Goal: Task Accomplishment & Management: Manage account settings

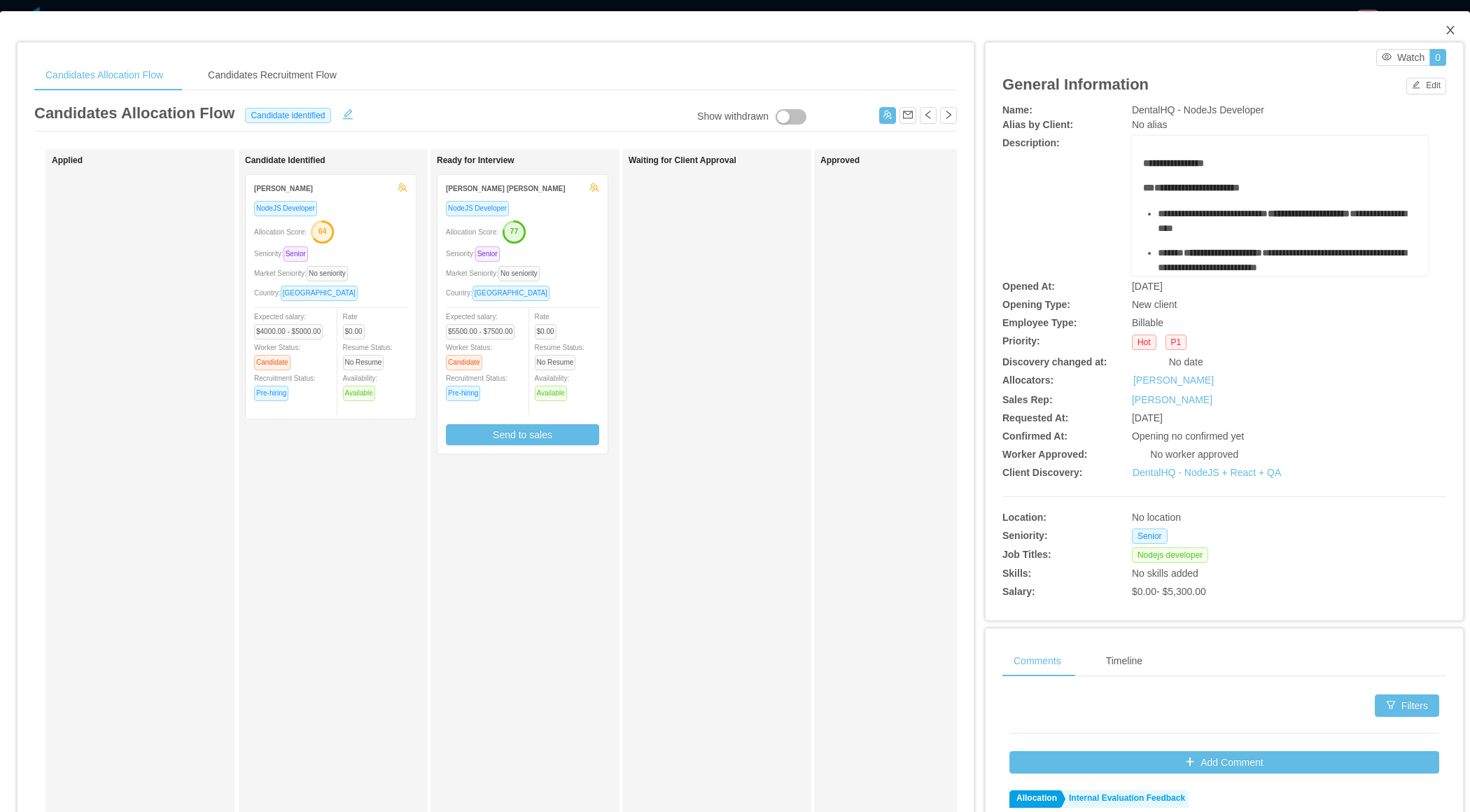
click at [1445, 30] on icon "icon: close" at bounding box center [1450, 30] width 11 height 11
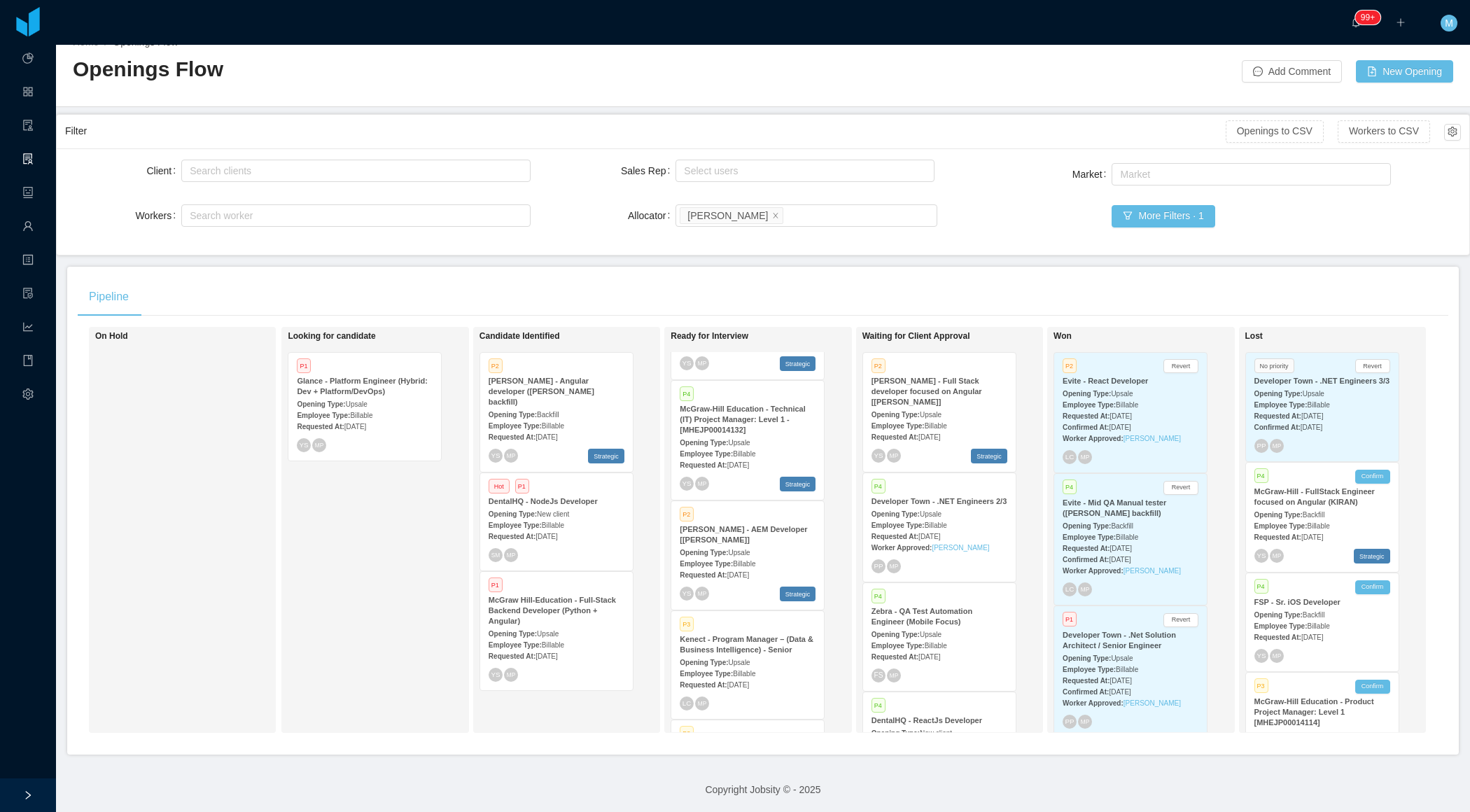
scroll to position [1368, 0]
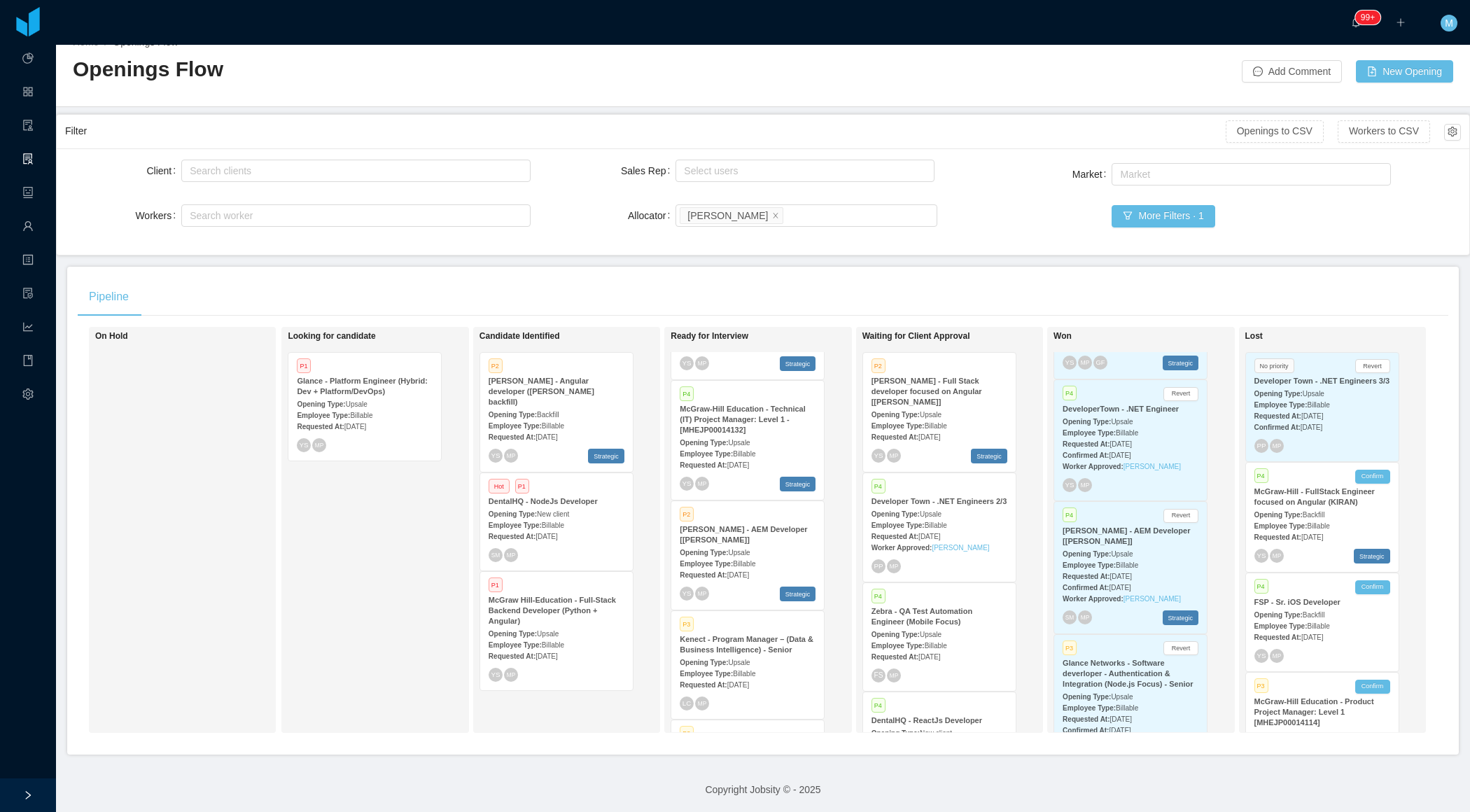
click at [720, 545] on div "Opening Type: Upsale" at bounding box center [747, 551] width 136 height 15
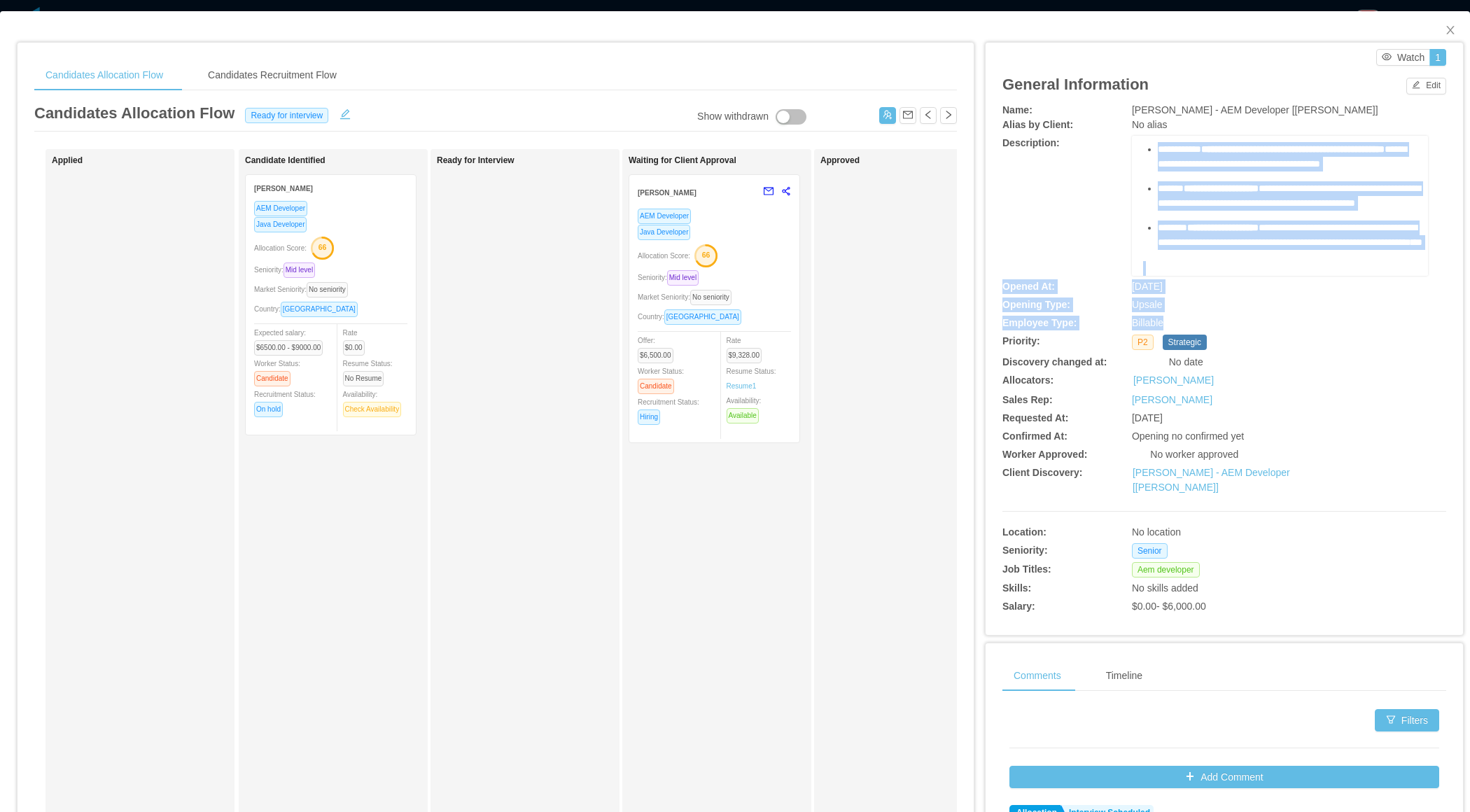
scroll to position [1079, 0]
drag, startPoint x: 1145, startPoint y: 186, endPoint x: 1349, endPoint y: 223, distance: 207.3
copy div "**********"
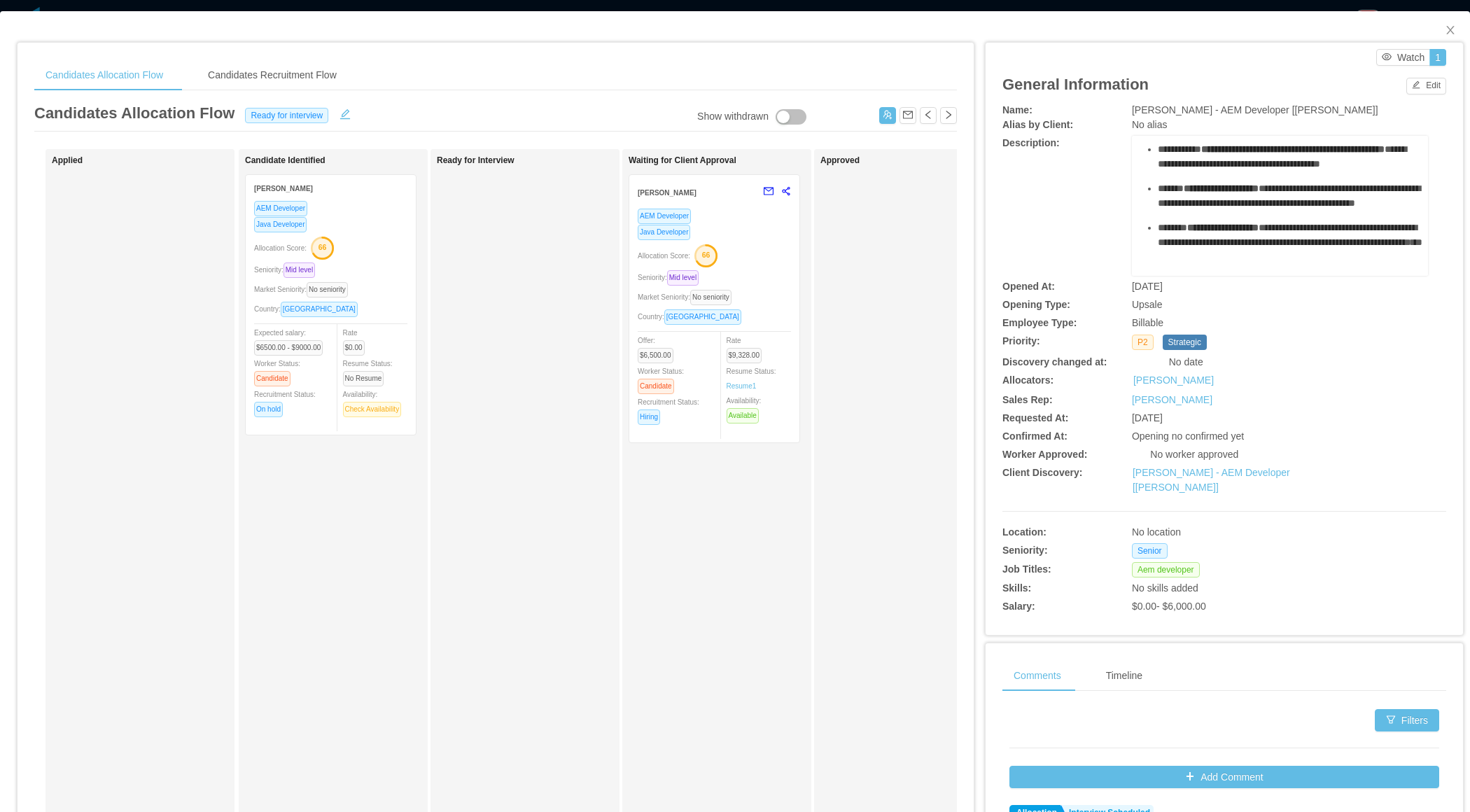
click at [580, 446] on div "Ready for Interview" at bounding box center [535, 498] width 196 height 687
click at [1452, 27] on icon "icon: close" at bounding box center [1450, 30] width 11 height 11
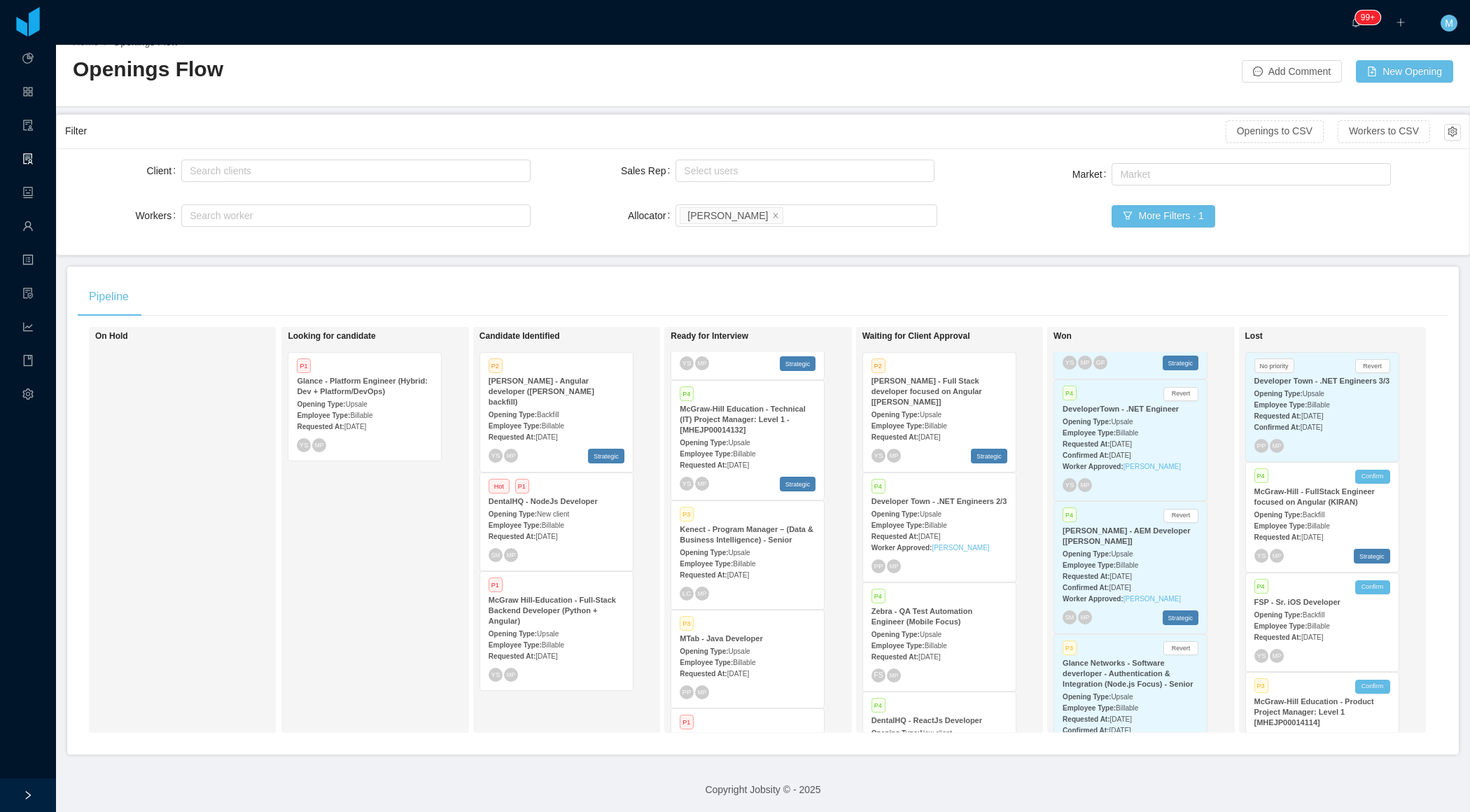
scroll to position [618, 0]
click at [731, 525] on strong "[PERSON_NAME] - AEM Developer [[PERSON_NAME]]" at bounding box center [743, 534] width 128 height 19
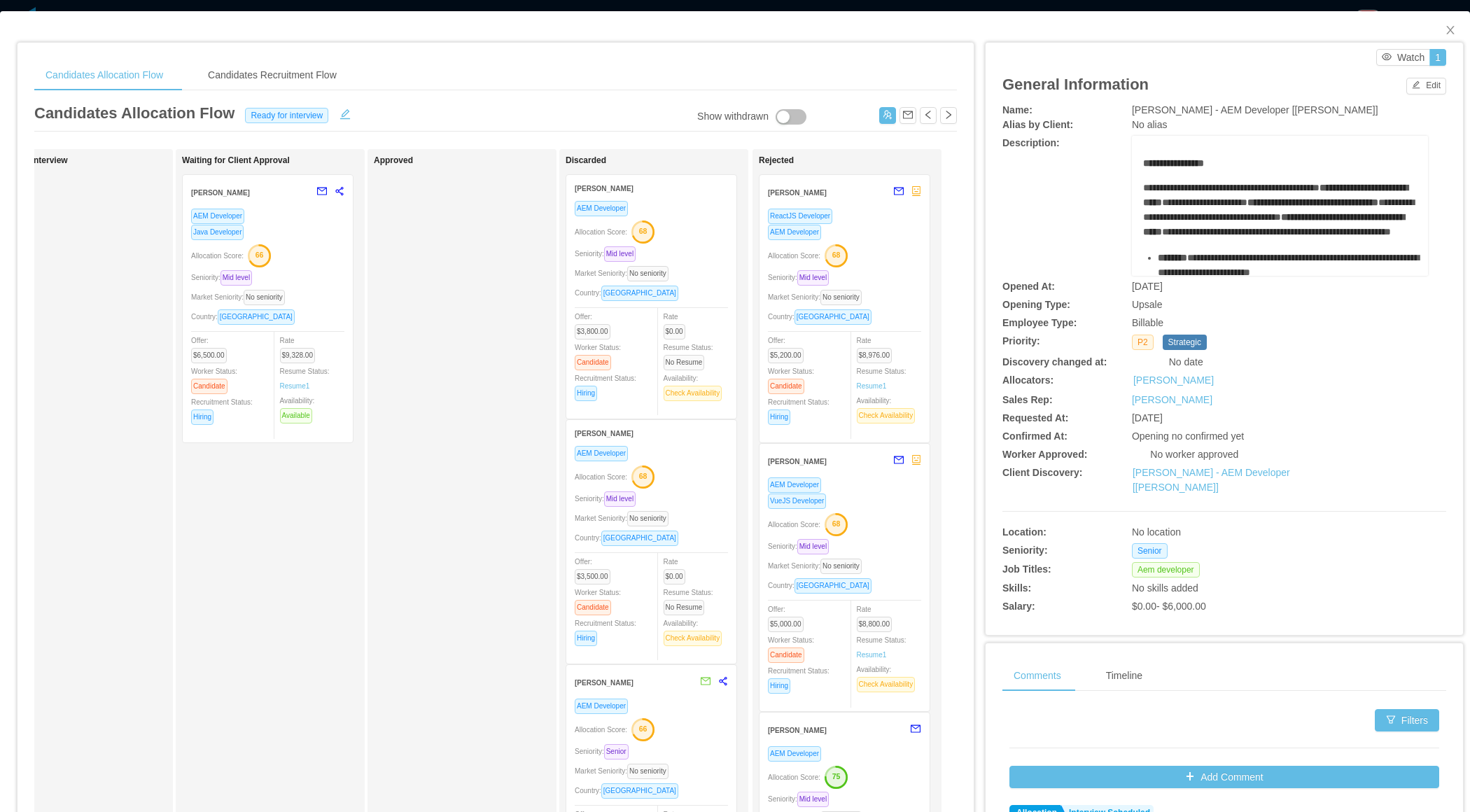
scroll to position [0, 453]
click at [692, 270] on div "Market Seniority: No seniority" at bounding box center [646, 273] width 153 height 17
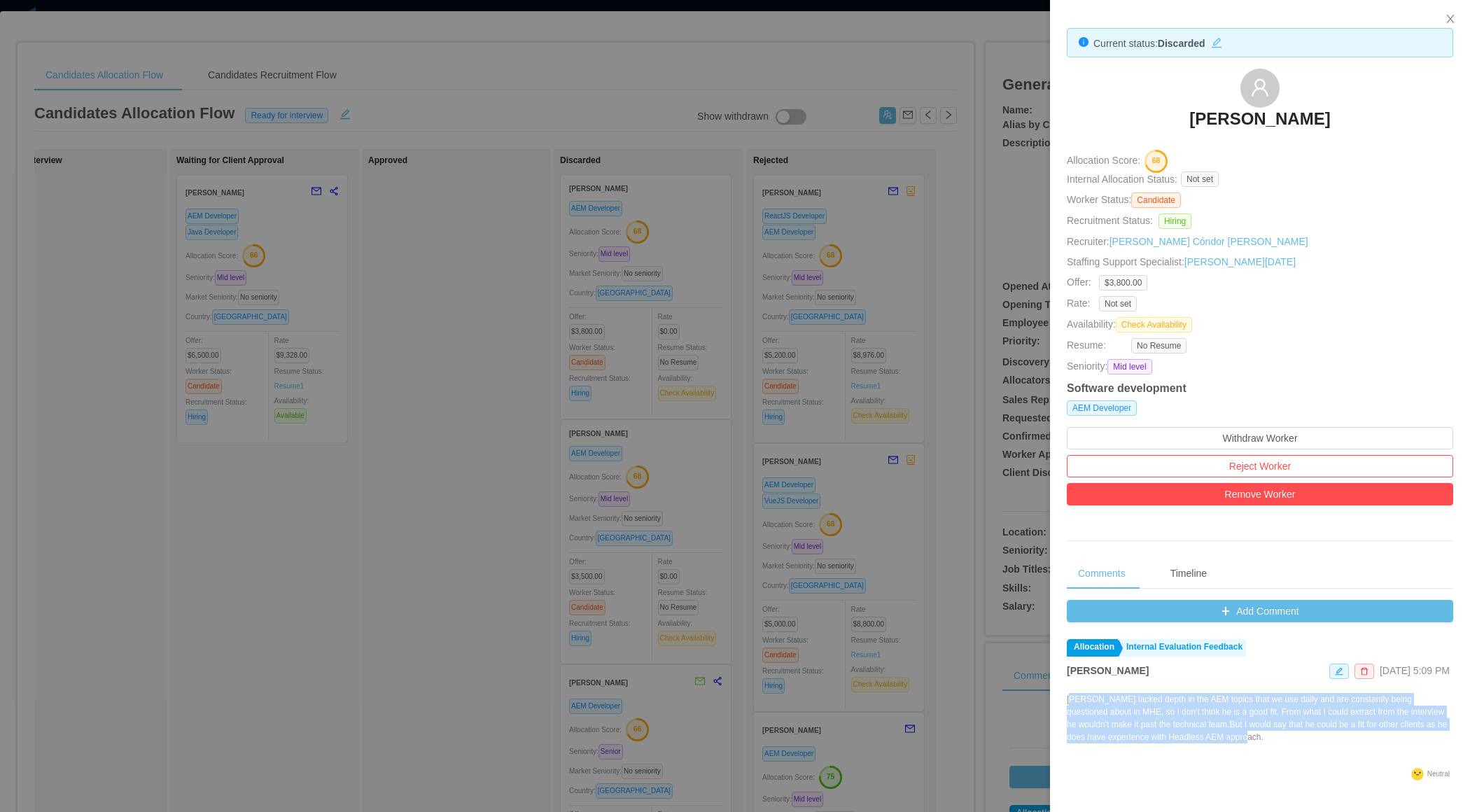
drag, startPoint x: 1289, startPoint y: 741, endPoint x: 1069, endPoint y: 696, distance: 224.6
click at [1069, 696] on p "[PERSON_NAME] lacked depth in the AEM topics that we use daily and are constant…" at bounding box center [1260, 718] width 387 height 50
copy p "[PERSON_NAME] lacked depth in the AEM topics that we use daily and are constant…"
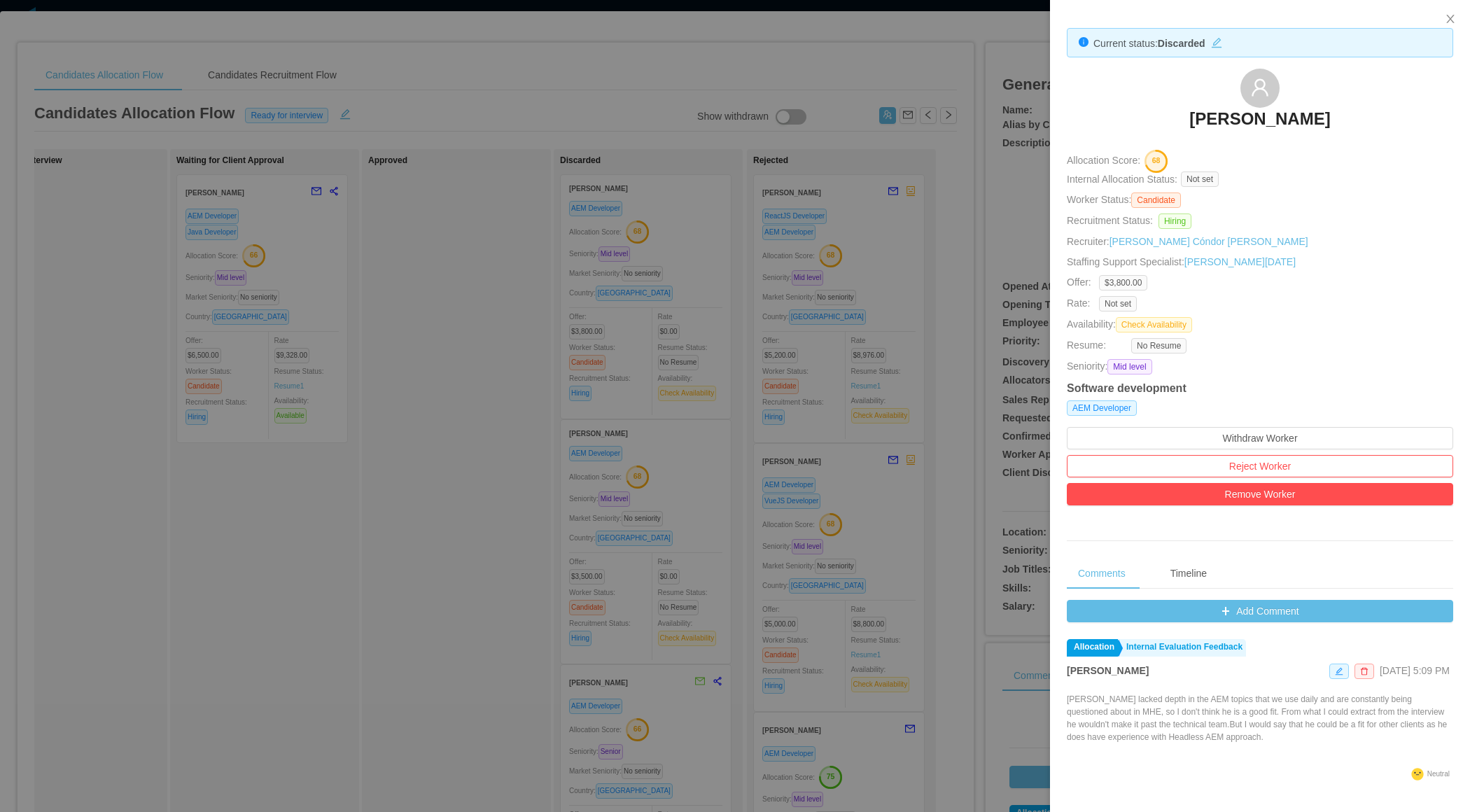
click at [810, 522] on div at bounding box center [735, 406] width 1470 height 812
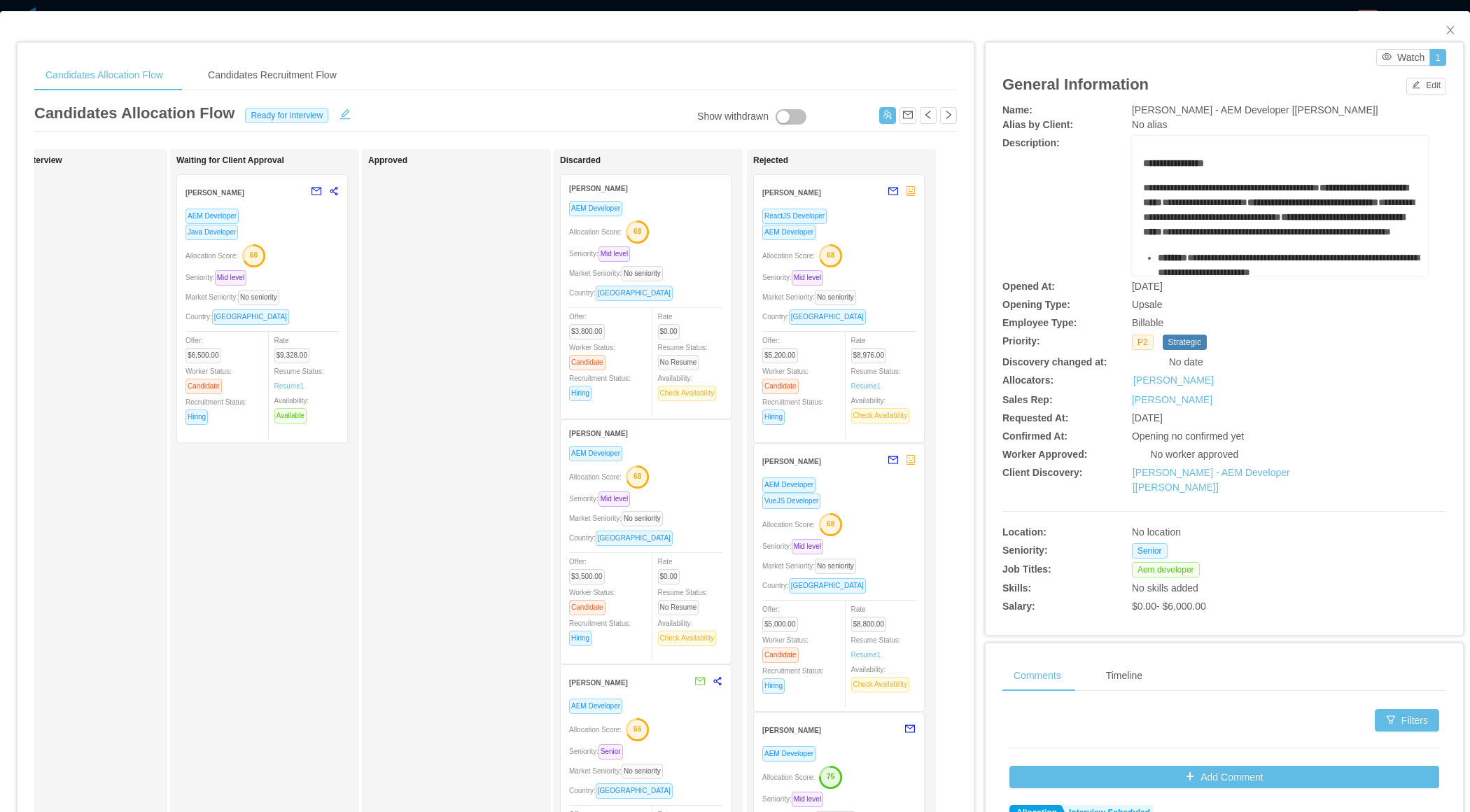
click at [684, 469] on div "Allocation Score: 68" at bounding box center [646, 476] width 153 height 23
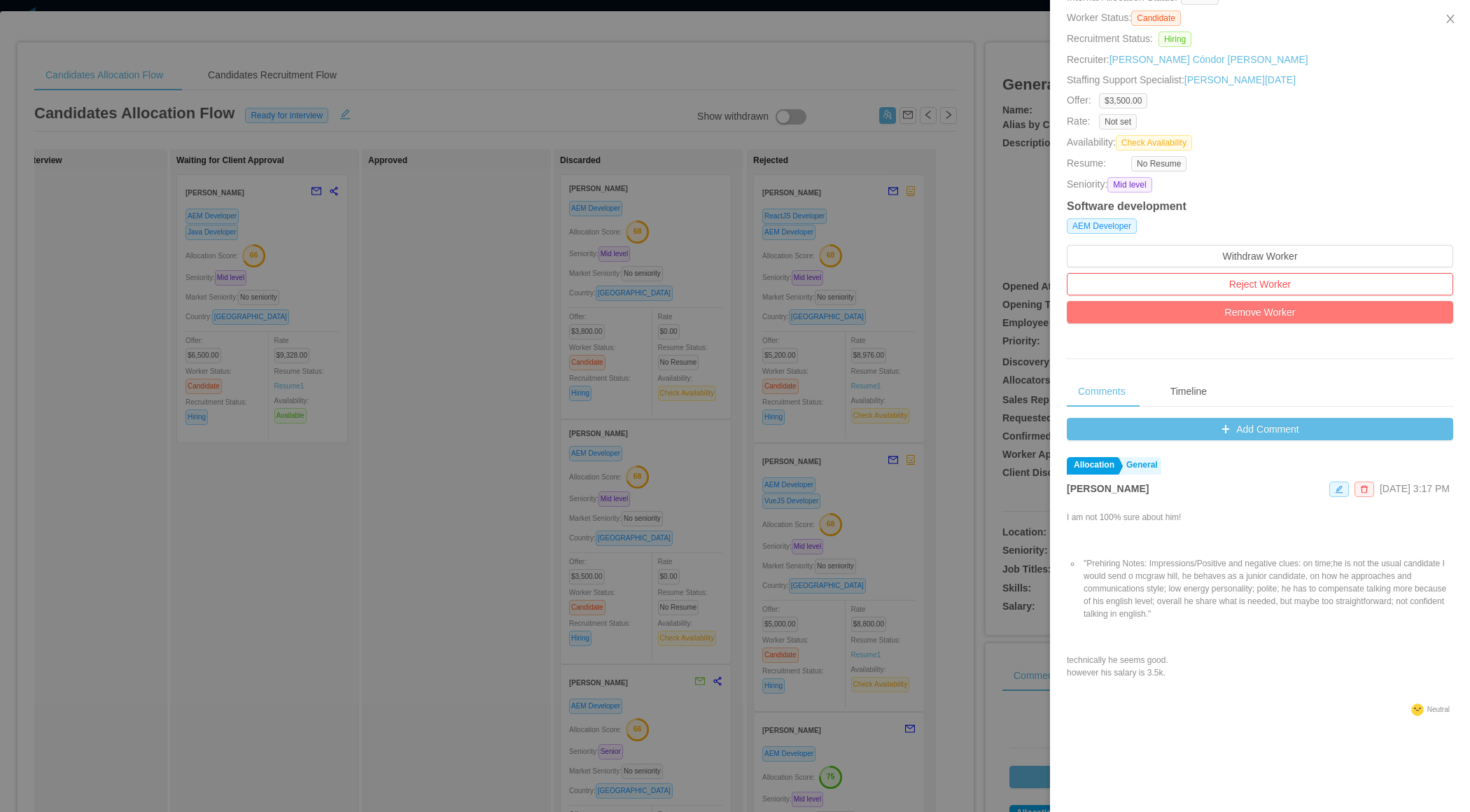
scroll to position [256, 0]
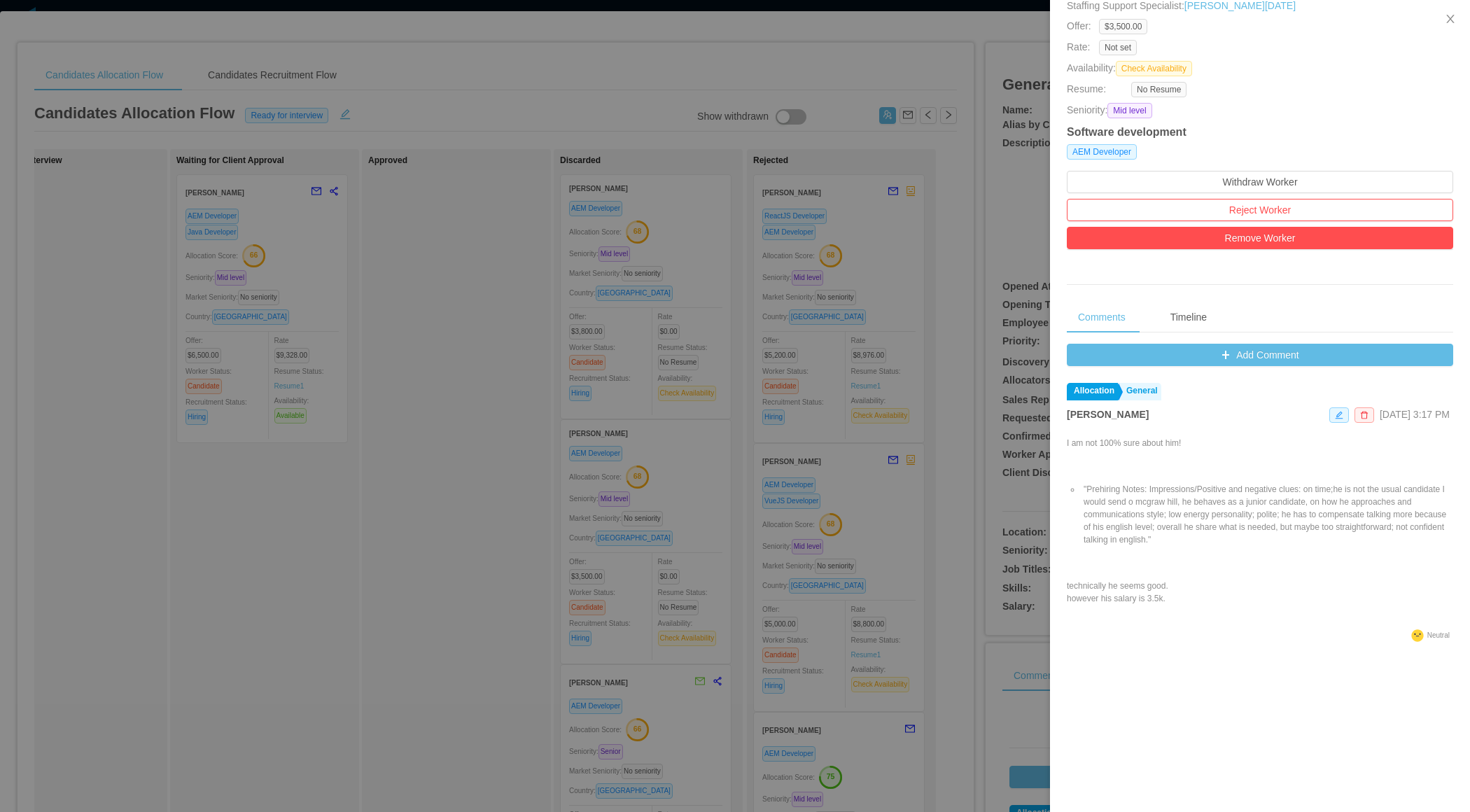
click at [434, 519] on div at bounding box center [735, 406] width 1470 height 812
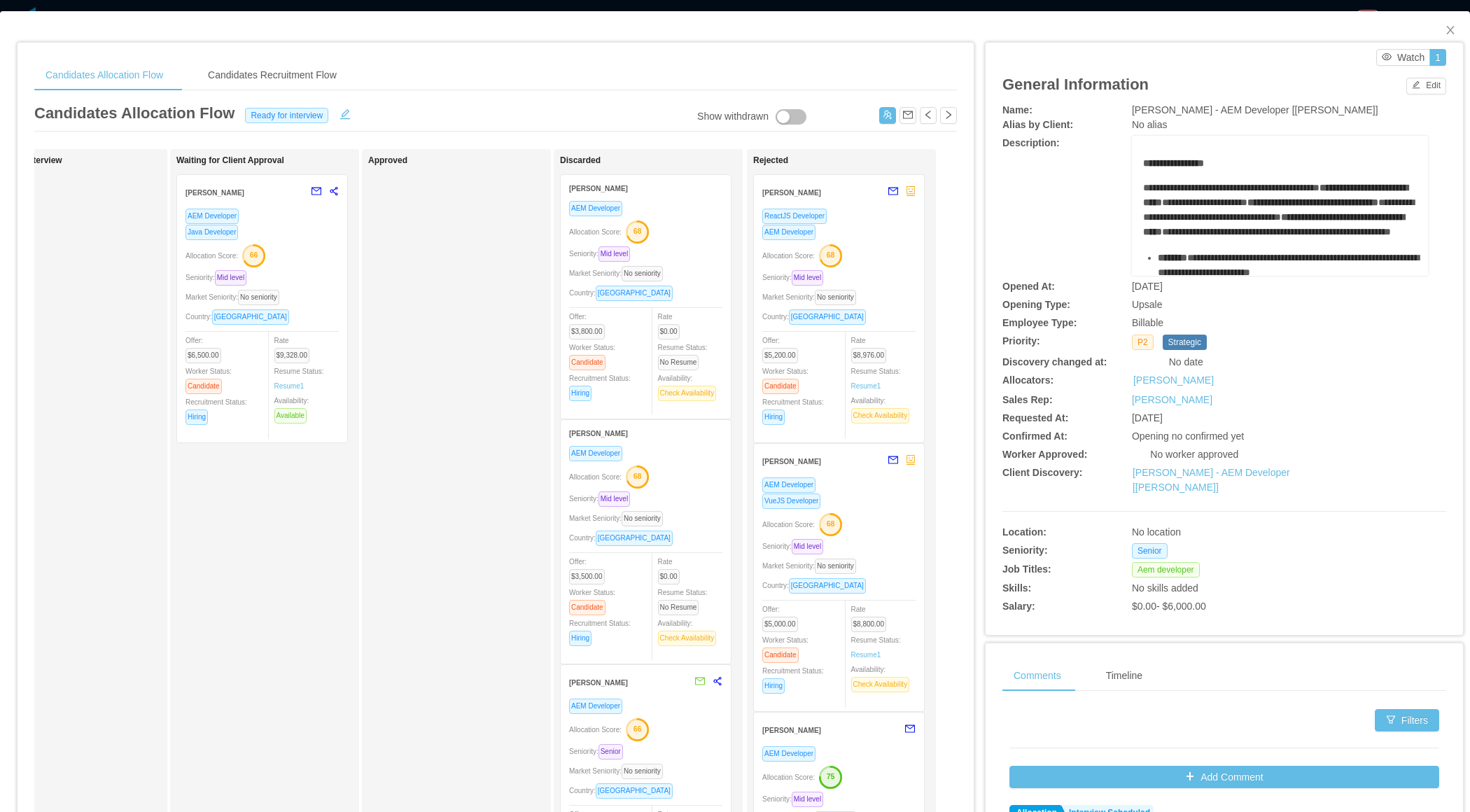
click at [712, 266] on div "Market Seniority: No seniority" at bounding box center [646, 273] width 153 height 17
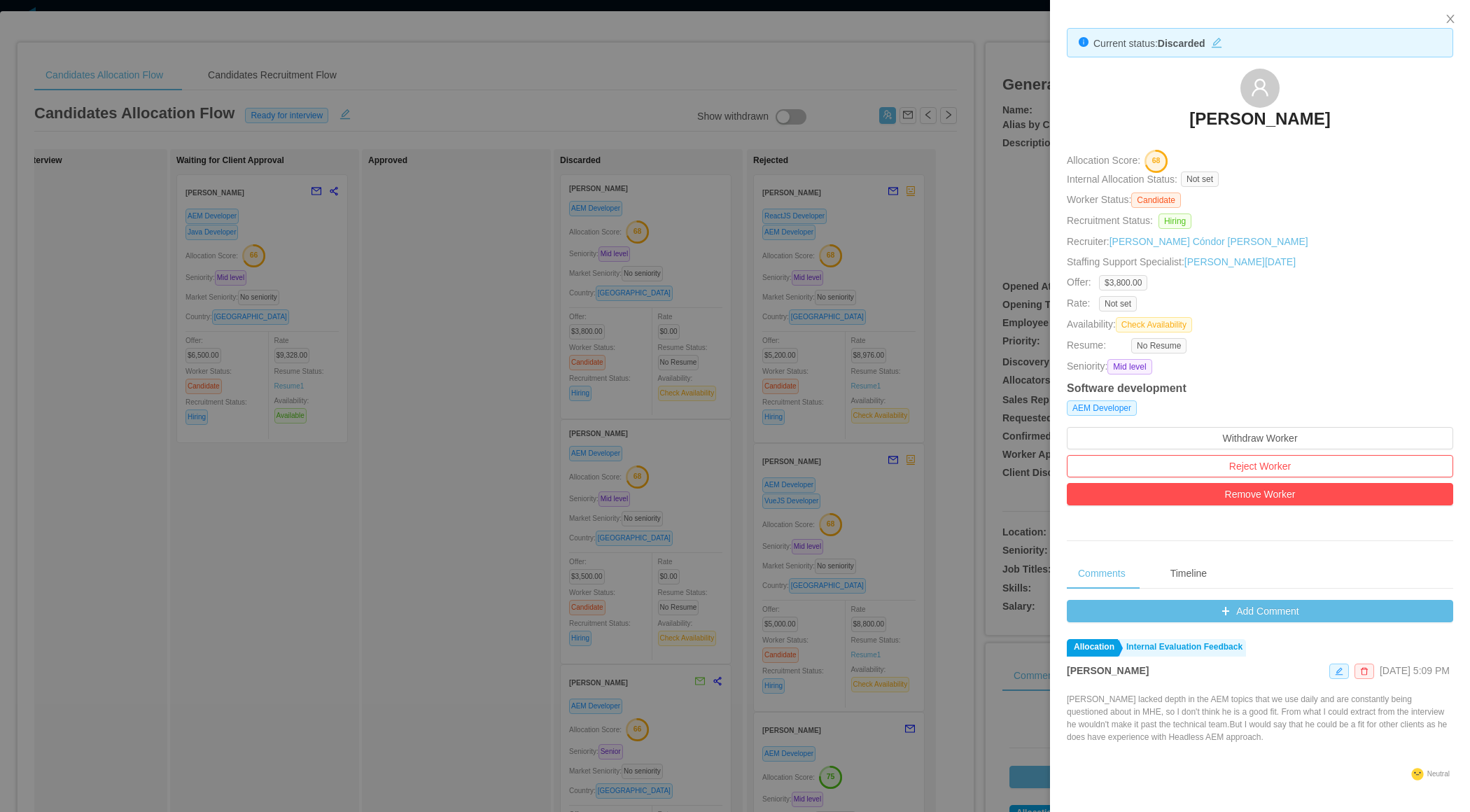
click at [420, 465] on div at bounding box center [735, 406] width 1470 height 812
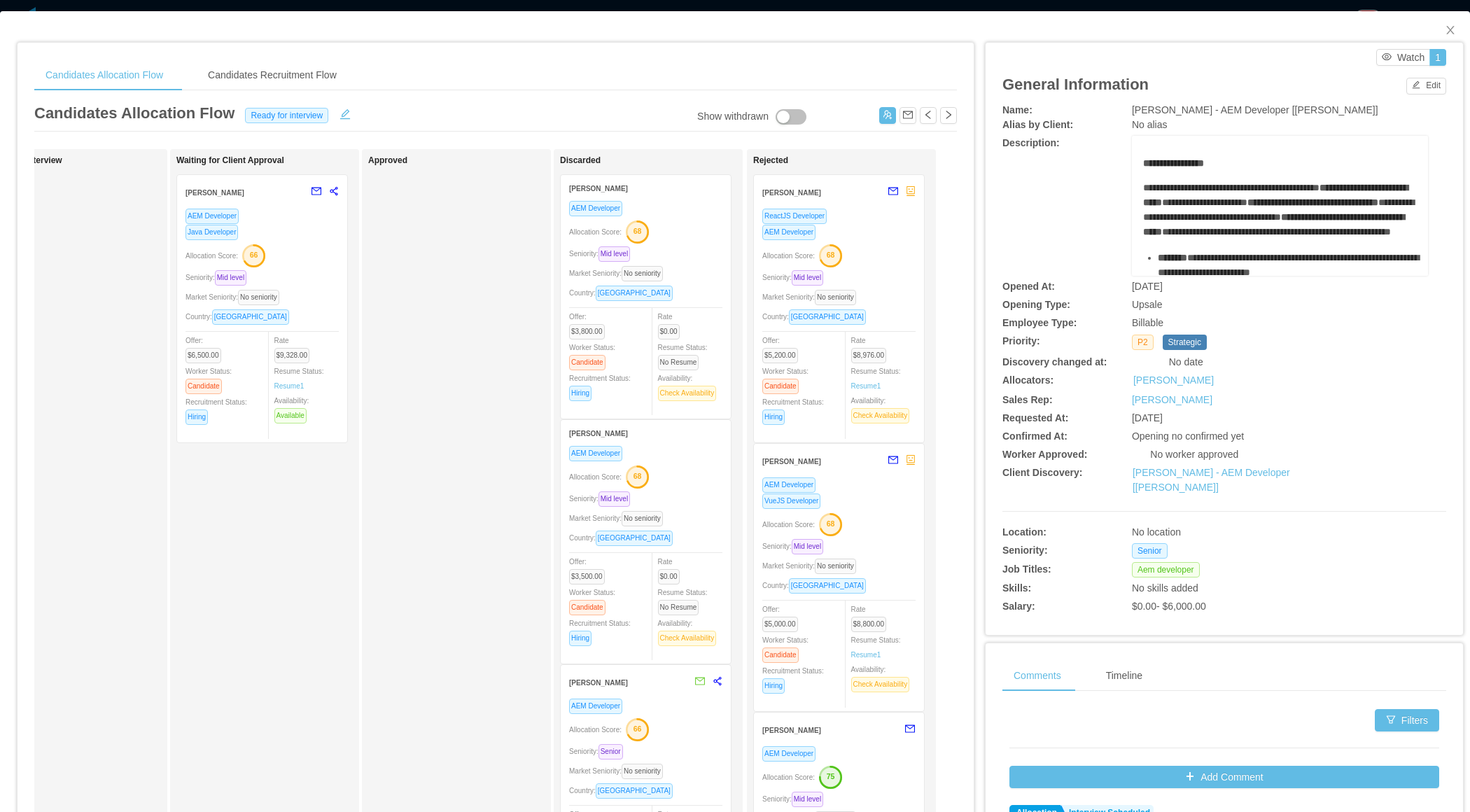
click at [679, 485] on div "AEM Developer Allocation Score: 68 Seniority: Mid level Market Seniority: No se…" at bounding box center [646, 551] width 153 height 210
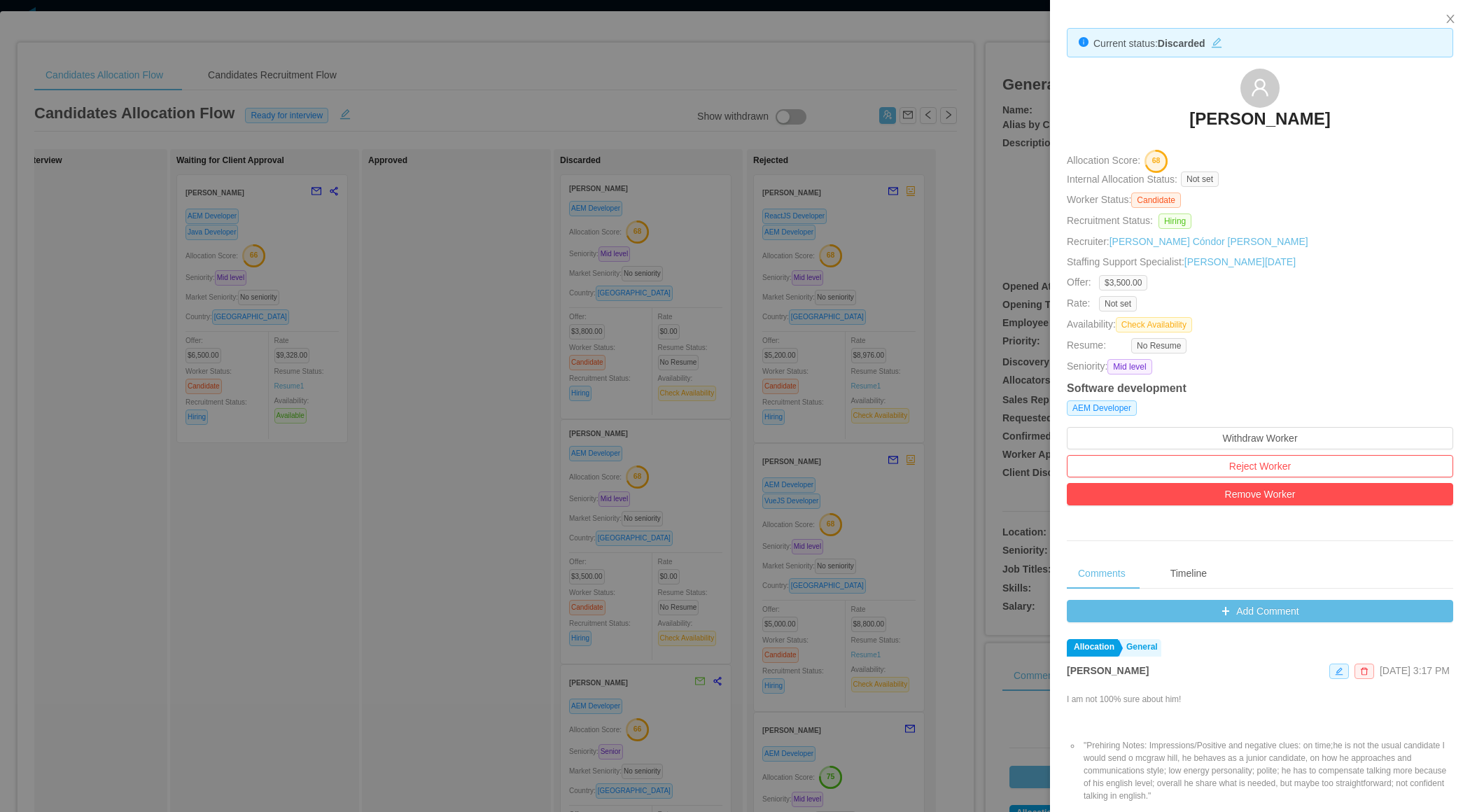
click at [433, 520] on div at bounding box center [735, 406] width 1470 height 812
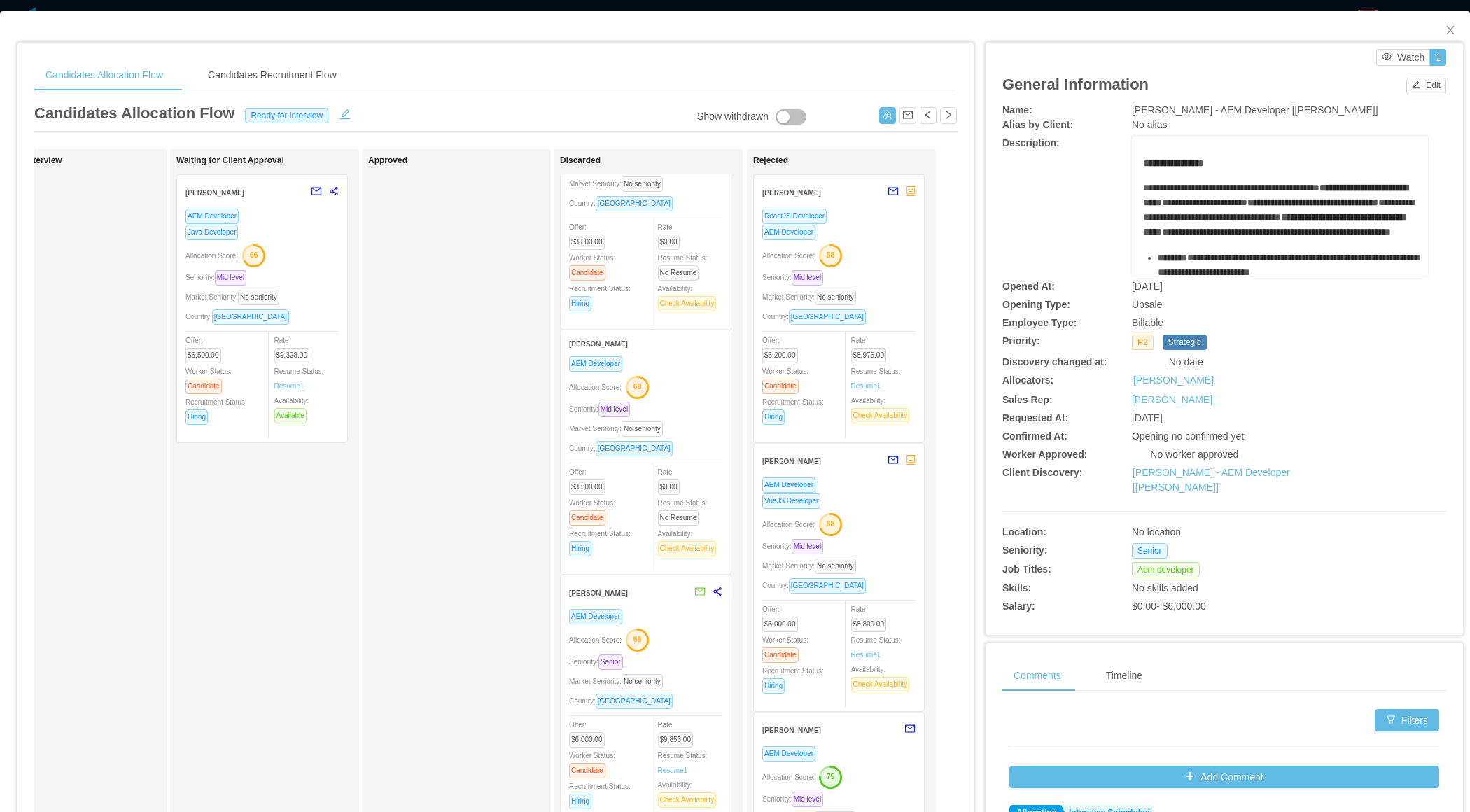
scroll to position [91, 0]
click at [686, 618] on div "AEM Developer Allocation Score: 66 Seniority: Senior Market Seniority: No senio…" at bounding box center [646, 717] width 153 height 221
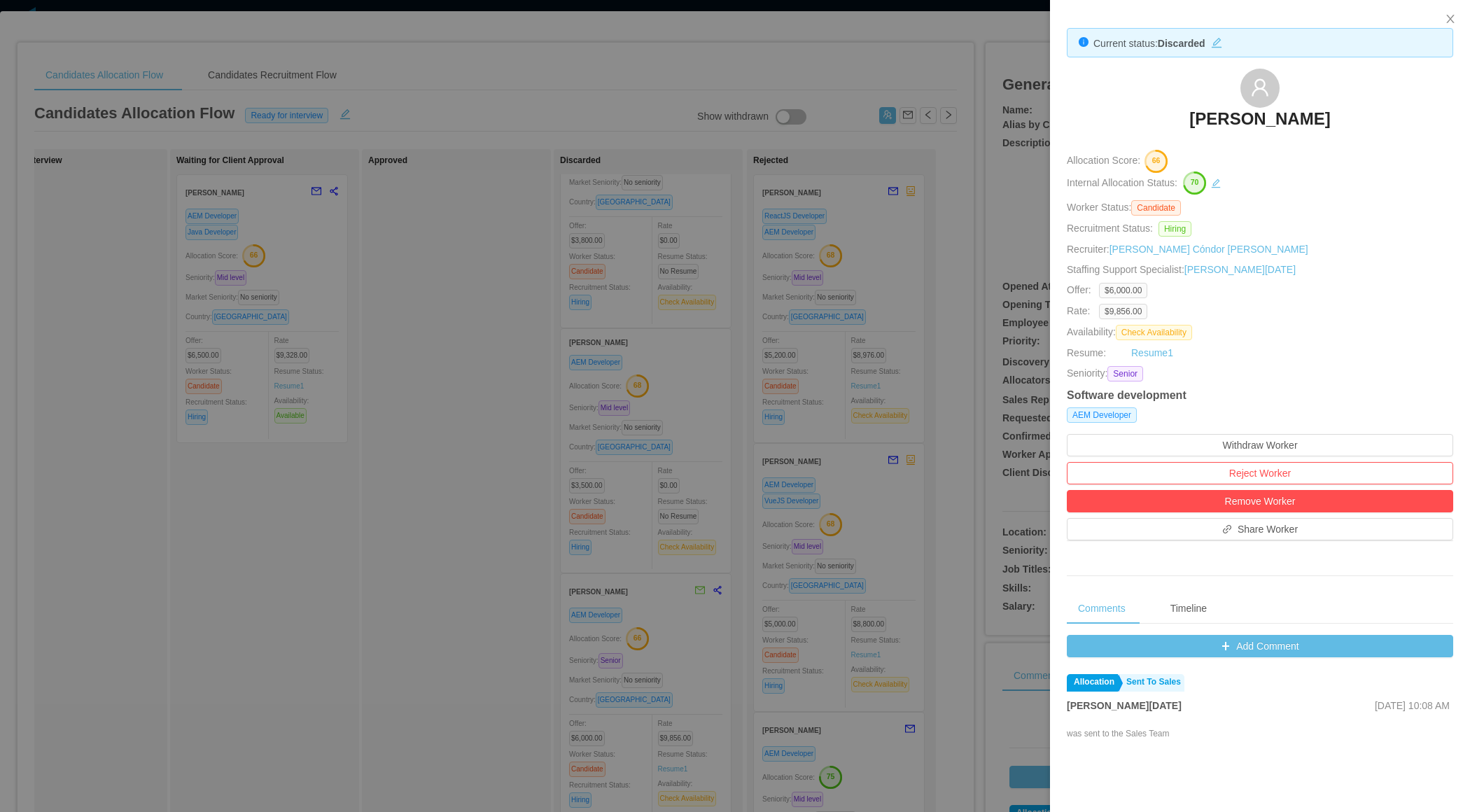
click at [506, 606] on div at bounding box center [735, 406] width 1470 height 812
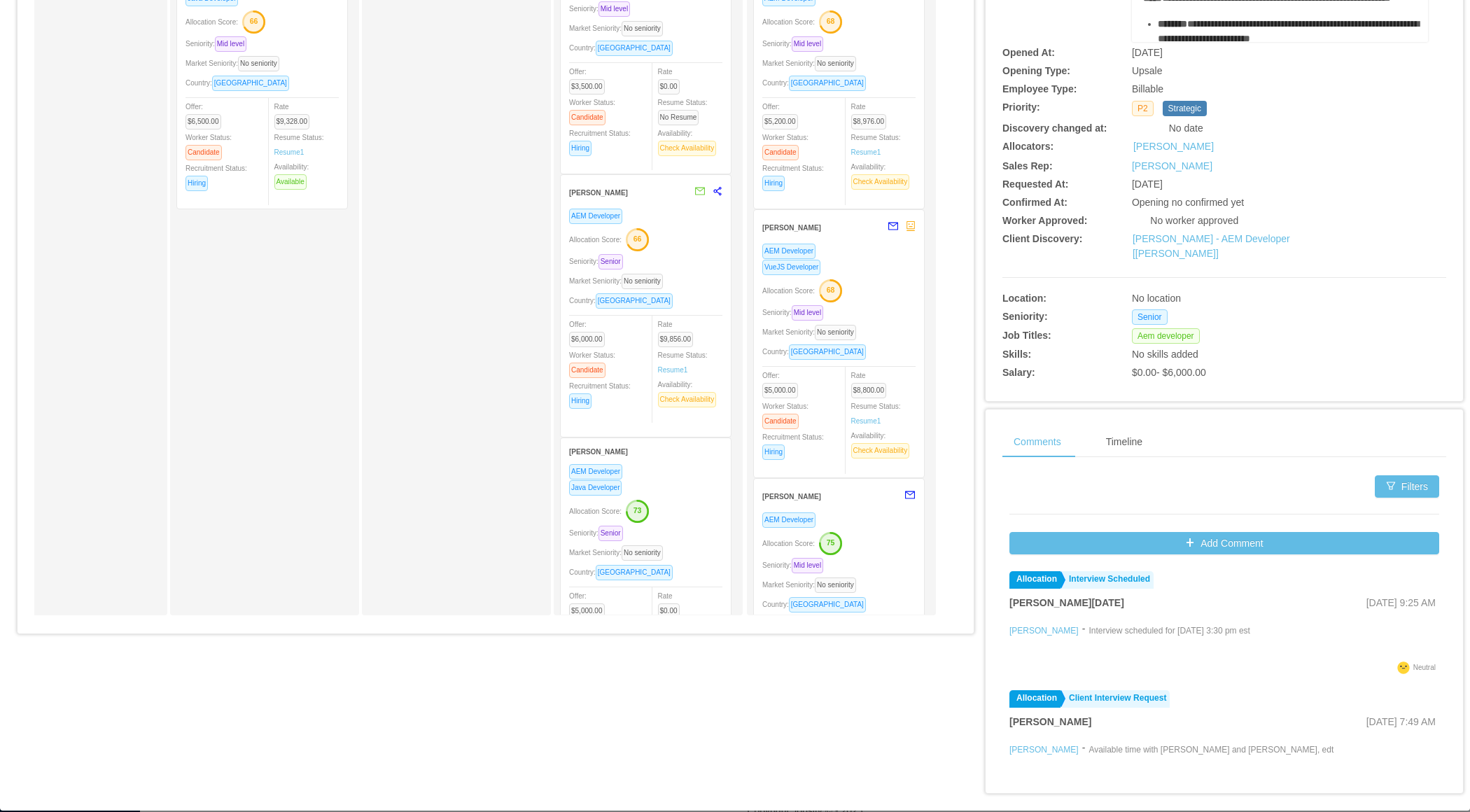
scroll to position [347, 0]
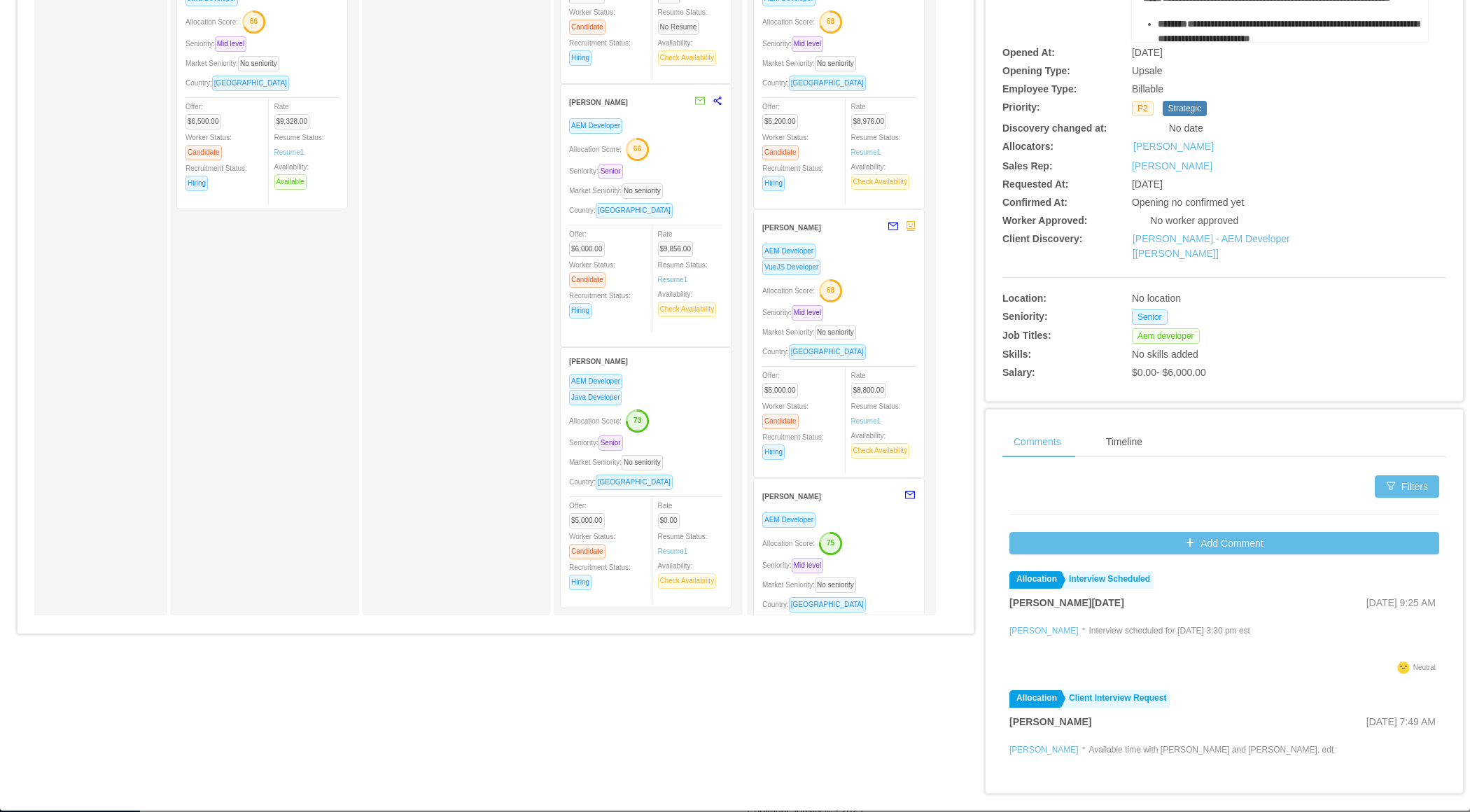
click at [687, 389] on div "Java Developer" at bounding box center [646, 397] width 153 height 17
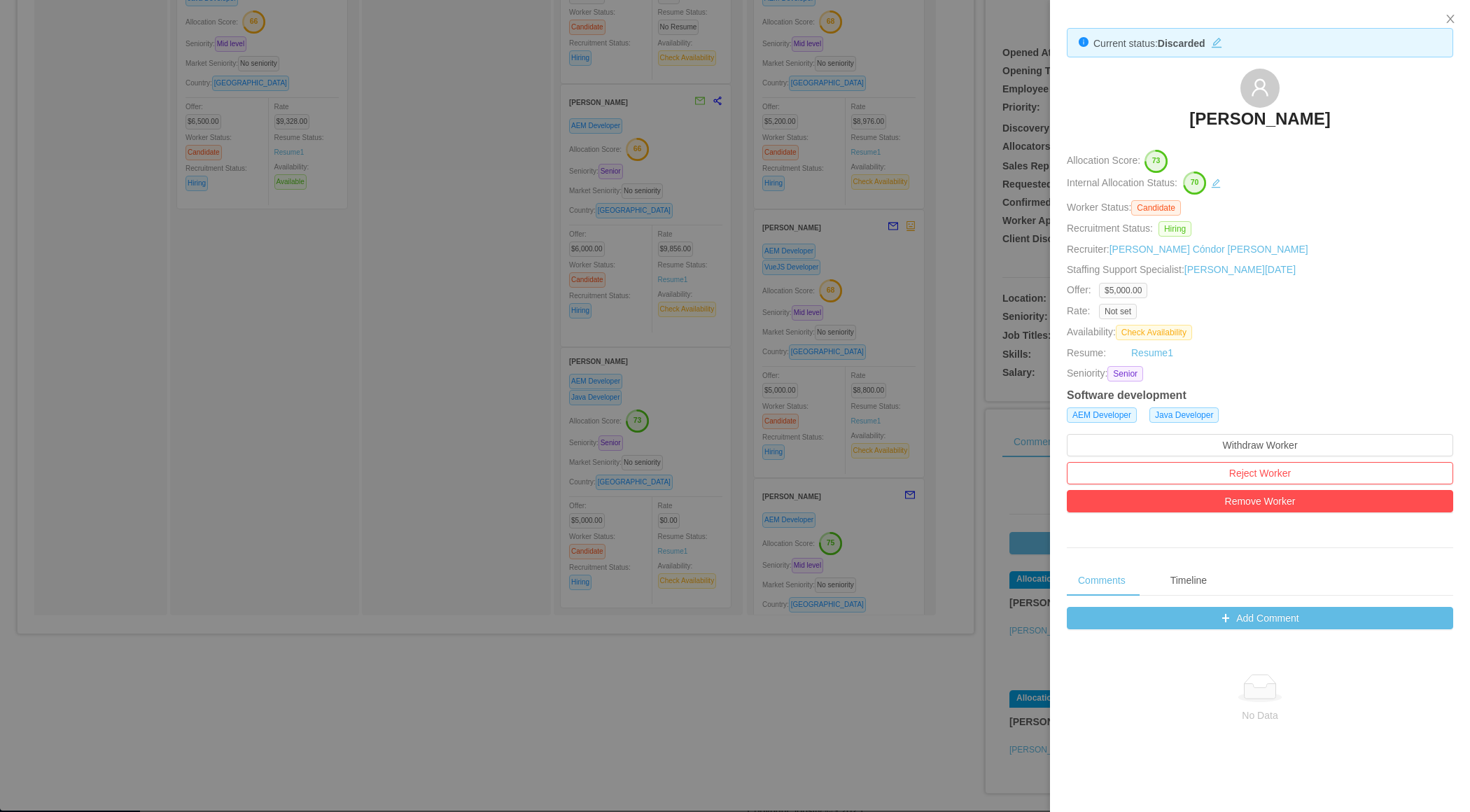
click at [460, 384] on div at bounding box center [735, 406] width 1470 height 812
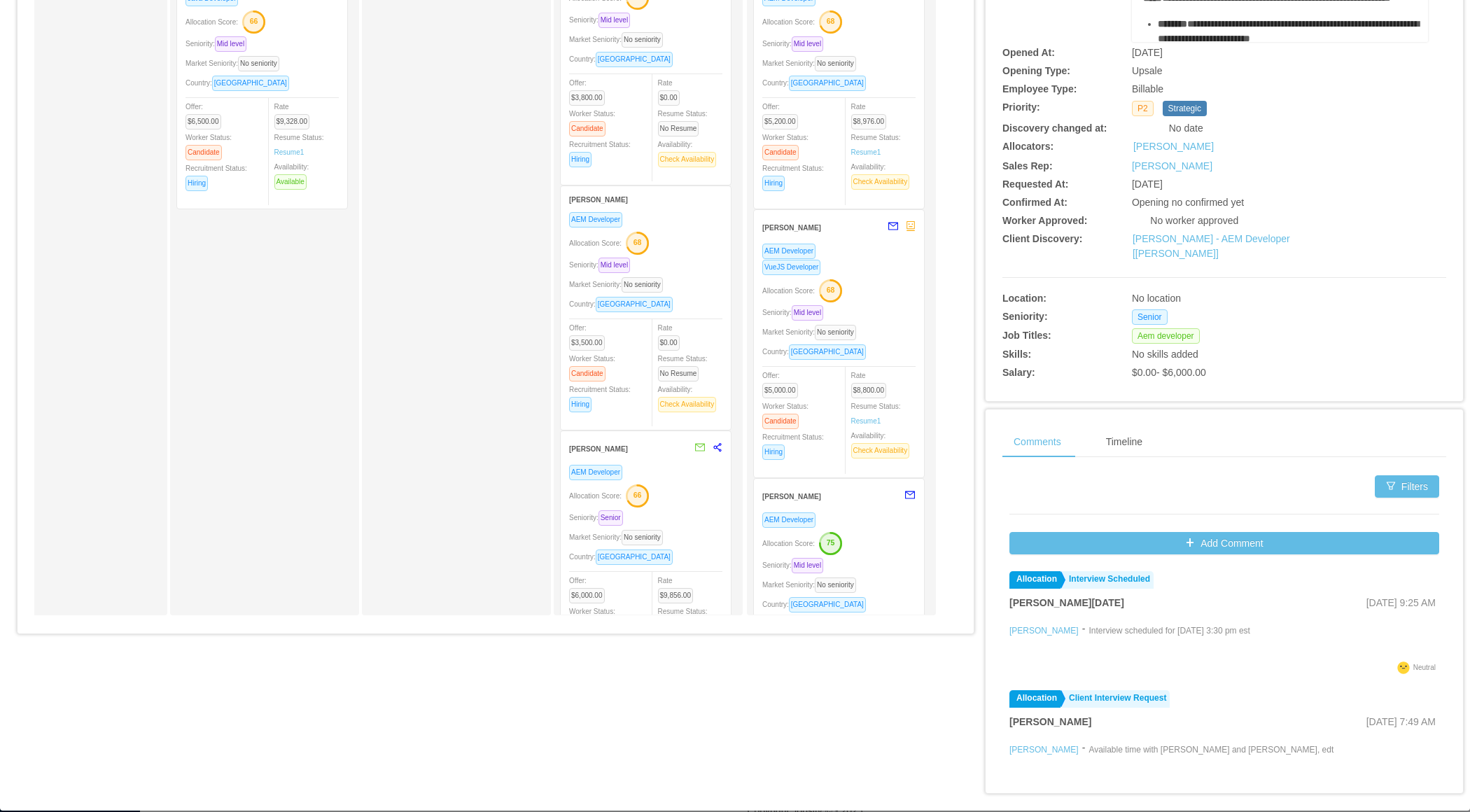
scroll to position [0, 0]
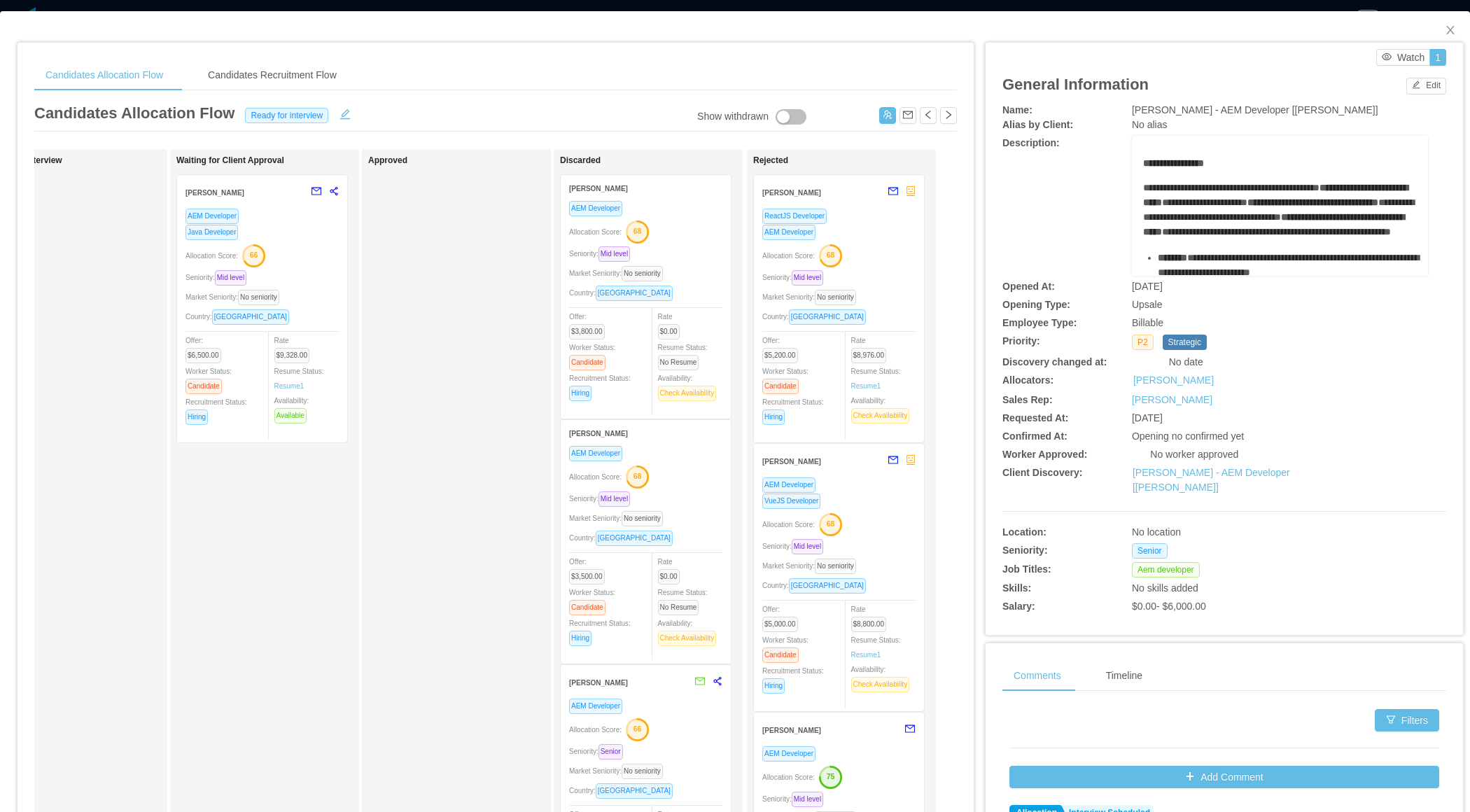
click at [889, 246] on div "Allocation Score: 68" at bounding box center [839, 254] width 153 height 23
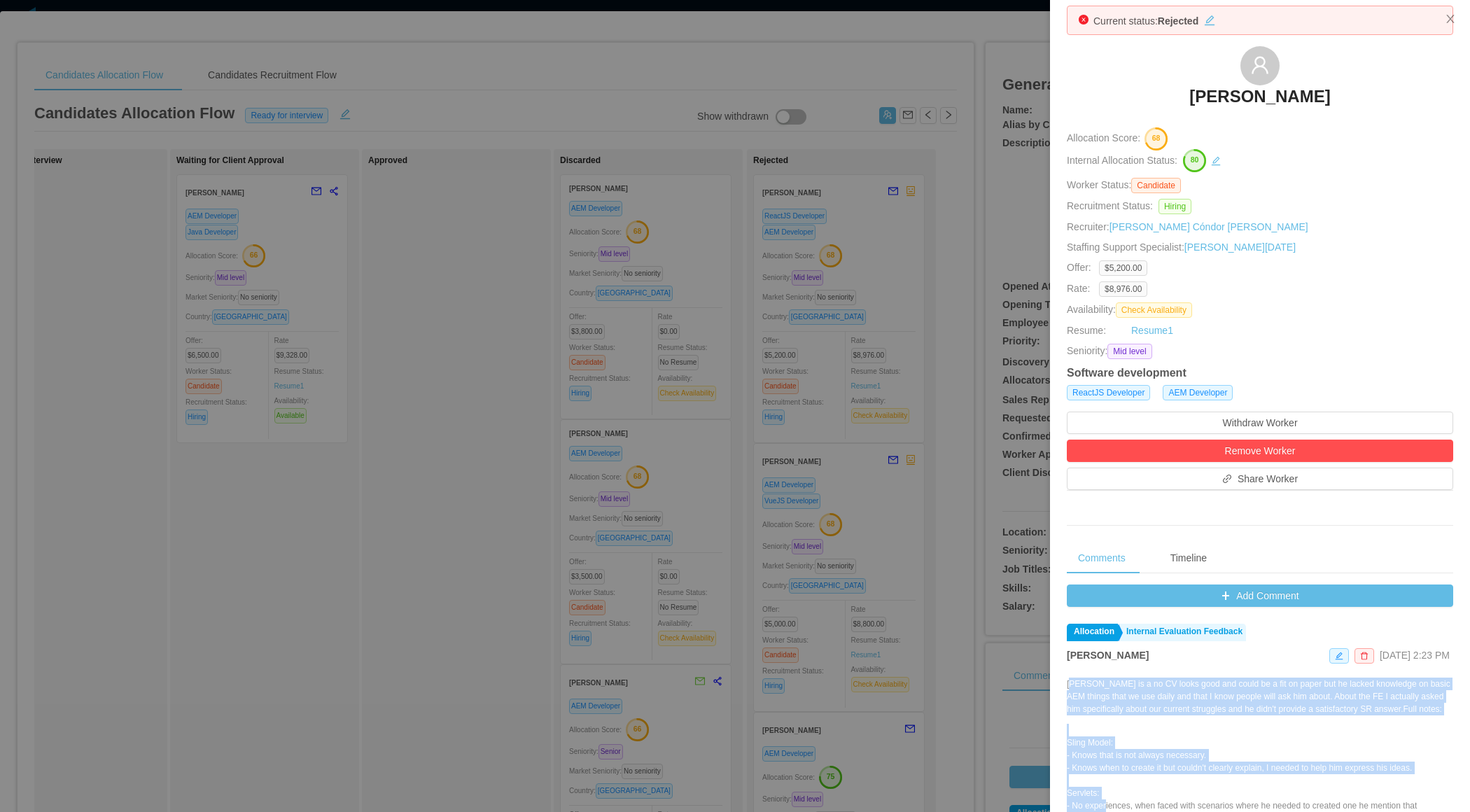
scroll to position [25, 0]
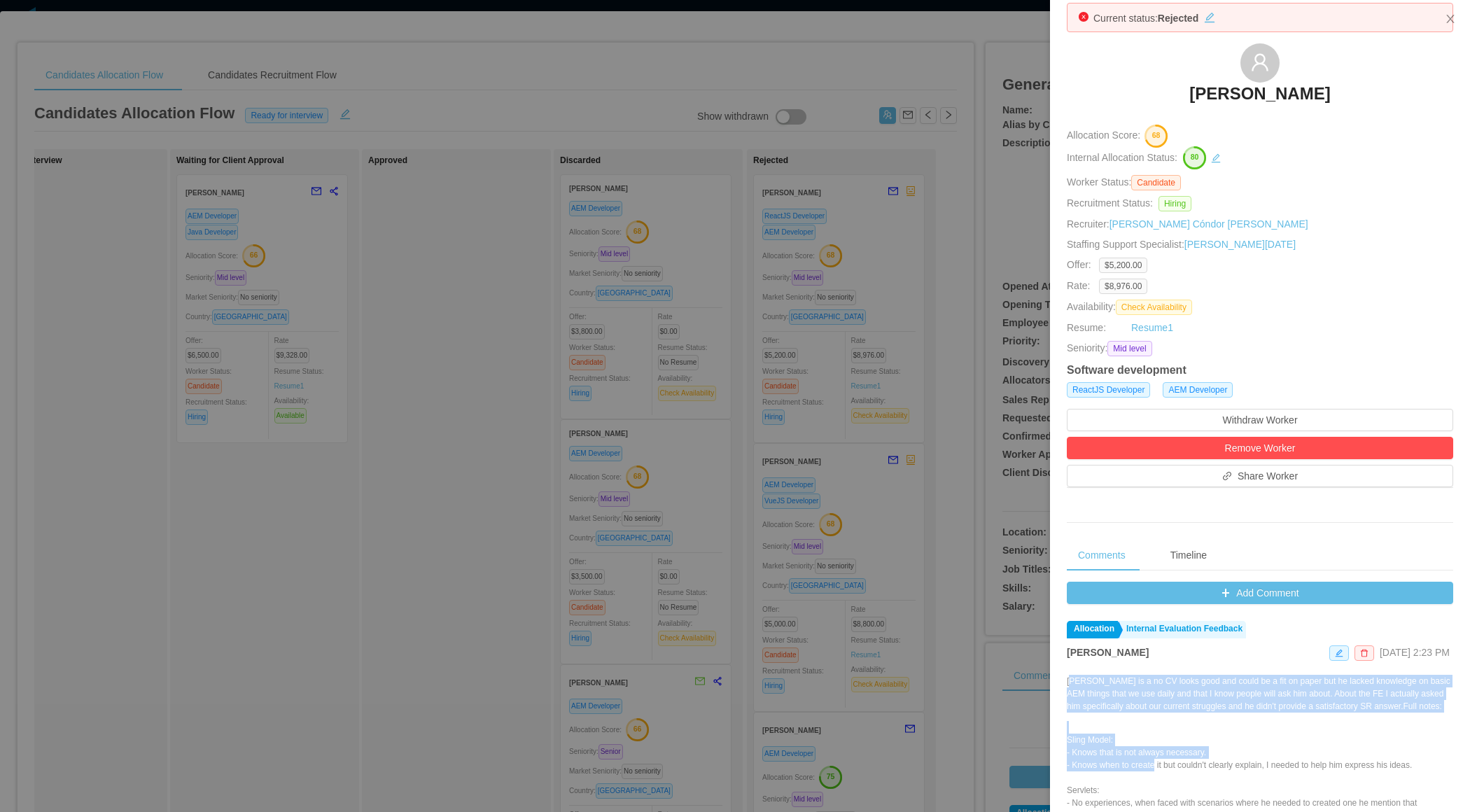
drag, startPoint x: 1072, startPoint y: 708, endPoint x: 1159, endPoint y: 776, distance: 110.4
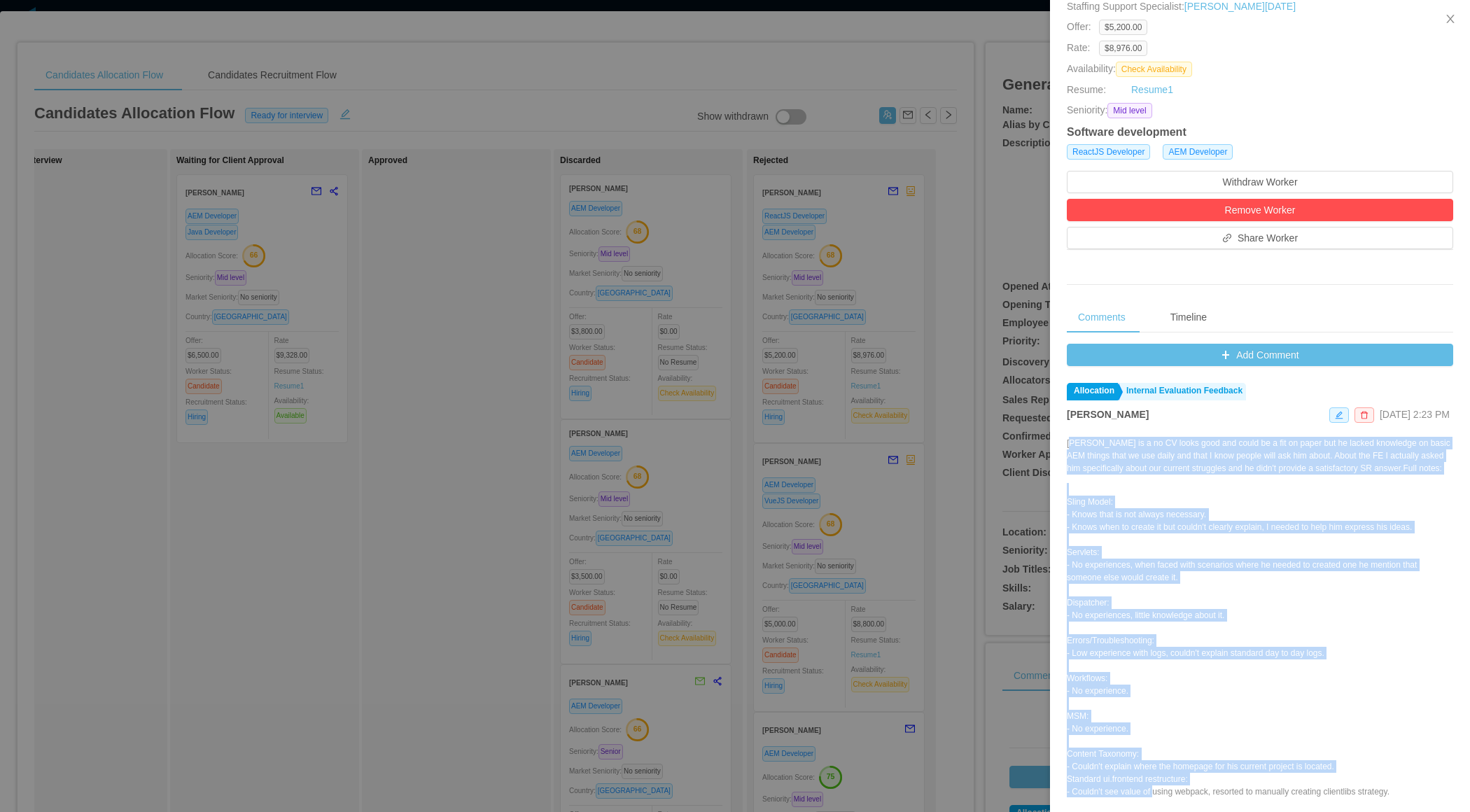
scroll to position [216, 0]
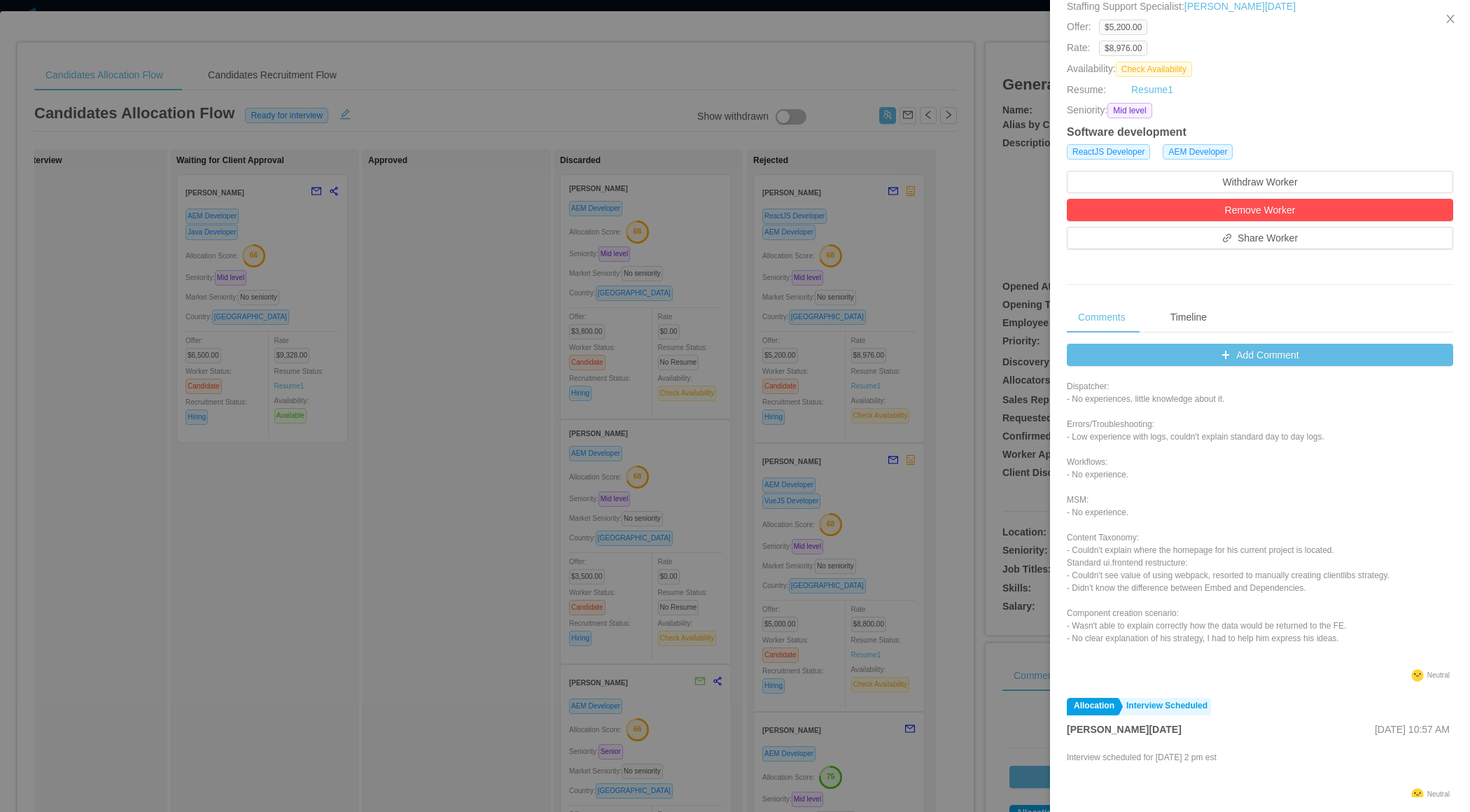
copy div "Denis Hurtado is a no CV looks good and could be a fit on paper but he lacked k…"
click at [665, 458] on div at bounding box center [735, 406] width 1470 height 812
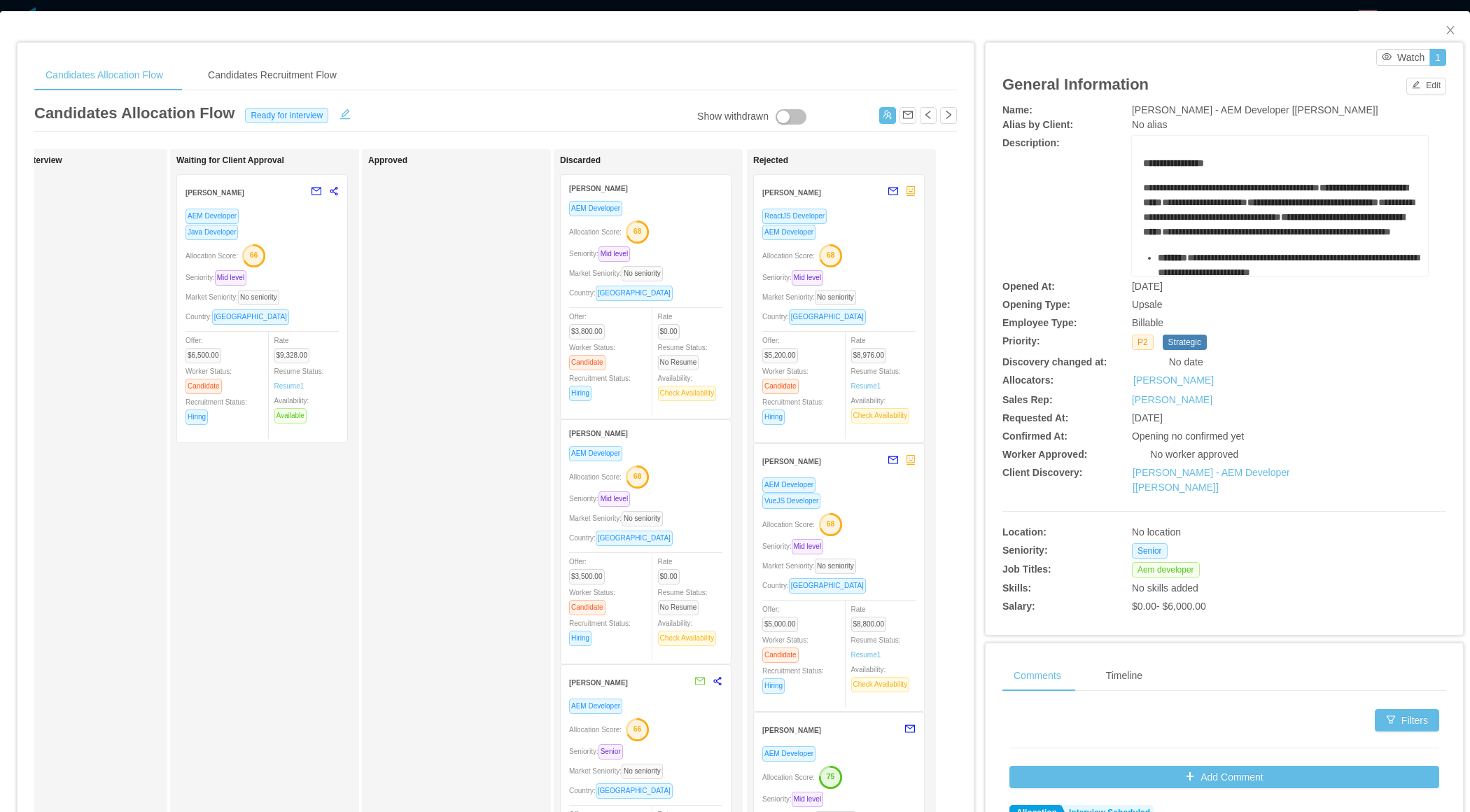
click at [885, 512] on div "Allocation Score: 68" at bounding box center [839, 524] width 153 height 23
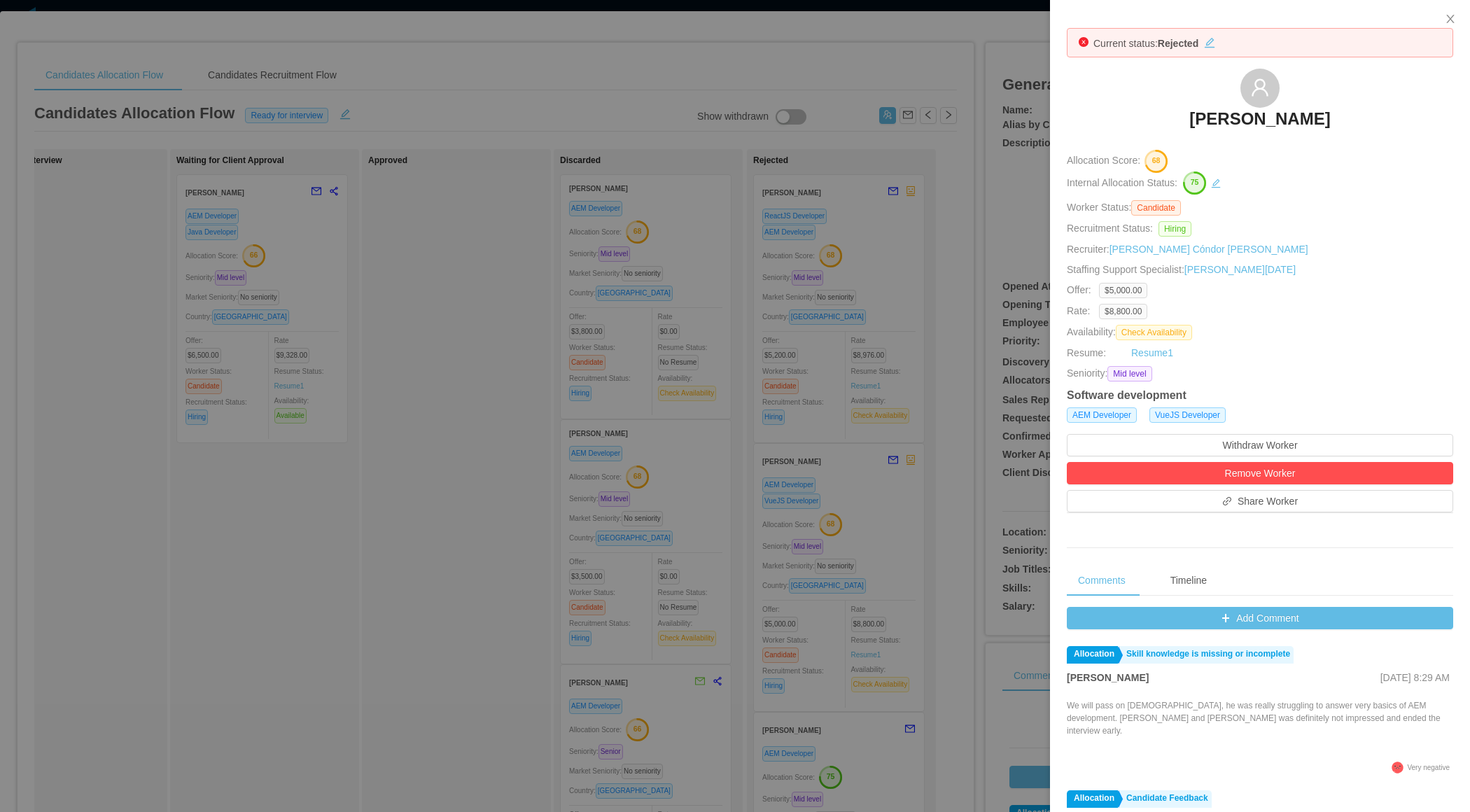
scroll to position [142, 0]
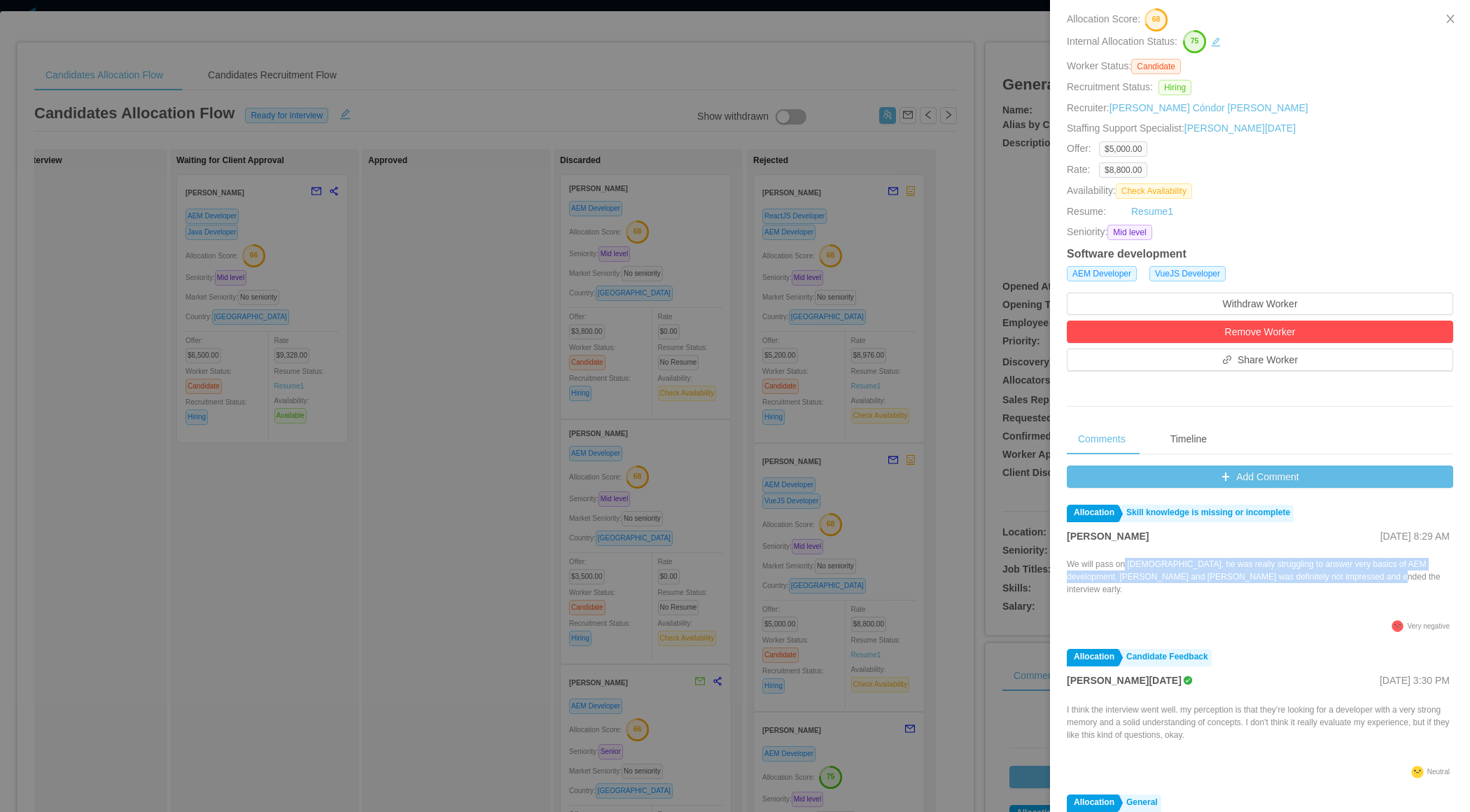
drag, startPoint x: 1381, startPoint y: 576, endPoint x: 1128, endPoint y: 568, distance: 253.1
click at [1128, 568] on p "We will pass on Christian, he was really struggling to answer very basics of AE…" at bounding box center [1260, 577] width 387 height 38
copy p "Christian, he was really struggling to answer very basics of AEM development. R…"
click at [895, 474] on div at bounding box center [735, 406] width 1470 height 812
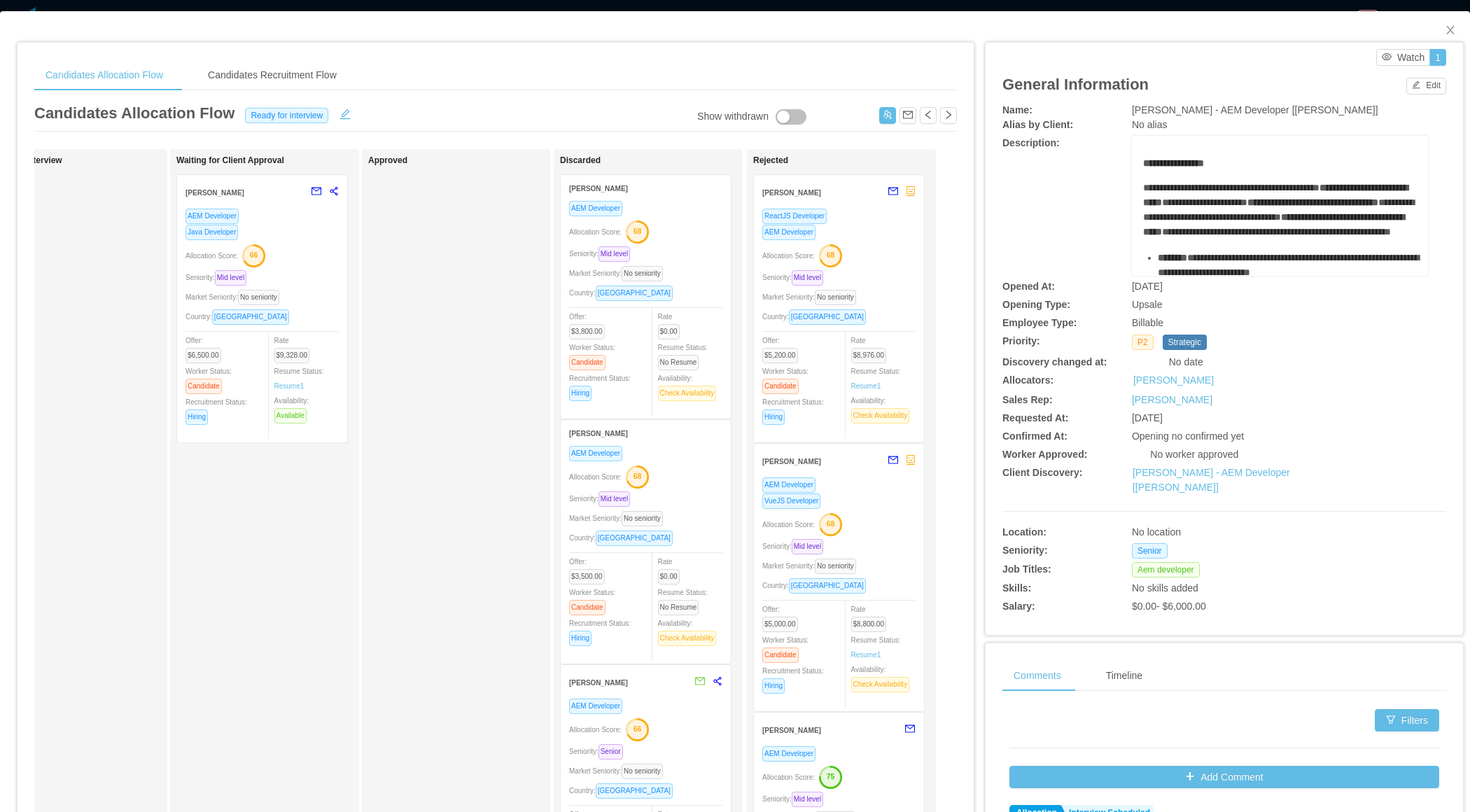
scroll to position [228, 0]
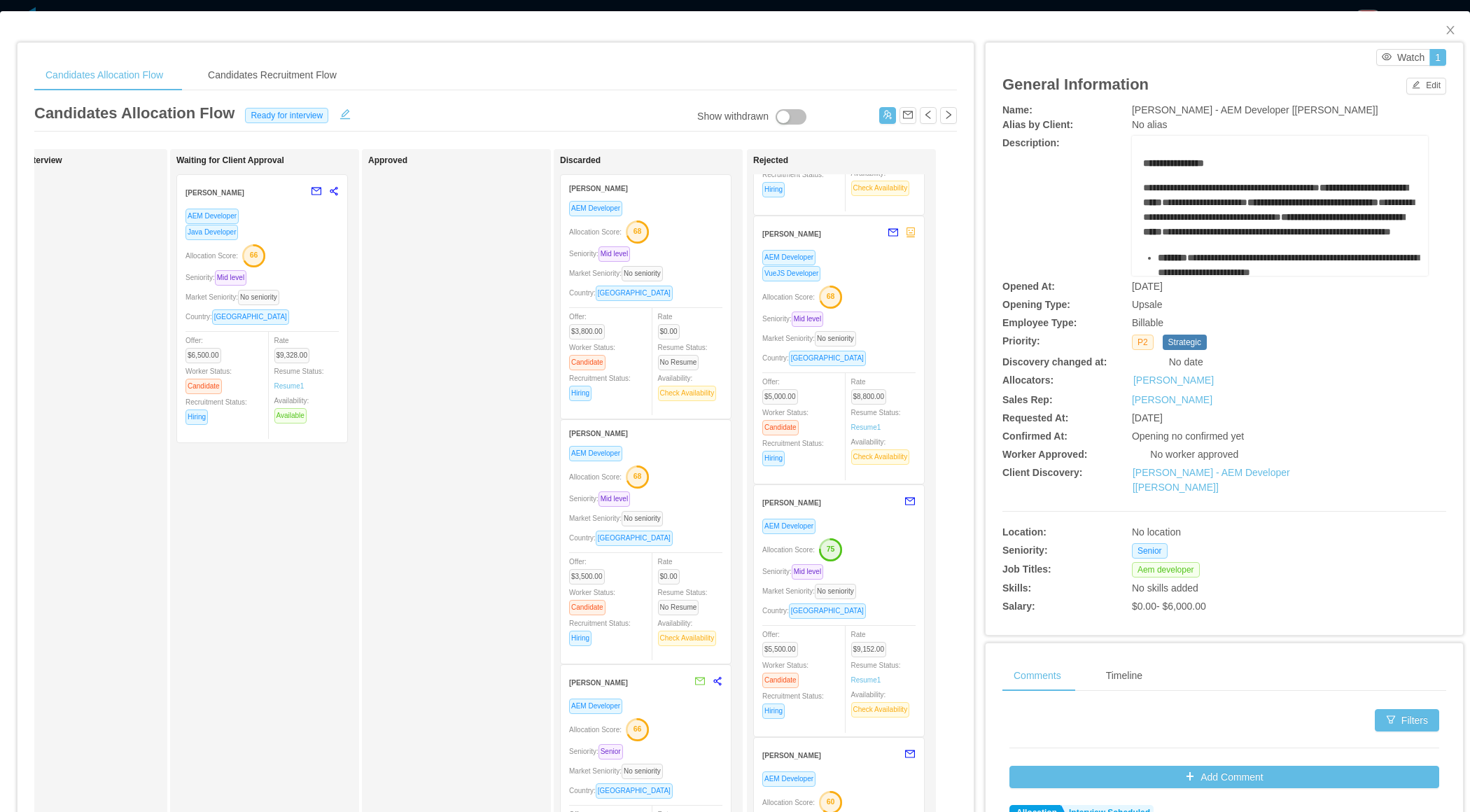
click at [882, 564] on div "Seniority: Mid level" at bounding box center [839, 571] width 153 height 17
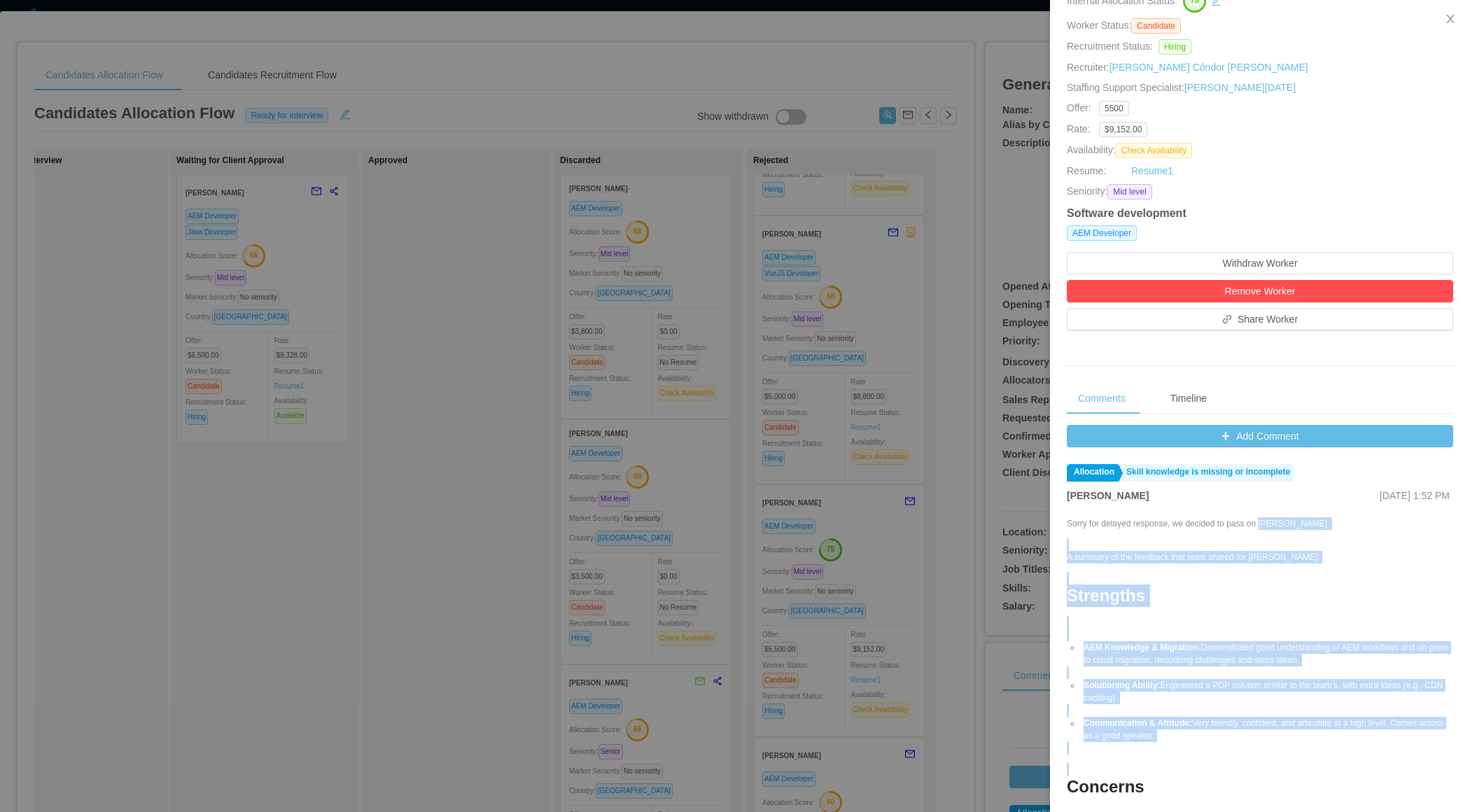
scroll to position [188, 0]
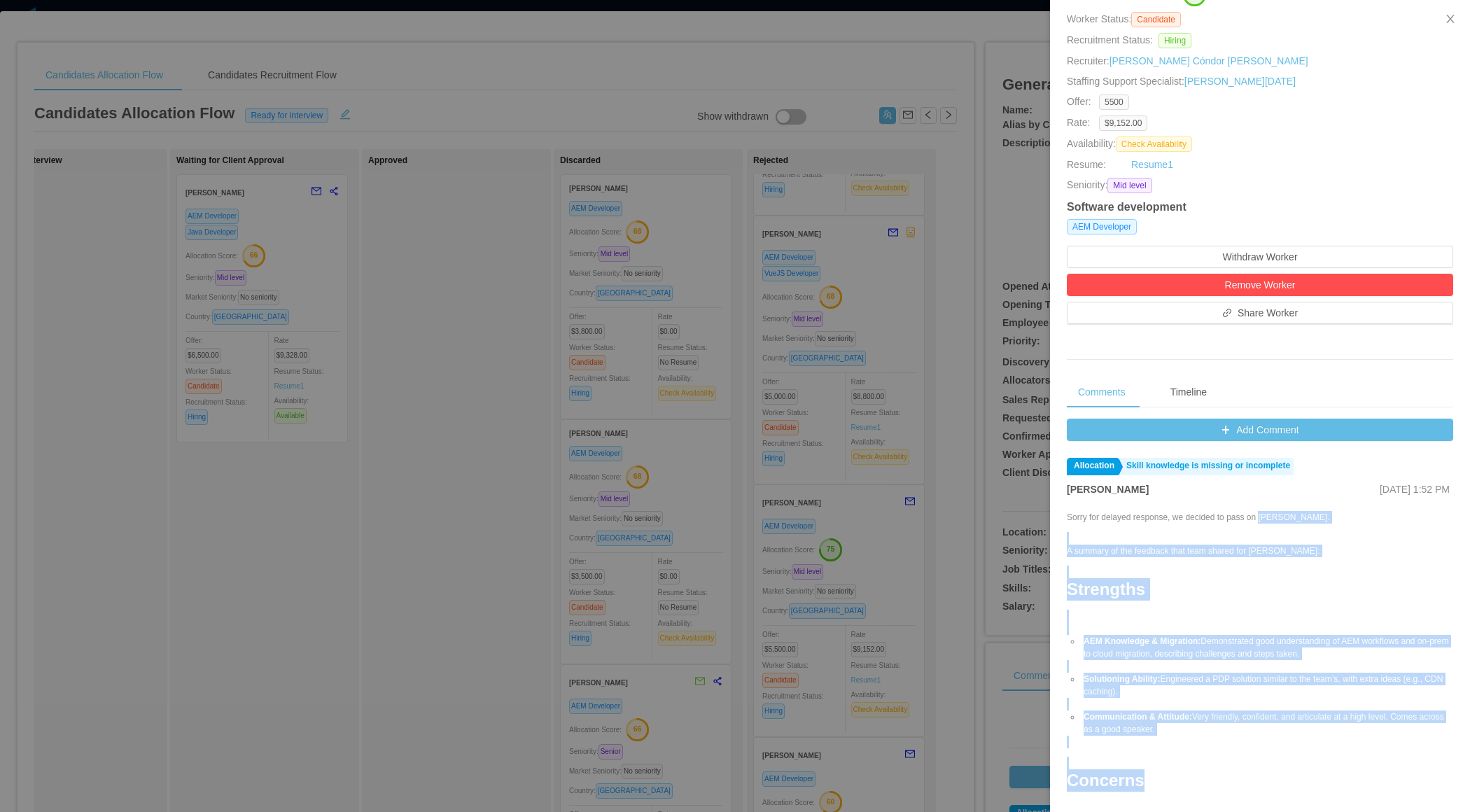
drag, startPoint x: 1272, startPoint y: 589, endPoint x: 1139, endPoint y: 778, distance: 231.1
click at [1139, 778] on div "Sorry for delayed response, we decided to pass on Mario. A summary of the feedb…" at bounding box center [1260, 823] width 387 height 626
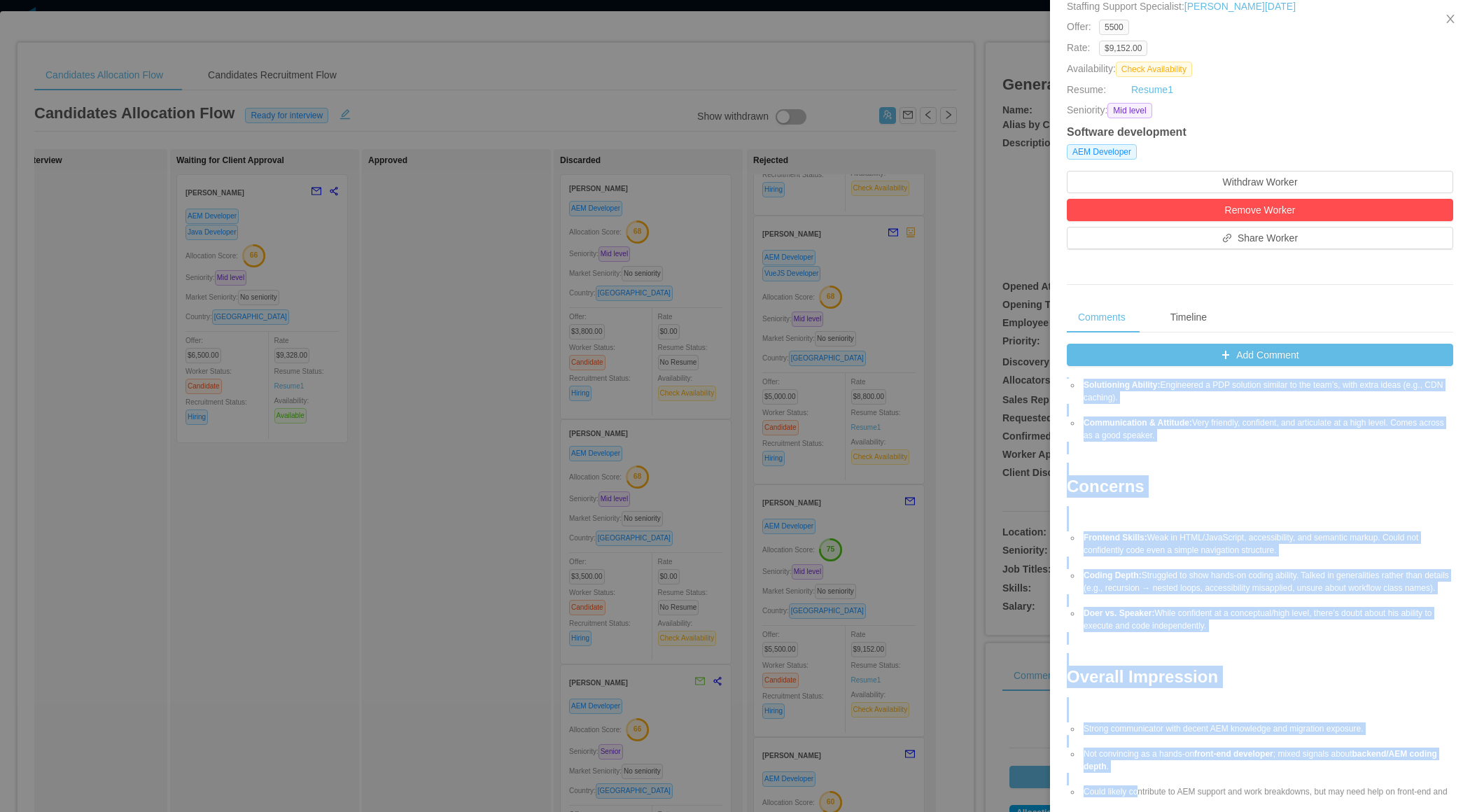
scroll to position [434, 0]
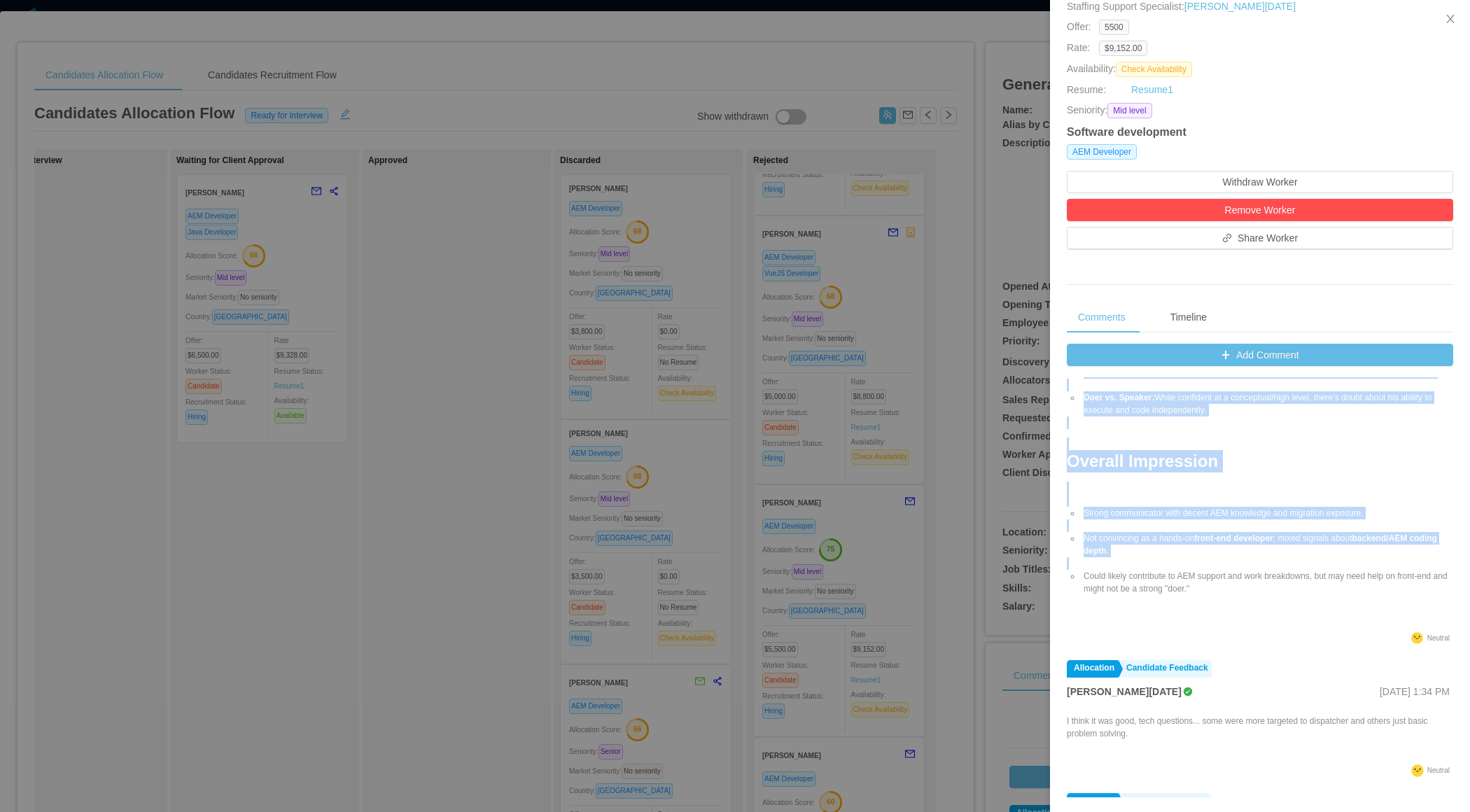
copy div "Mario. A summary of the feedback that team shared for Mario: Strengths AEM Know…"
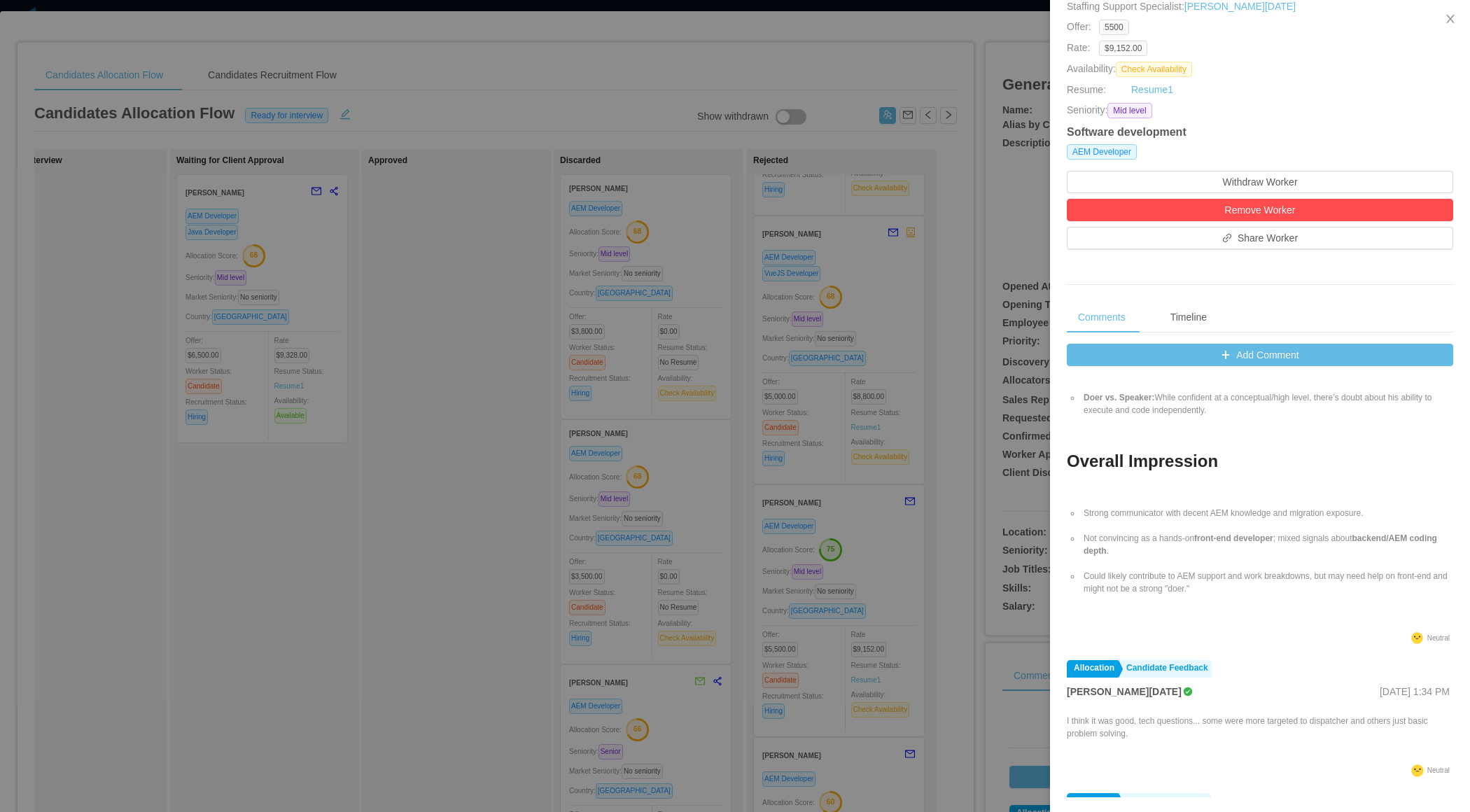
click at [827, 512] on div at bounding box center [735, 406] width 1470 height 812
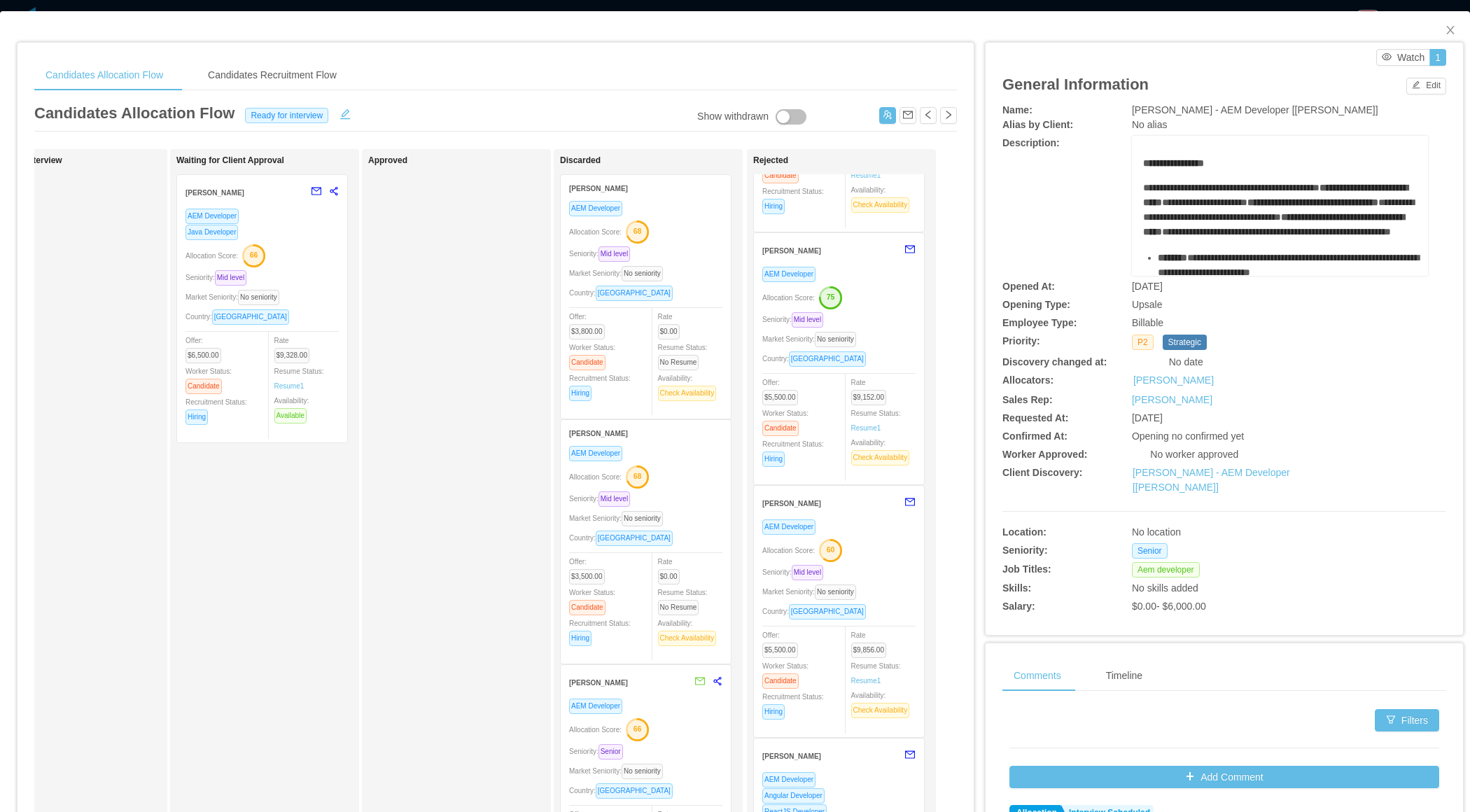
scroll to position [665, 0]
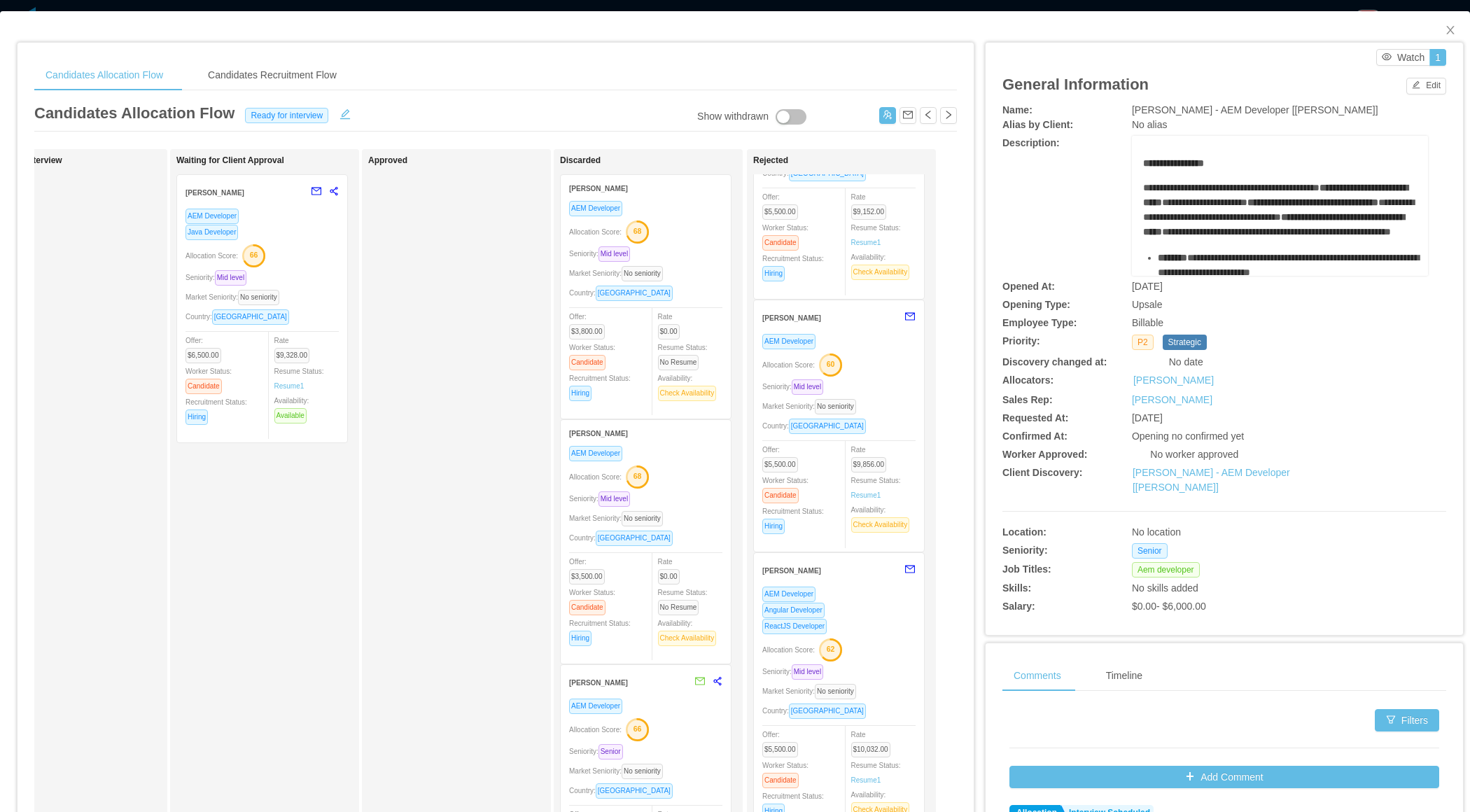
click at [879, 379] on div "Seniority: Mid level" at bounding box center [839, 386] width 153 height 17
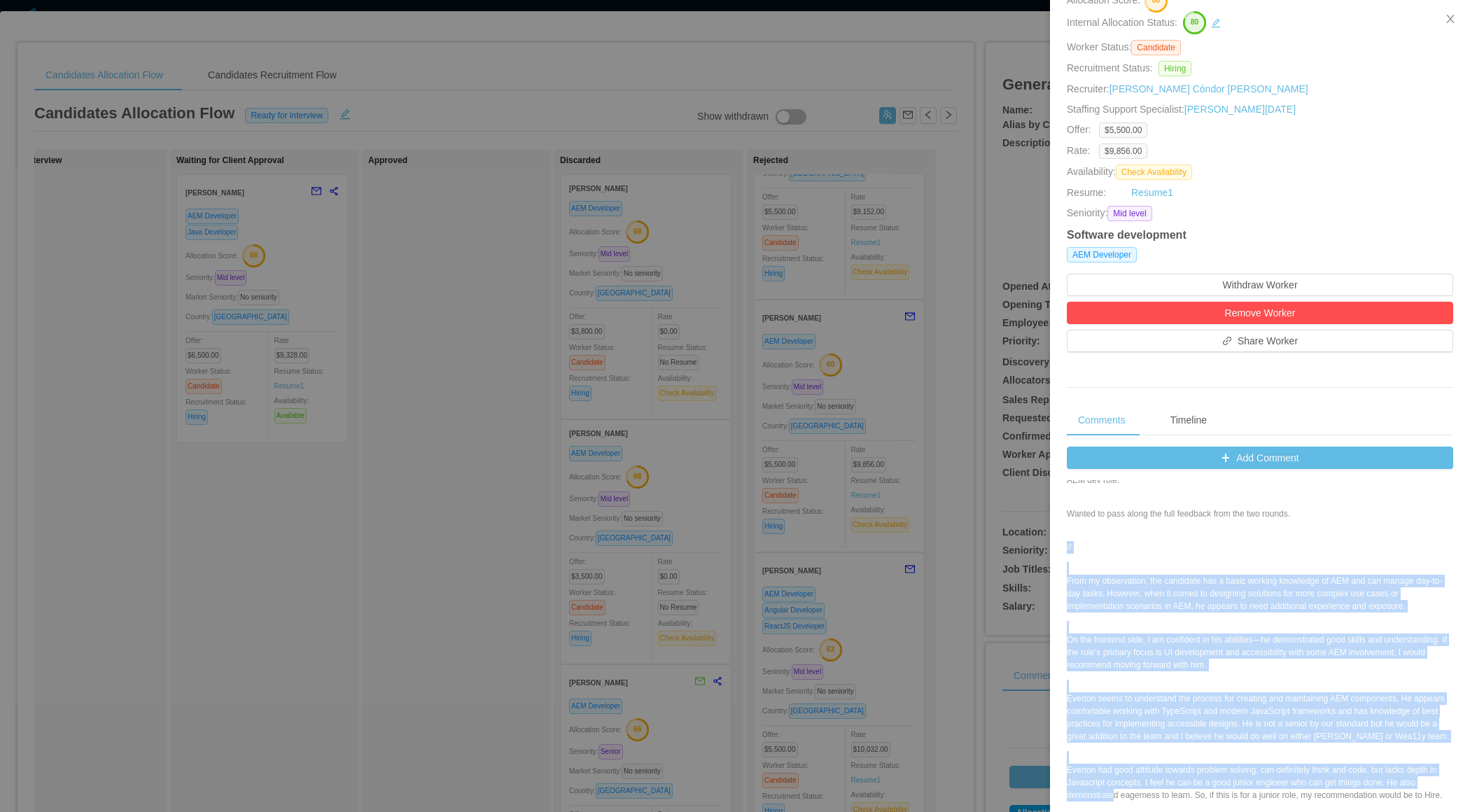
scroll to position [161, 0]
drag, startPoint x: 1083, startPoint y: 604, endPoint x: 1159, endPoint y: 756, distance: 169.9
click at [1162, 752] on div "Hey @Yurguen Senger based on team’s evaluation we don’t think Everton will be a…" at bounding box center [1260, 641] width 387 height 361
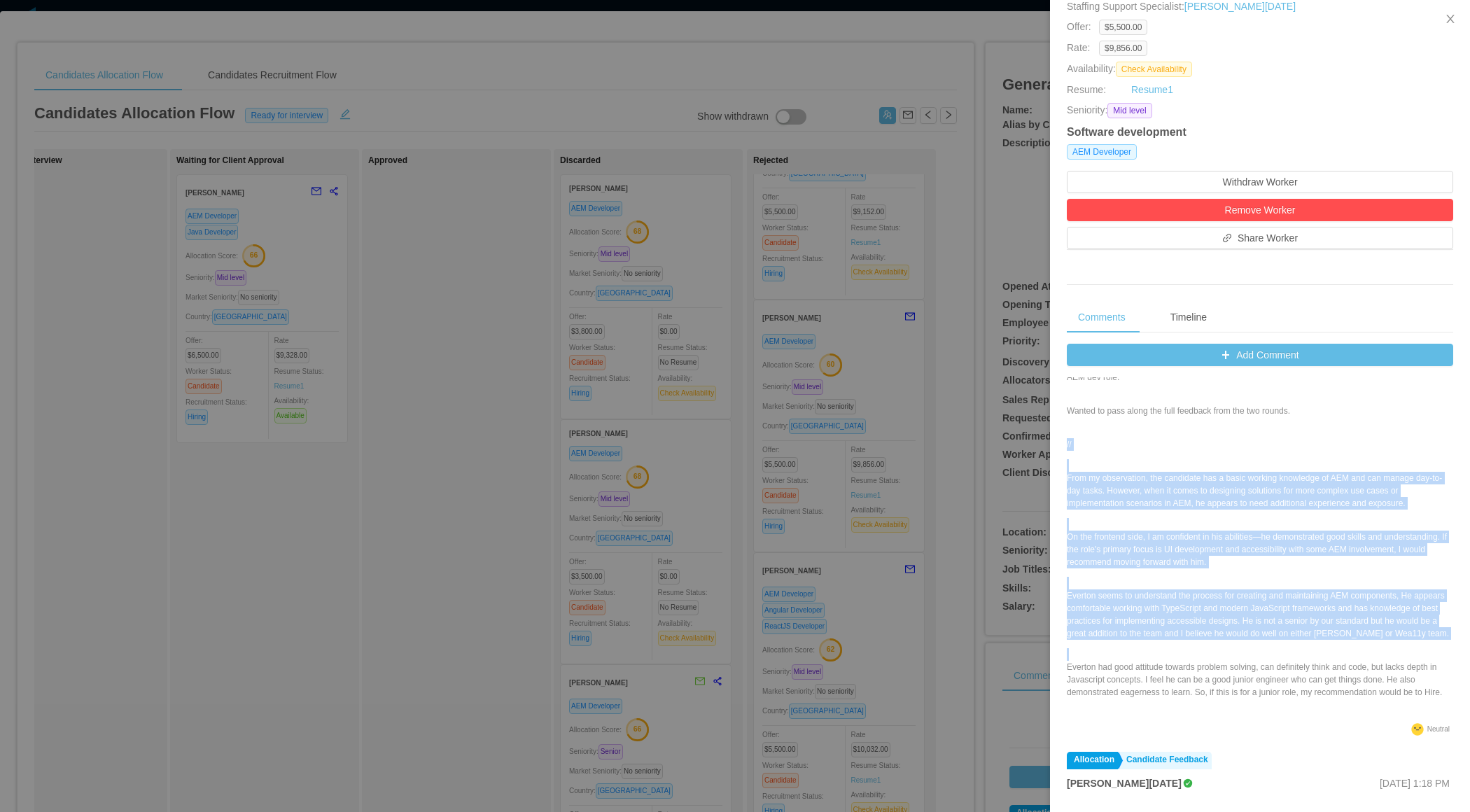
copy div "// From my observation, the candidate has a basic working knowledge of AEM and …"
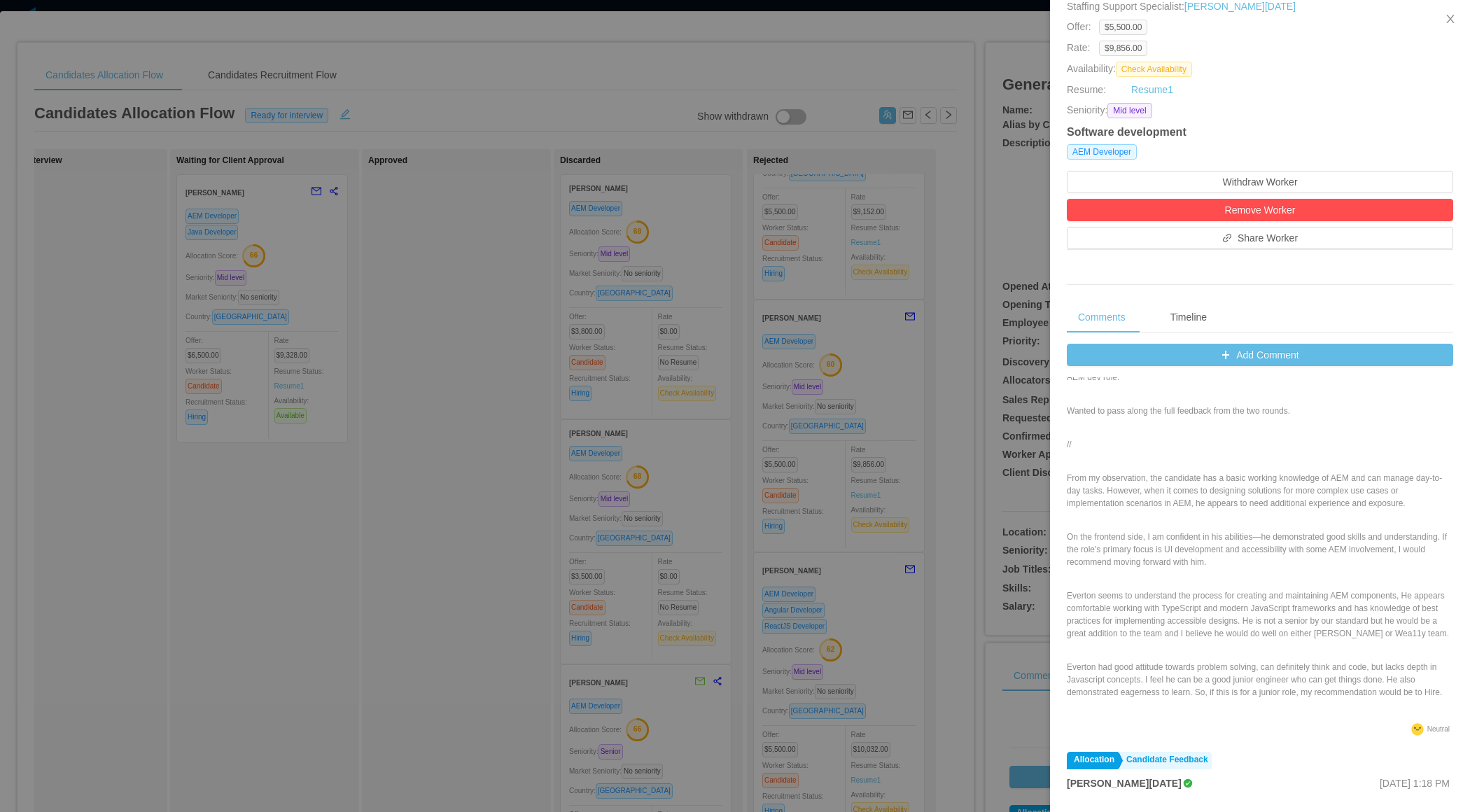
click at [789, 553] on div at bounding box center [735, 406] width 1470 height 812
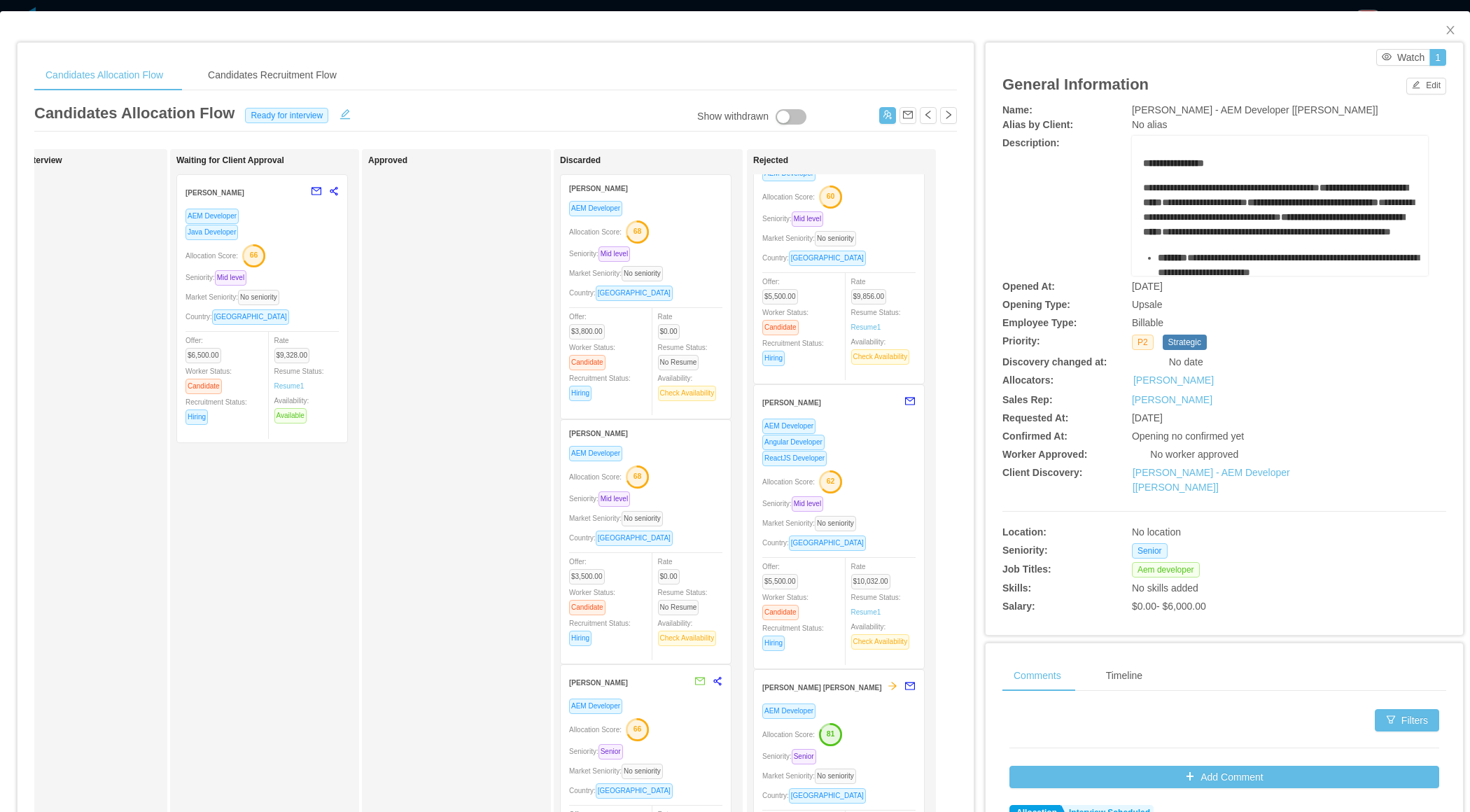
scroll to position [866, 0]
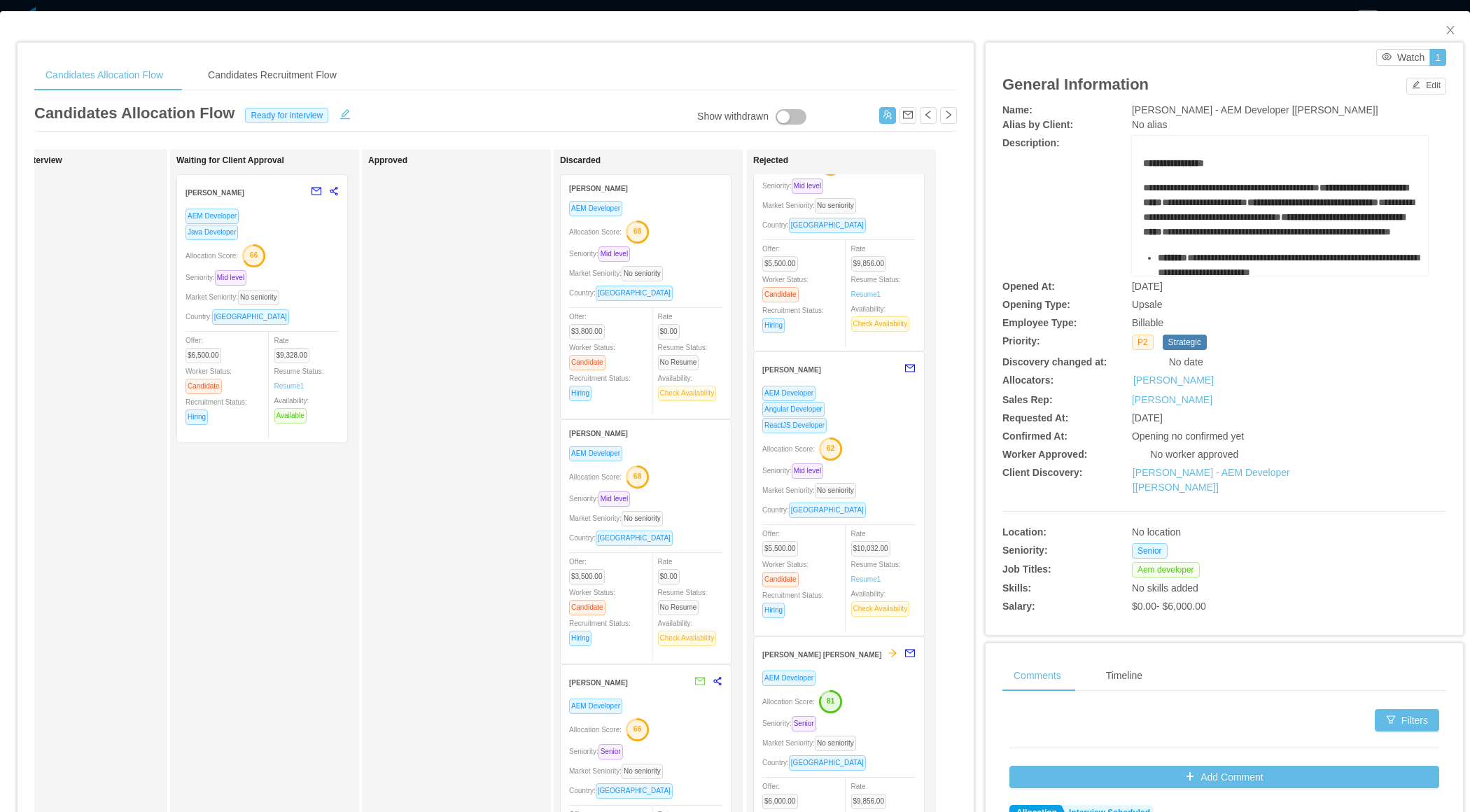
click at [896, 439] on div "Allocation Score: 62" at bounding box center [839, 448] width 153 height 23
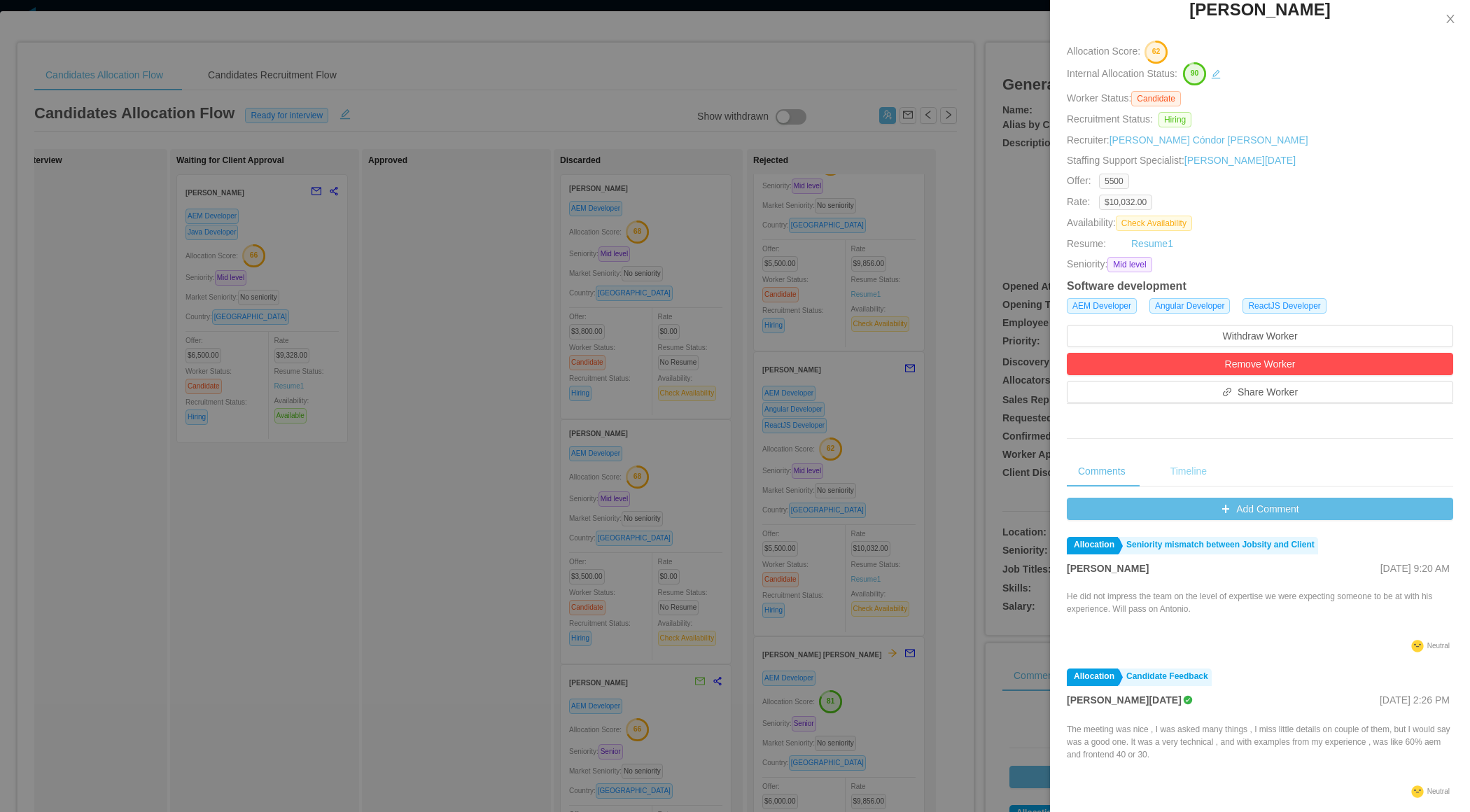
scroll to position [137, 0]
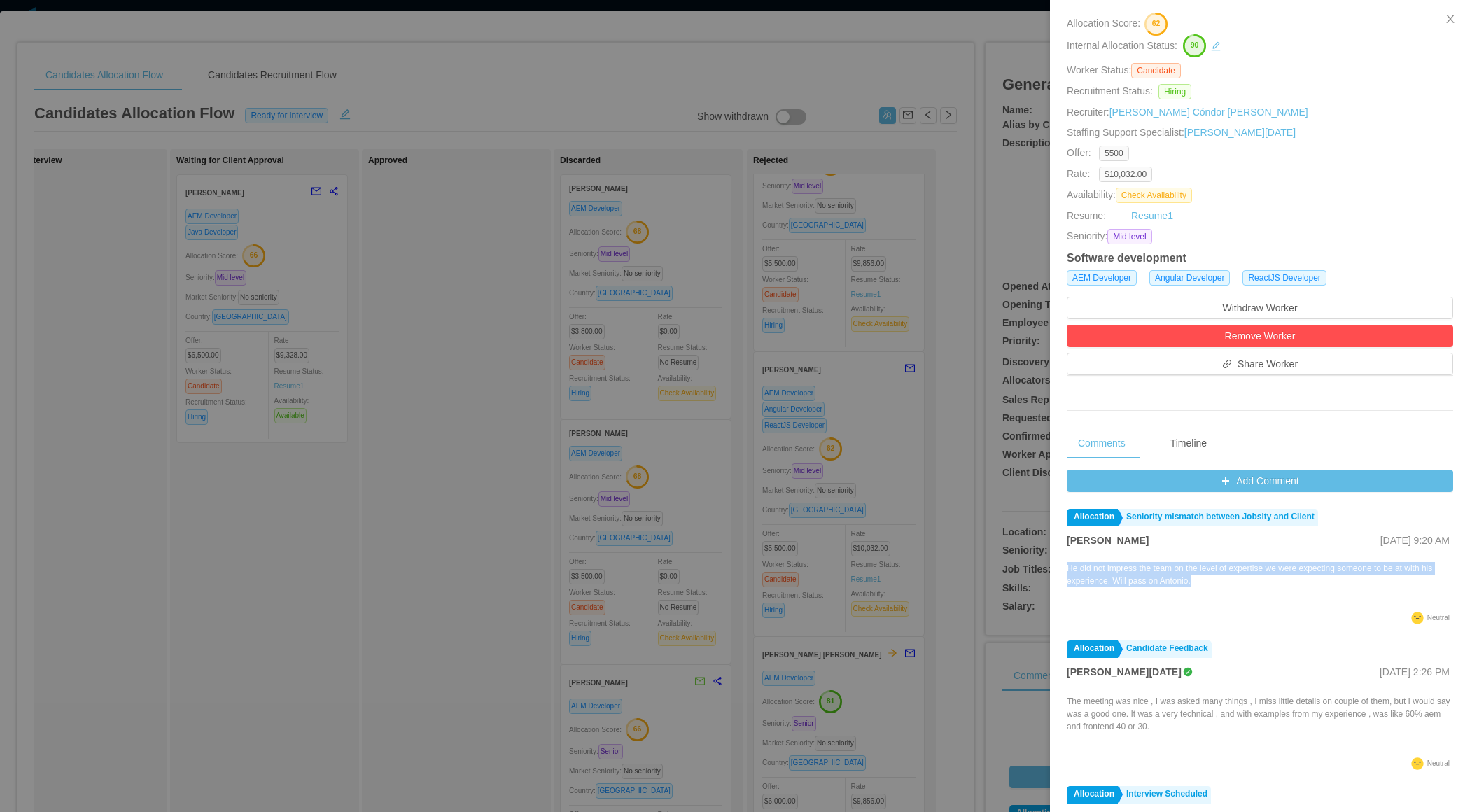
drag, startPoint x: 1225, startPoint y: 584, endPoint x: 1069, endPoint y: 571, distance: 156.5
click at [1069, 571] on p "He did not impress the team on the level of expertise we were expecting someone…" at bounding box center [1260, 574] width 387 height 25
copy p "He did not impress the team on the level of expertise we were expecting someone…"
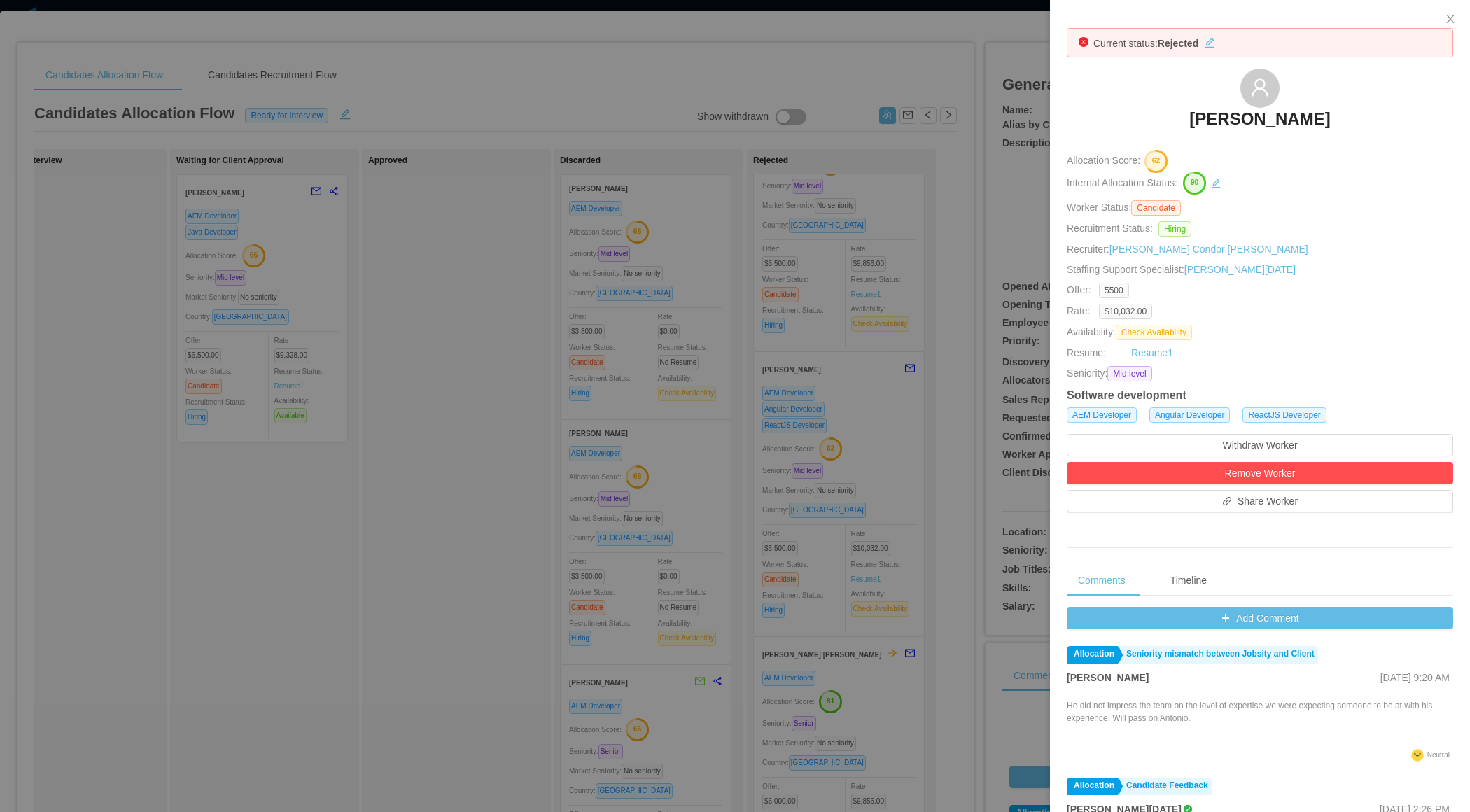
click at [885, 472] on div at bounding box center [735, 406] width 1470 height 812
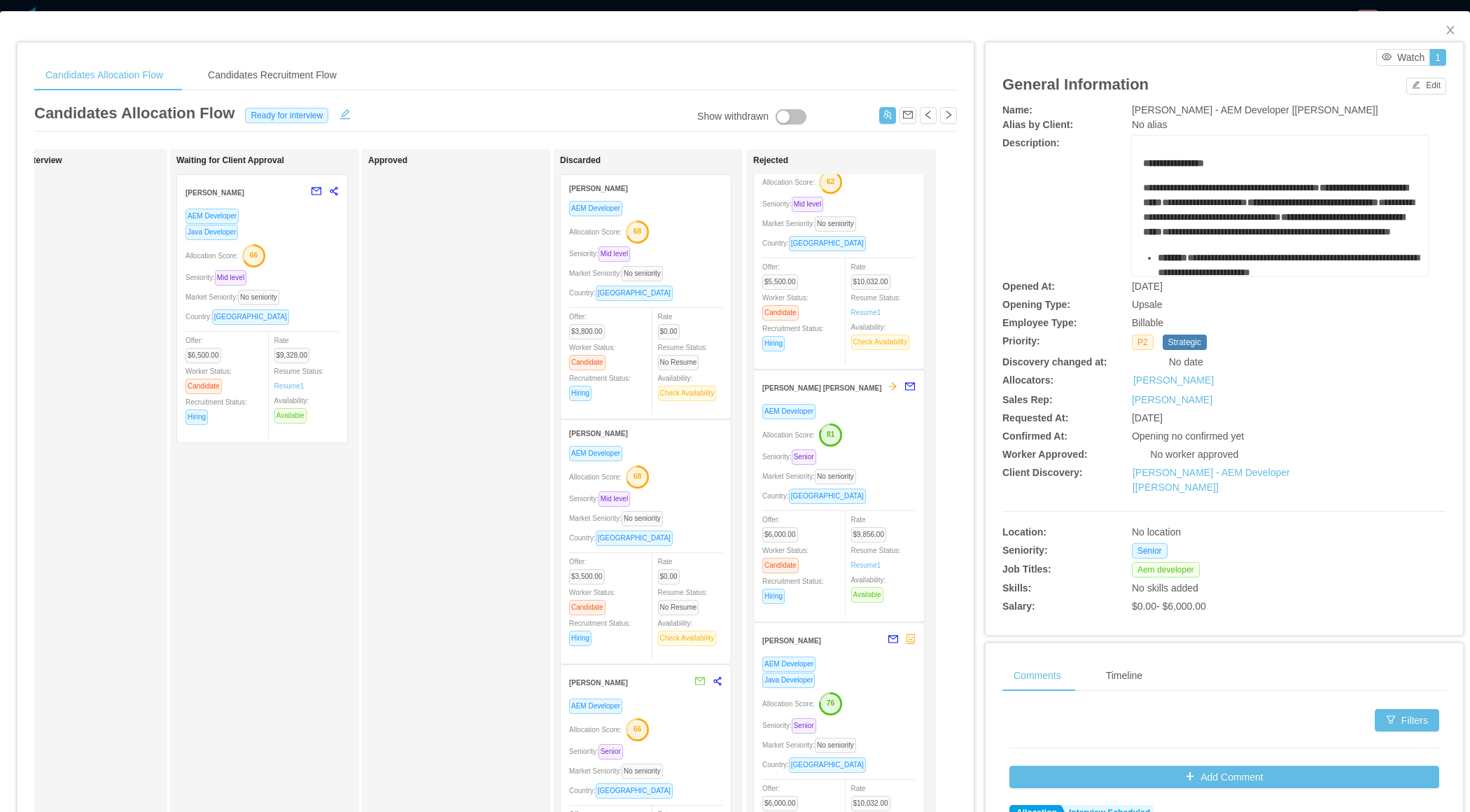
scroll to position [1174, 0]
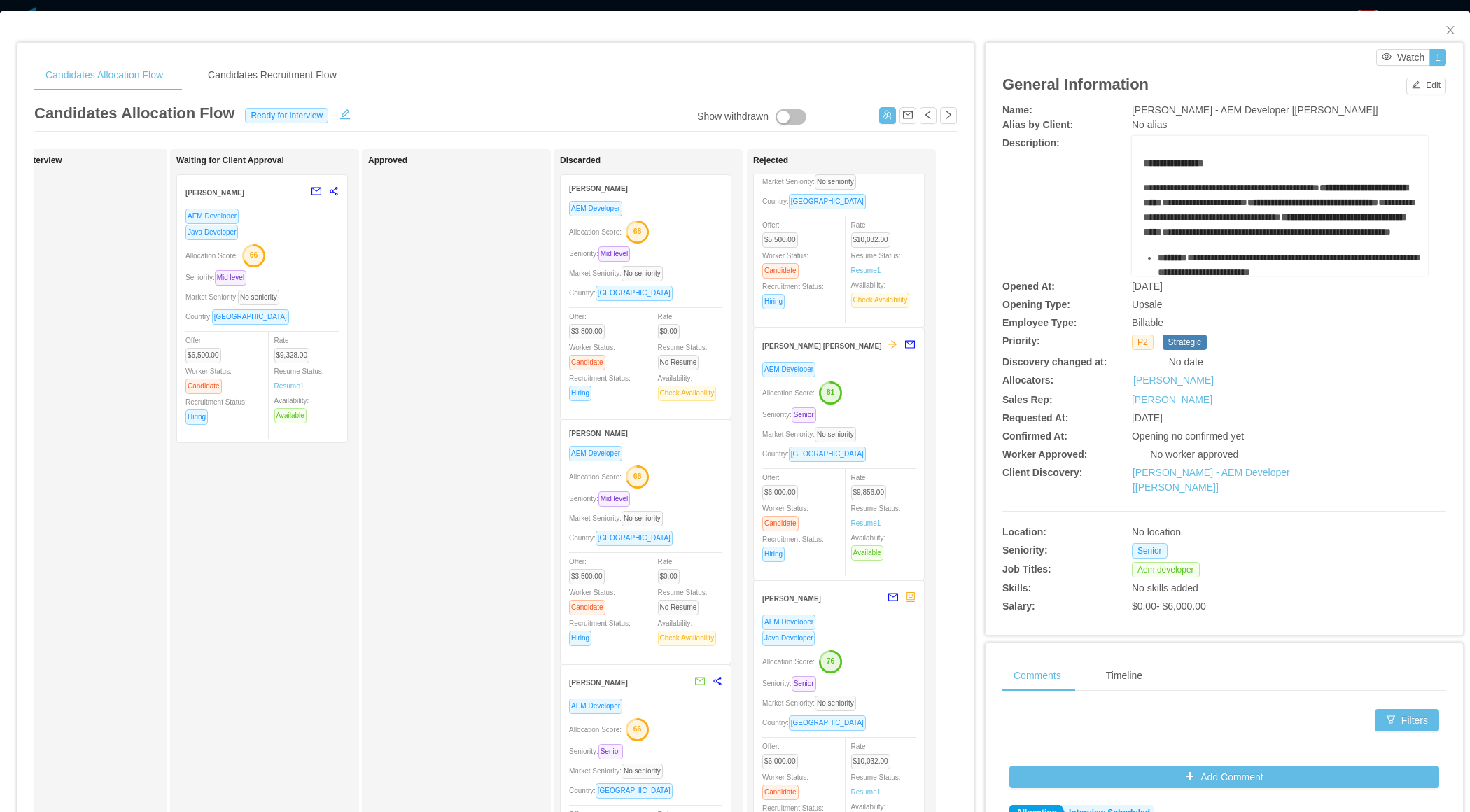
click at [895, 406] on div "Seniority: Senior" at bounding box center [839, 414] width 153 height 17
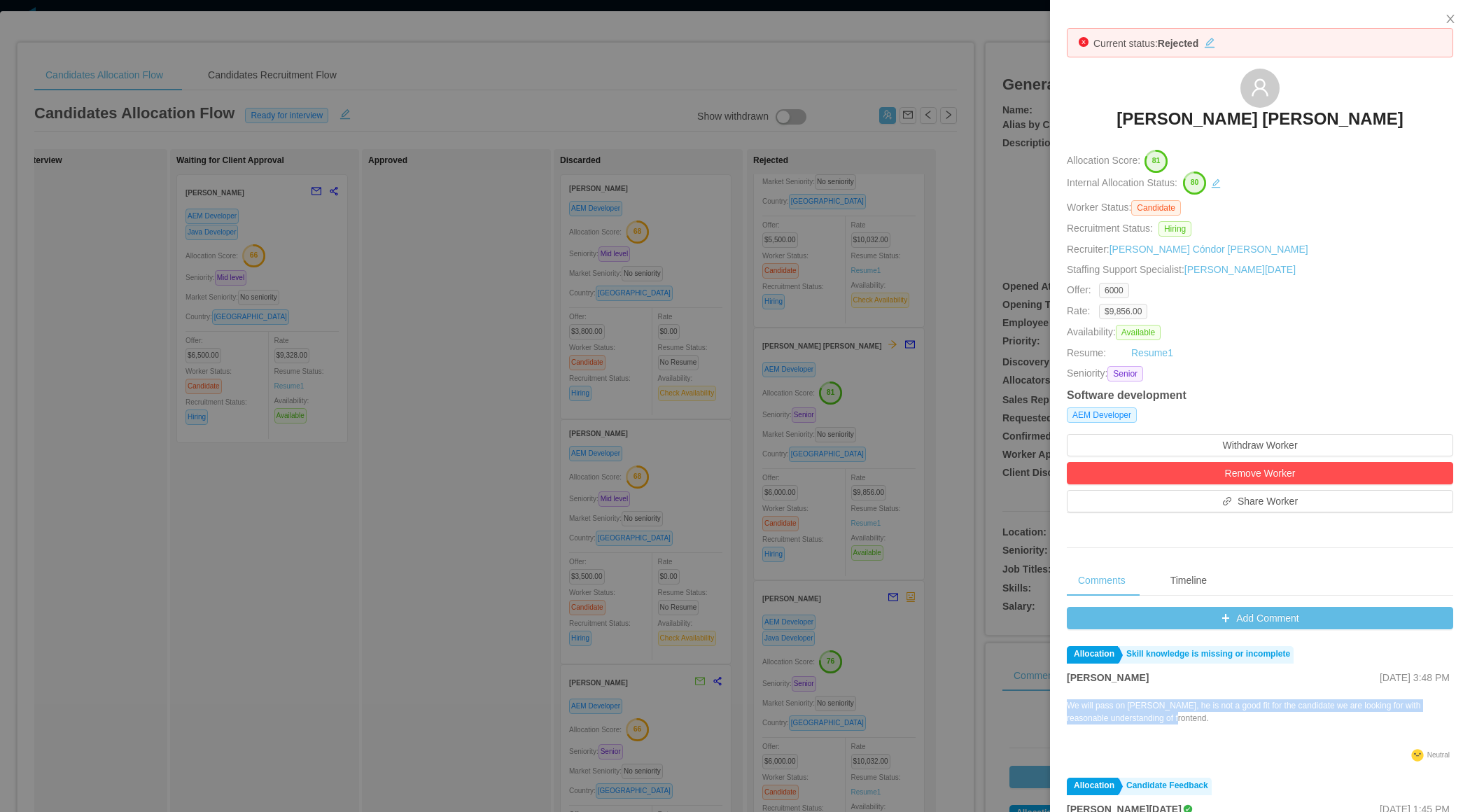
drag, startPoint x: 1192, startPoint y: 718, endPoint x: 1069, endPoint y: 706, distance: 123.6
click at [1069, 706] on p "We will pass on Julio, he is not a good fit for the candidate we are looking fo…" at bounding box center [1260, 711] width 387 height 25
copy p "We will pass on Julio, he is not a good fit for the candidate we are looking fo…"
click at [850, 540] on div at bounding box center [735, 406] width 1470 height 812
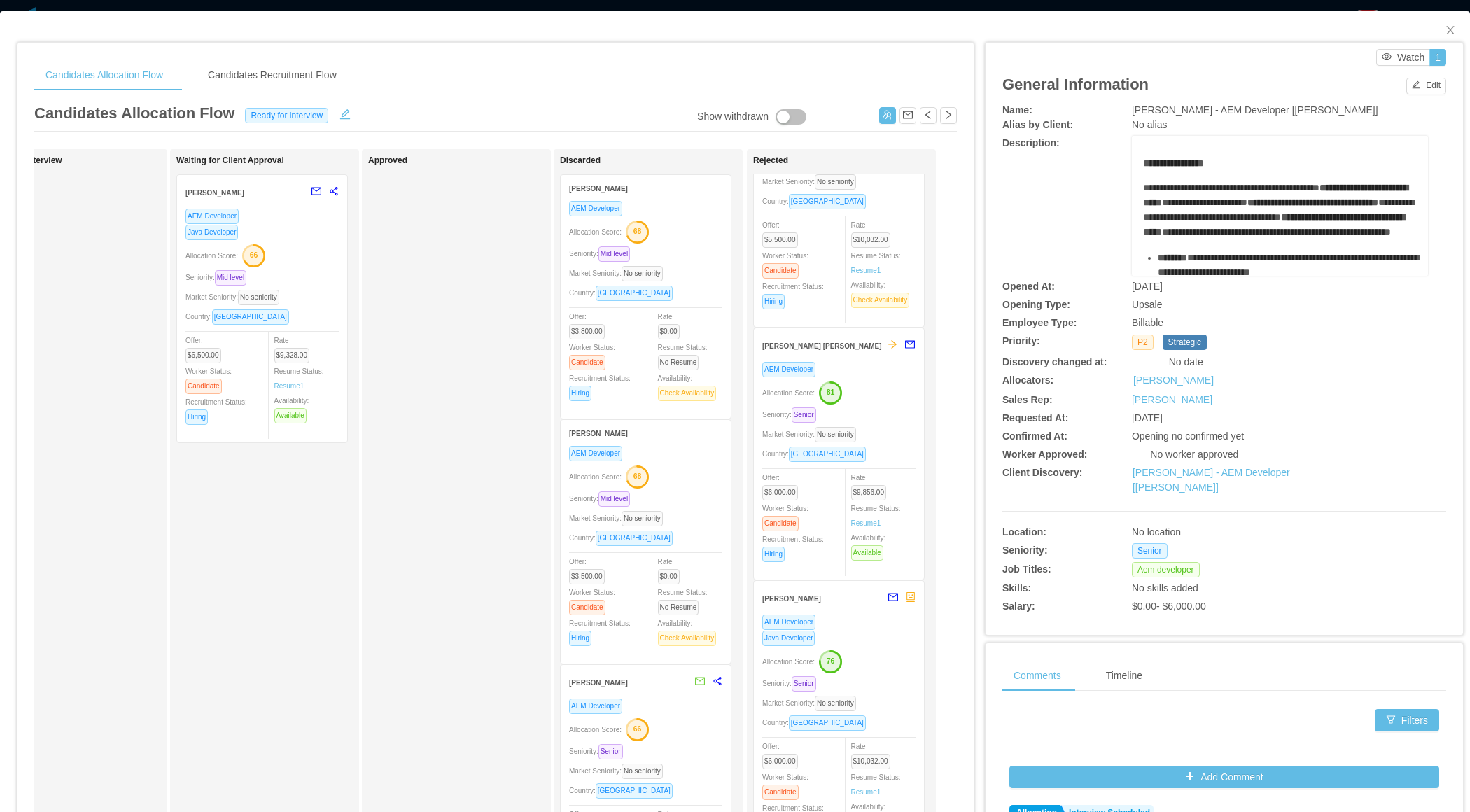
click at [859, 630] on div "Java Developer" at bounding box center [839, 637] width 153 height 17
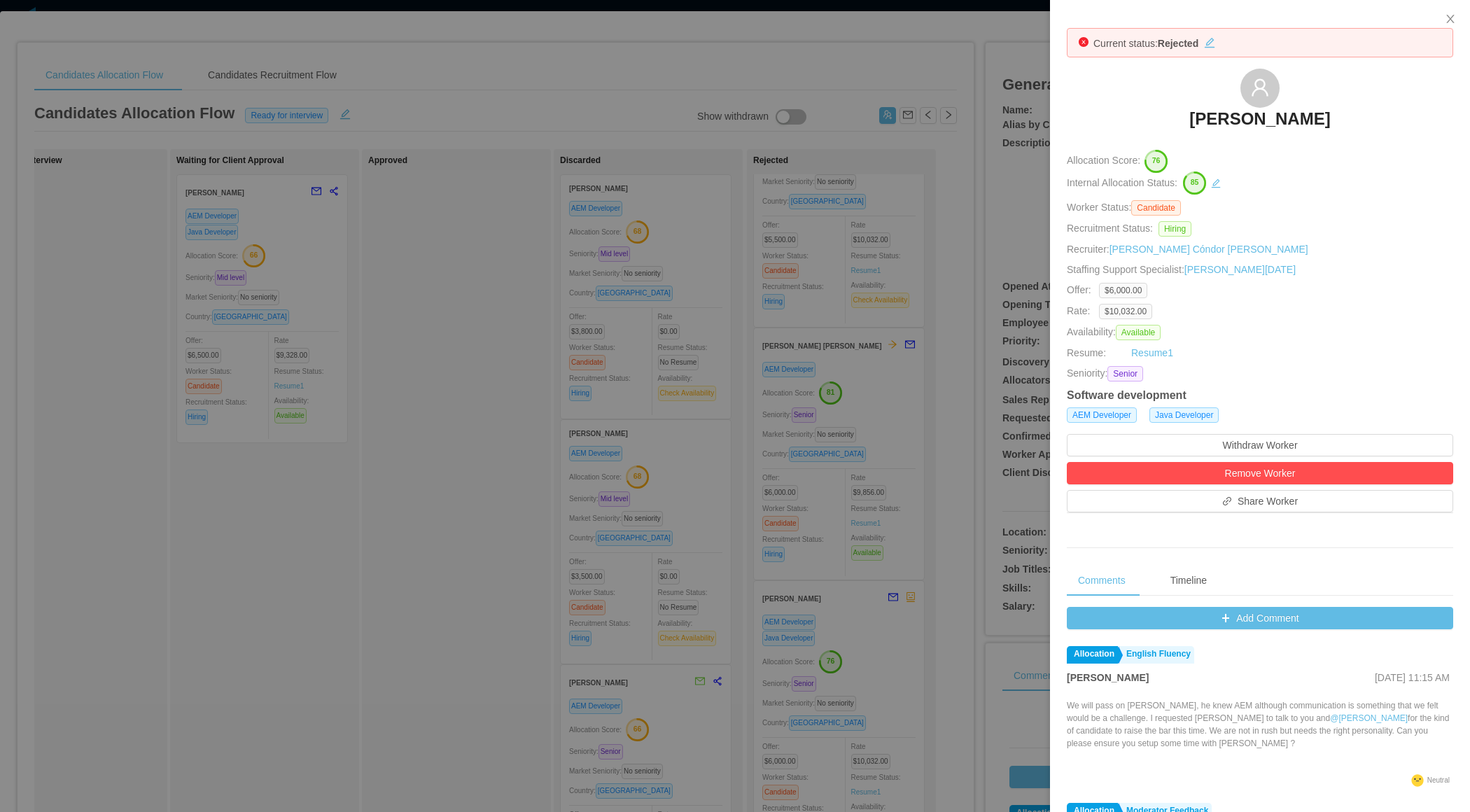
drag, startPoint x: 1275, startPoint y: 748, endPoint x: 1140, endPoint y: 729, distance: 136.3
click at [1140, 729] on div "We will pass on Alejandro, he knew AEM although communication is something that…" at bounding box center [1260, 735] width 387 height 71
drag, startPoint x: 1069, startPoint y: 704, endPoint x: 1136, endPoint y: 716, distance: 68.1
click at [1136, 716] on p "We will pass on Alejandro, he knew AEM although communication is something that…" at bounding box center [1260, 724] width 387 height 50
copy p "We will pass on Alejandro, he knew AEM although communication is something that…"
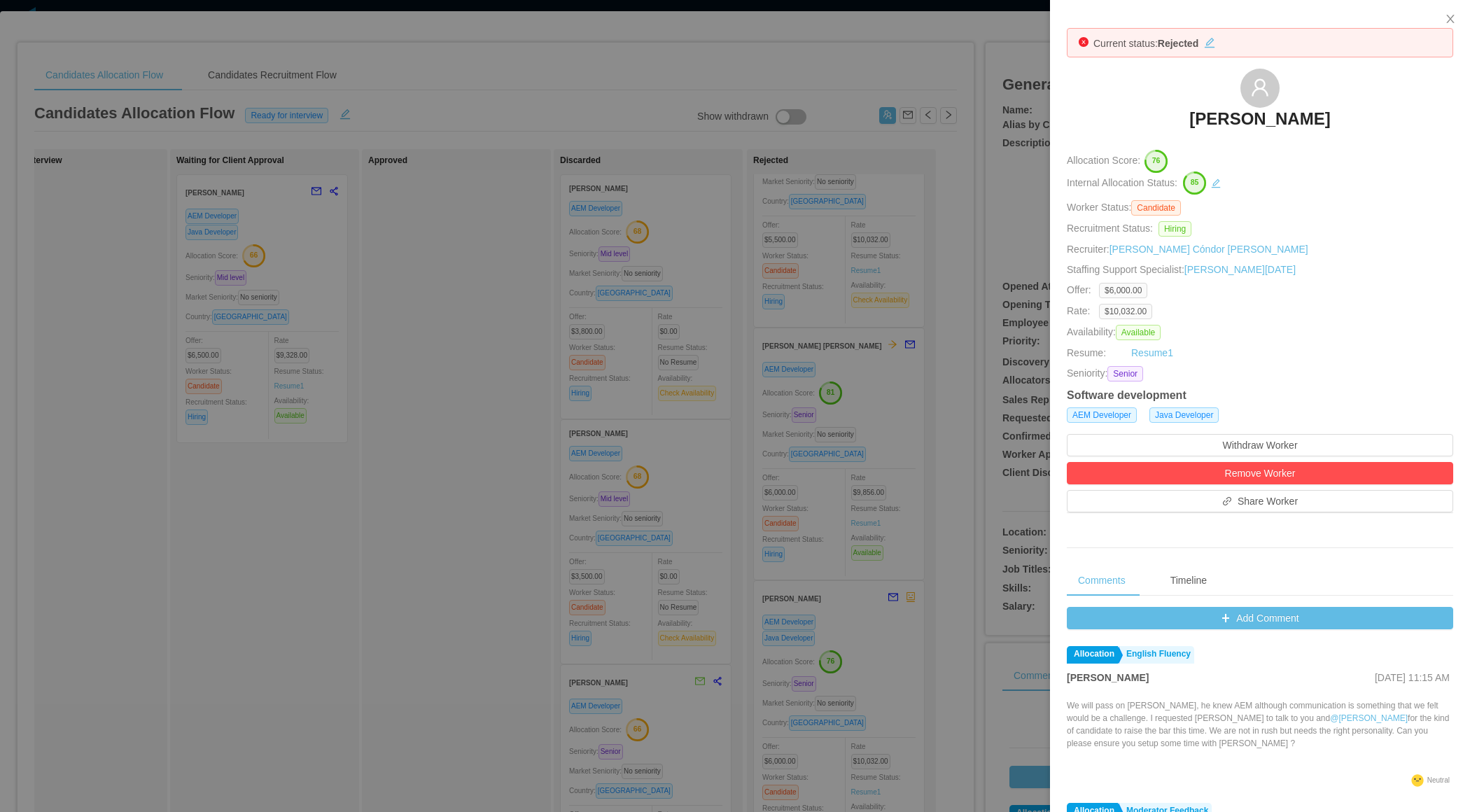
click at [1007, 398] on div at bounding box center [735, 406] width 1470 height 812
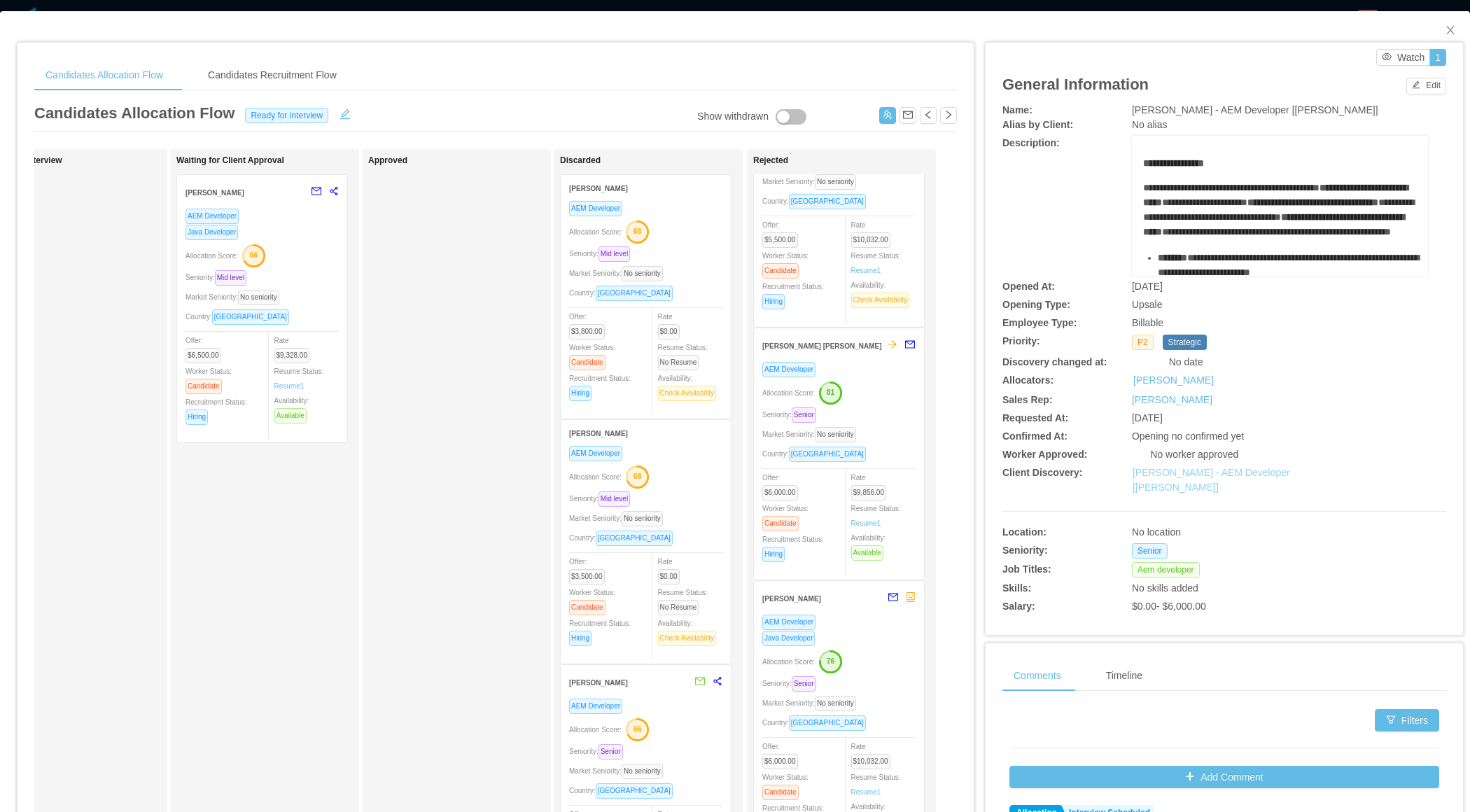
click at [1258, 470] on link "McGraw-Hill - AEM Developer [Vijay Yadav]" at bounding box center [1211, 479] width 157 height 26
click at [1431, 87] on button "Edit" at bounding box center [1427, 85] width 40 height 17
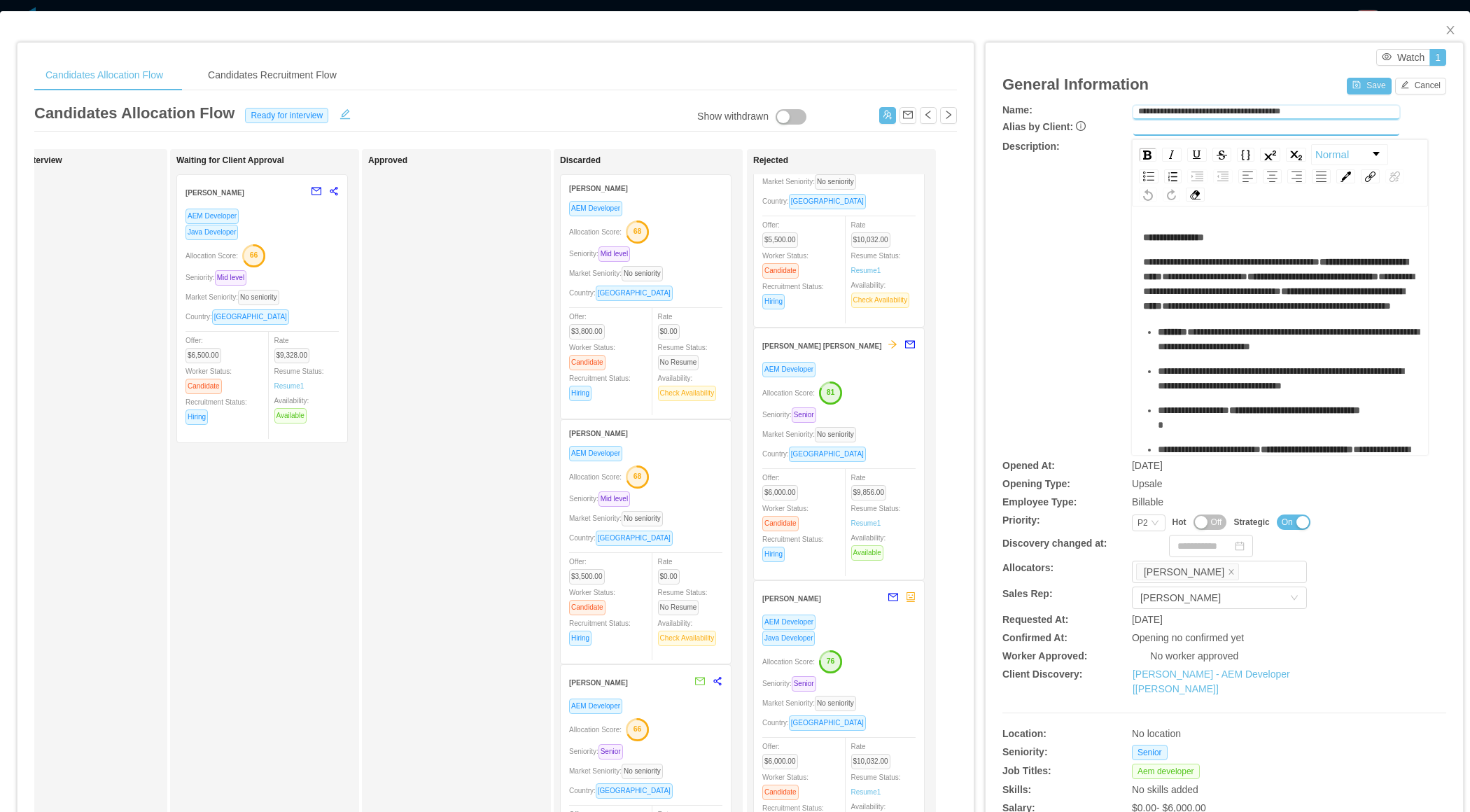
drag, startPoint x: 1261, startPoint y: 109, endPoint x: 1195, endPoint y: 110, distance: 66.0
click at [1195, 110] on input "**********" at bounding box center [1267, 113] width 266 height 14
paste input "**********"
type input "**********"
click at [1375, 86] on button "Save" at bounding box center [1368, 85] width 44 height 17
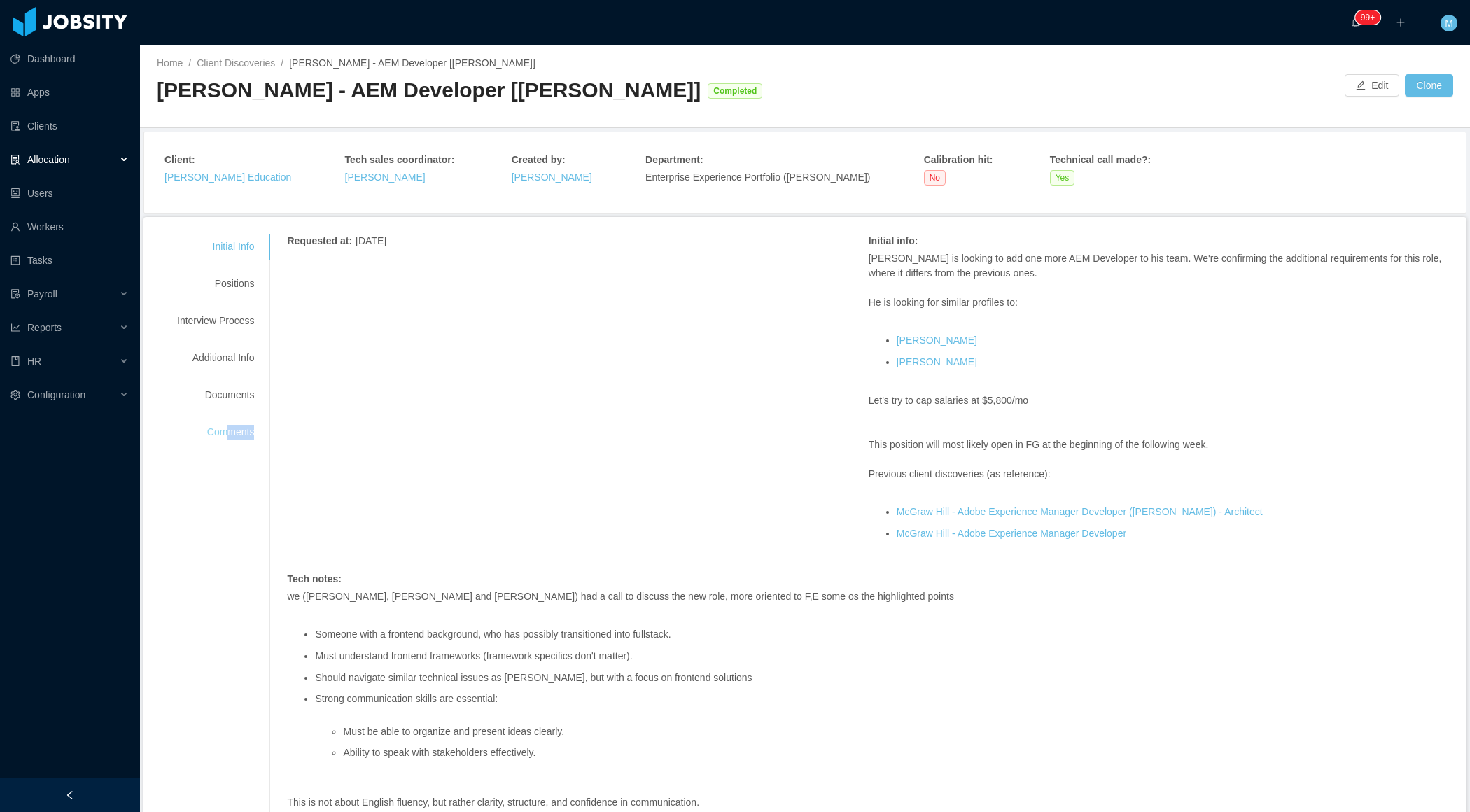
click at [228, 438] on div "Comments" at bounding box center [215, 432] width 110 height 26
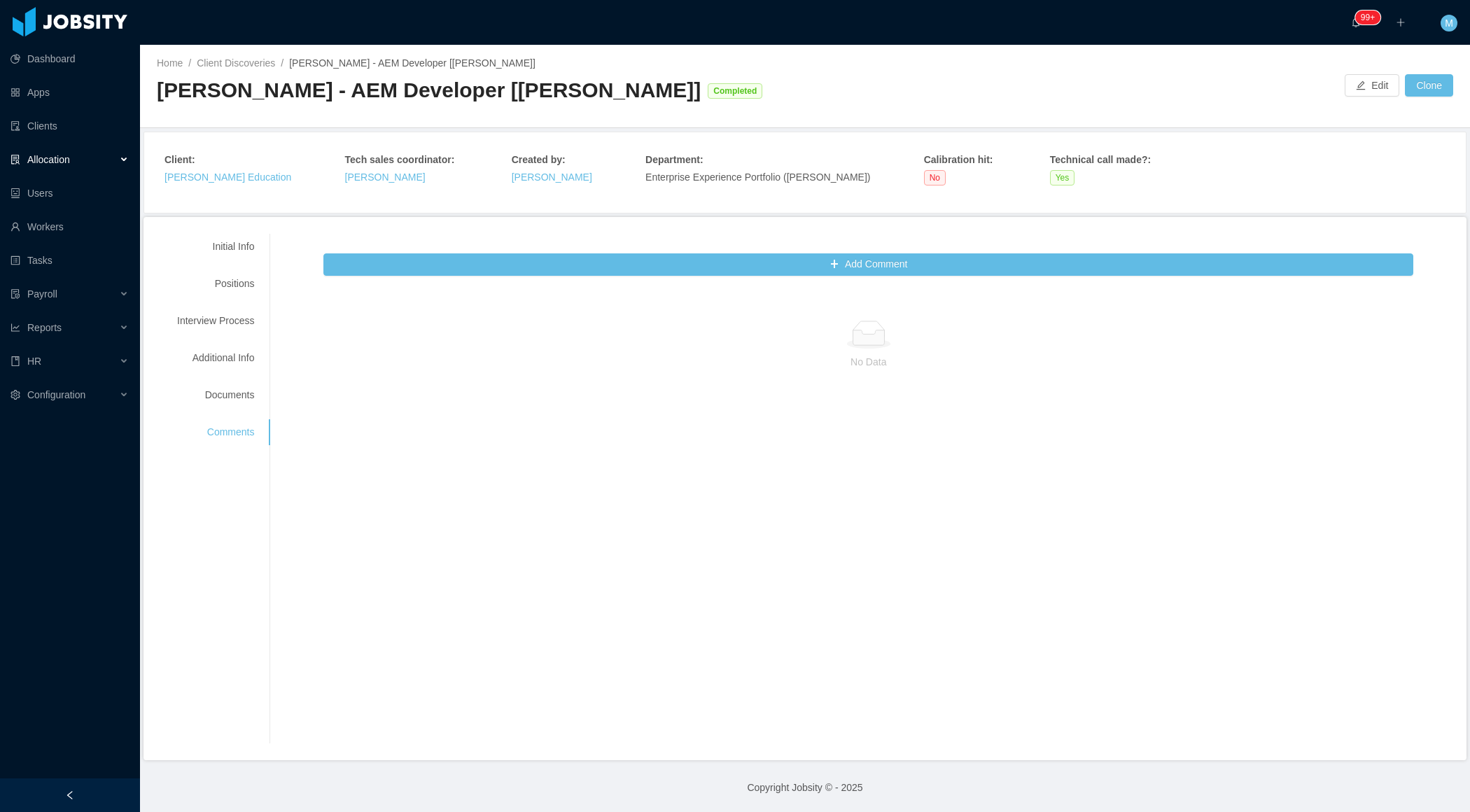
click at [654, 275] on div "Add Comment No Data" at bounding box center [868, 480] width 1090 height 453
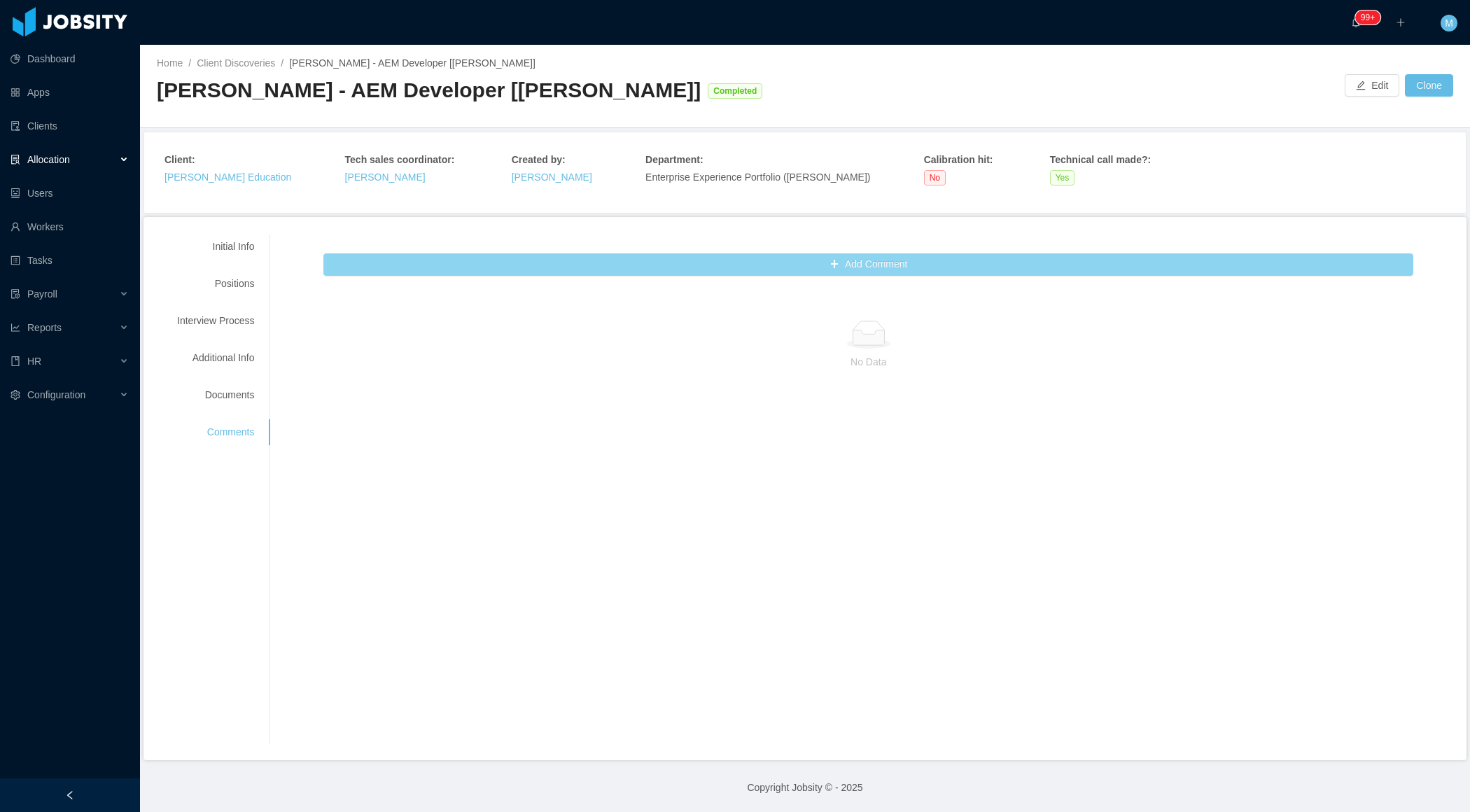
click at [642, 266] on button "Add Comment" at bounding box center [868, 265] width 1090 height 23
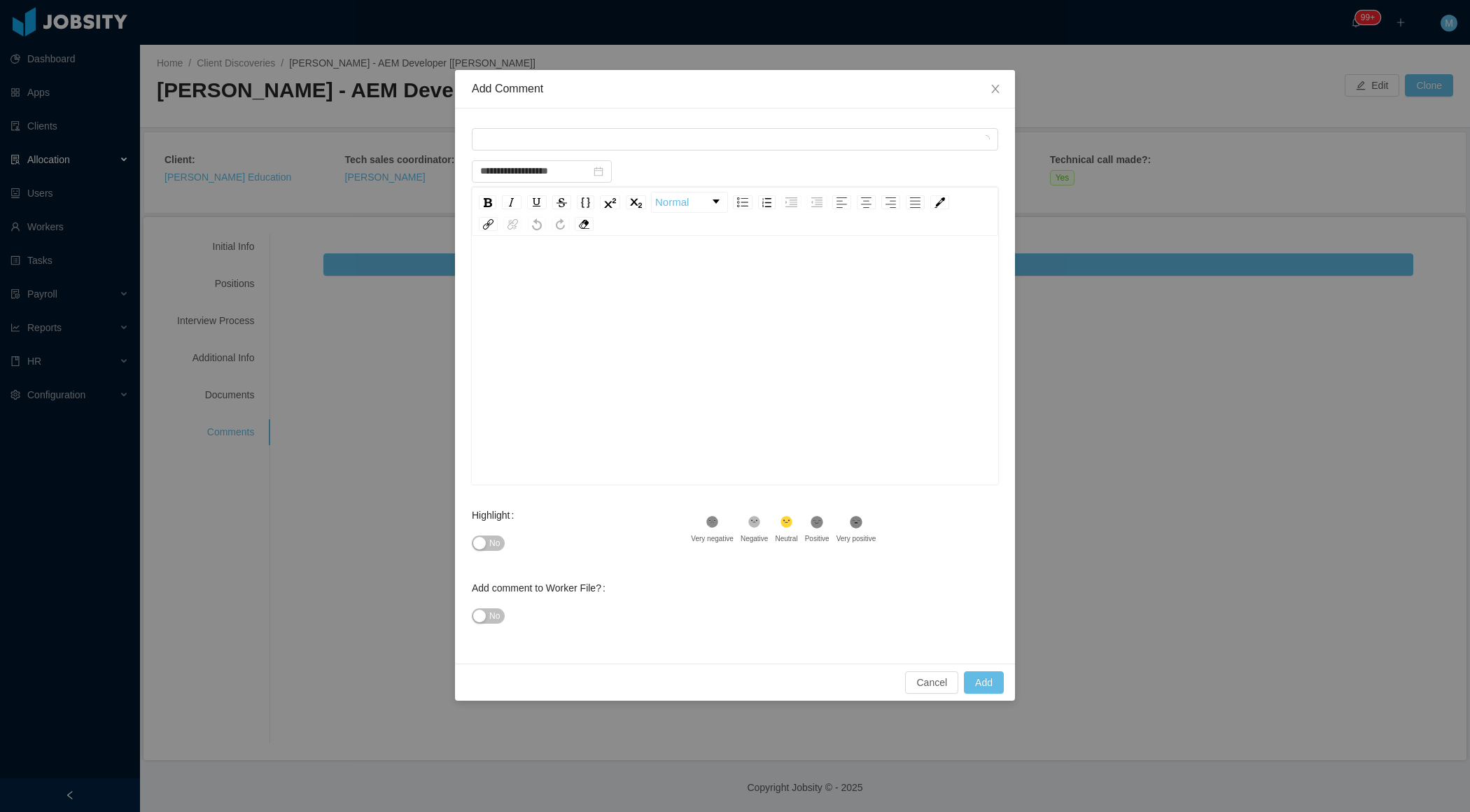
click at [628, 273] on div "rdw-editor" at bounding box center [735, 274] width 505 height 28
type input "**********"
click at [642, 268] on span "**********" at bounding box center [562, 273] width 159 height 10
click at [679, 301] on div "**********" at bounding box center [735, 382] width 505 height 245
click at [642, 274] on span "**********" at bounding box center [562, 273] width 159 height 10
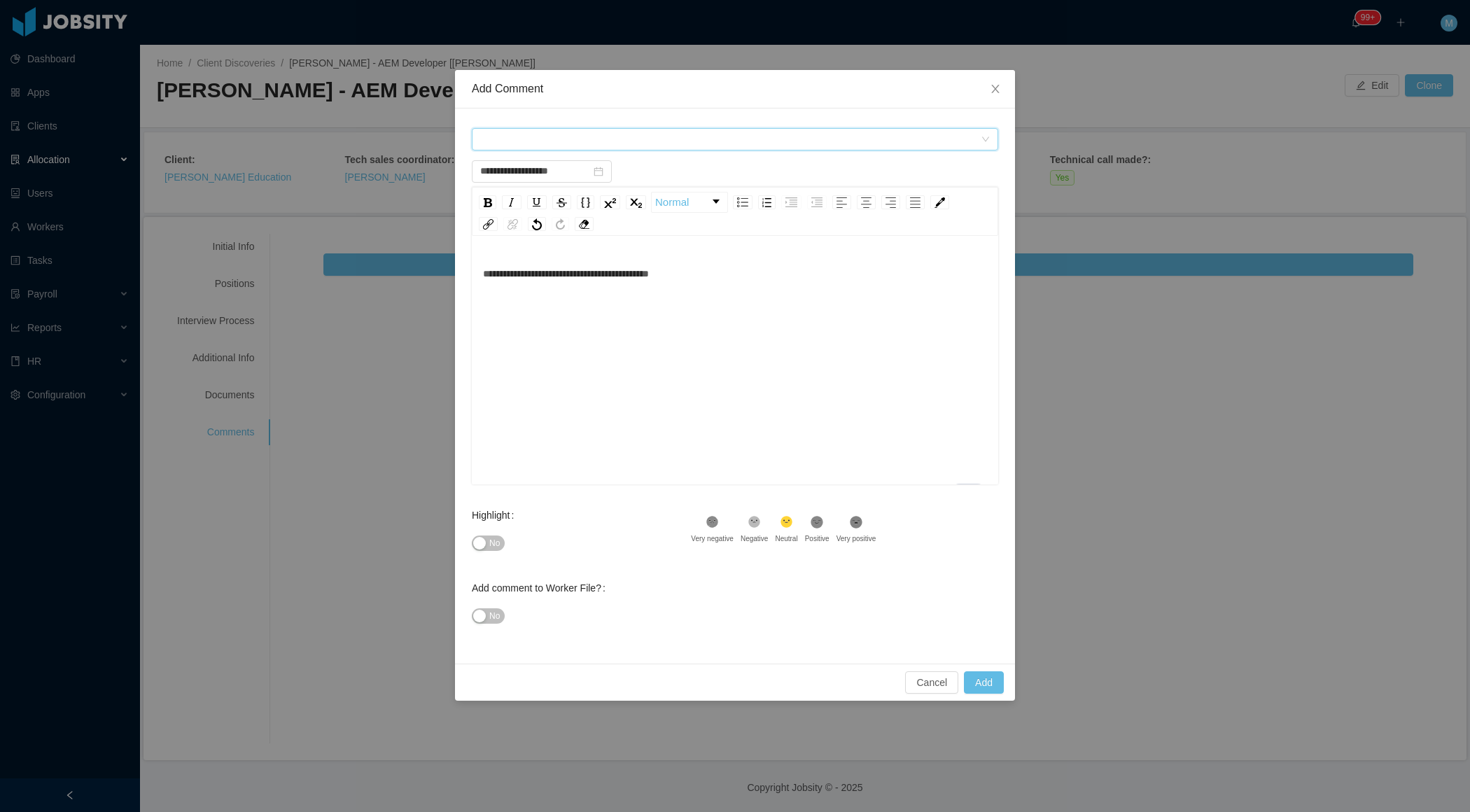
click at [566, 142] on div "Comment types" at bounding box center [731, 139] width 500 height 21
click at [526, 188] on li "Incident" at bounding box center [734, 188] width 526 height 23
click at [732, 272] on div "**********" at bounding box center [735, 274] width 505 height 28
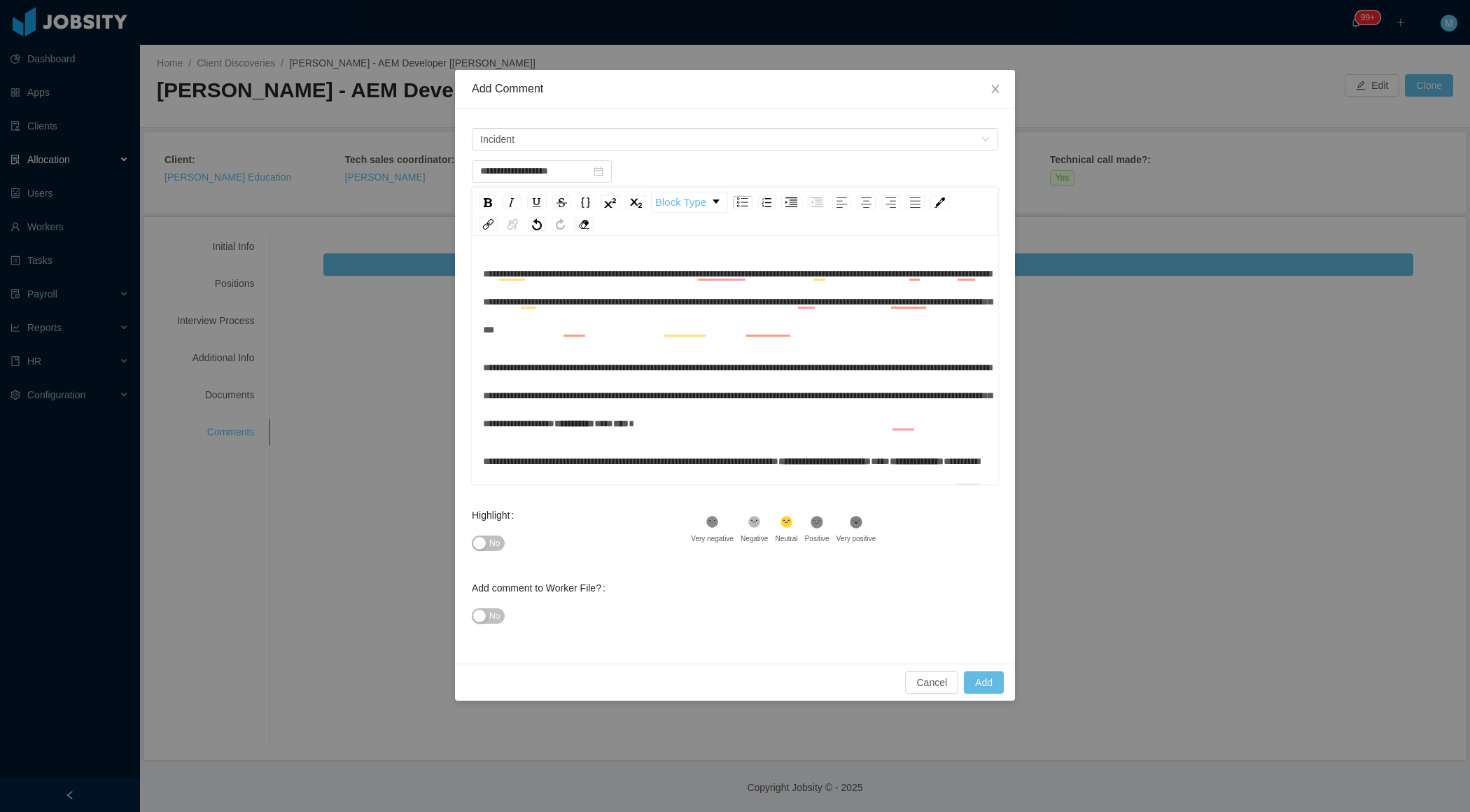
click at [615, 369] on span "**********" at bounding box center [738, 395] width 509 height 66
drag, startPoint x: 619, startPoint y: 368, endPoint x: 590, endPoint y: 369, distance: 29.0
click at [590, 369] on span "**********" at bounding box center [738, 395] width 509 height 66
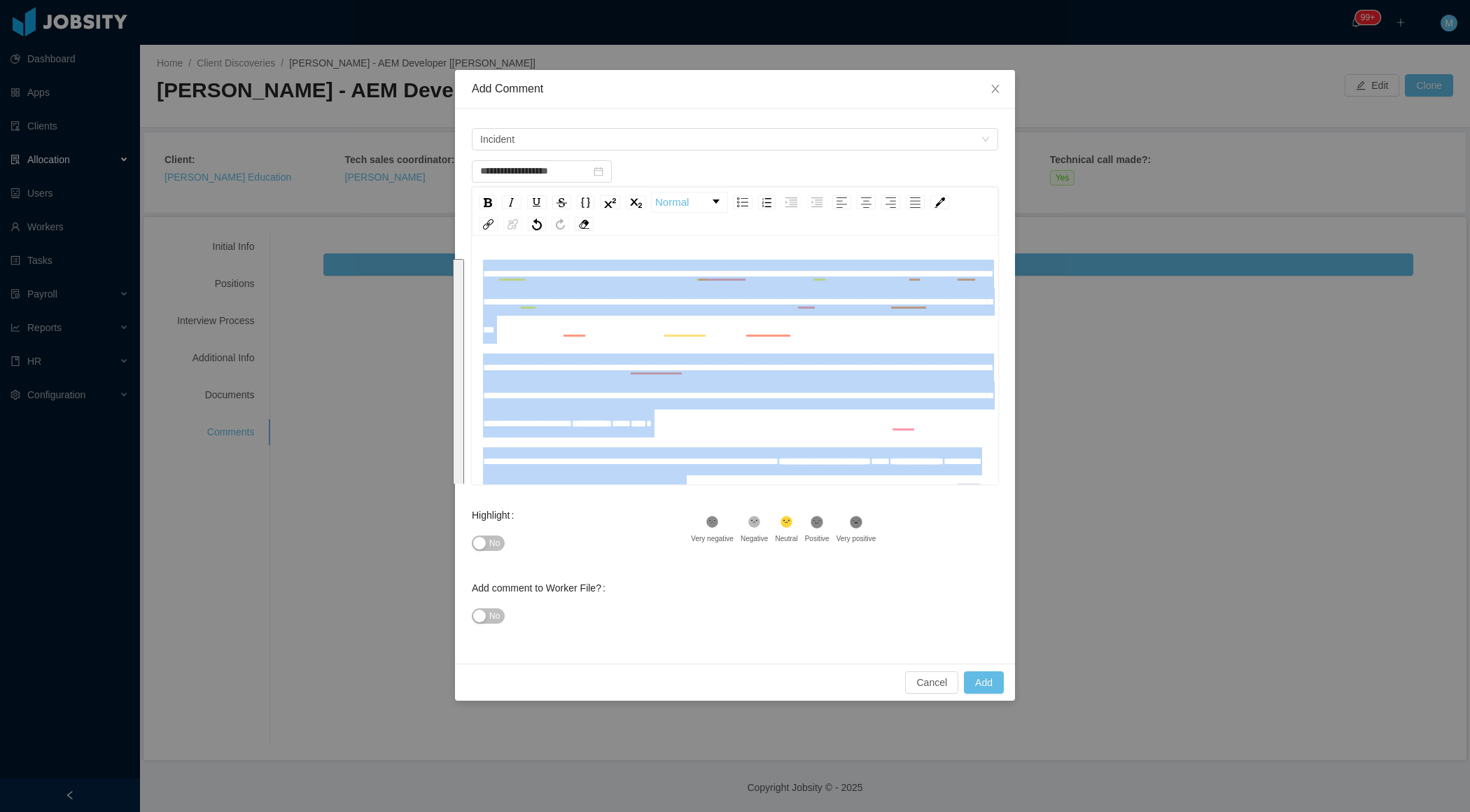
drag, startPoint x: 607, startPoint y: 465, endPoint x: 460, endPoint y: 210, distance: 294.3
click at [460, 210] on div "**********" at bounding box center [735, 386] width 560 height 555
copy div "**********"
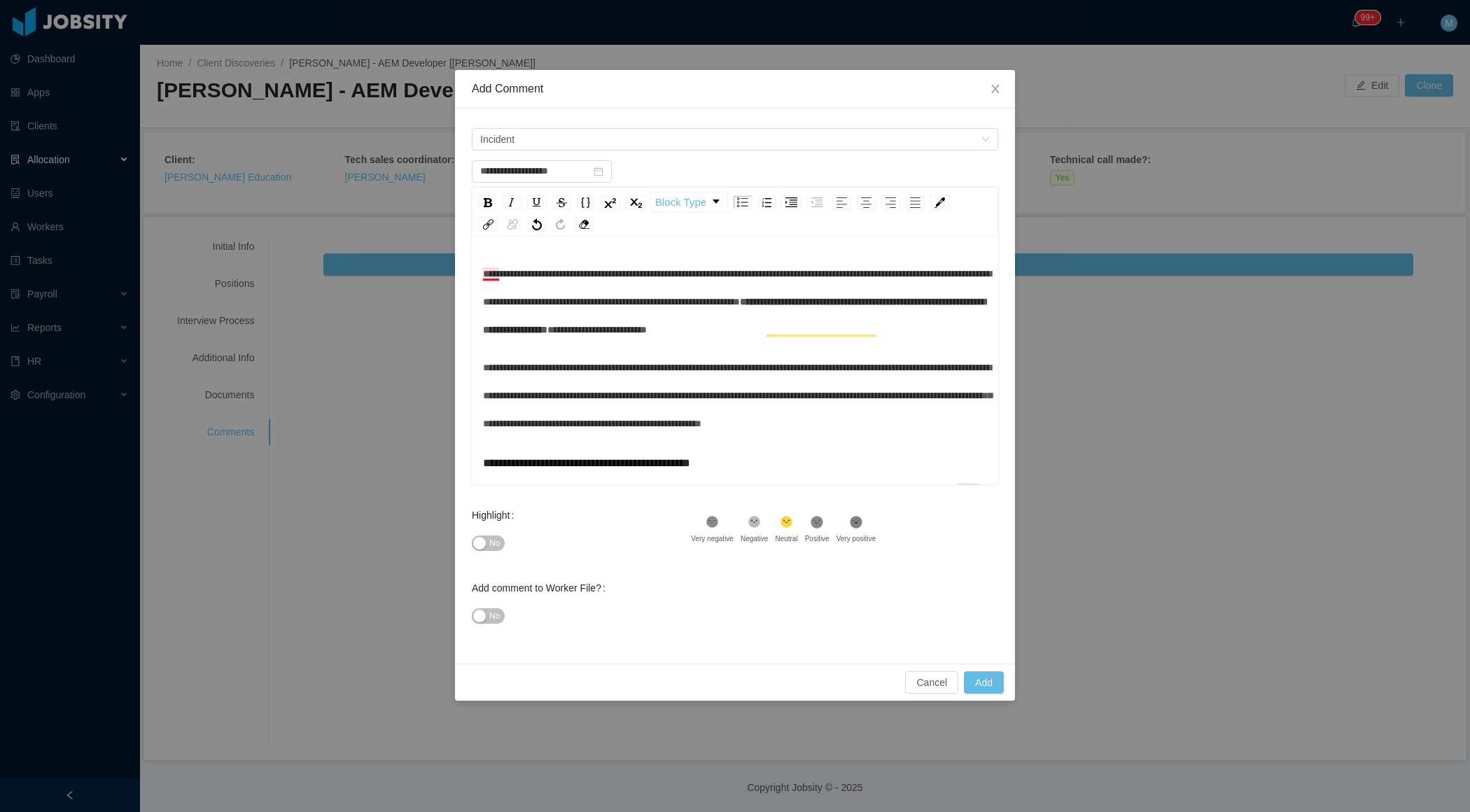
click at [492, 273] on span "**********" at bounding box center [737, 287] width 508 height 38
click at [633, 344] on div "**********" at bounding box center [735, 301] width 505 height 84
click at [478, 543] on button "No" at bounding box center [488, 543] width 33 height 16
click at [842, 371] on div "**********" at bounding box center [735, 534] width 505 height 550
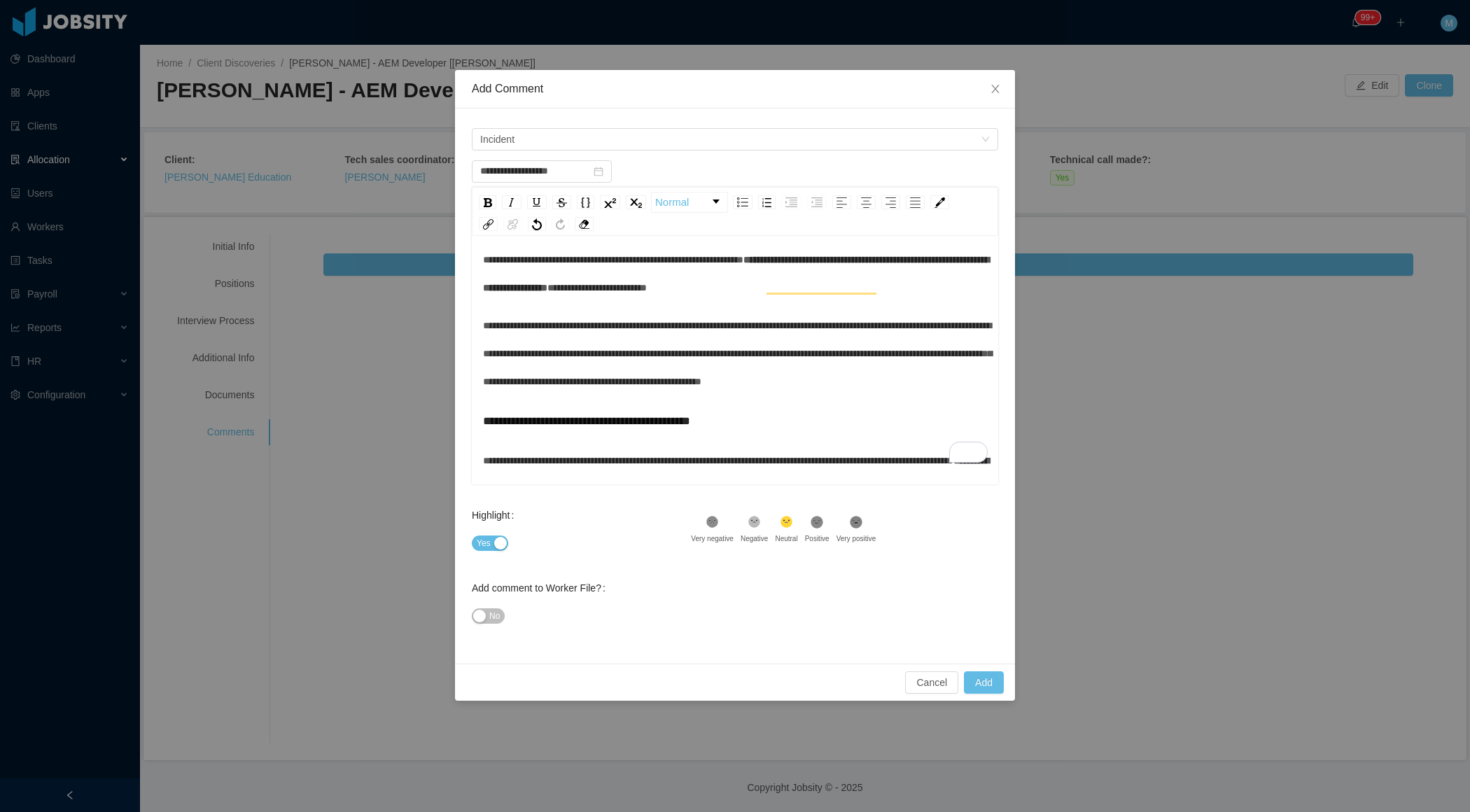
scroll to position [70, 0]
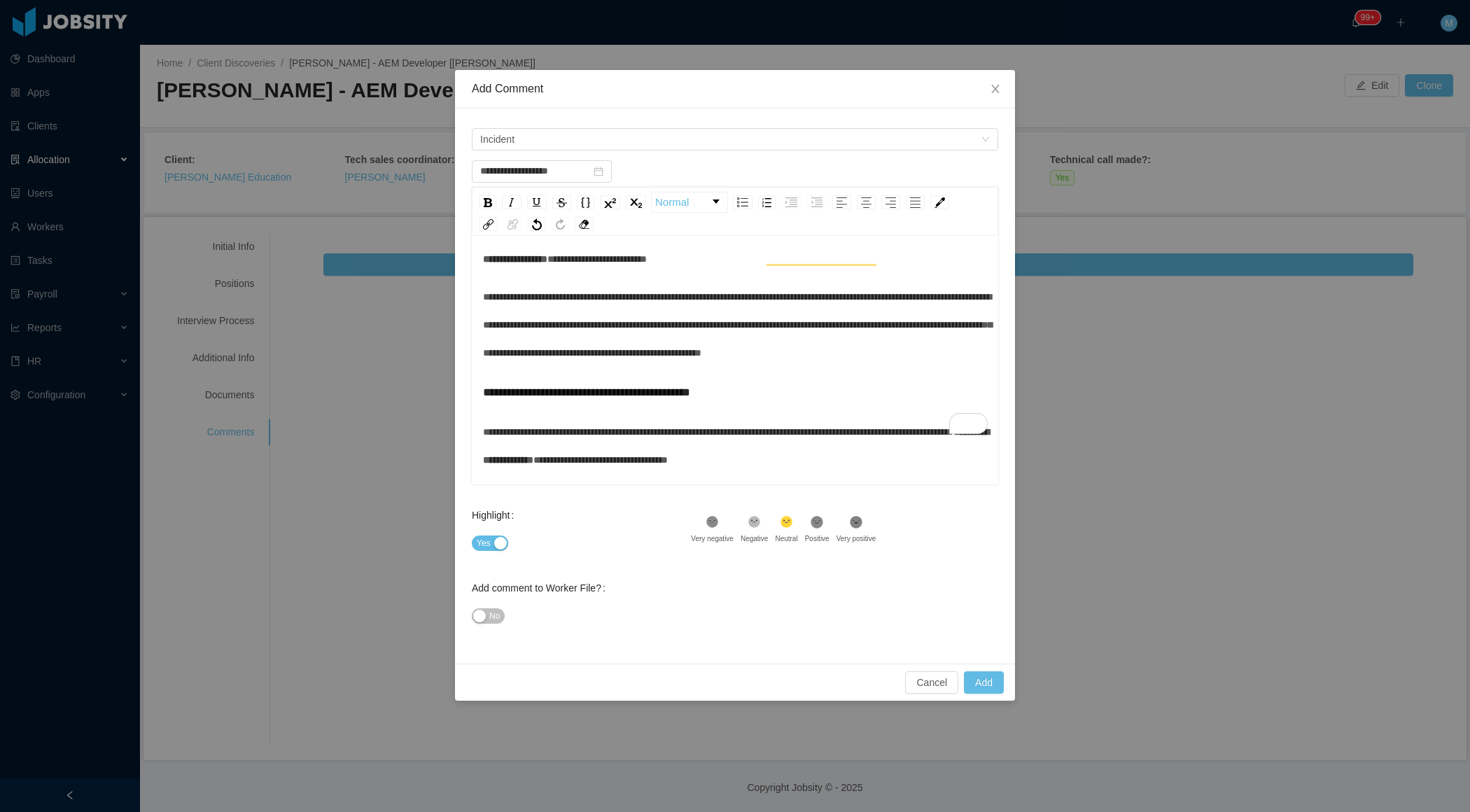
click at [672, 366] on div "**********" at bounding box center [735, 325] width 505 height 84
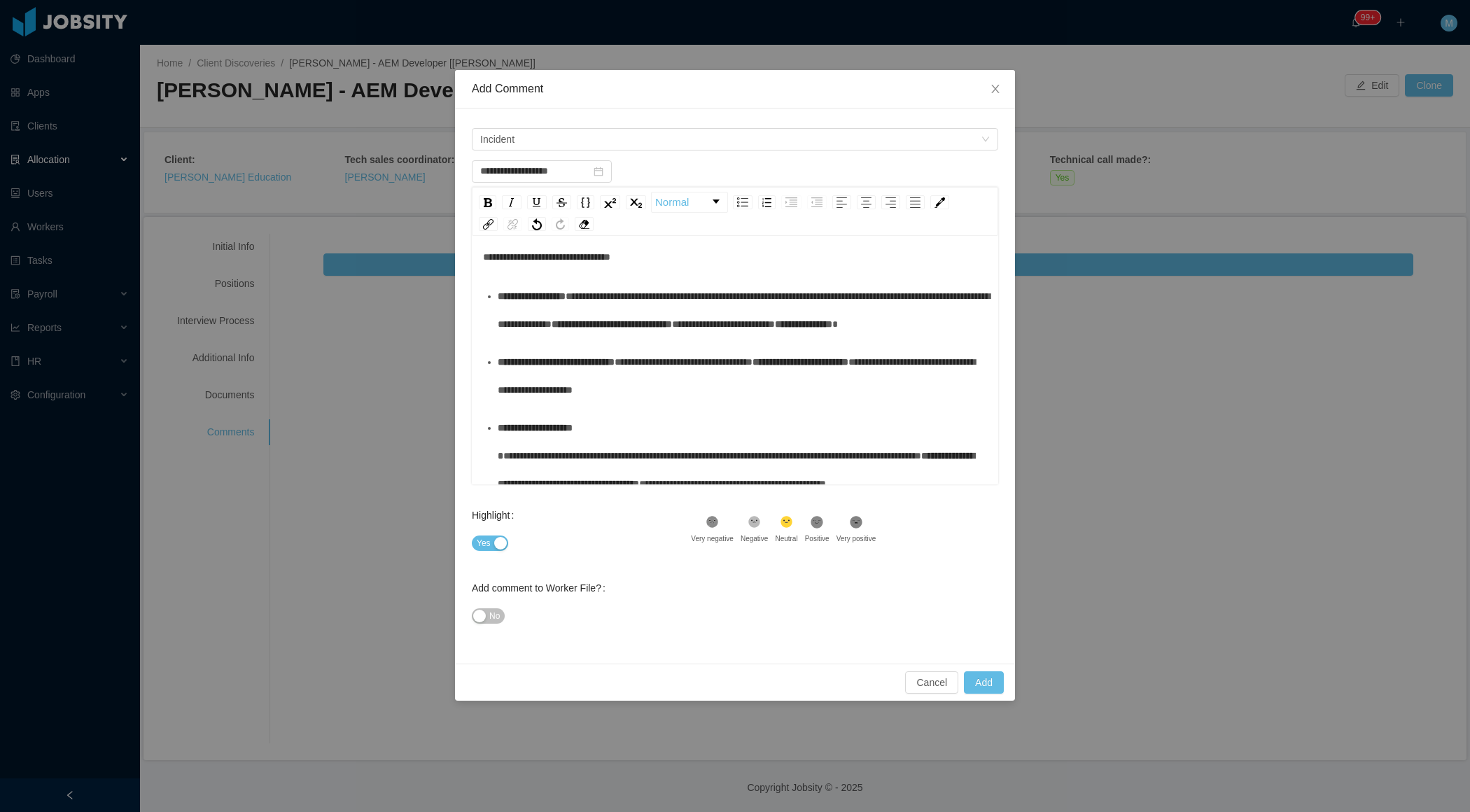
scroll to position [327, 0]
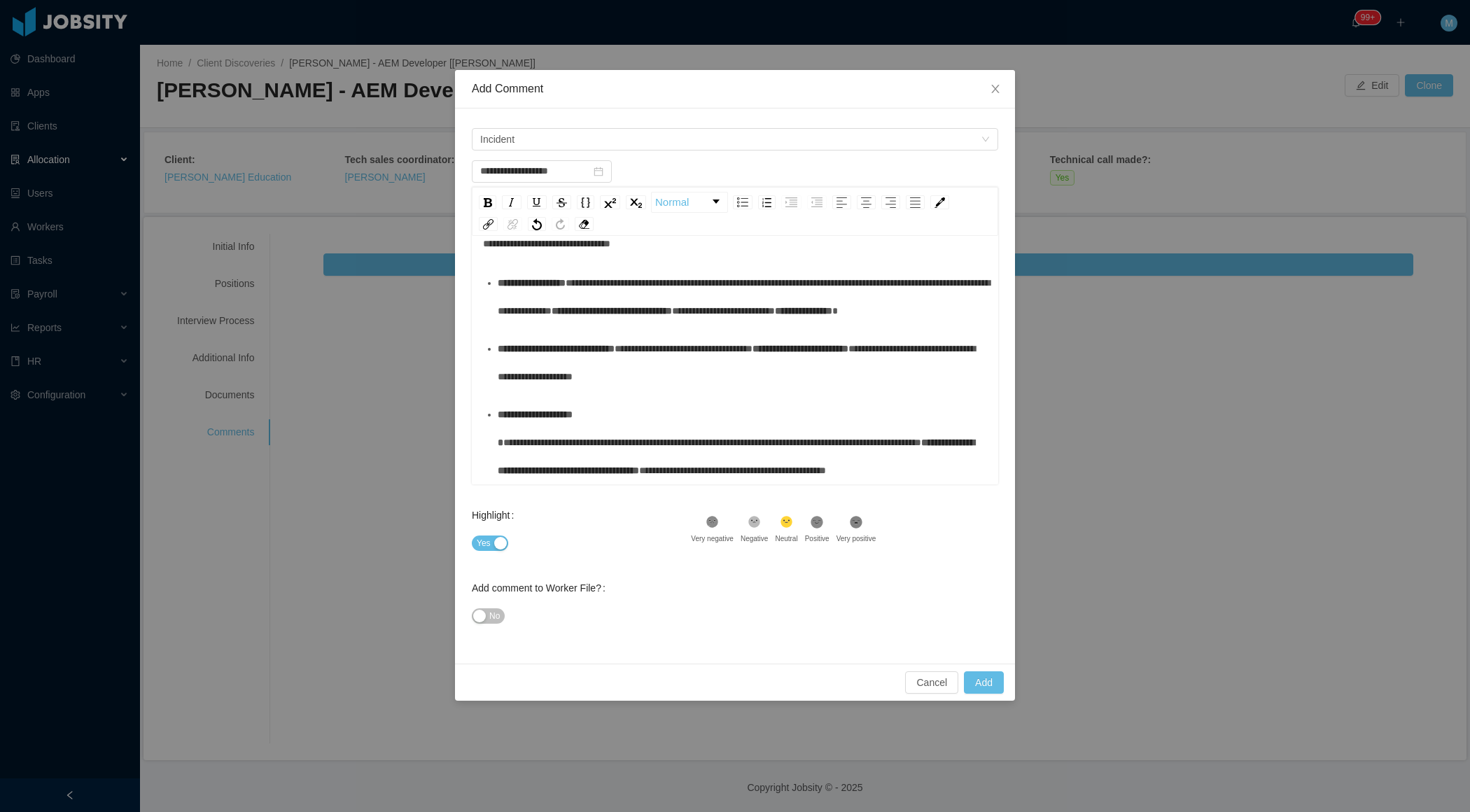
click at [773, 465] on div "**********" at bounding box center [743, 442] width 490 height 84
type input "**********"
click at [980, 683] on button "Add" at bounding box center [984, 683] width 40 height 23
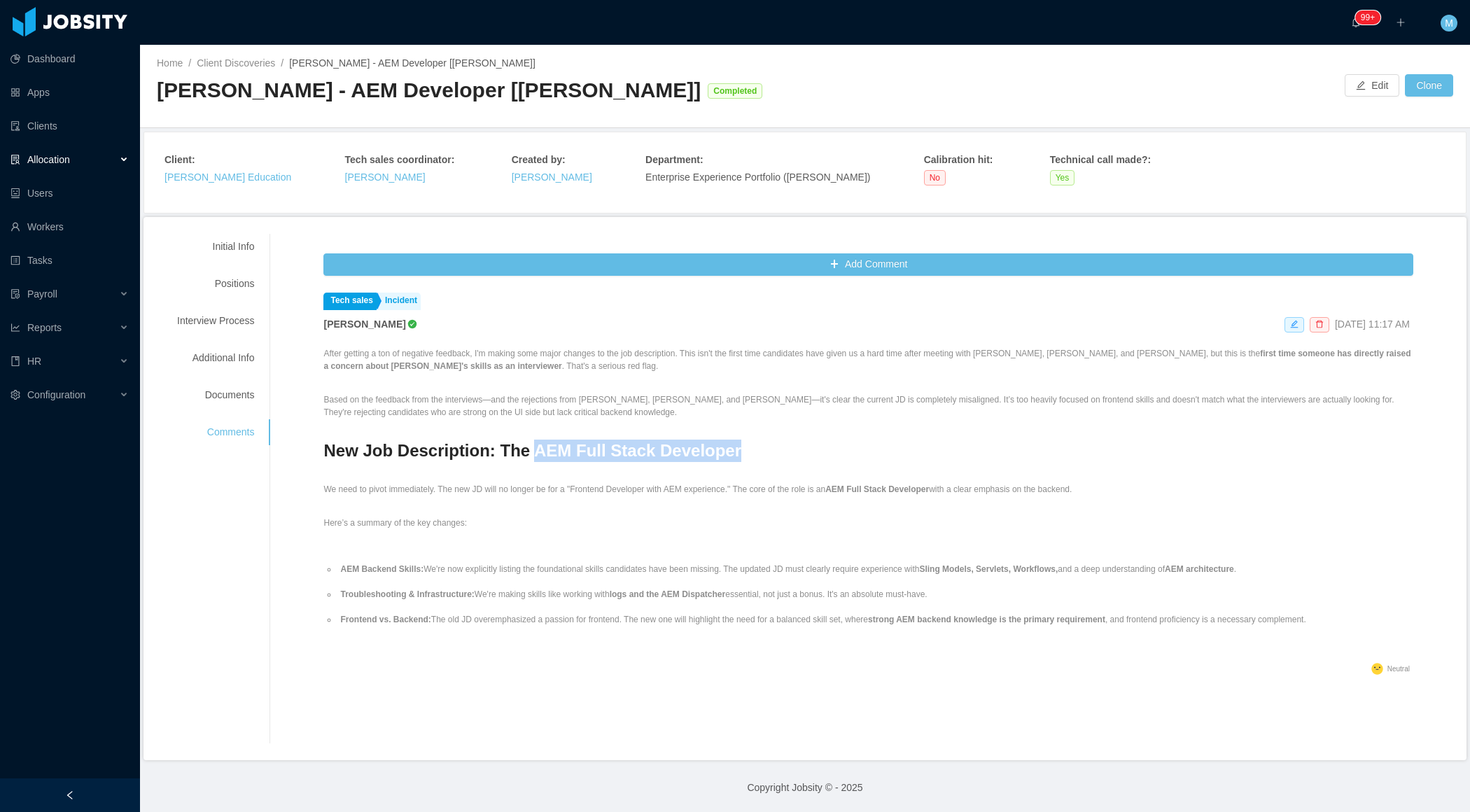
drag, startPoint x: 725, startPoint y: 456, endPoint x: 528, endPoint y: 446, distance: 197.3
click at [528, 447] on h3 "New Job Description: The AEM Full Stack Developer" at bounding box center [868, 451] width 1090 height 23
copy h3 "AEM Full Stack Developer"
click at [237, 285] on div "Positions" at bounding box center [215, 284] width 110 height 26
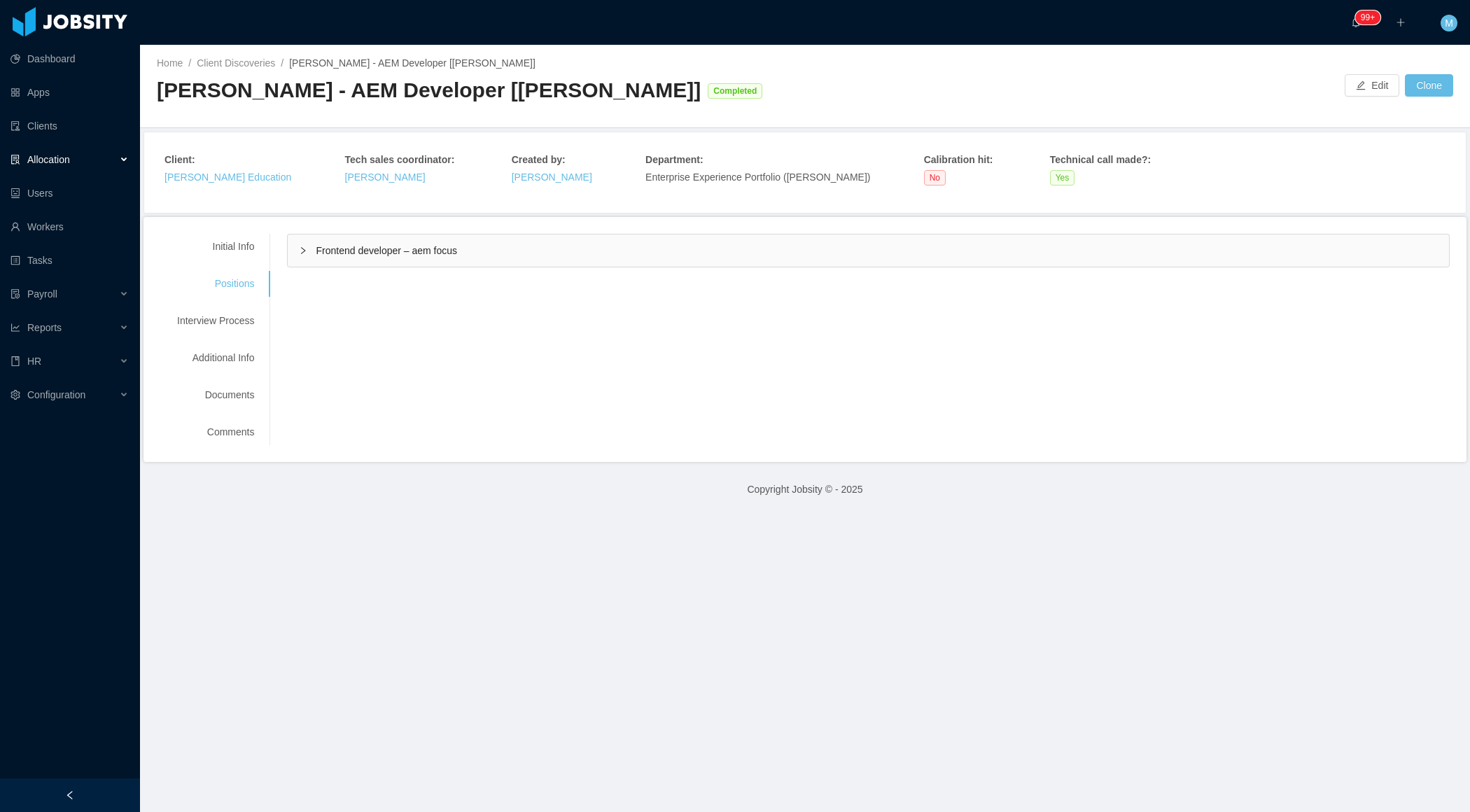
click at [312, 254] on div "Frontend developer – aem focus" at bounding box center [868, 250] width 1162 height 32
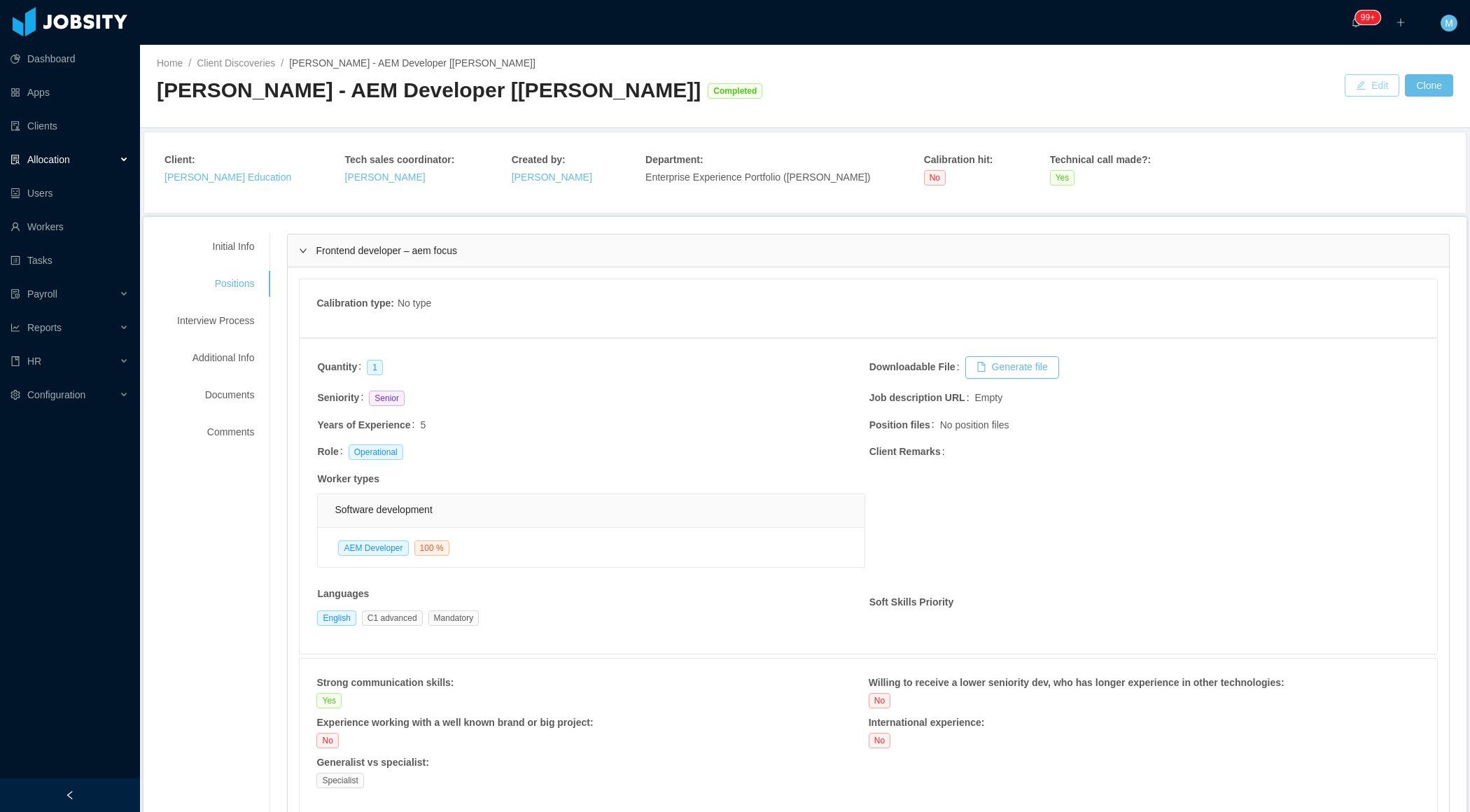
click at [1378, 86] on button "Edit" at bounding box center [1372, 85] width 55 height 23
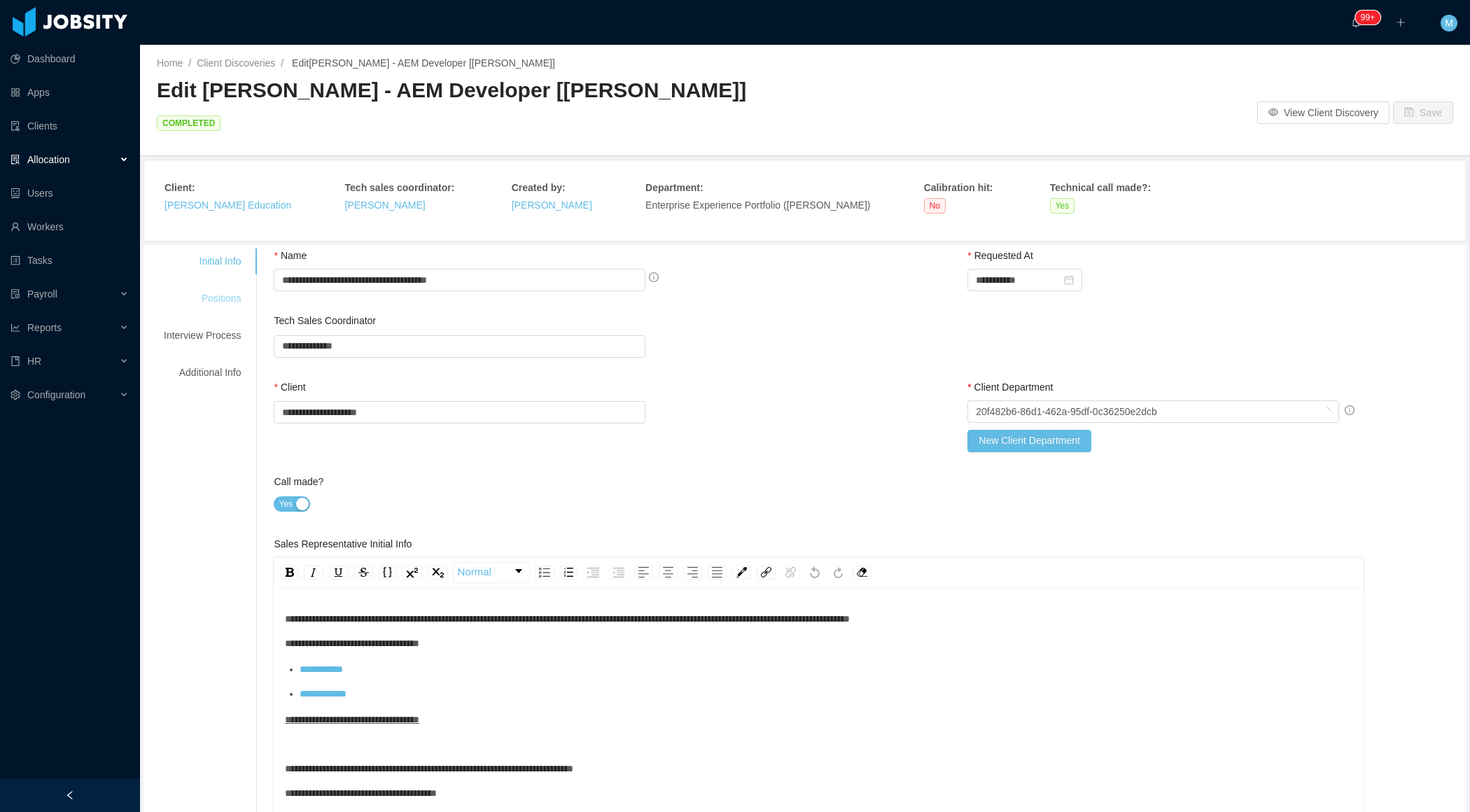
click at [201, 286] on div "Positions" at bounding box center [202, 299] width 110 height 26
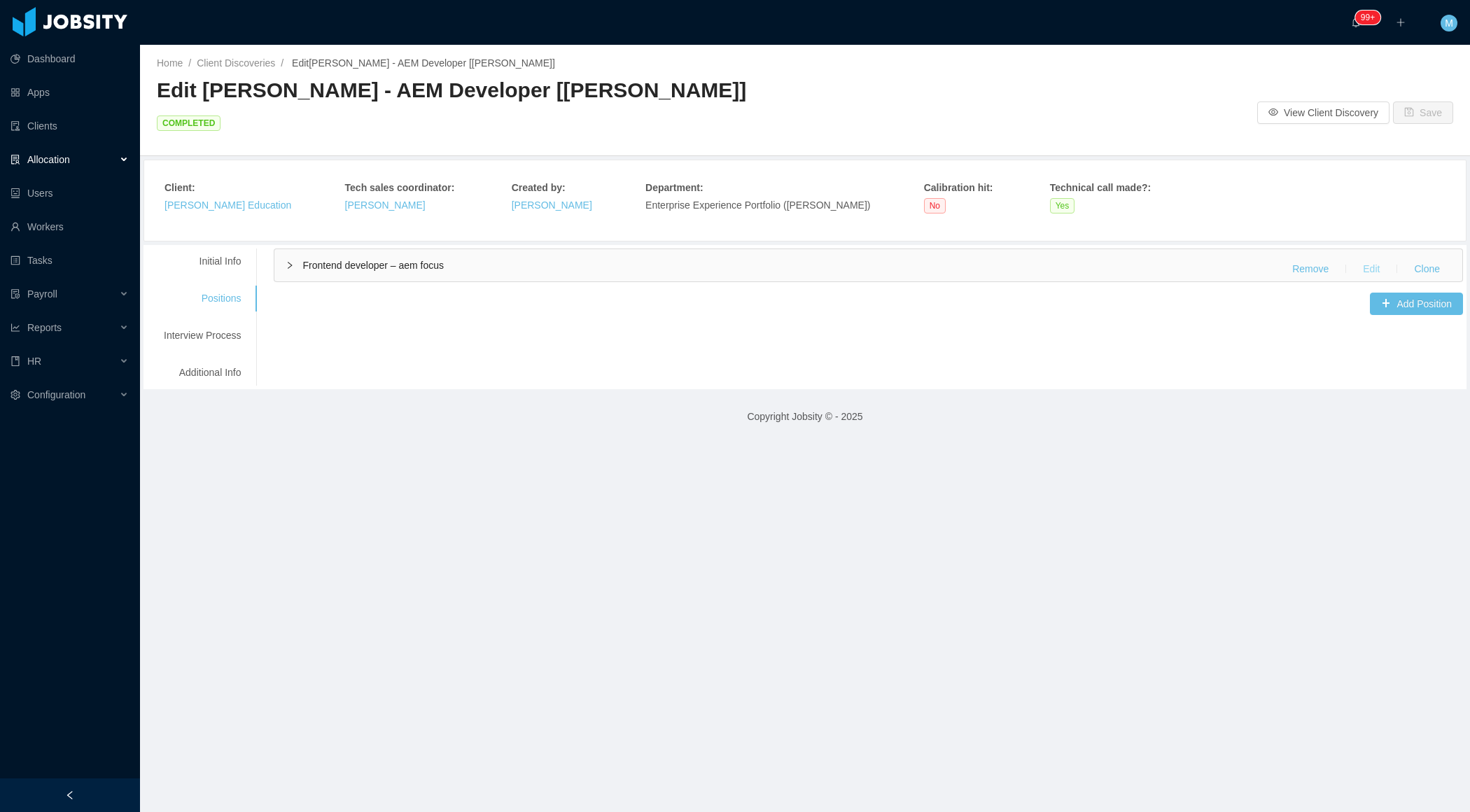
click at [1374, 258] on button "Edit" at bounding box center [1371, 269] width 39 height 23
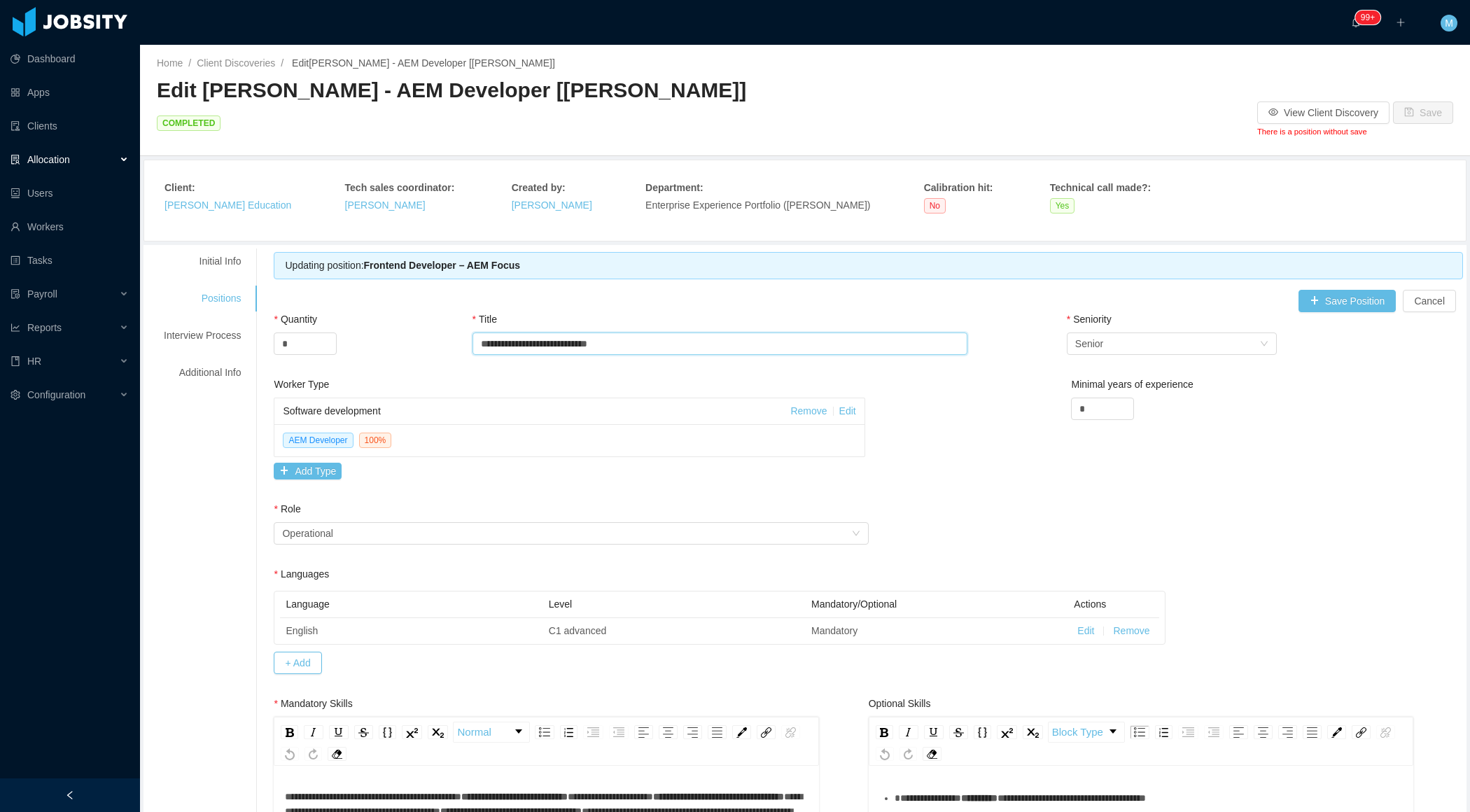
drag, startPoint x: 644, startPoint y: 315, endPoint x: 369, endPoint y: 315, distance: 275.0
click at [368, 315] on div "**********" at bounding box center [868, 344] width 1189 height 65
paste input "**********"
type input "**********"
drag, startPoint x: 1095, startPoint y: 377, endPoint x: 971, endPoint y: 377, distance: 124.0
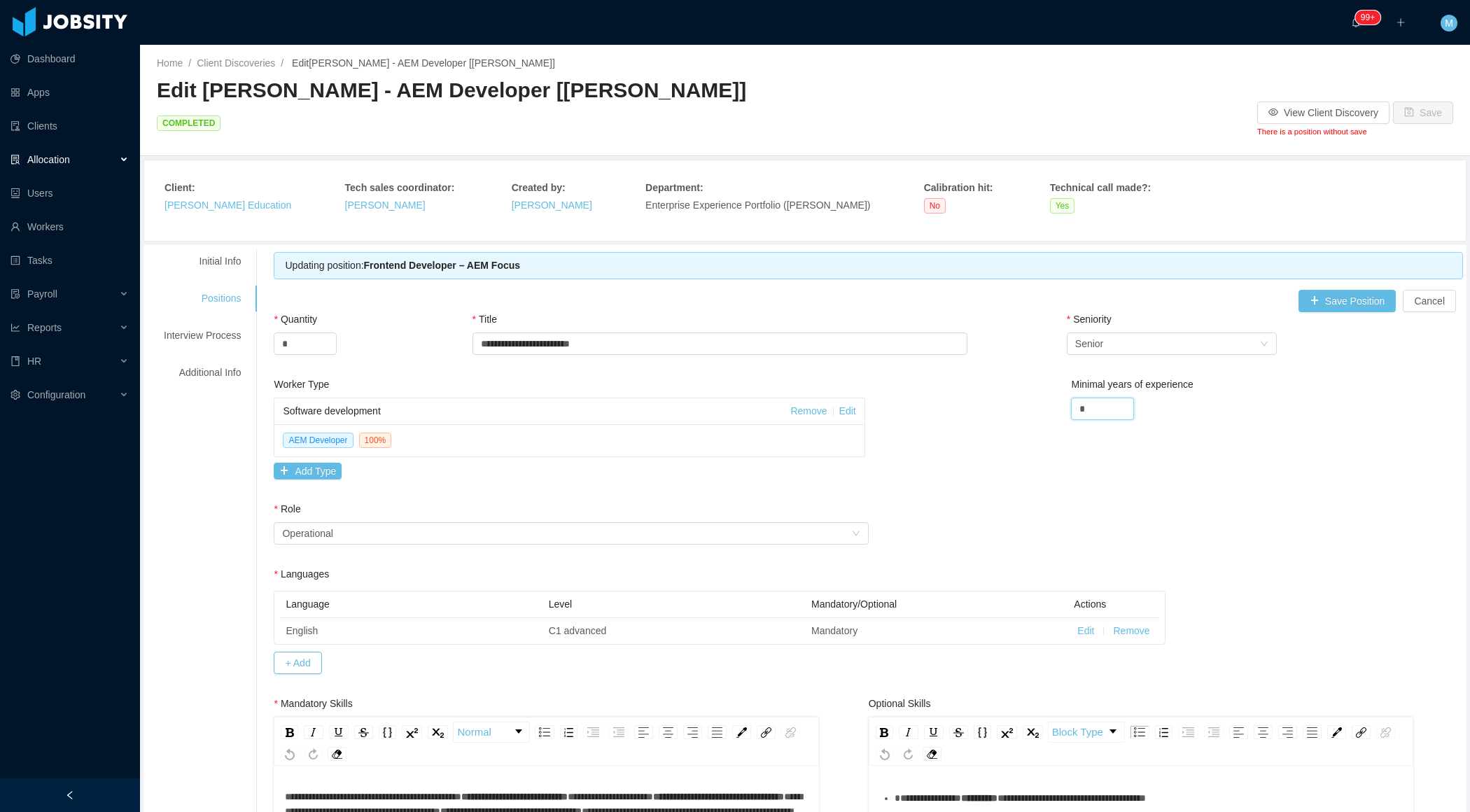
click at [980, 377] on div "Worker Type Software development Remove Edit AEM Developer 100 % Add Type Minim…" at bounding box center [868, 439] width 1196 height 124
drag, startPoint x: 1109, startPoint y: 374, endPoint x: 1033, endPoint y: 372, distance: 76.0
click at [1035, 377] on div "Worker Type Software development Remove Edit AEM Developer 100 % Add Type Minim…" at bounding box center [868, 439] width 1196 height 124
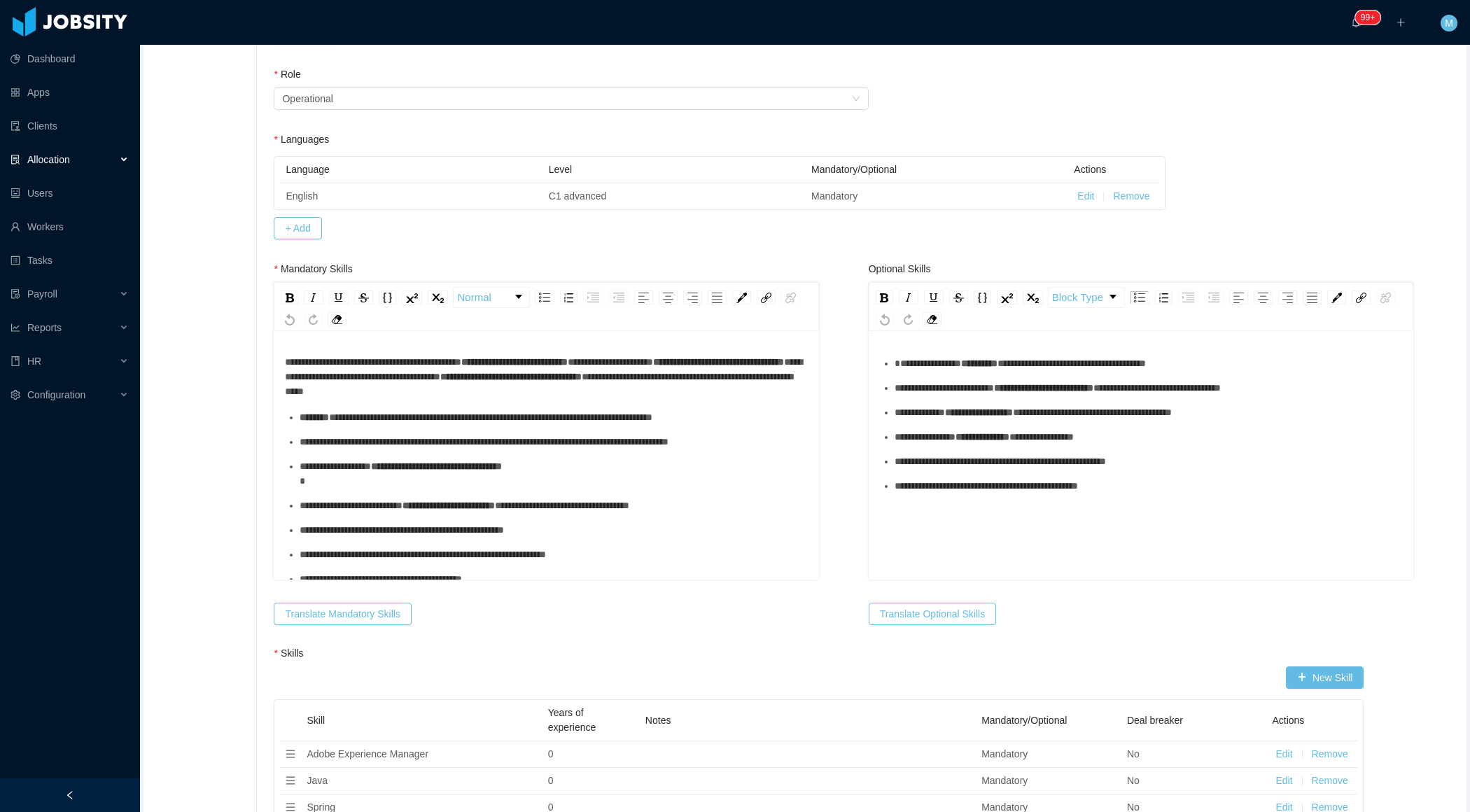
scroll to position [81, 0]
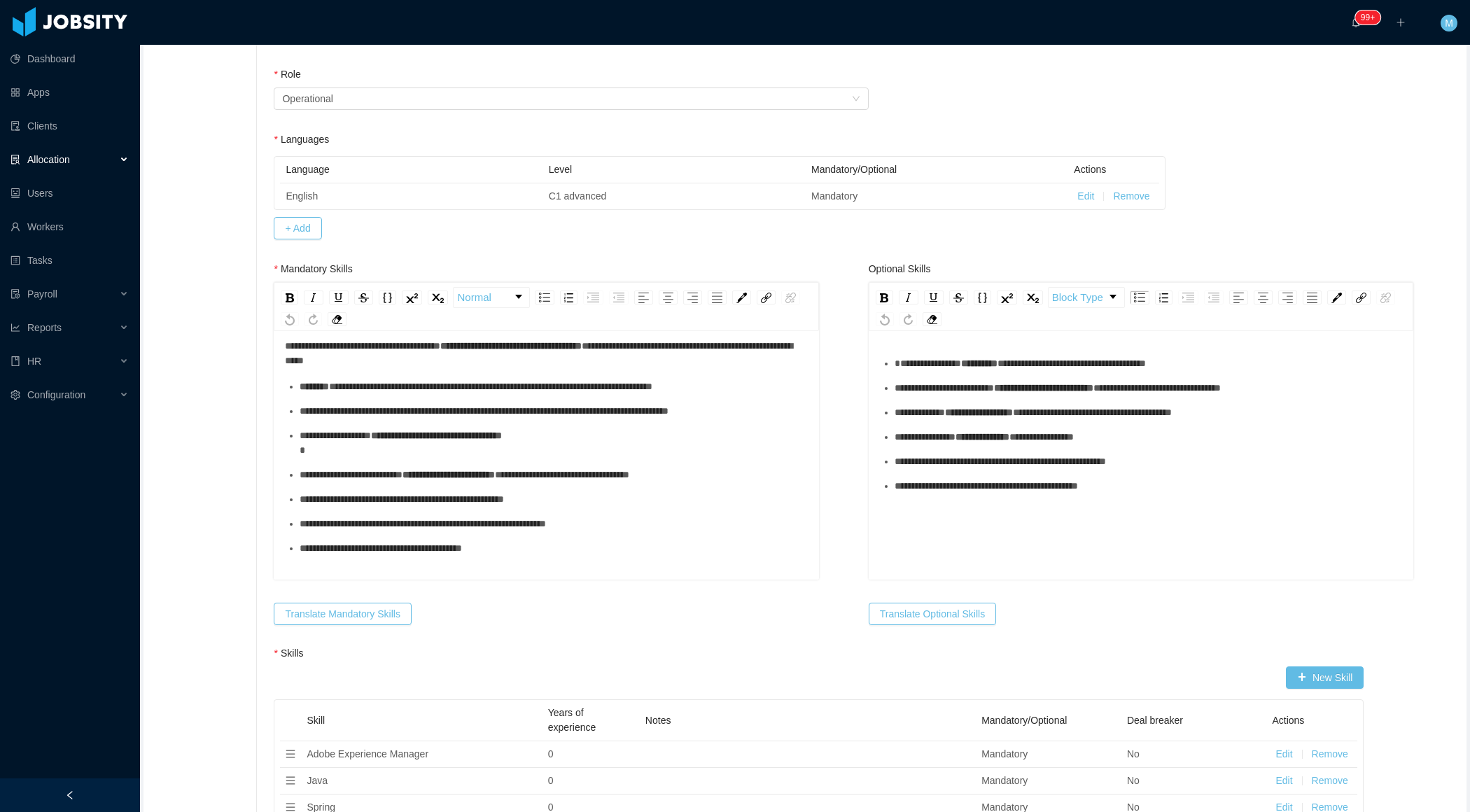
type input "*"
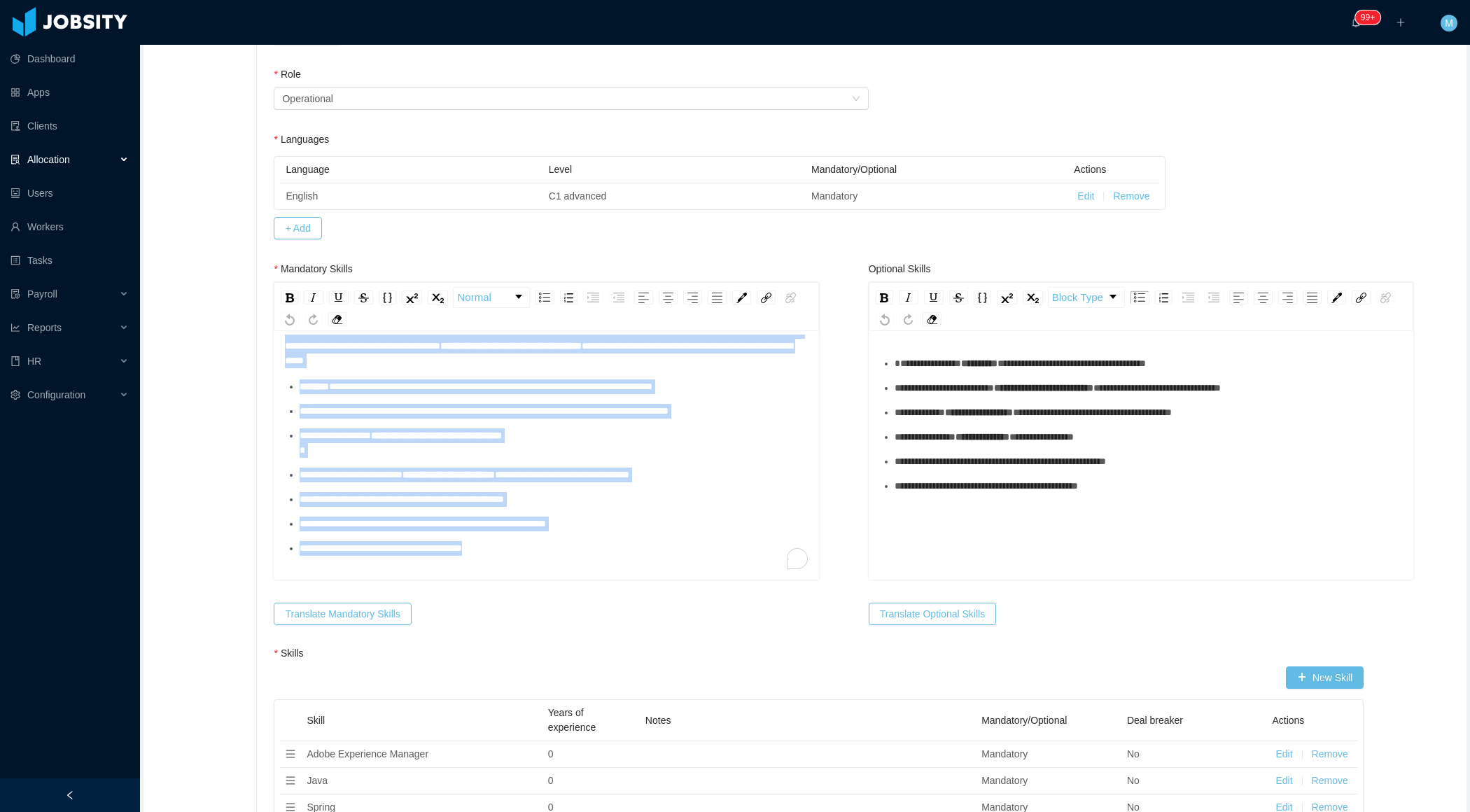
scroll to position [0, 0]
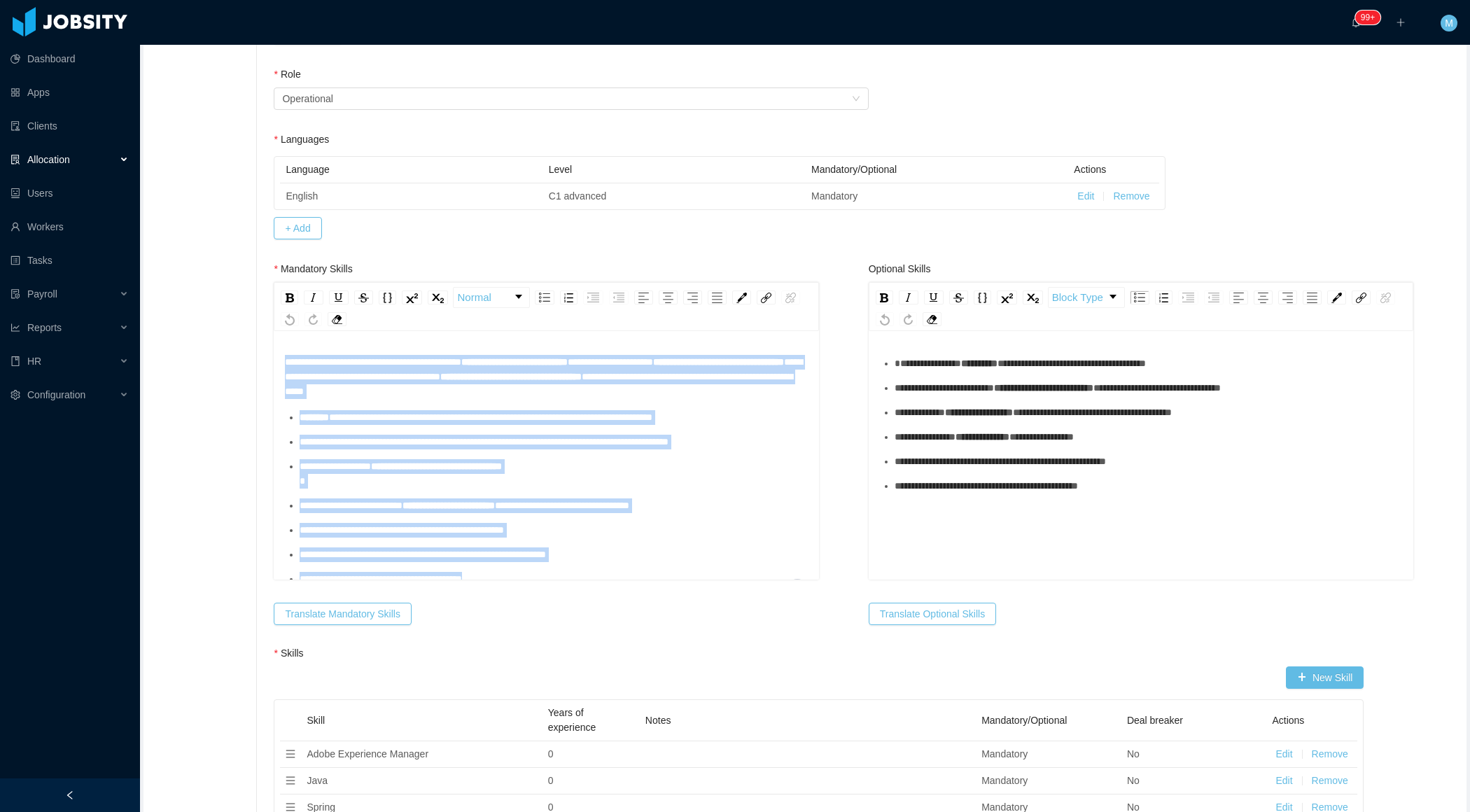
drag, startPoint x: 337, startPoint y: 386, endPoint x: 248, endPoint y: 279, distance: 139.2
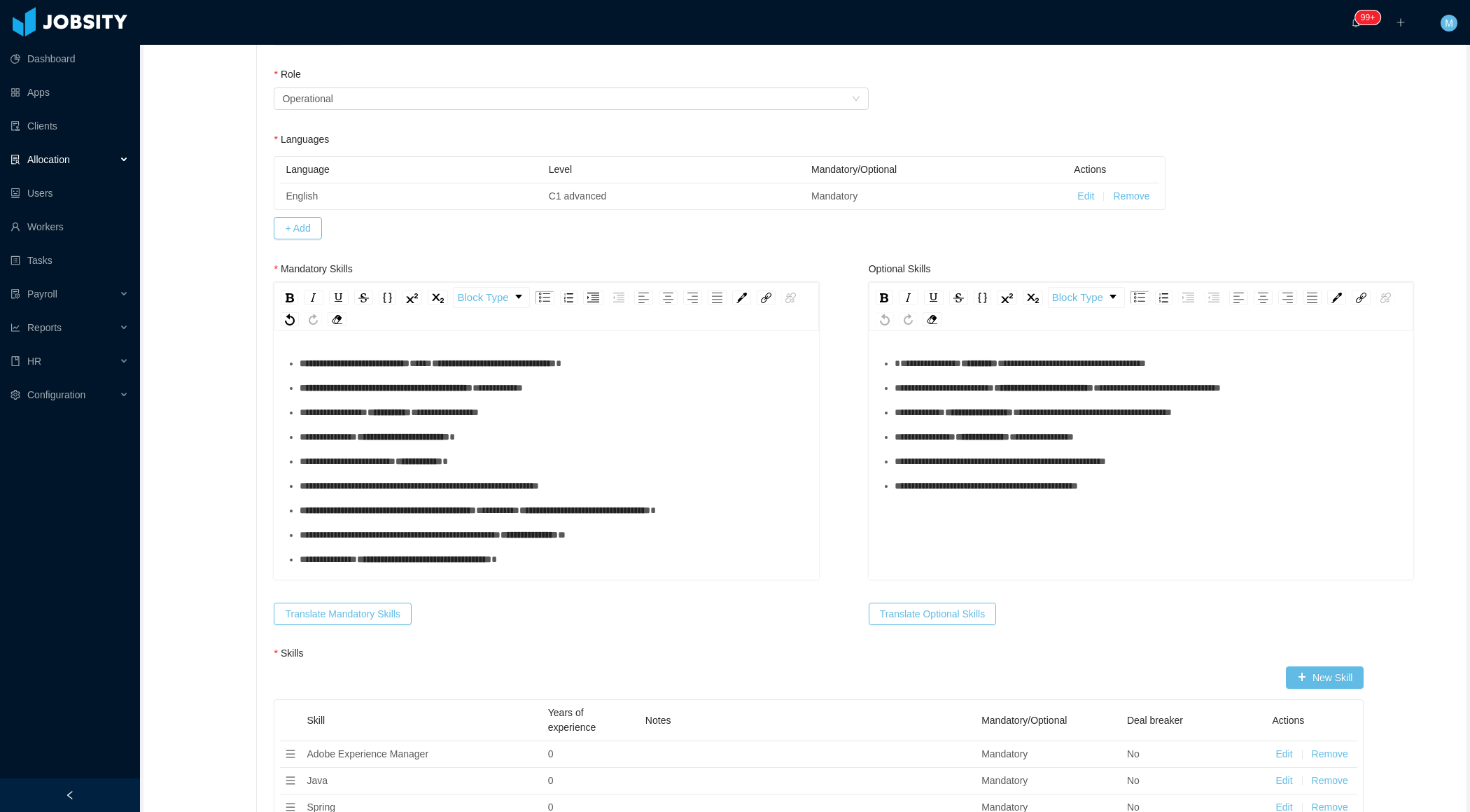
scroll to position [436, 0]
click at [351, 380] on div "**********" at bounding box center [553, 386] width 508 height 15
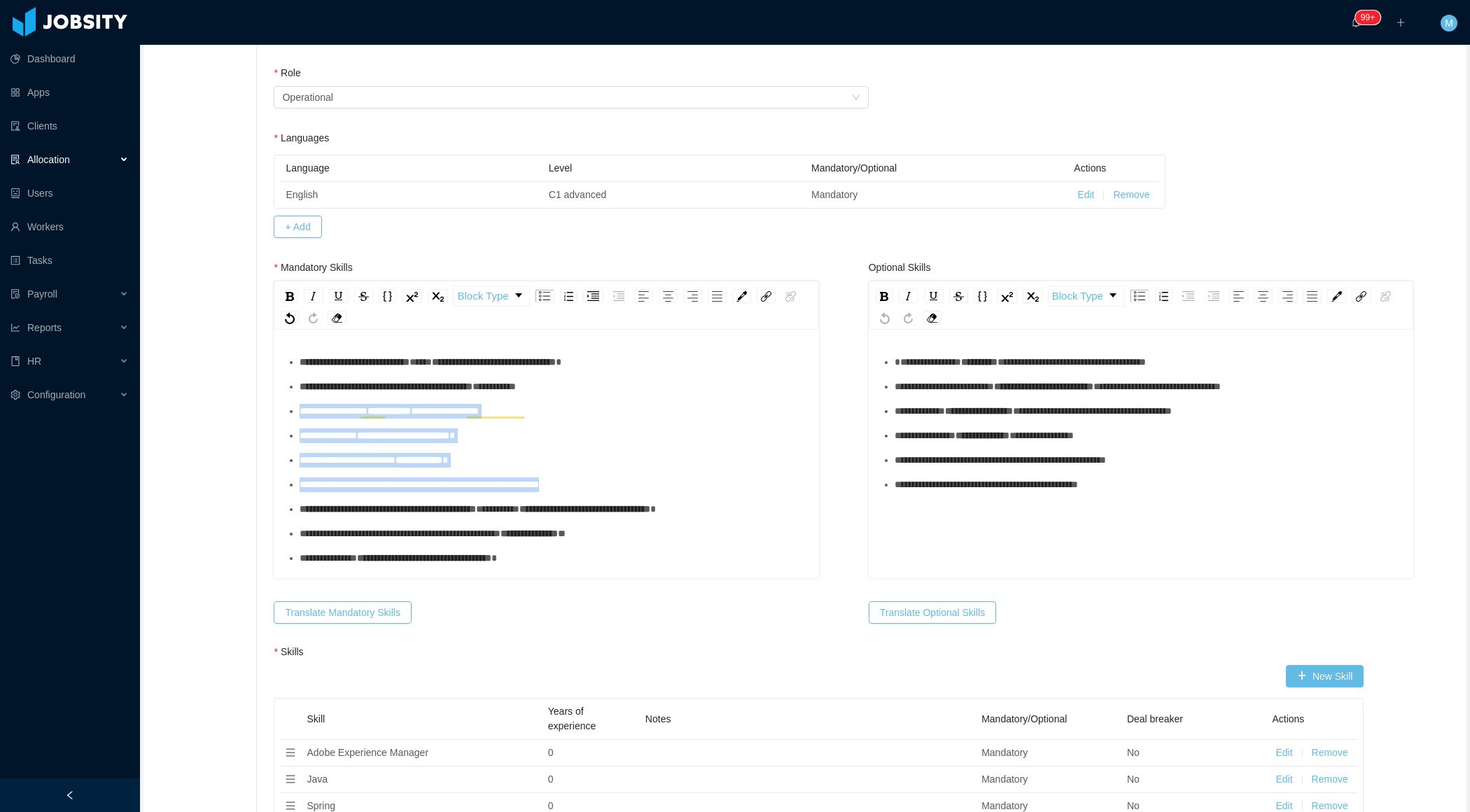
drag, startPoint x: 303, startPoint y: 380, endPoint x: 636, endPoint y: 459, distance: 342.2
click at [636, 459] on ul "**********" at bounding box center [546, 509] width 523 height 308
click at [593, 291] on img "rdw-list-control" at bounding box center [593, 295] width 12 height 10
click at [571, 404] on div "**********" at bounding box center [561, 411] width 493 height 15
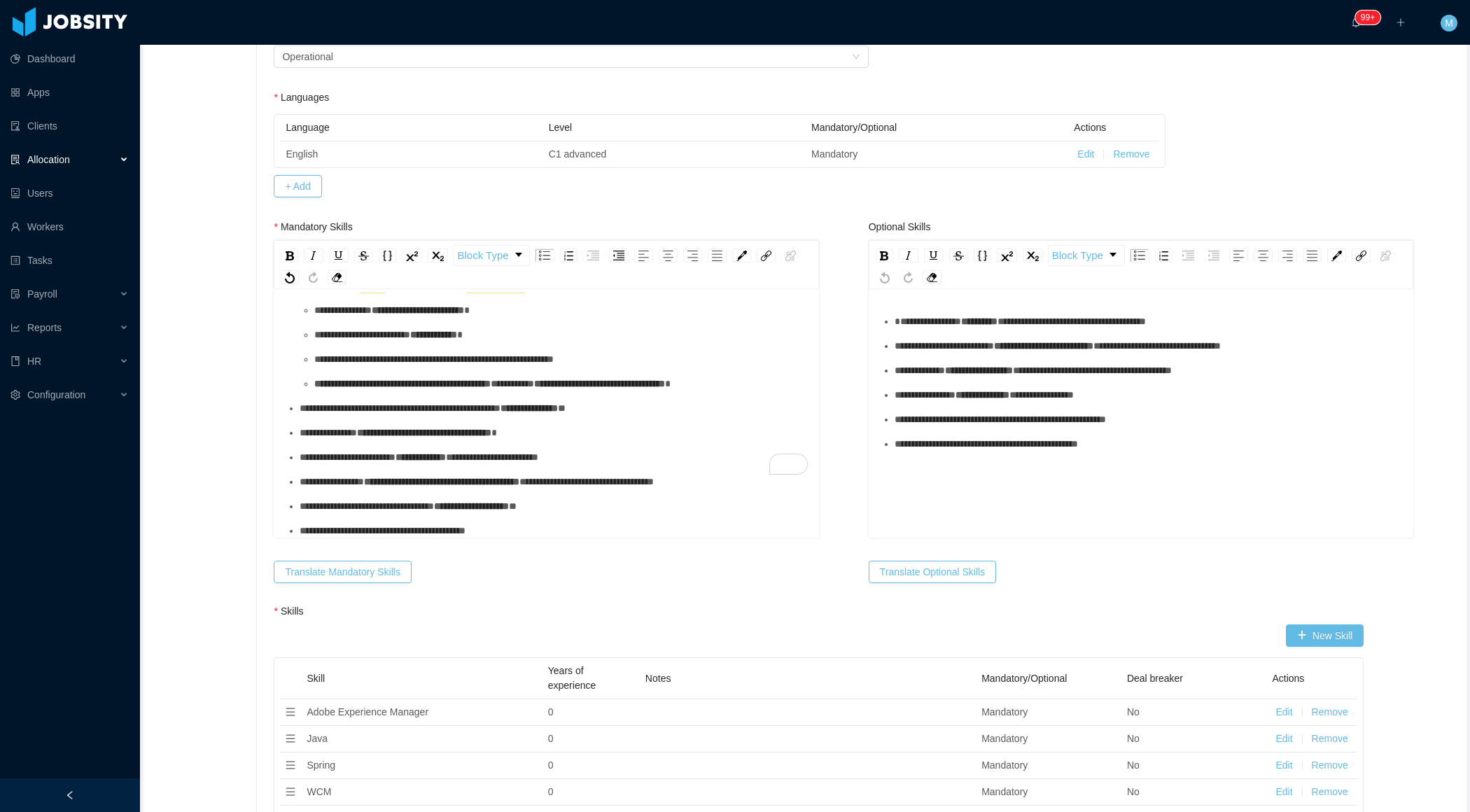
scroll to position [496, 0]
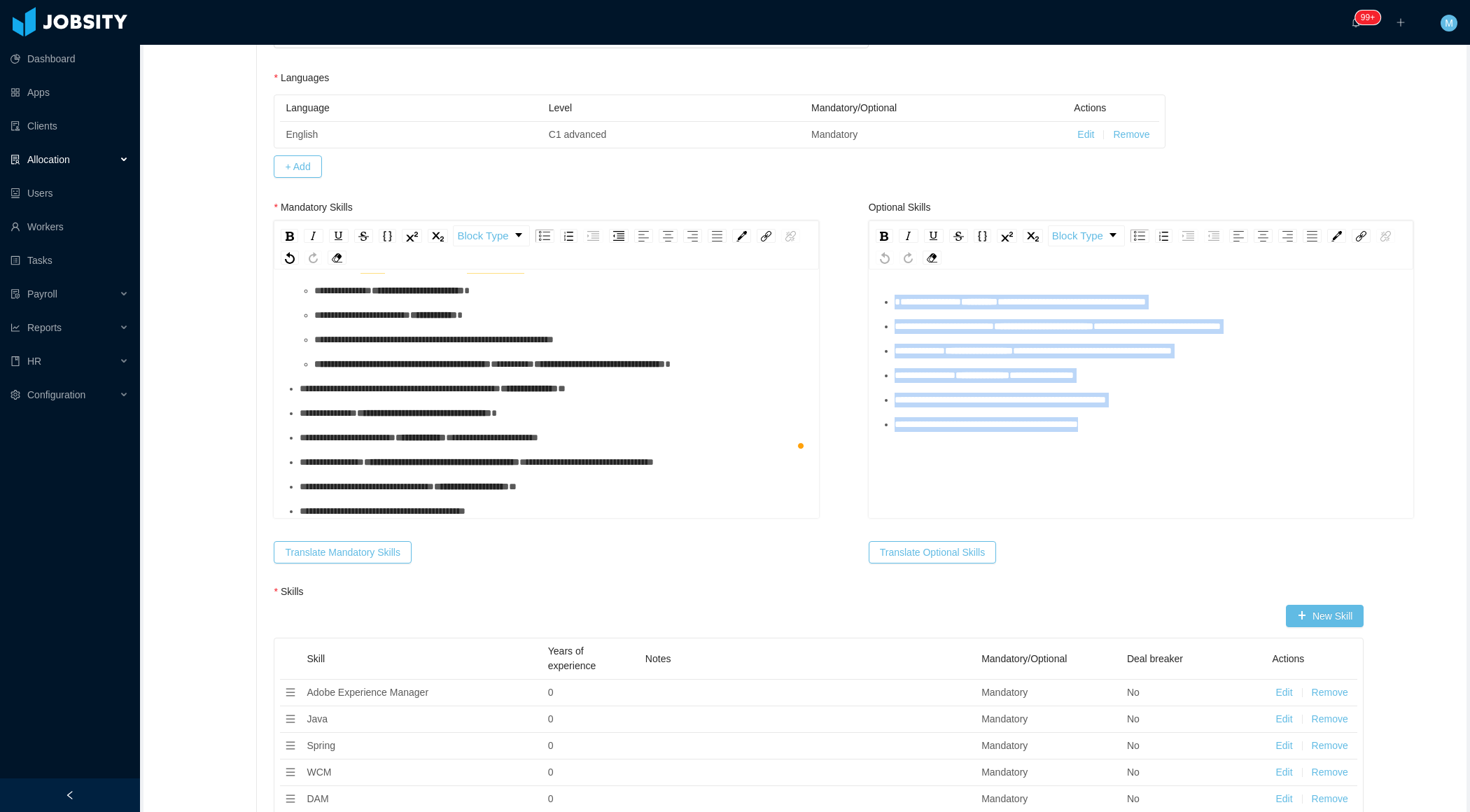
drag, startPoint x: 904, startPoint y: 293, endPoint x: 890, endPoint y: 268, distance: 28.7
click at [890, 294] on div "**********" at bounding box center [1142, 417] width 523 height 245
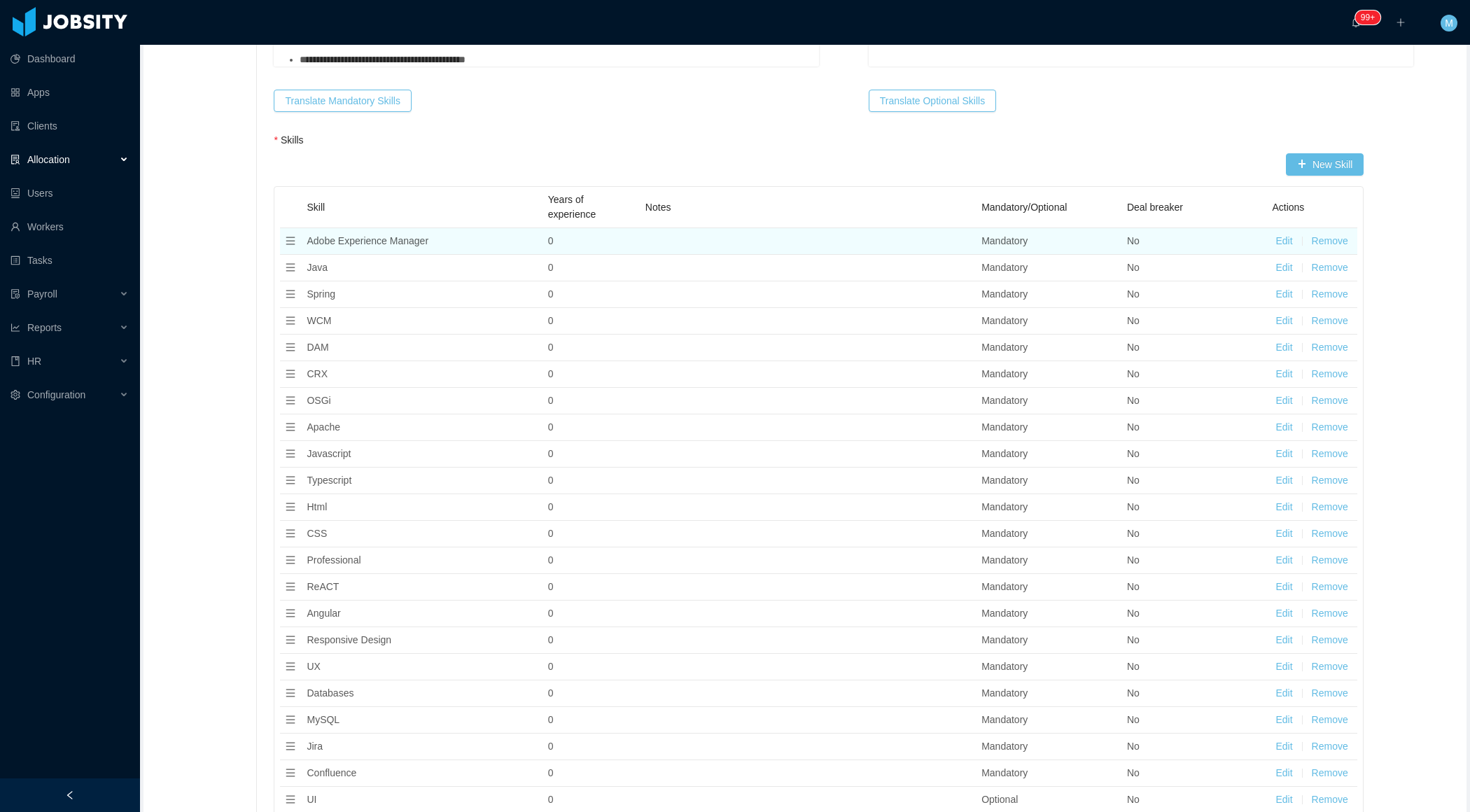
scroll to position [944, 0]
click at [1332, 237] on button "Remove" at bounding box center [1330, 244] width 36 height 15
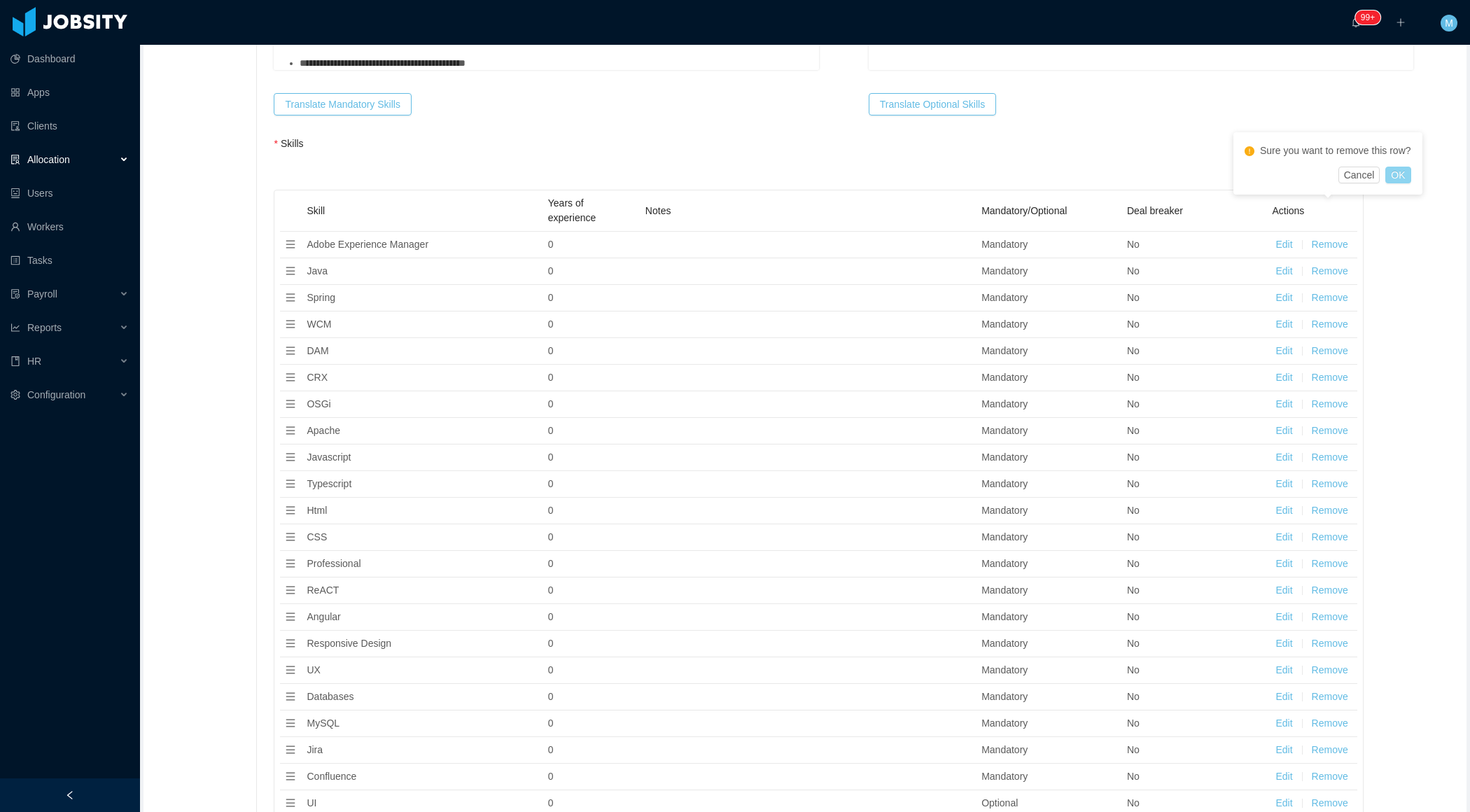
click at [1400, 182] on button "OK" at bounding box center [1398, 175] width 25 height 17
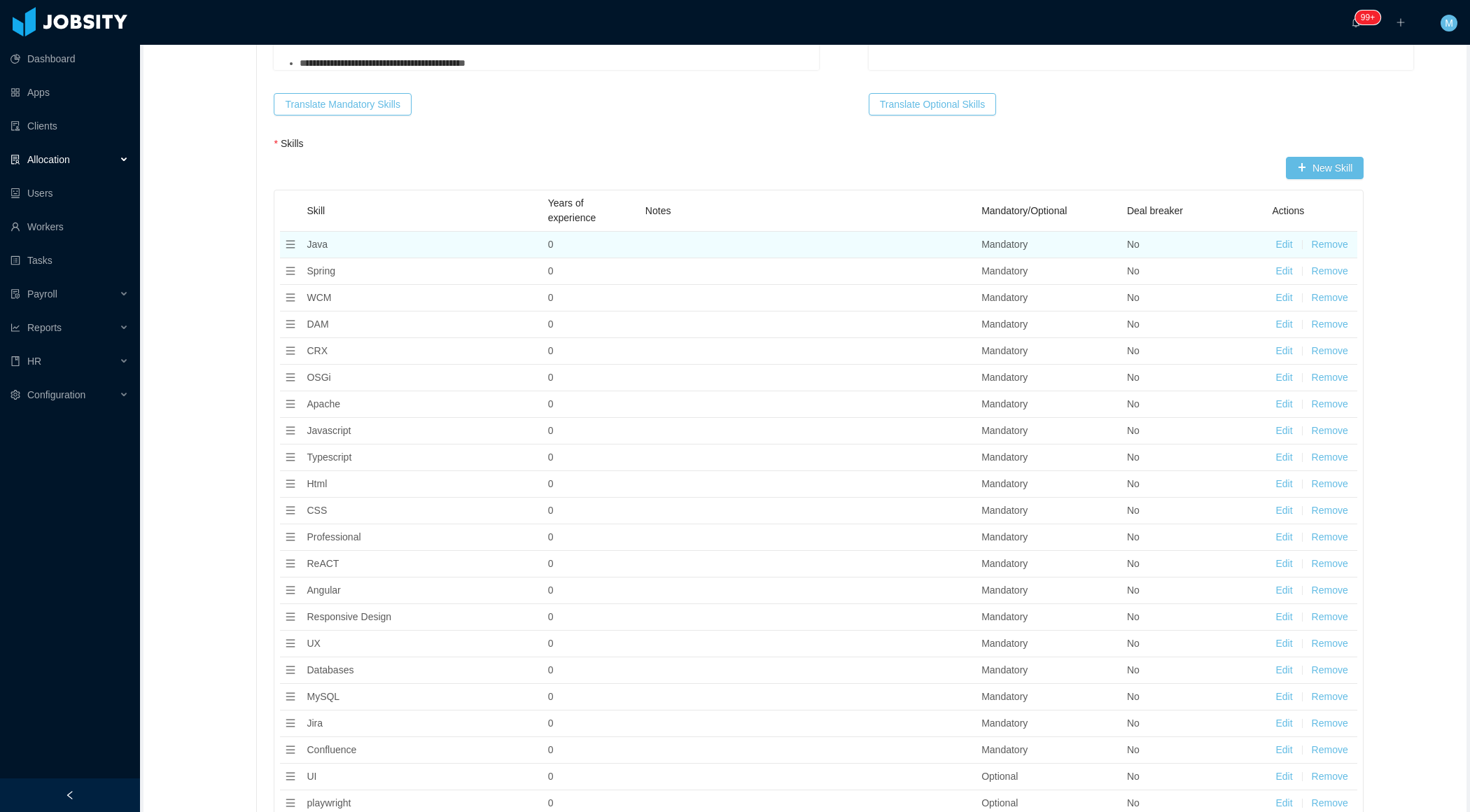
click at [1340, 237] on button "Remove" at bounding box center [1330, 244] width 36 height 15
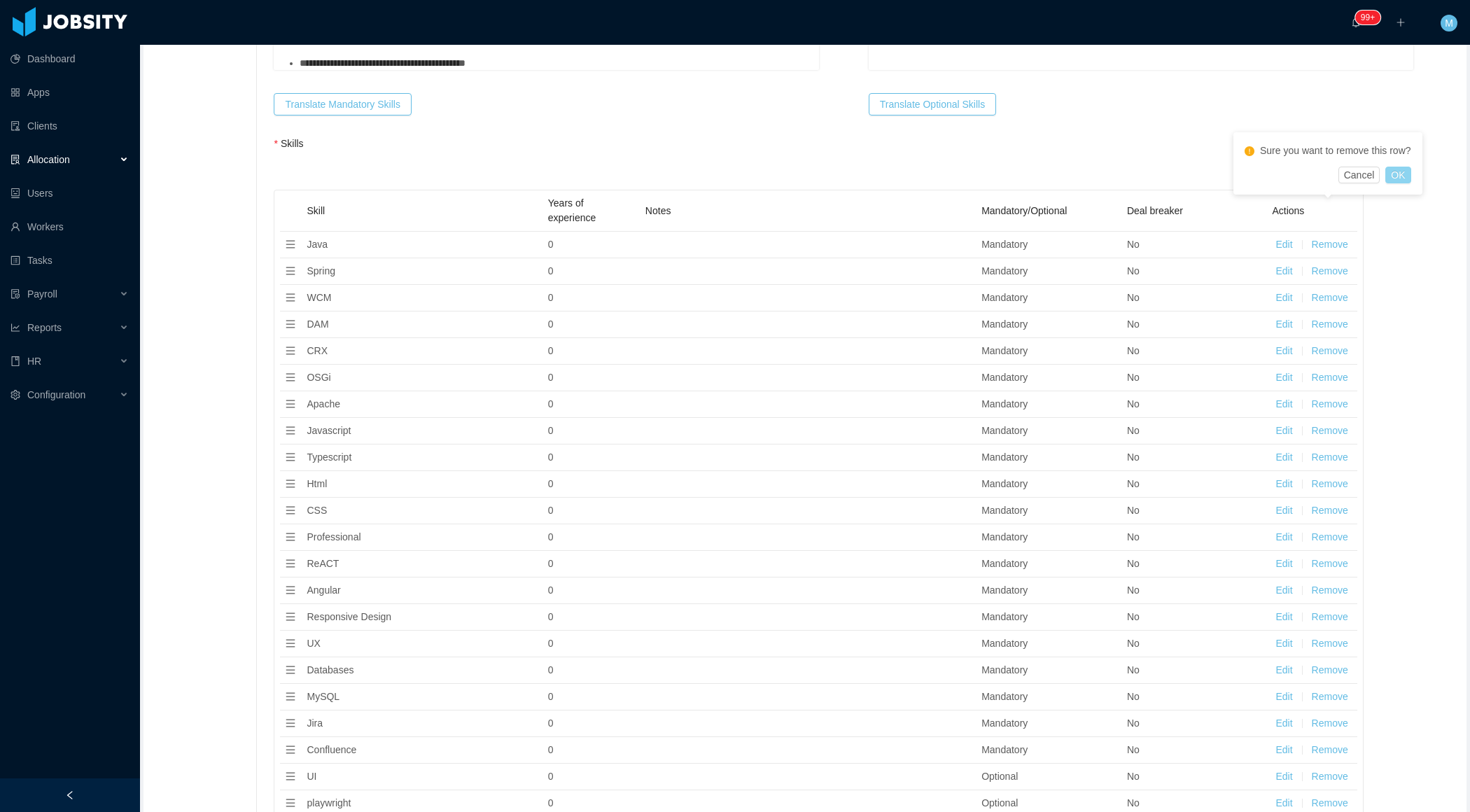
click at [1400, 176] on button "OK" at bounding box center [1398, 175] width 25 height 17
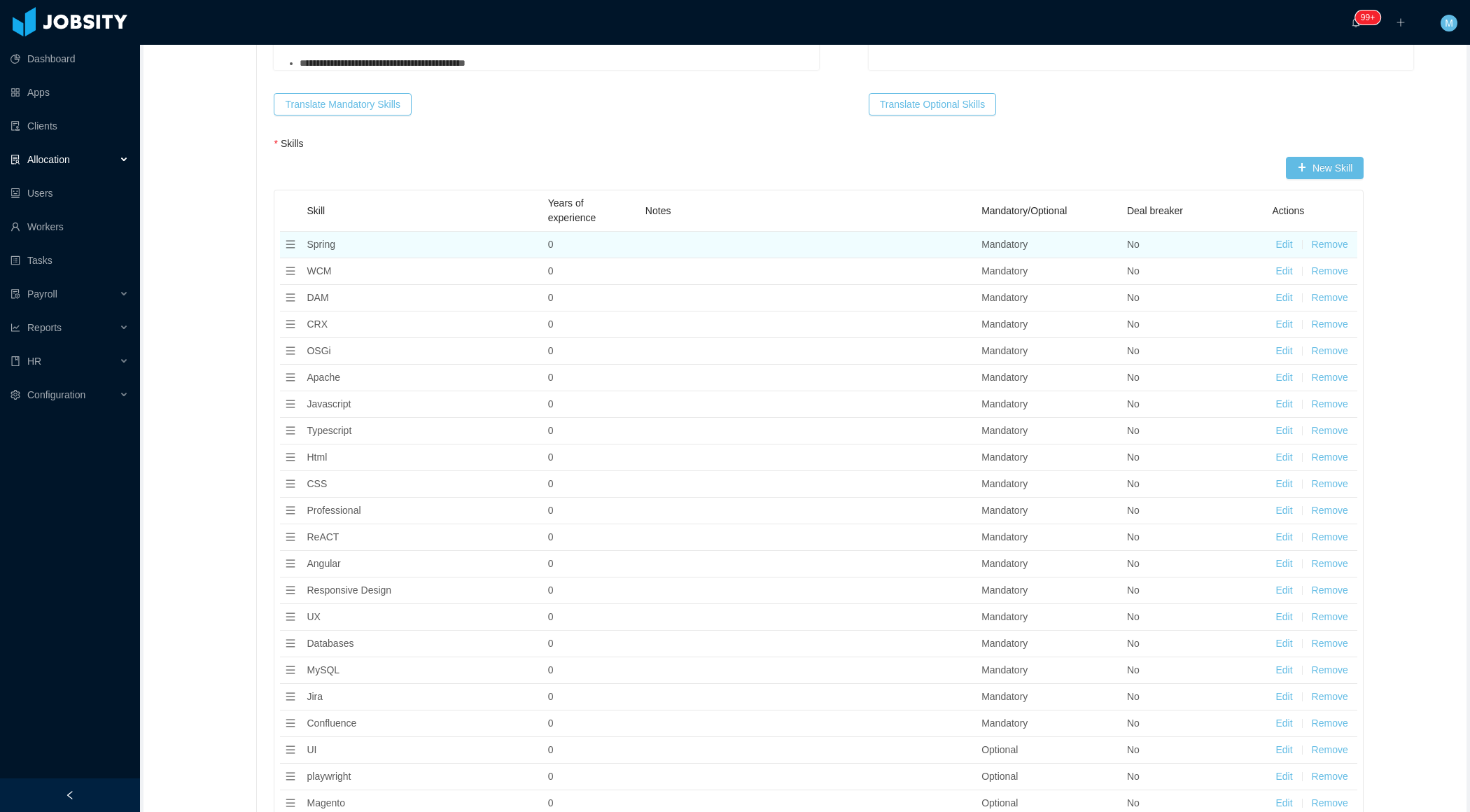
click at [1336, 237] on button "Remove" at bounding box center [1330, 244] width 36 height 15
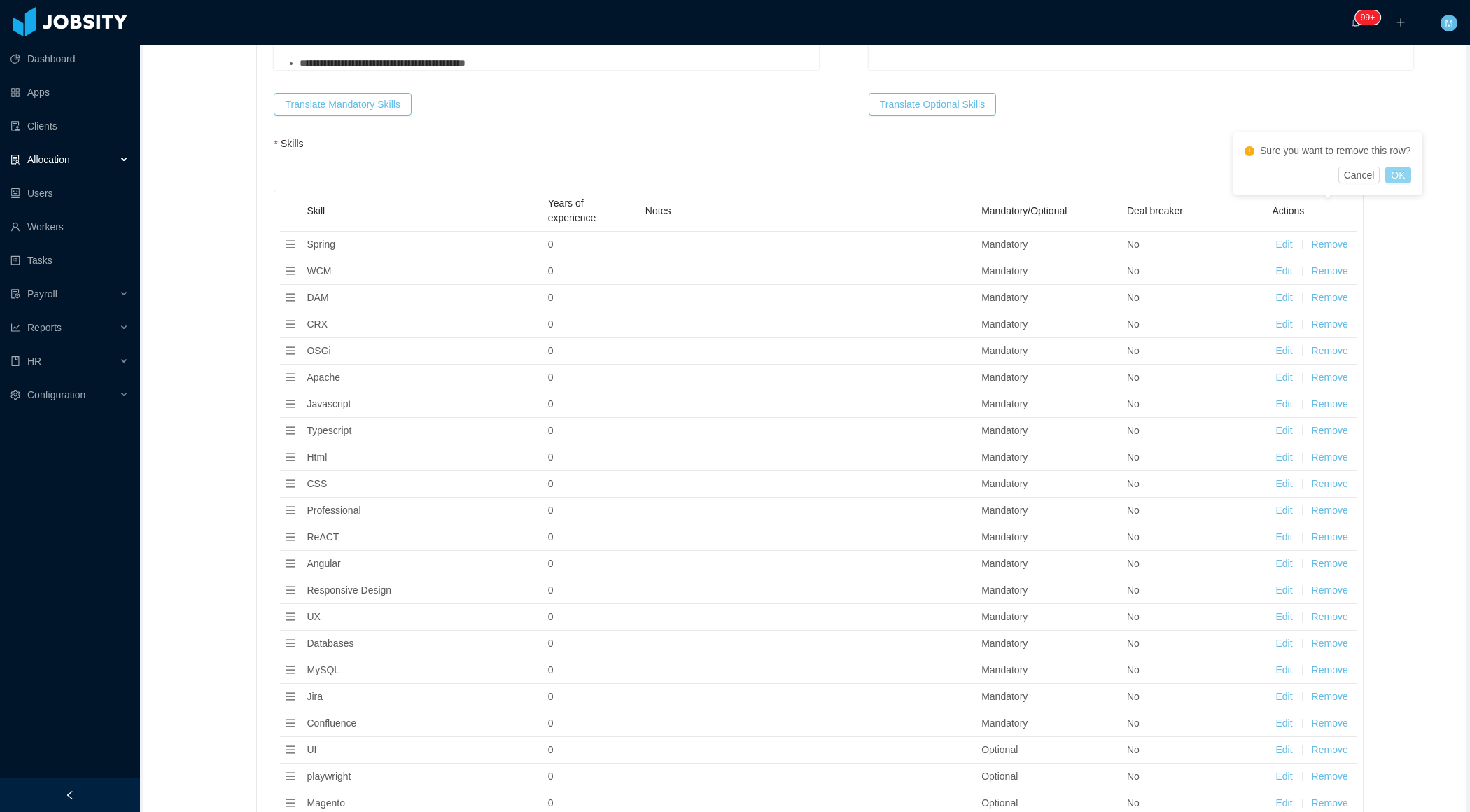
click at [1403, 179] on button "OK" at bounding box center [1398, 175] width 25 height 17
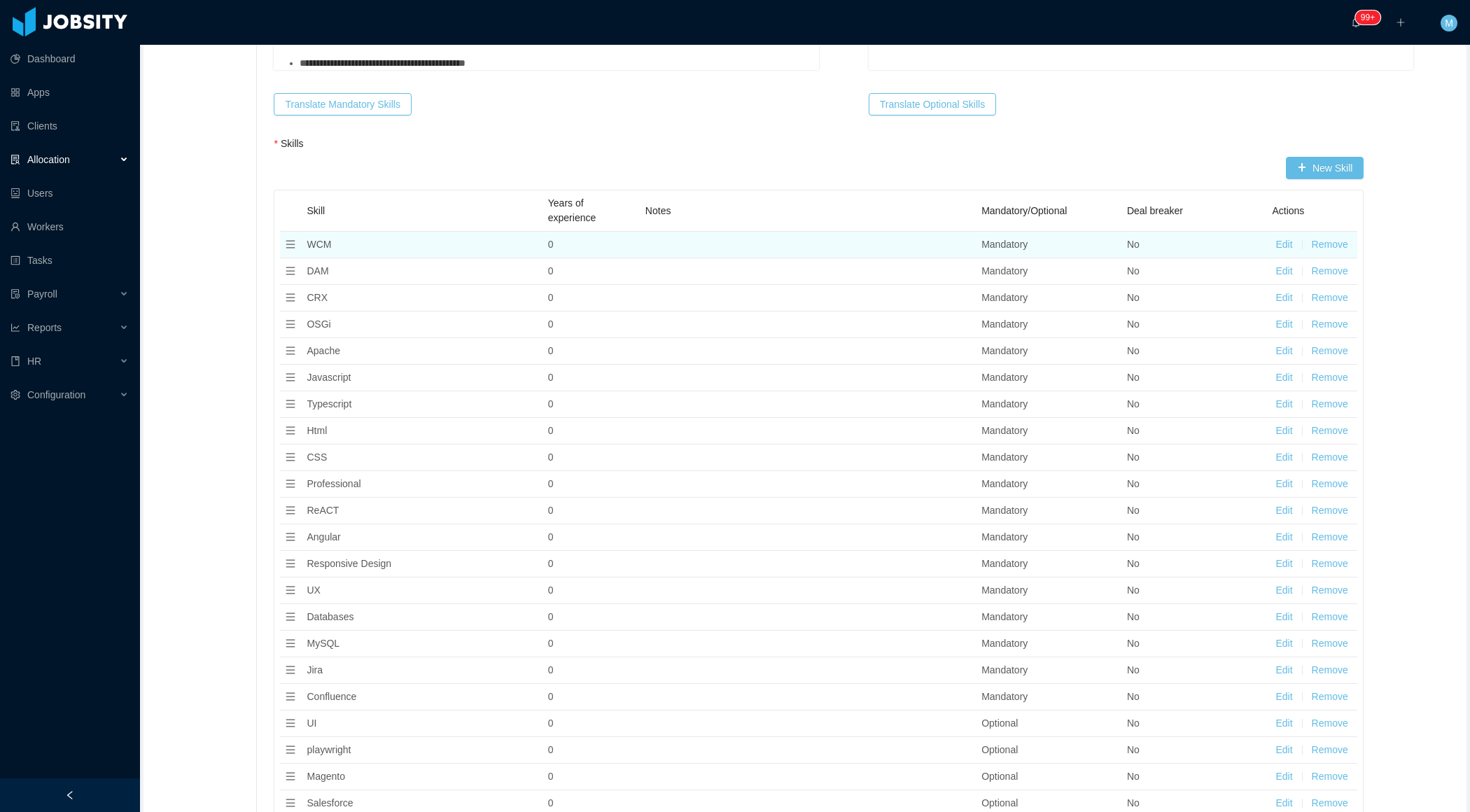
click at [1339, 237] on button "Remove" at bounding box center [1330, 244] width 36 height 15
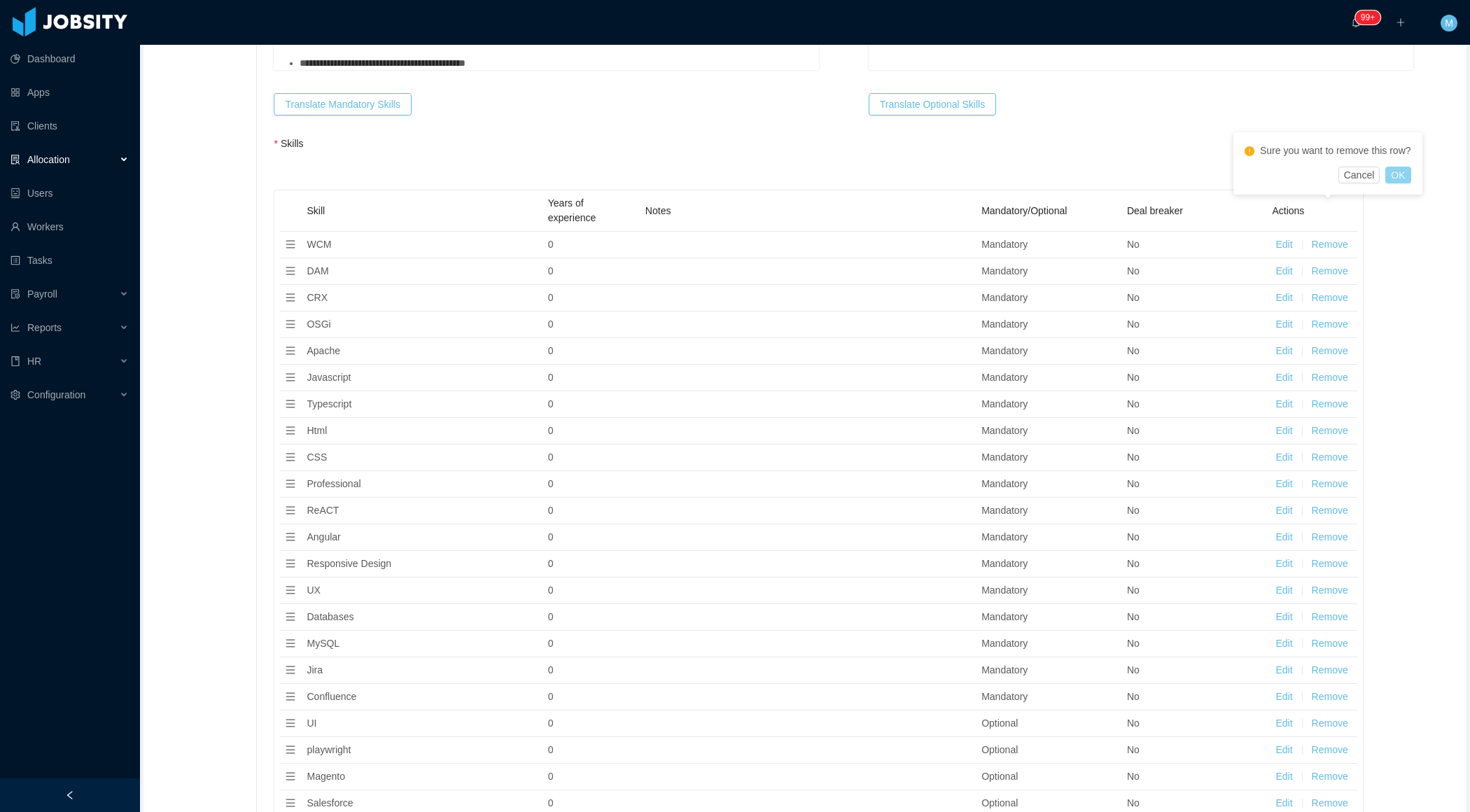
click at [1398, 181] on button "OK" at bounding box center [1398, 175] width 25 height 17
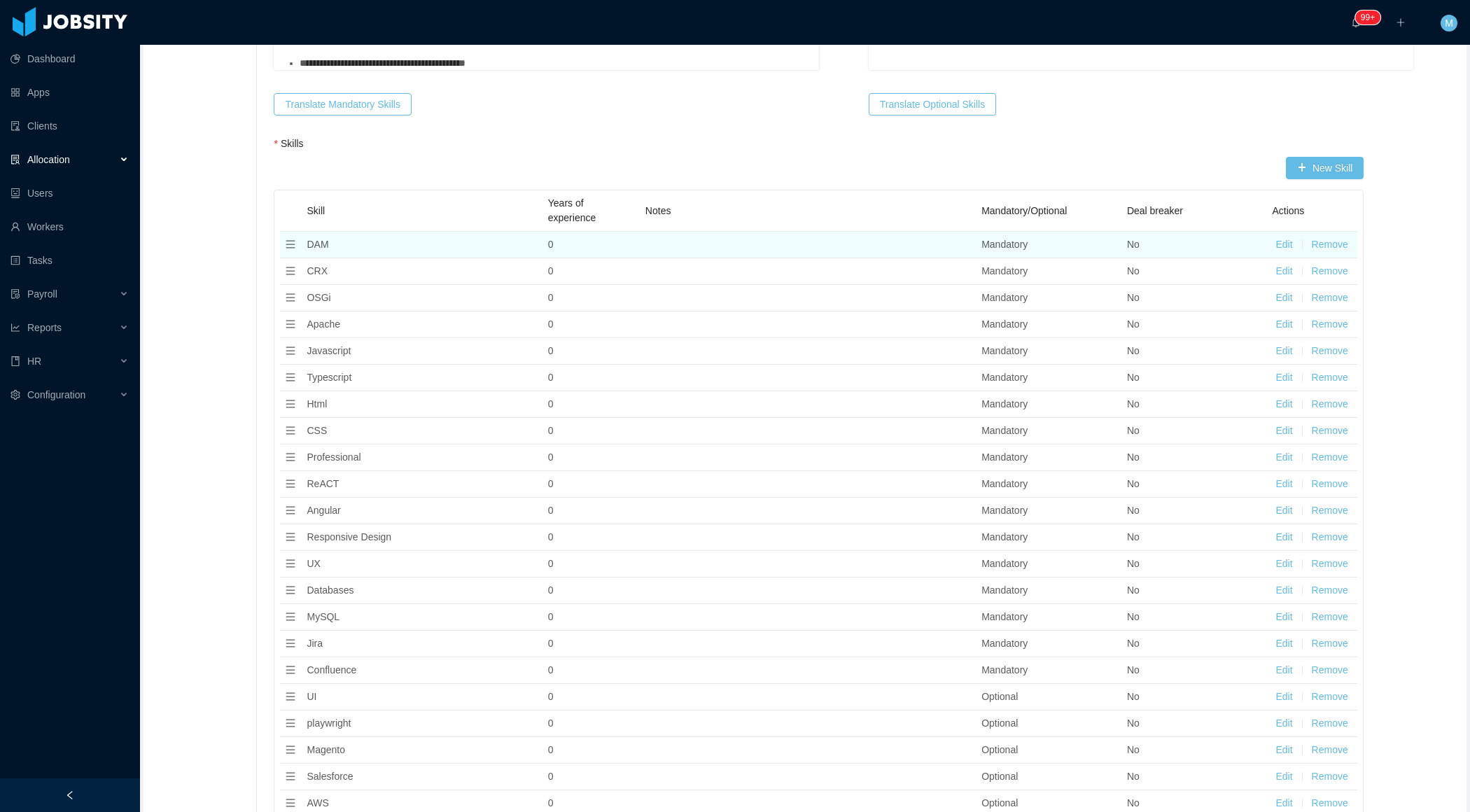
click at [1332, 237] on button "Remove" at bounding box center [1330, 244] width 36 height 15
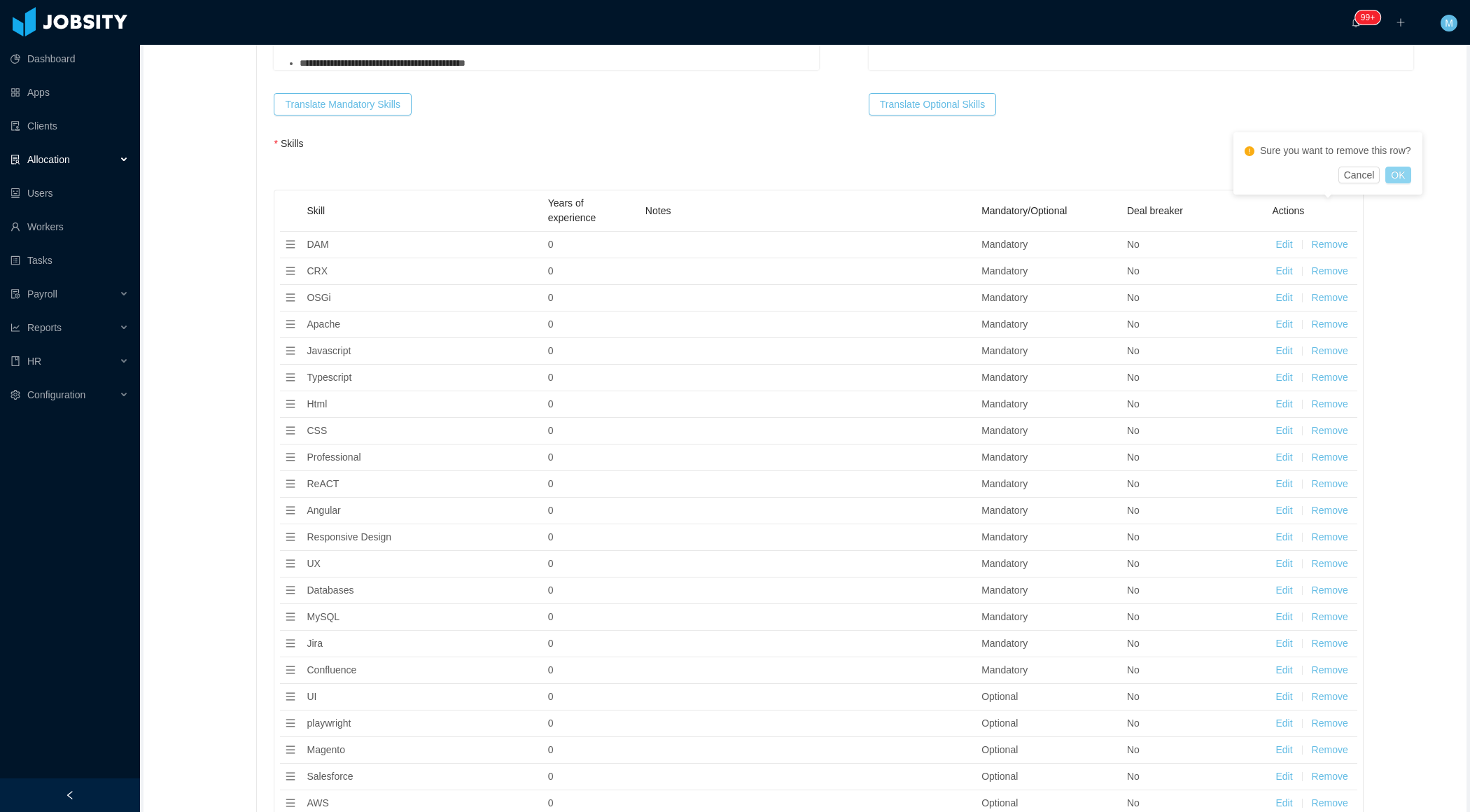
click at [1409, 173] on button "OK" at bounding box center [1398, 175] width 25 height 17
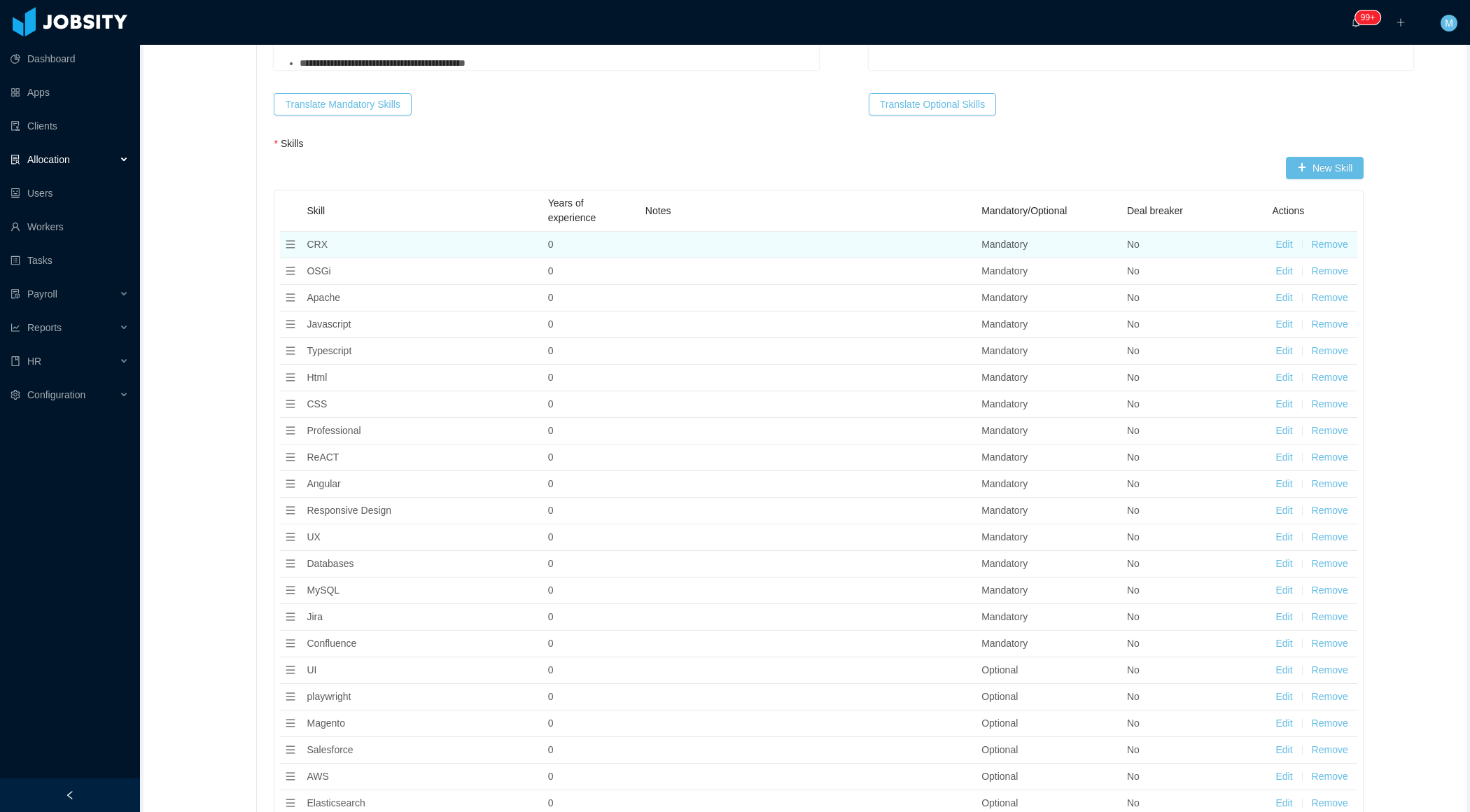
click at [1337, 237] on button "Remove" at bounding box center [1330, 244] width 36 height 15
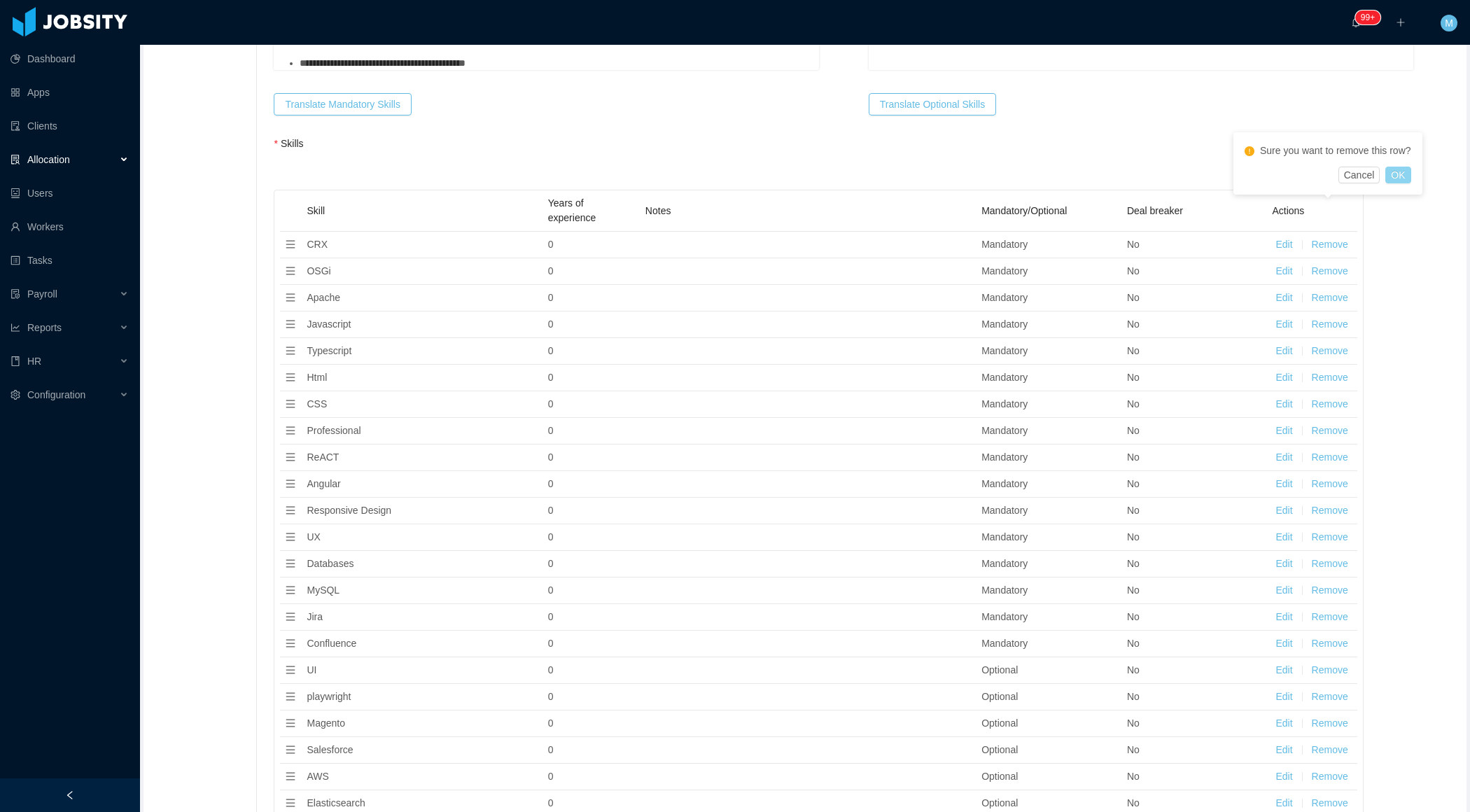
click at [1404, 181] on button "OK" at bounding box center [1398, 175] width 25 height 17
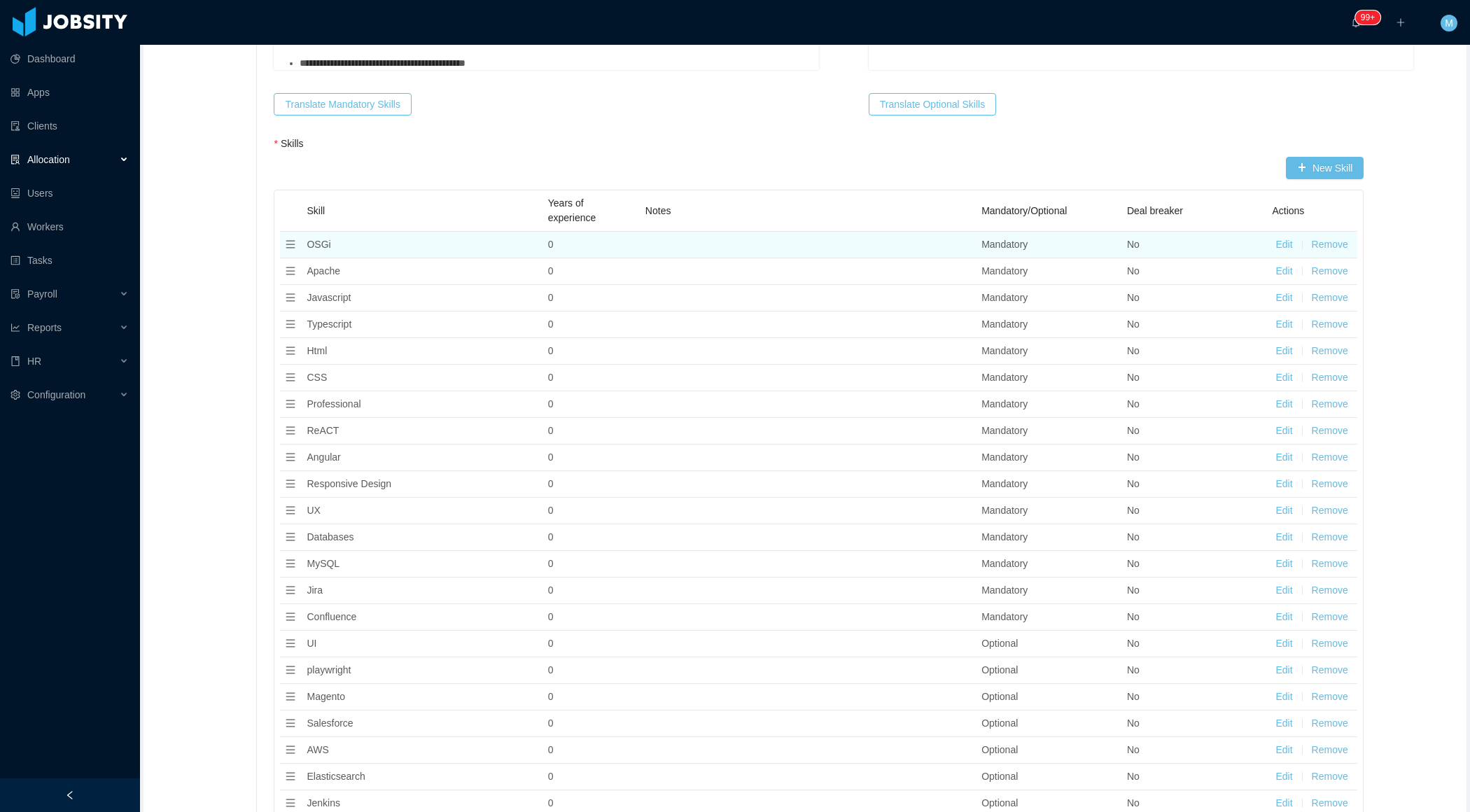
click at [1340, 237] on button "Remove" at bounding box center [1330, 244] width 36 height 15
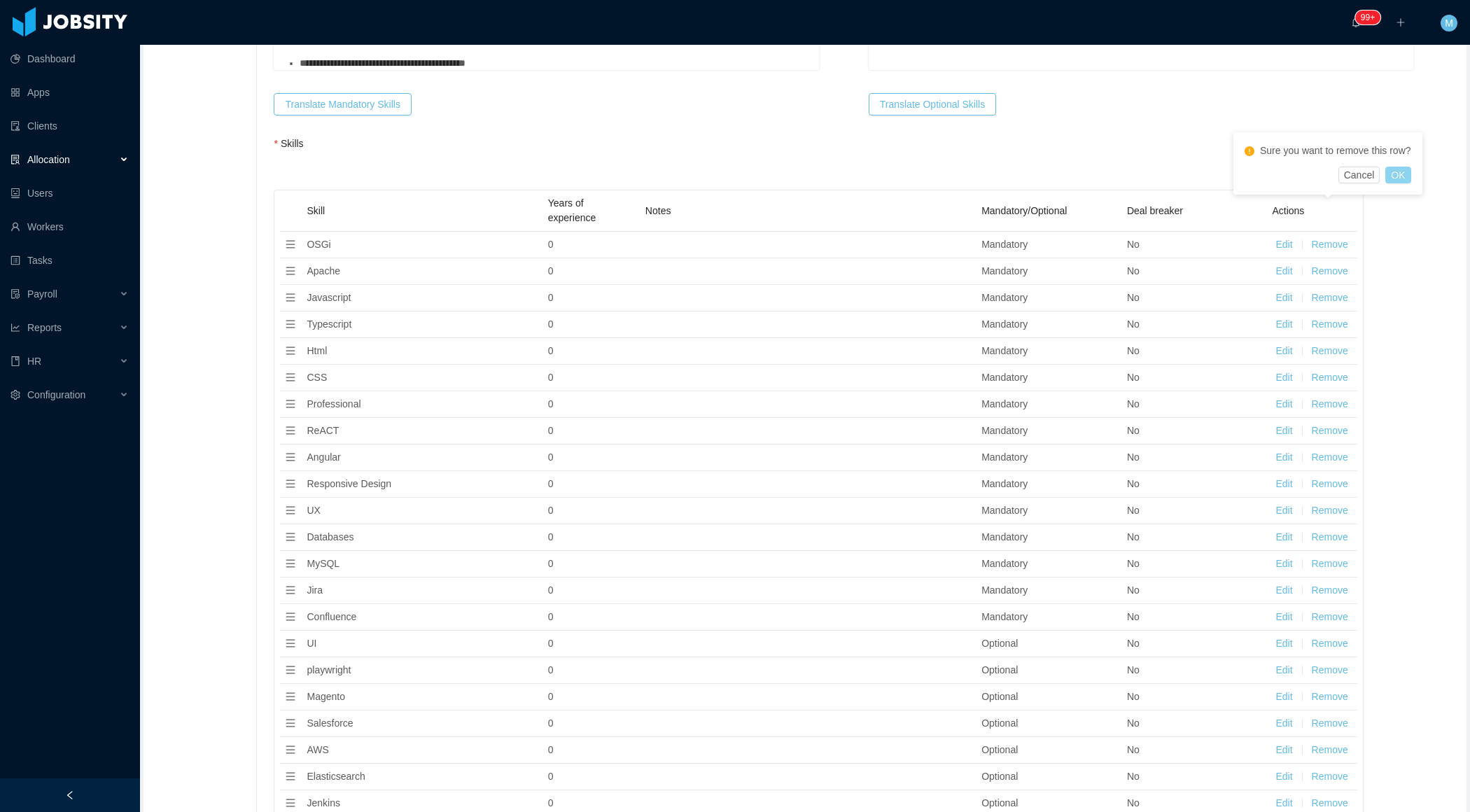
click at [1411, 175] on button "OK" at bounding box center [1398, 175] width 25 height 17
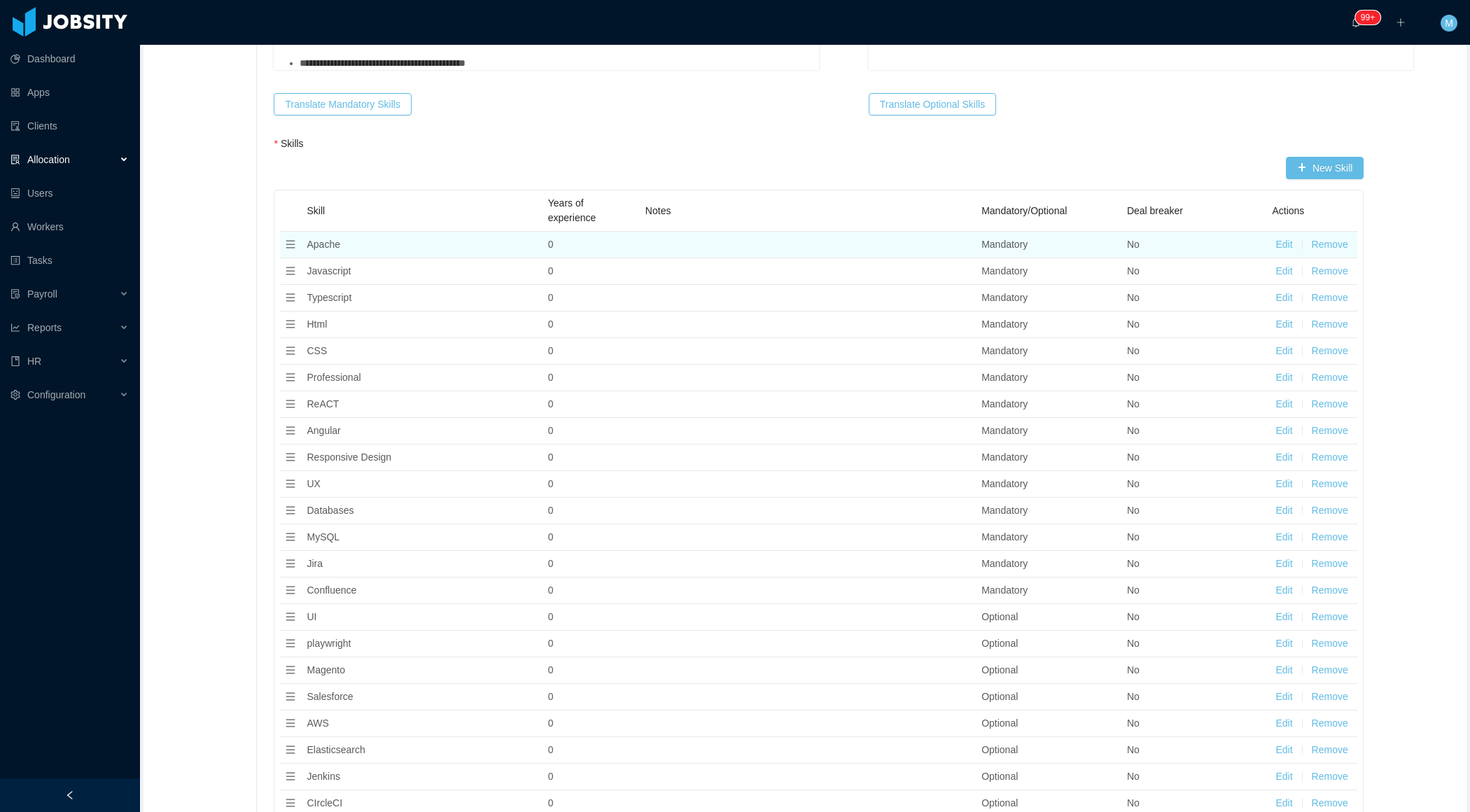
click at [1321, 237] on button "Remove" at bounding box center [1330, 244] width 36 height 15
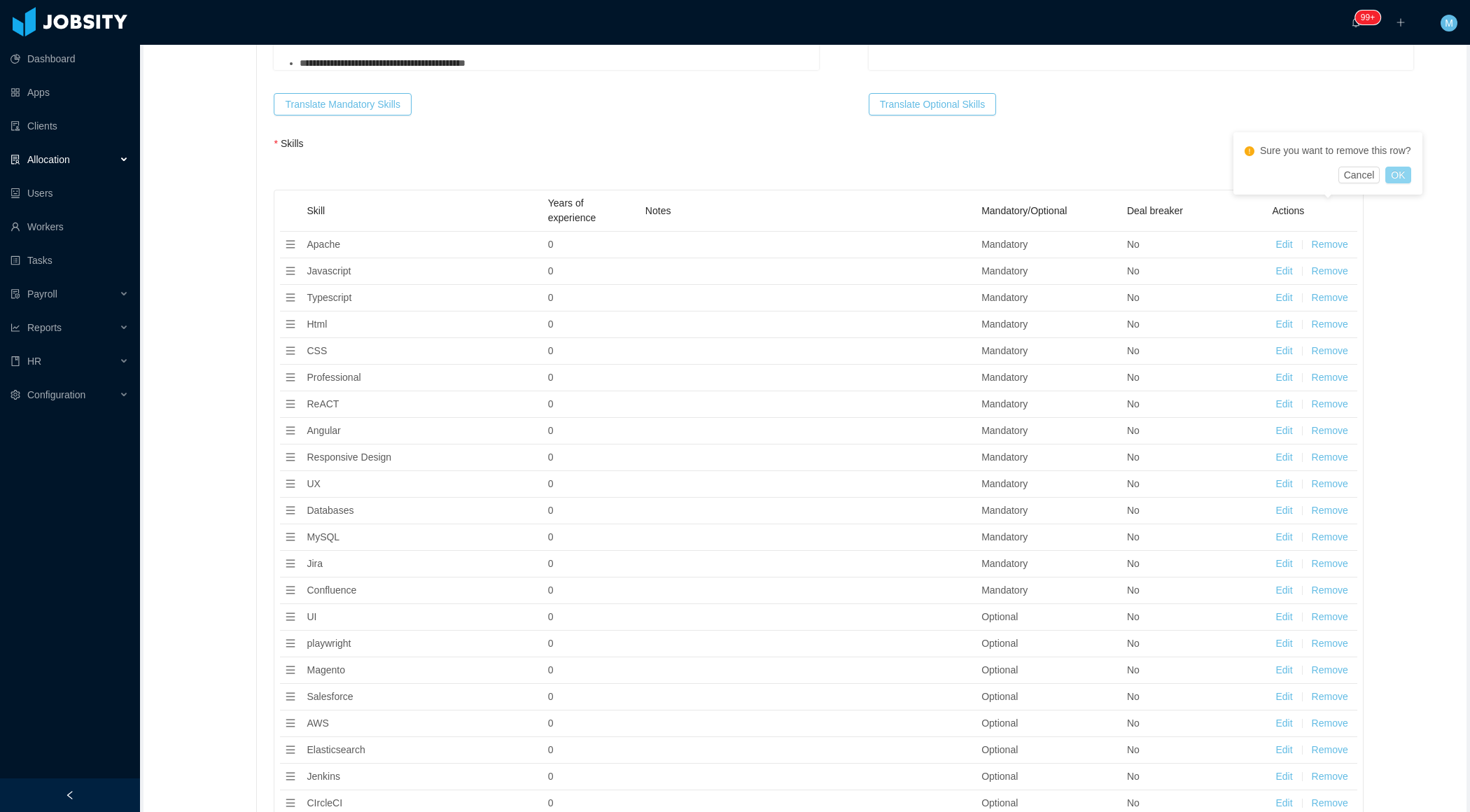
click at [1403, 170] on button "OK" at bounding box center [1398, 175] width 25 height 17
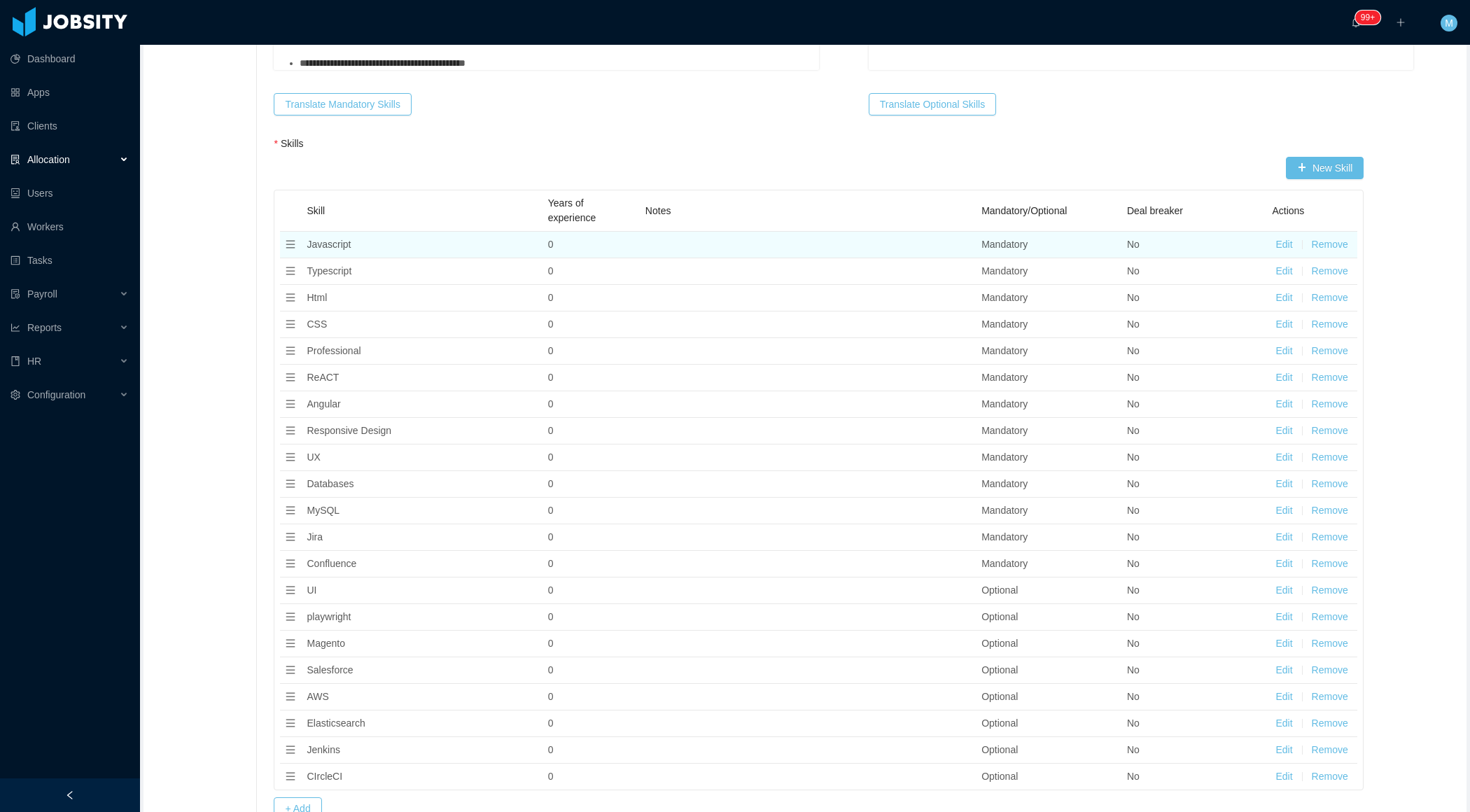
click at [1340, 237] on button "Remove" at bounding box center [1330, 244] width 36 height 15
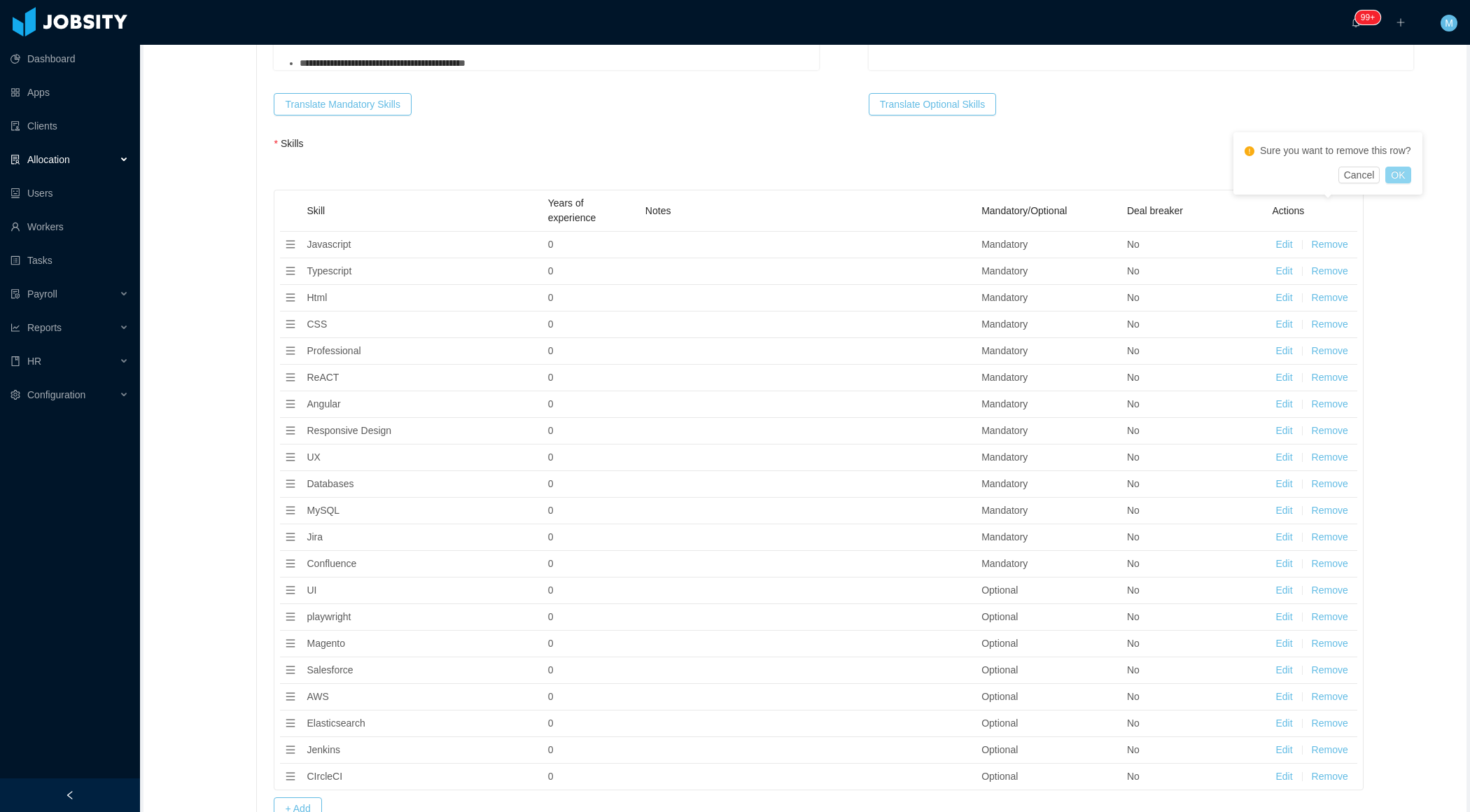
click at [1407, 178] on button "OK" at bounding box center [1398, 175] width 25 height 17
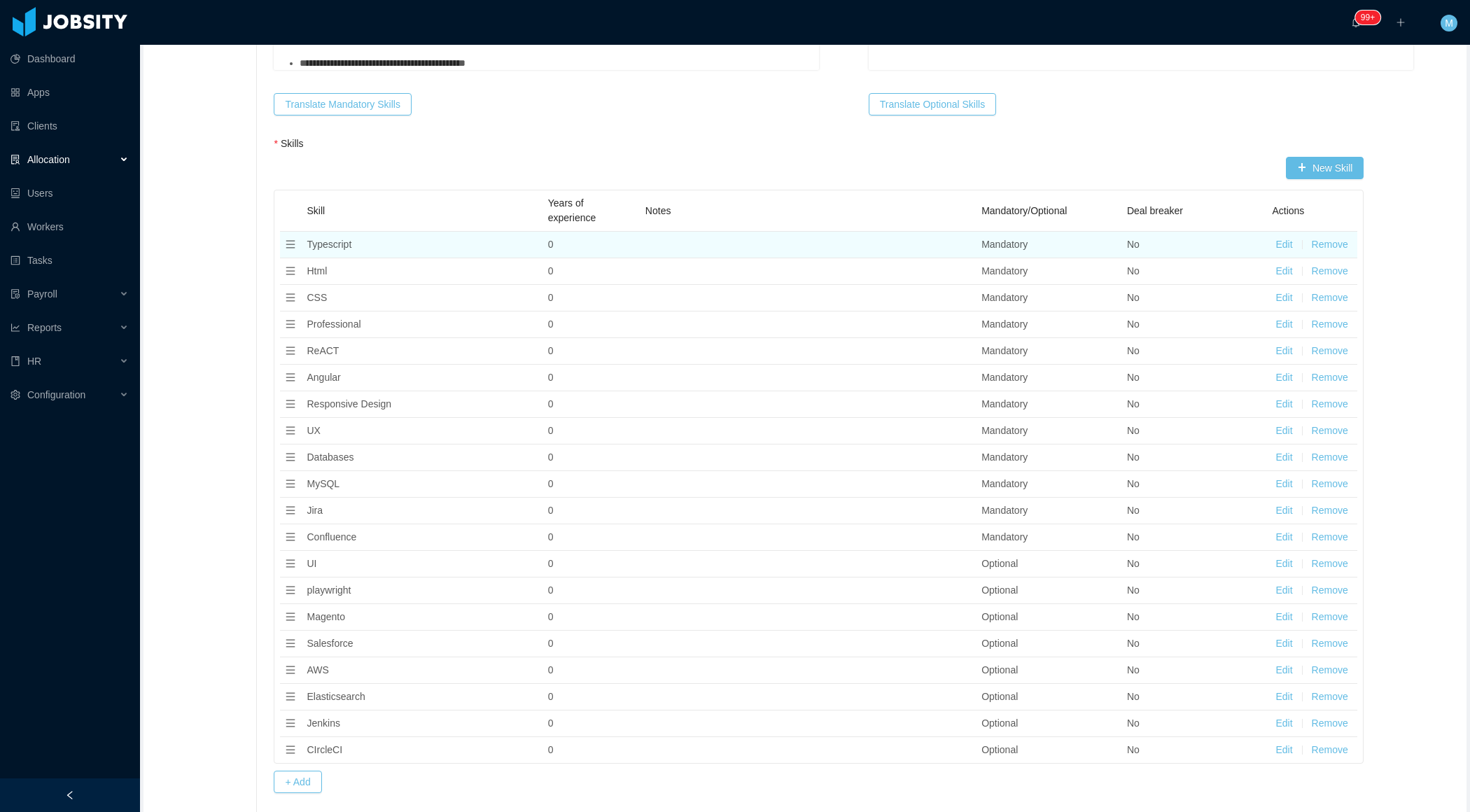
click at [1338, 237] on button "Remove" at bounding box center [1330, 244] width 36 height 15
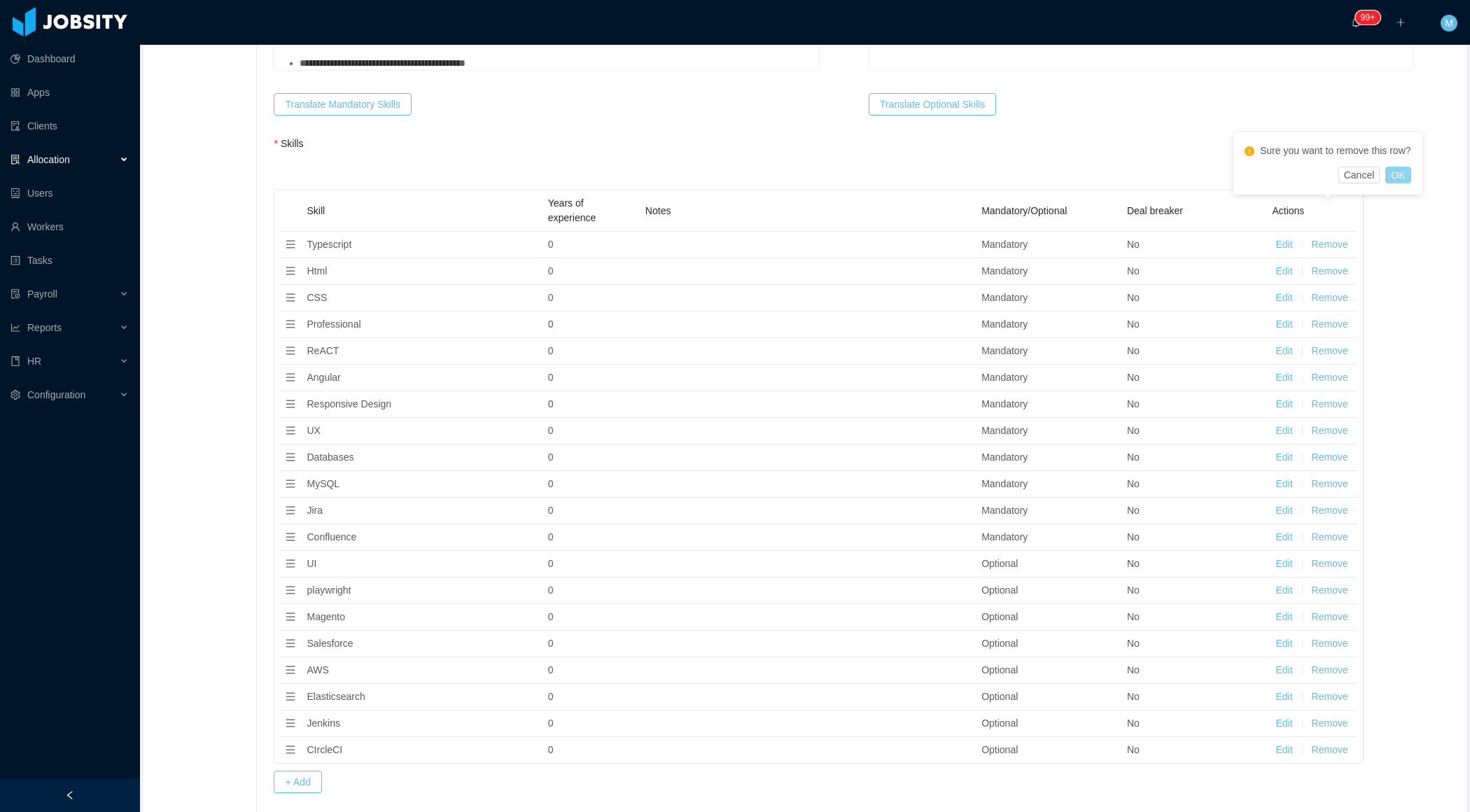
click at [1402, 180] on button "OK" at bounding box center [1398, 175] width 25 height 17
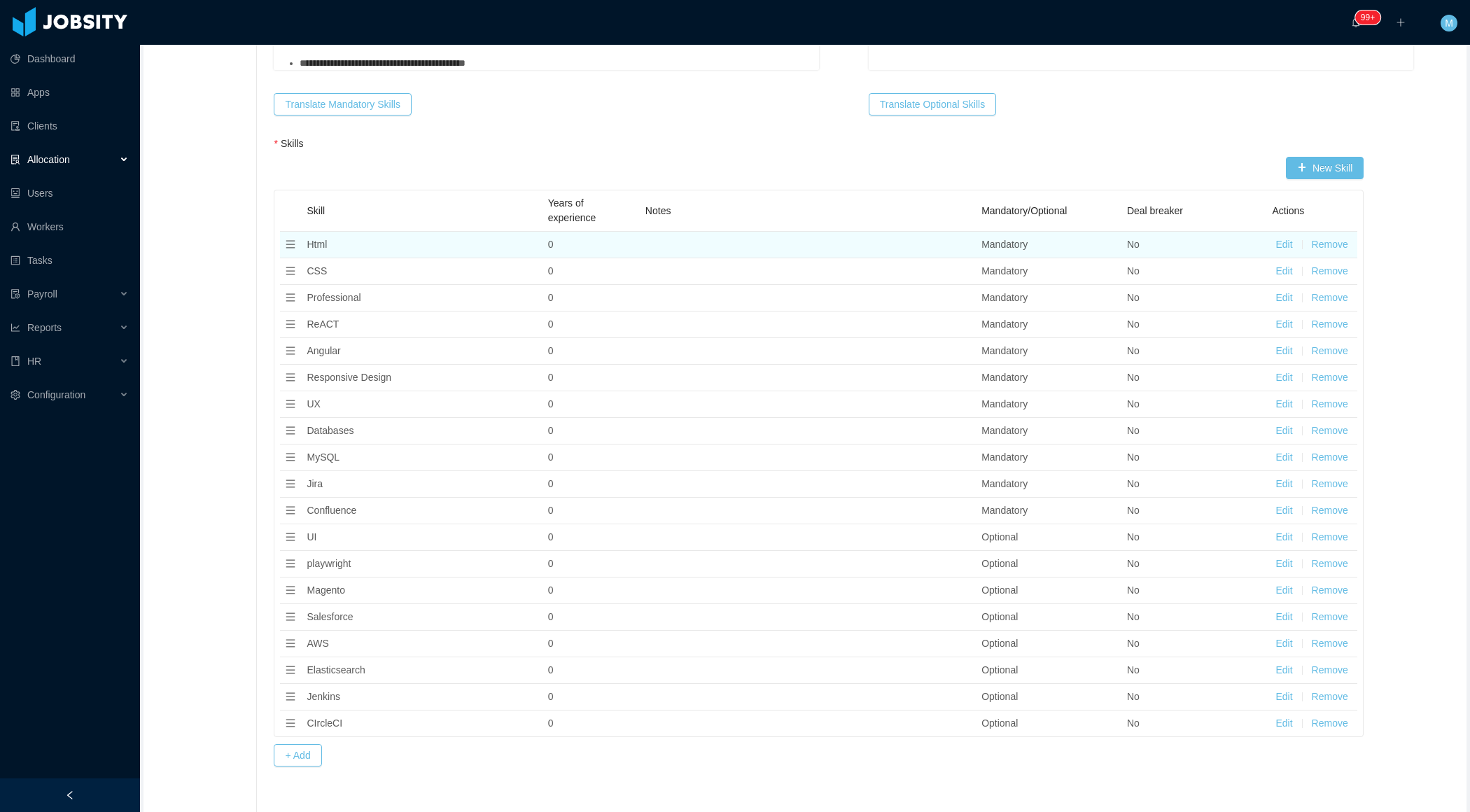
click at [1332, 237] on button "Remove" at bounding box center [1330, 244] width 36 height 15
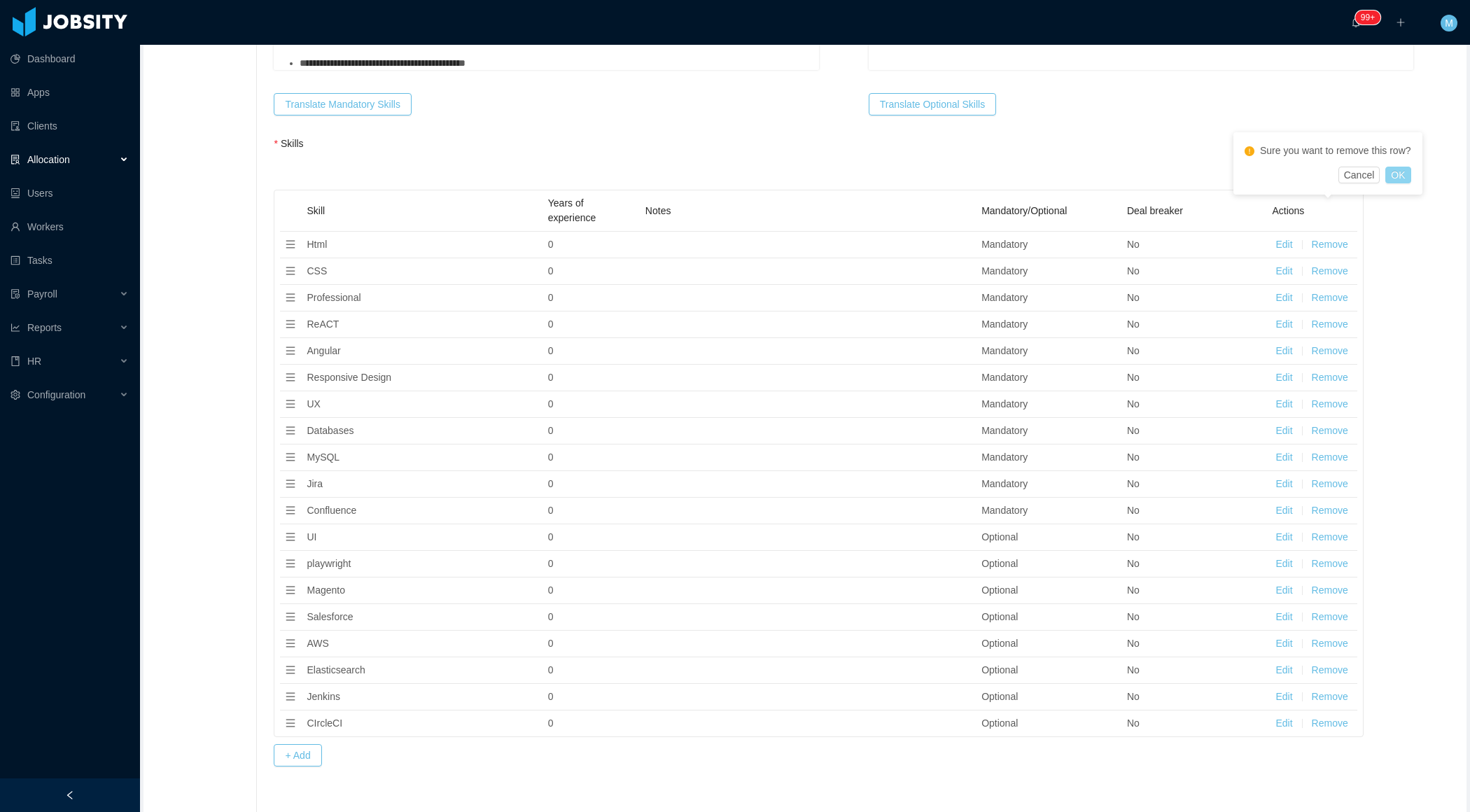
click at [1408, 176] on button "OK" at bounding box center [1398, 175] width 25 height 17
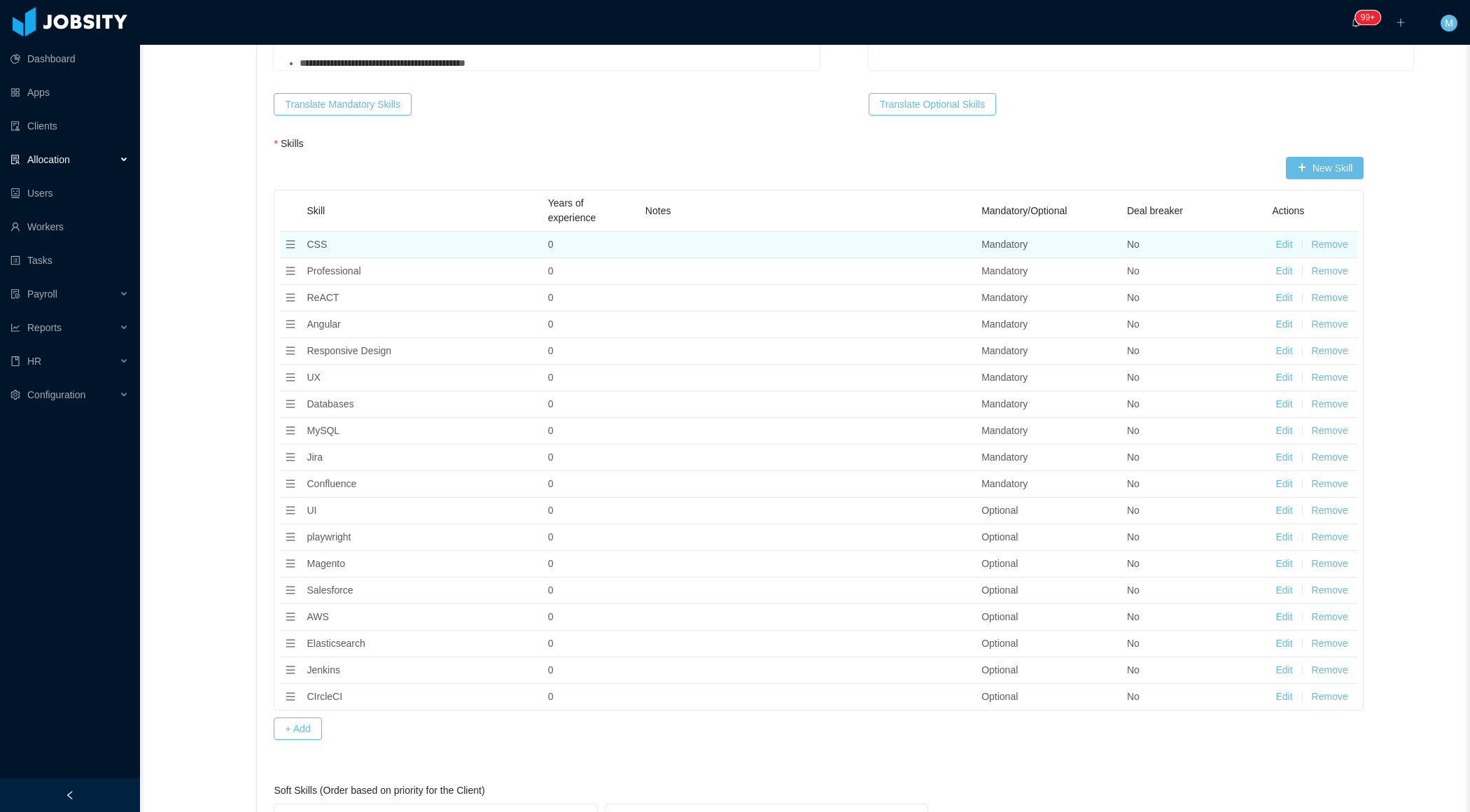
click at [1341, 237] on button "Remove" at bounding box center [1330, 244] width 36 height 15
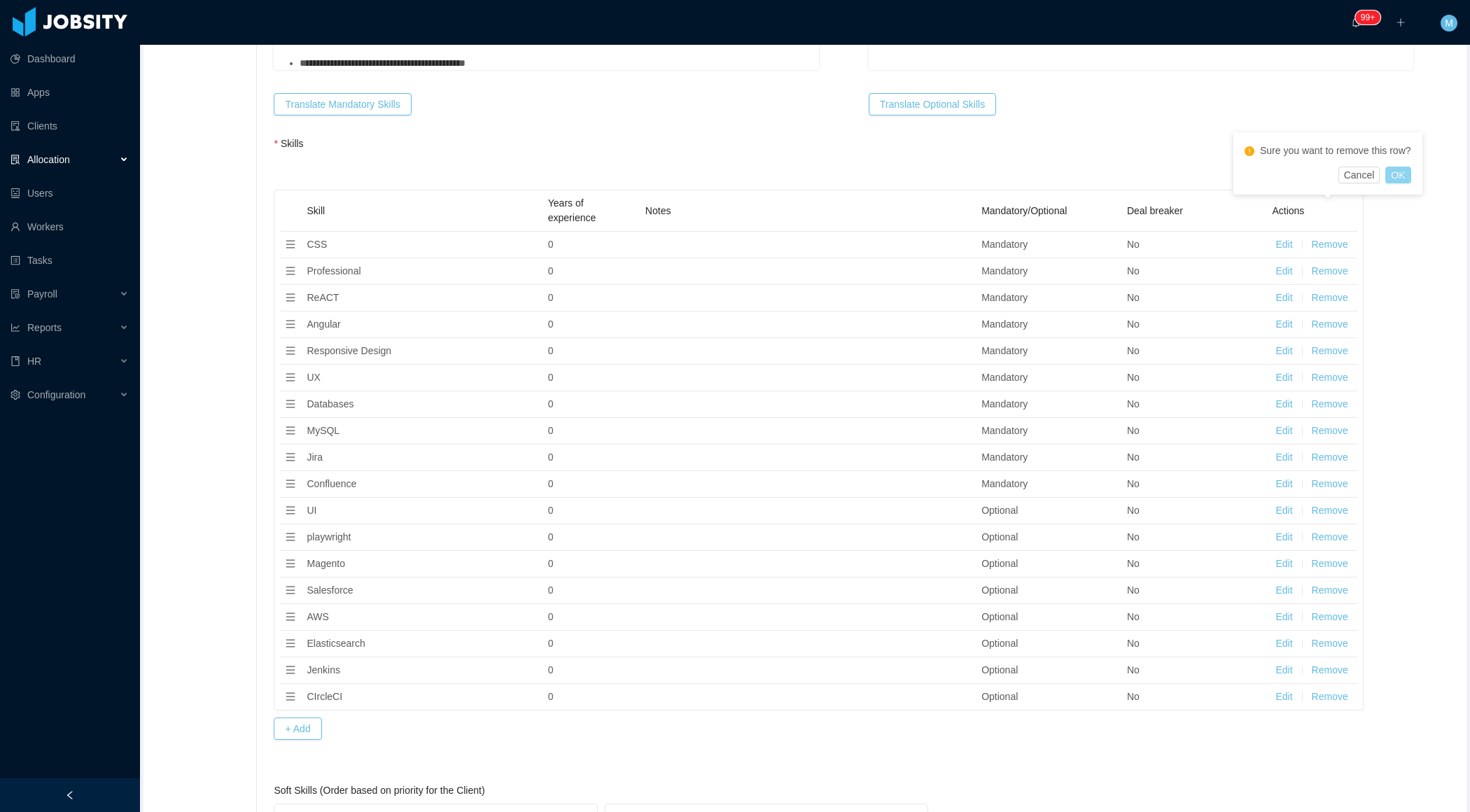
click at [1411, 180] on button "OK" at bounding box center [1398, 175] width 25 height 17
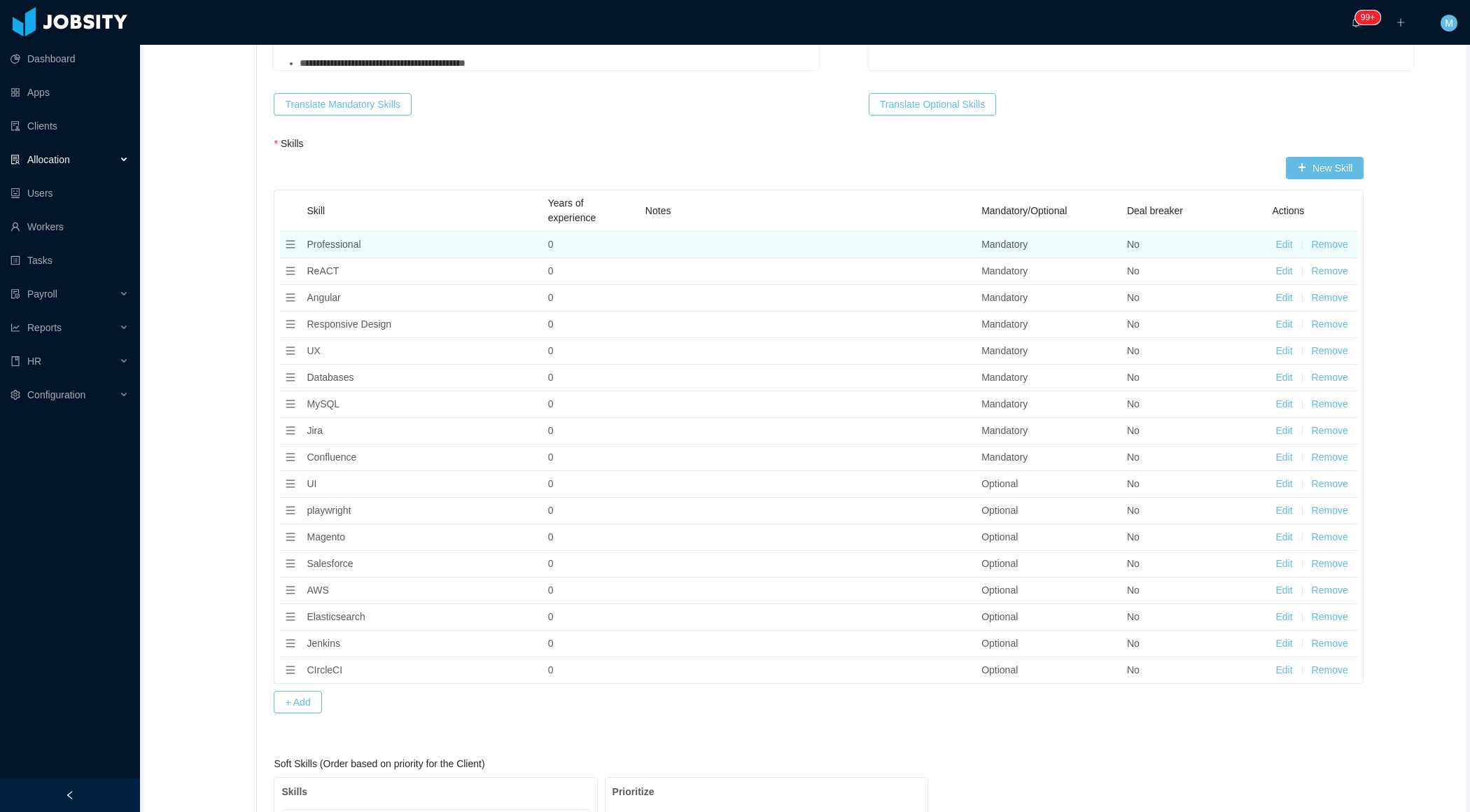
click at [1334, 237] on button "Remove" at bounding box center [1330, 244] width 36 height 15
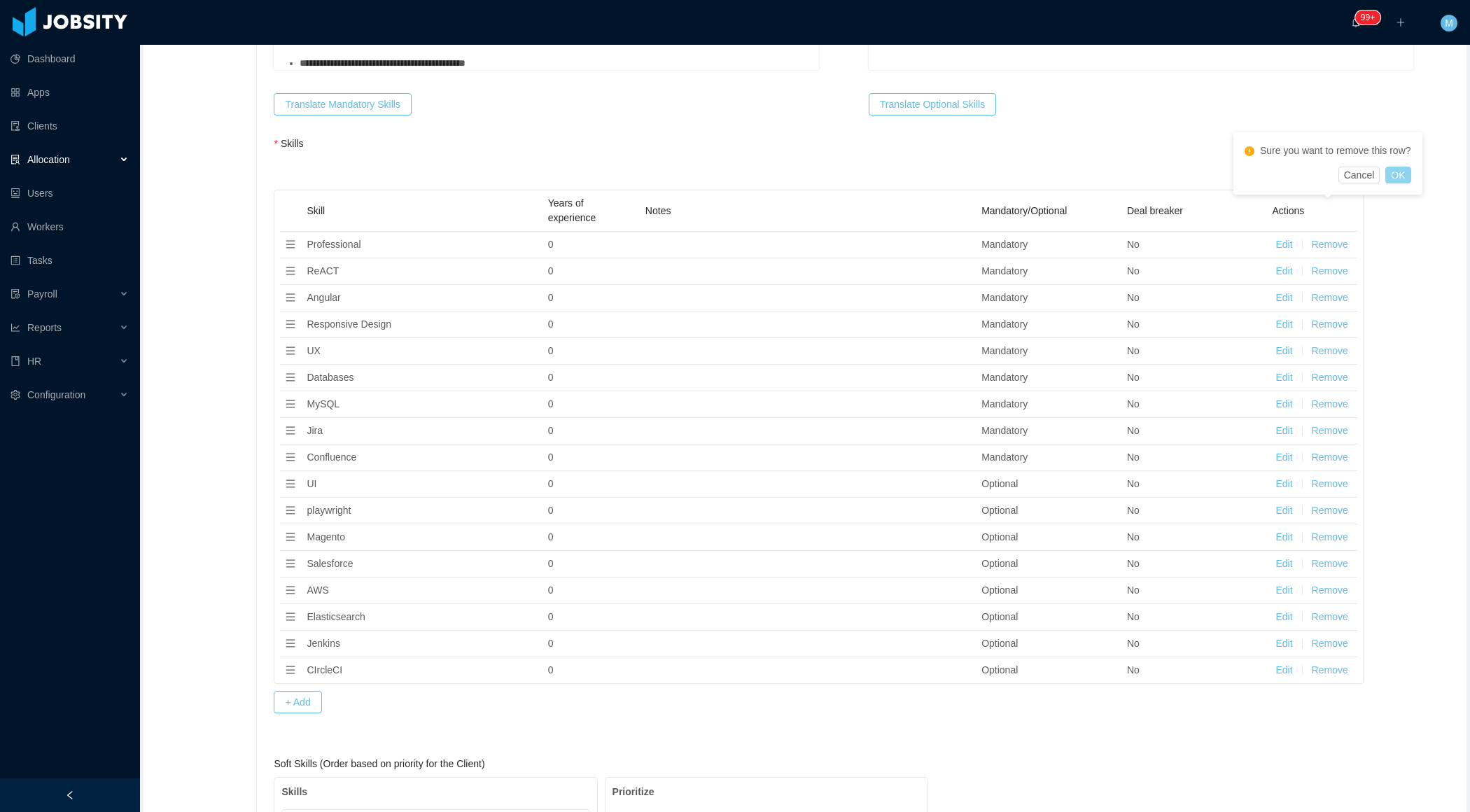
click at [1401, 175] on button "OK" at bounding box center [1398, 175] width 25 height 17
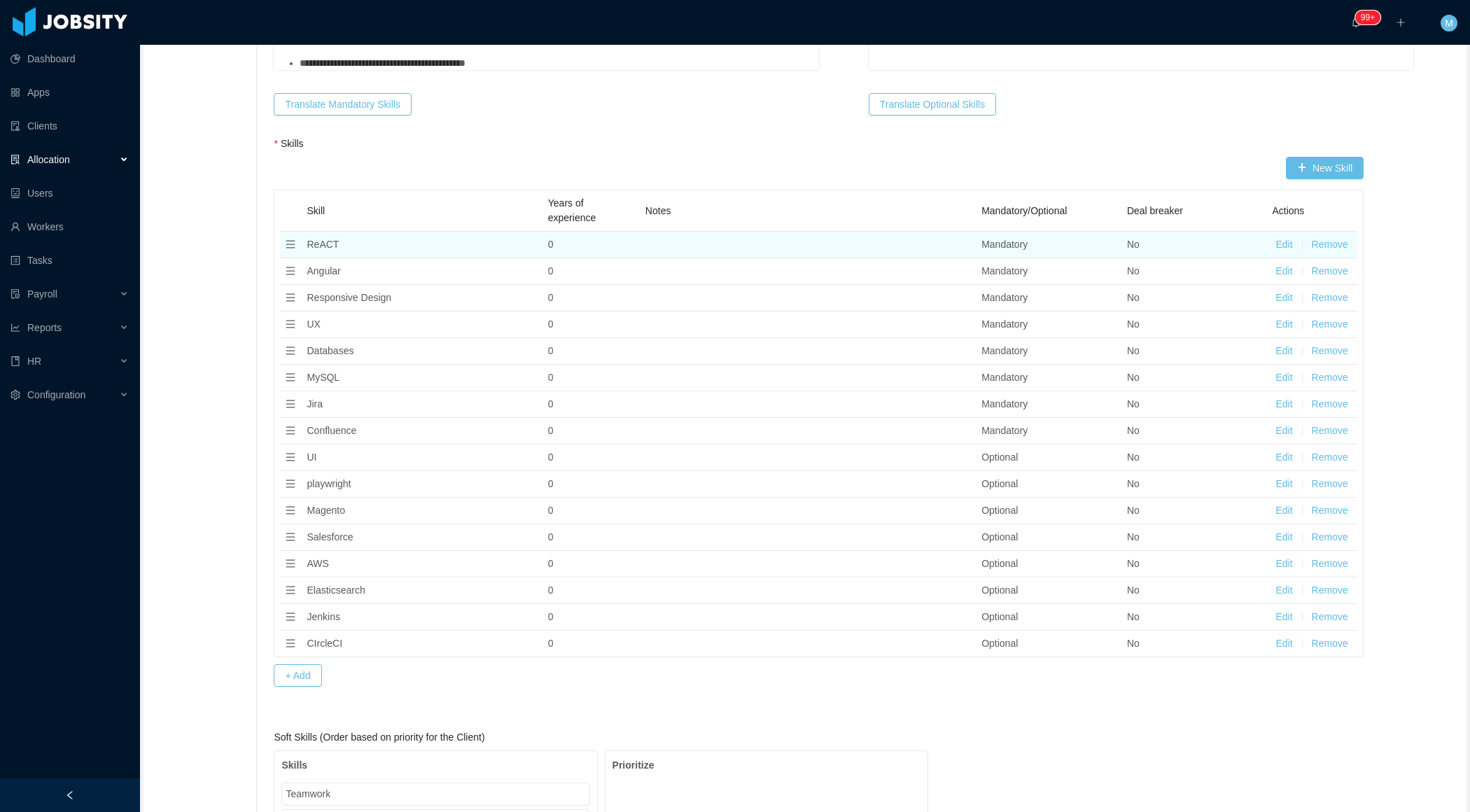
click at [1335, 237] on button "Remove" at bounding box center [1330, 244] width 36 height 15
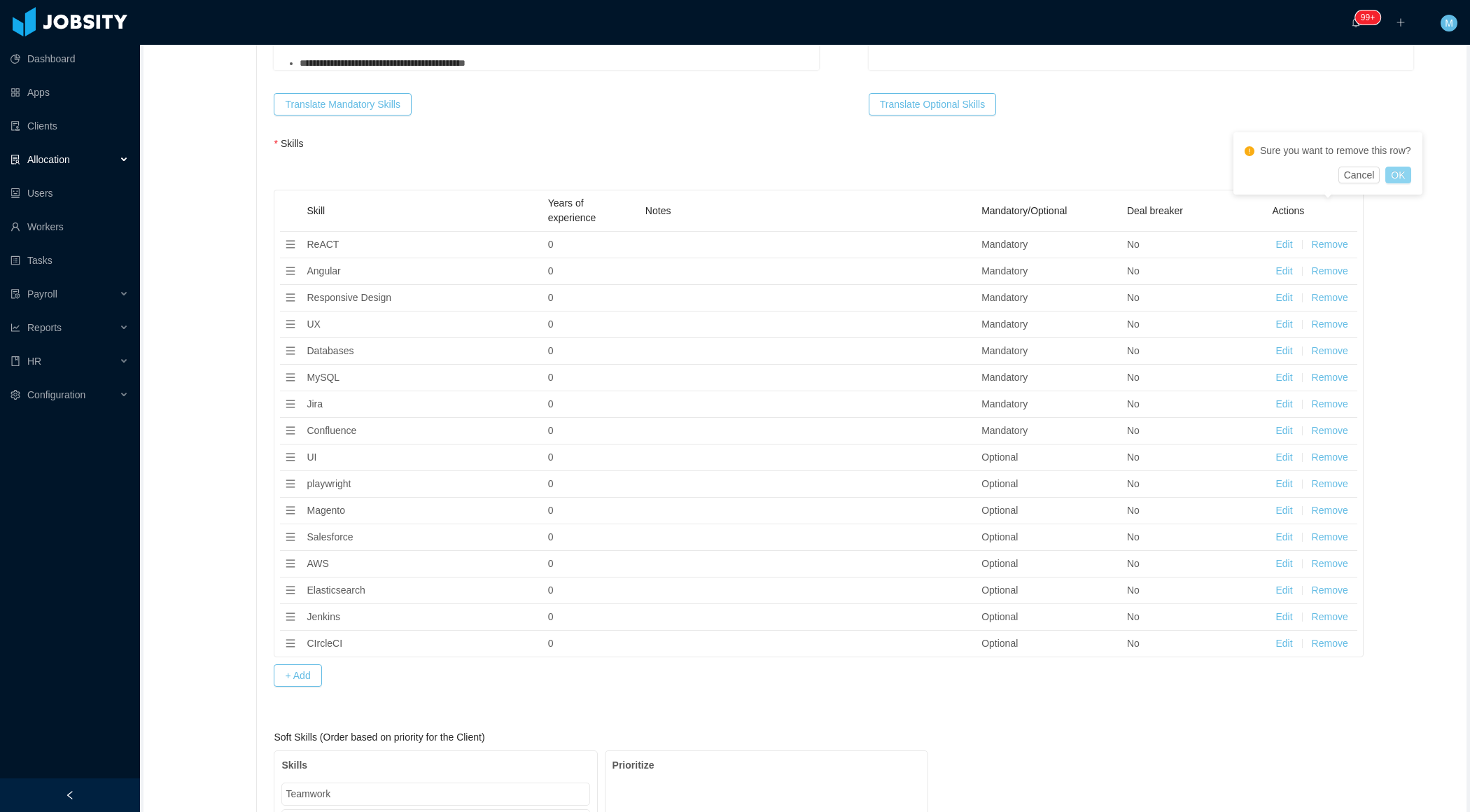
click at [1406, 175] on button "OK" at bounding box center [1398, 175] width 25 height 17
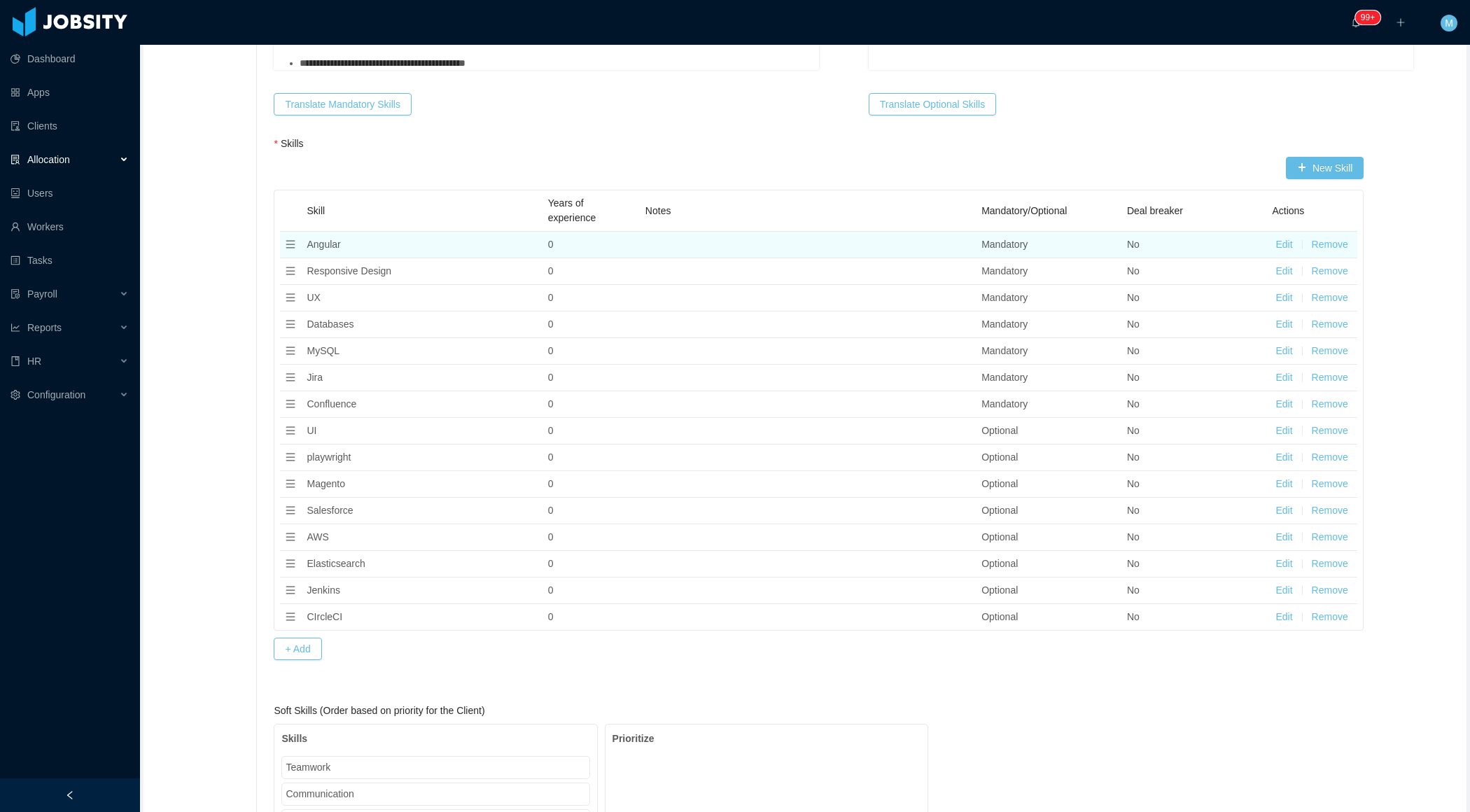
click at [1334, 237] on button "Remove" at bounding box center [1330, 244] width 36 height 15
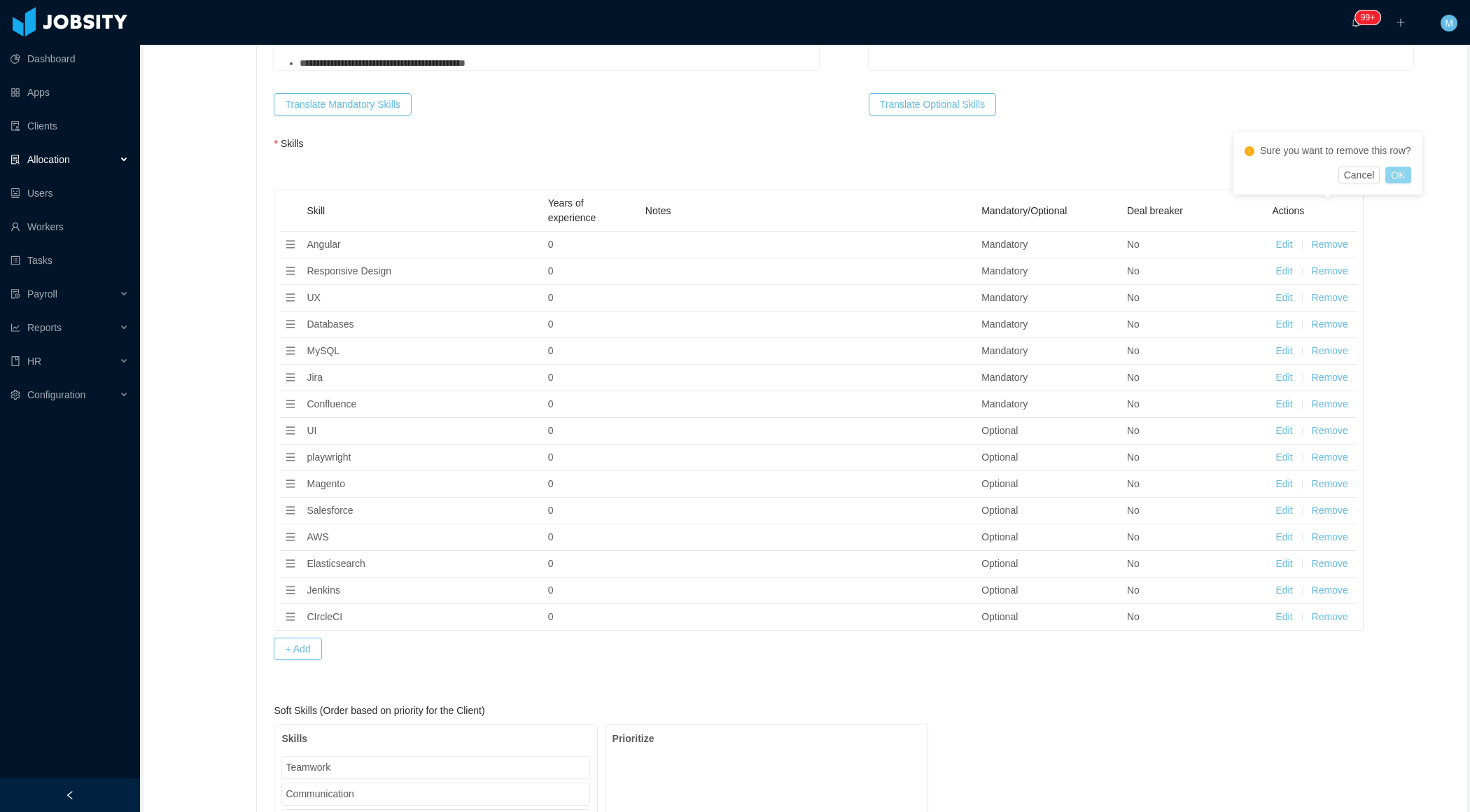
click at [1403, 175] on button "OK" at bounding box center [1398, 175] width 25 height 17
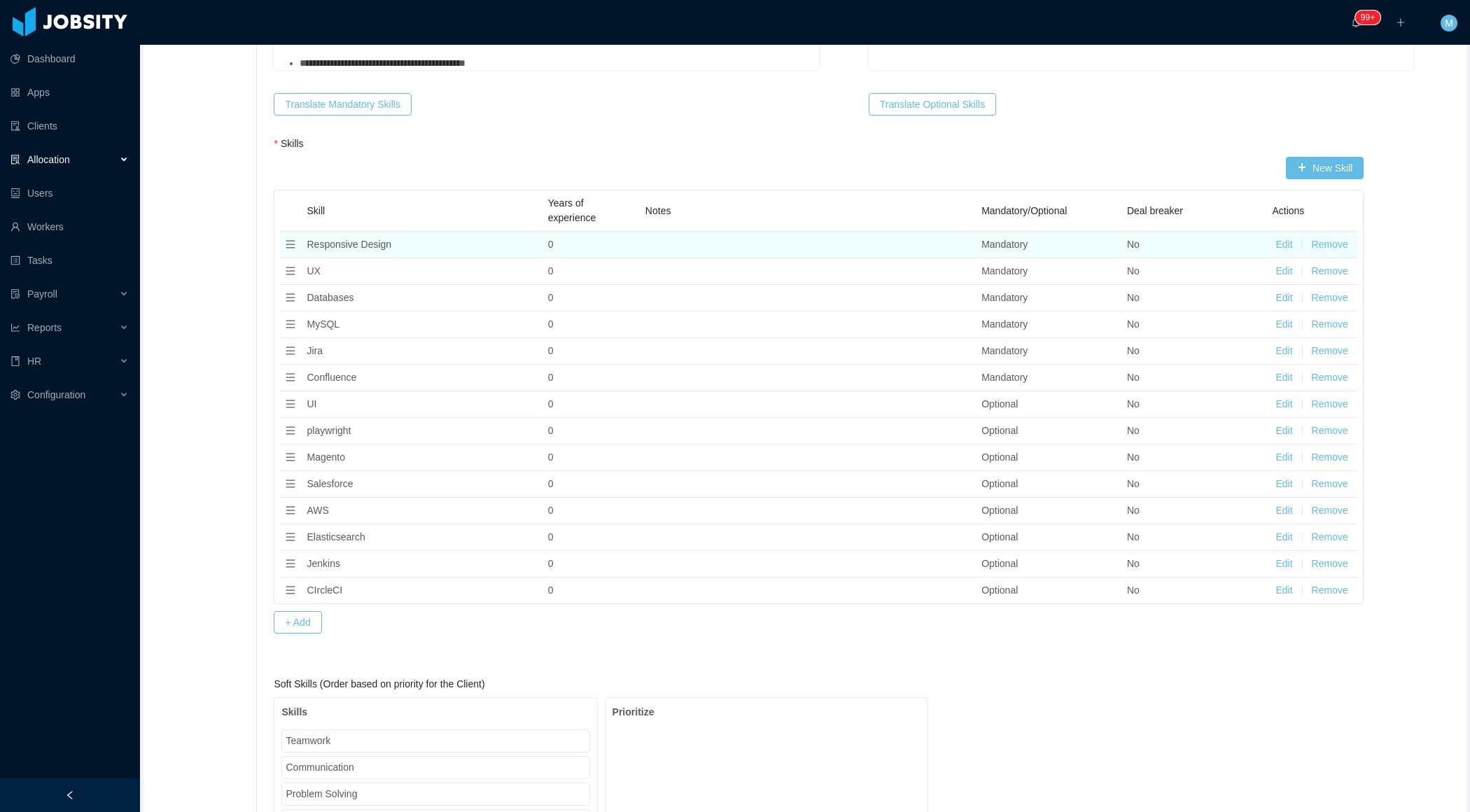
click at [1325, 237] on button "Remove" at bounding box center [1330, 244] width 36 height 15
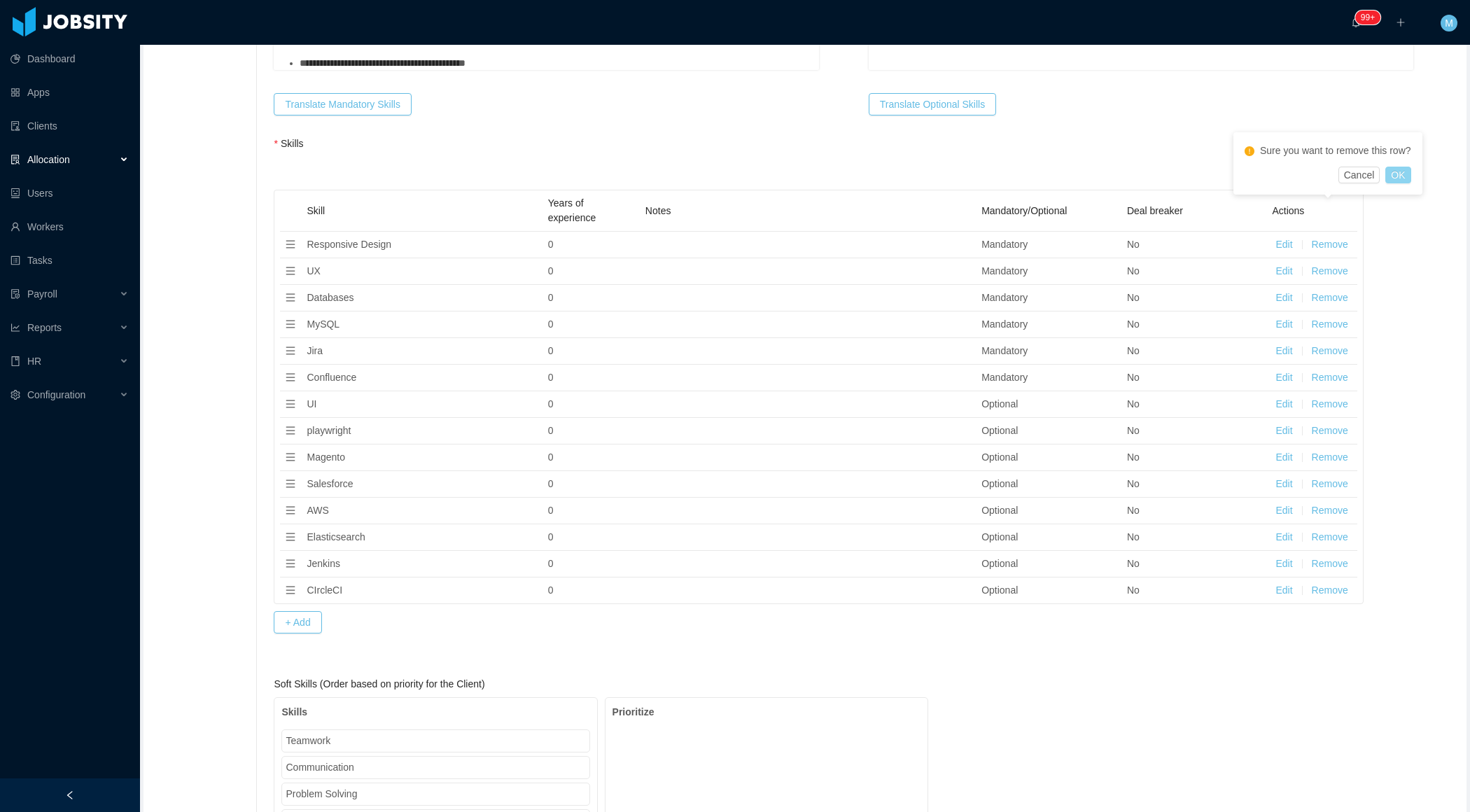
click at [1403, 182] on button "OK" at bounding box center [1398, 175] width 25 height 17
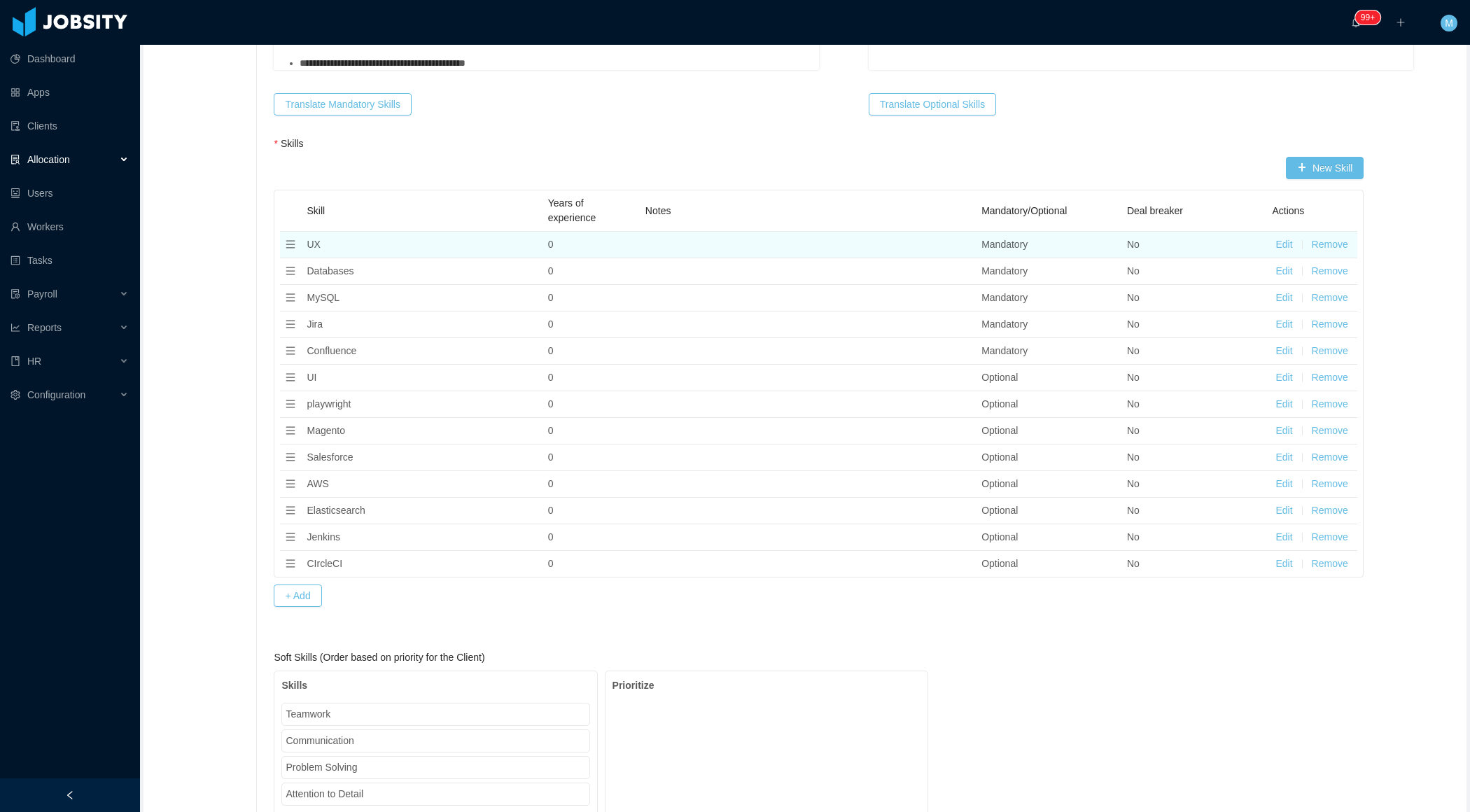
click at [1336, 237] on button "Remove" at bounding box center [1330, 244] width 36 height 15
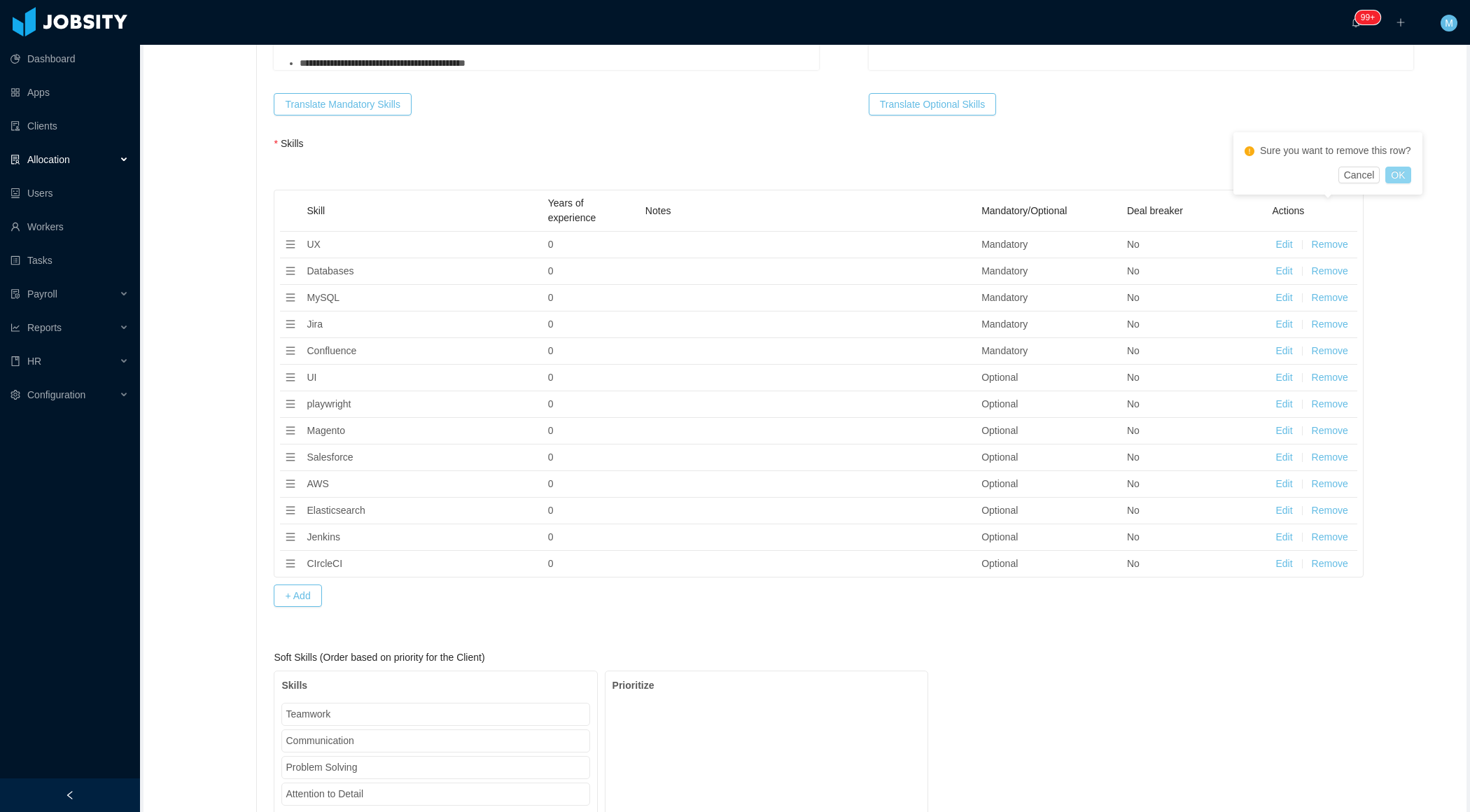
click at [1397, 173] on button "OK" at bounding box center [1398, 175] width 25 height 17
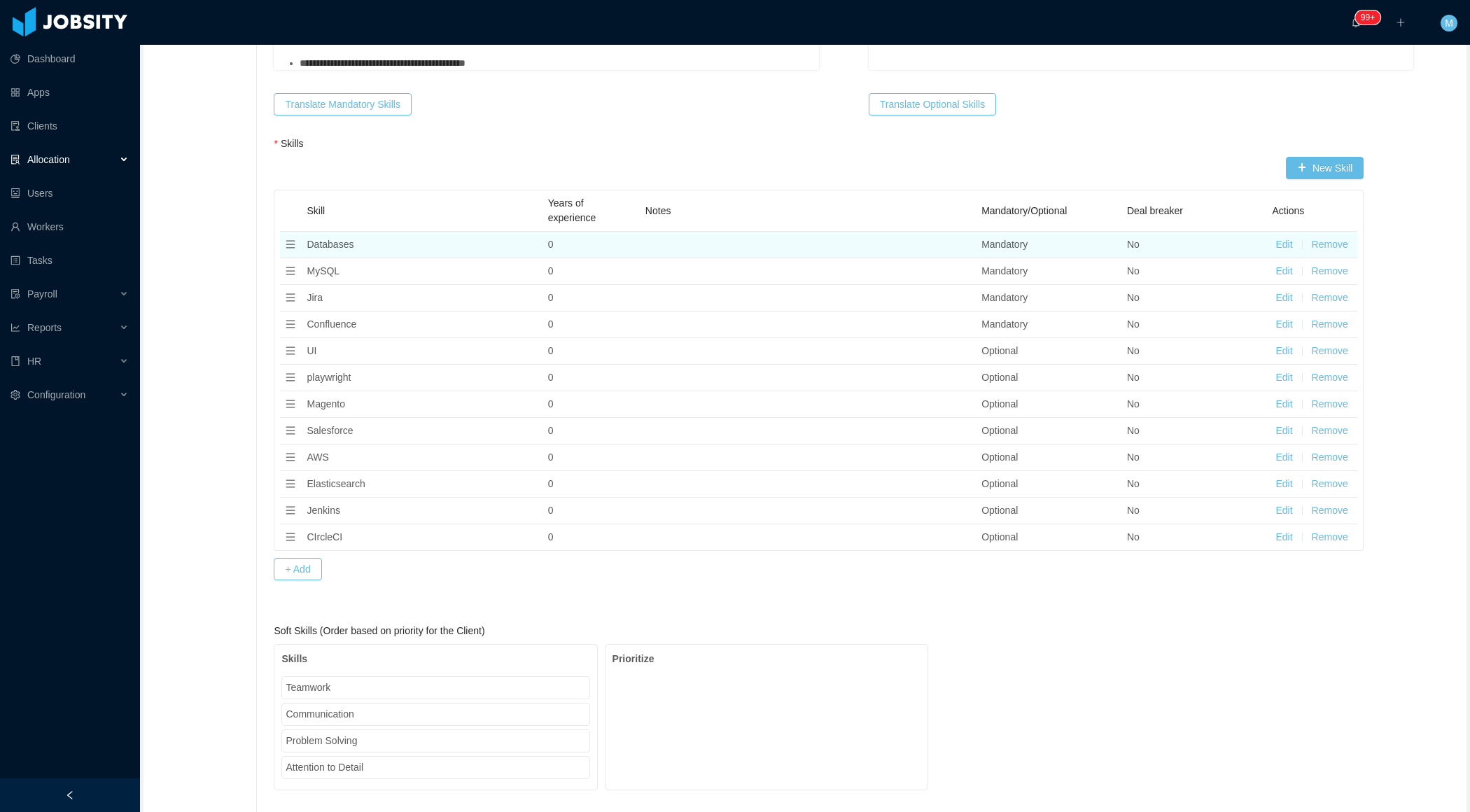
click at [1341, 237] on button "Remove" at bounding box center [1330, 244] width 36 height 15
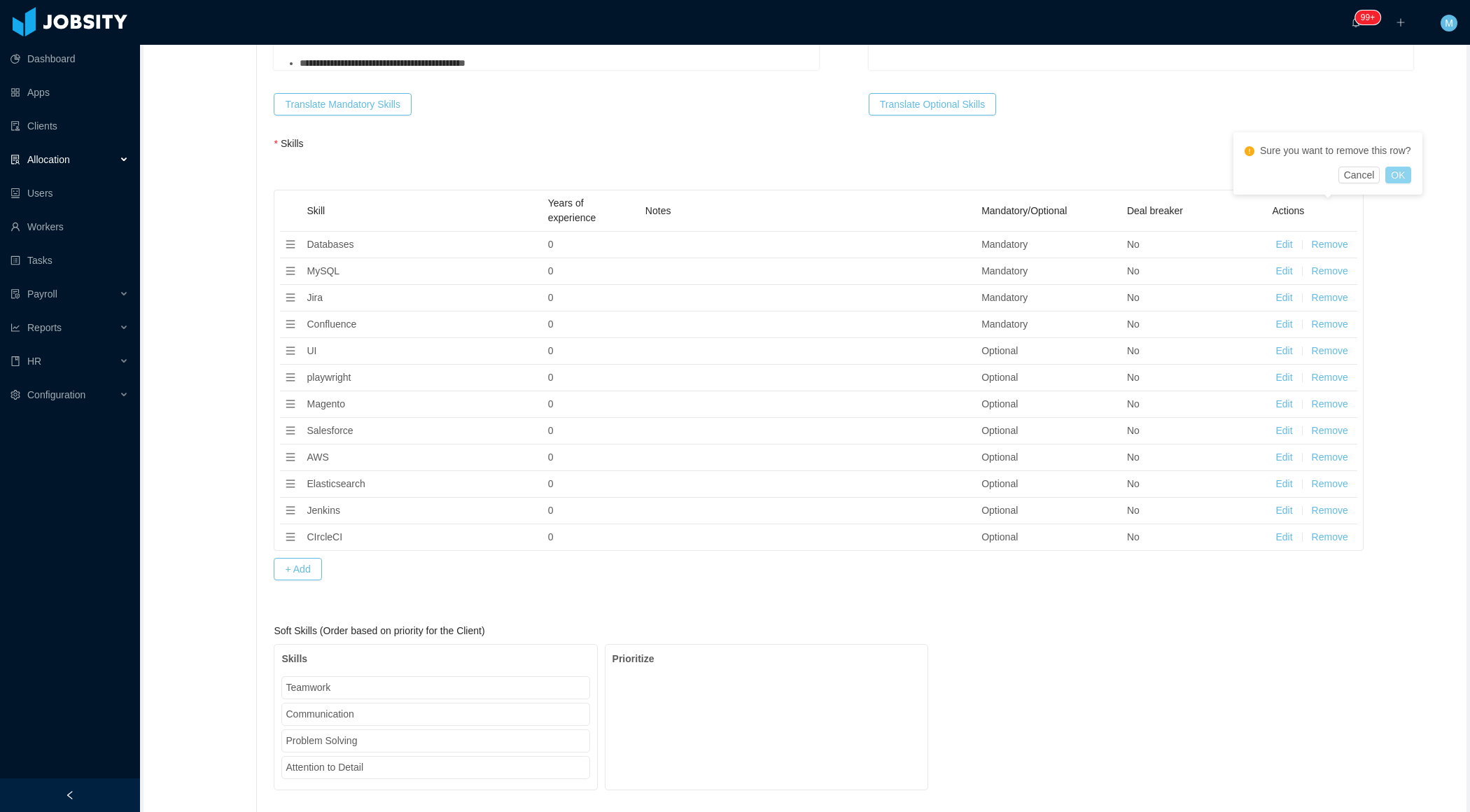
click at [1409, 174] on button "OK" at bounding box center [1398, 175] width 25 height 17
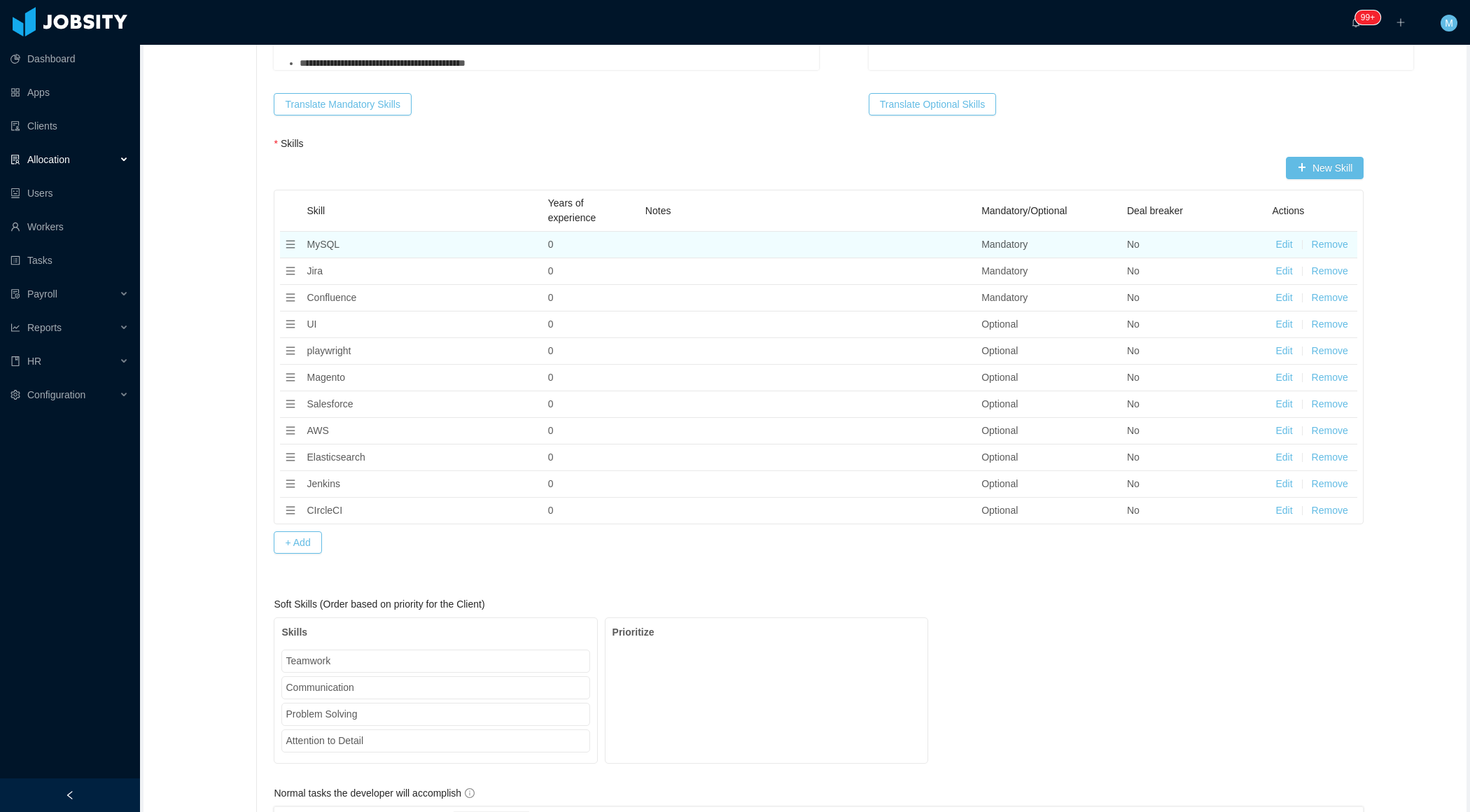
click at [1338, 237] on button "Remove" at bounding box center [1330, 244] width 36 height 15
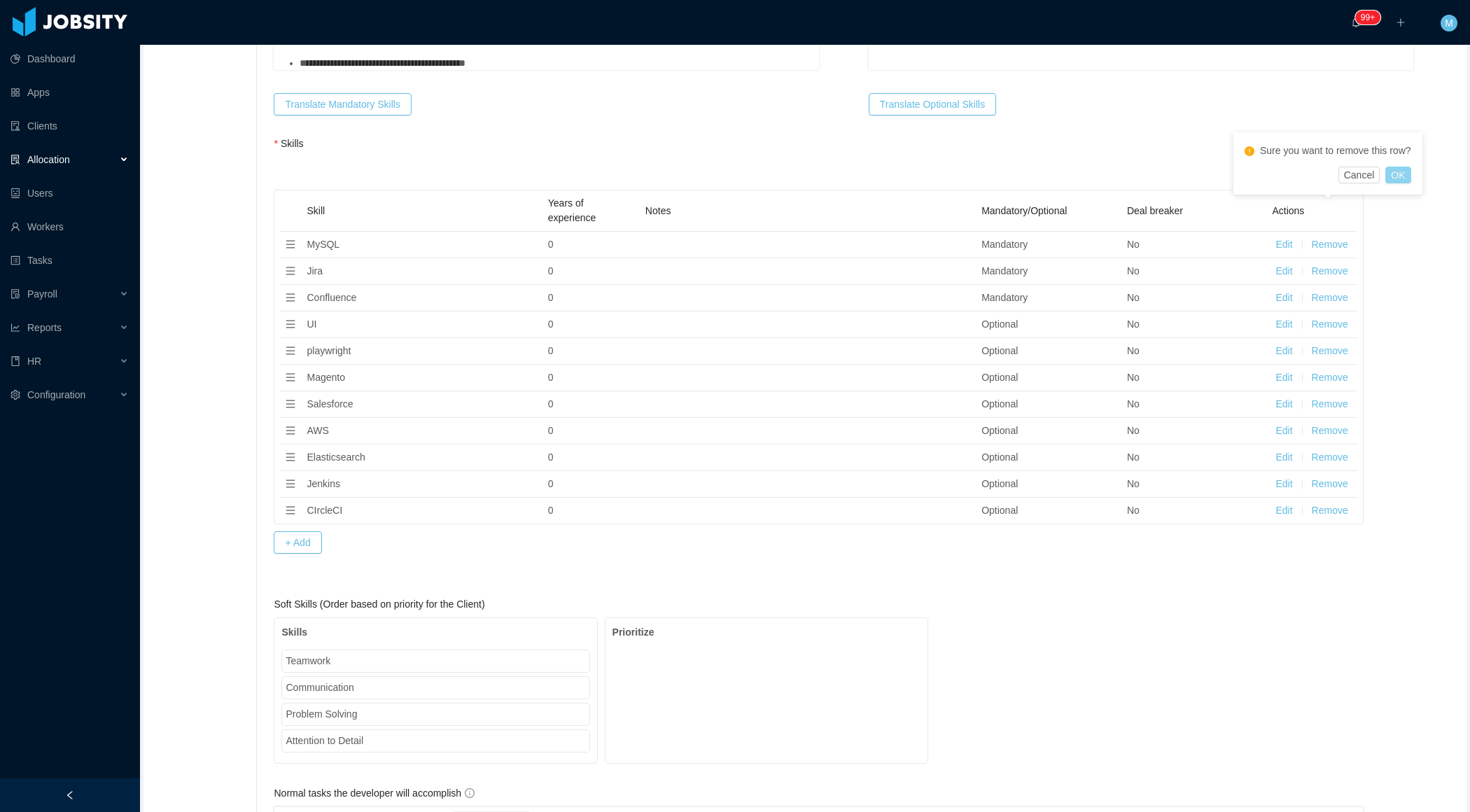
click at [1409, 170] on button "OK" at bounding box center [1398, 175] width 25 height 17
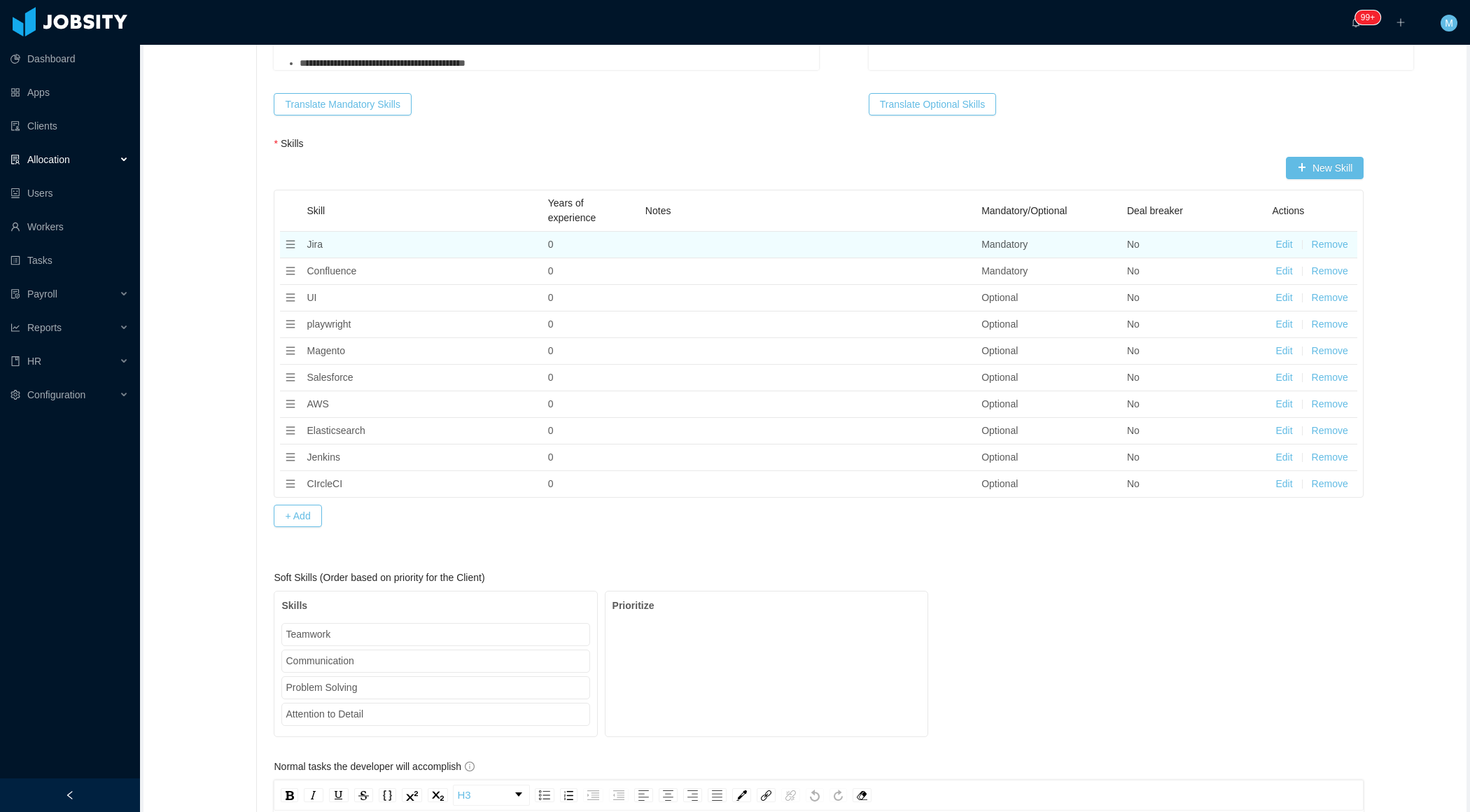
click at [1343, 237] on button "Remove" at bounding box center [1330, 244] width 36 height 15
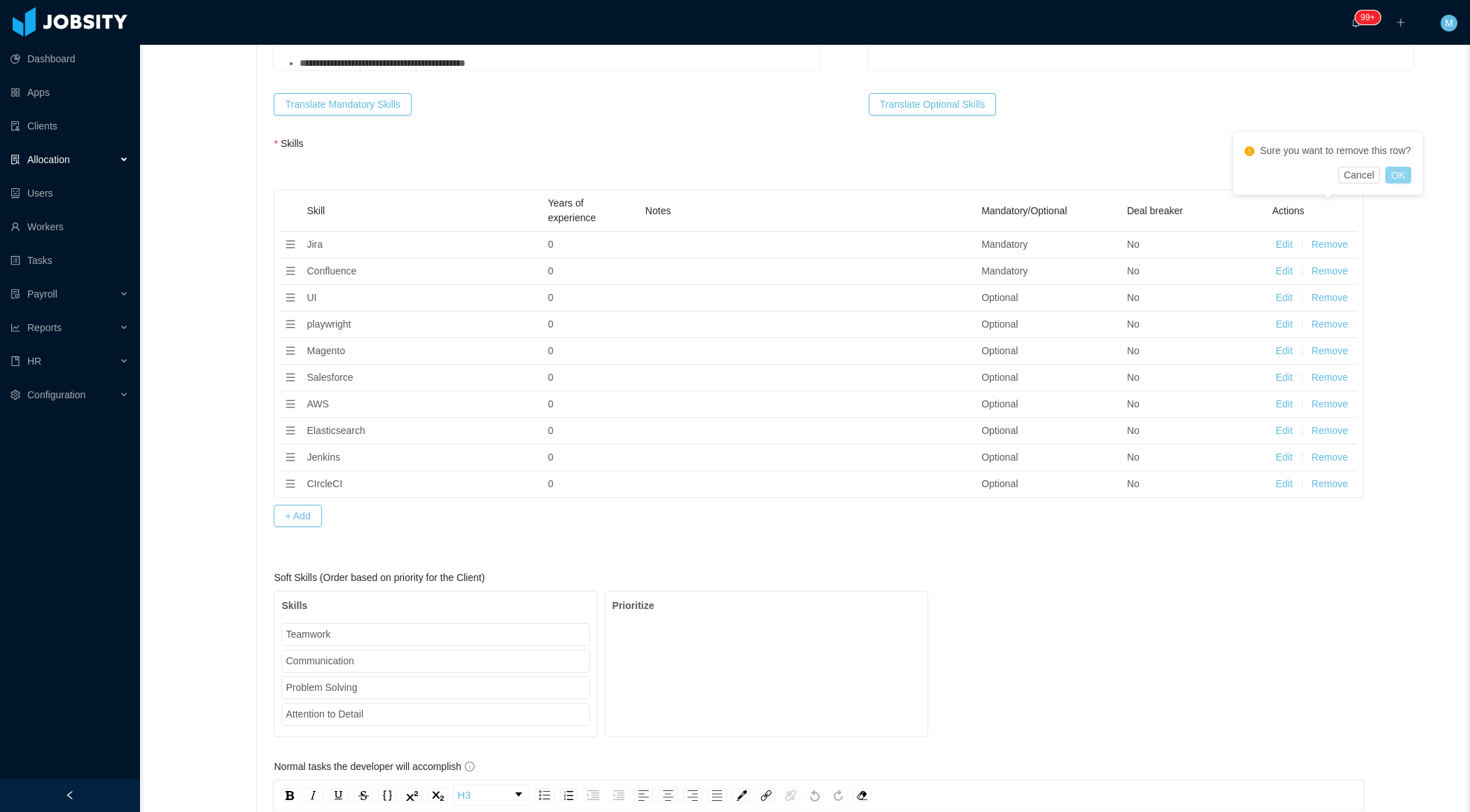
click at [1400, 175] on button "OK" at bounding box center [1398, 175] width 25 height 17
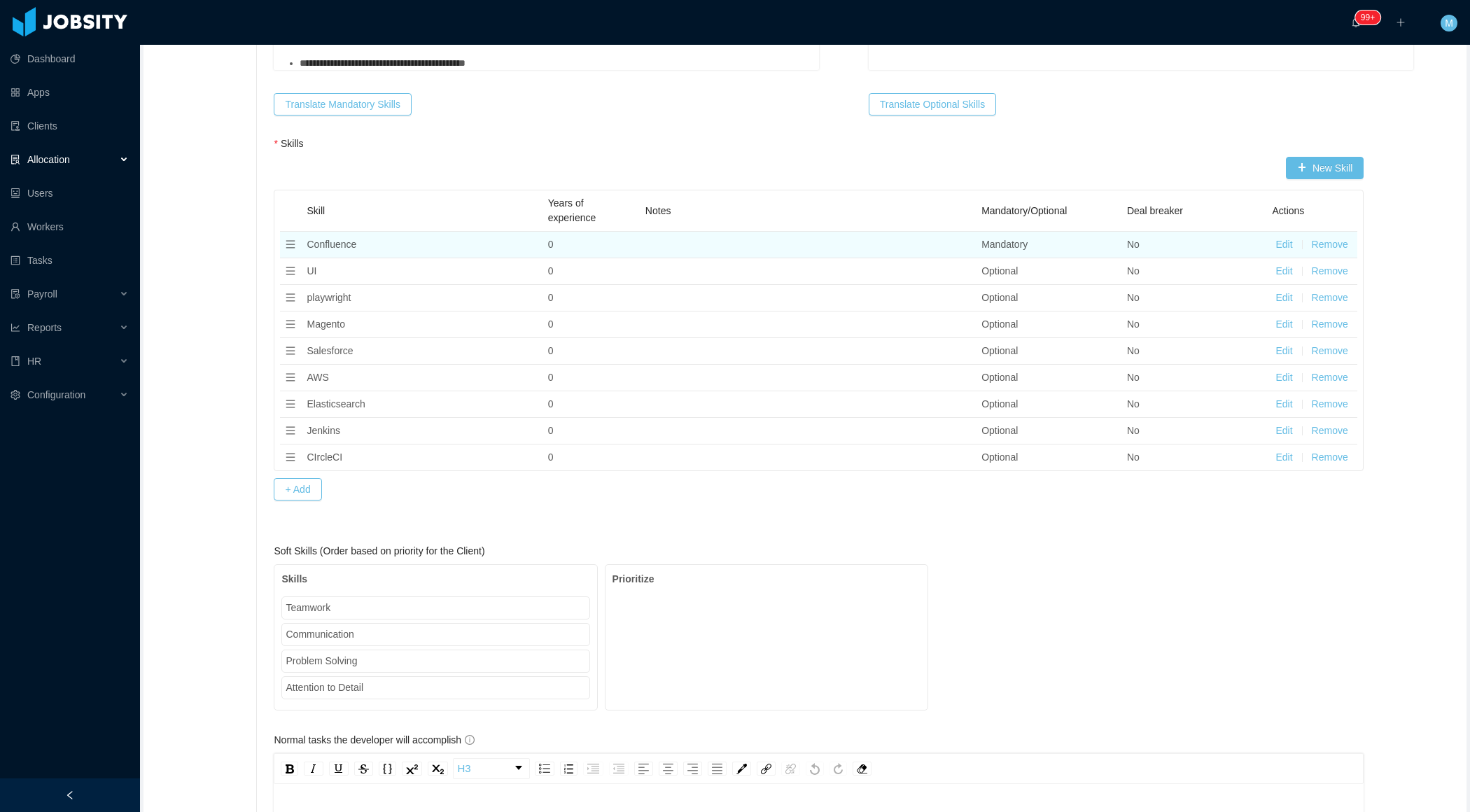
click at [1343, 237] on button "Remove" at bounding box center [1330, 244] width 36 height 15
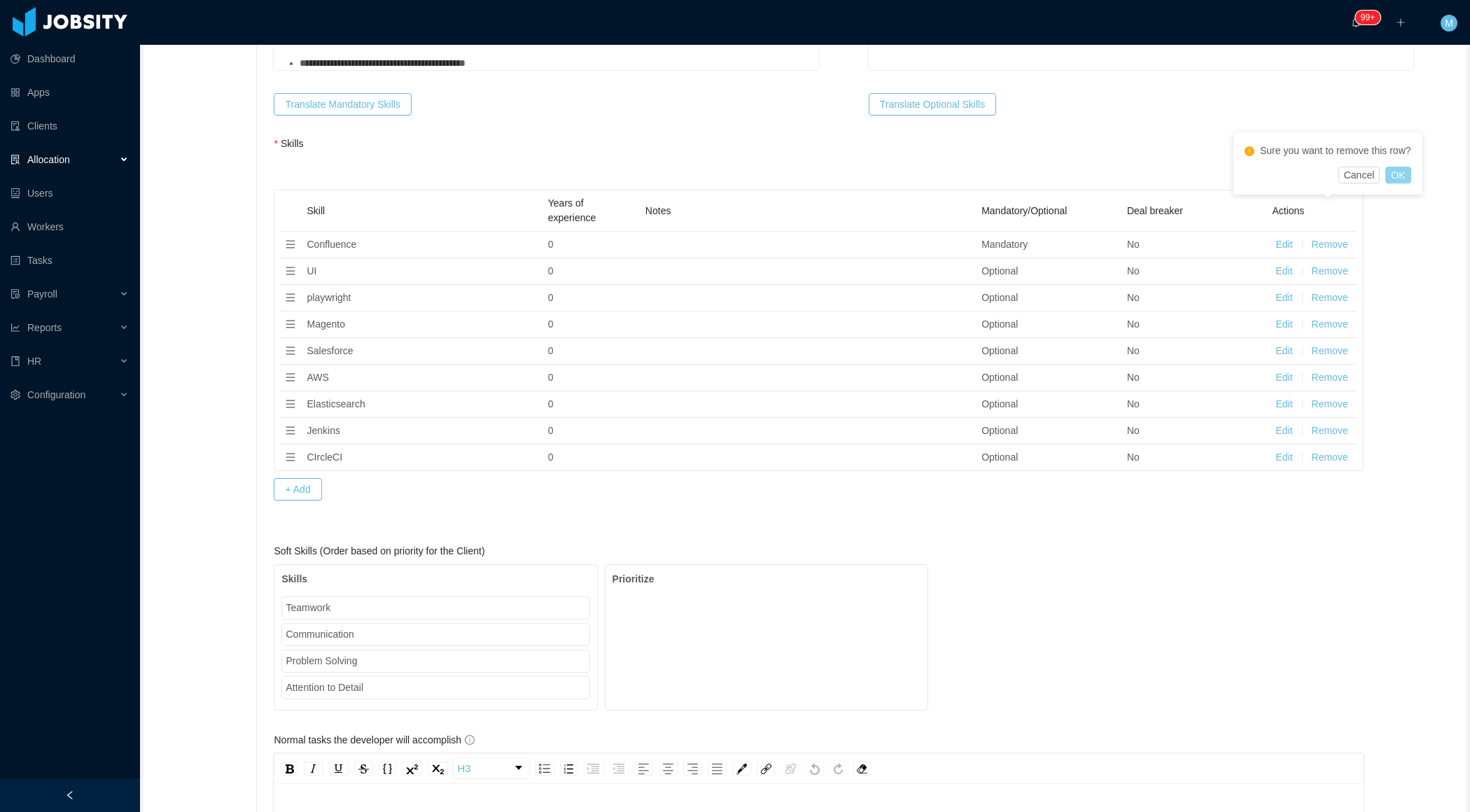
click at [1400, 178] on button "OK" at bounding box center [1398, 175] width 25 height 17
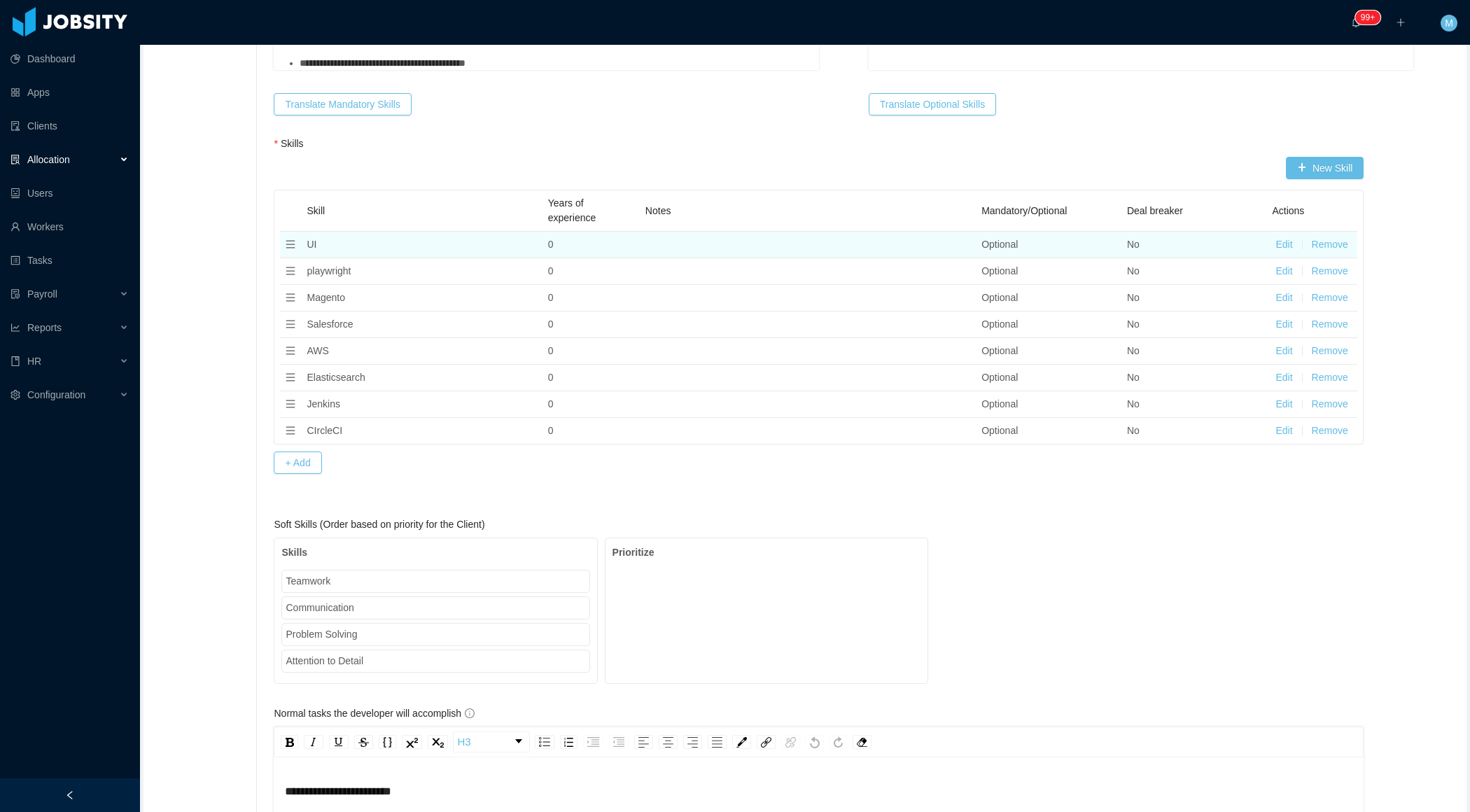
click at [1337, 237] on button "Remove" at bounding box center [1330, 244] width 36 height 15
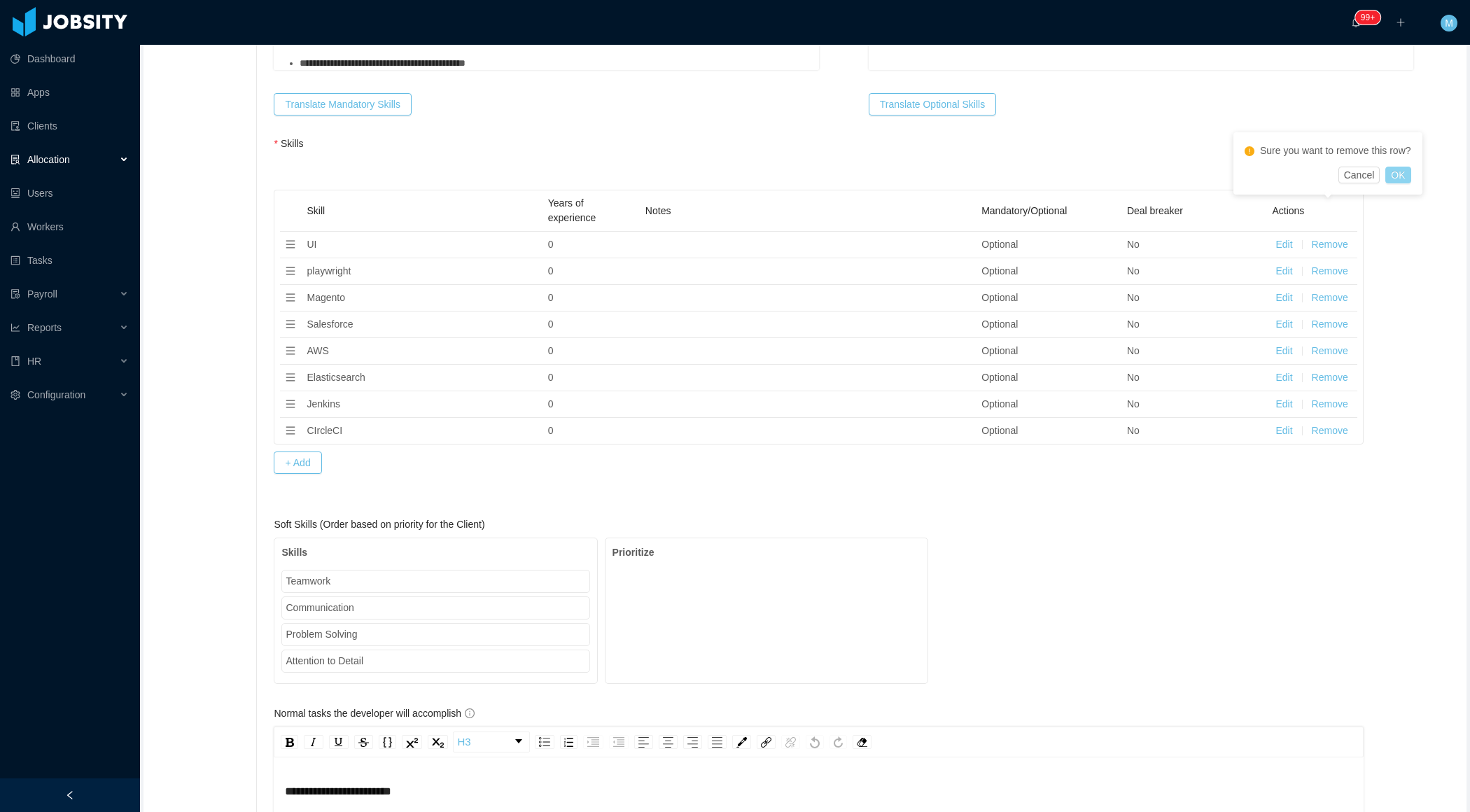
click at [1405, 174] on button "OK" at bounding box center [1398, 175] width 25 height 17
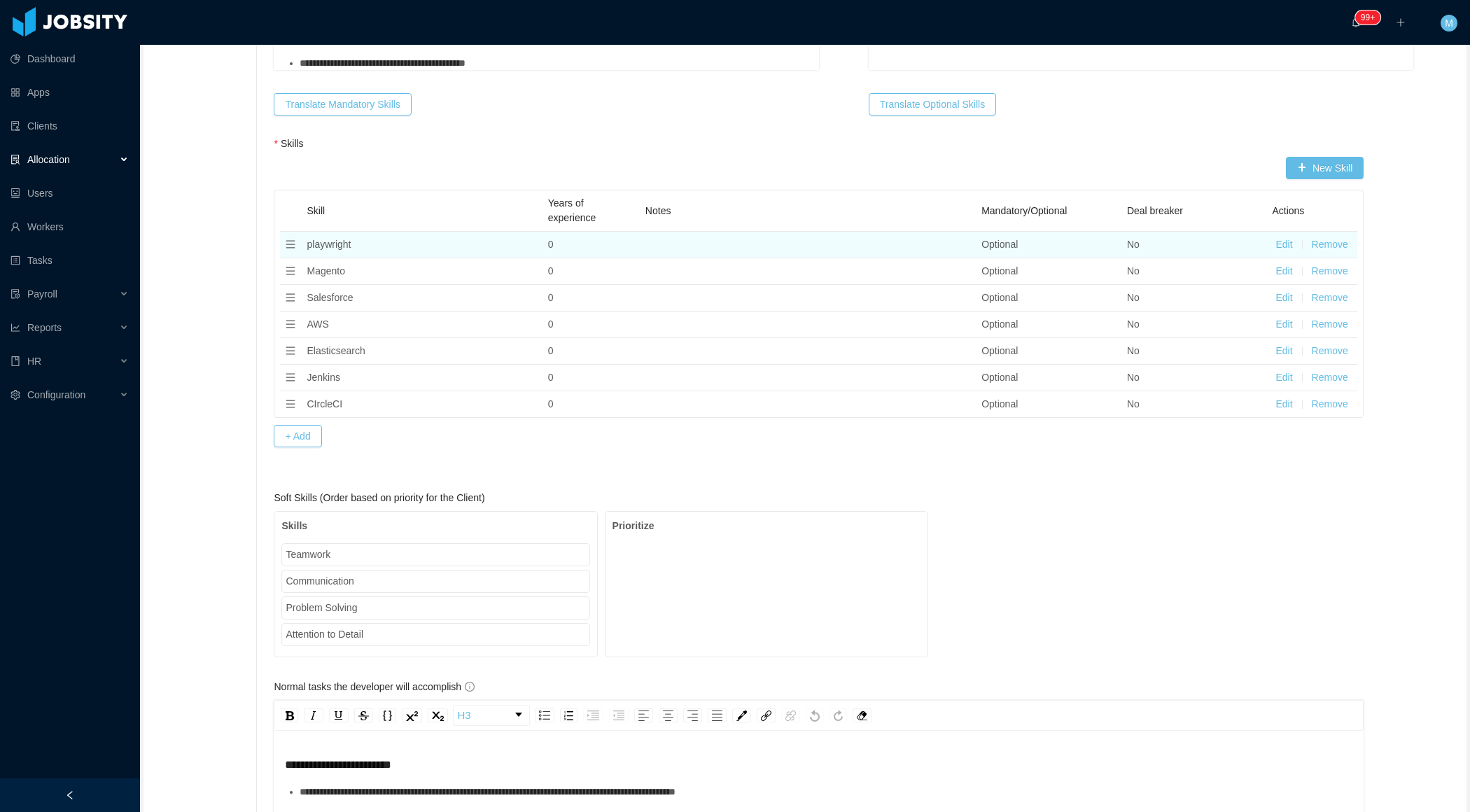
click at [1332, 237] on button "Remove" at bounding box center [1330, 244] width 36 height 15
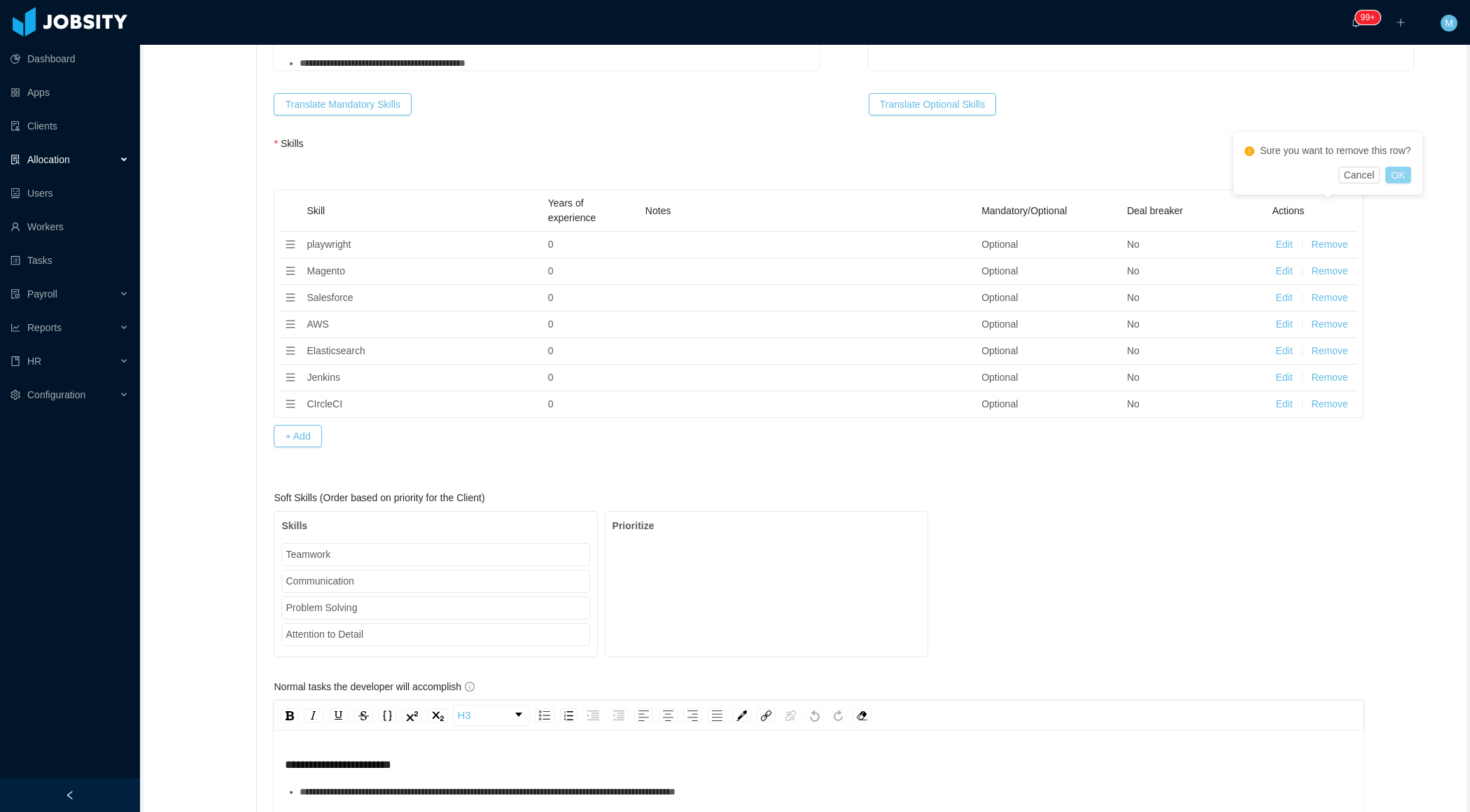
click at [1393, 180] on button "OK" at bounding box center [1398, 175] width 25 height 17
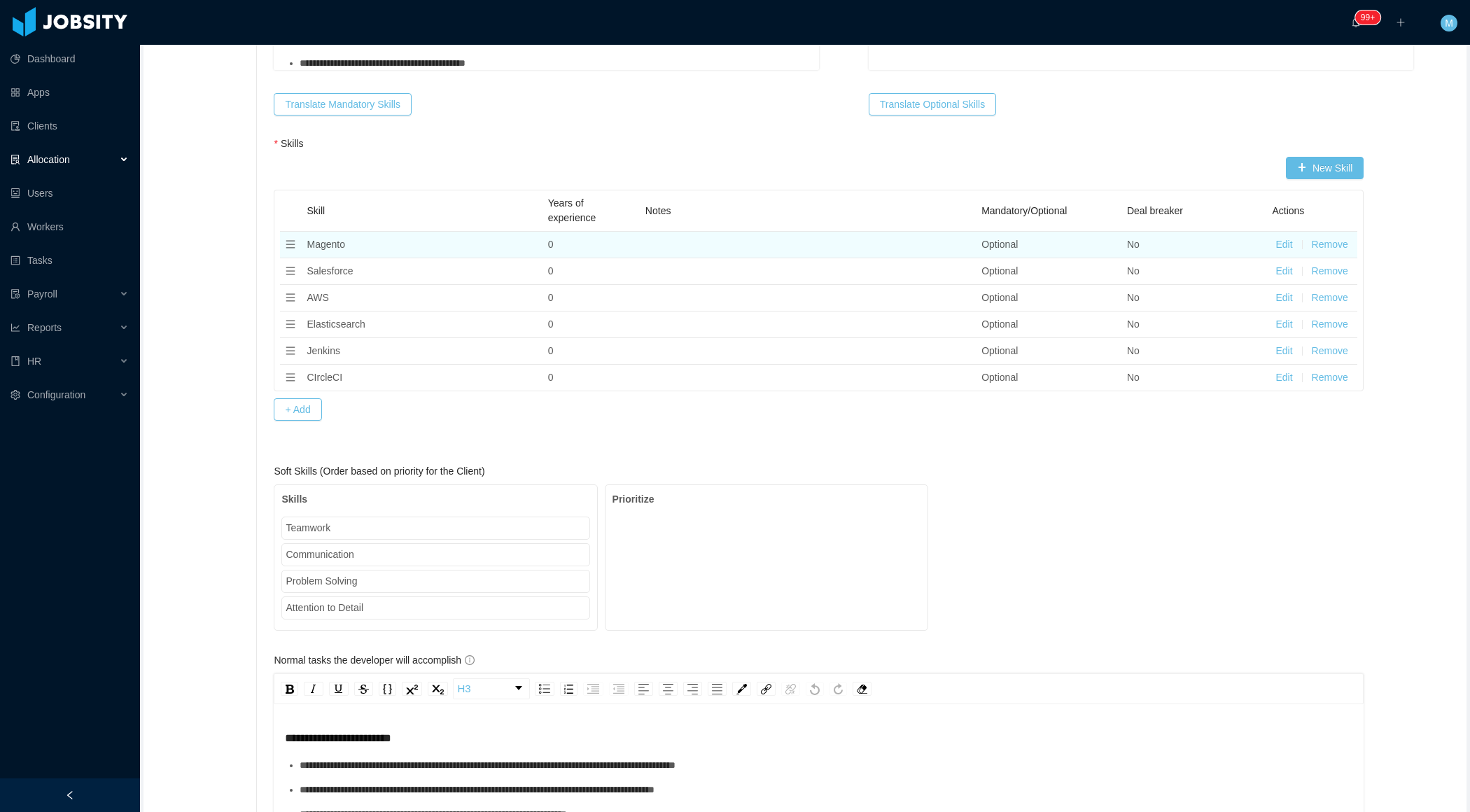
click at [1339, 237] on button "Remove" at bounding box center [1330, 244] width 36 height 15
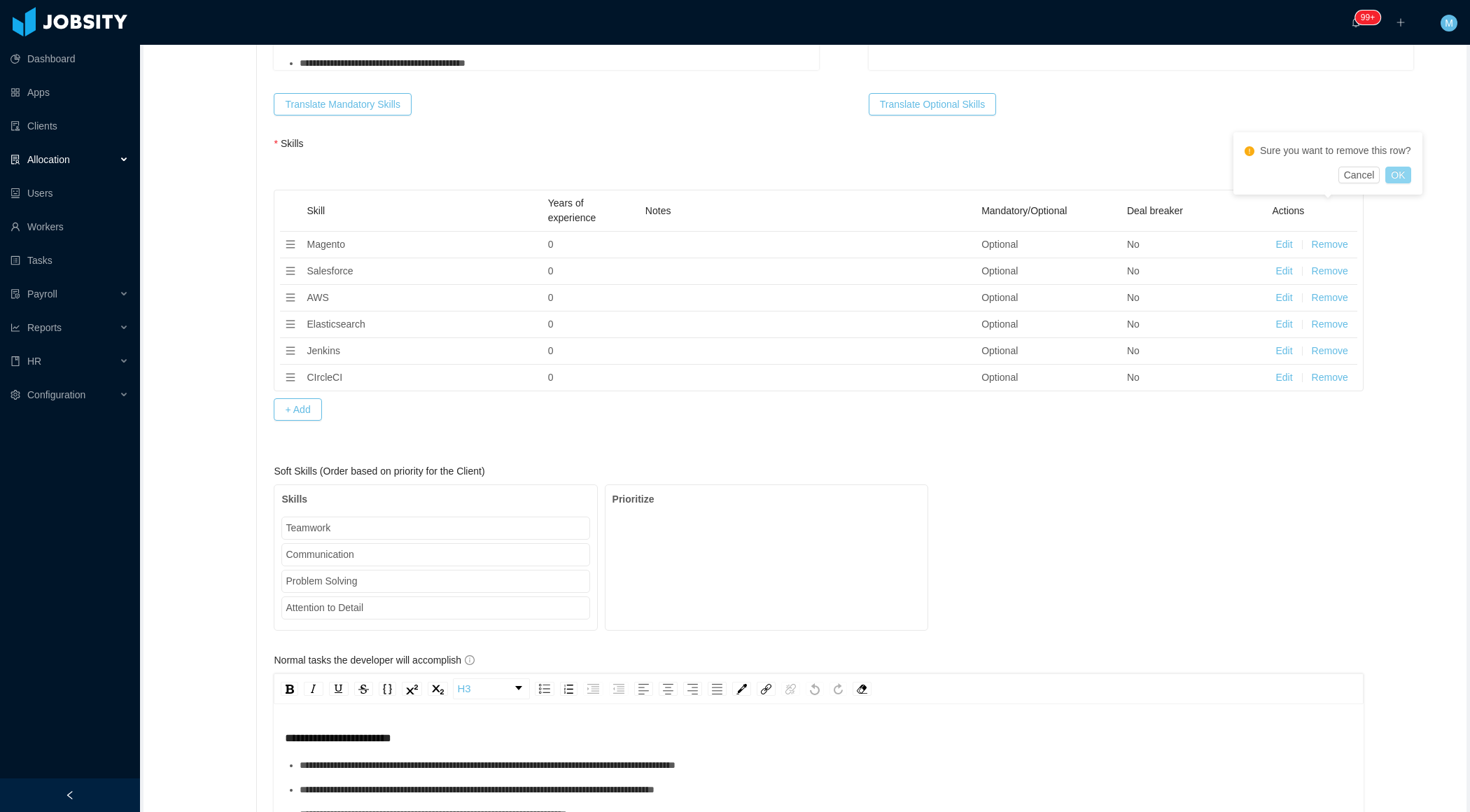
click at [1398, 171] on button "OK" at bounding box center [1398, 175] width 25 height 17
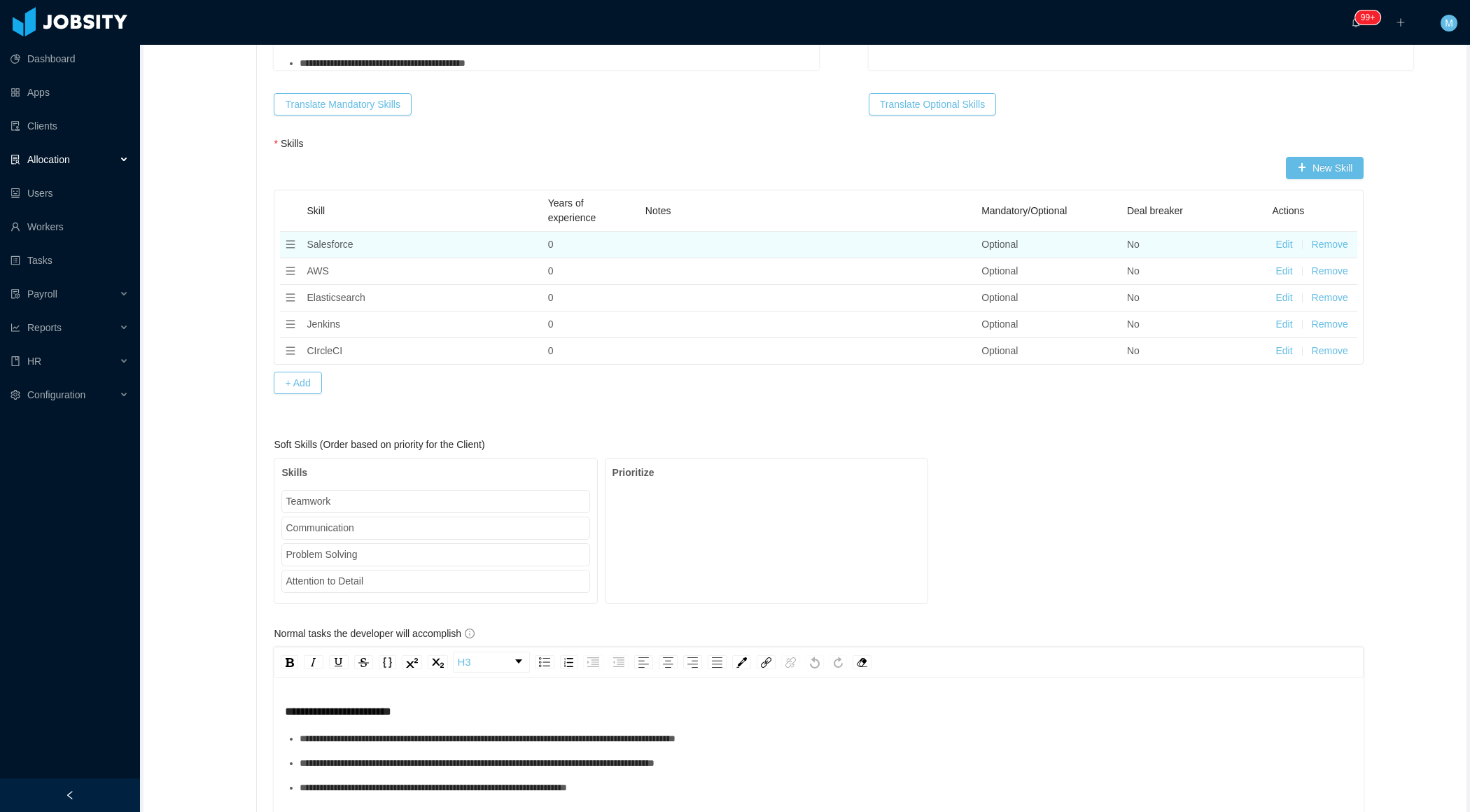
click at [1334, 237] on button "Remove" at bounding box center [1330, 244] width 36 height 15
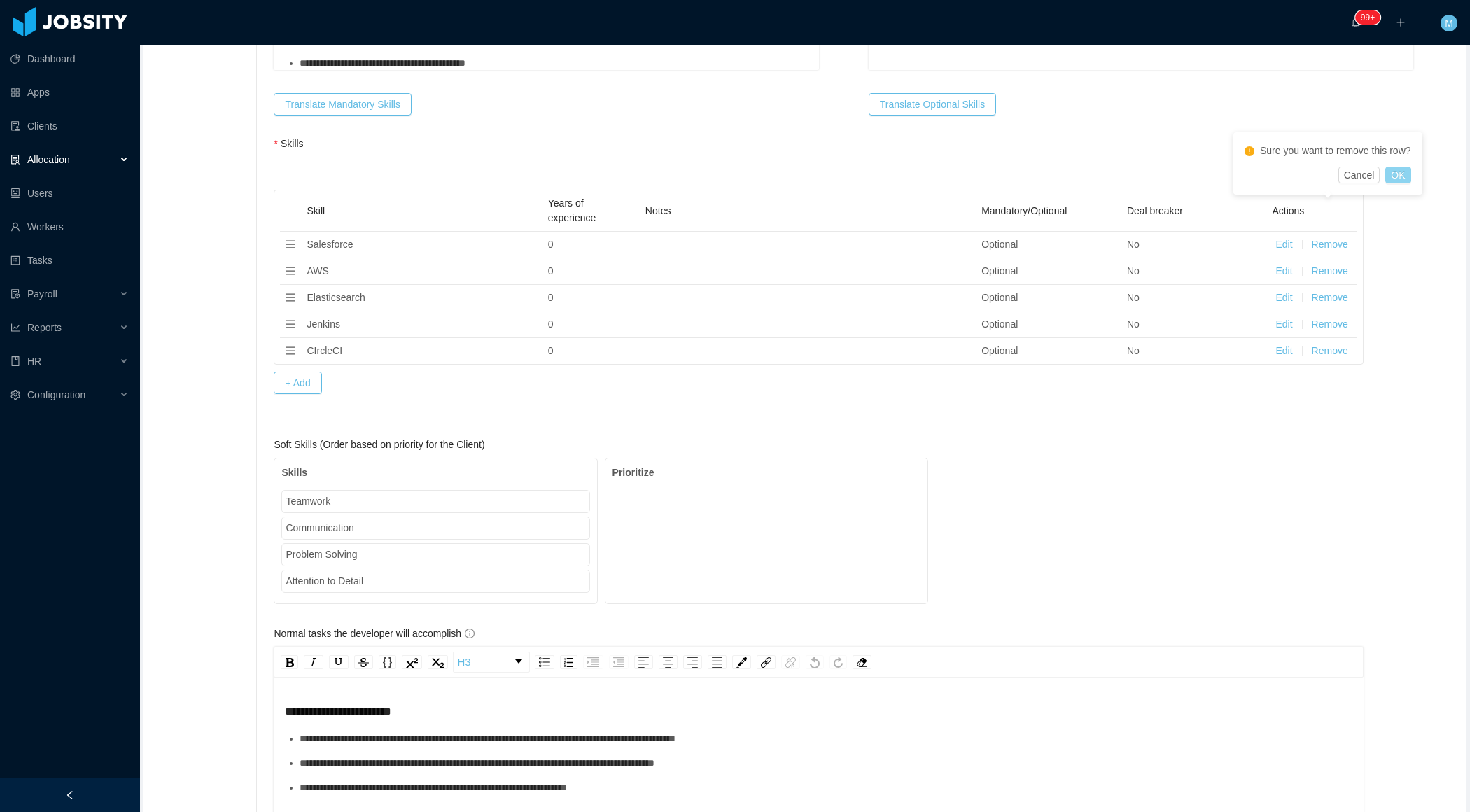
click at [1402, 176] on button "OK" at bounding box center [1398, 175] width 25 height 17
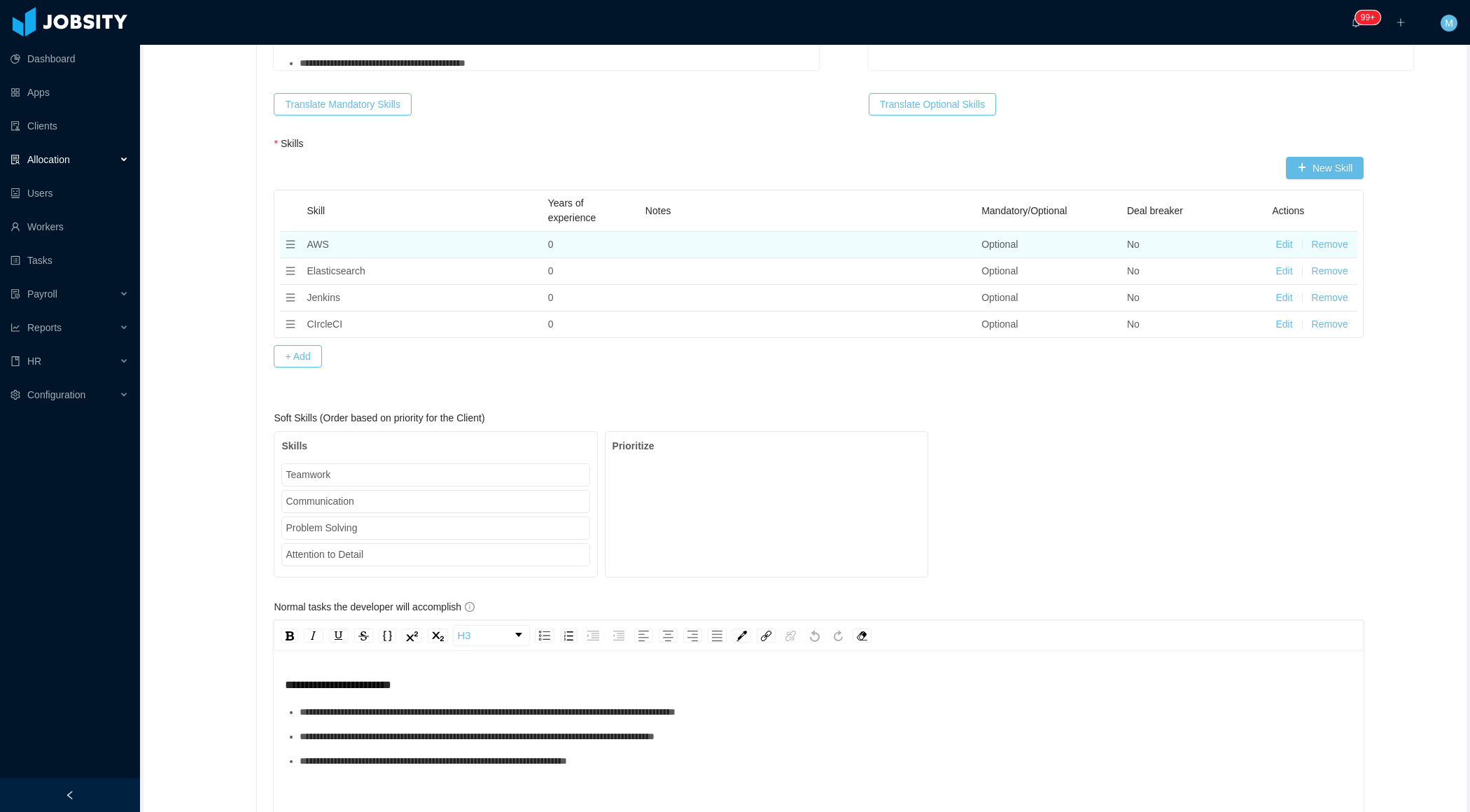
click at [1336, 237] on button "Remove" at bounding box center [1330, 244] width 36 height 15
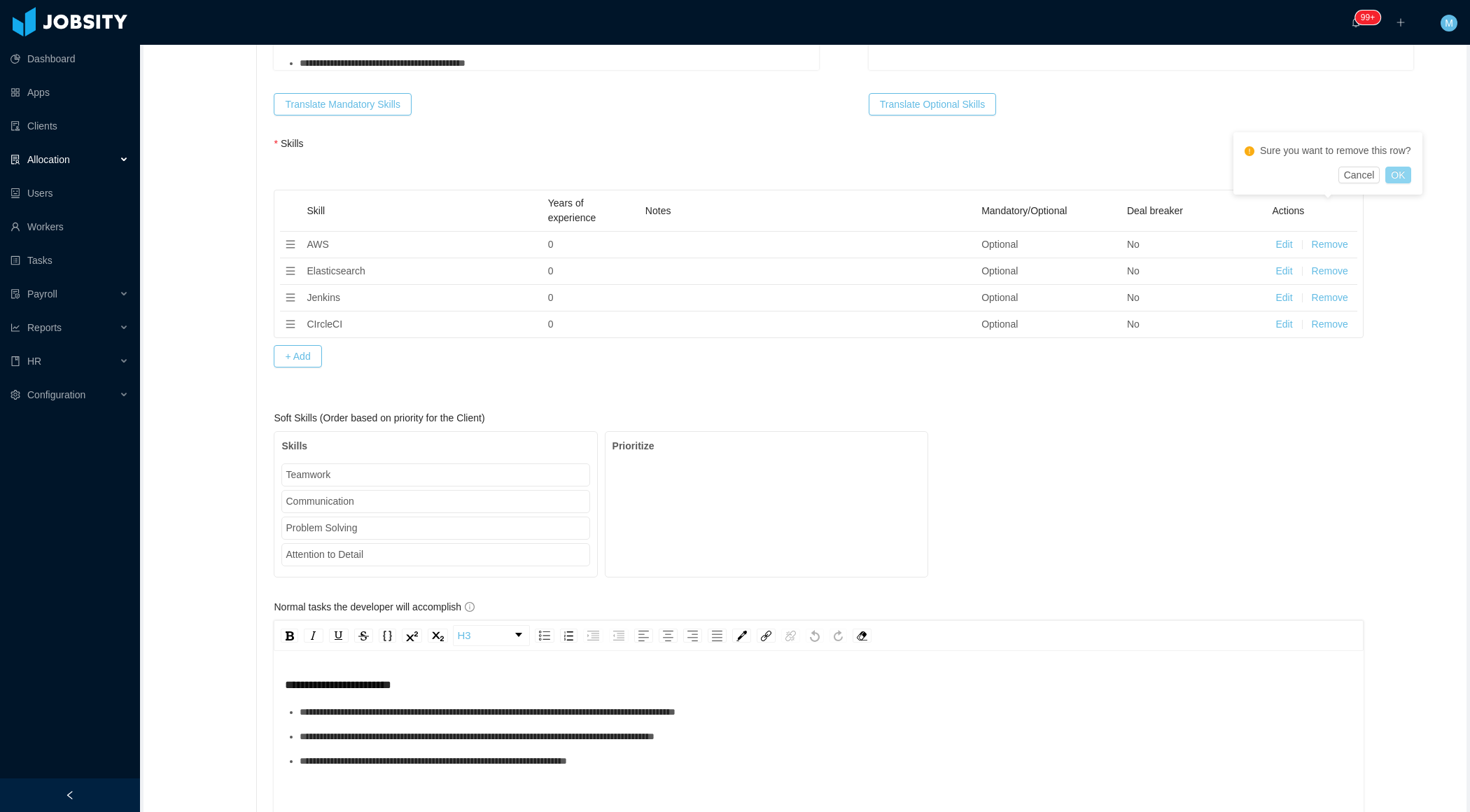
click at [1405, 182] on button "OK" at bounding box center [1398, 175] width 25 height 17
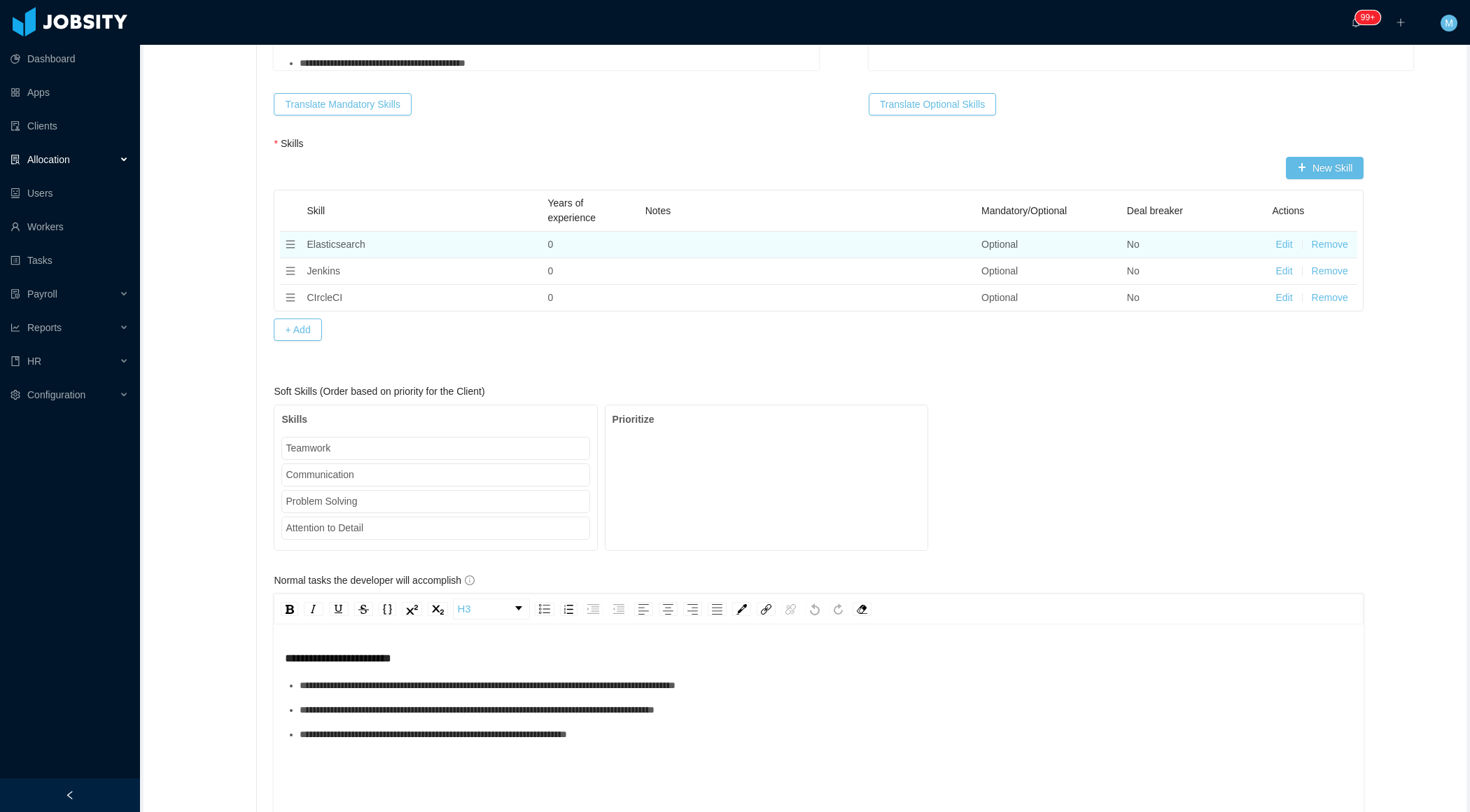
click at [1341, 237] on button "Remove" at bounding box center [1330, 244] width 36 height 15
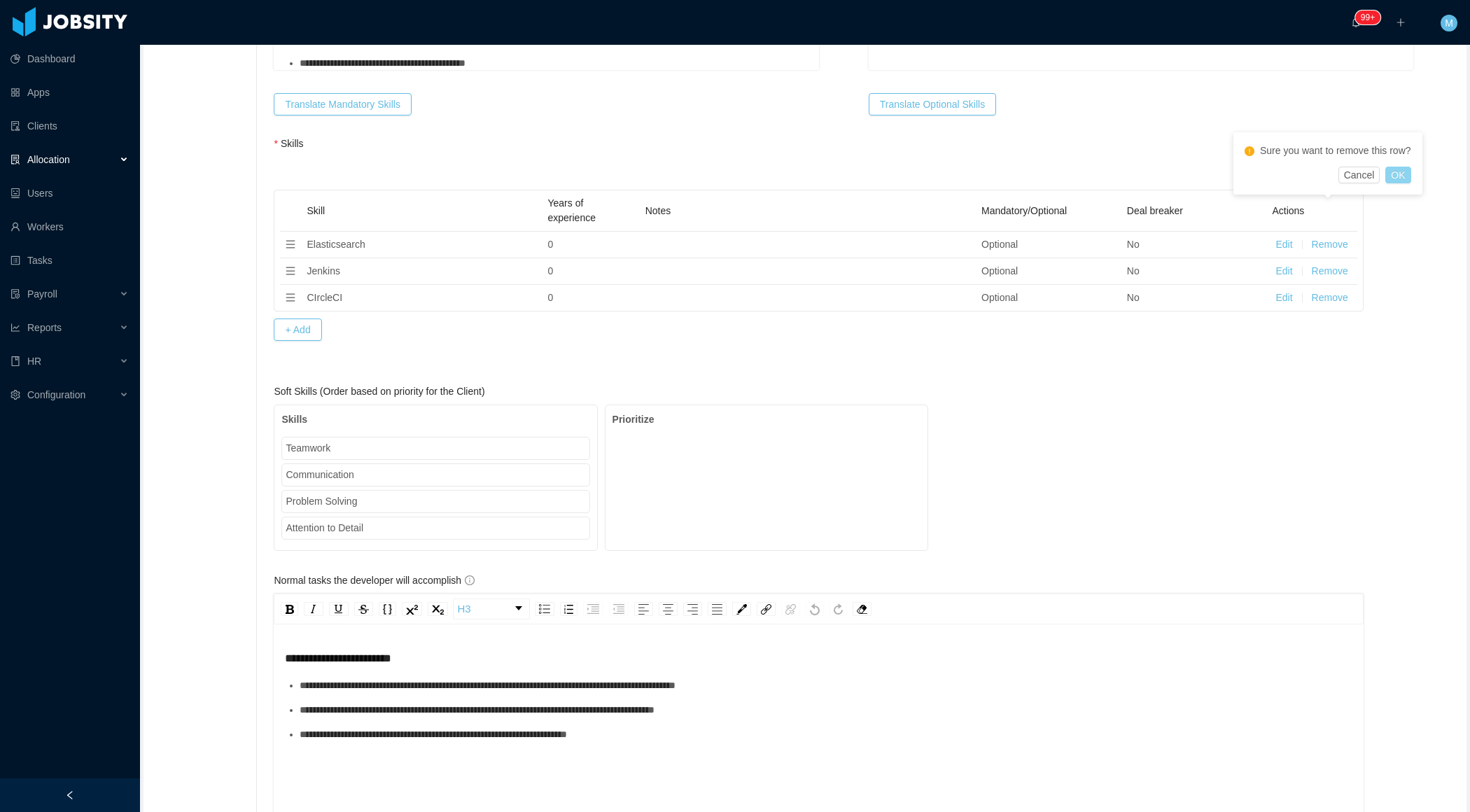
click at [1404, 178] on button "OK" at bounding box center [1398, 175] width 25 height 17
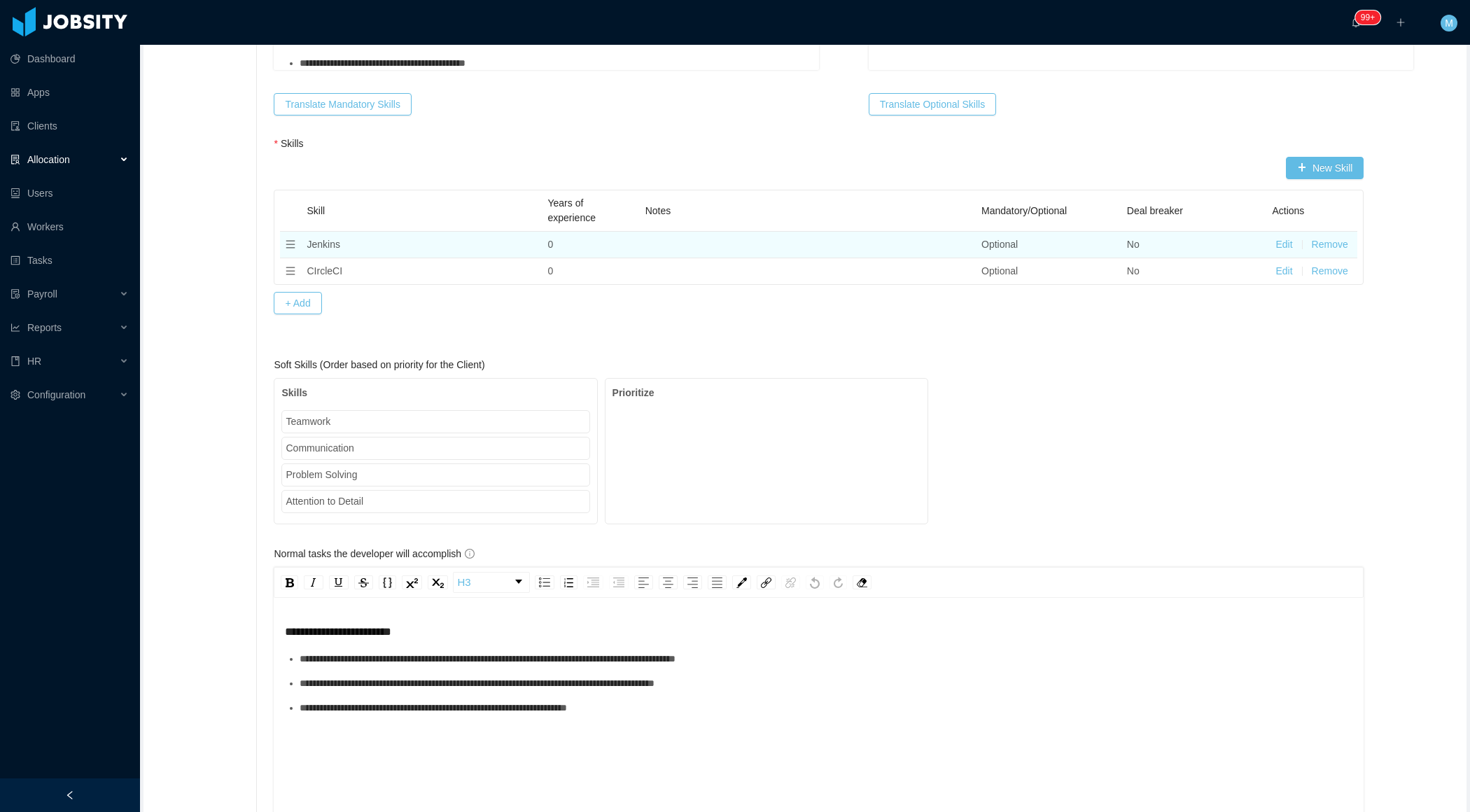
click at [1340, 237] on button "Remove" at bounding box center [1330, 244] width 36 height 15
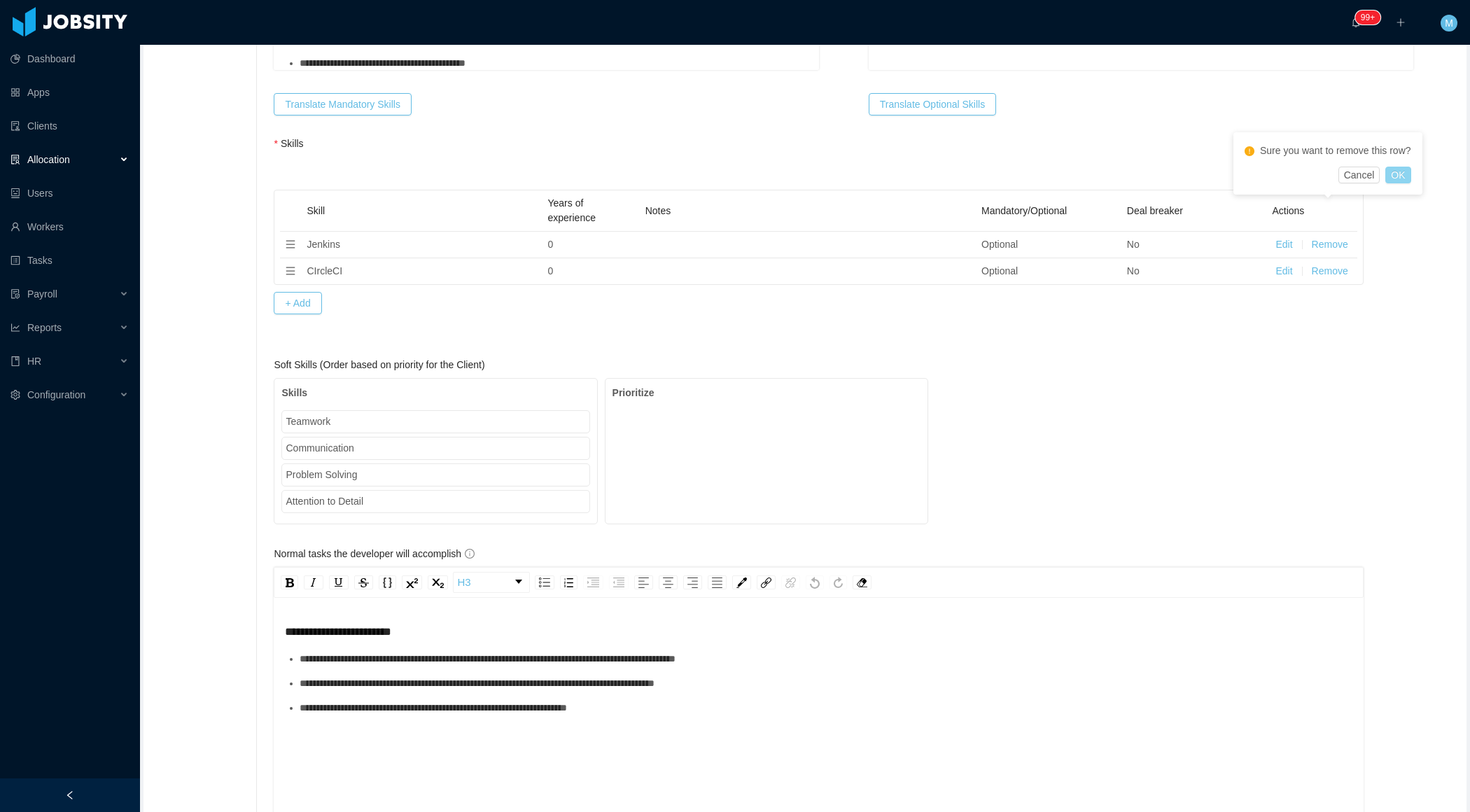
click at [1399, 182] on button "OK" at bounding box center [1398, 175] width 25 height 17
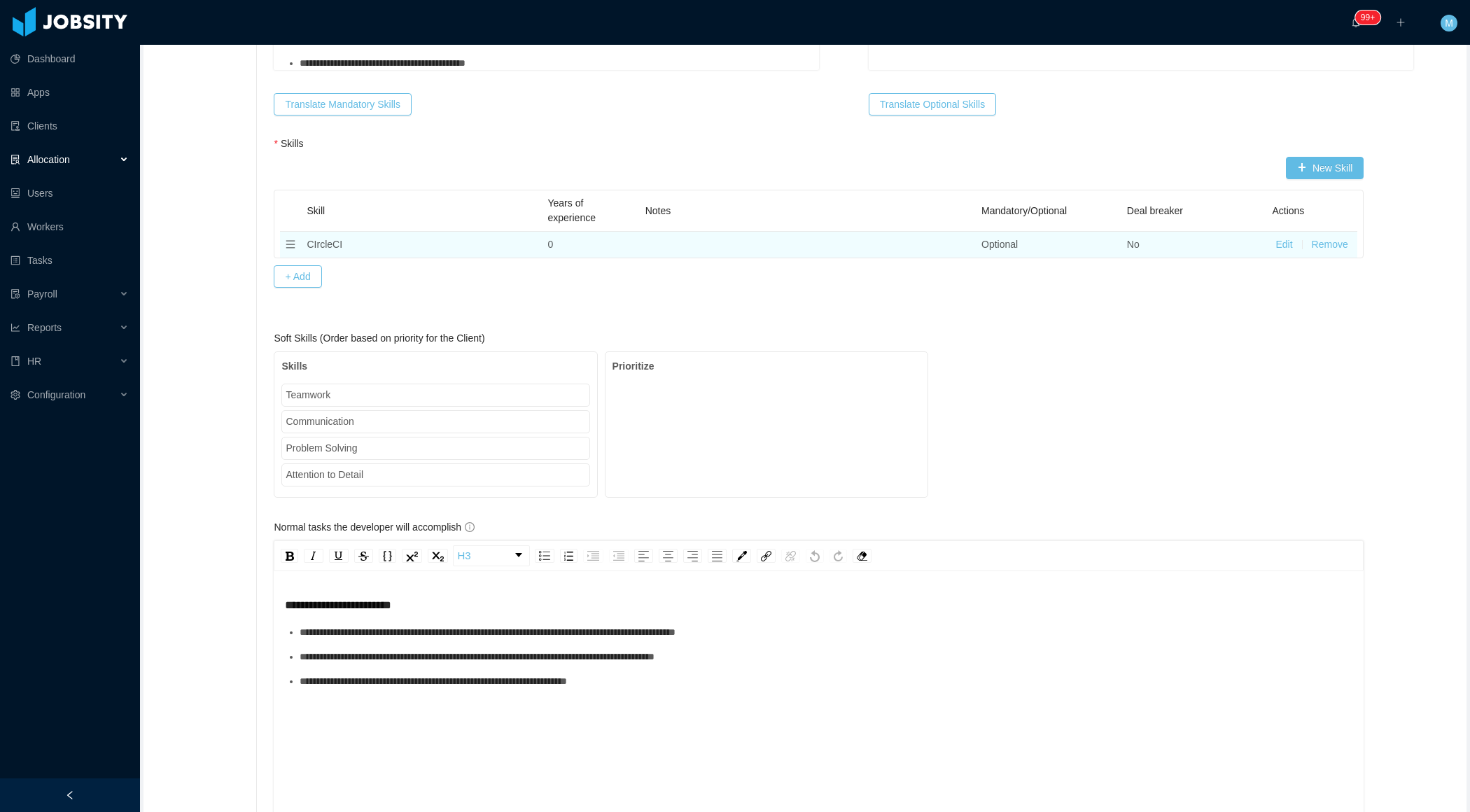
click at [1339, 237] on button "Remove" at bounding box center [1330, 244] width 36 height 15
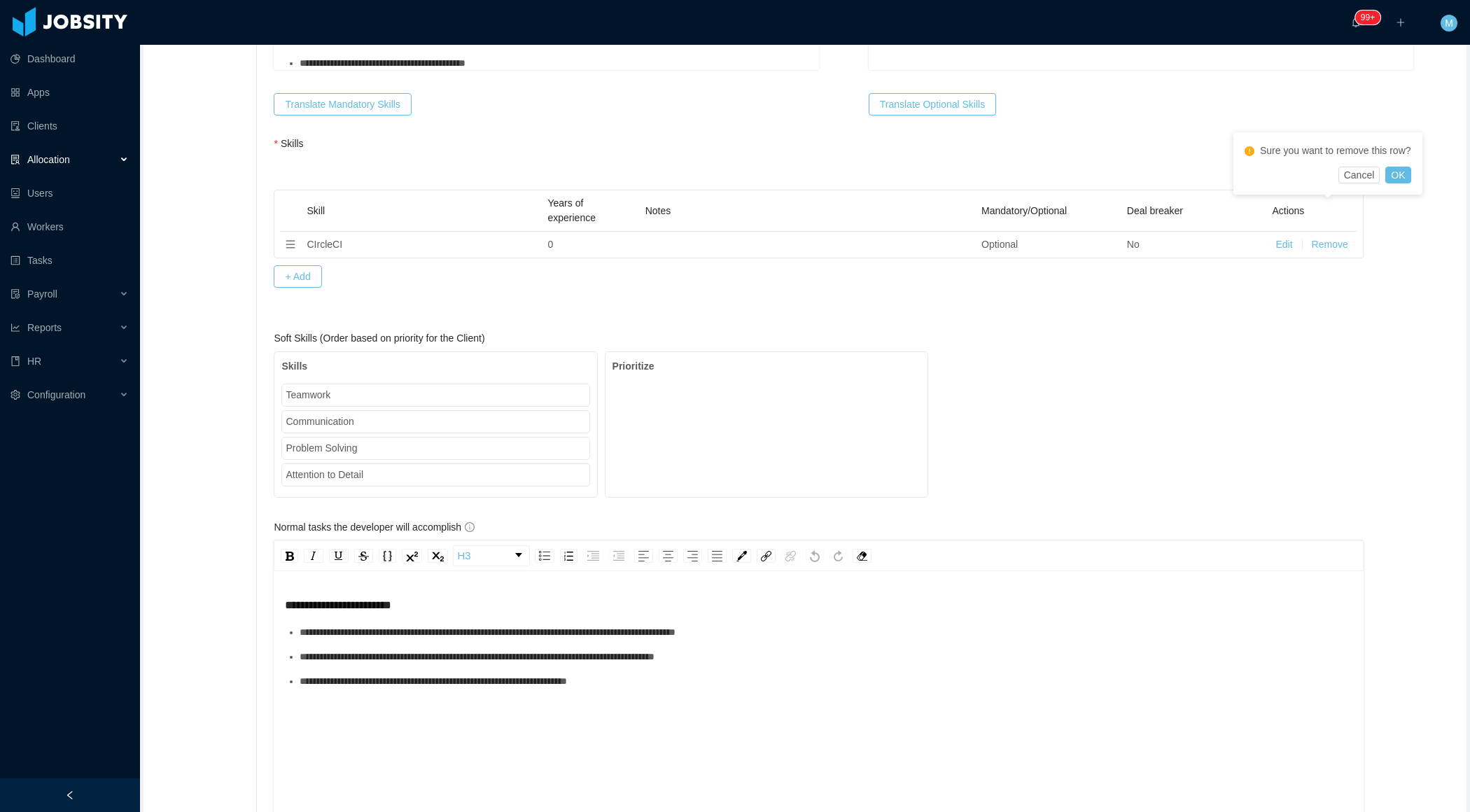
click at [1394, 185] on div "Sure you want to remove this row? Cancel OK" at bounding box center [1328, 163] width 189 height 63
click at [1410, 171] on button "OK" at bounding box center [1398, 175] width 25 height 17
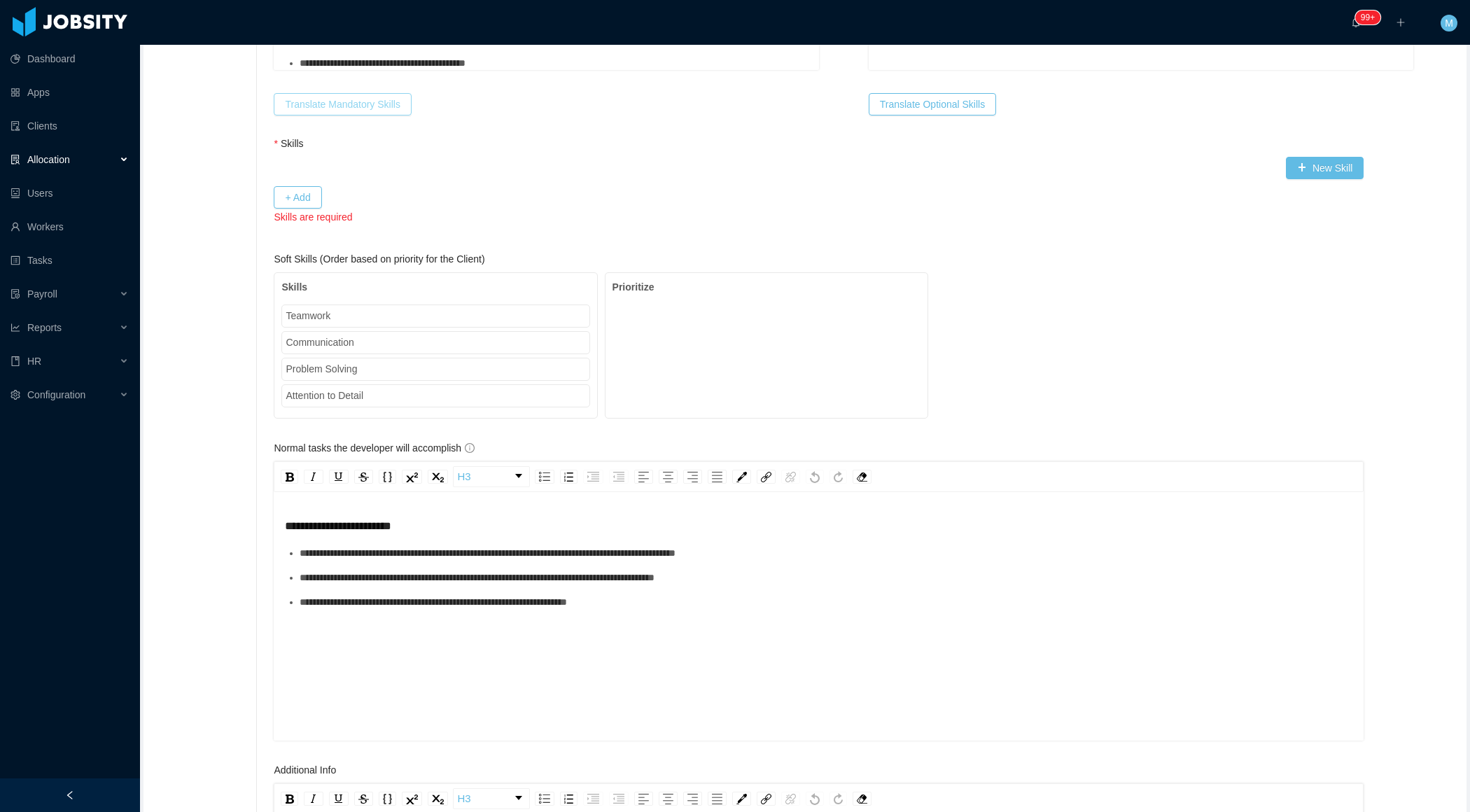
click at [377, 93] on button "Translate Mandatory Skills" at bounding box center [342, 104] width 137 height 23
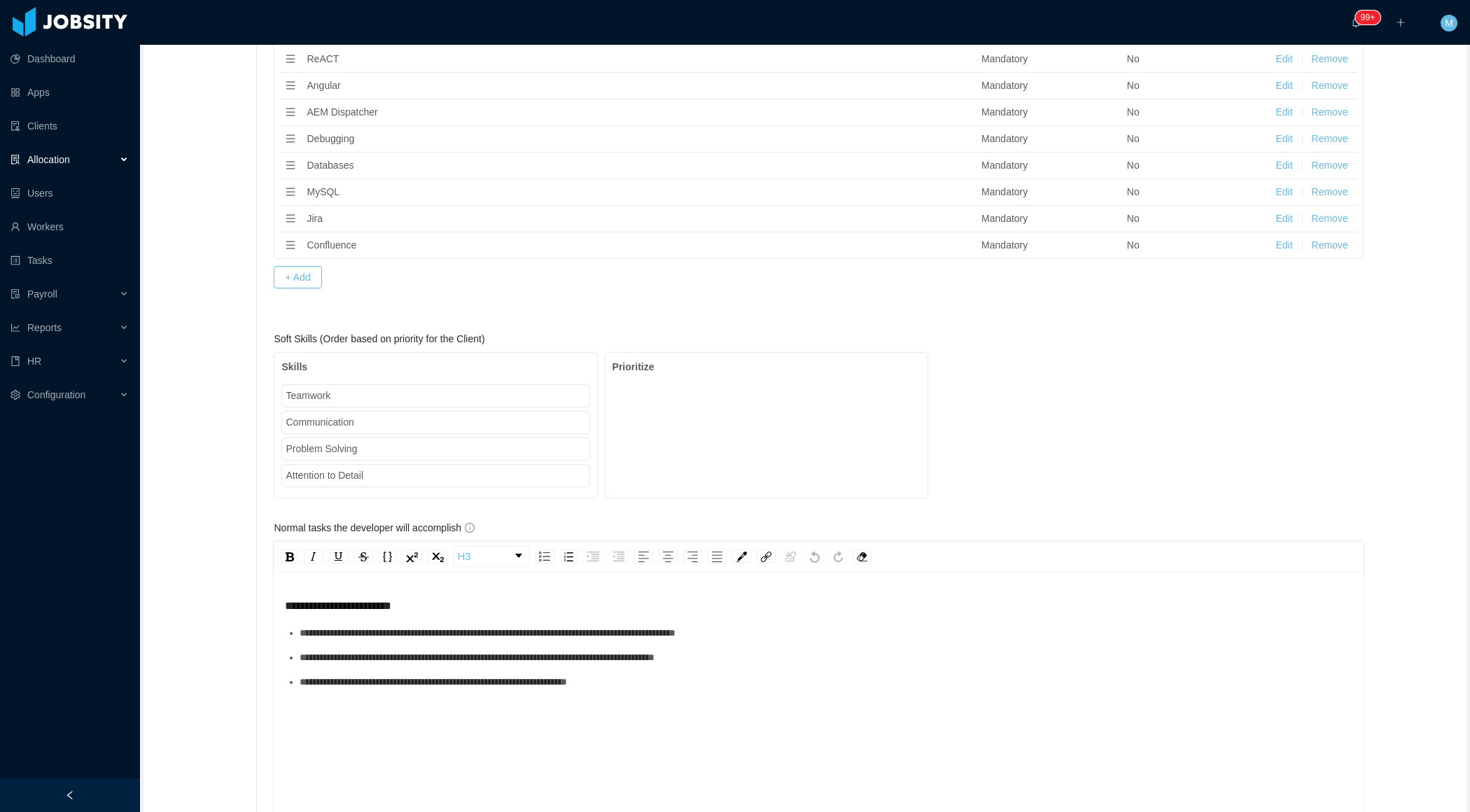
scroll to position [1524, 0]
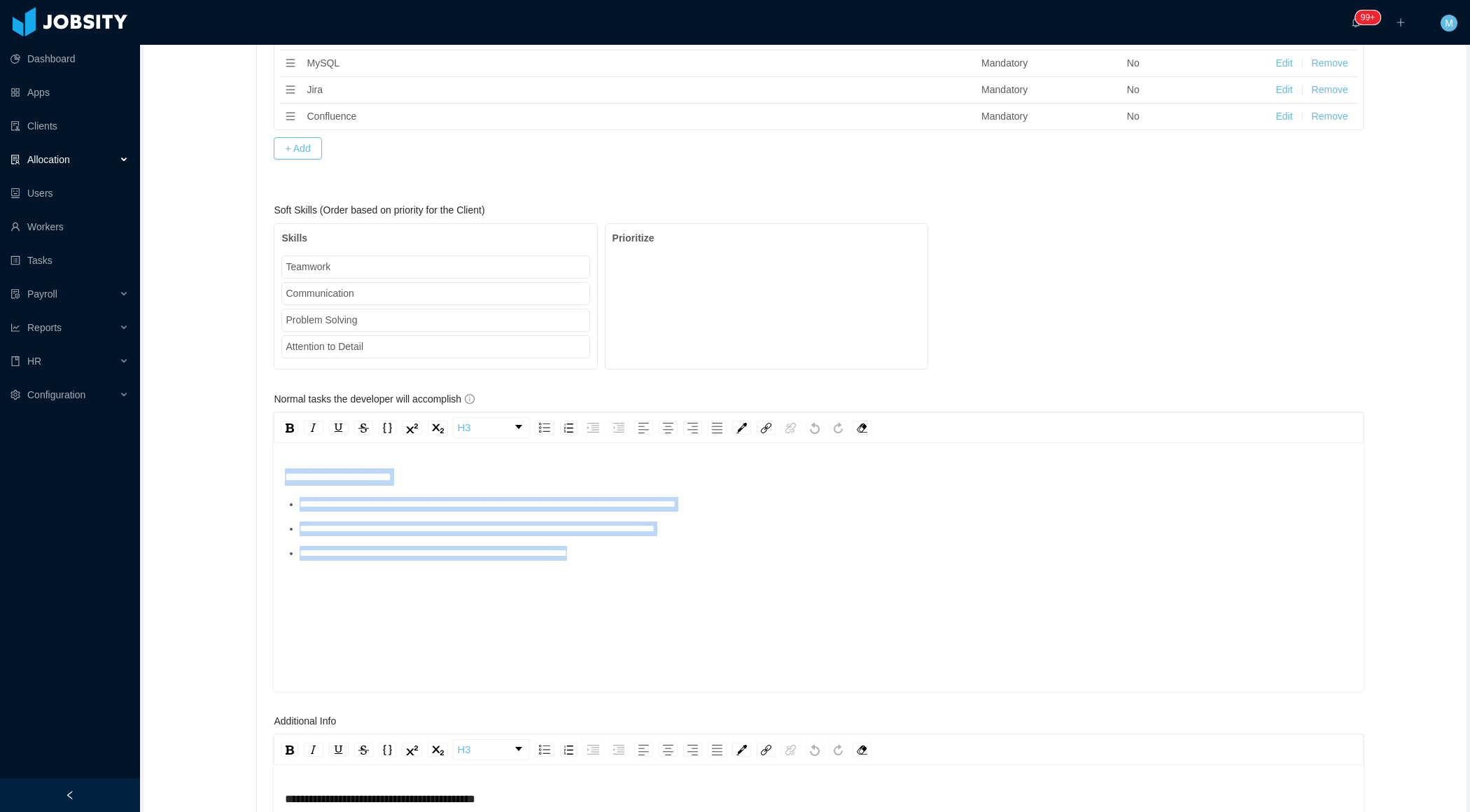
drag, startPoint x: 674, startPoint y: 559, endPoint x: 202, endPoint y: 438, distance: 487.3
click at [202, 438] on div "**********" at bounding box center [805, 238] width 1316 height 3027
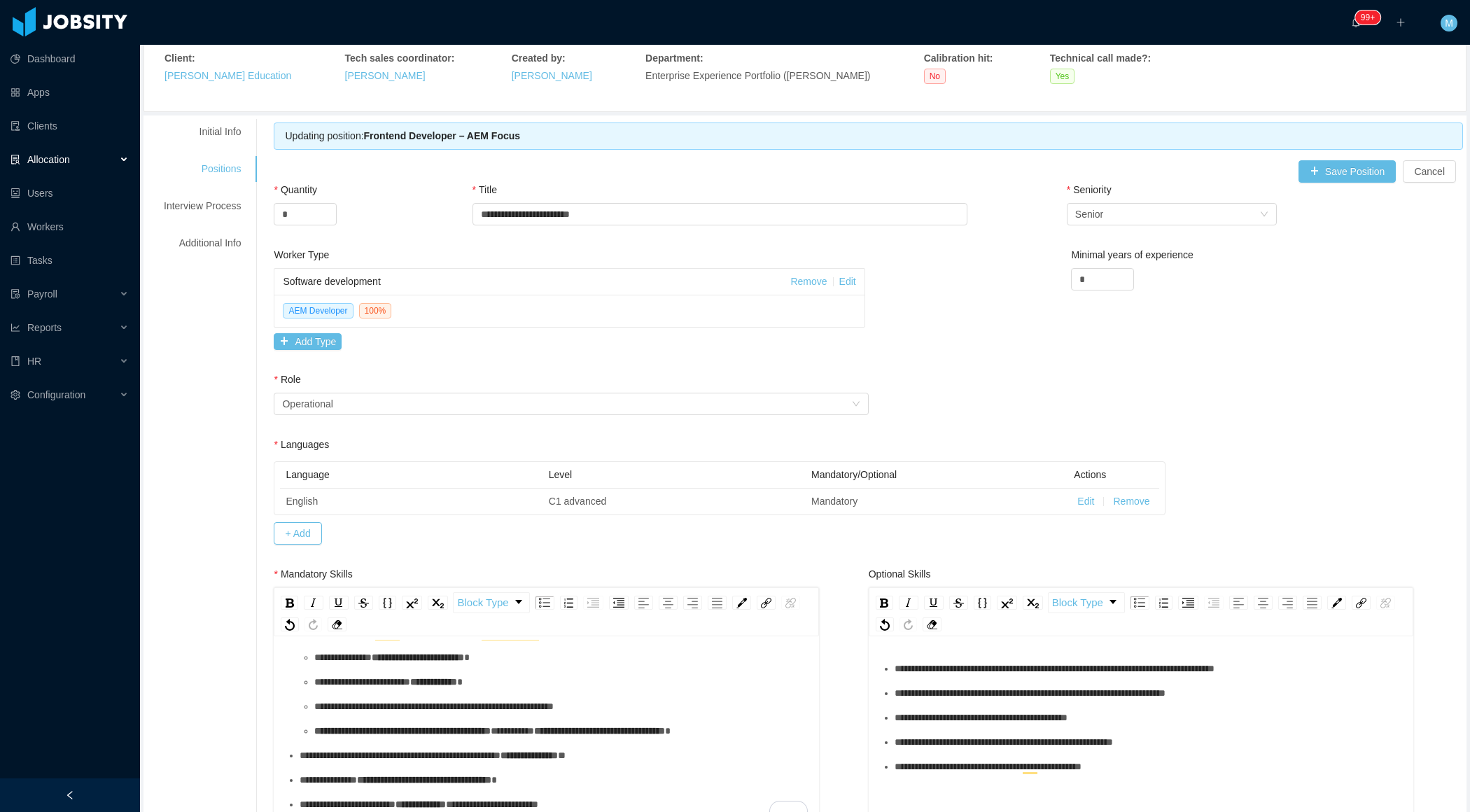
scroll to position [0, 0]
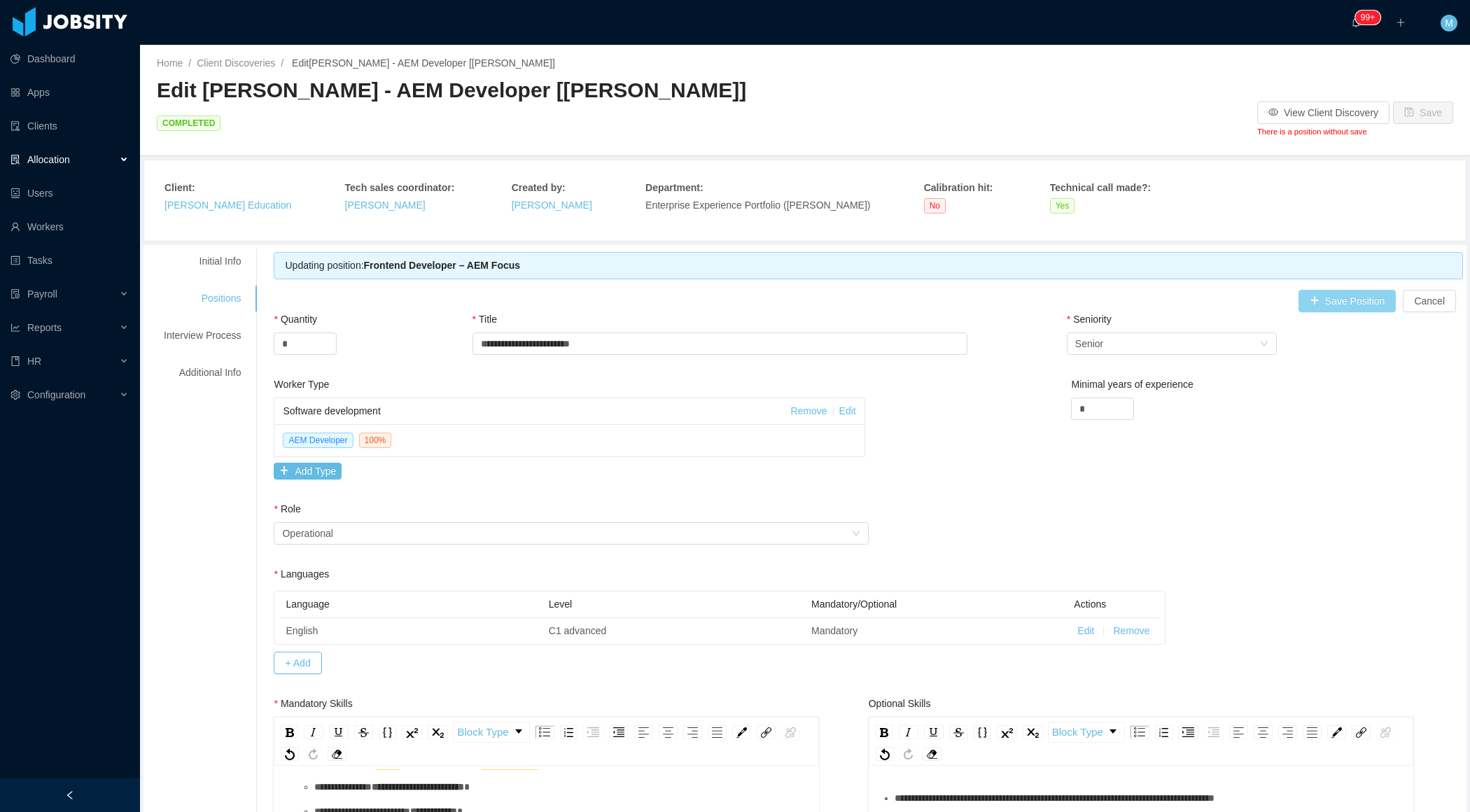
click at [1320, 290] on button "Save Position" at bounding box center [1348, 301] width 98 height 23
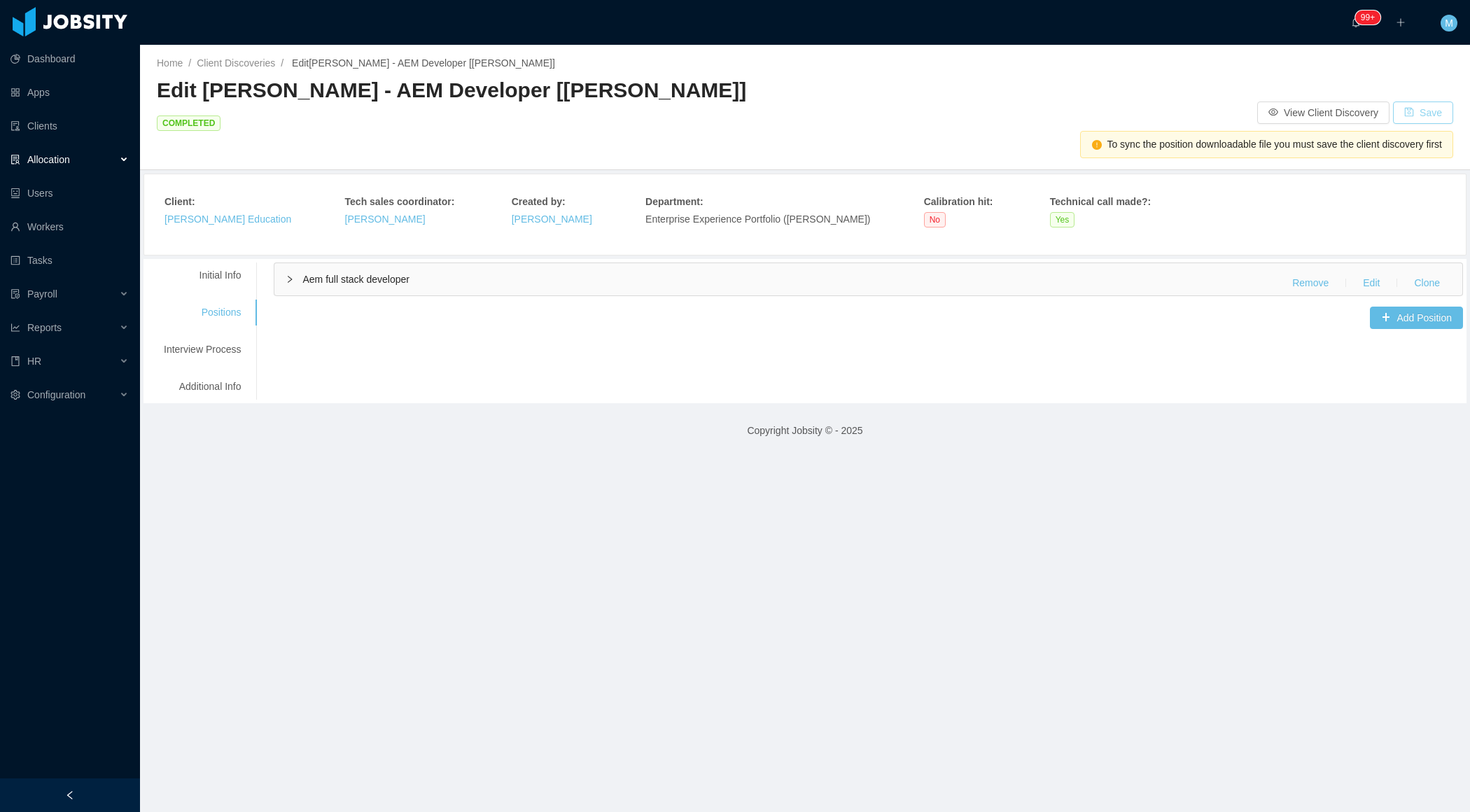
click at [1422, 102] on button "Save" at bounding box center [1423, 113] width 60 height 23
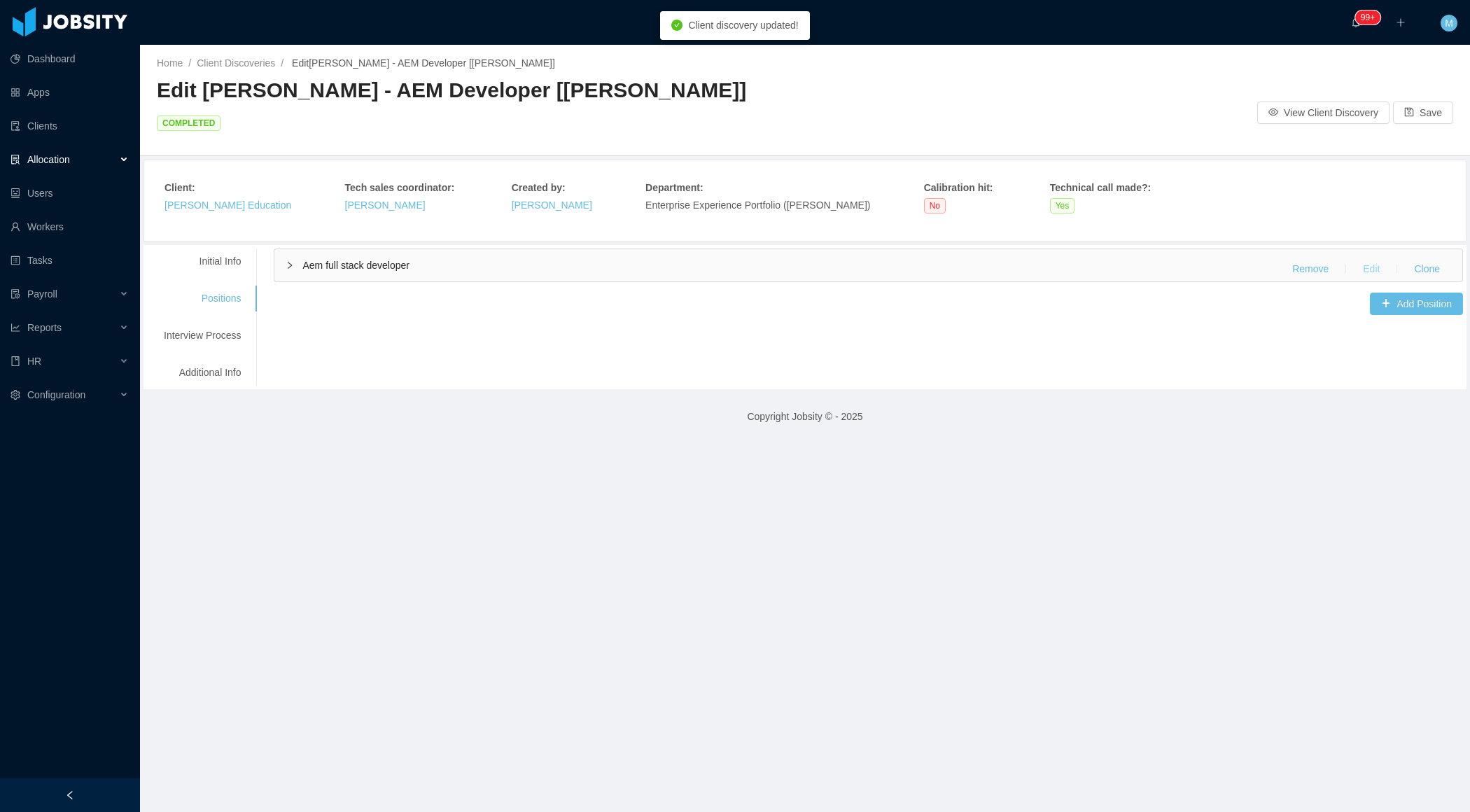
click at [1366, 258] on button "Edit" at bounding box center [1371, 269] width 39 height 23
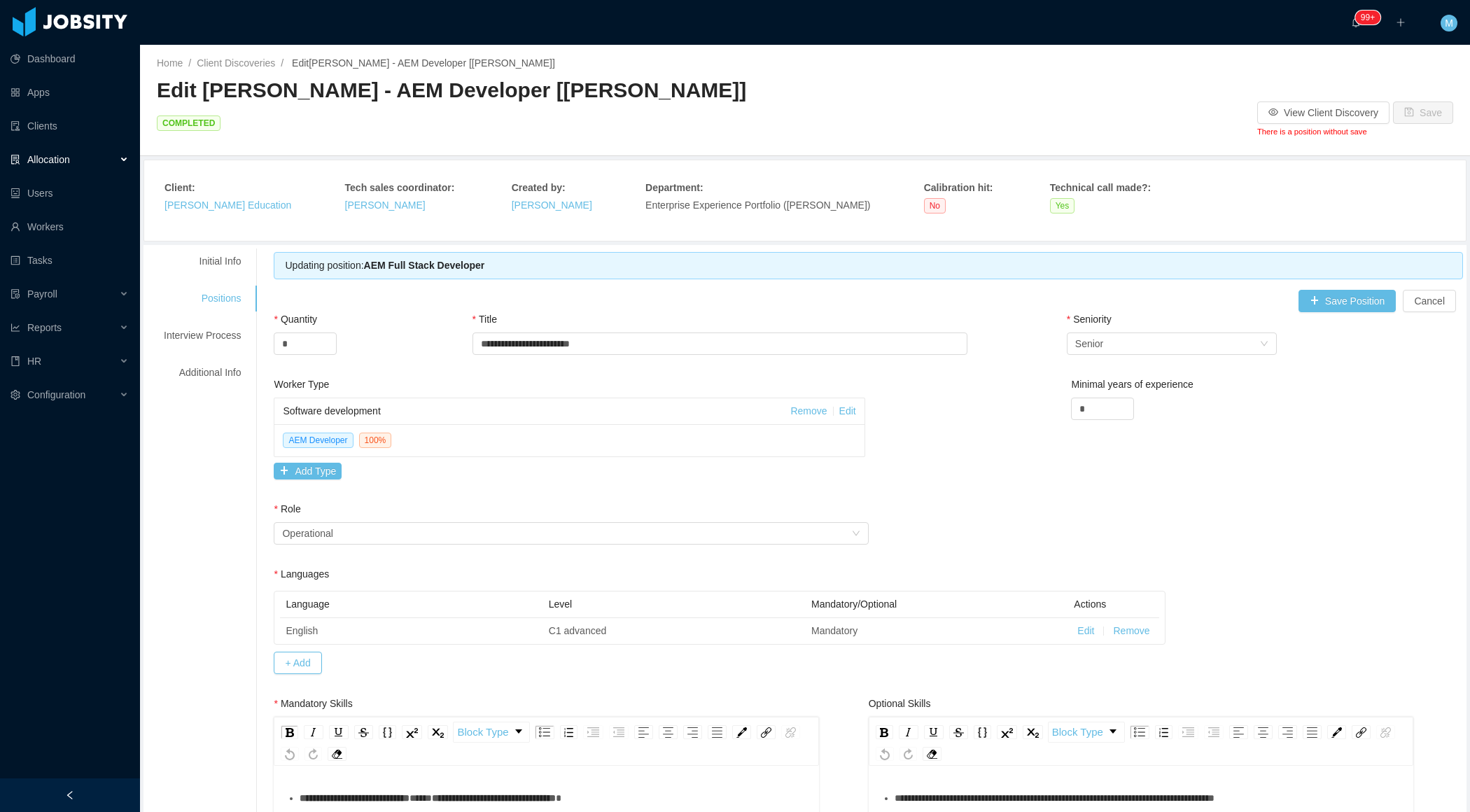
scroll to position [85, 0]
click at [117, 157] on div "Allocation" at bounding box center [70, 160] width 140 height 28
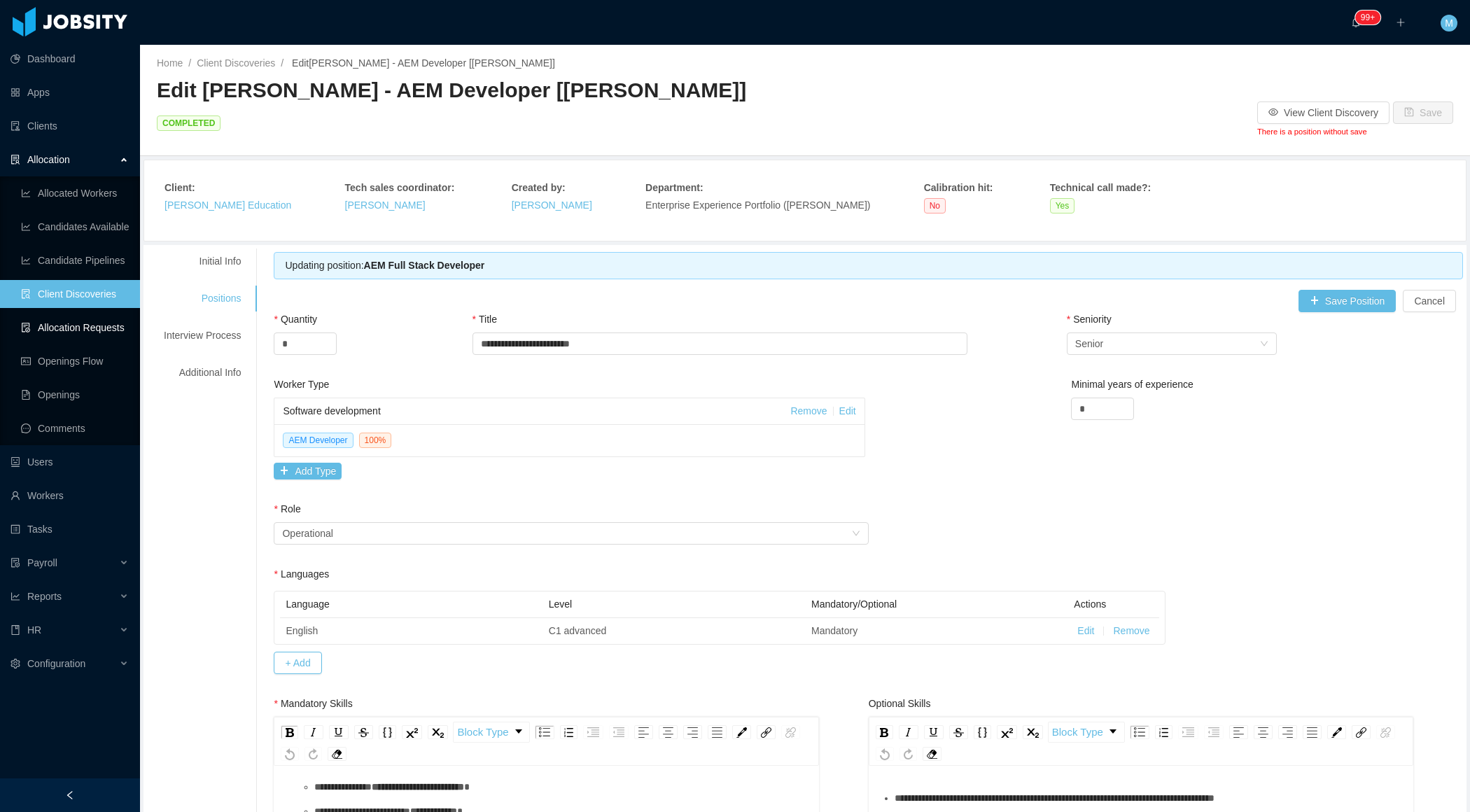
click at [88, 320] on link "Allocation Requests" at bounding box center [75, 327] width 108 height 28
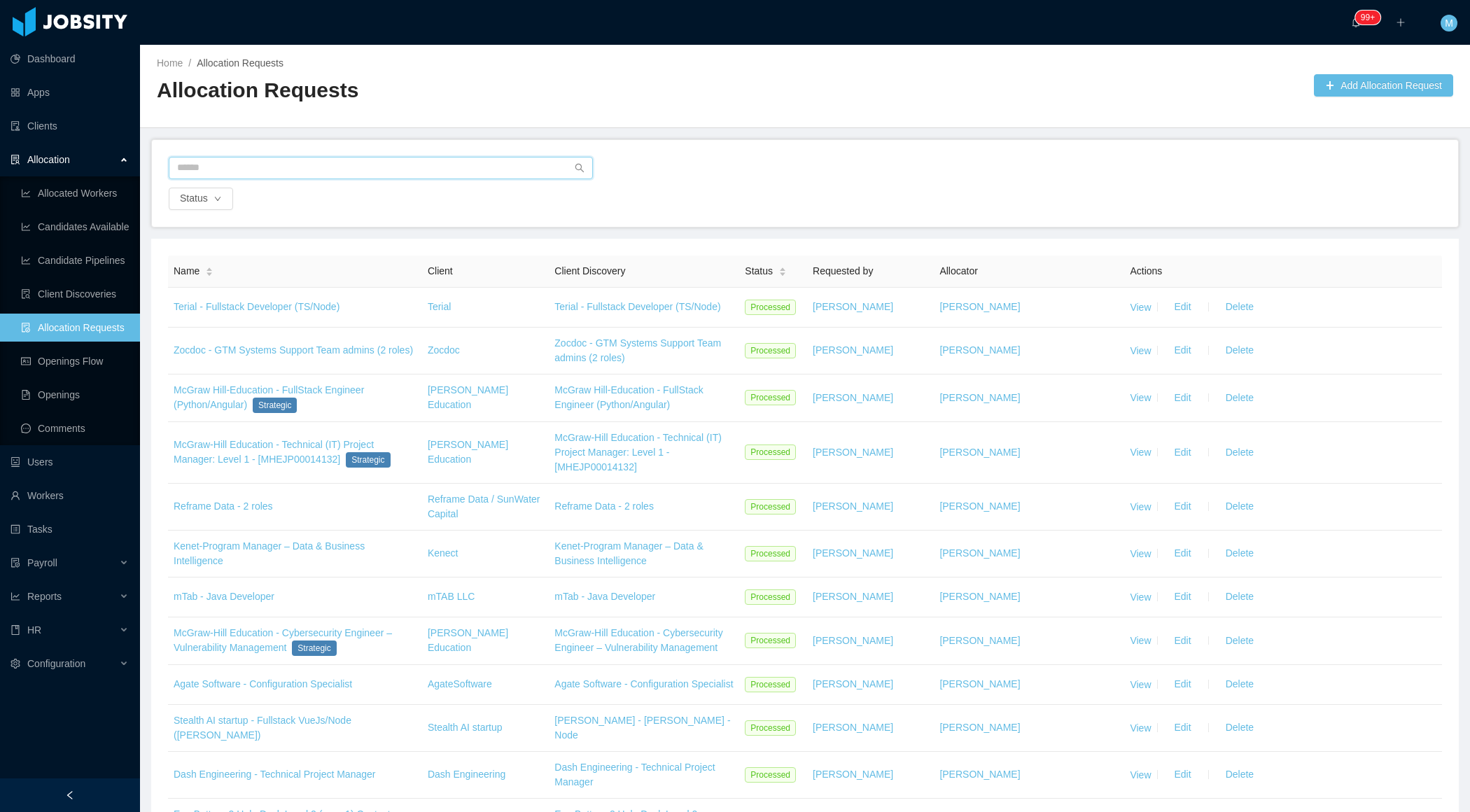
click at [454, 167] on input "text" at bounding box center [381, 168] width 424 height 23
type input "*"
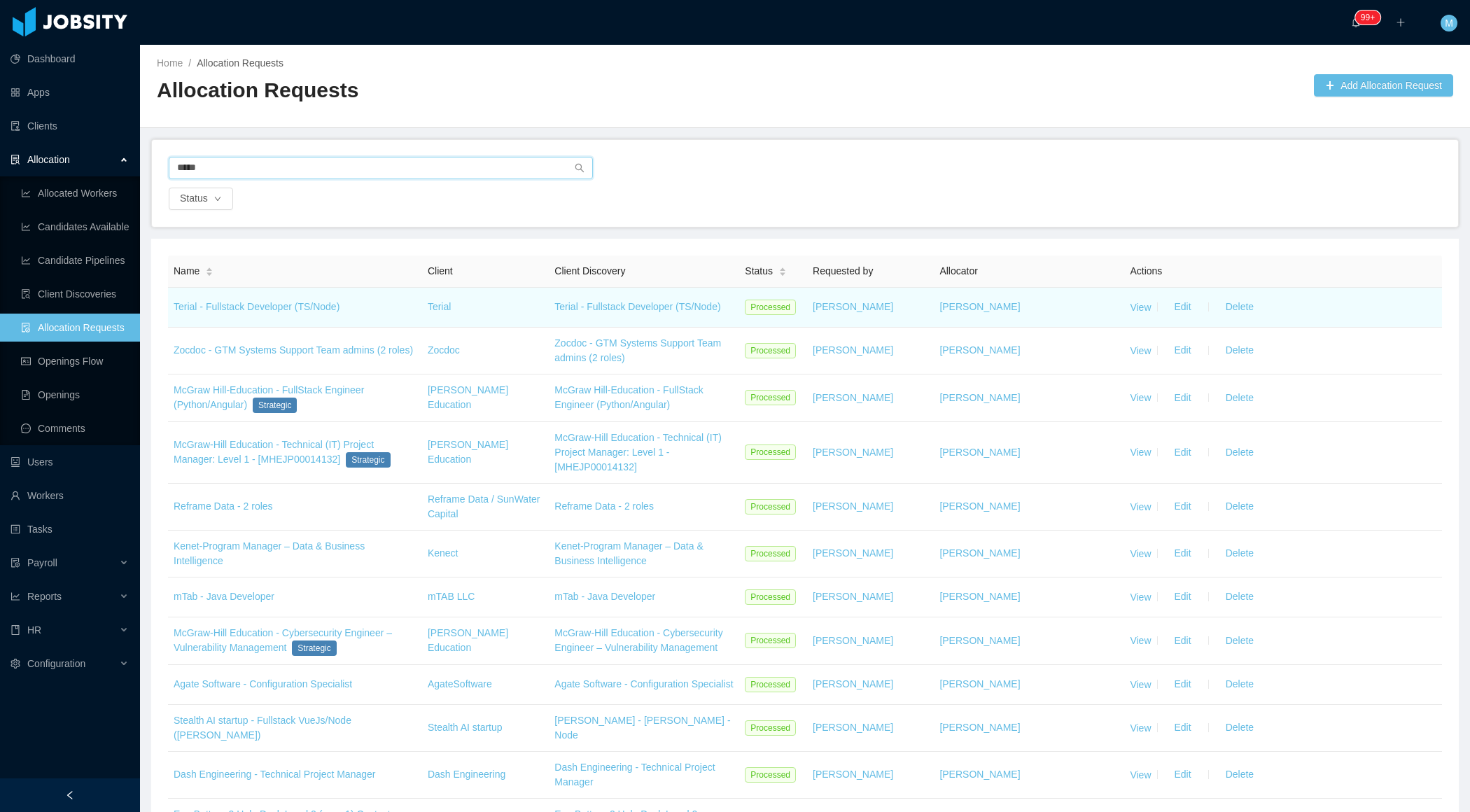
scroll to position [1871, 0]
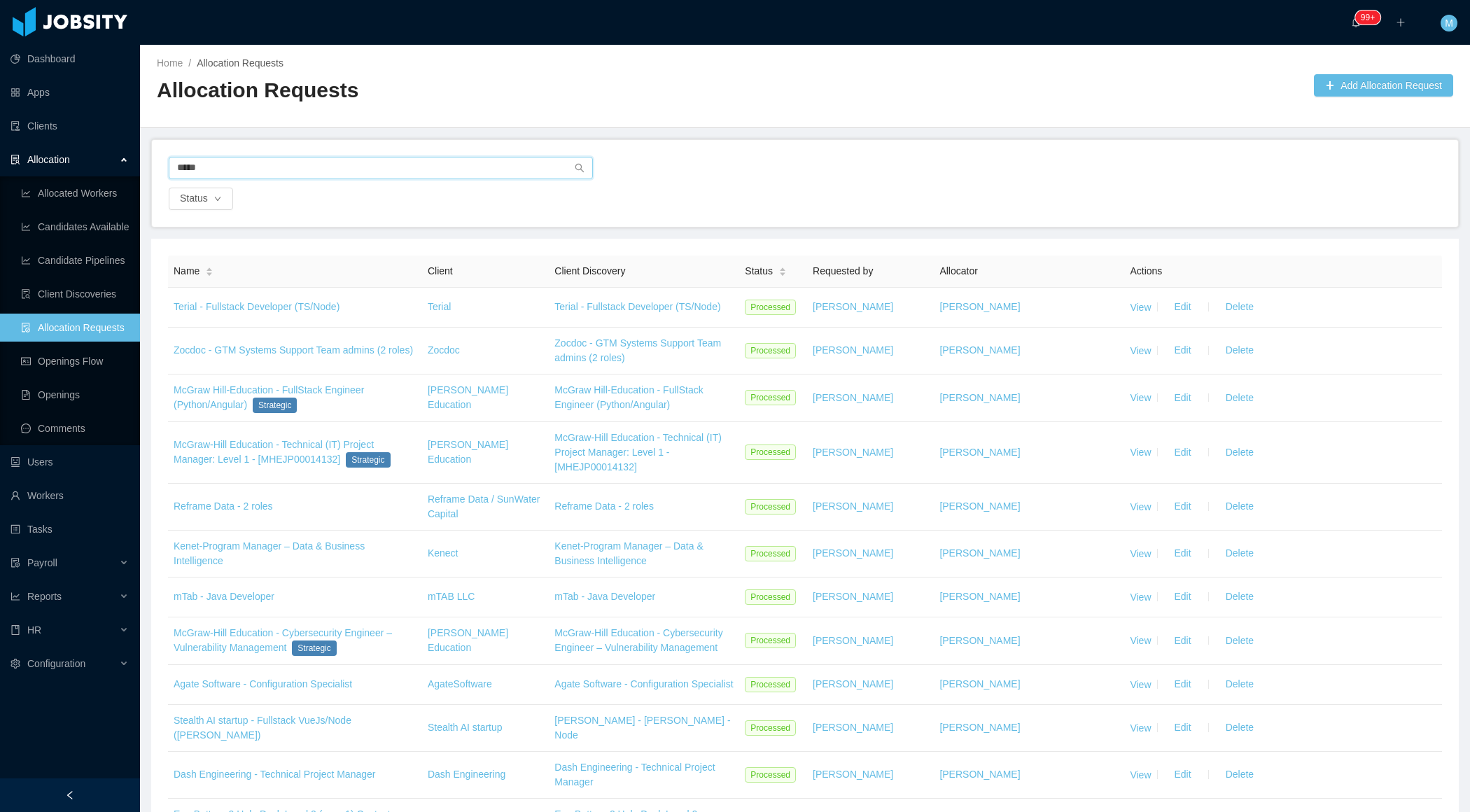
type input "*****"
click at [391, 99] on h2 "Allocation Requests" at bounding box center [481, 90] width 648 height 29
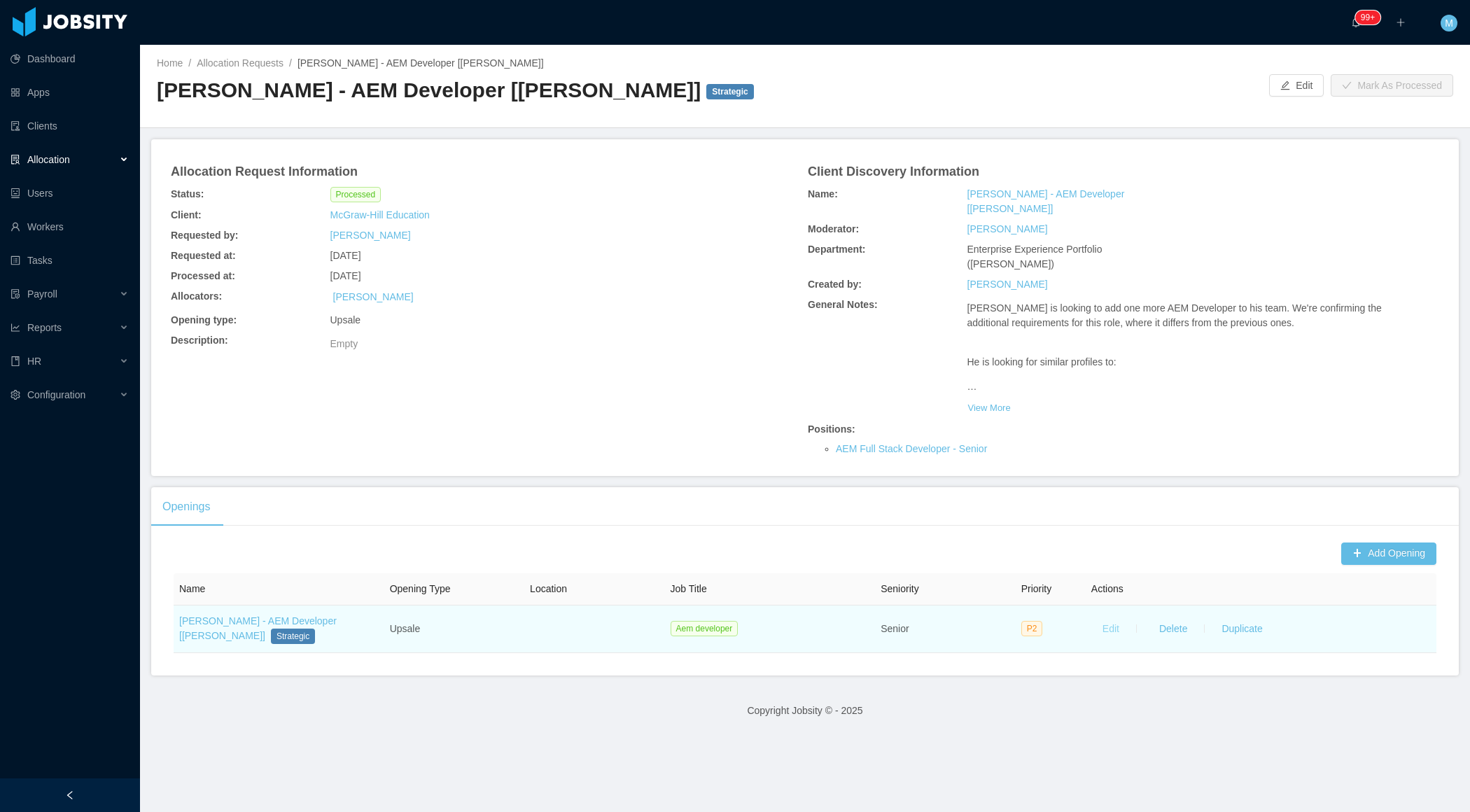
click at [1113, 617] on button "Edit" at bounding box center [1110, 629] width 39 height 23
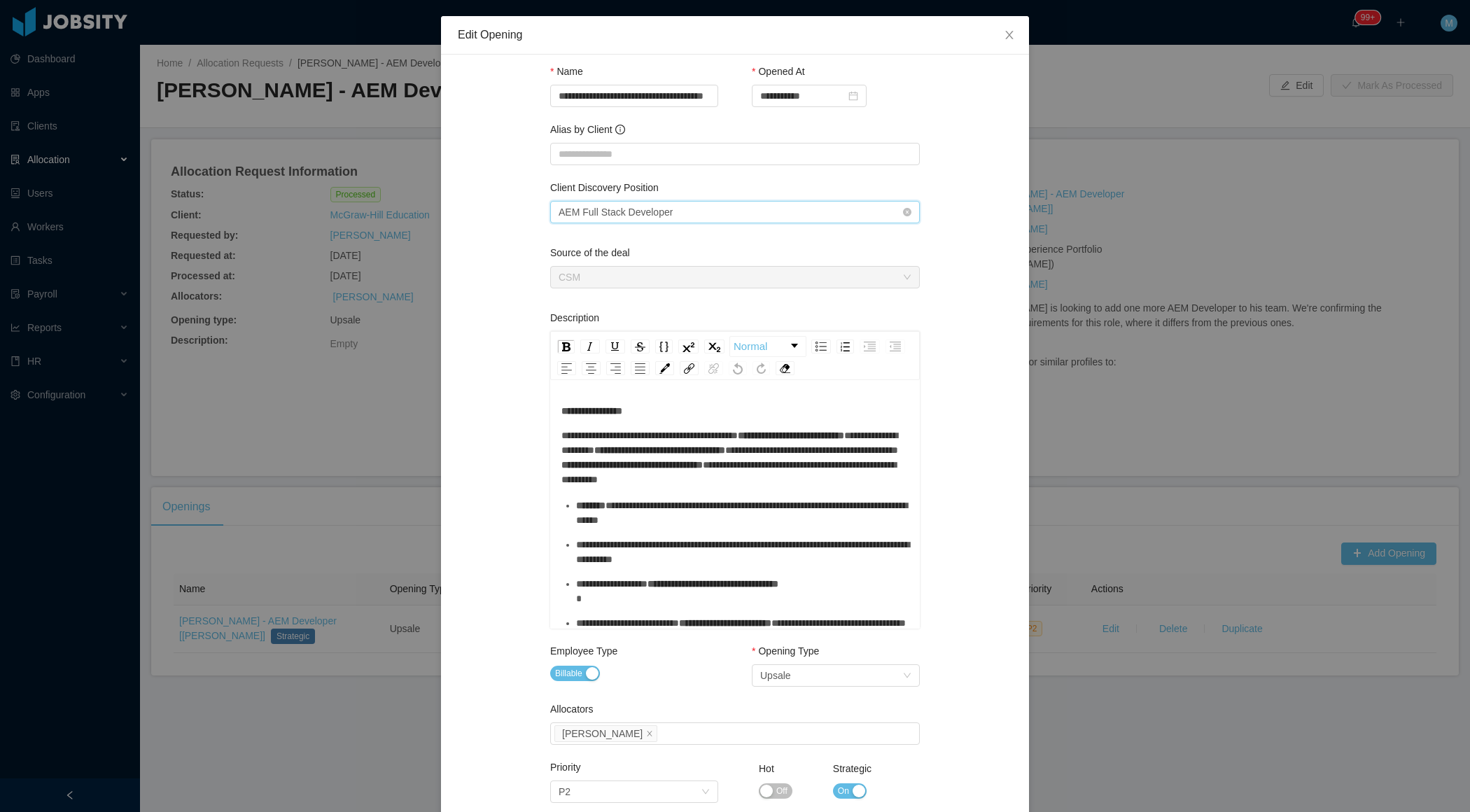
click at [700, 212] on div "Select one AEM Full Stack Developer" at bounding box center [731, 212] width 344 height 21
click at [687, 239] on li "AEM Full Stack Developer" at bounding box center [734, 239] width 369 height 23
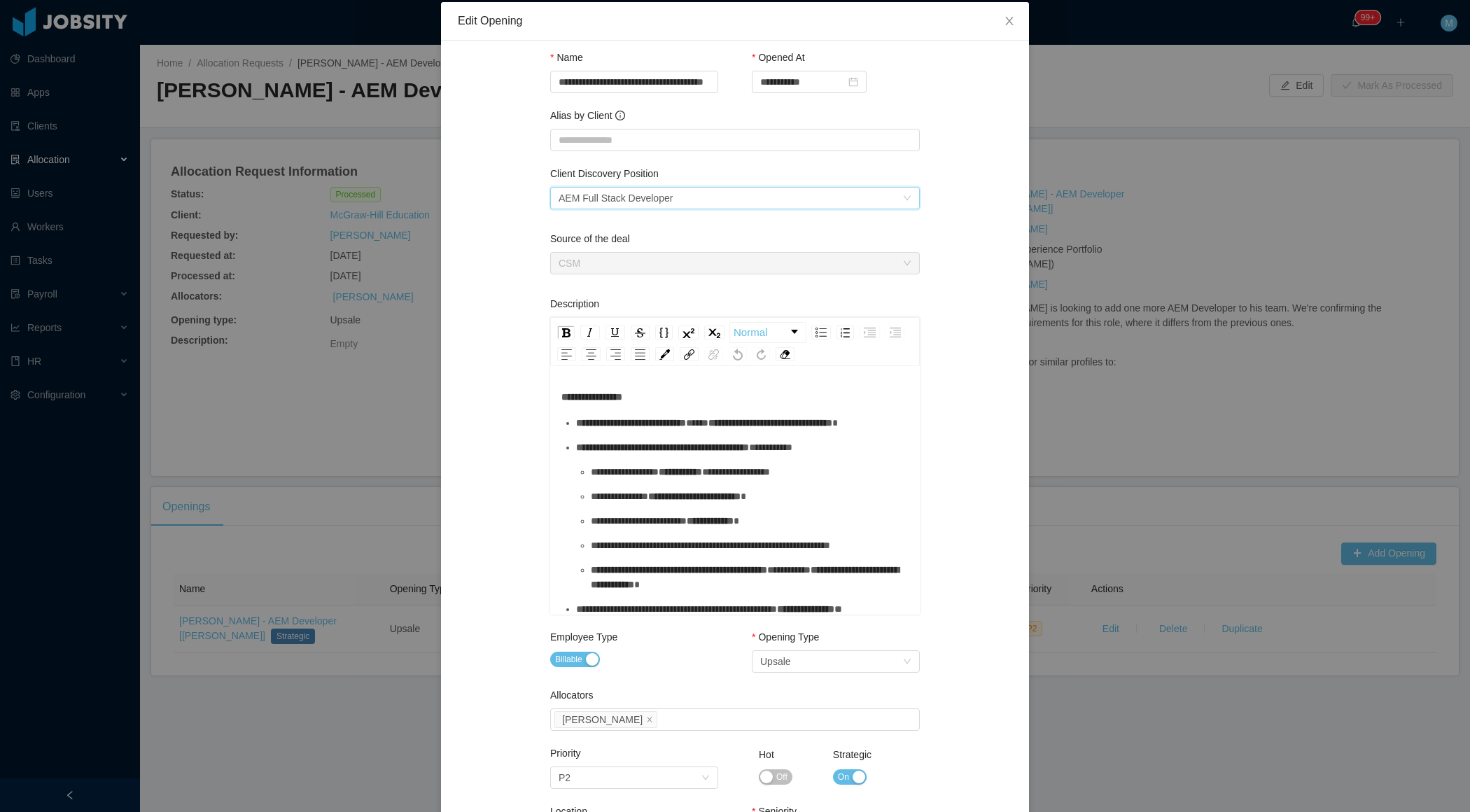
scroll to position [360, 0]
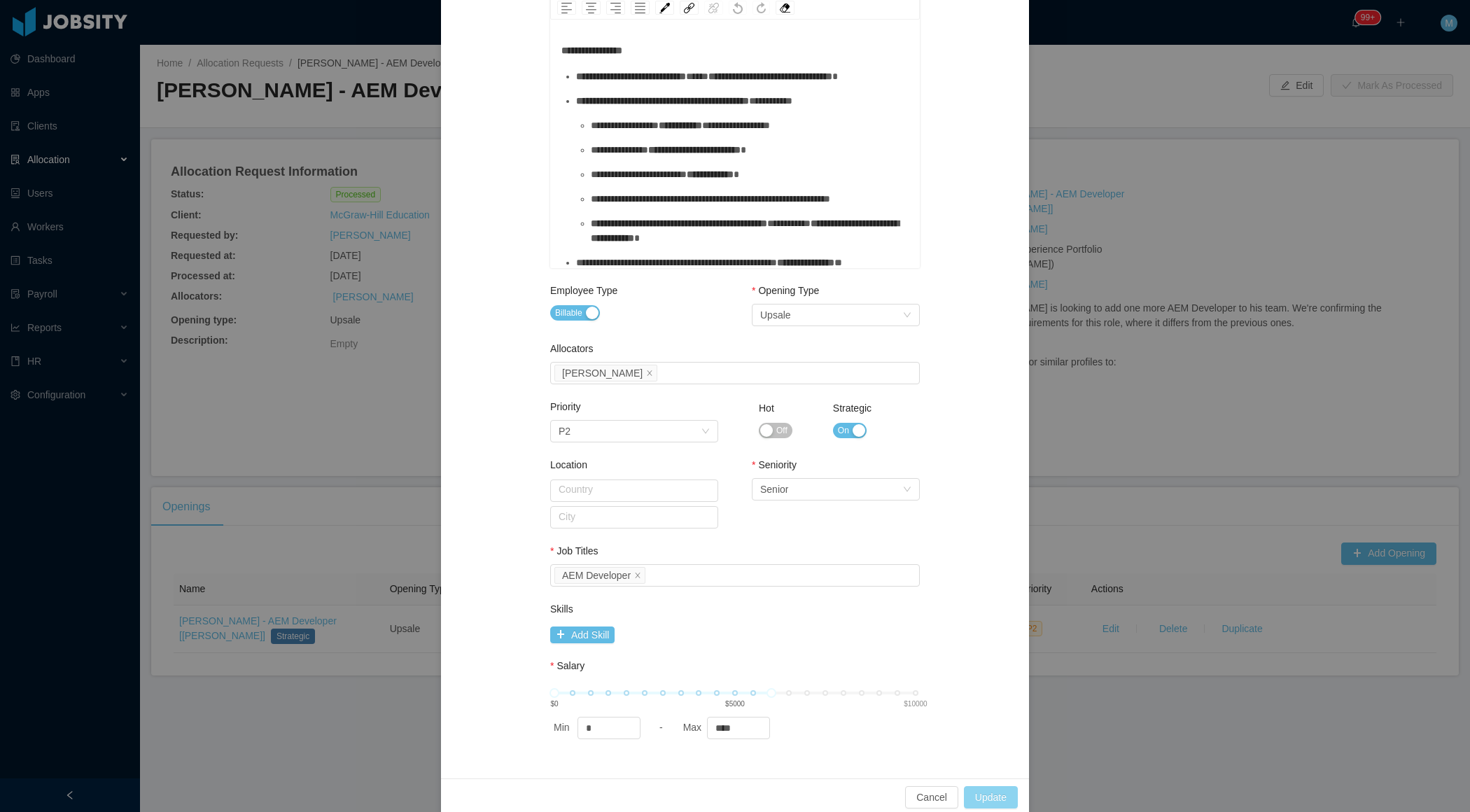
click at [986, 798] on button "Update" at bounding box center [991, 797] width 54 height 23
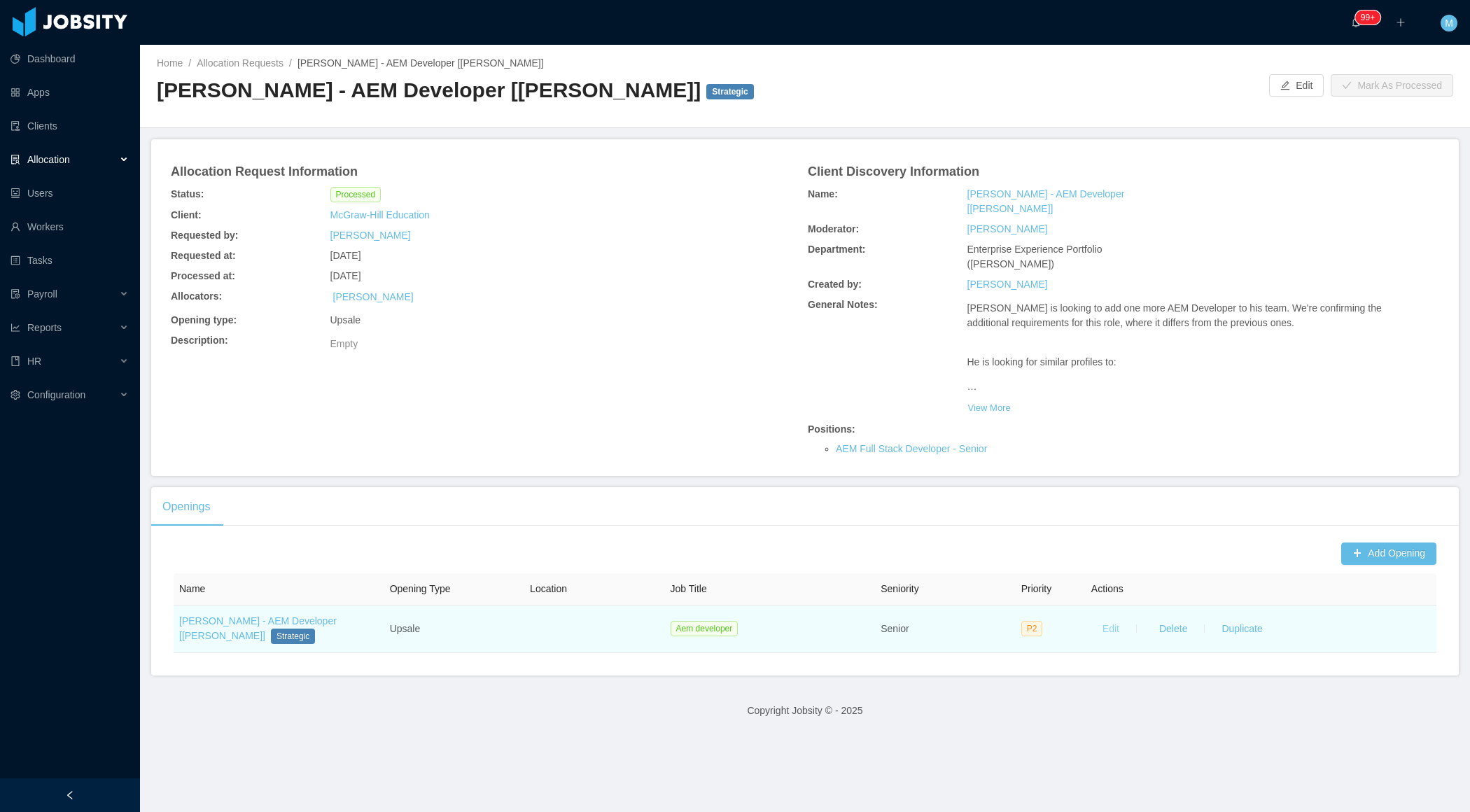
click at [1111, 617] on button "Edit" at bounding box center [1110, 629] width 39 height 23
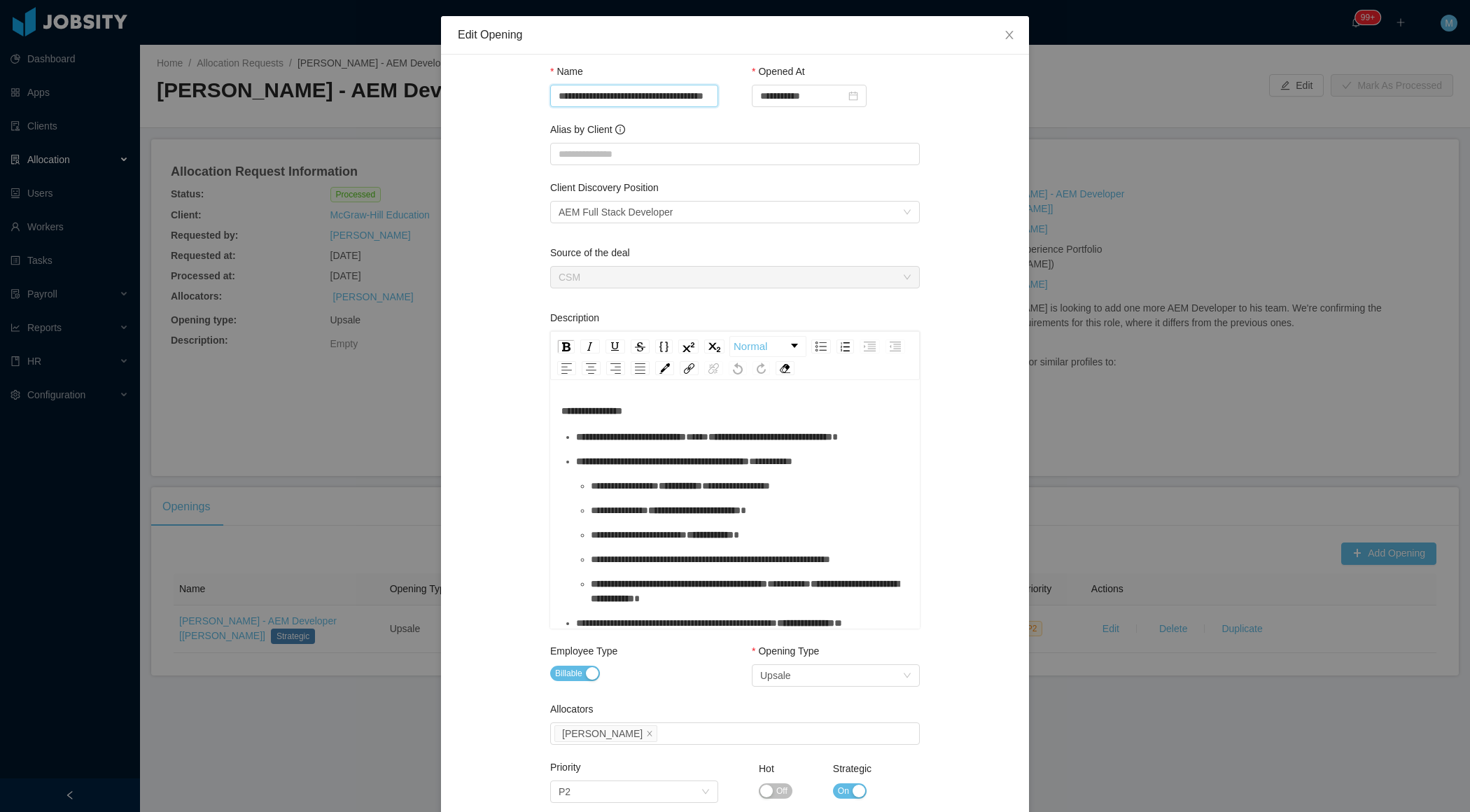
drag, startPoint x: 626, startPoint y: 100, endPoint x: 688, endPoint y: 99, distance: 62.0
click at [691, 99] on input "**********" at bounding box center [633, 96] width 168 height 23
paste input "**********"
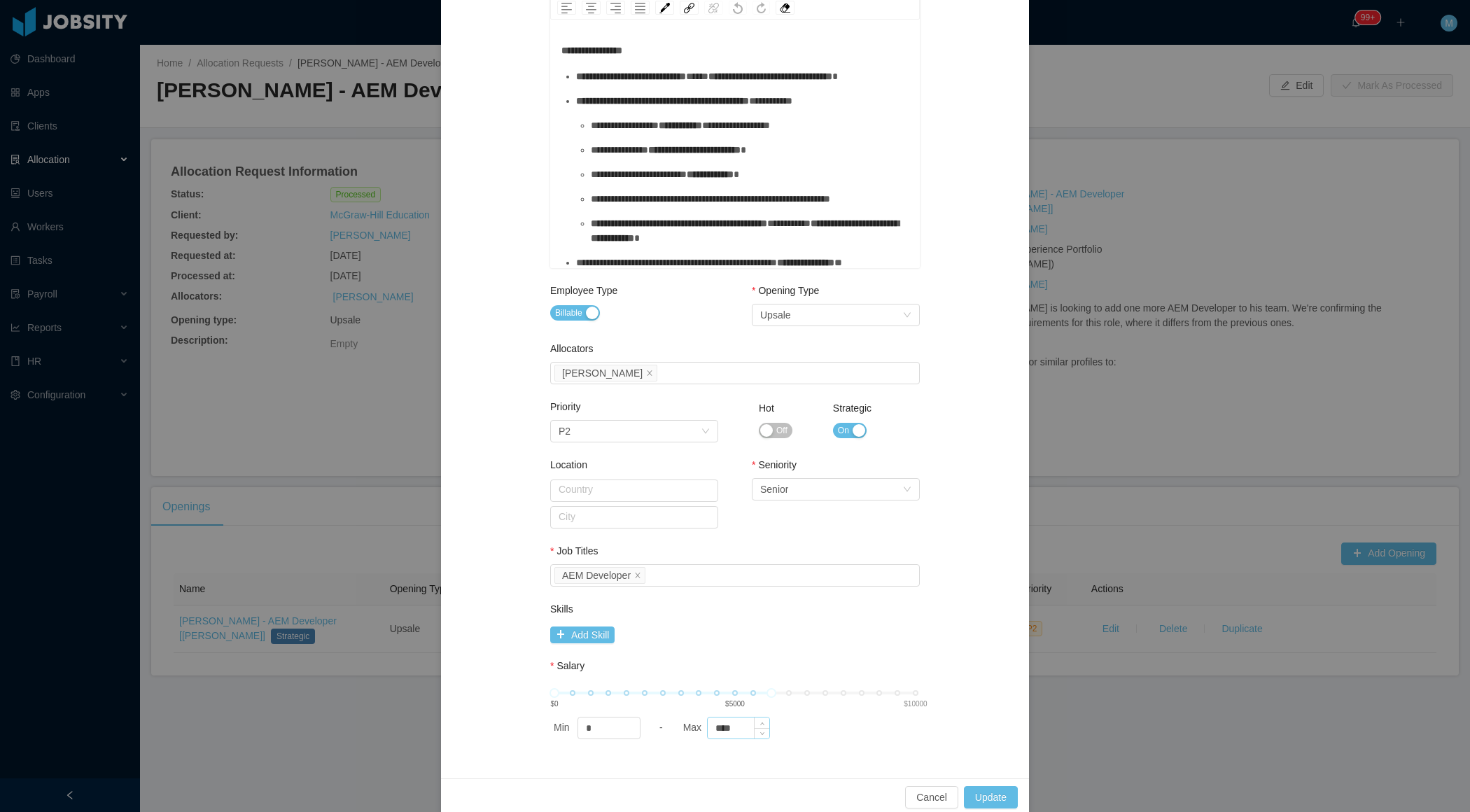
type input "**********"
drag, startPoint x: 748, startPoint y: 723, endPoint x: 700, endPoint y: 723, distance: 48.0
click at [700, 723] on div "Max ****" at bounding box center [741, 728] width 123 height 23
type input "****"
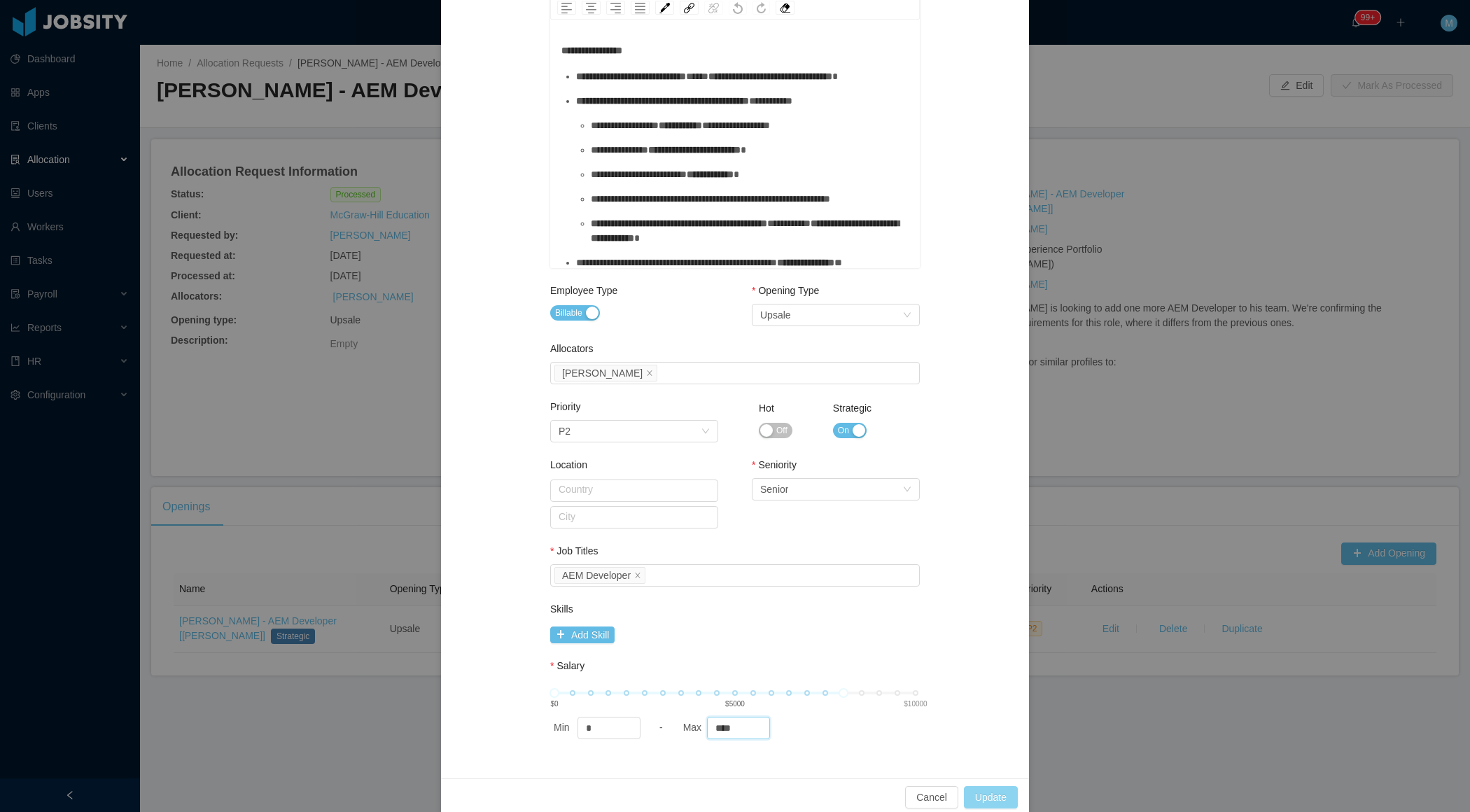
click at [989, 795] on button "Update" at bounding box center [991, 797] width 54 height 23
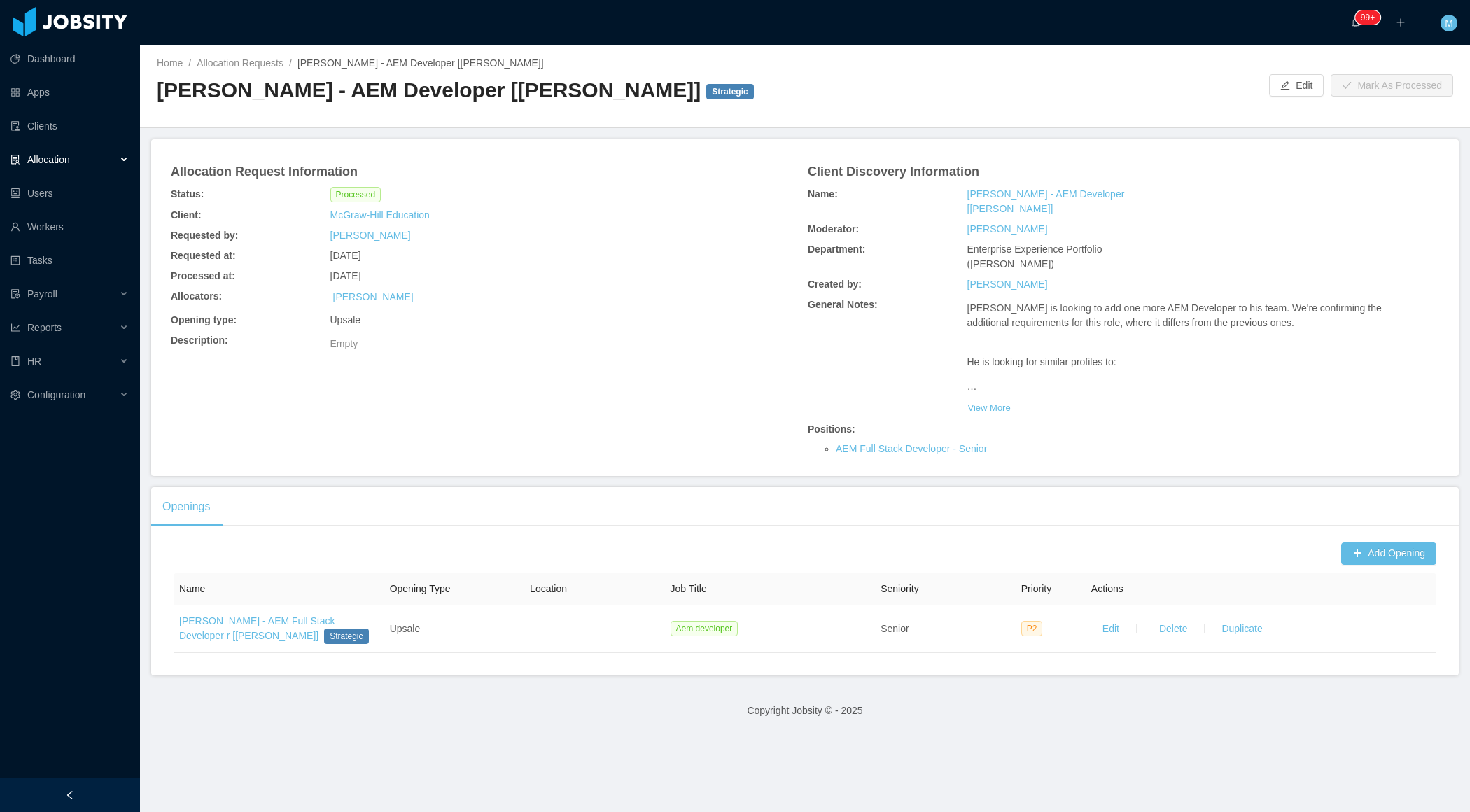
click at [126, 169] on div "Allocation" at bounding box center [70, 160] width 140 height 28
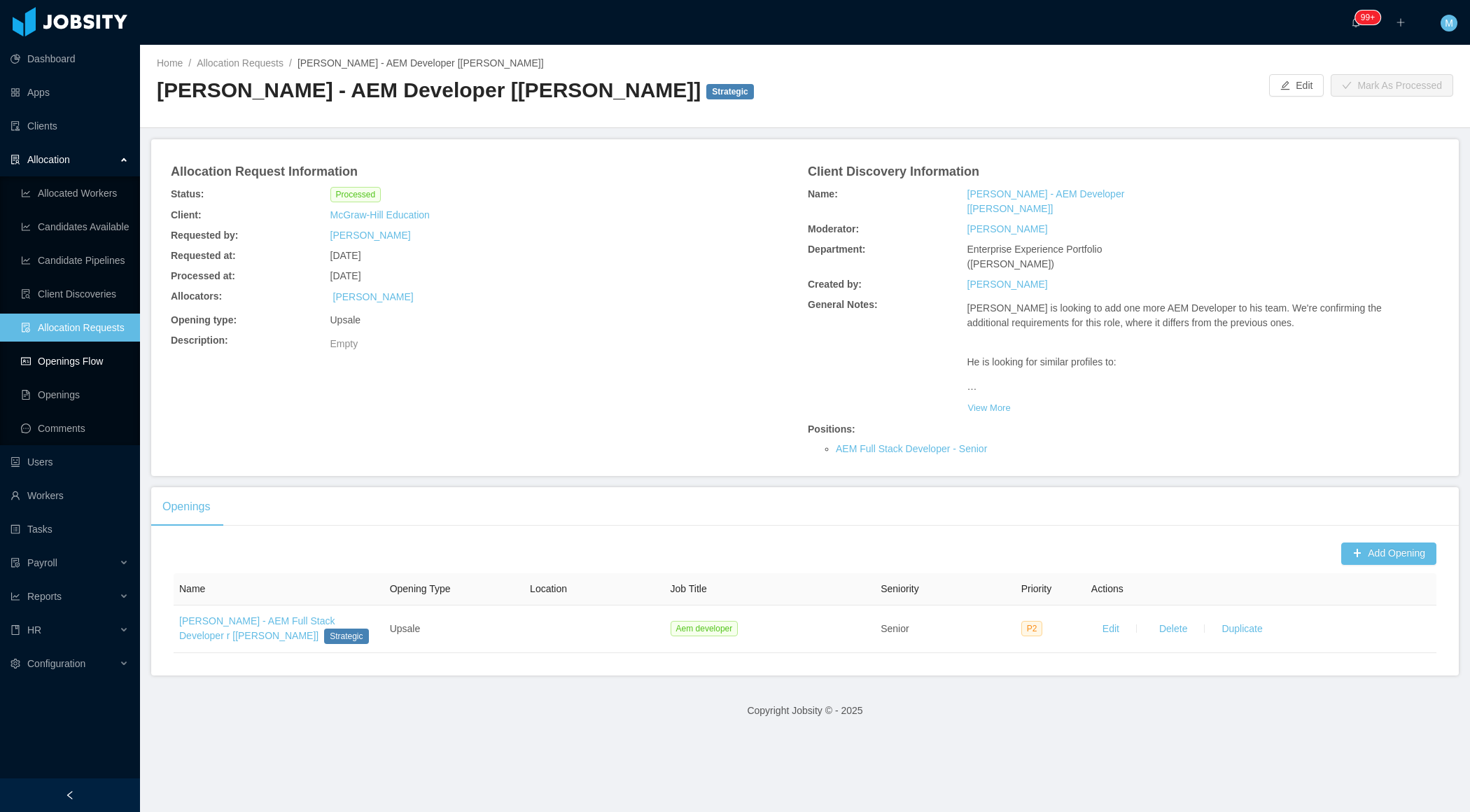
click at [89, 357] on link "Openings Flow" at bounding box center [75, 361] width 108 height 28
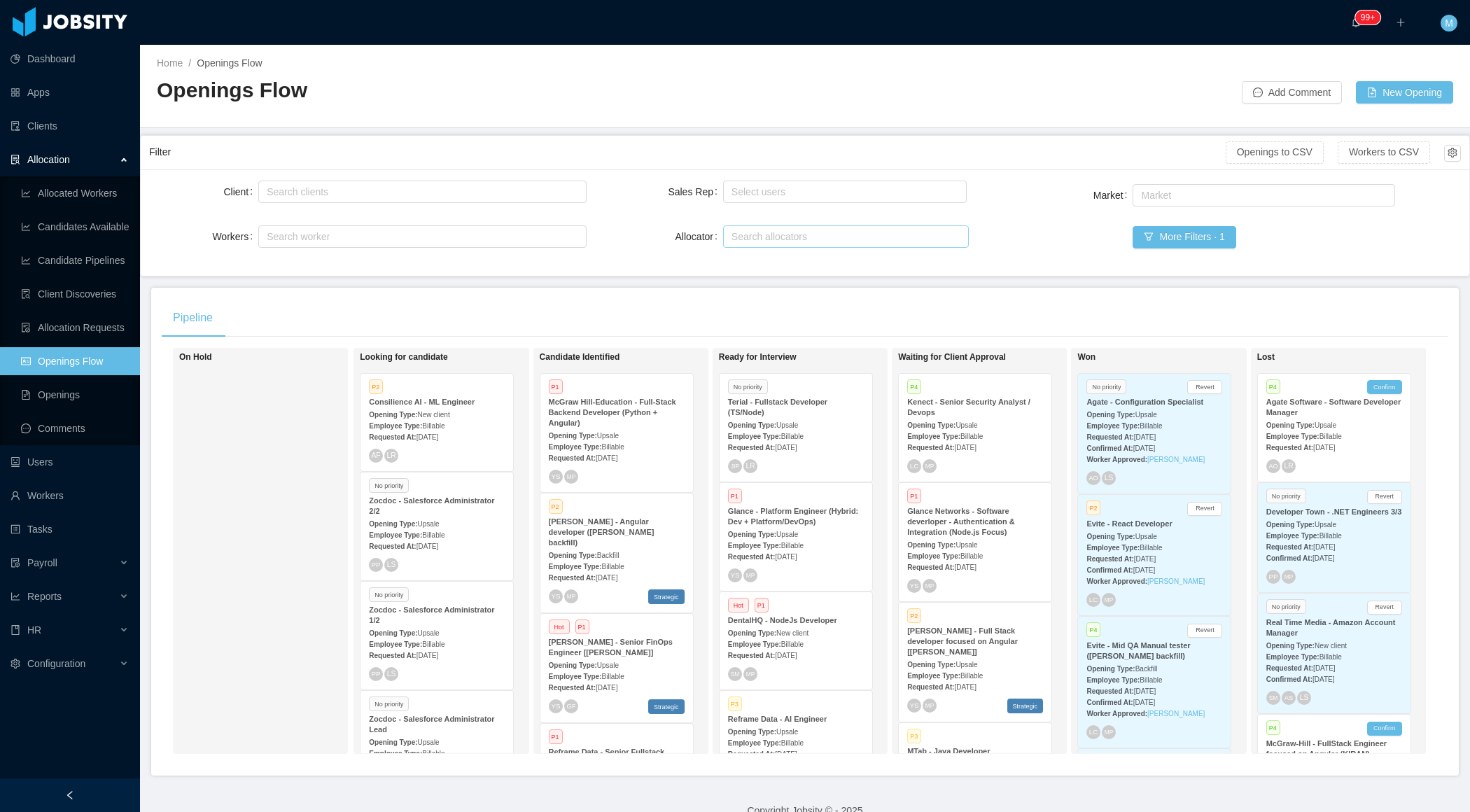
click at [788, 237] on div "Search allocators" at bounding box center [843, 236] width 222 height 14
type input "***"
click at [765, 285] on li "[PERSON_NAME]" at bounding box center [846, 285] width 247 height 23
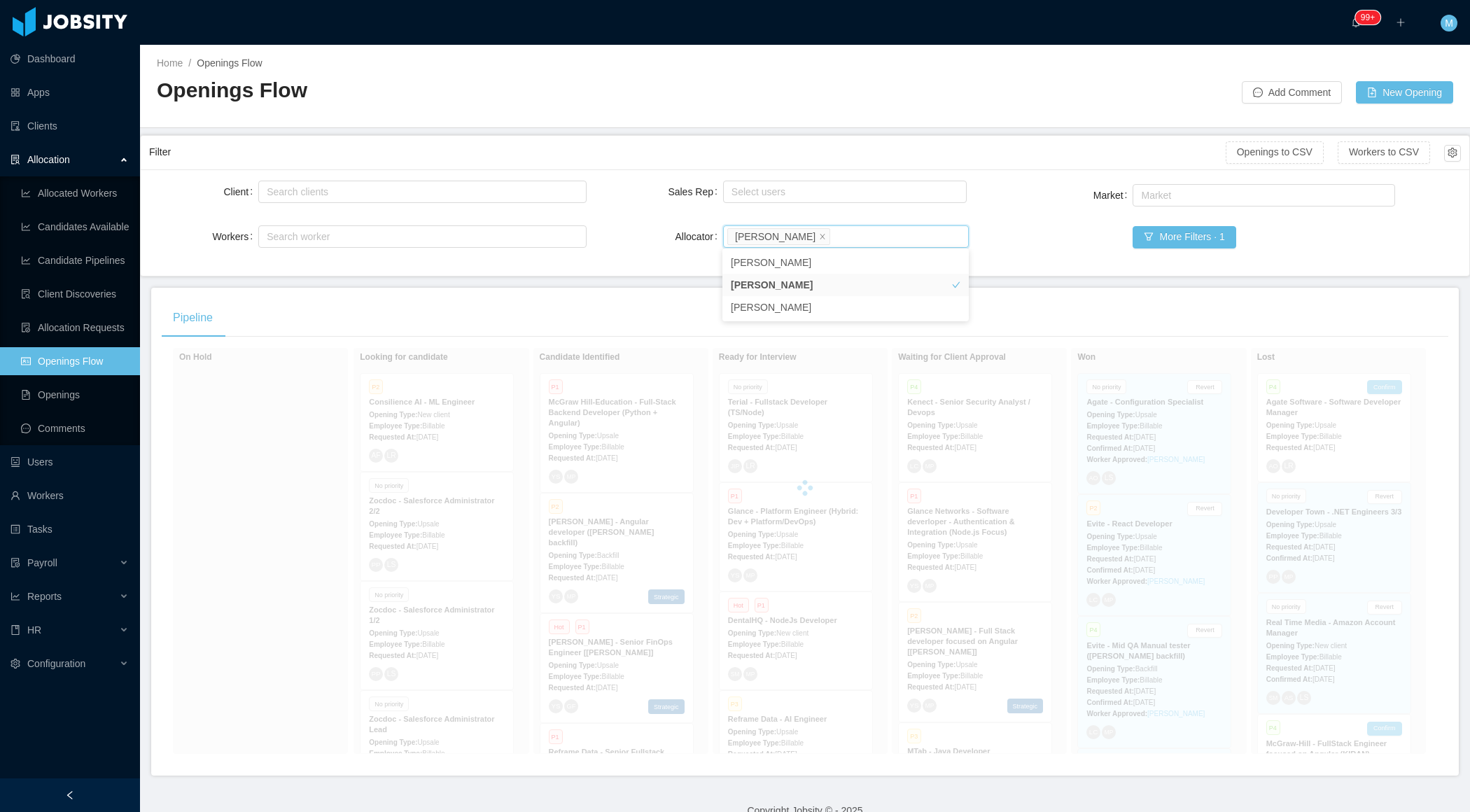
click at [626, 278] on main "Home / Openings Flow / Openings Flow Add Comment New Opening Filter Openings to…" at bounding box center [805, 428] width 1330 height 767
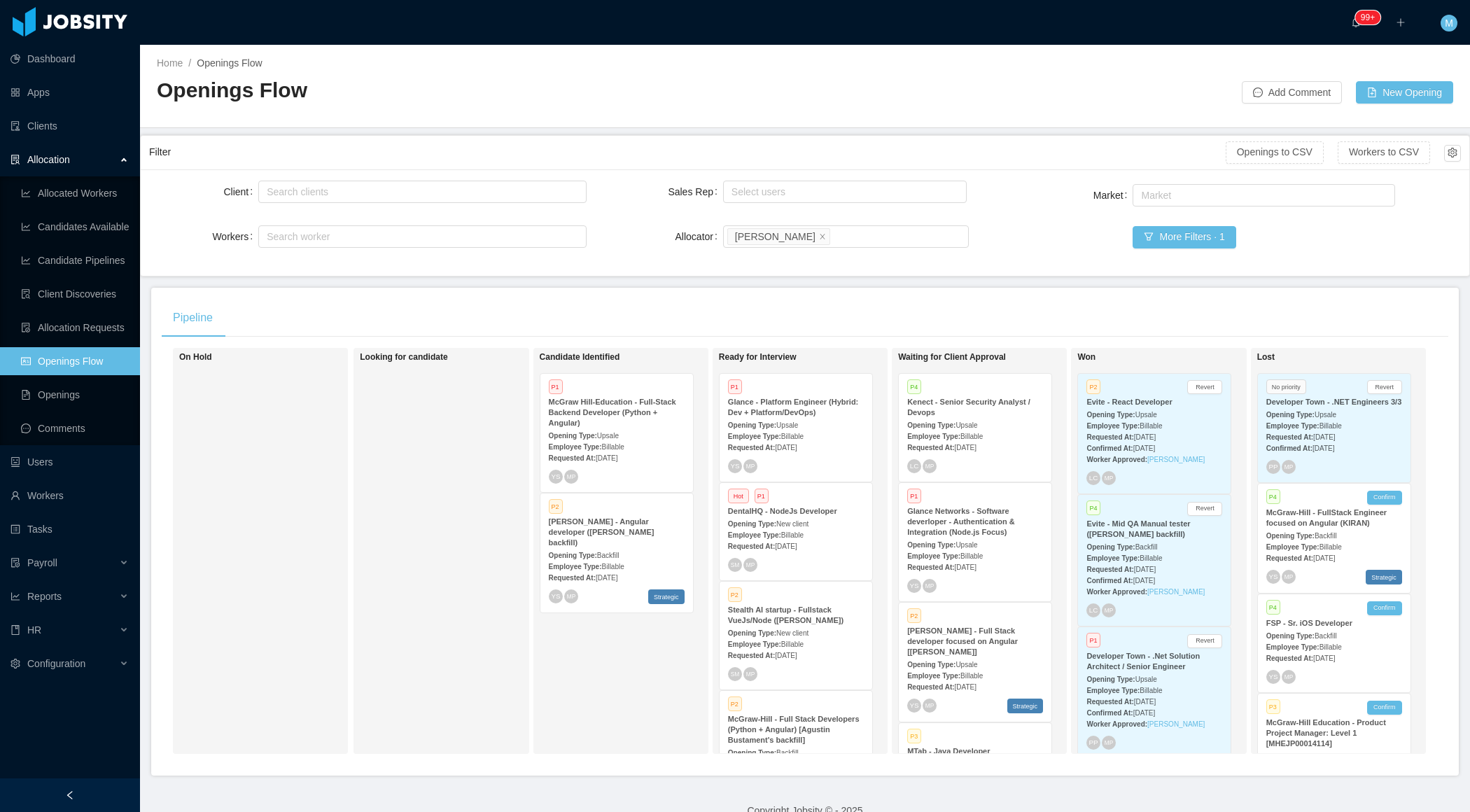
click at [83, 804] on div at bounding box center [70, 795] width 140 height 34
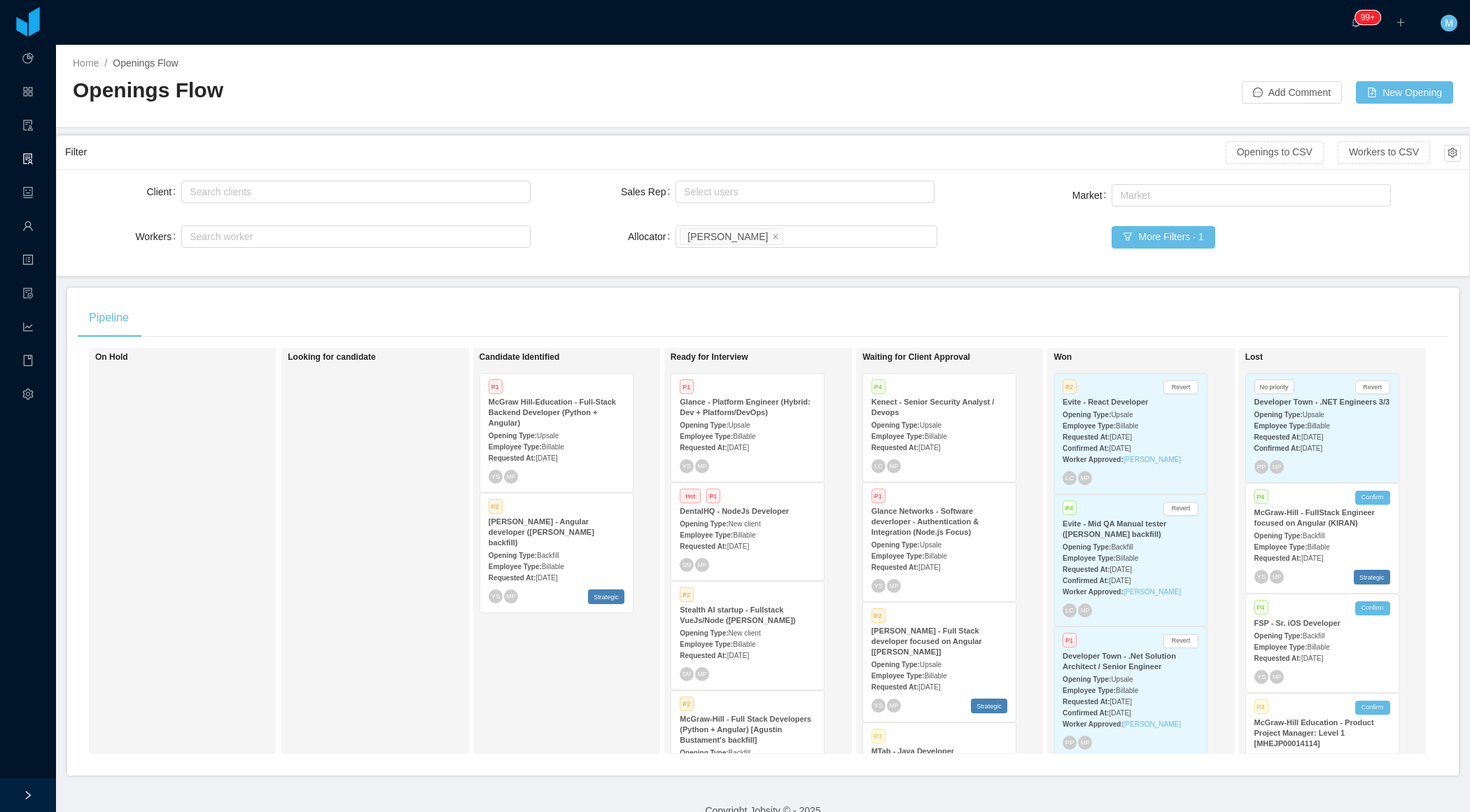
scroll to position [508, 0]
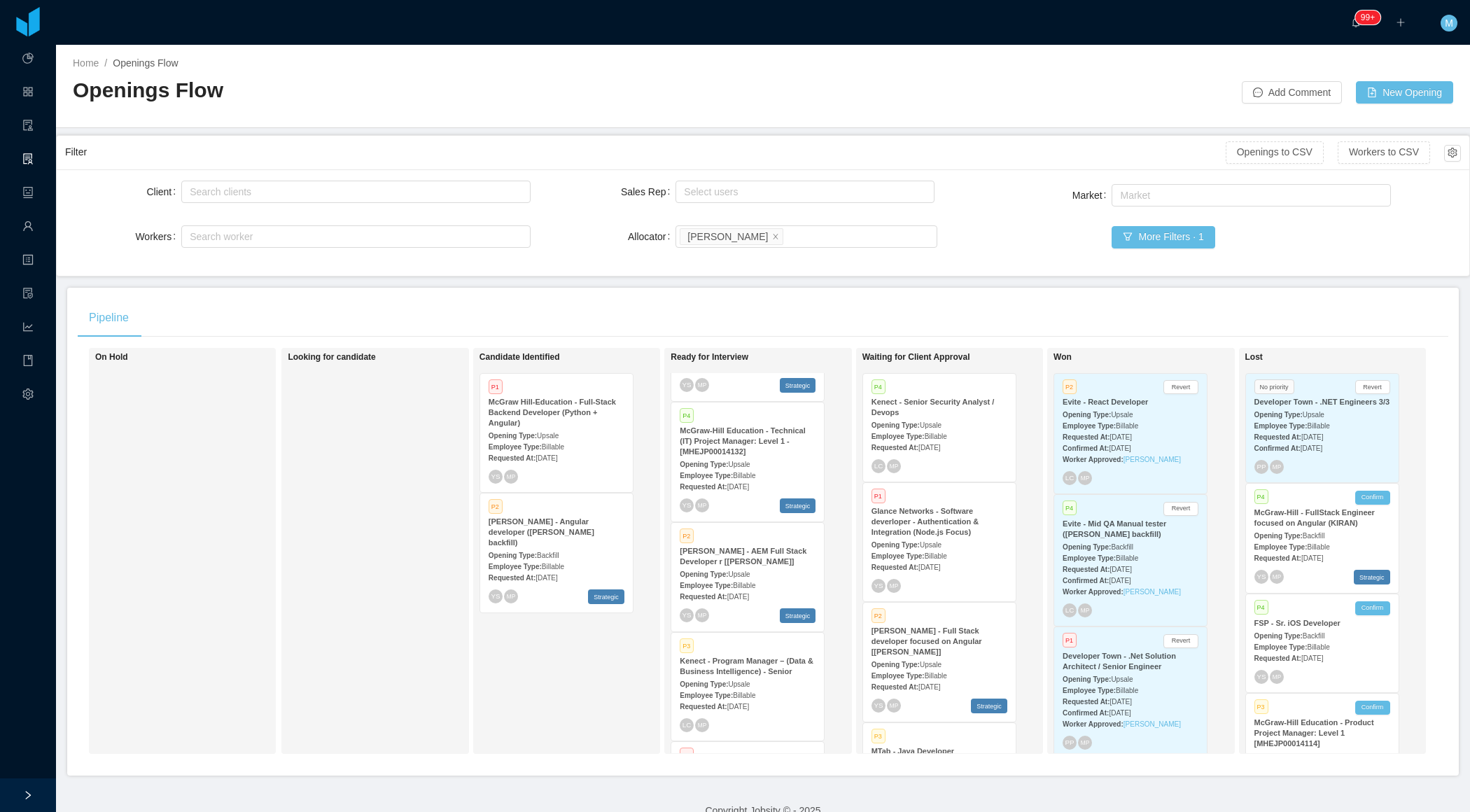
click at [766, 581] on div "Employee Type: Billable" at bounding box center [747, 584] width 136 height 15
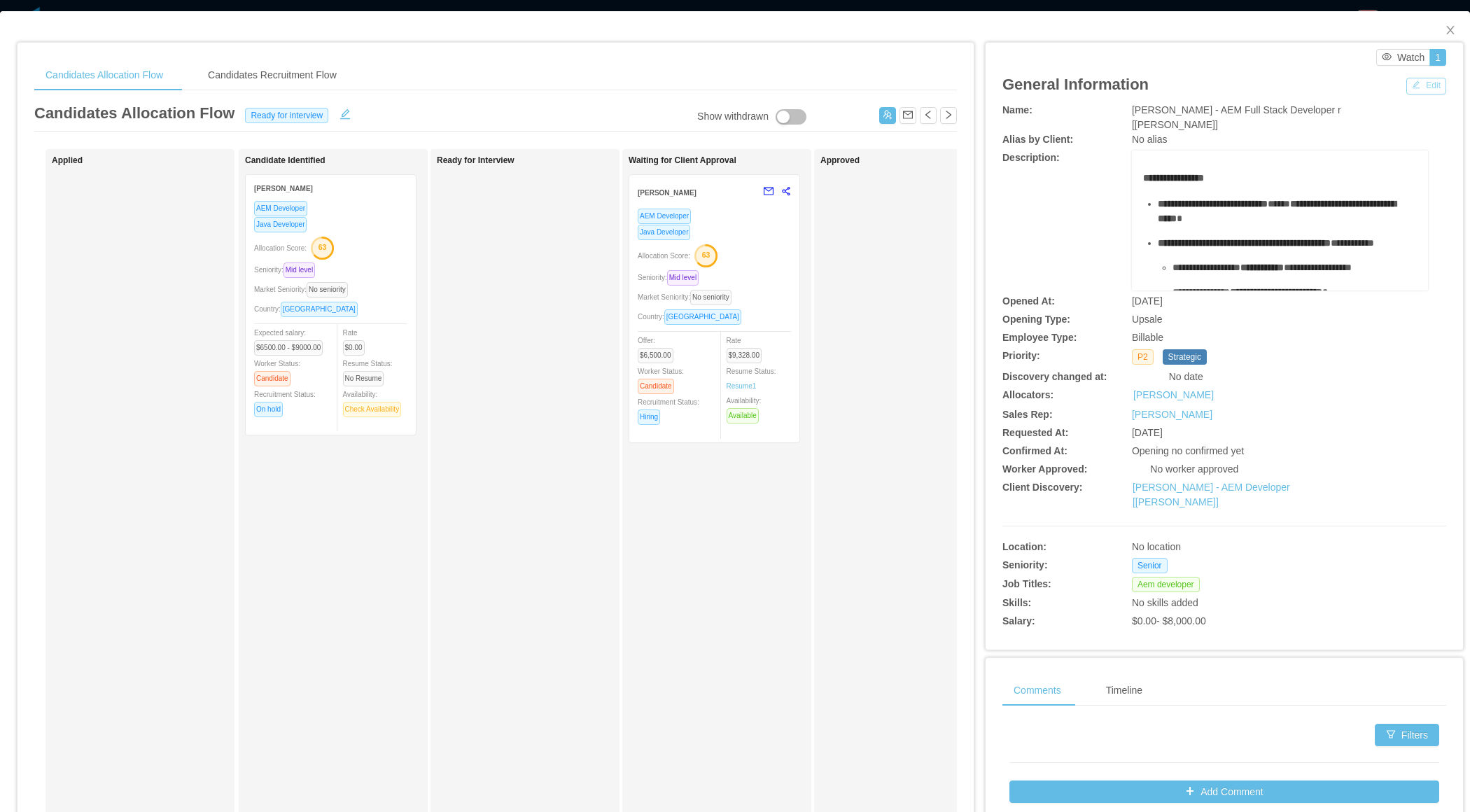
click at [1423, 89] on button "Edit" at bounding box center [1427, 85] width 40 height 17
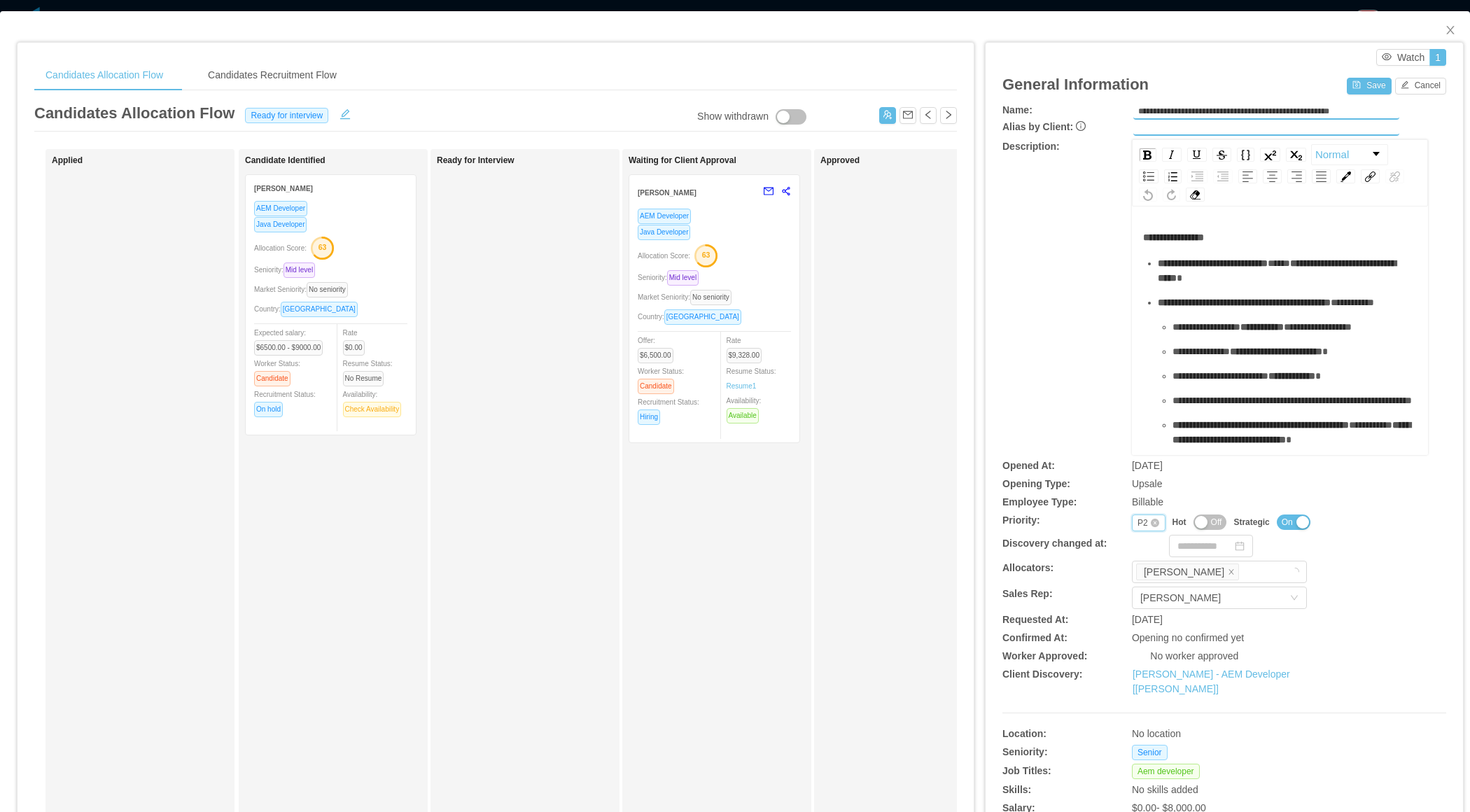
click at [1135, 521] on div "Priority P2" at bounding box center [1149, 522] width 34 height 17
click at [1150, 541] on li "P1" at bounding box center [1148, 544] width 33 height 23
click at [1368, 83] on button "Save" at bounding box center [1368, 85] width 44 height 17
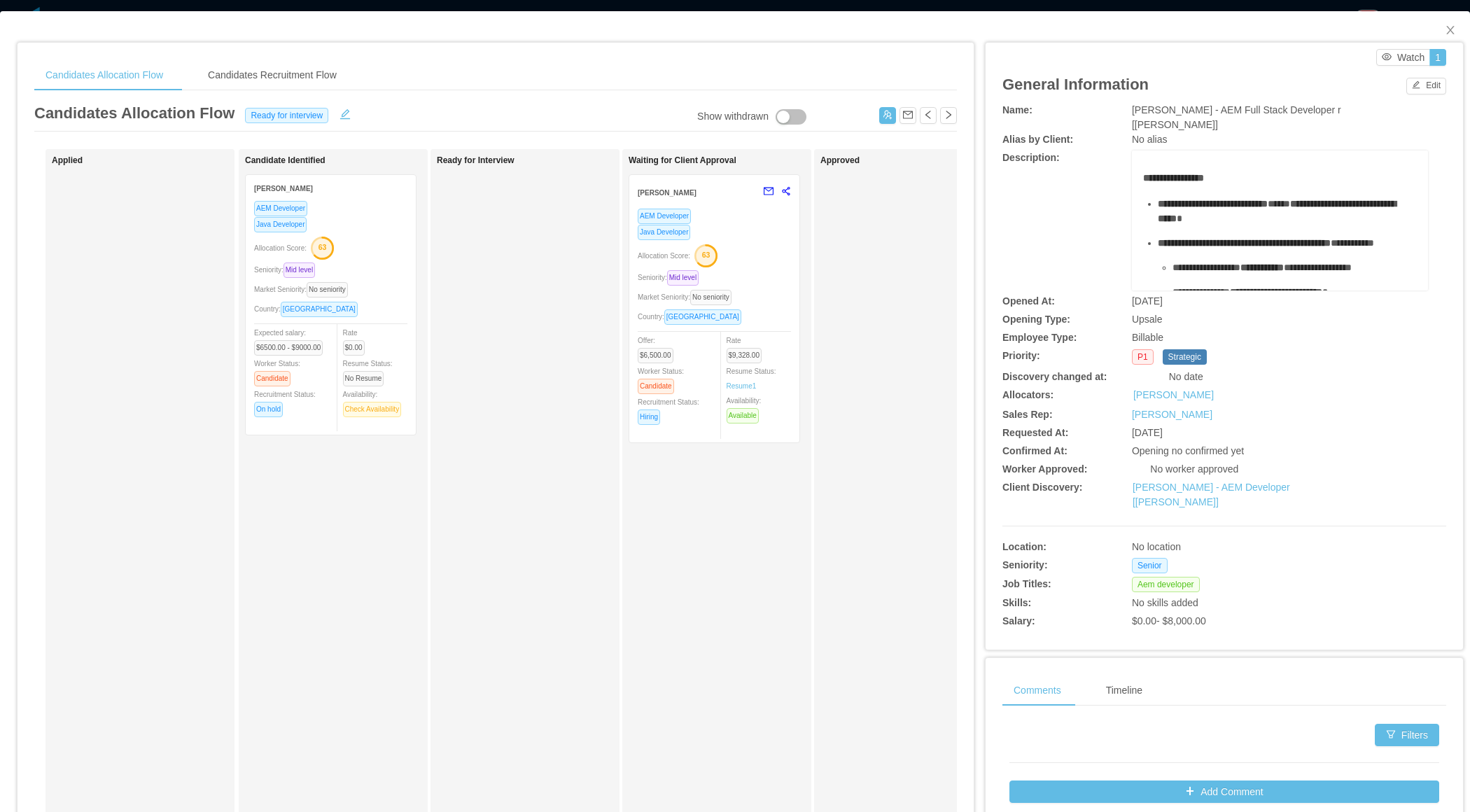
click at [511, 386] on div "Ready for Interview" at bounding box center [535, 498] width 196 height 687
click at [888, 113] on button "button" at bounding box center [887, 115] width 17 height 17
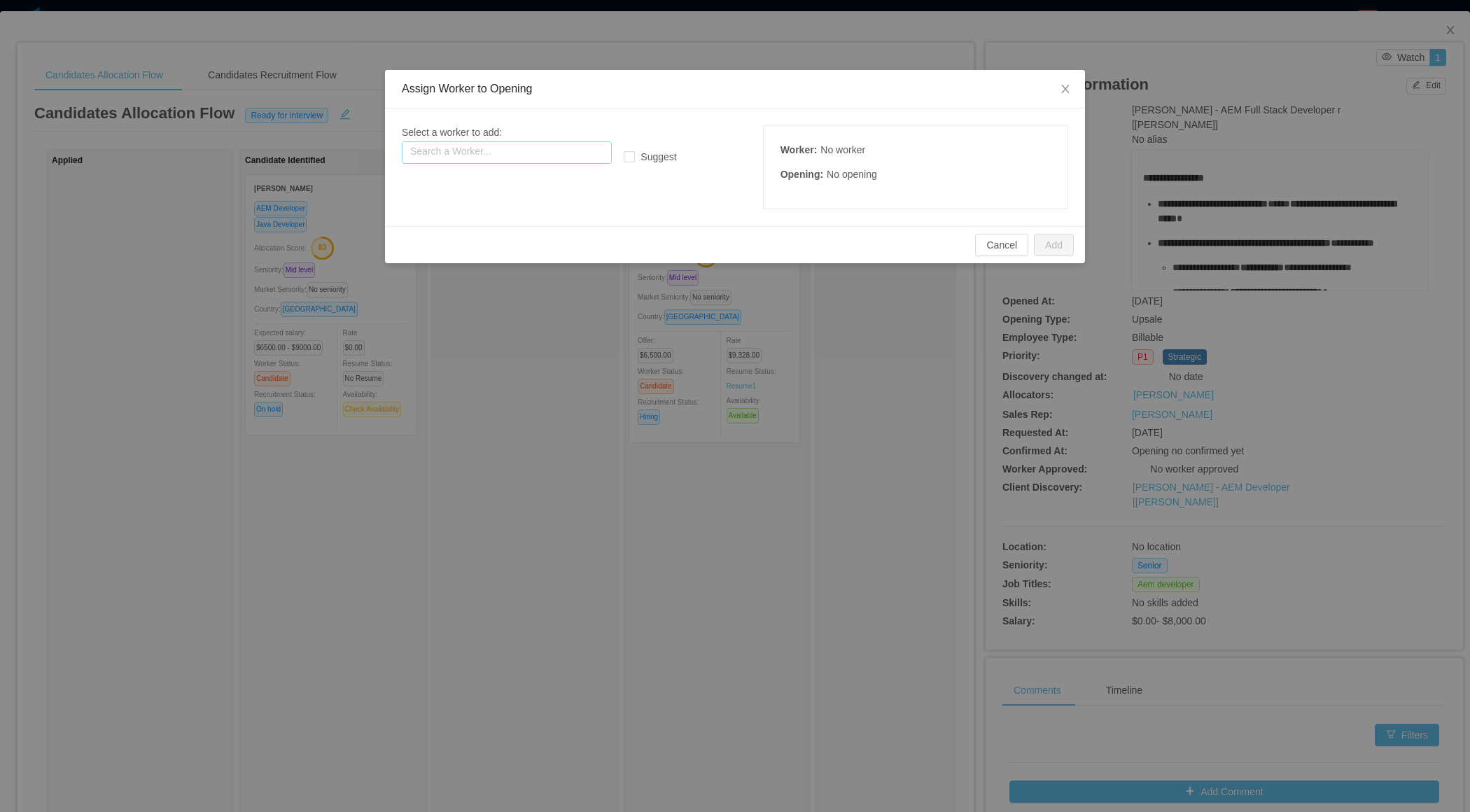
click at [507, 151] on input "text" at bounding box center [507, 153] width 210 height 23
paste input "**********"
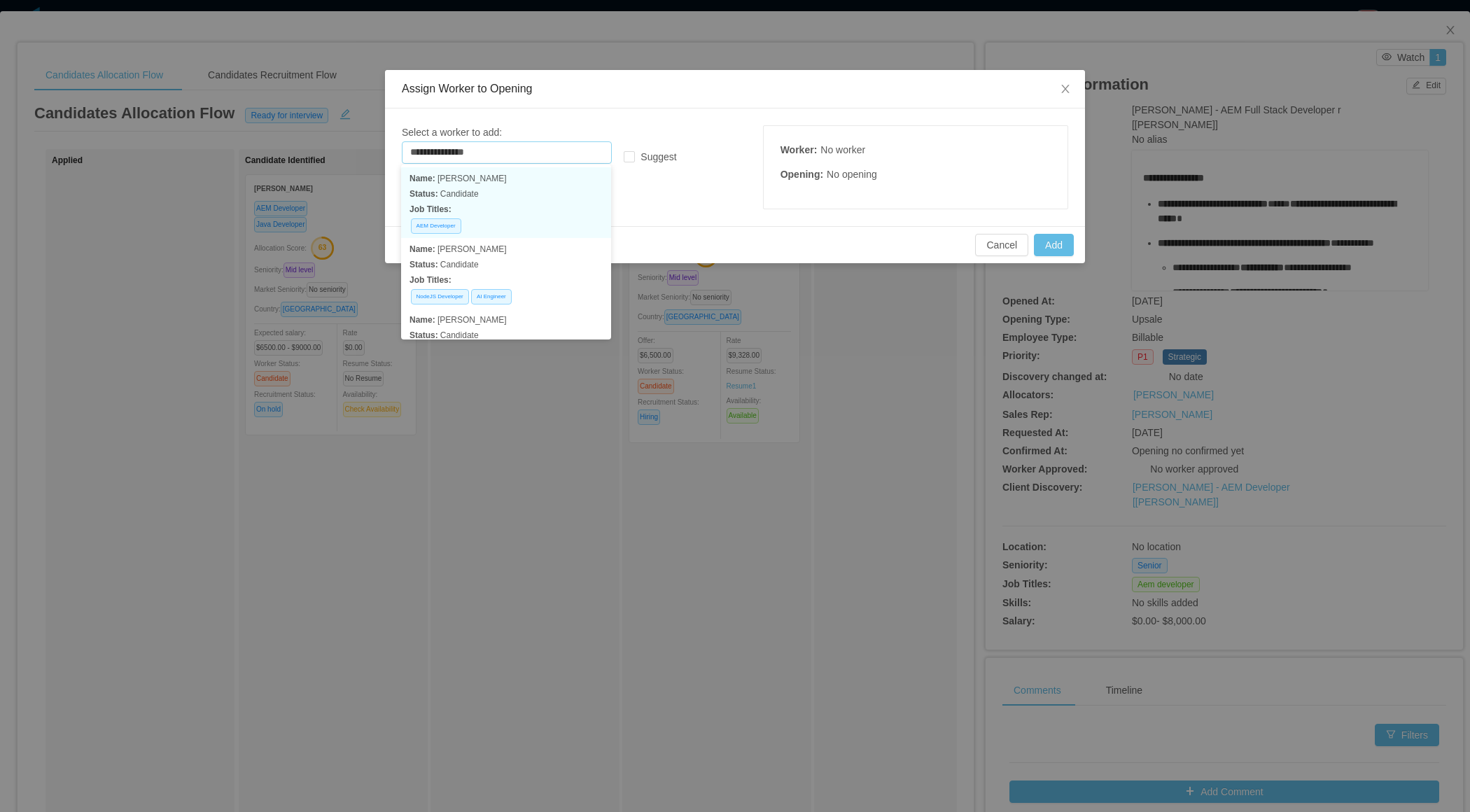
click at [504, 198] on p "Status: Candidate" at bounding box center [506, 194] width 193 height 16
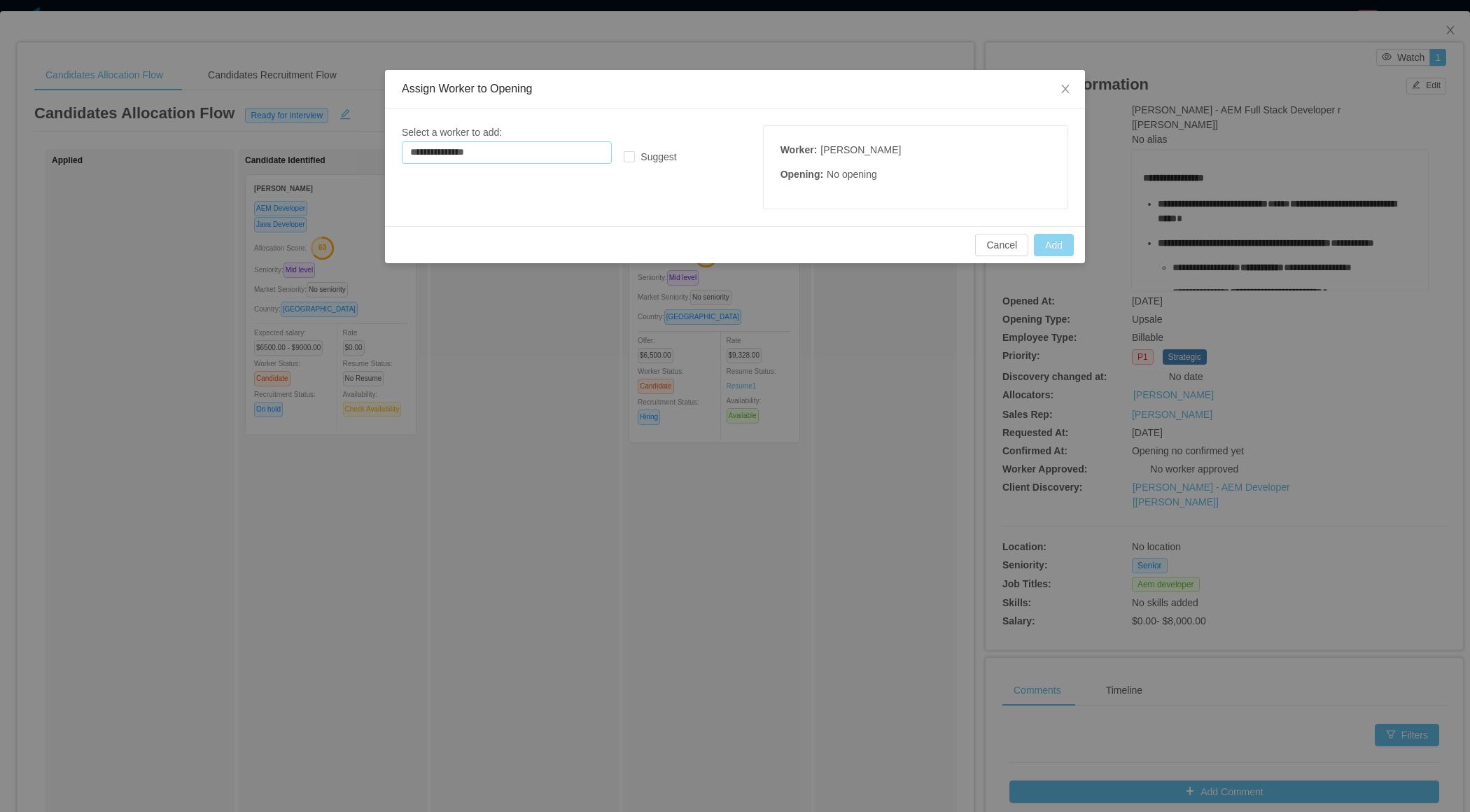
type input "**********"
click at [1043, 248] on button "Add" at bounding box center [1054, 245] width 40 height 23
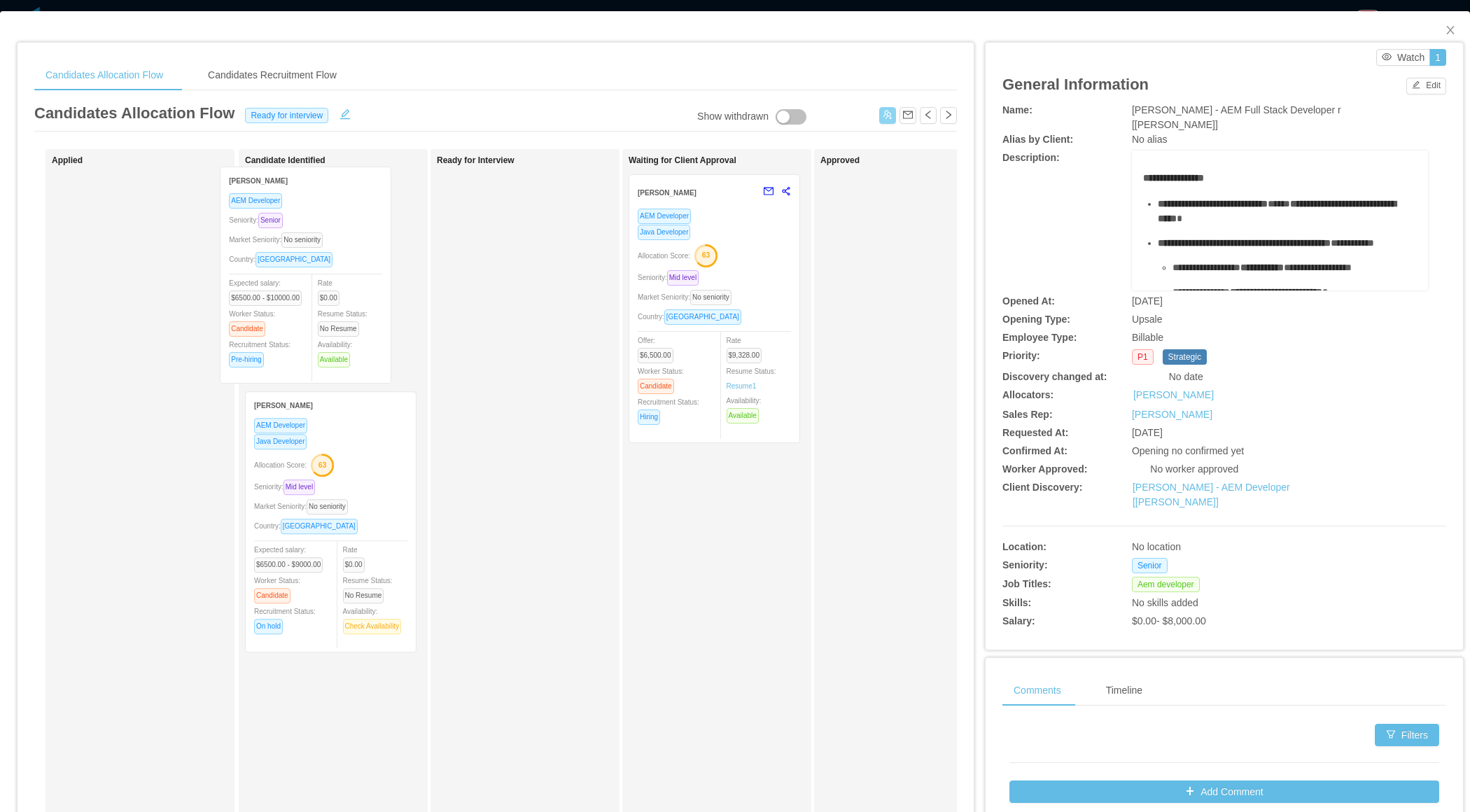
drag, startPoint x: 191, startPoint y: 311, endPoint x: 364, endPoint y: 303, distance: 173.2
click at [364, 303] on div "Applied Hector Quintero AEM Developer Seniority: Senior Market Seniority: No se…" at bounding box center [495, 505] width 923 height 711
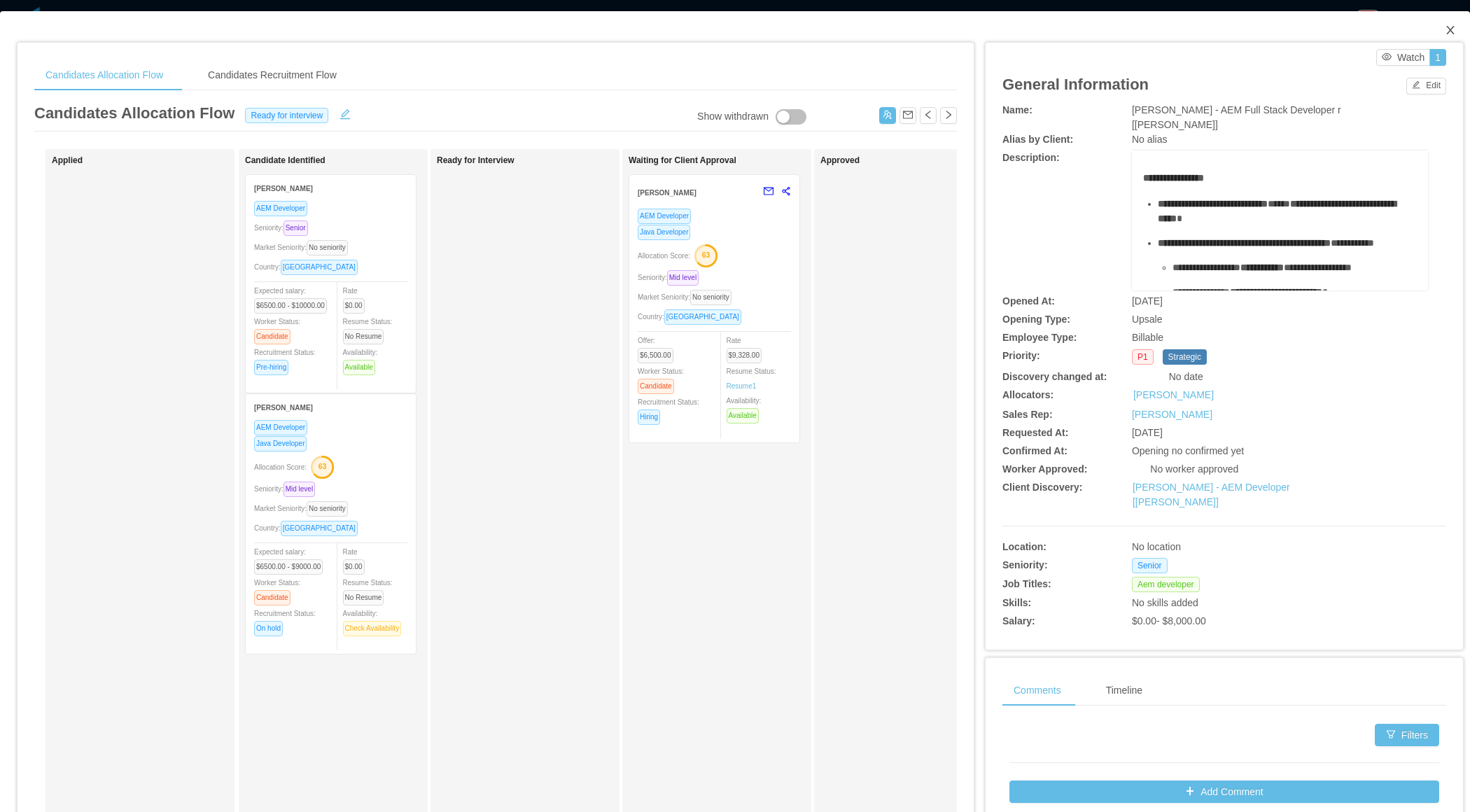
click at [1450, 27] on icon "icon: close" at bounding box center [1450, 30] width 11 height 11
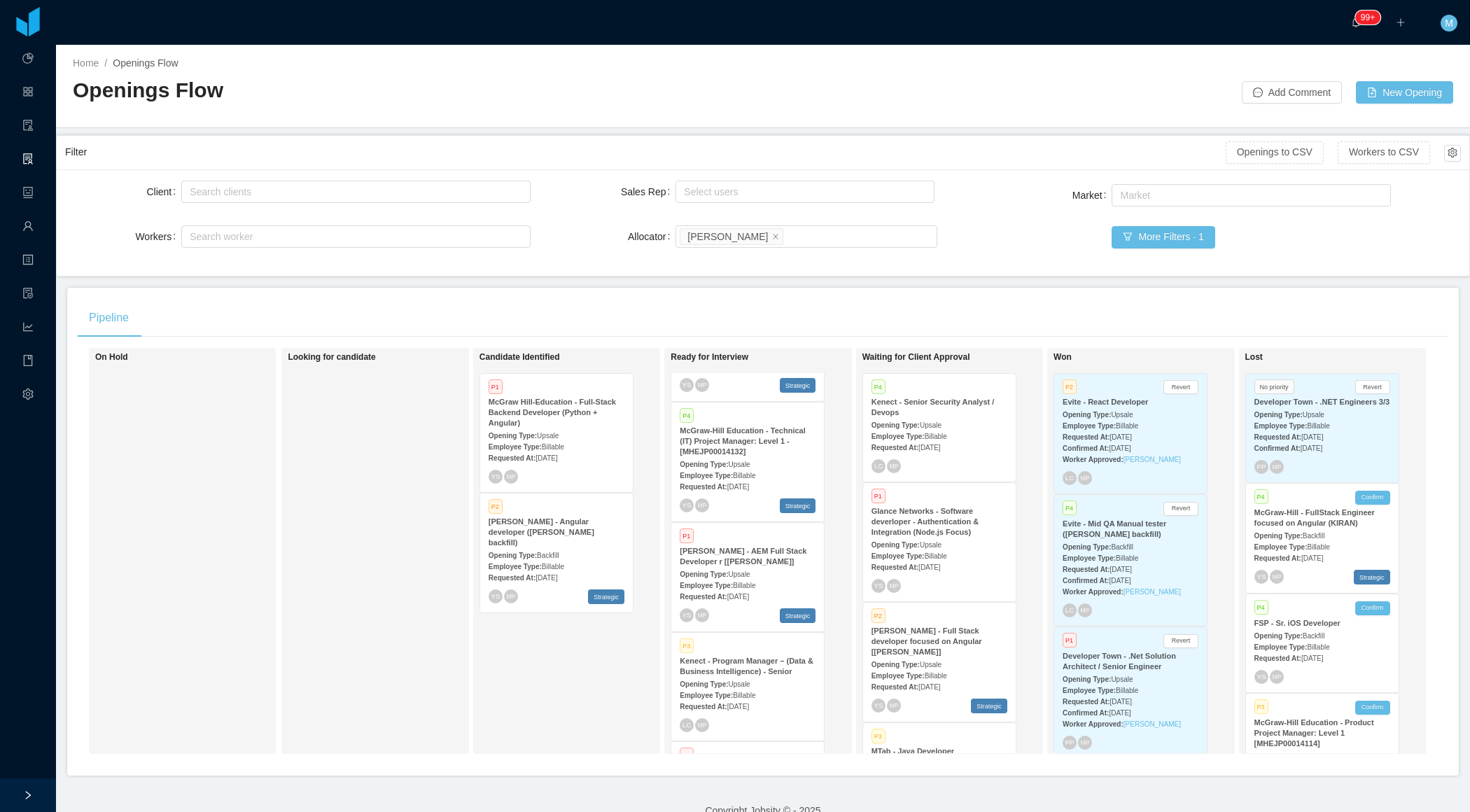
scroll to position [69, 0]
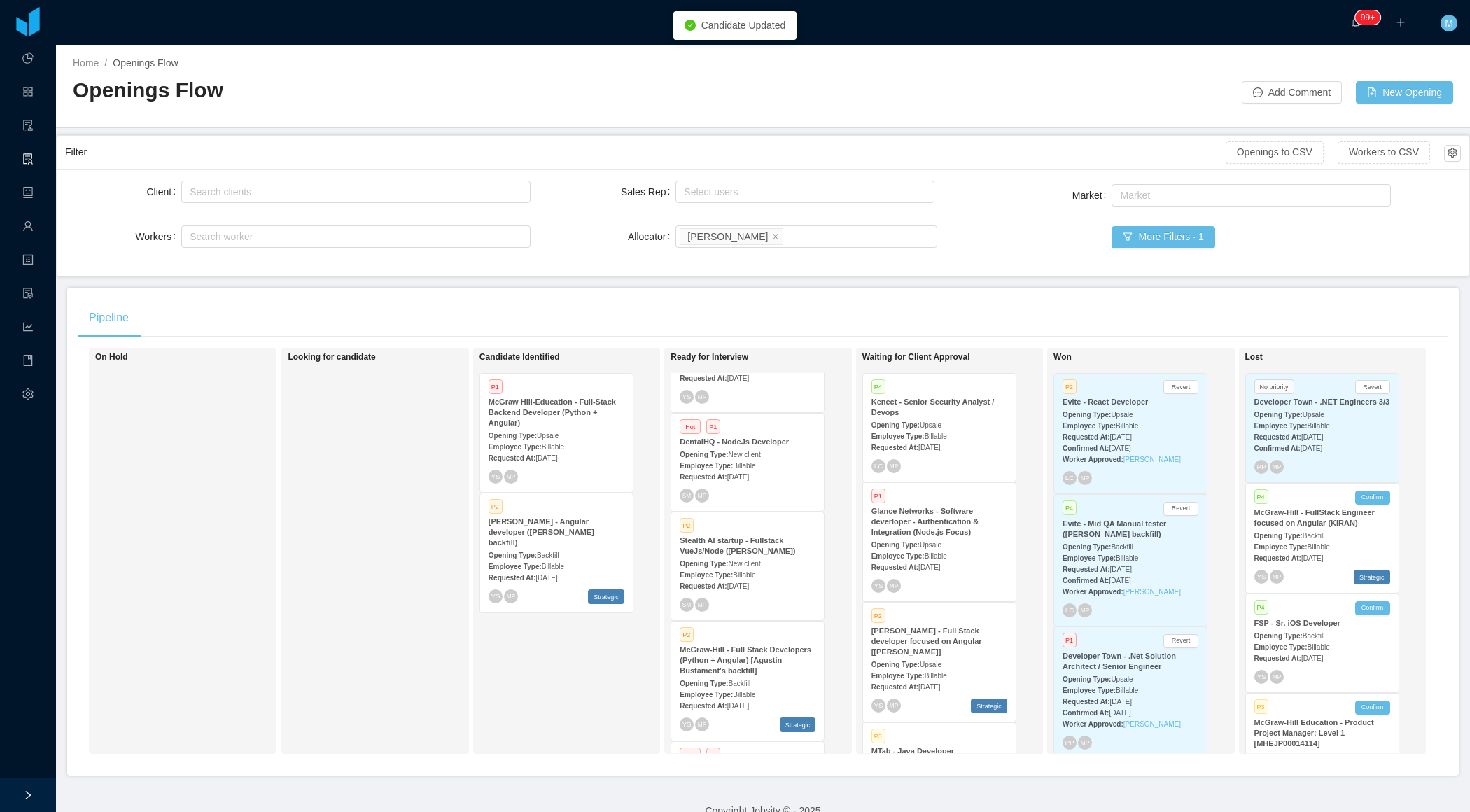
click at [762, 551] on strong "Stealth AI startup - Fullstack VueJs/Node (Erkang Zheng)" at bounding box center [737, 545] width 116 height 19
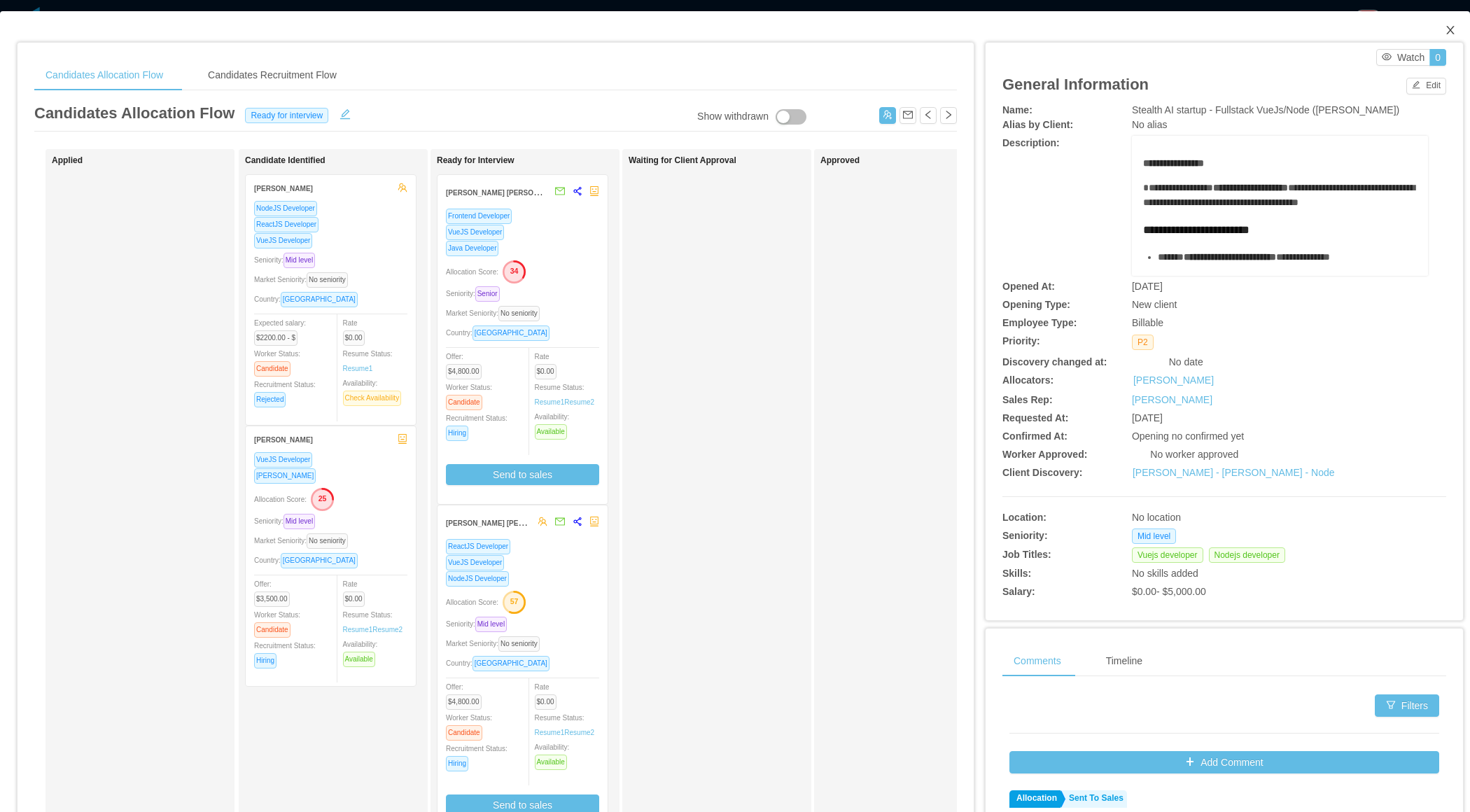
click at [1450, 25] on icon "icon: close" at bounding box center [1450, 30] width 11 height 11
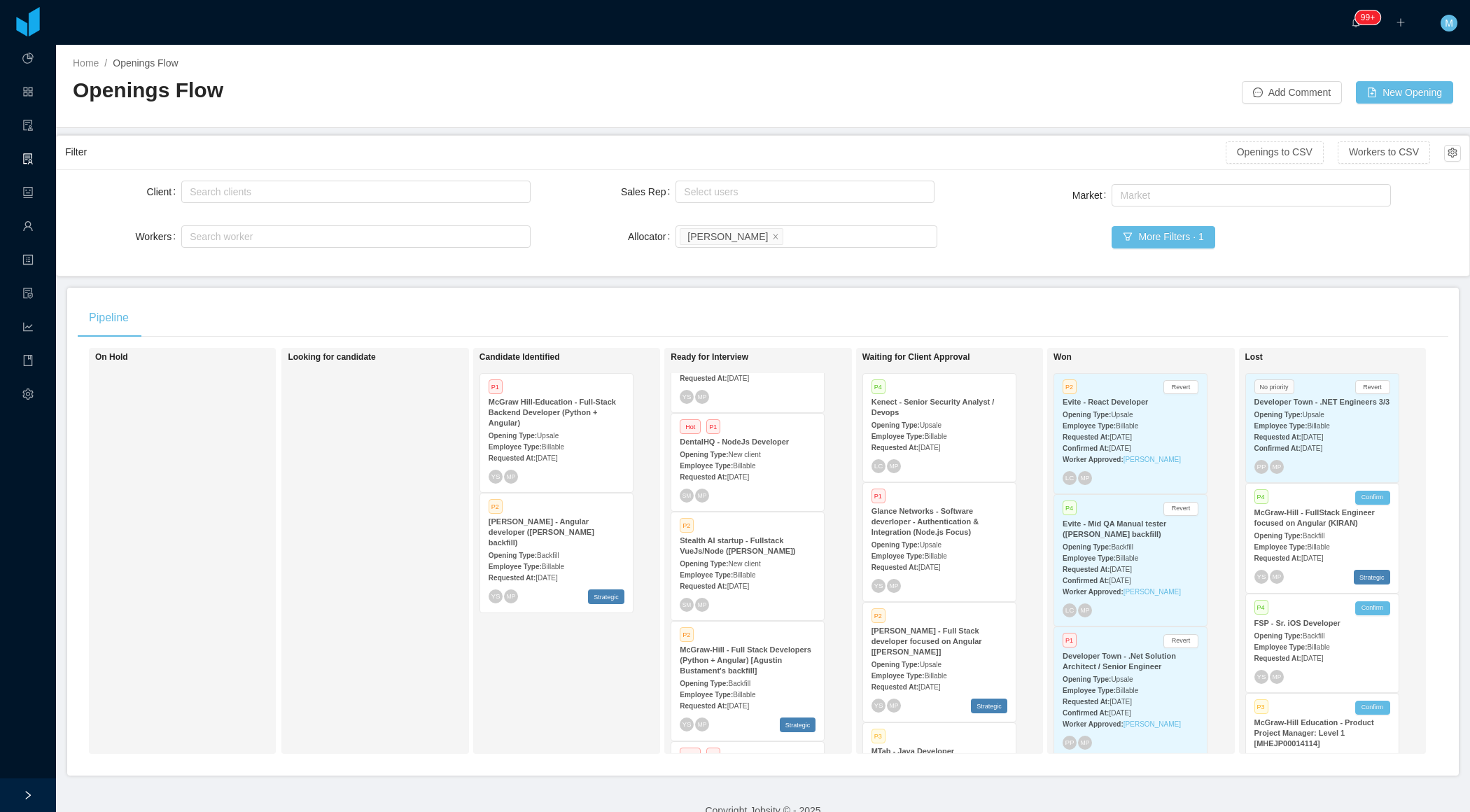
scroll to position [967, 0]
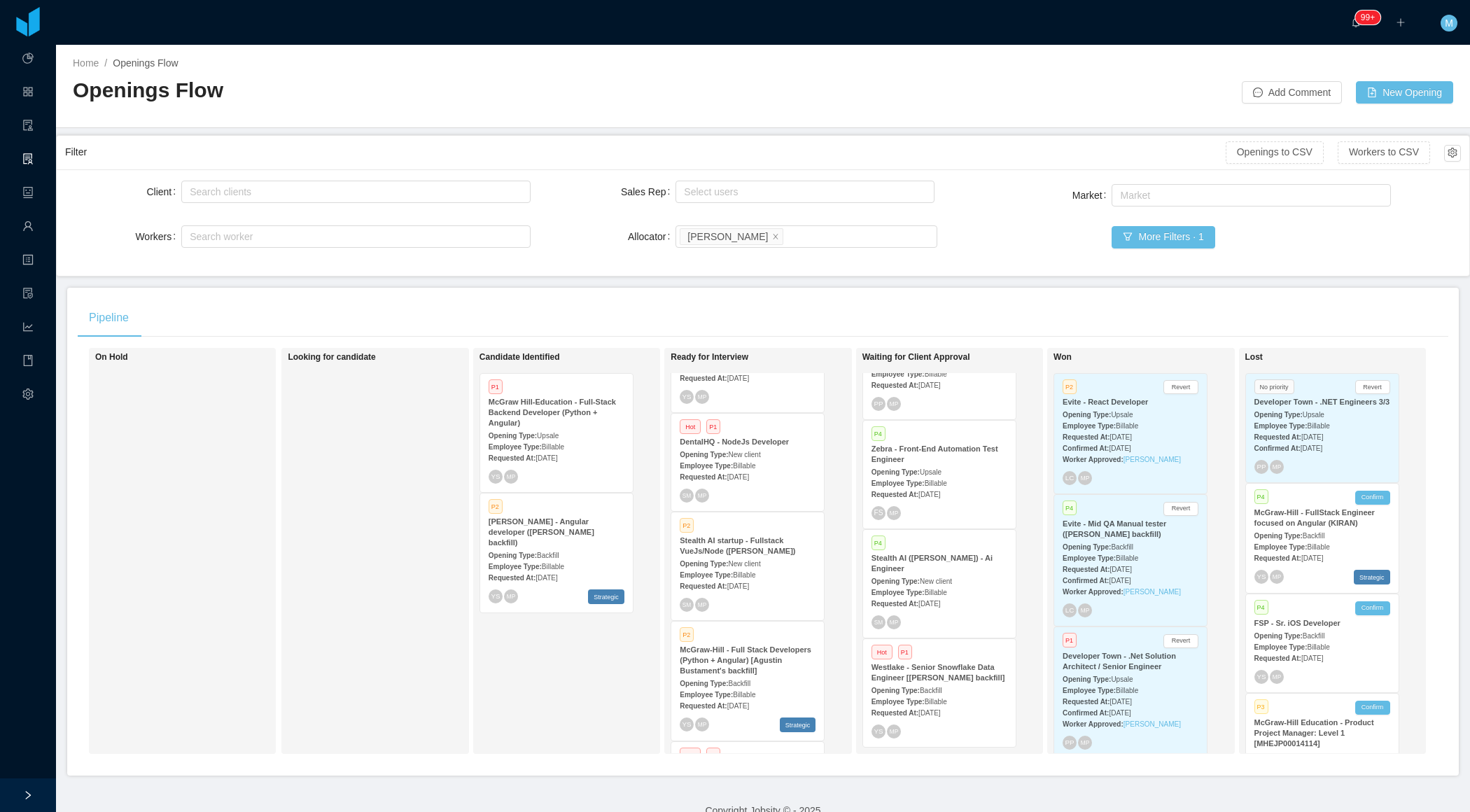
click at [926, 578] on span "New client" at bounding box center [936, 581] width 32 height 8
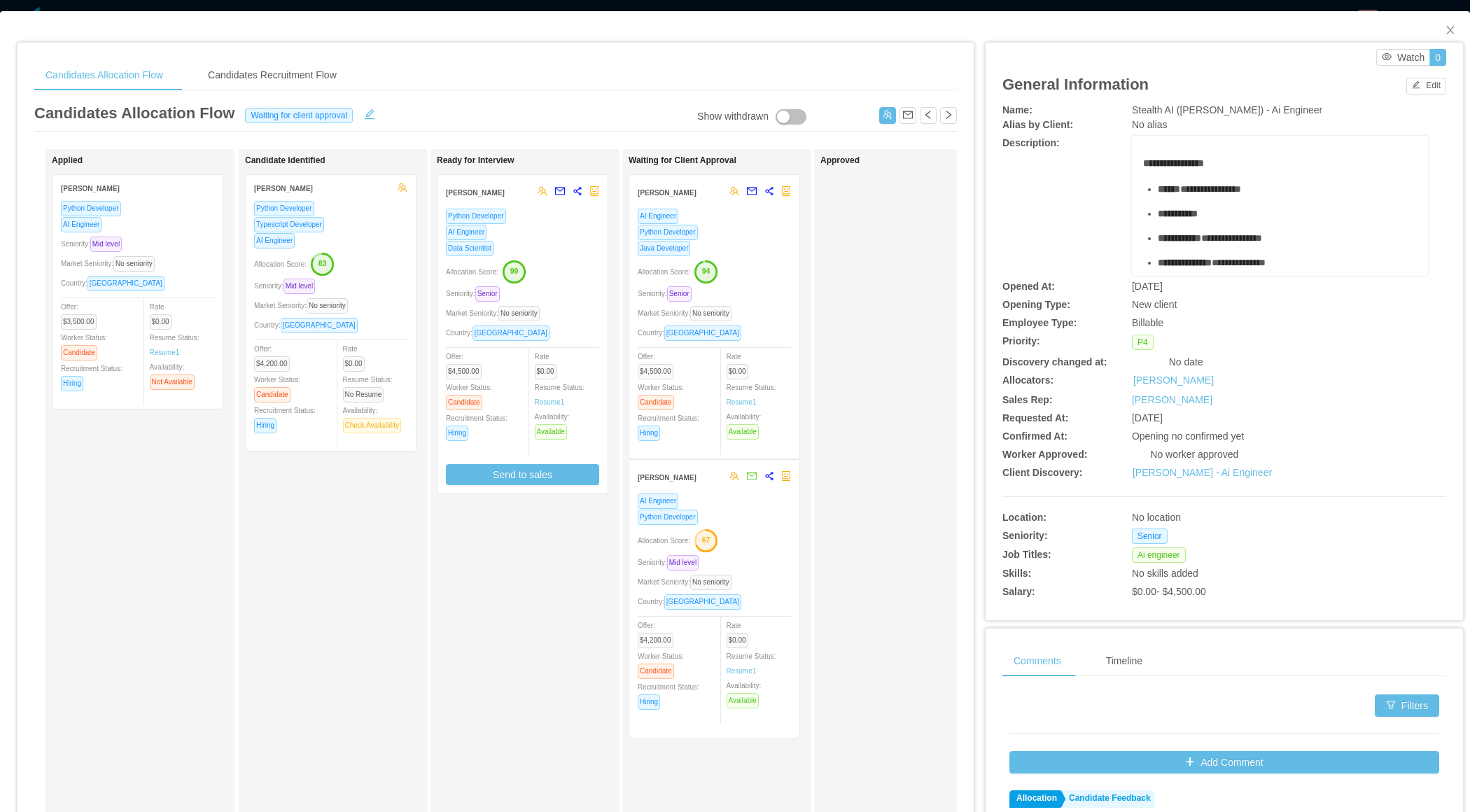
click at [575, 288] on div "Seniority: Senior" at bounding box center [522, 294] width 153 height 17
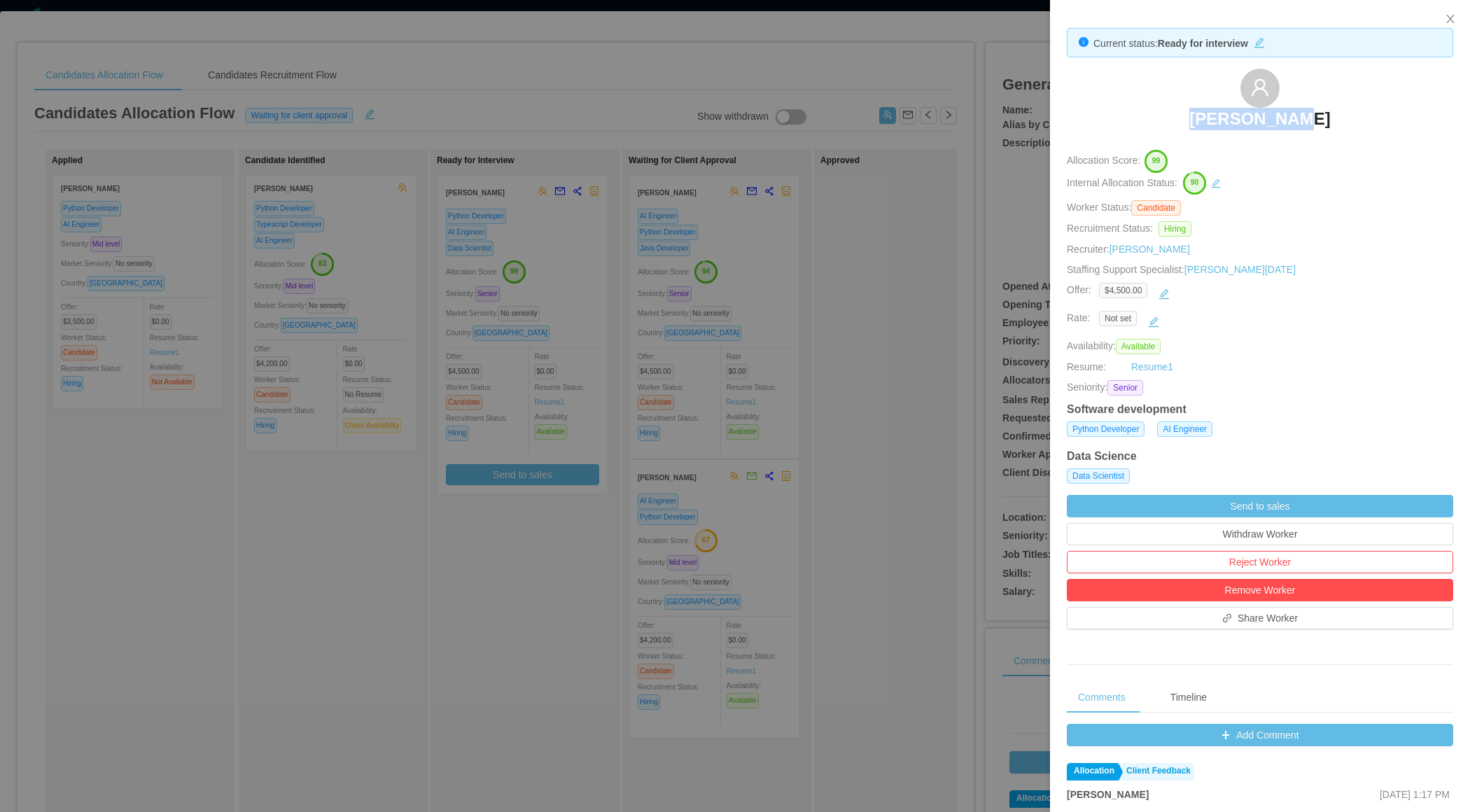
drag, startPoint x: 1152, startPoint y: 102, endPoint x: 1318, endPoint y: 116, distance: 166.6
click at [1318, 116] on div "Lucca Prado" at bounding box center [1260, 103] width 387 height 70
copy h3 "Lucca Prado"
click at [503, 607] on div at bounding box center [735, 406] width 1470 height 812
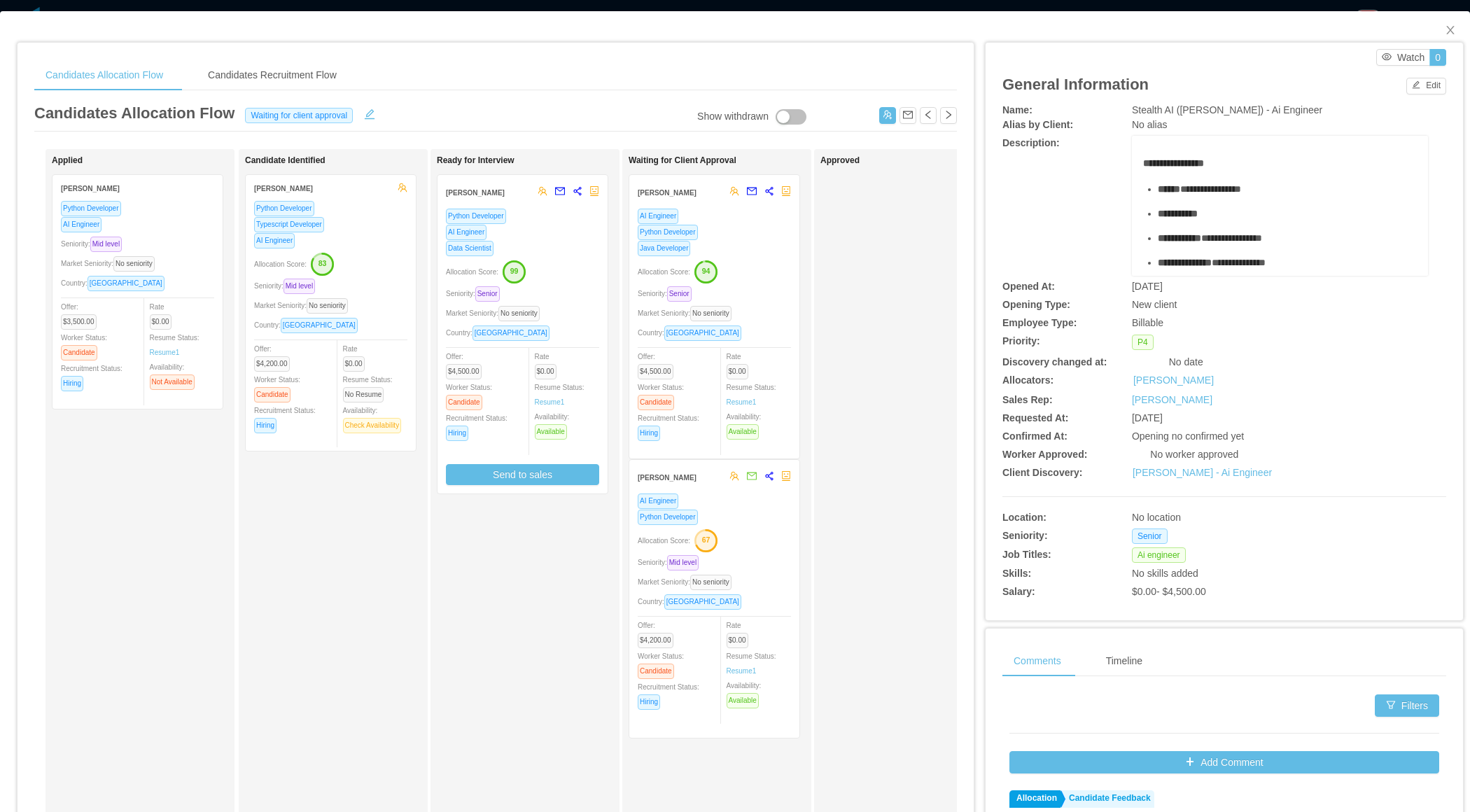
click at [568, 288] on div "Seniority: Senior" at bounding box center [522, 294] width 153 height 17
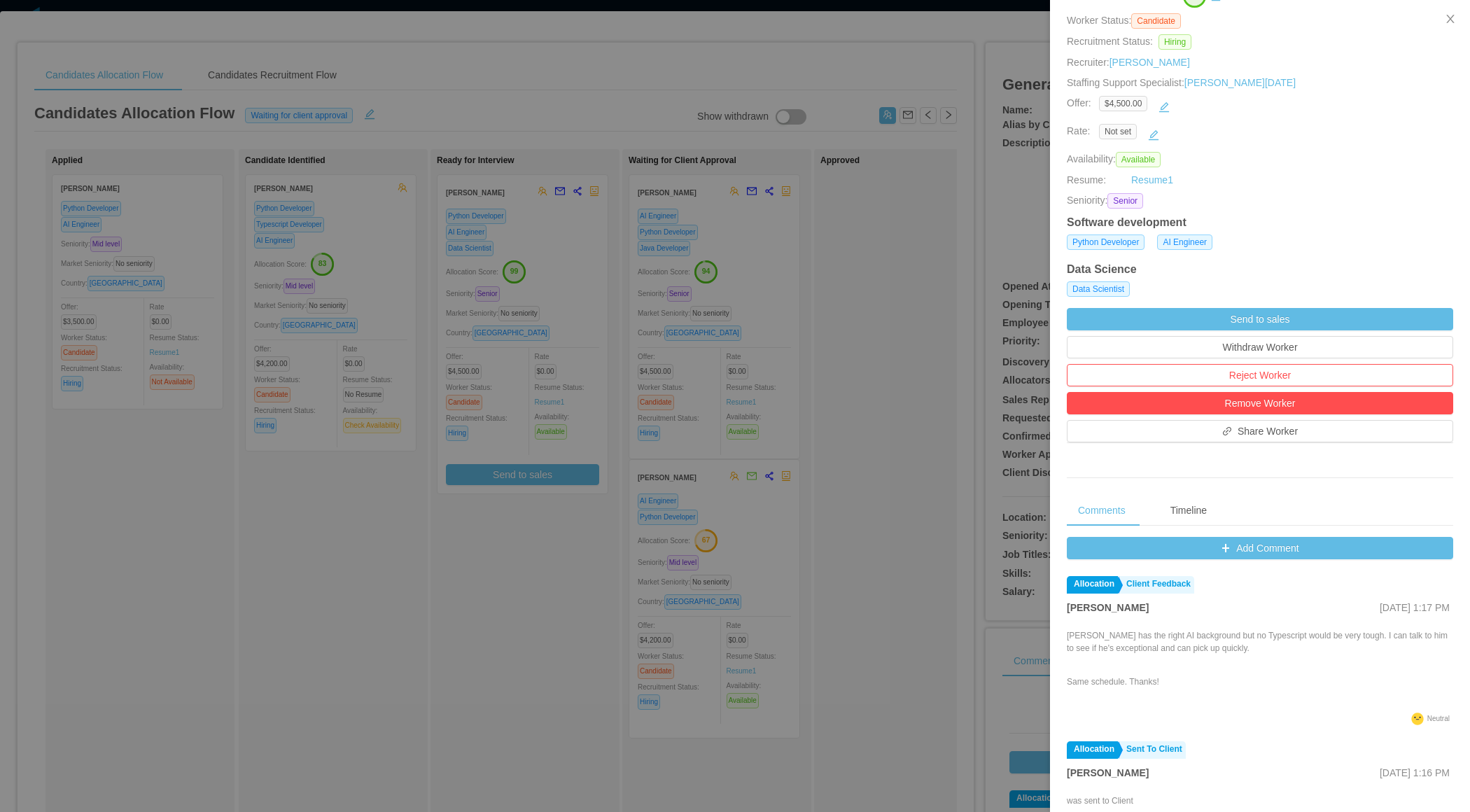
scroll to position [186, 0]
click at [387, 667] on div at bounding box center [735, 406] width 1470 height 812
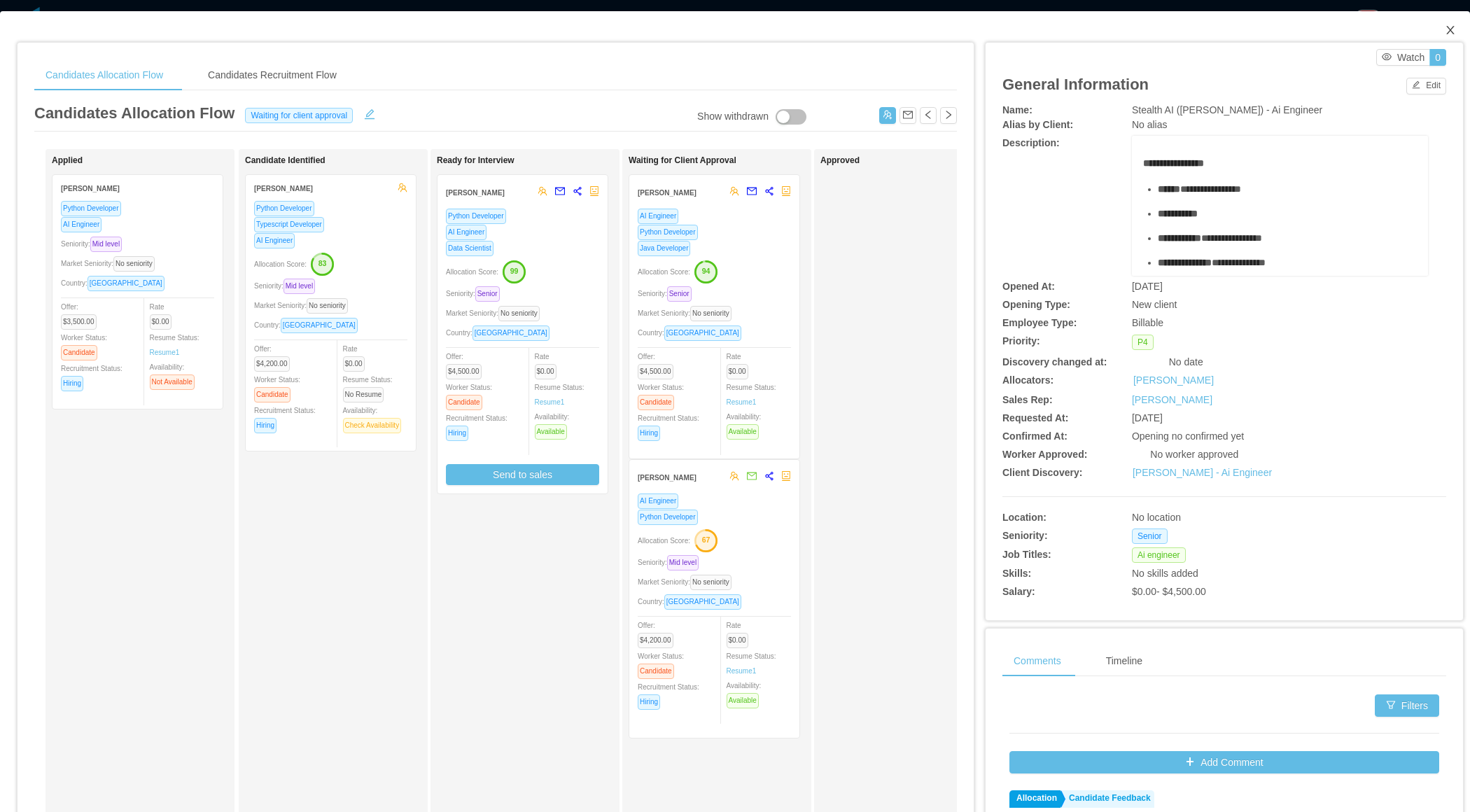
click at [1452, 28] on icon "icon: close" at bounding box center [1450, 30] width 8 height 9
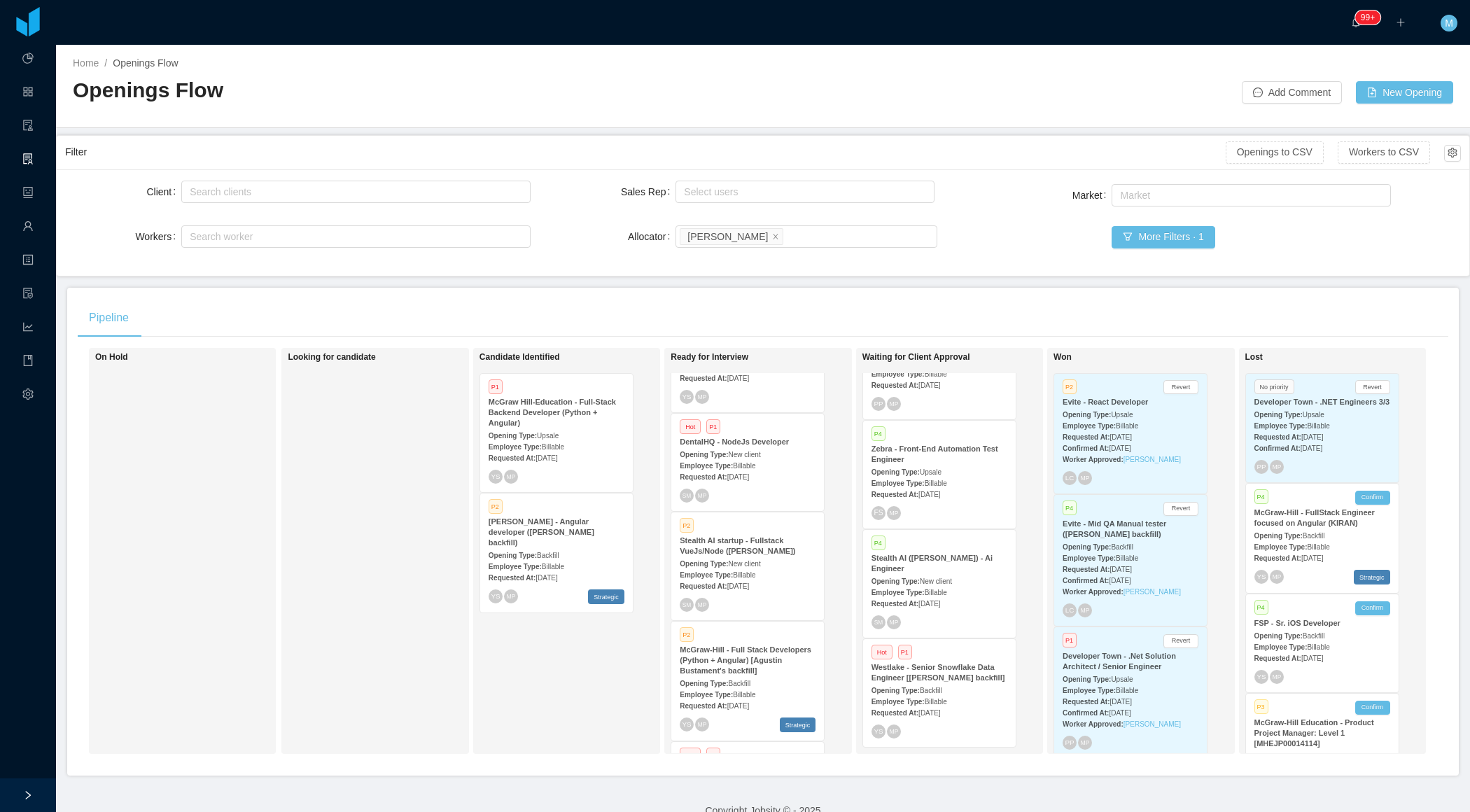
scroll to position [508, 0]
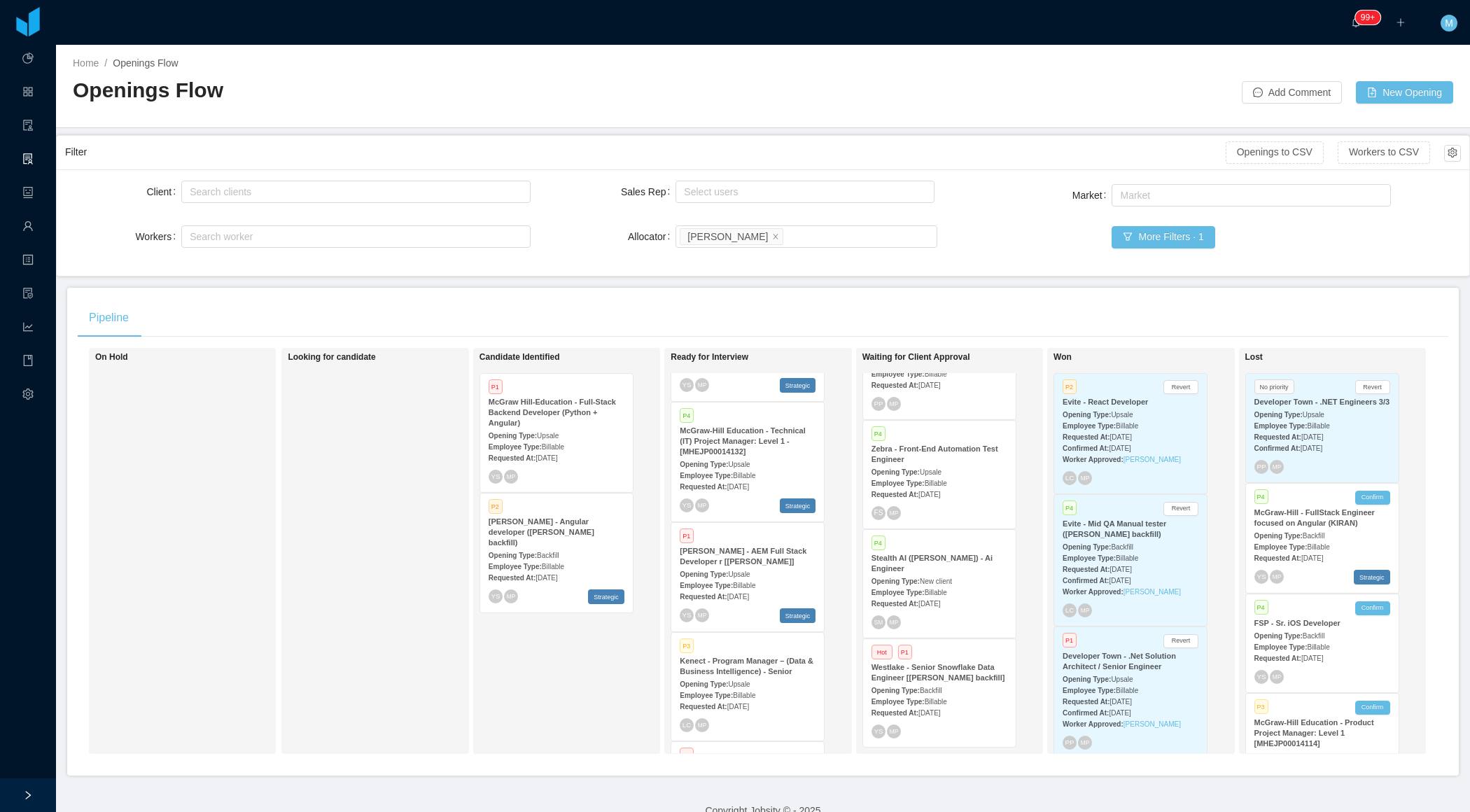
click at [755, 582] on span "Billable" at bounding box center [745, 585] width 23 height 8
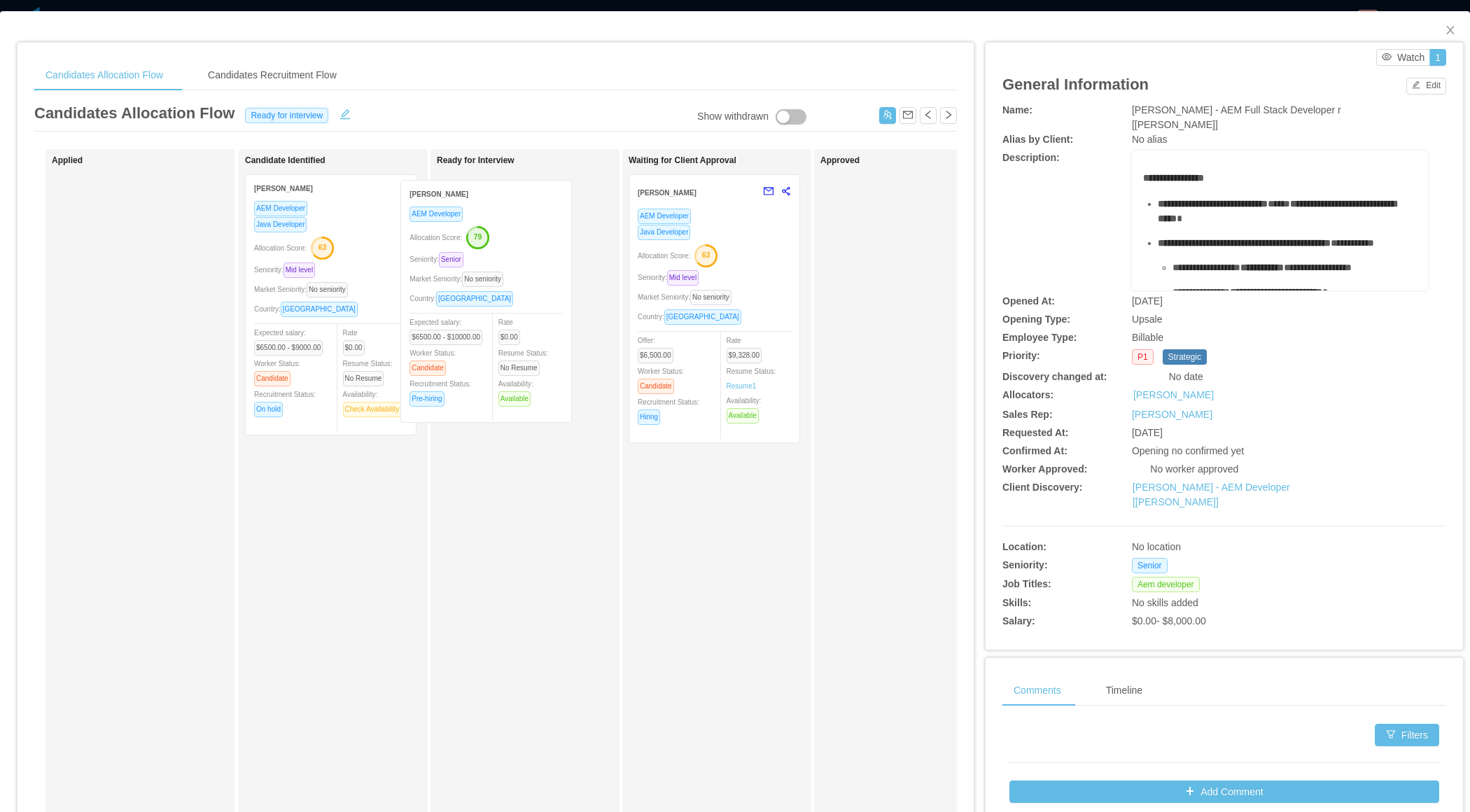
drag, startPoint x: 366, startPoint y: 301, endPoint x: 523, endPoint y: 308, distance: 157.2
click at [523, 308] on div "Applied Candidate Identified Hector Quintero AEM Developer Allocation Score: 79…" at bounding box center [495, 505] width 923 height 711
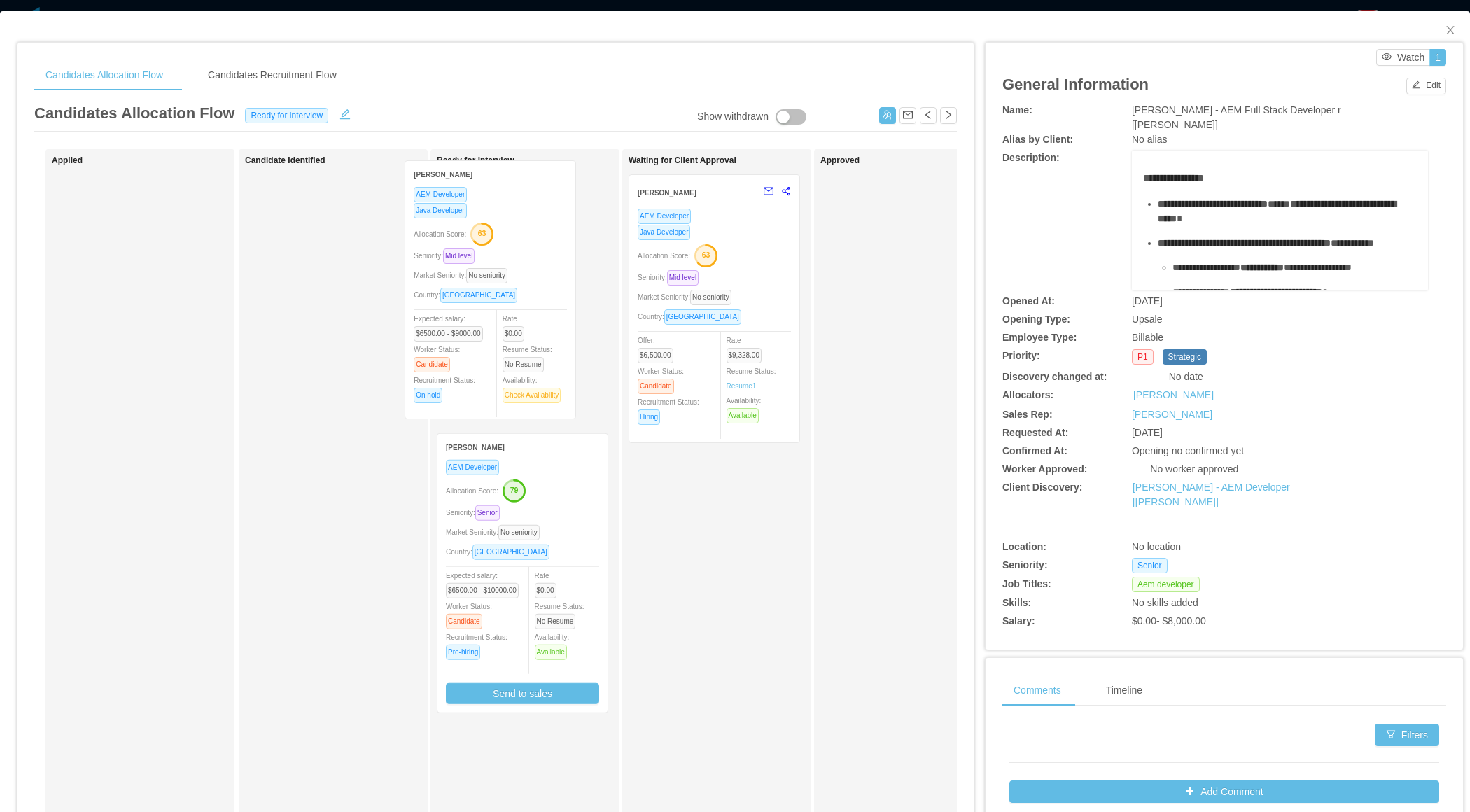
drag, startPoint x: 369, startPoint y: 308, endPoint x: 527, endPoint y: 294, distance: 158.6
click at [528, 294] on div "Applied Candidate Identified Mateo Recoba AEM Developer Java Developer Allocati…" at bounding box center [495, 505] width 923 height 711
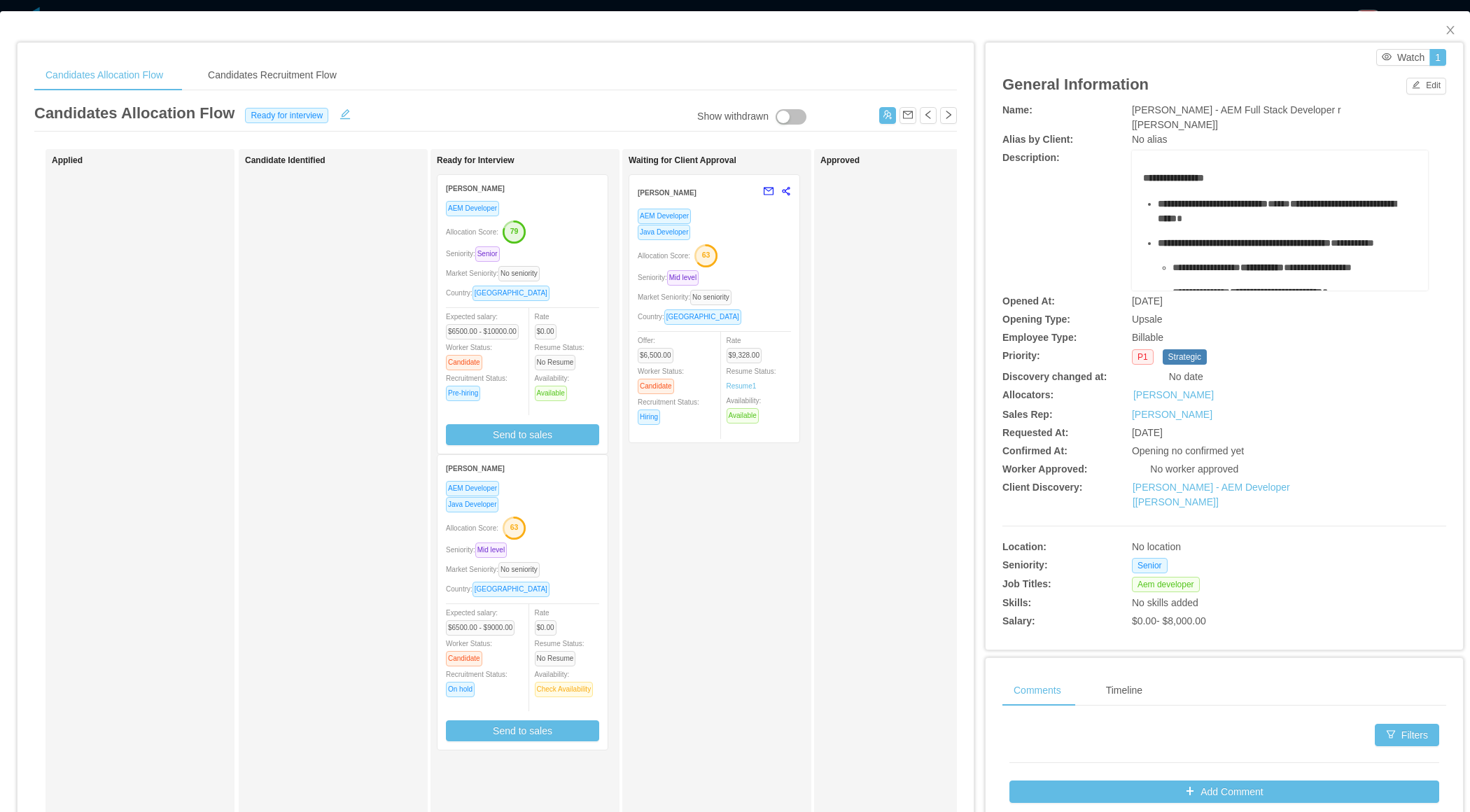
click at [576, 266] on div "Market Seniority: No seniority" at bounding box center [522, 273] width 153 height 17
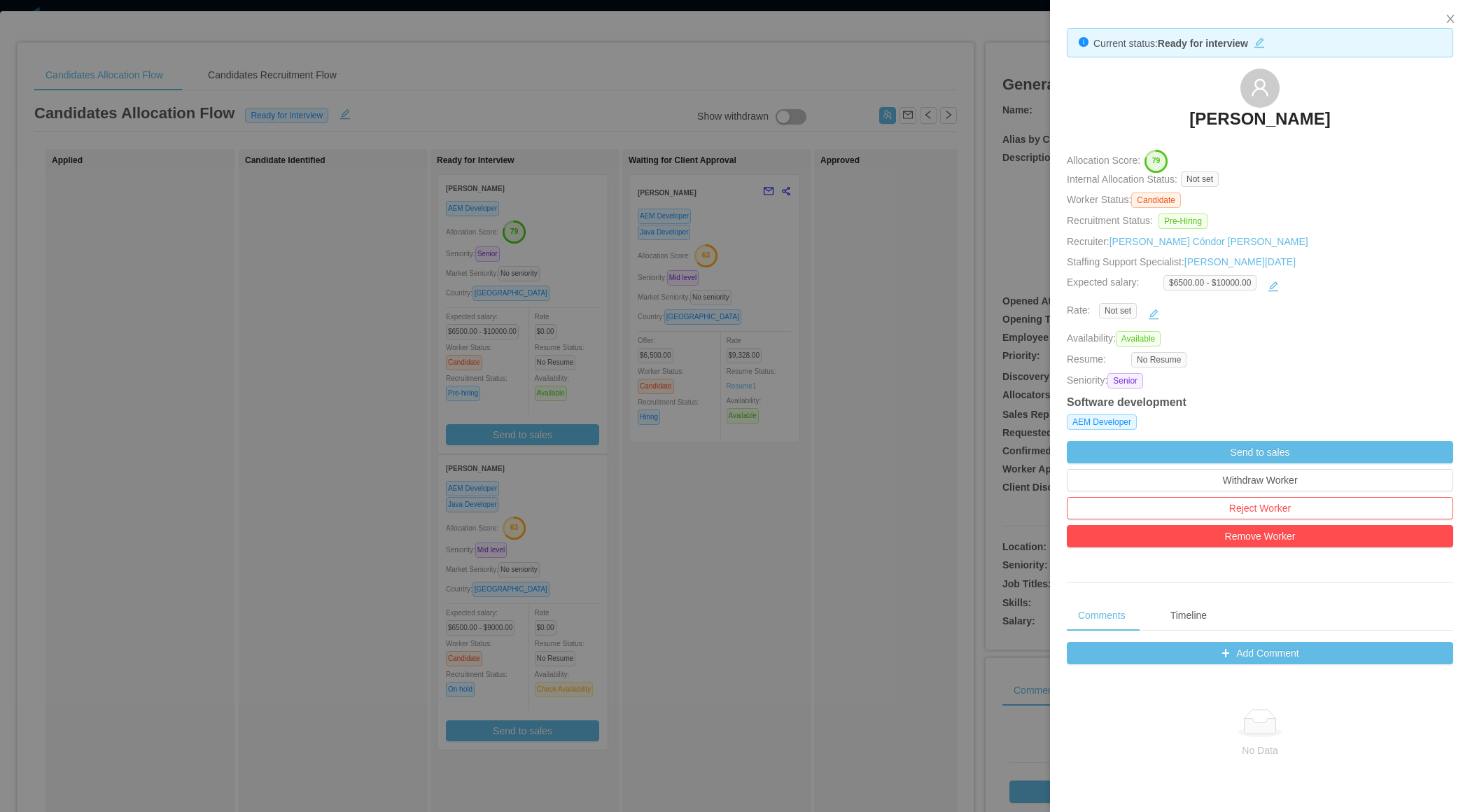
click at [658, 616] on div at bounding box center [735, 406] width 1470 height 812
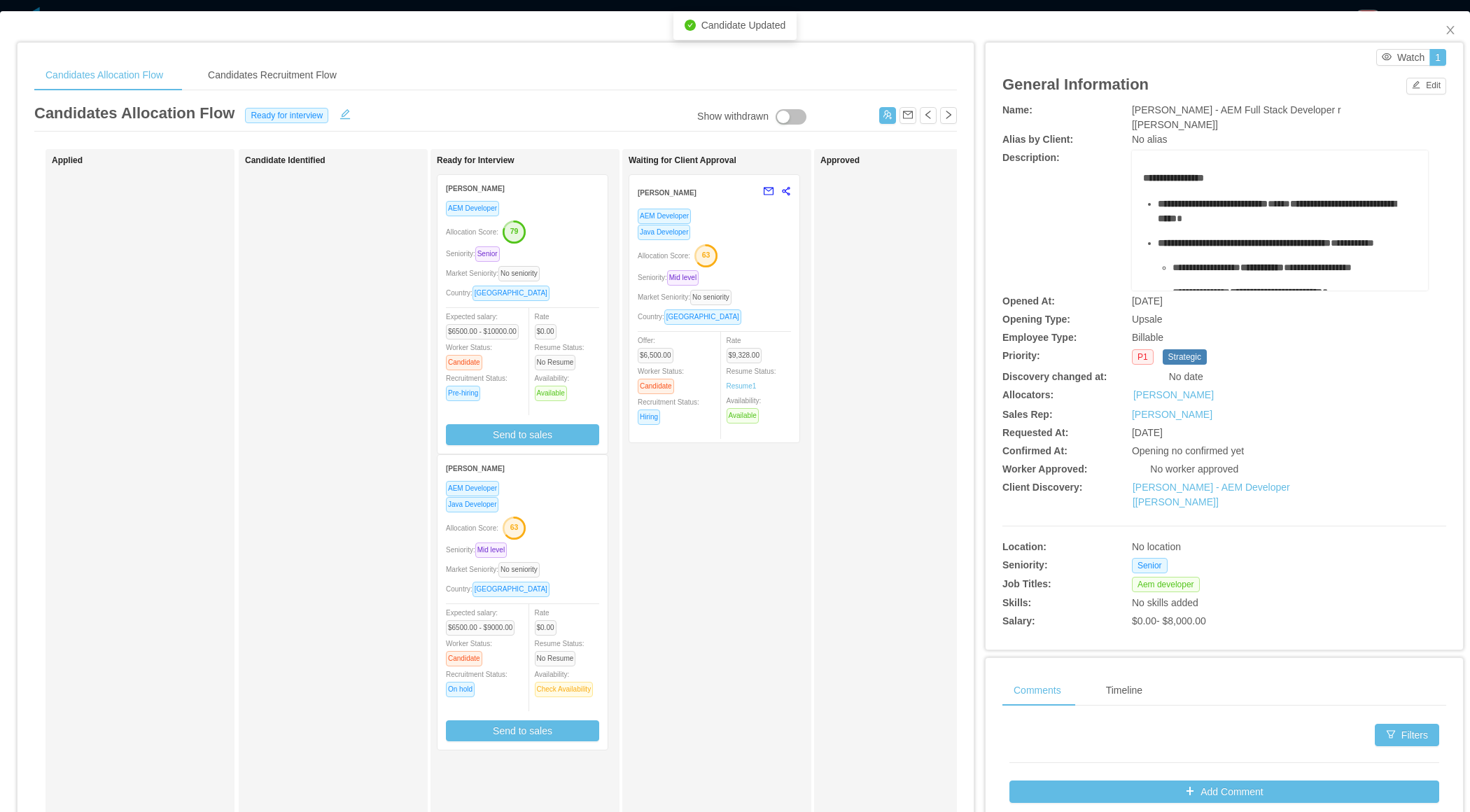
click at [578, 543] on div "Seniority: Mid level" at bounding box center [522, 550] width 153 height 17
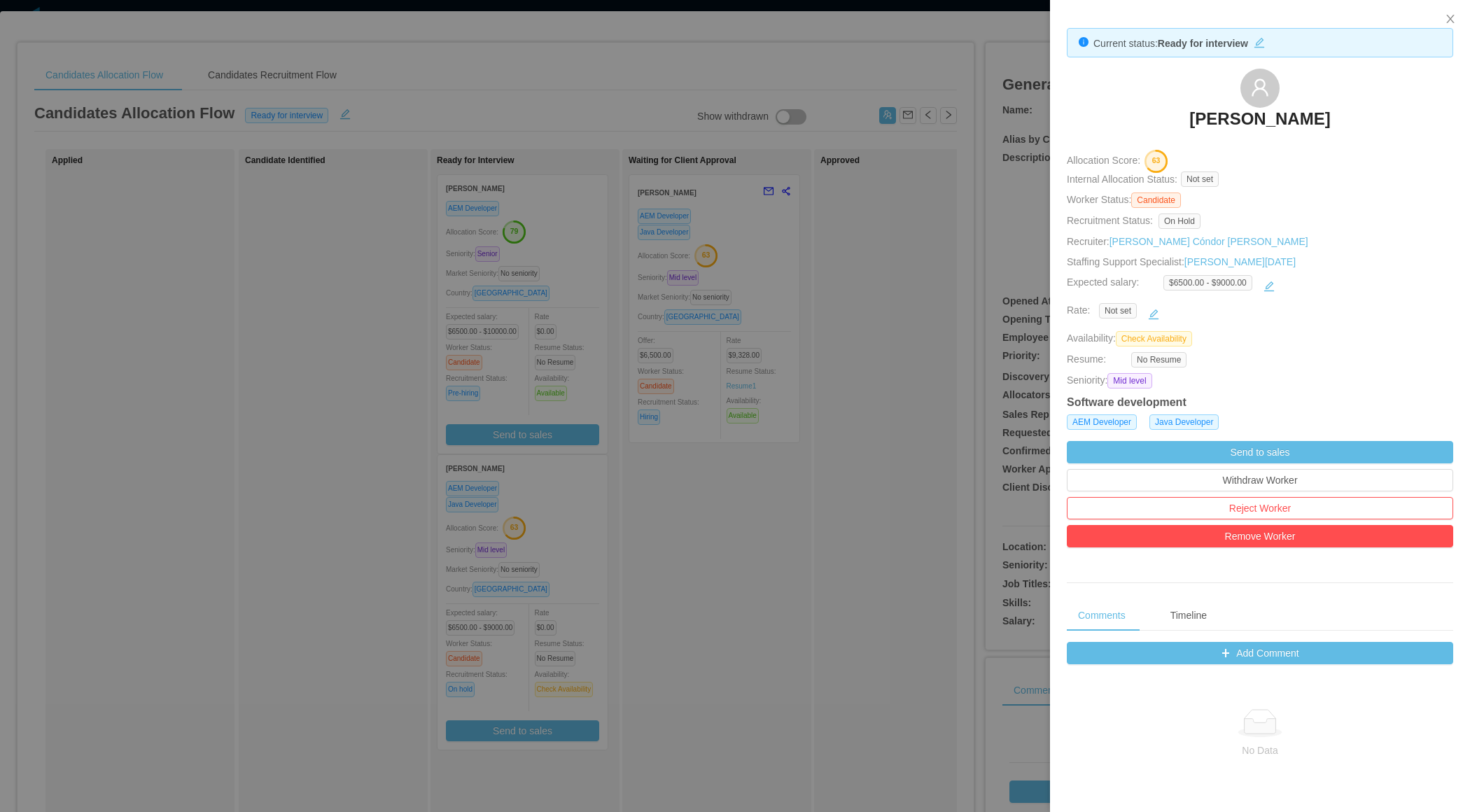
click at [831, 435] on div at bounding box center [735, 406] width 1470 height 812
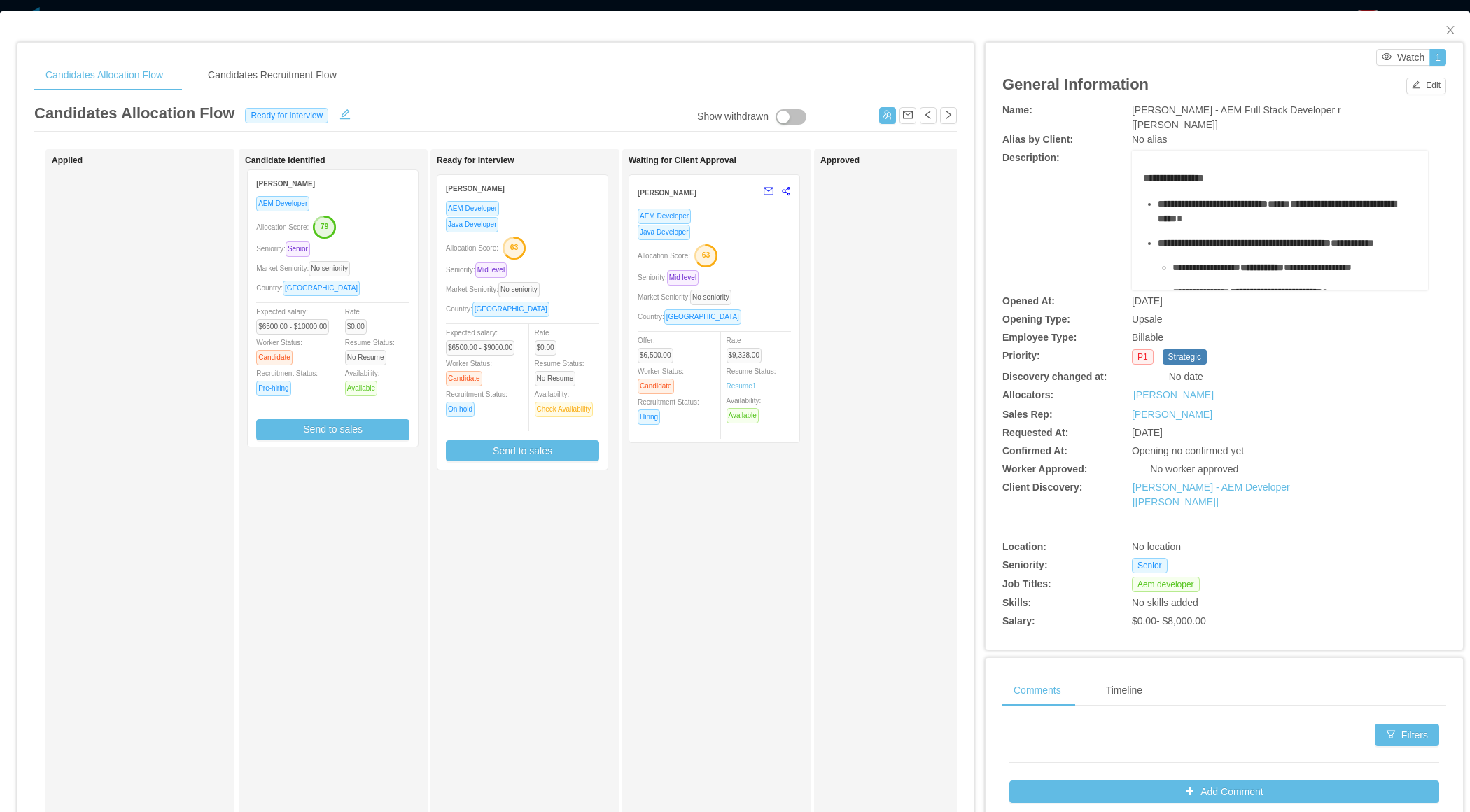
drag, startPoint x: 573, startPoint y: 362, endPoint x: 357, endPoint y: 350, distance: 216.3
click at [357, 351] on div "Applied Candidate Identified Ready for Interview Hector Quintero AEM Developer …" at bounding box center [495, 505] width 923 height 711
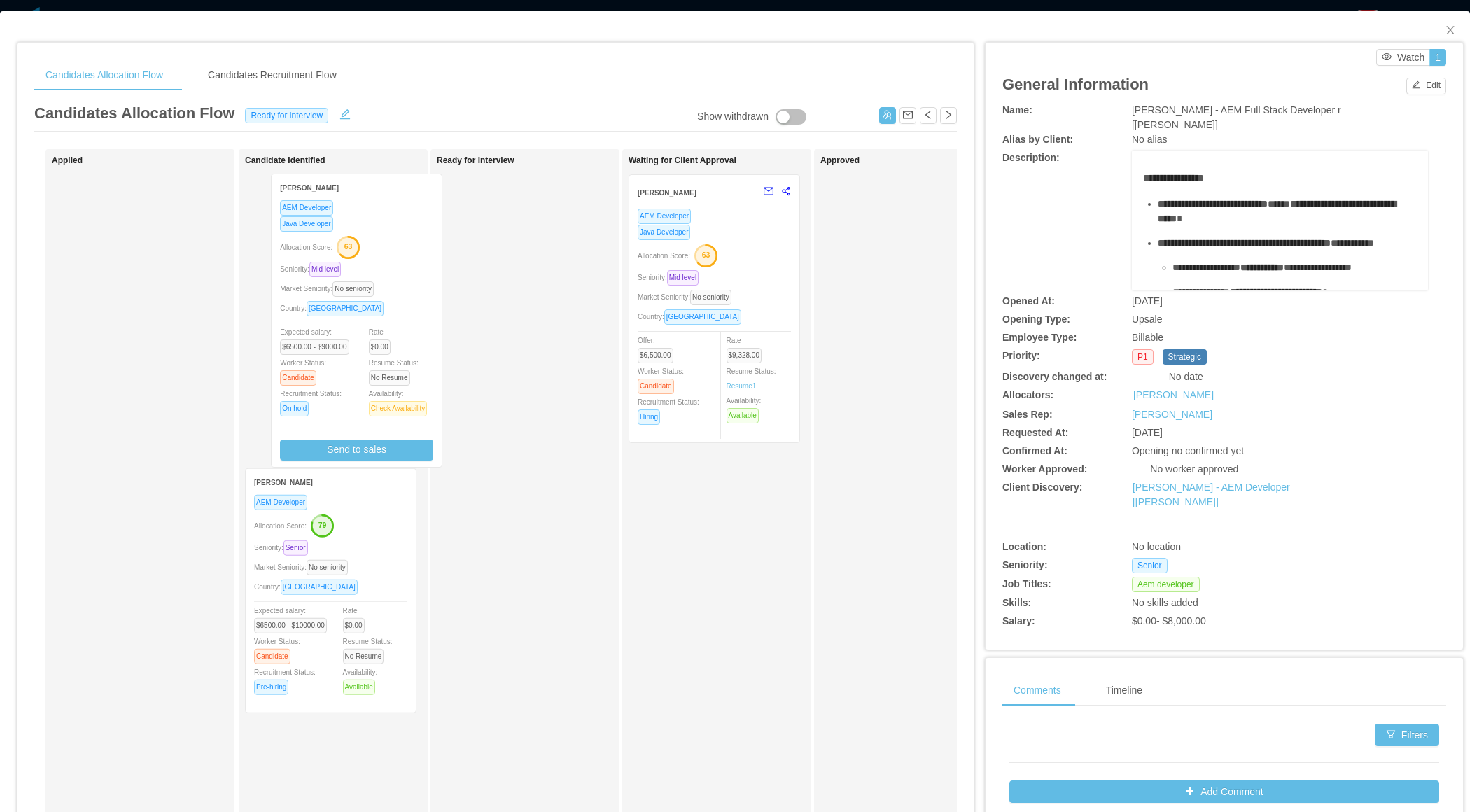
drag, startPoint x: 539, startPoint y: 367, endPoint x: 368, endPoint y: 366, distance: 171.0
click at [368, 366] on div "Applied Candidate Identified Hector Quintero AEM Developer Allocation Score: 79…" at bounding box center [495, 505] width 923 height 711
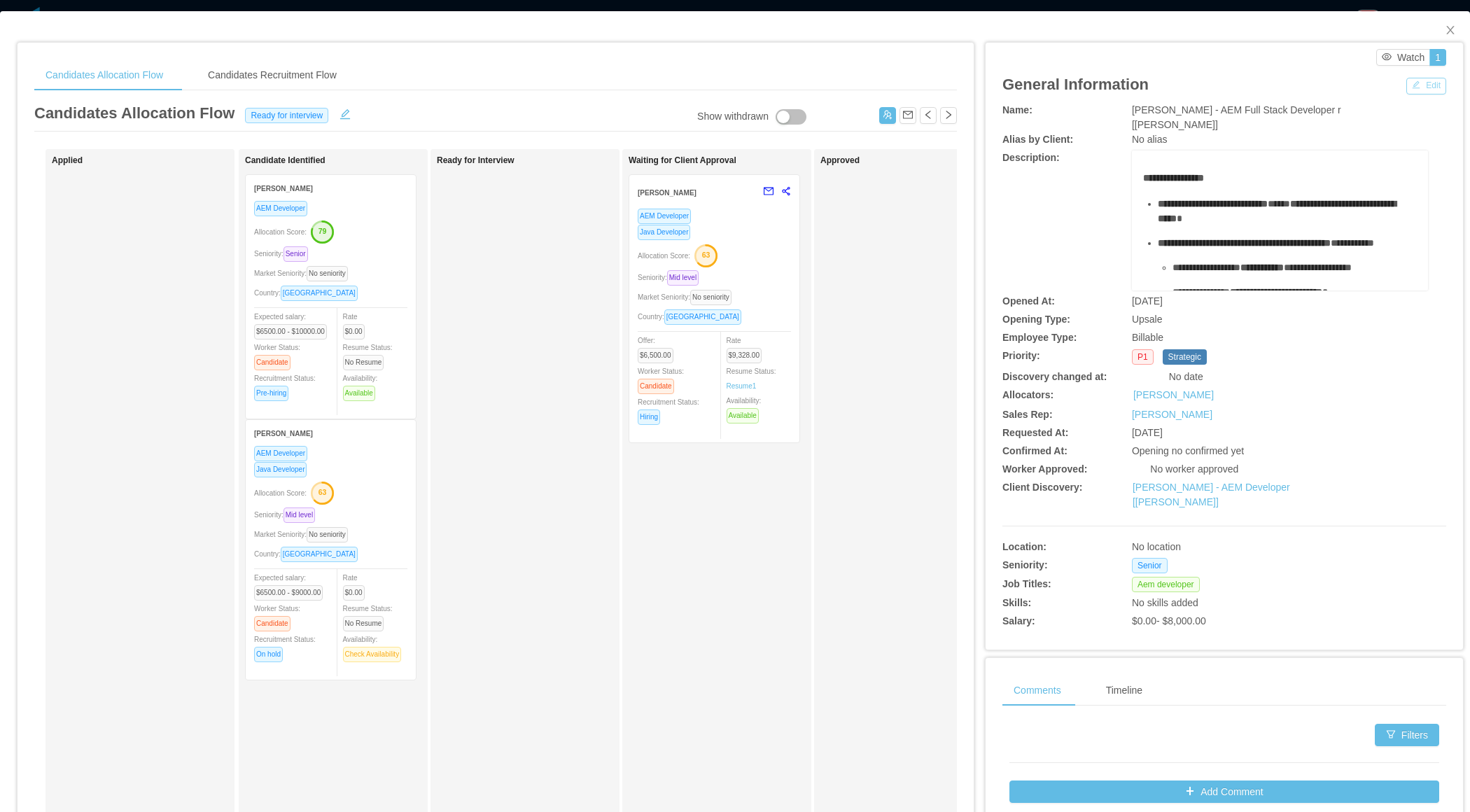
click at [1433, 87] on button "Edit" at bounding box center [1427, 85] width 40 height 17
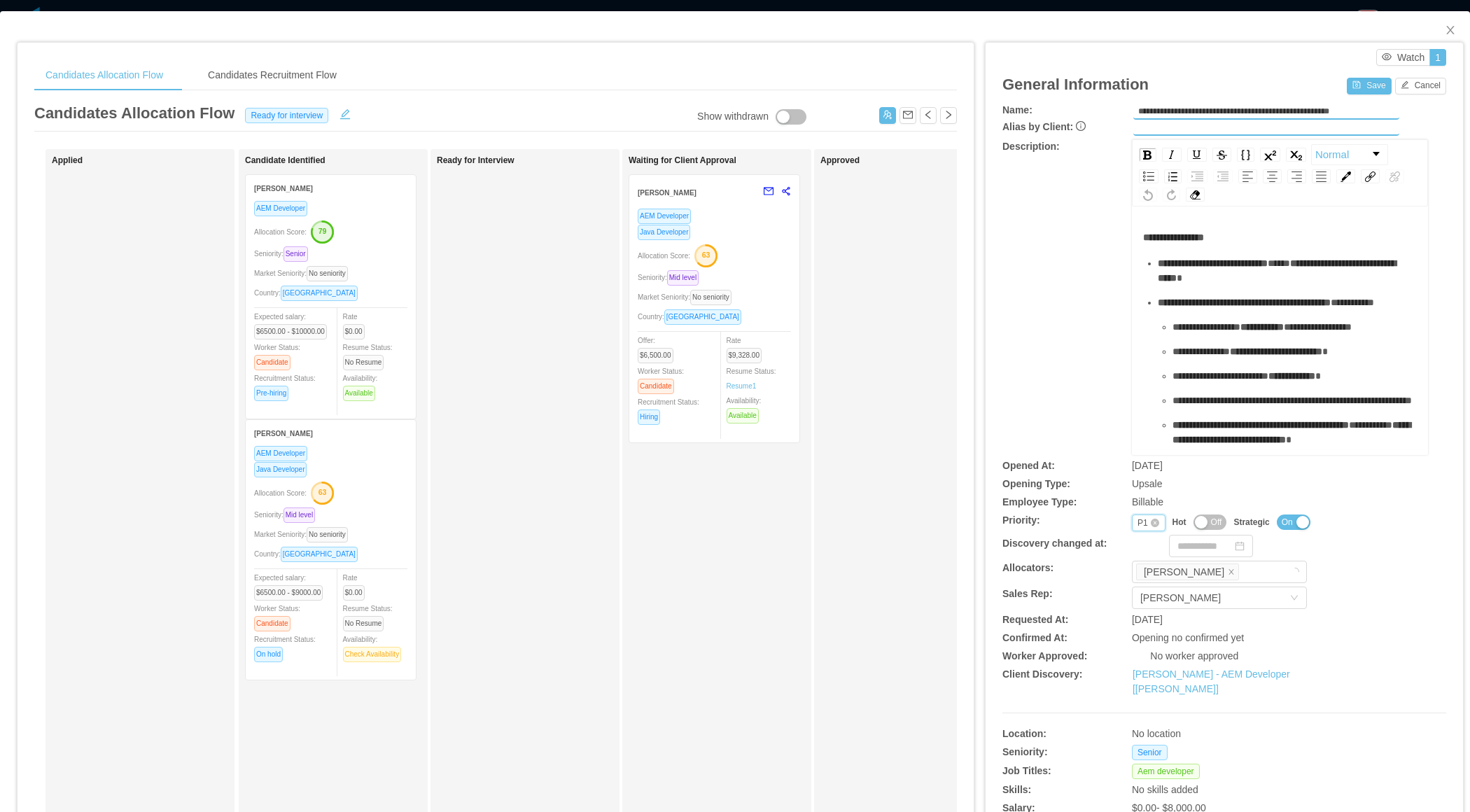
click at [1138, 525] on div "P1" at bounding box center [1142, 523] width 10 height 16
click at [1149, 589] on li "P3" at bounding box center [1148, 589] width 33 height 23
click at [1358, 89] on button "Save" at bounding box center [1368, 85] width 44 height 17
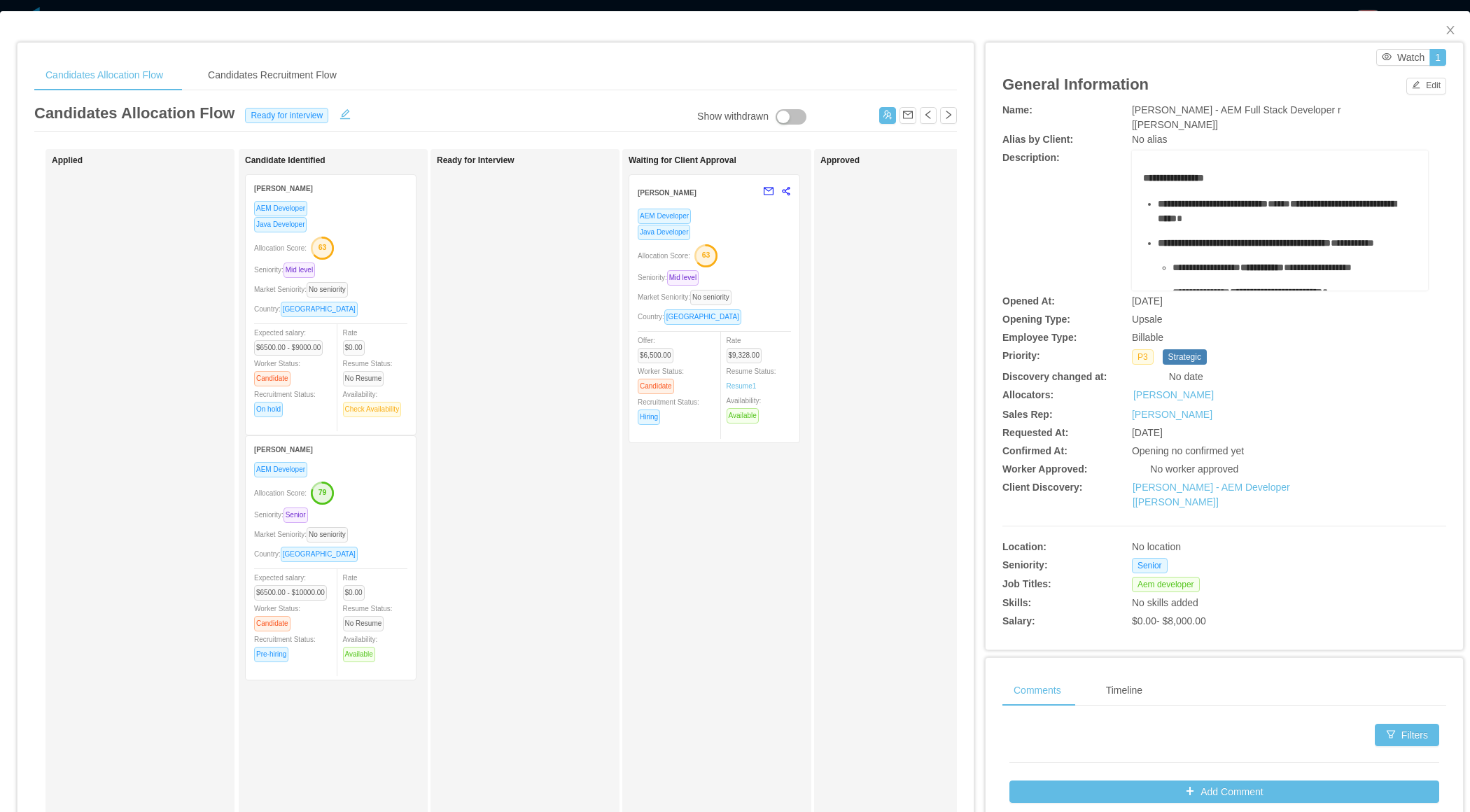
drag, startPoint x: 366, startPoint y: 290, endPoint x: 188, endPoint y: 290, distance: 178.0
click at [189, 290] on div "Applied Candidate Identified Mateo Recoba AEM Developer Java Developer Allocati…" at bounding box center [495, 505] width 923 height 711
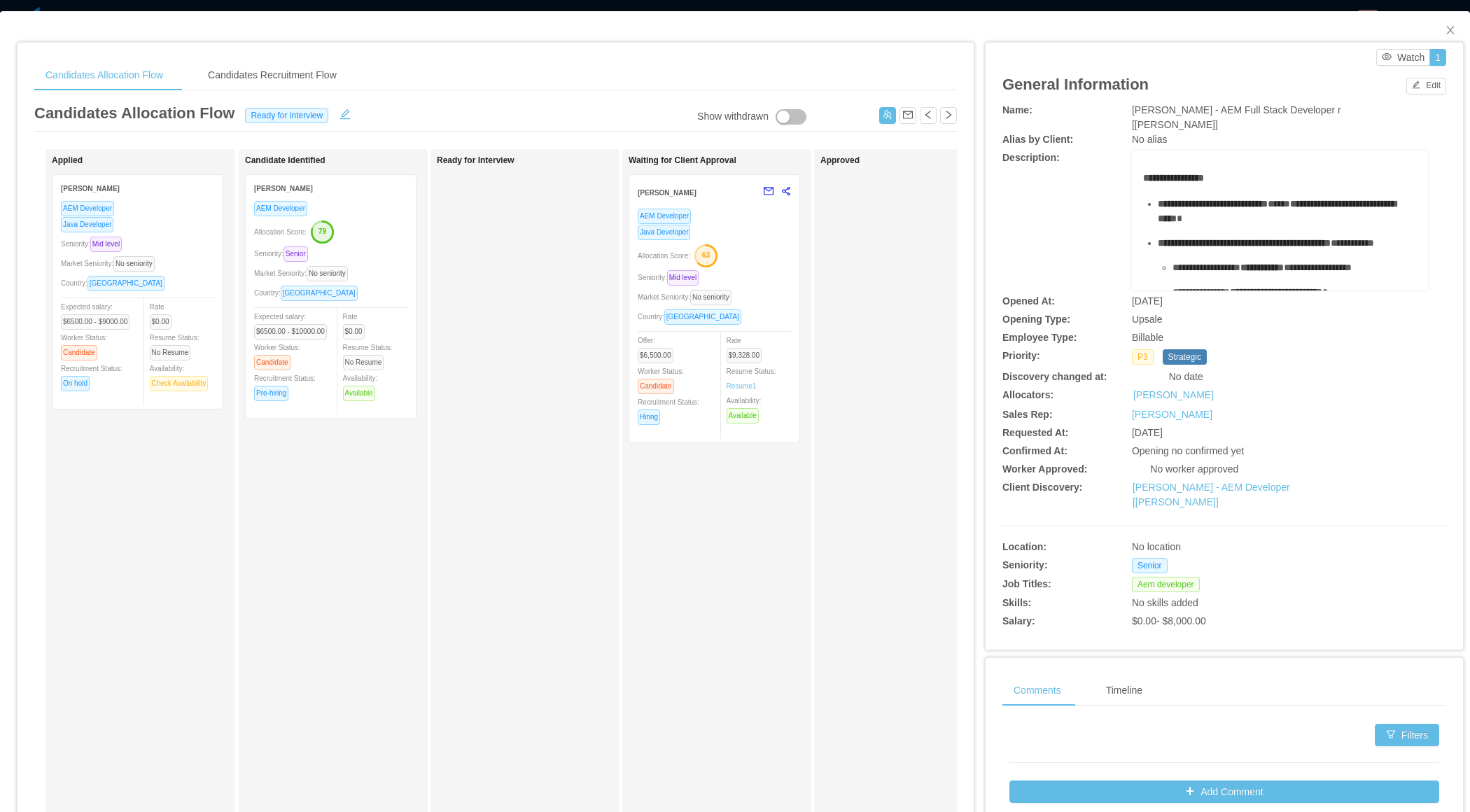
click at [474, 399] on div "Ready for Interview" at bounding box center [535, 498] width 196 height 687
click at [368, 239] on div "Allocation Score: 79" at bounding box center [331, 231] width 153 height 23
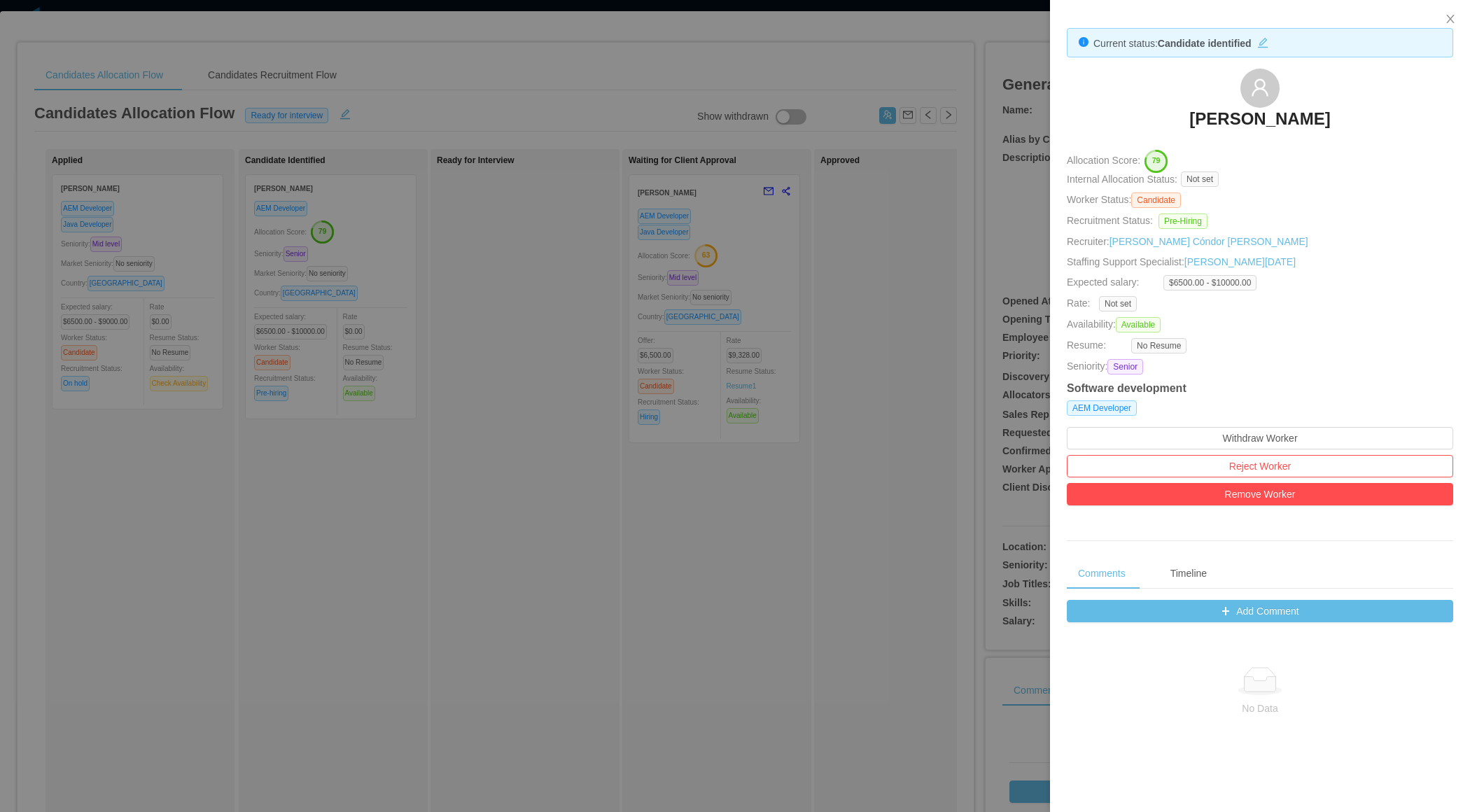
click at [787, 181] on div at bounding box center [735, 406] width 1470 height 812
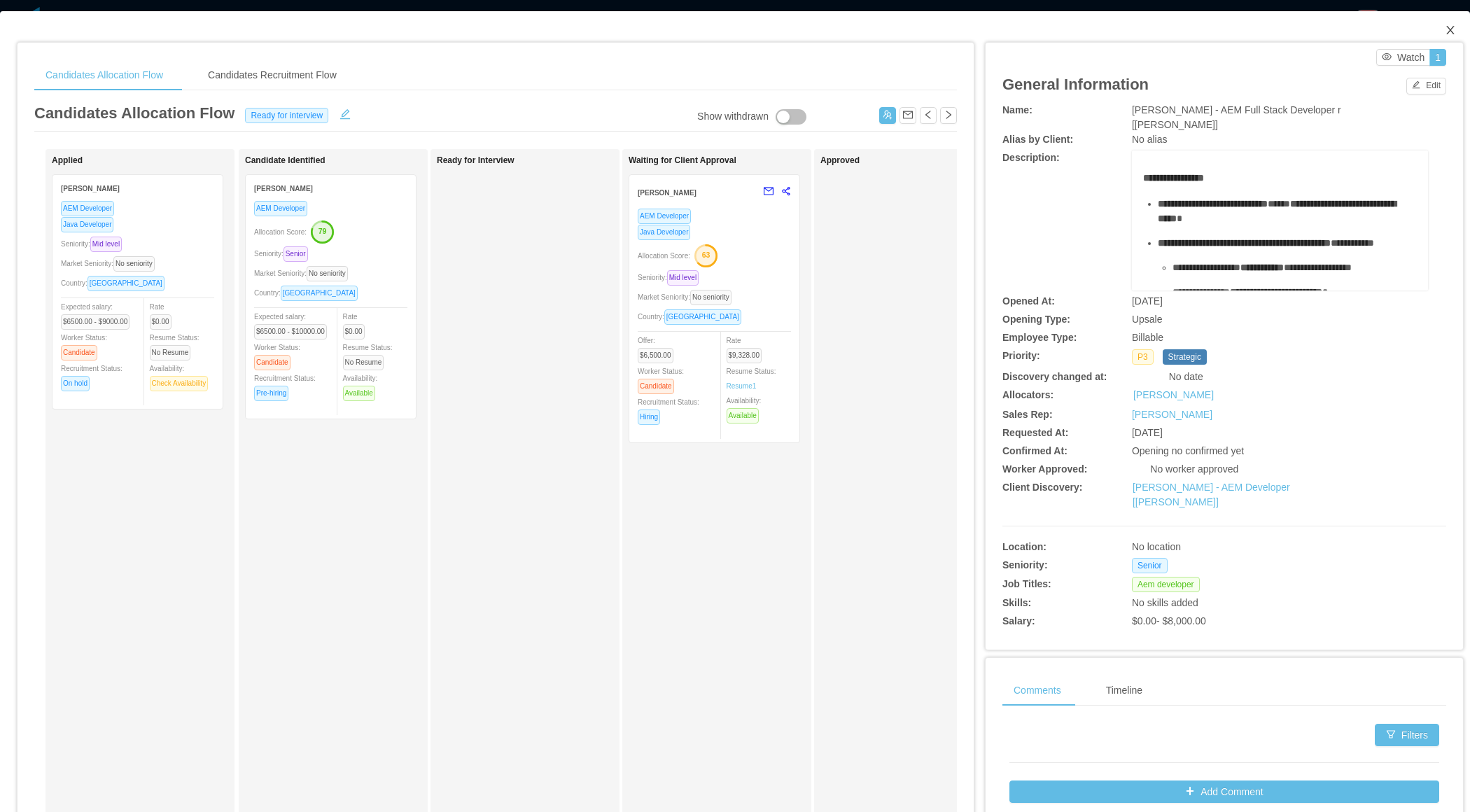
click at [1451, 21] on span "Close" at bounding box center [1450, 30] width 39 height 39
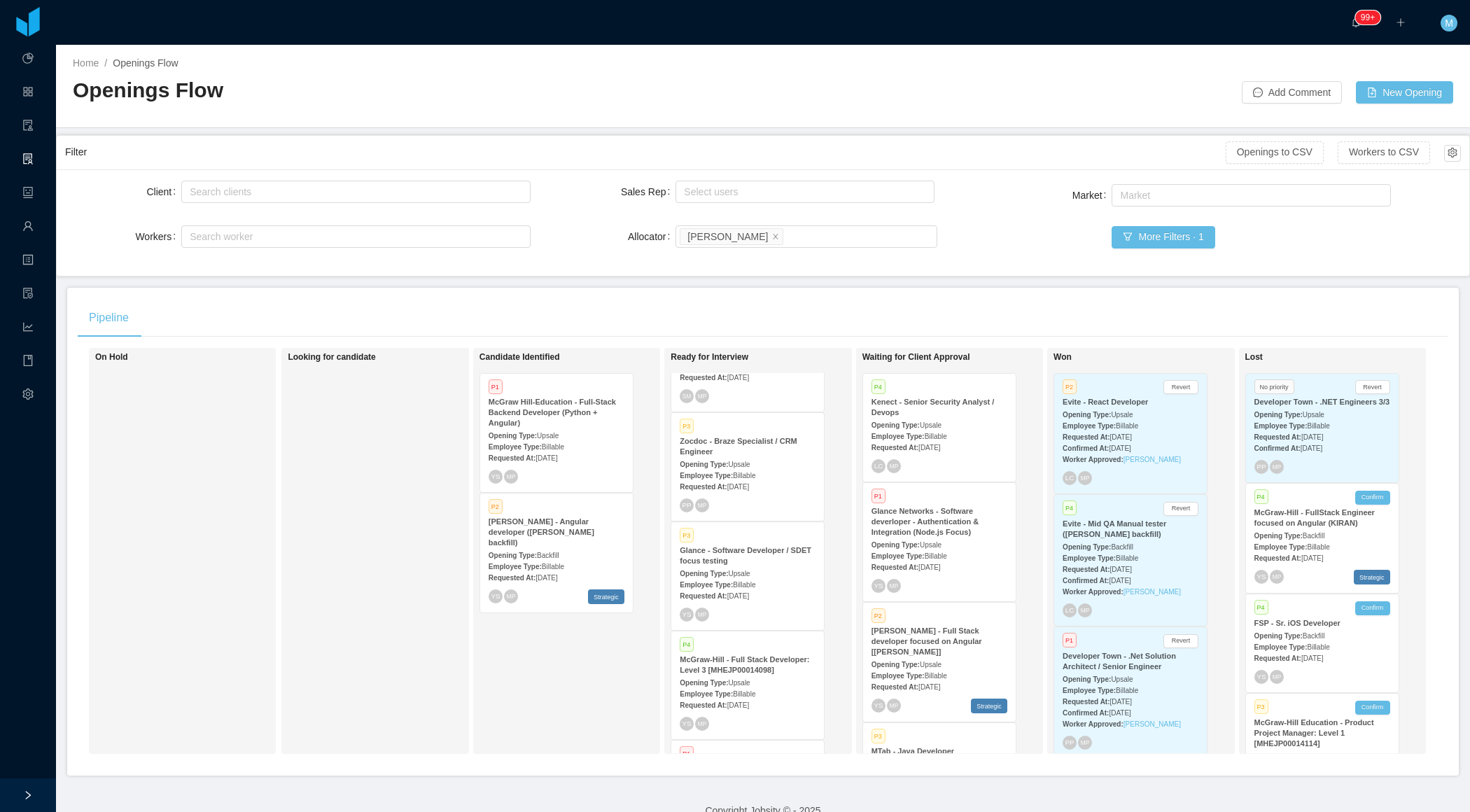
click at [944, 549] on div "Employee Type: Billable" at bounding box center [939, 555] width 136 height 15
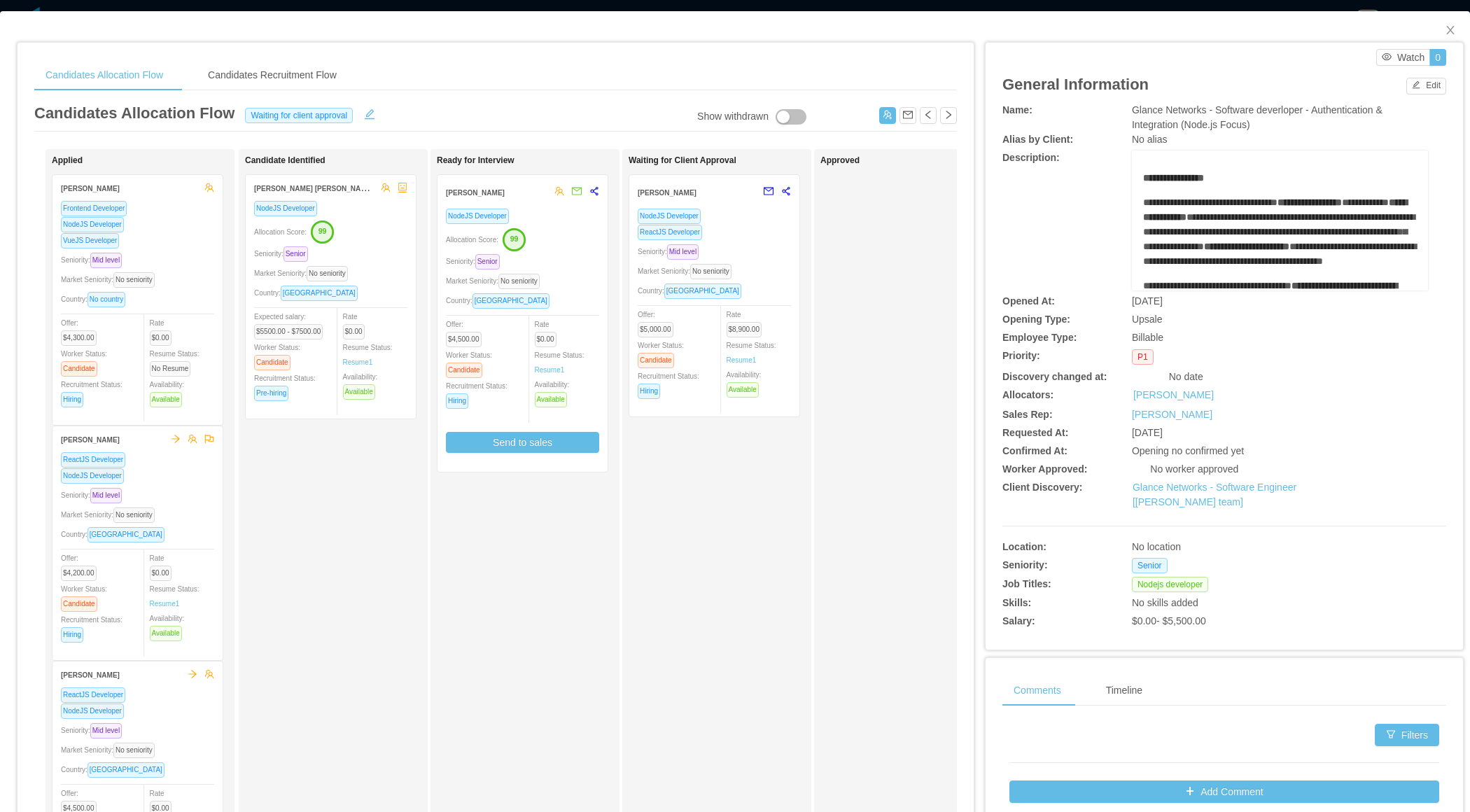
click at [599, 544] on div "Ready for Interview Rodrigo Moreira de Matos NodeJS Developer Allocation Score:…" at bounding box center [535, 498] width 196 height 687
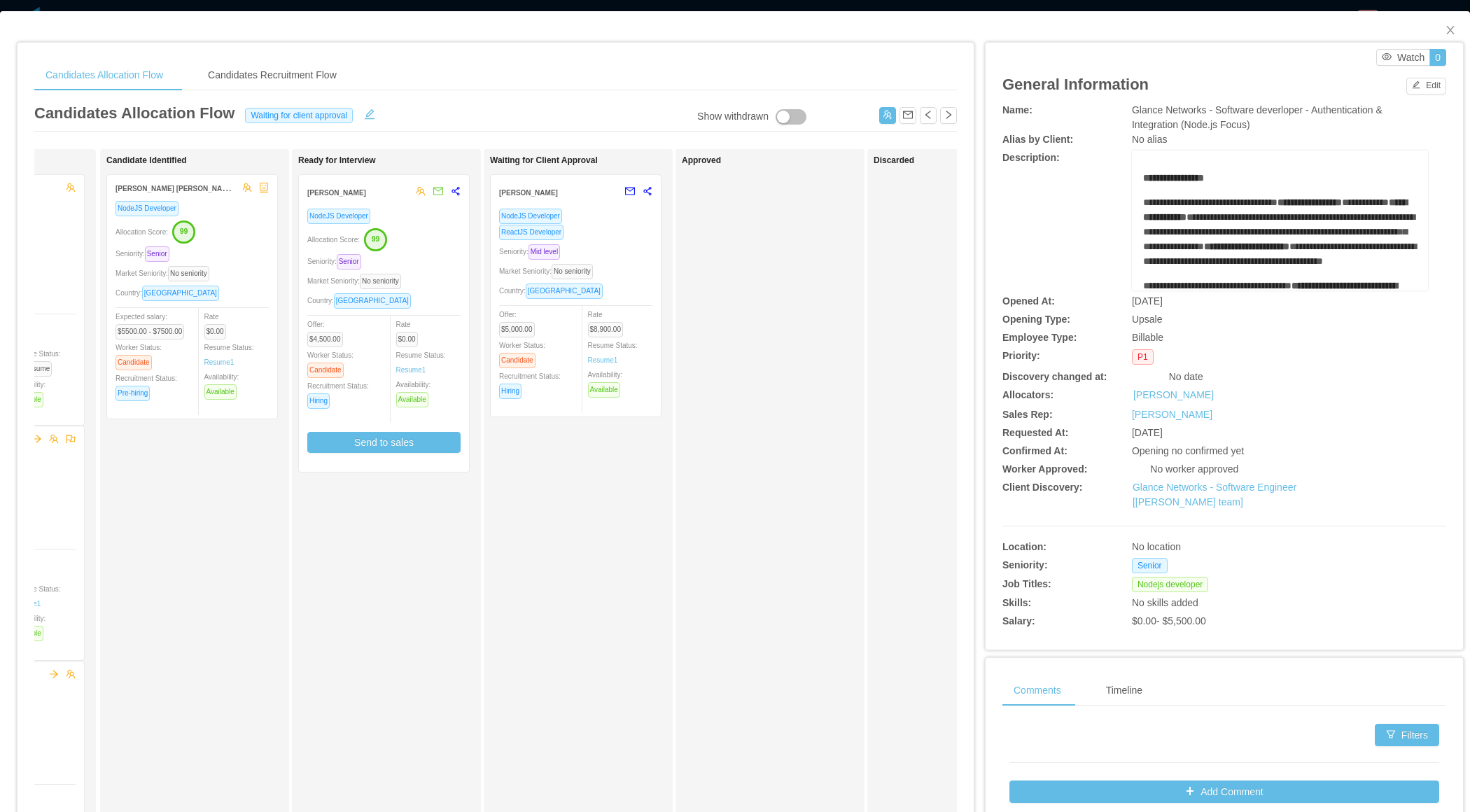
scroll to position [0, 453]
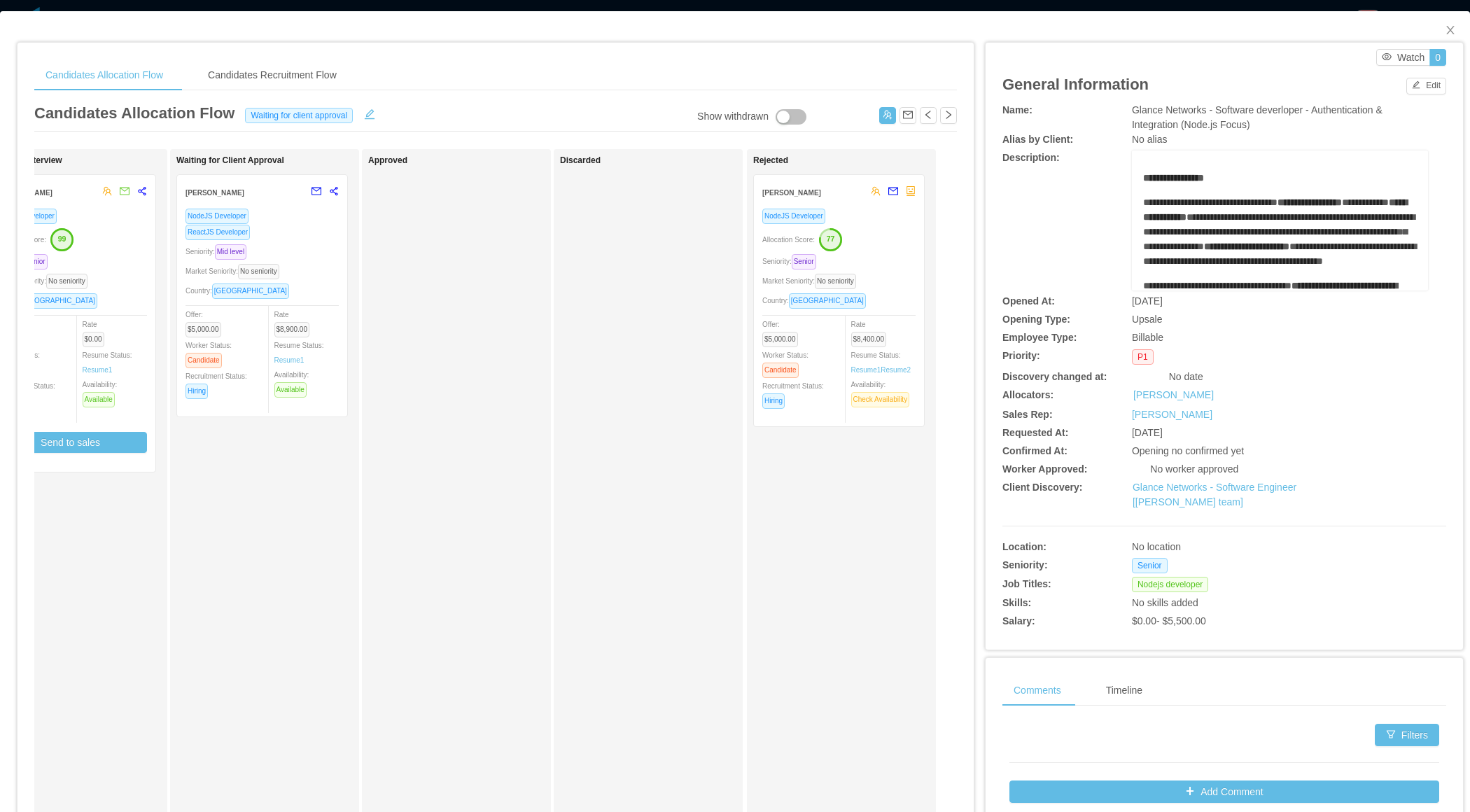
click at [888, 278] on div "Market Seniority: No seniority" at bounding box center [839, 281] width 153 height 17
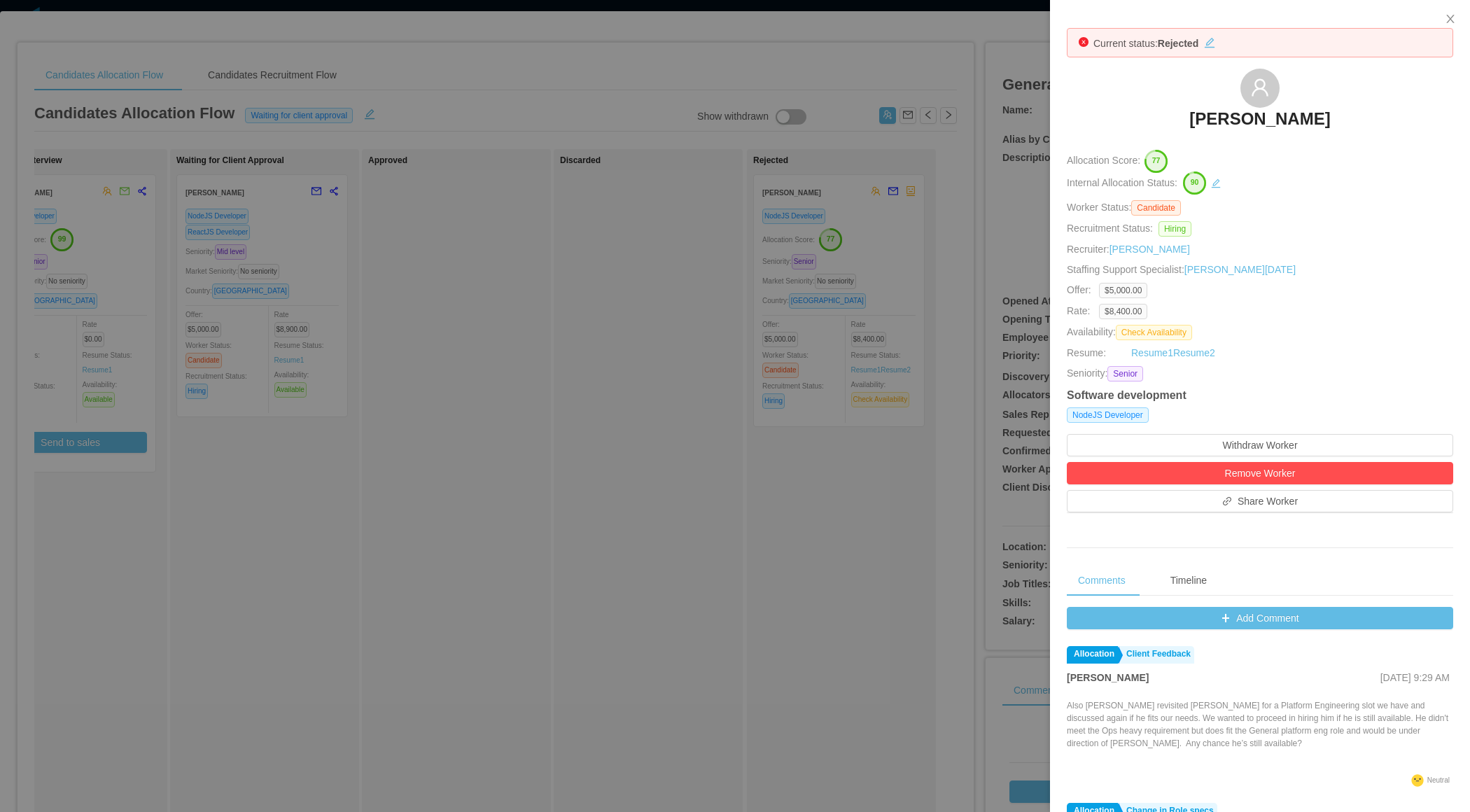
click at [618, 564] on div at bounding box center [735, 406] width 1470 height 812
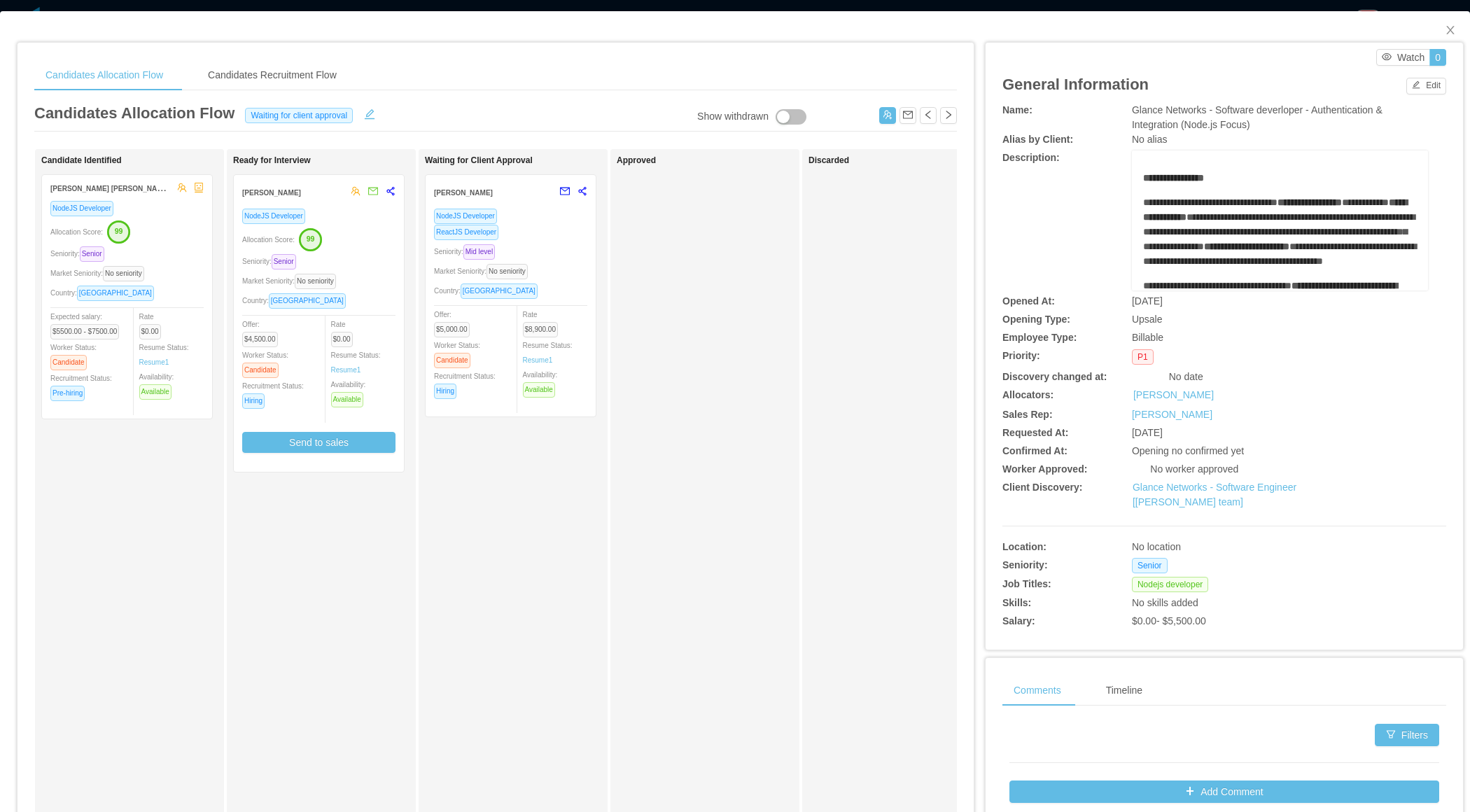
scroll to position [0, 175]
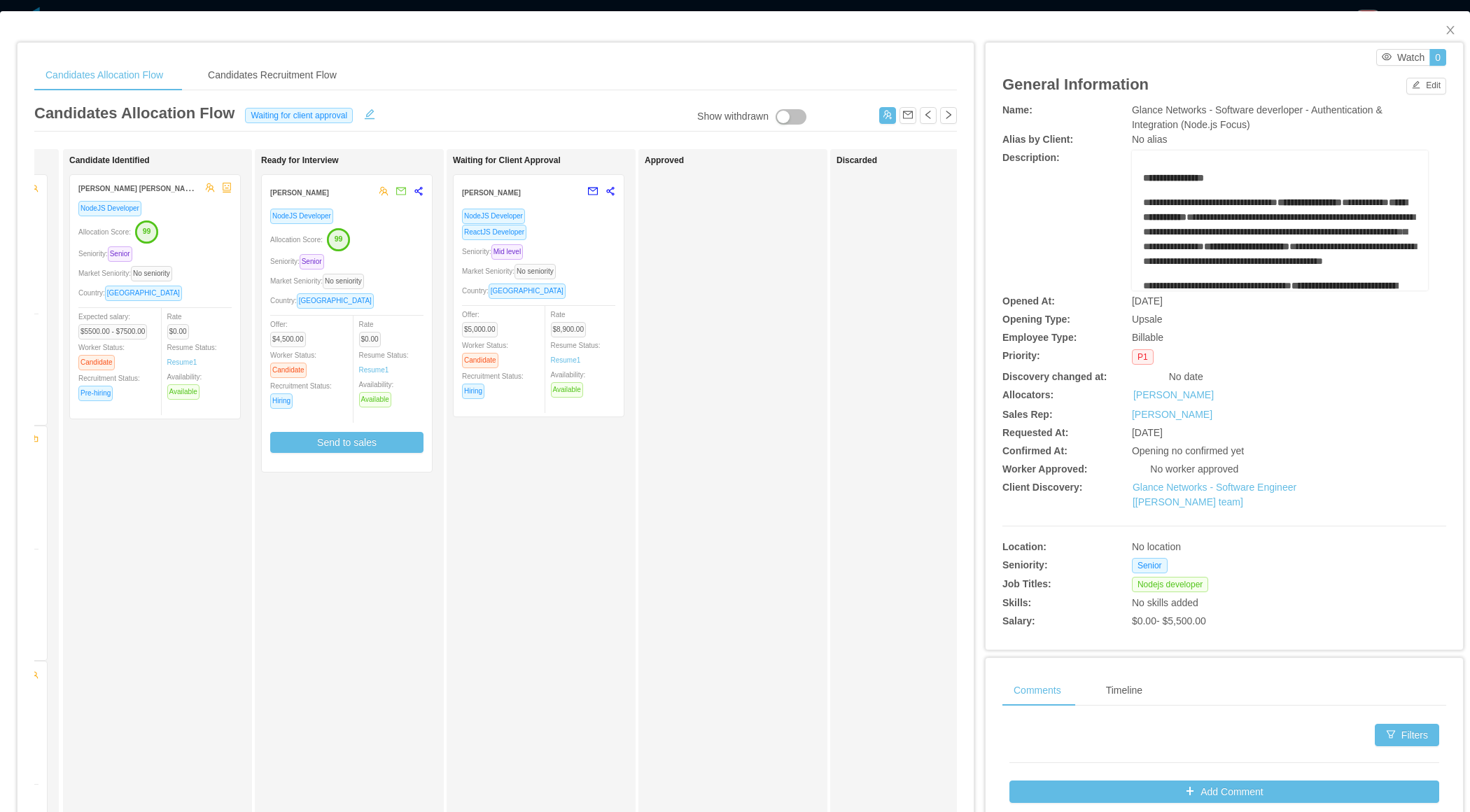
click at [580, 284] on div "Country: Bolivia" at bounding box center [539, 291] width 153 height 17
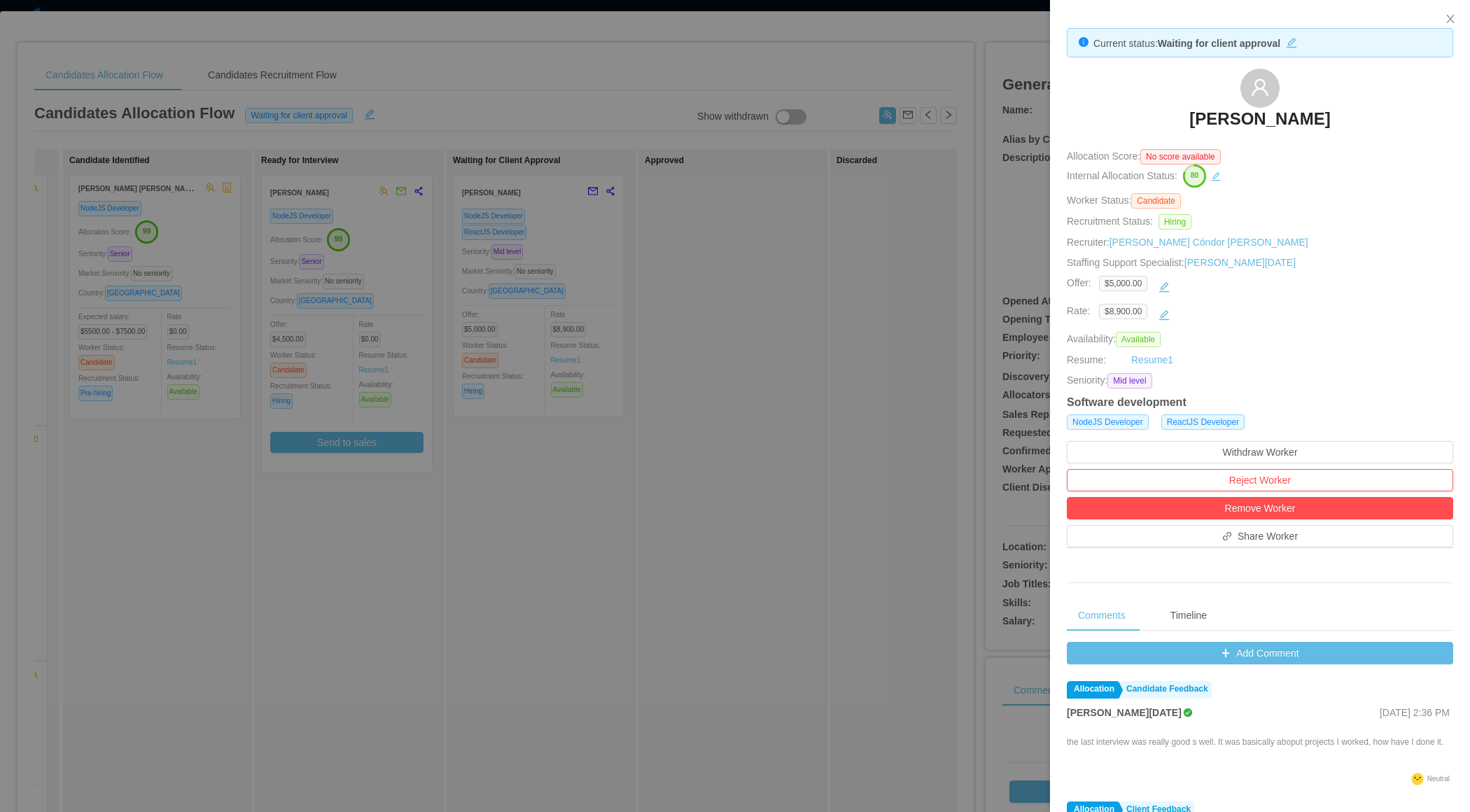
click at [747, 442] on div at bounding box center [735, 406] width 1470 height 812
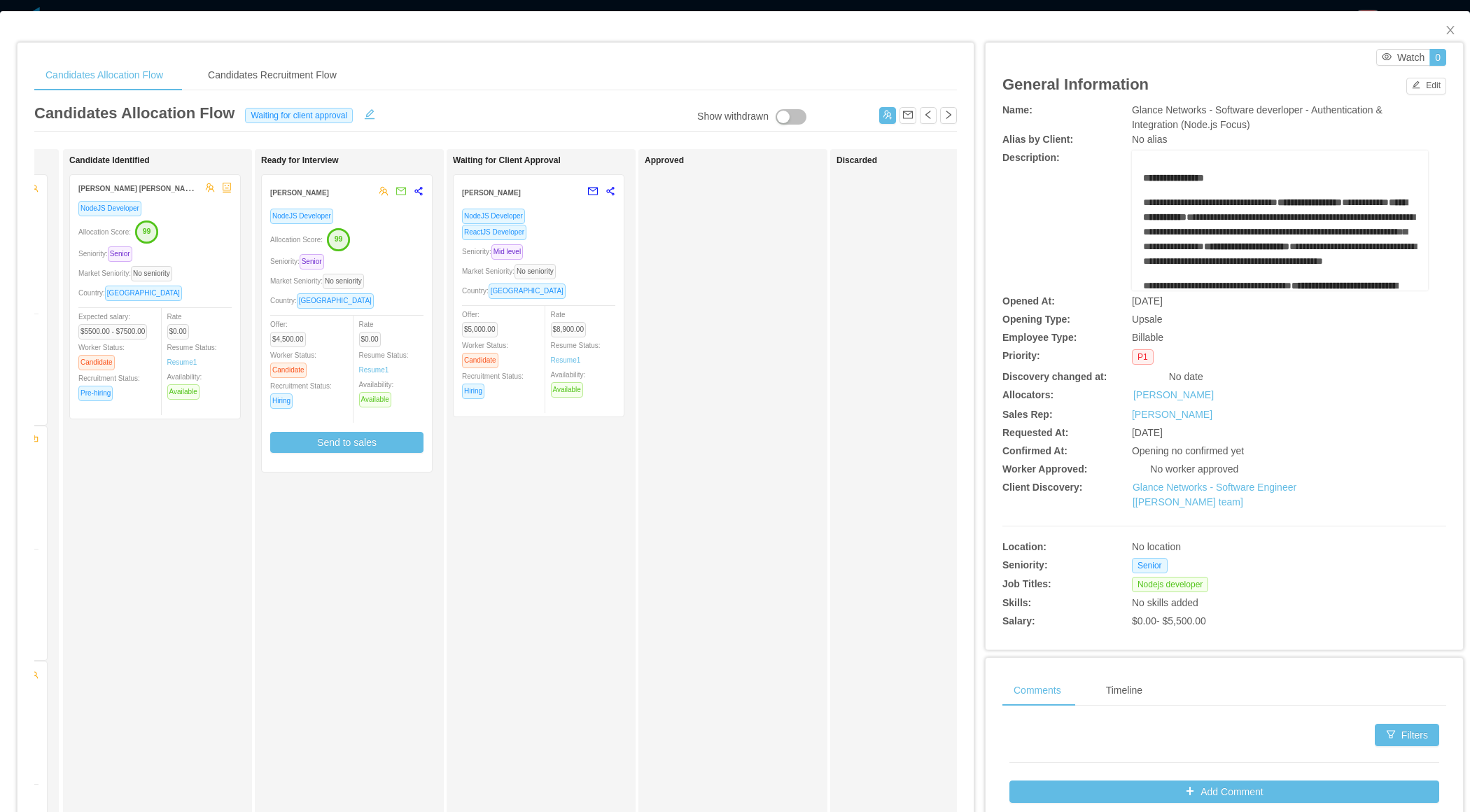
click at [1347, 107] on span "Glance Networks - Software deverloper - Authentication & Integration (Node.js F…" at bounding box center [1257, 117] width 250 height 26
click at [1328, 126] on div "Glance Networks - Software deverloper - Authentication & Integration (Node.js F…" at bounding box center [1280, 117] width 296 height 30
drag, startPoint x: 1322, startPoint y: 114, endPoint x: 1185, endPoint y: 122, distance: 137.2
click at [1185, 122] on span "Glance Networks - Software deverloper - Authentication & Integration (Node.js F…" at bounding box center [1257, 117] width 250 height 26
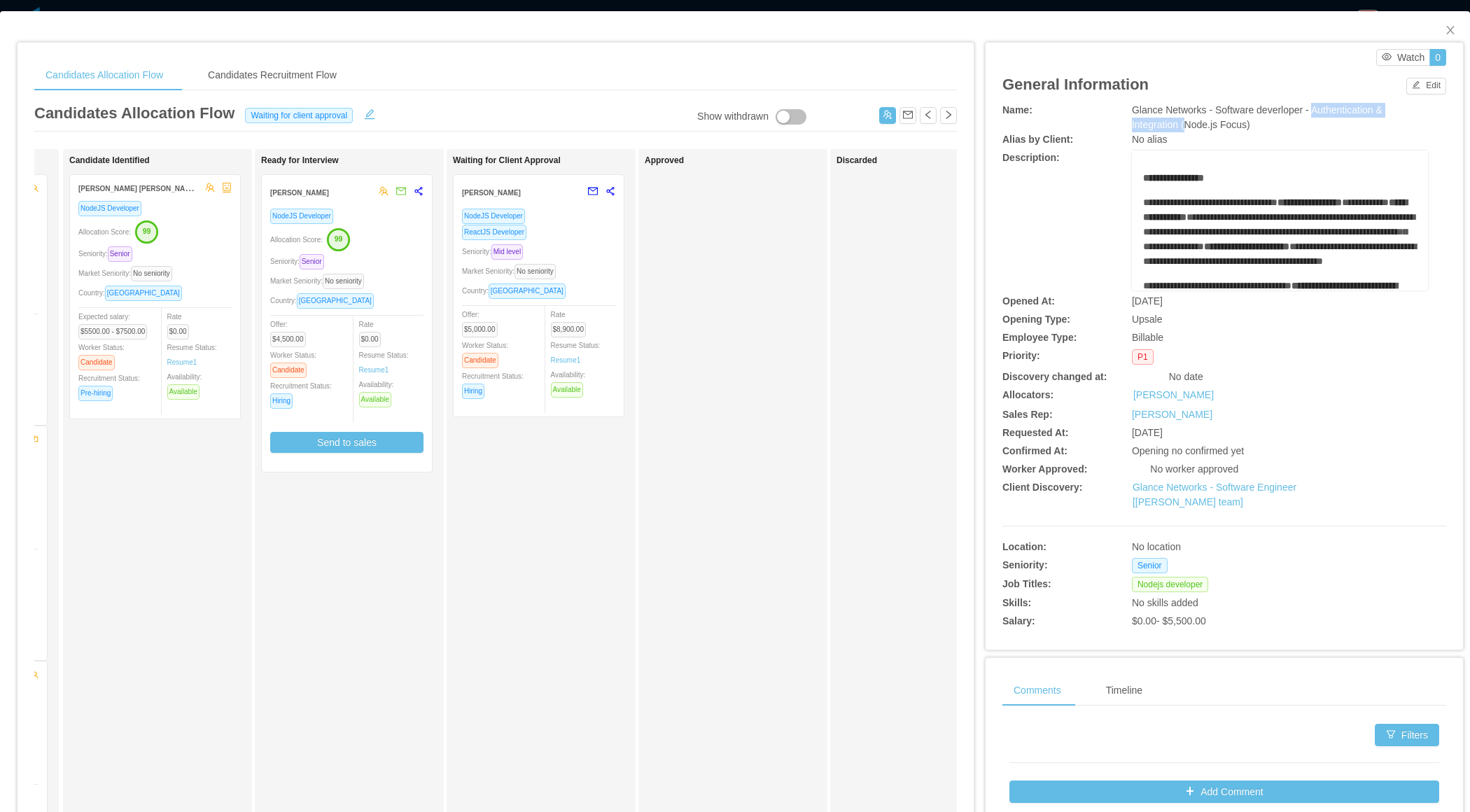
copy span "Authentication & Integration ("
click at [763, 523] on div "Approved" at bounding box center [743, 498] width 196 height 687
click at [615, 307] on div "Rate $8,900.00 Resume Status: Resume 1 Availability: Available" at bounding box center [589, 352] width 77 height 91
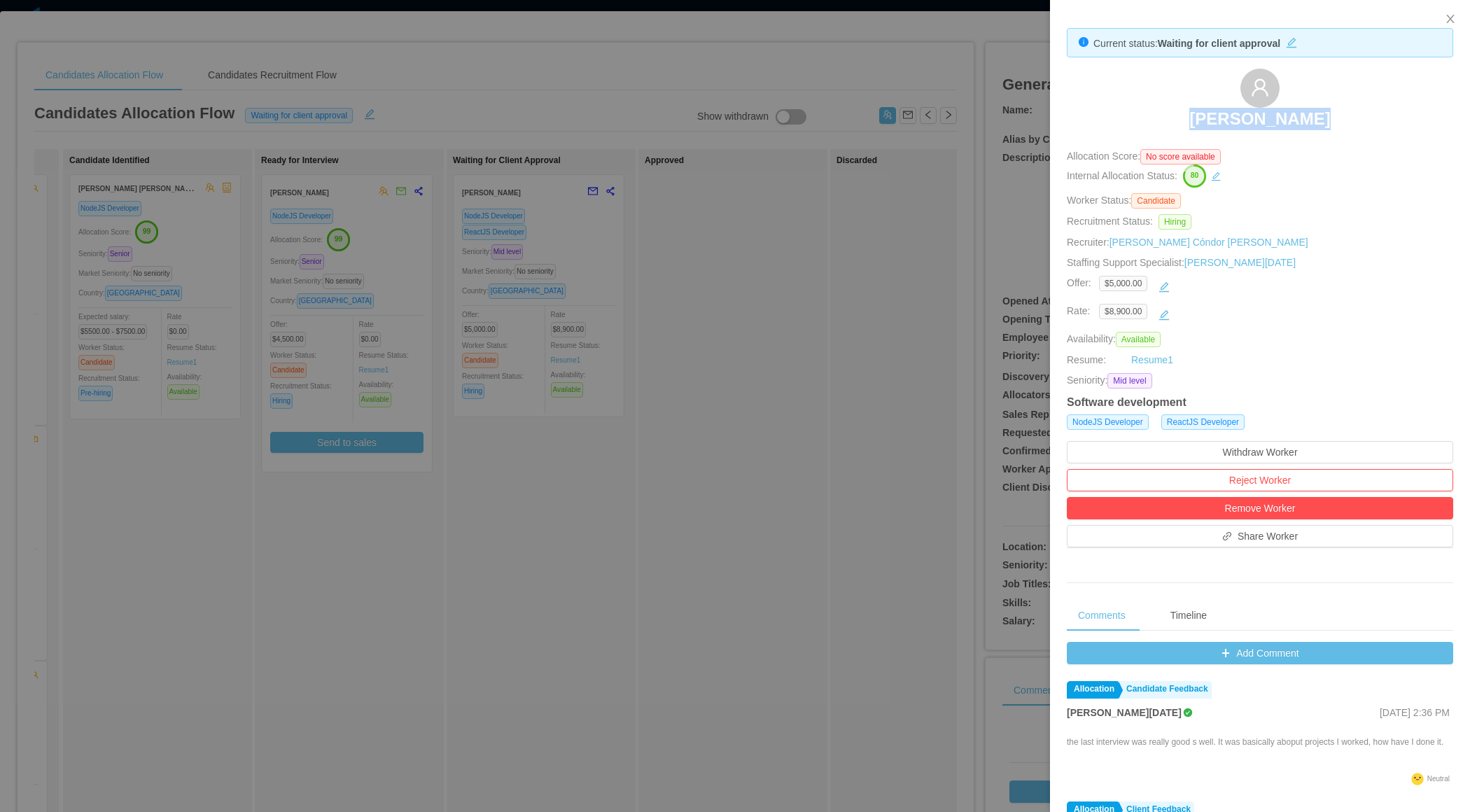
drag, startPoint x: 1179, startPoint y: 117, endPoint x: 1321, endPoint y: 123, distance: 142.1
click at [1326, 123] on div "Andres Rivero" at bounding box center [1260, 103] width 387 height 70
copy h3 "Andres Rivero"
drag, startPoint x: 653, startPoint y: 320, endPoint x: 638, endPoint y: 308, distance: 19.2
click at [653, 320] on div at bounding box center [735, 406] width 1470 height 812
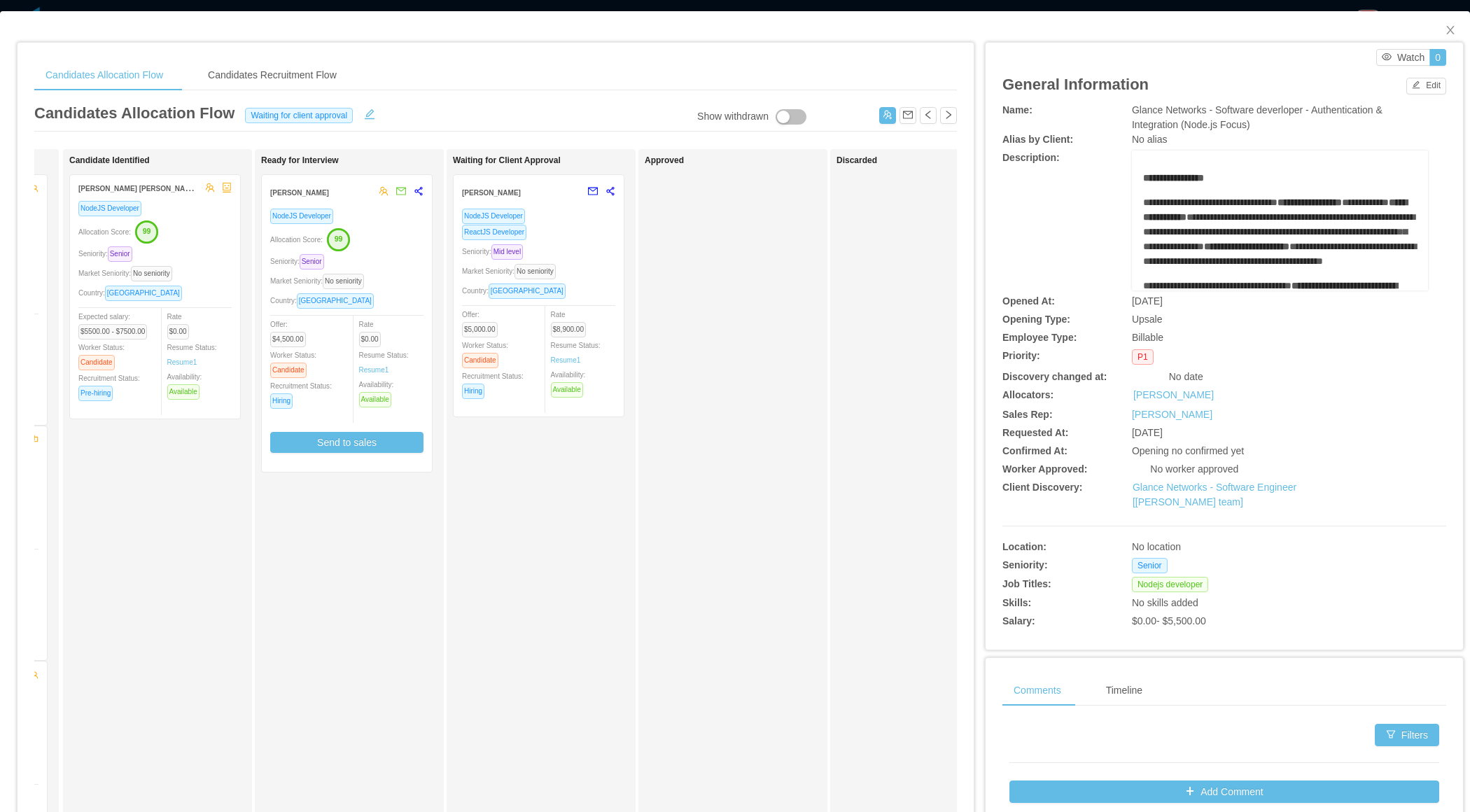
click at [427, 276] on div "NodeJS Developer Allocation Score: 99 Seniority: Senior Market Seniority: No se…" at bounding box center [347, 340] width 170 height 264
click at [414, 278] on div "Market Seniority: No seniority" at bounding box center [347, 281] width 153 height 17
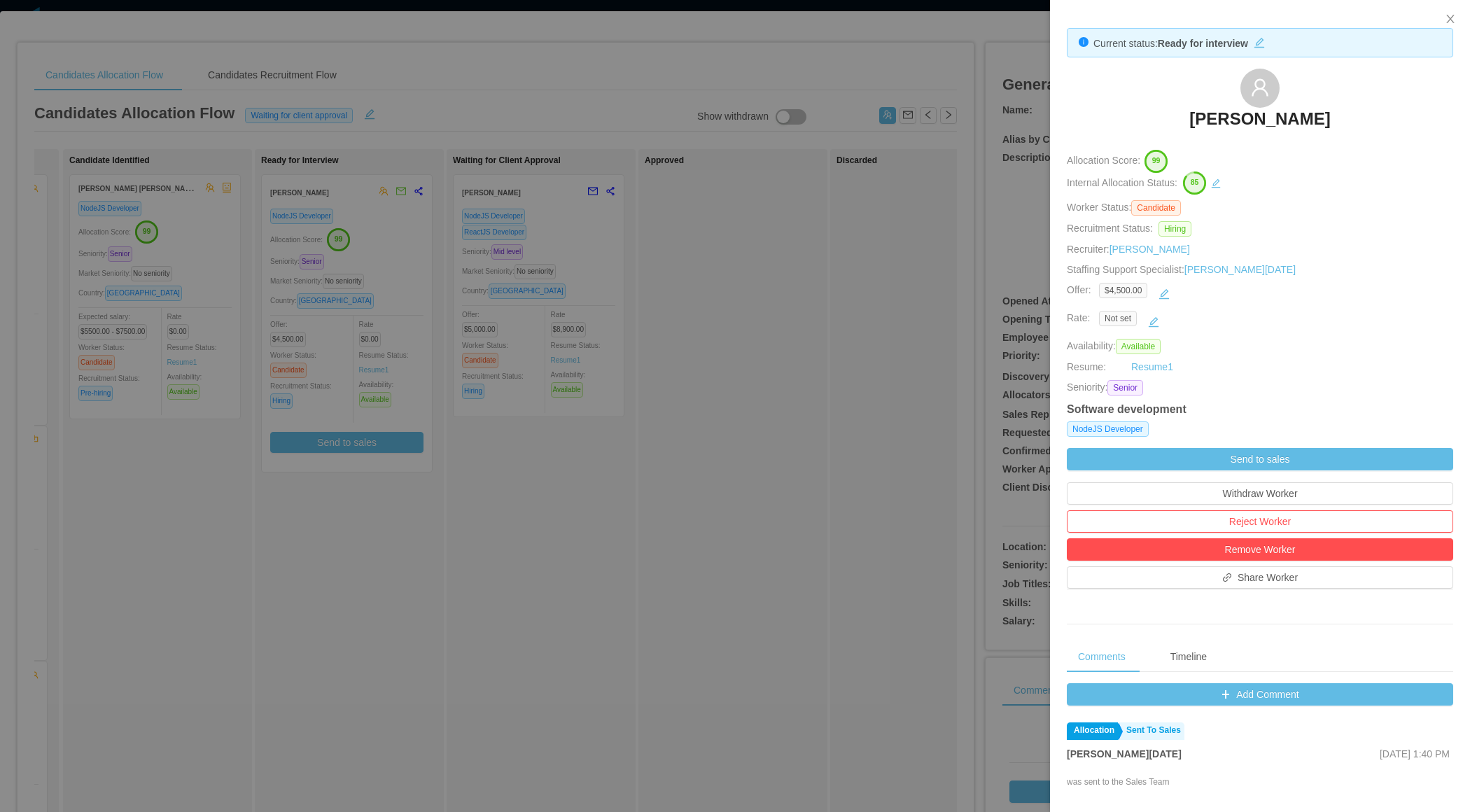
drag, startPoint x: 1136, startPoint y: 113, endPoint x: 1390, endPoint y: 118, distance: 254.0
click at [1390, 118] on div "Rodrigo Moreira de Matos" at bounding box center [1260, 103] width 387 height 70
copy h3 "Rodrigo Moreira de Matos"
click at [856, 243] on div at bounding box center [735, 406] width 1470 height 812
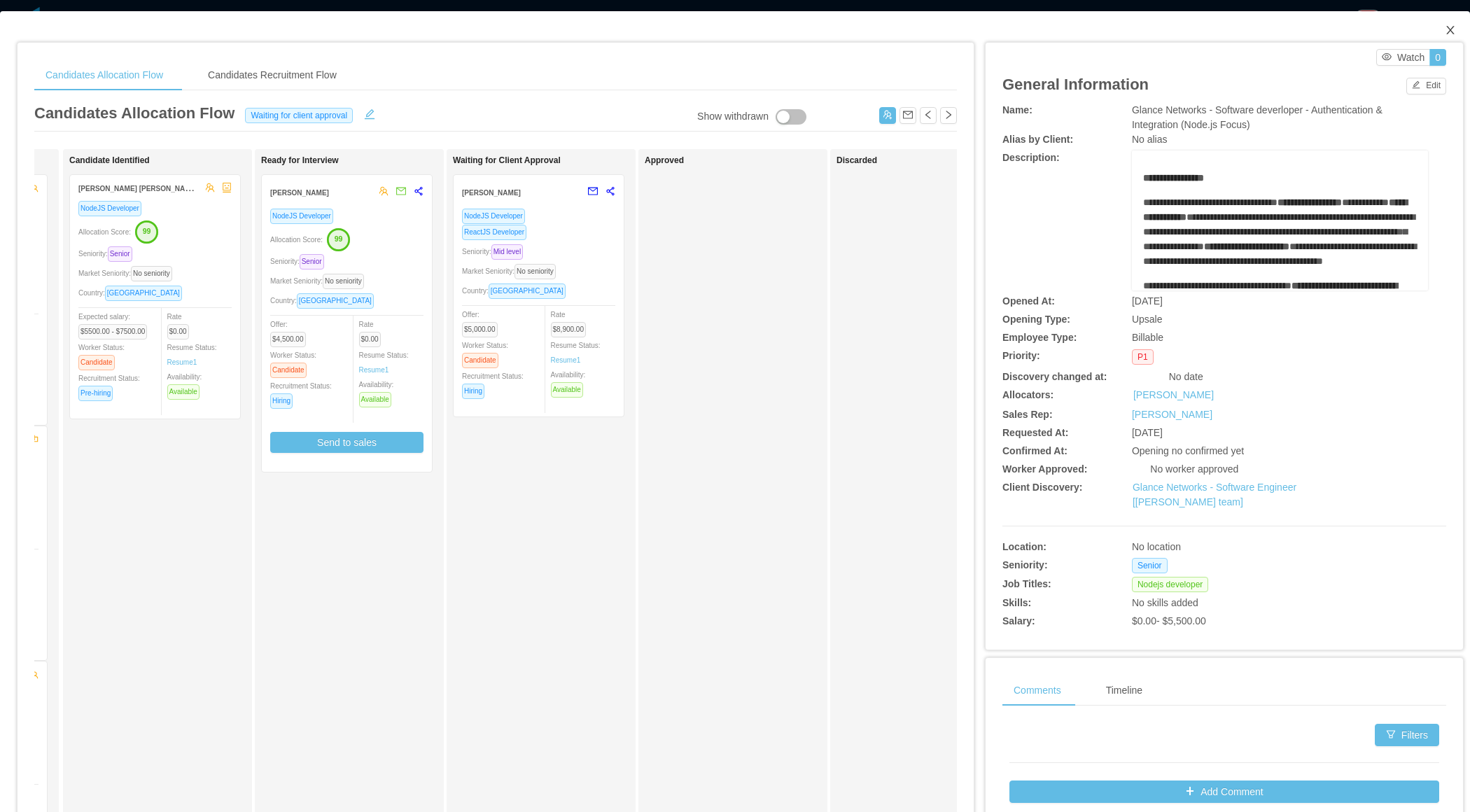
click at [1456, 27] on span "Close" at bounding box center [1450, 30] width 39 height 39
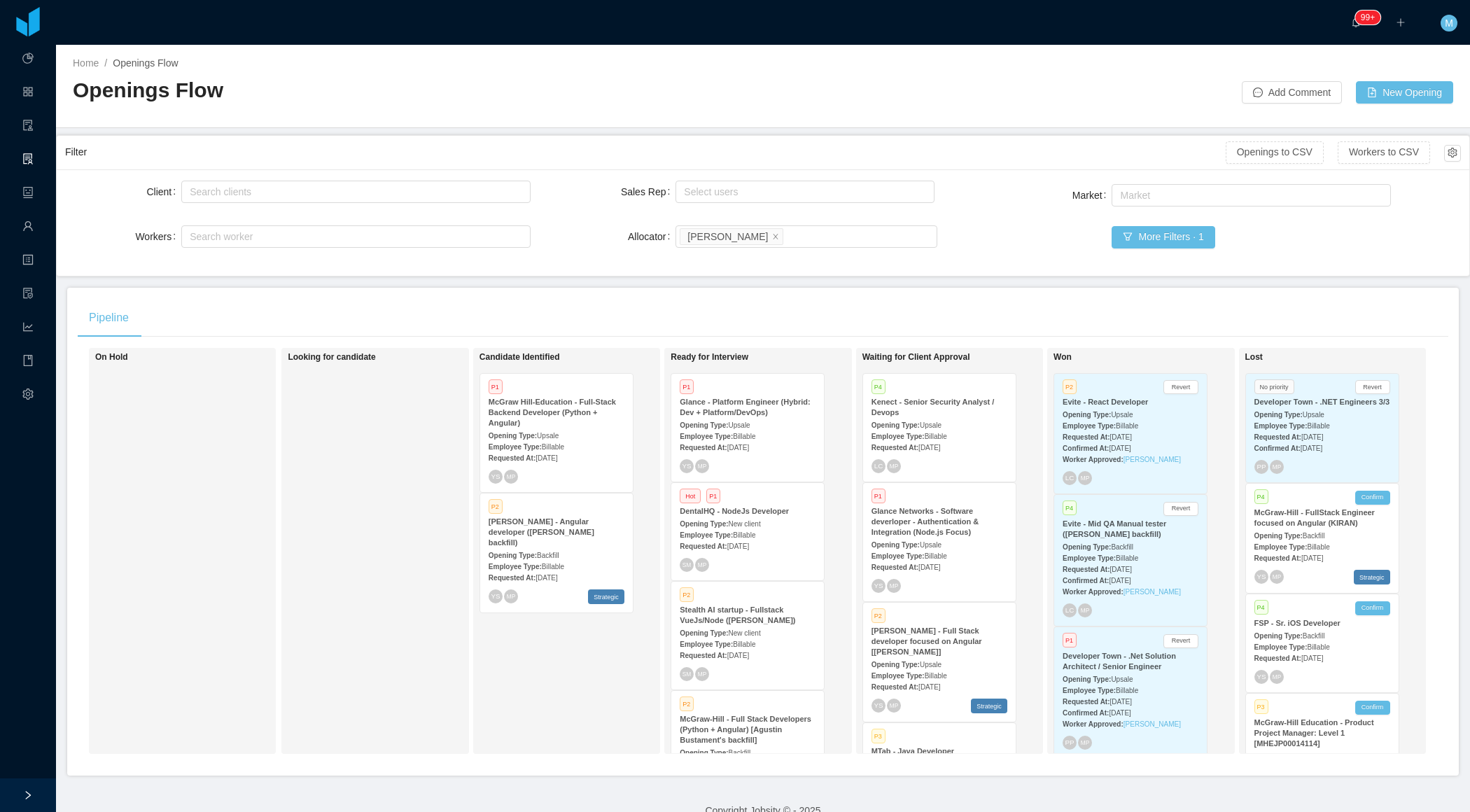
scroll to position [1046, 0]
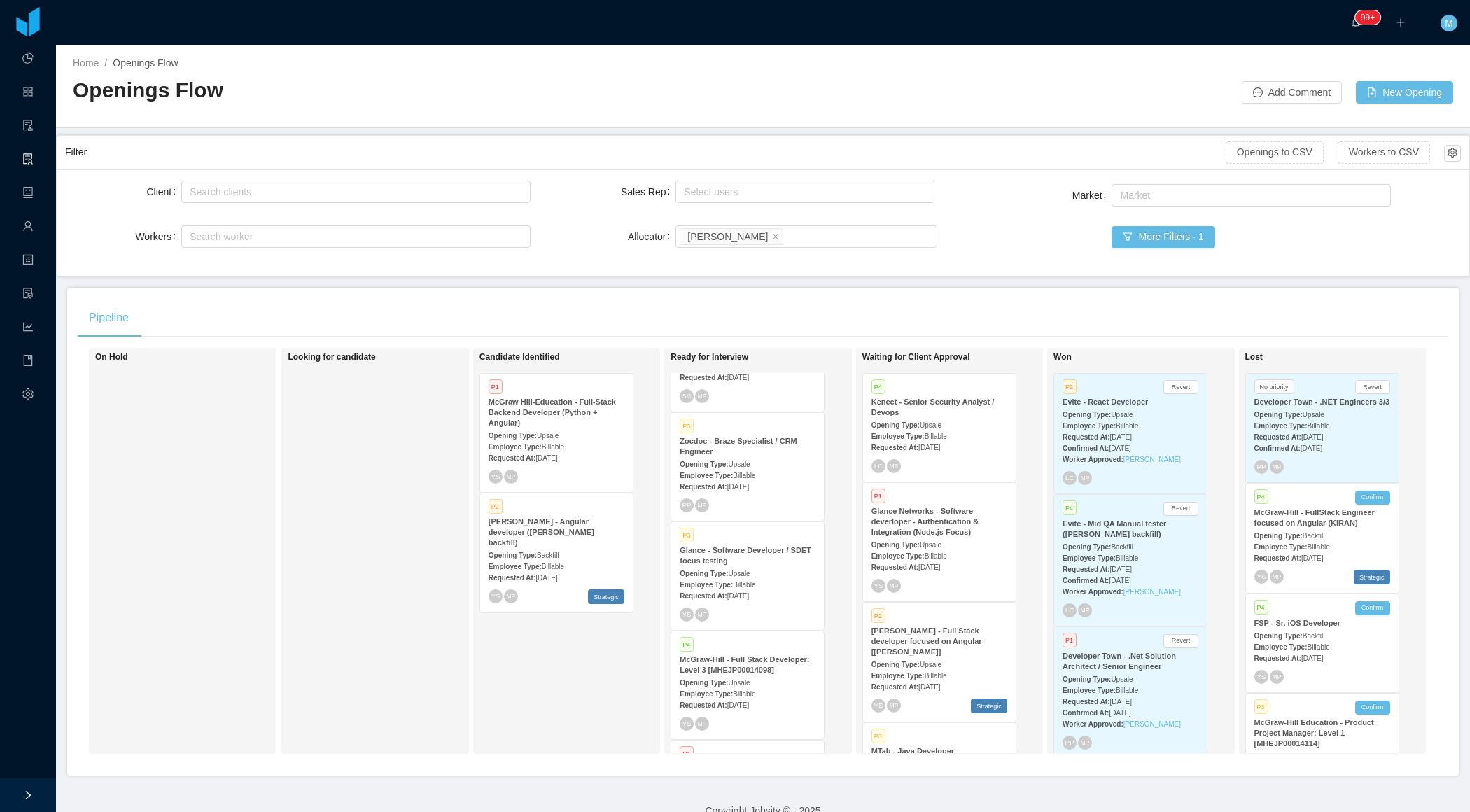
click at [729, 581] on strong "Employee Type:" at bounding box center [705, 584] width 53 height 8
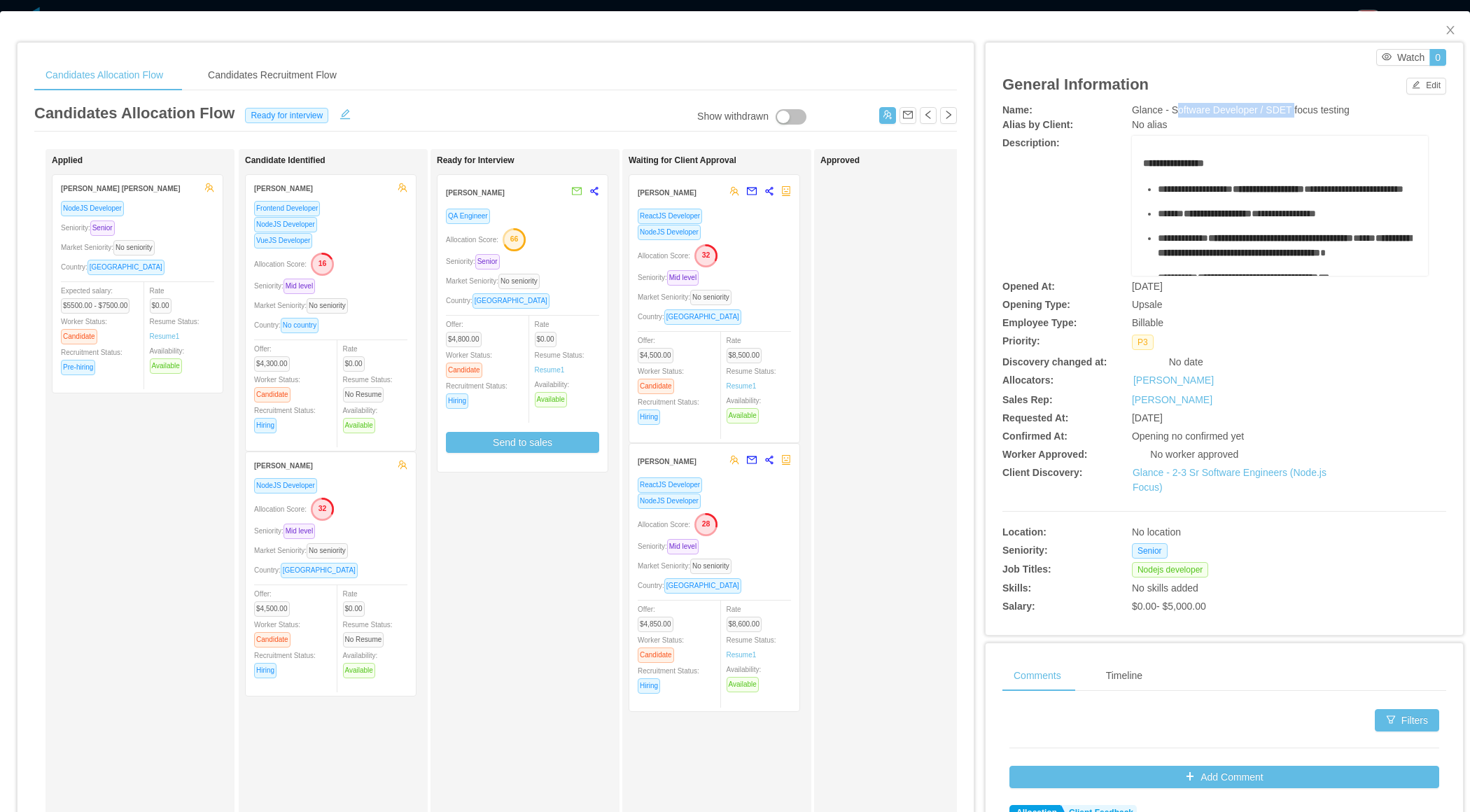
drag, startPoint x: 1177, startPoint y: 110, endPoint x: 1297, endPoint y: 111, distance: 120.0
click at [1297, 111] on span "Glance - Software Developer / SDET focus testing" at bounding box center [1241, 109] width 218 height 11
drag, startPoint x: 1297, startPoint y: 111, endPoint x: 1177, endPoint y: 114, distance: 120.0
click at [1177, 114] on span "Glance - Software Developer / SDET focus testing" at bounding box center [1241, 109] width 218 height 11
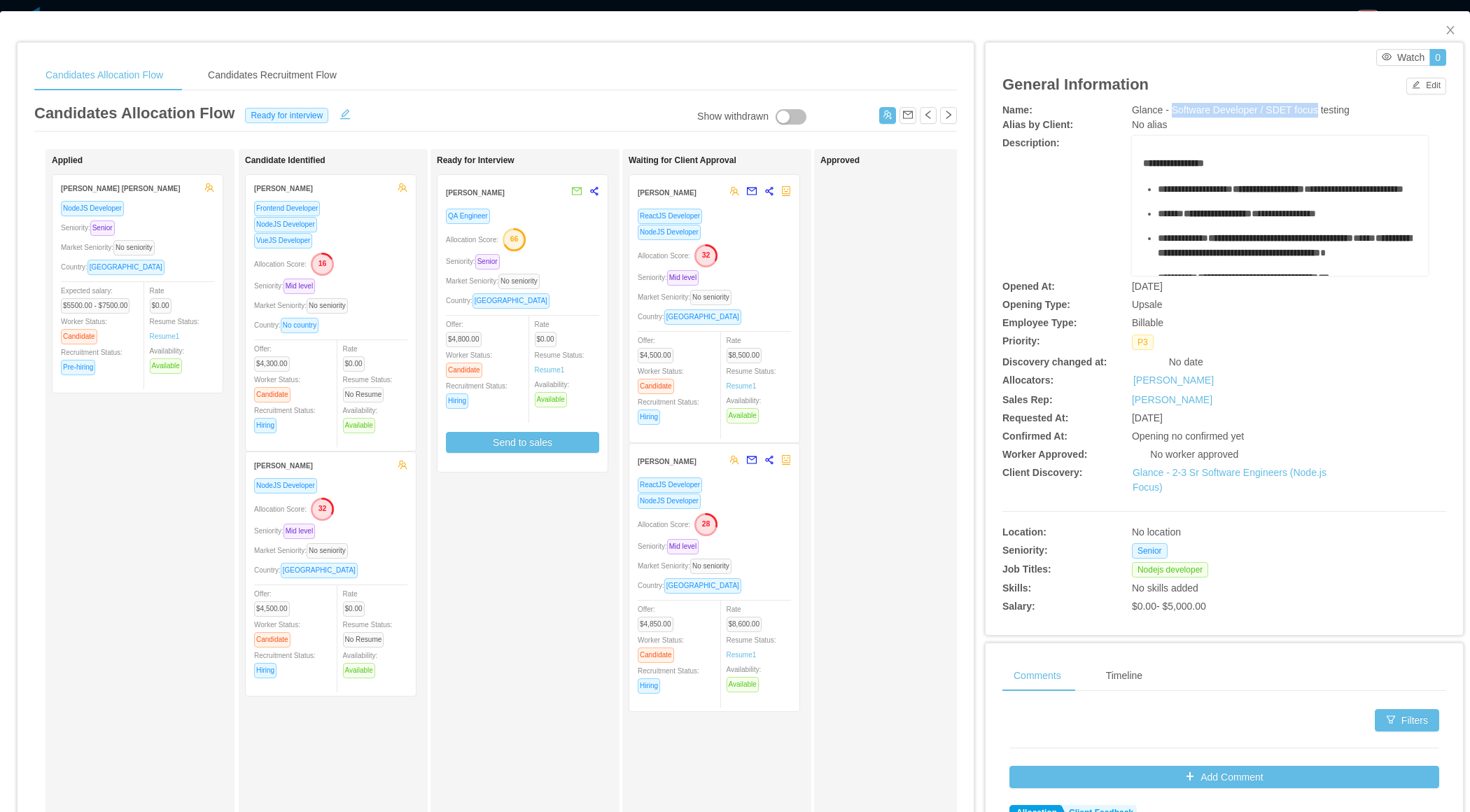
click at [778, 333] on div "Rate $8,500.00 Resume Status: Resume 1 Availability: Available" at bounding box center [765, 378] width 77 height 91
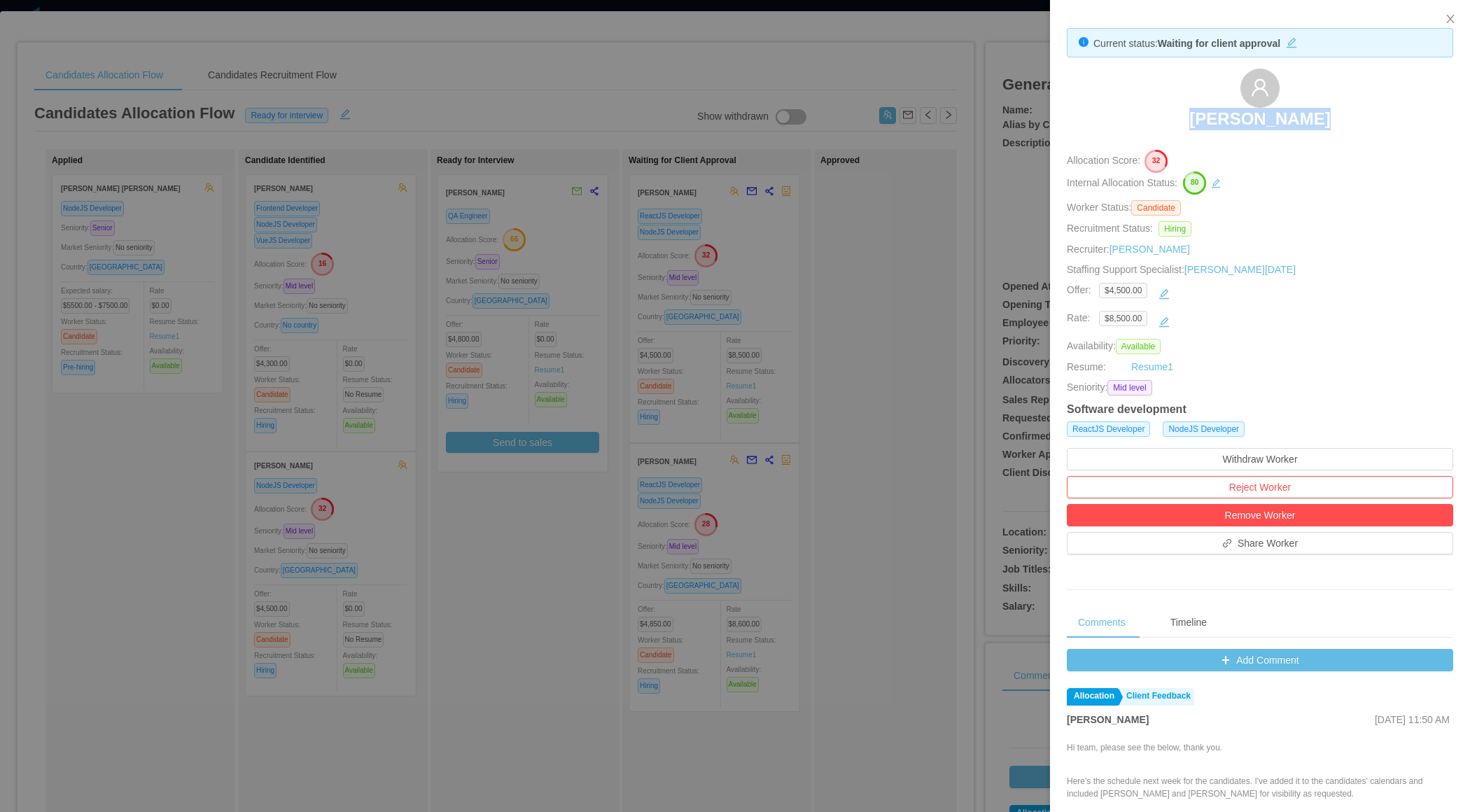
drag, startPoint x: 1175, startPoint y: 107, endPoint x: 1321, endPoint y: 114, distance: 146.2
click at [1323, 117] on div "Edgar Estrada" at bounding box center [1260, 103] width 387 height 70
copy h3 "Edgar Estrada"
click at [718, 518] on div at bounding box center [735, 406] width 1470 height 812
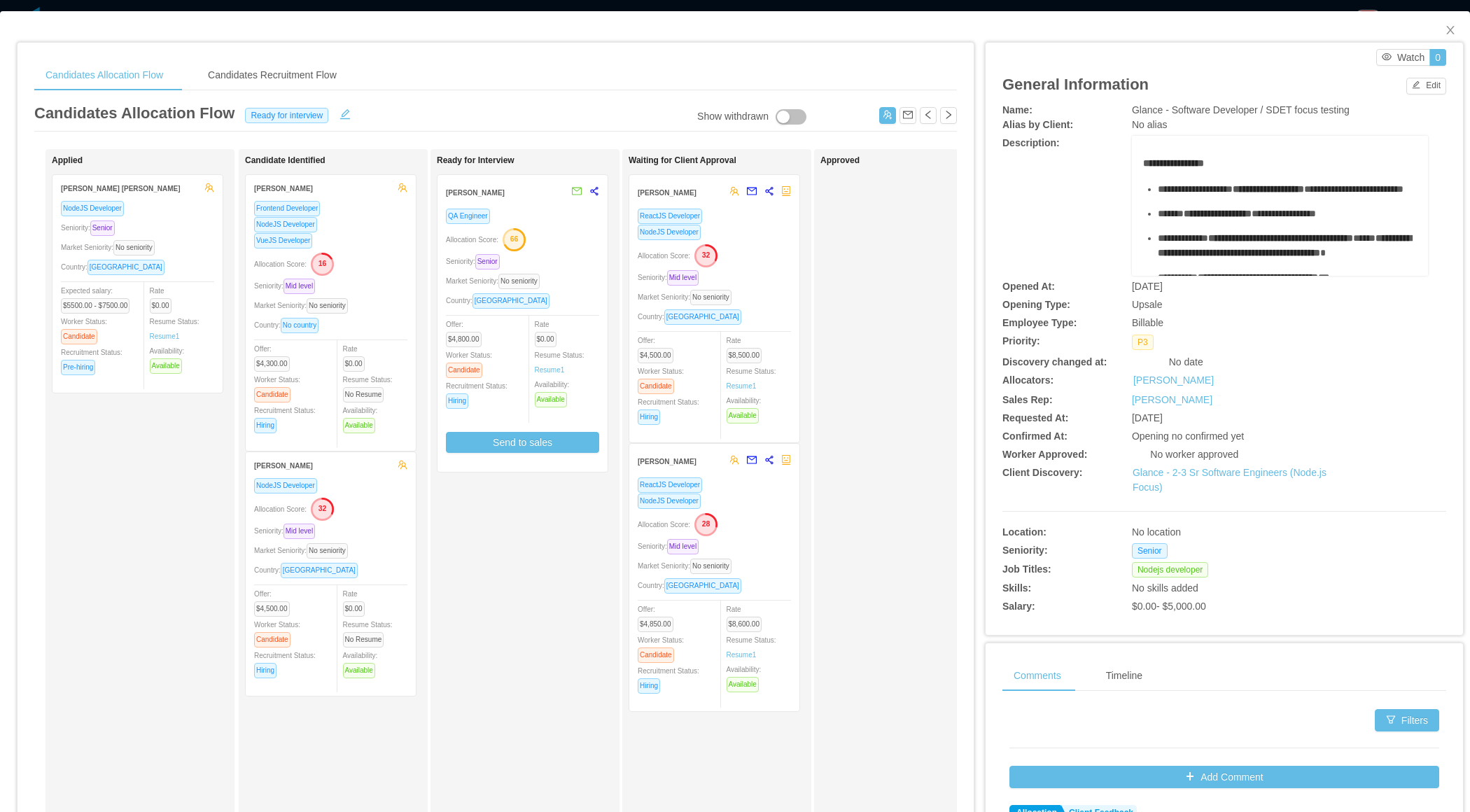
click at [771, 512] on div "Allocation Score: 28" at bounding box center [714, 524] width 153 height 23
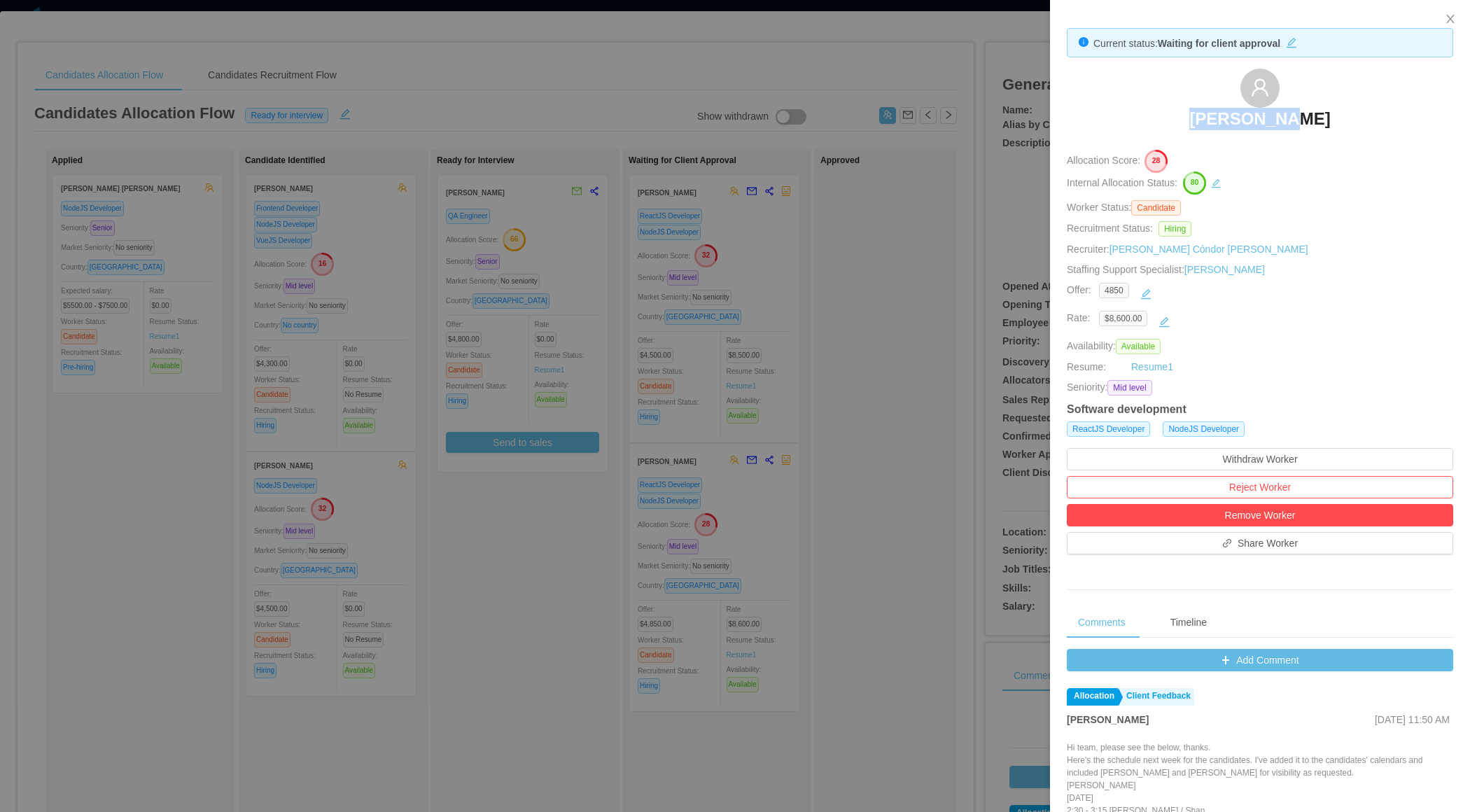
drag, startPoint x: 1171, startPoint y: 120, endPoint x: 1346, endPoint y: 117, distance: 175.0
click at [1348, 119] on div "Jose Mejia" at bounding box center [1260, 103] width 387 height 70
copy h3 "Jose Mejia"
click at [553, 564] on div at bounding box center [735, 406] width 1470 height 812
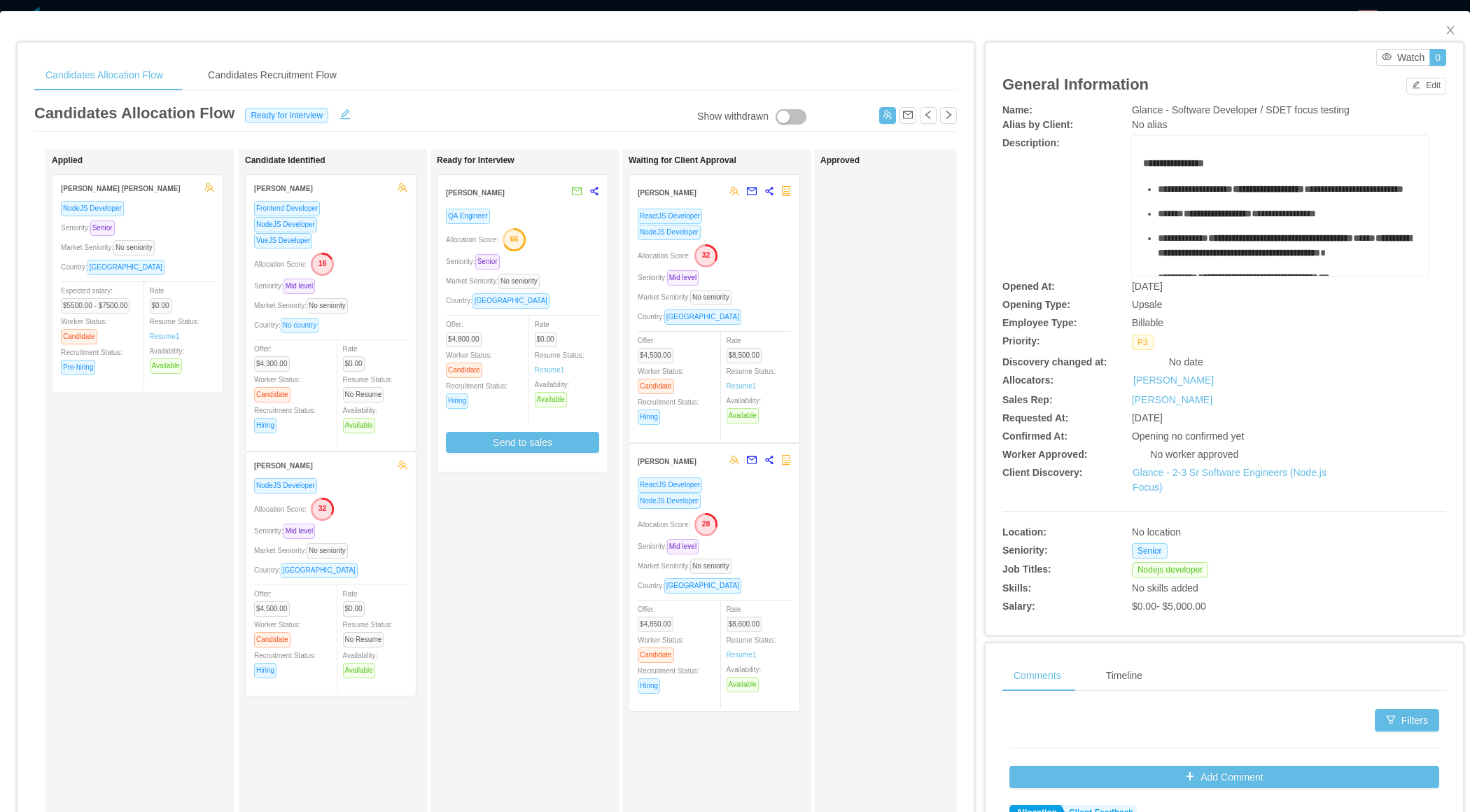
click at [579, 280] on div "Market Seniority: No seniority" at bounding box center [522, 281] width 153 height 17
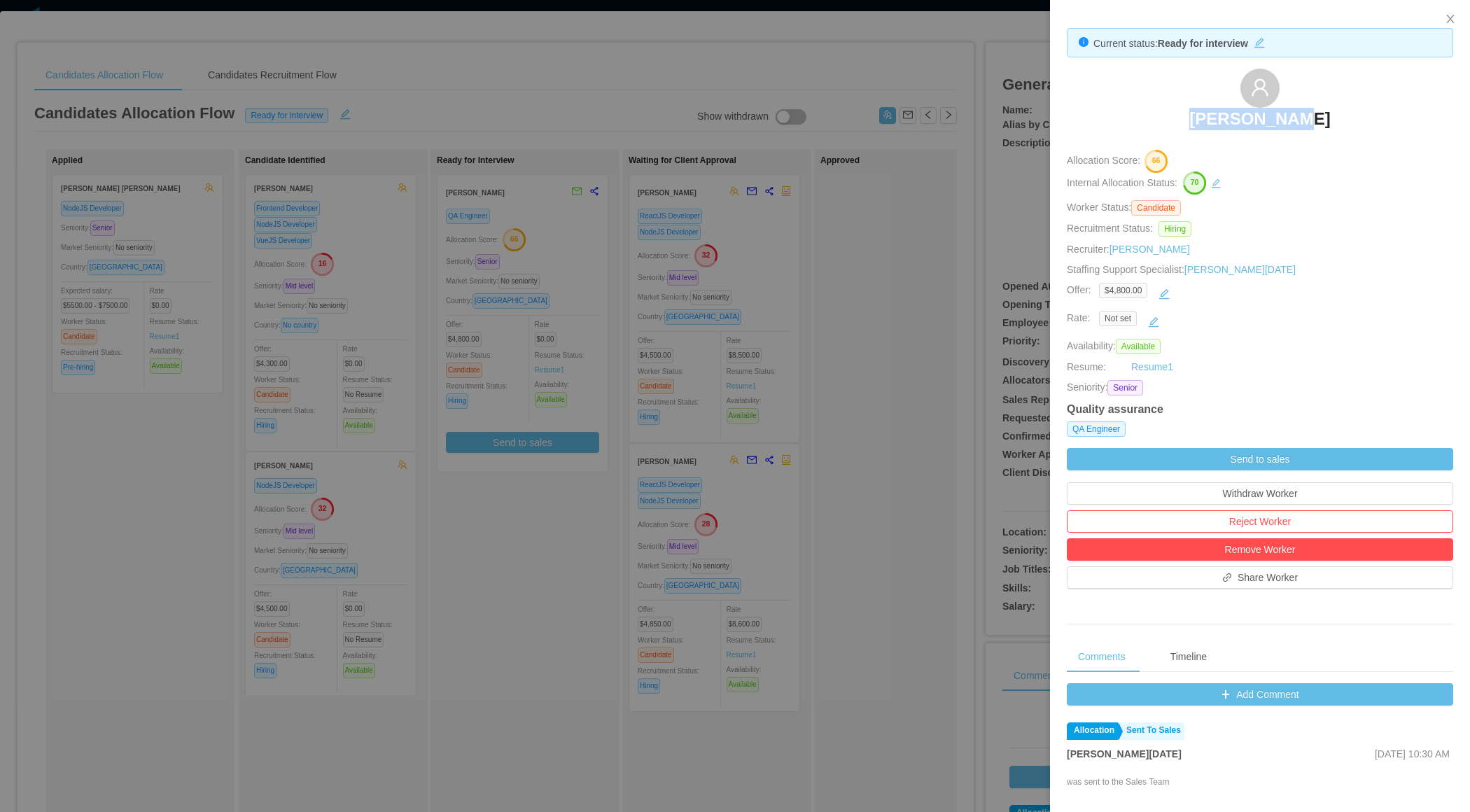
drag, startPoint x: 1168, startPoint y: 112, endPoint x: 1334, endPoint y: 120, distance: 166.2
click at [1336, 120] on div "Juan Namnún" at bounding box center [1260, 103] width 387 height 70
copy h3 "Juan Namnún"
click at [777, 376] on div at bounding box center [735, 406] width 1470 height 812
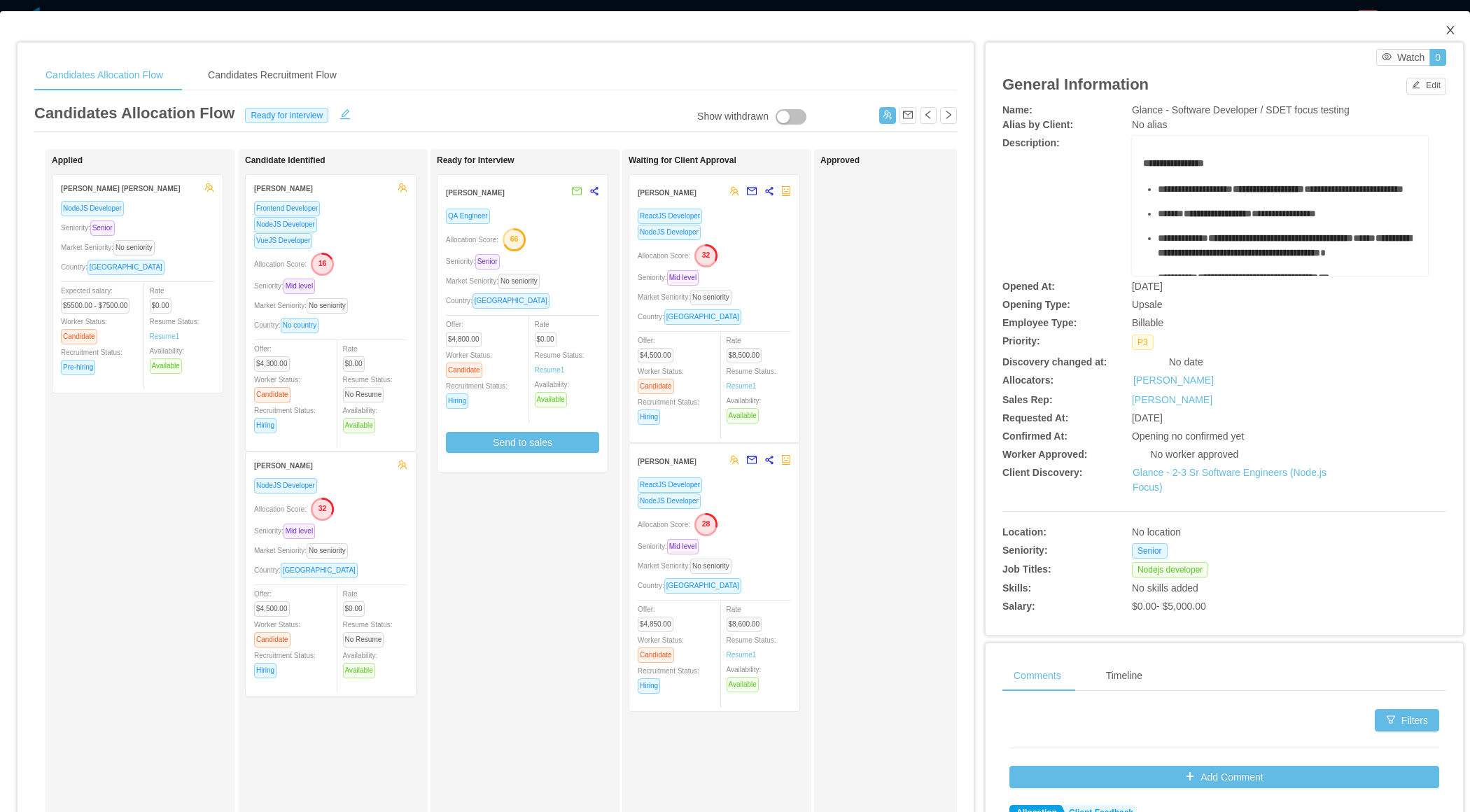
click at [1451, 33] on icon "icon: close" at bounding box center [1450, 30] width 11 height 11
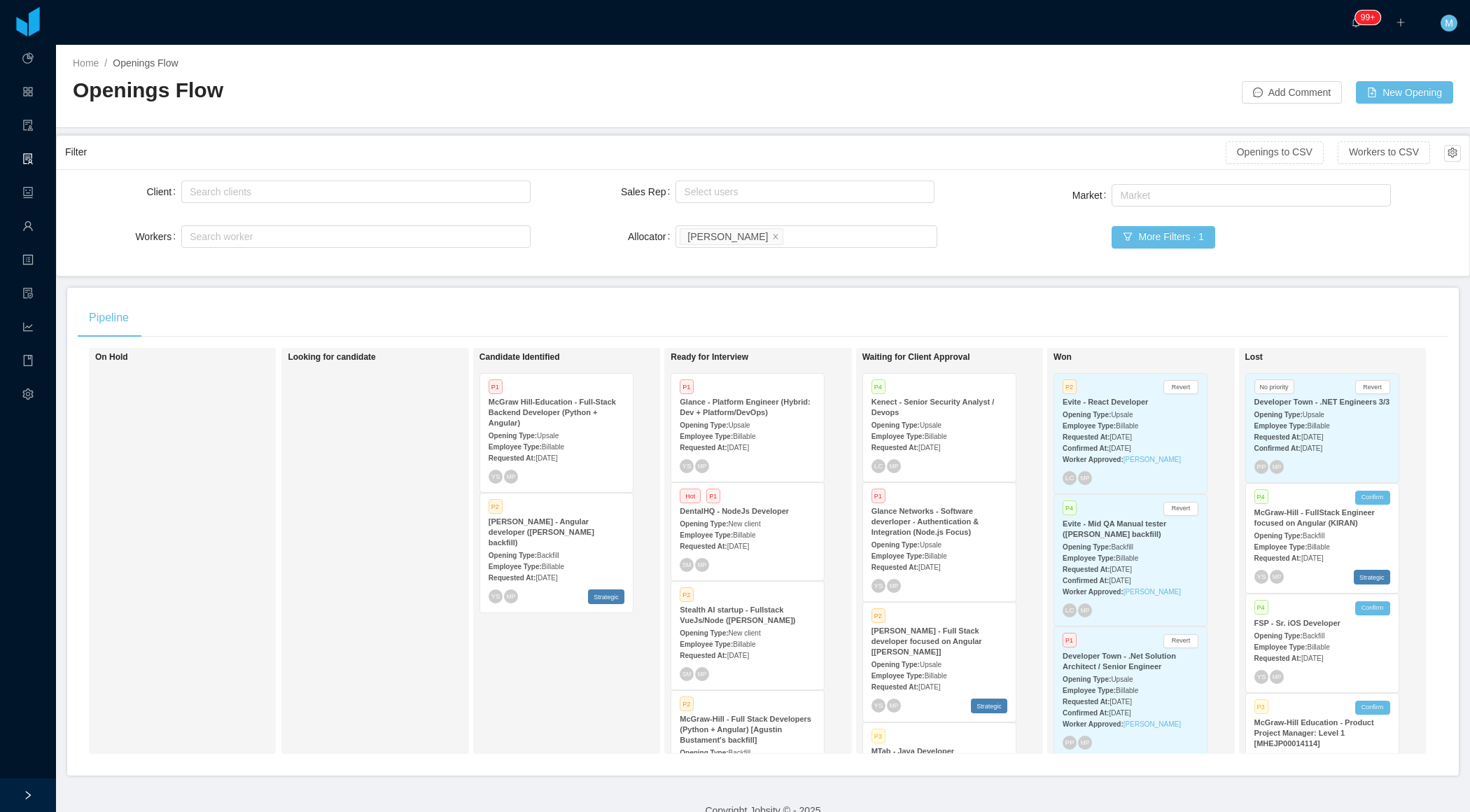
click at [749, 446] on span "Aug 25th, 2025" at bounding box center [738, 447] width 22 height 8
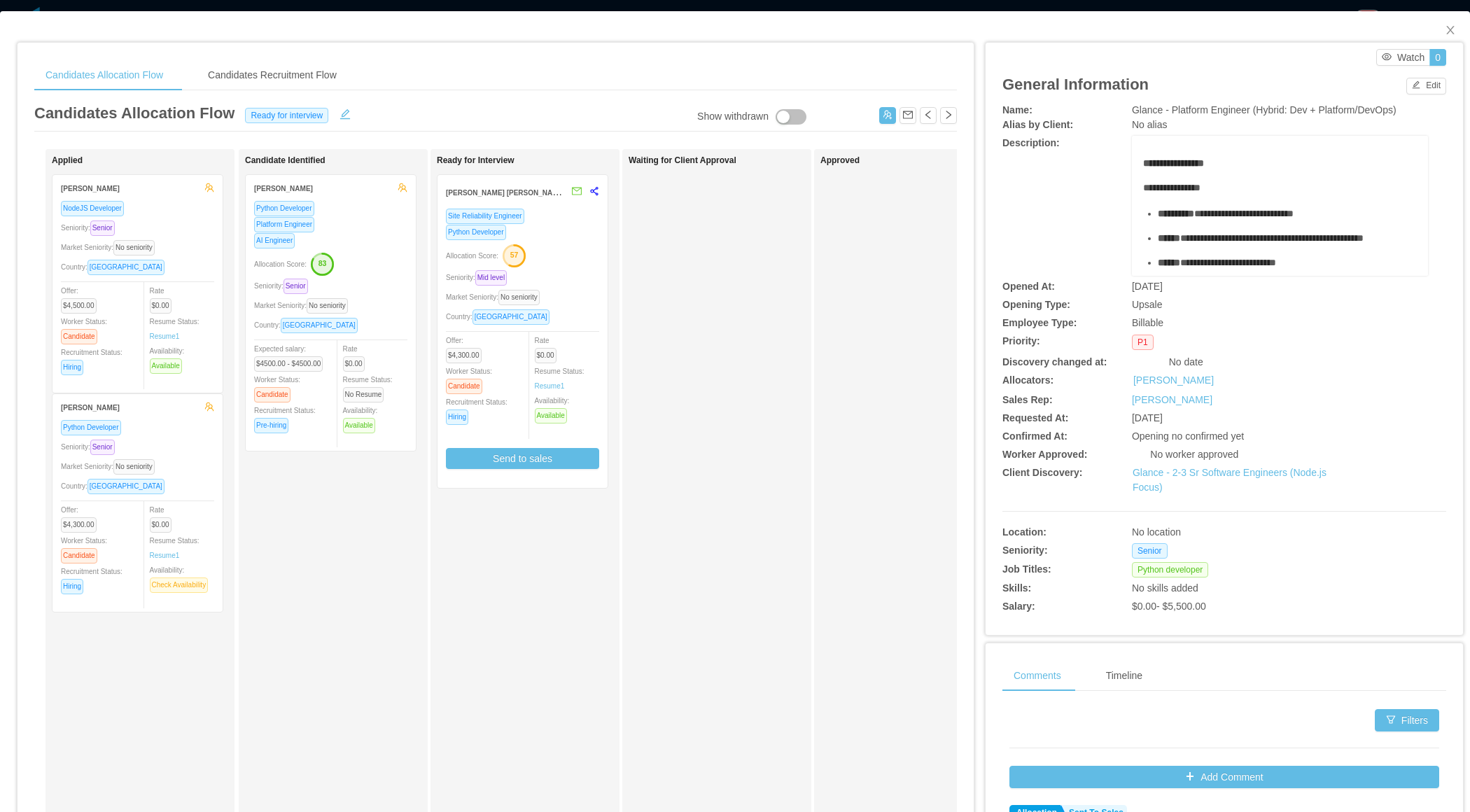
click at [574, 279] on div "Seniority: Mid level" at bounding box center [522, 277] width 153 height 17
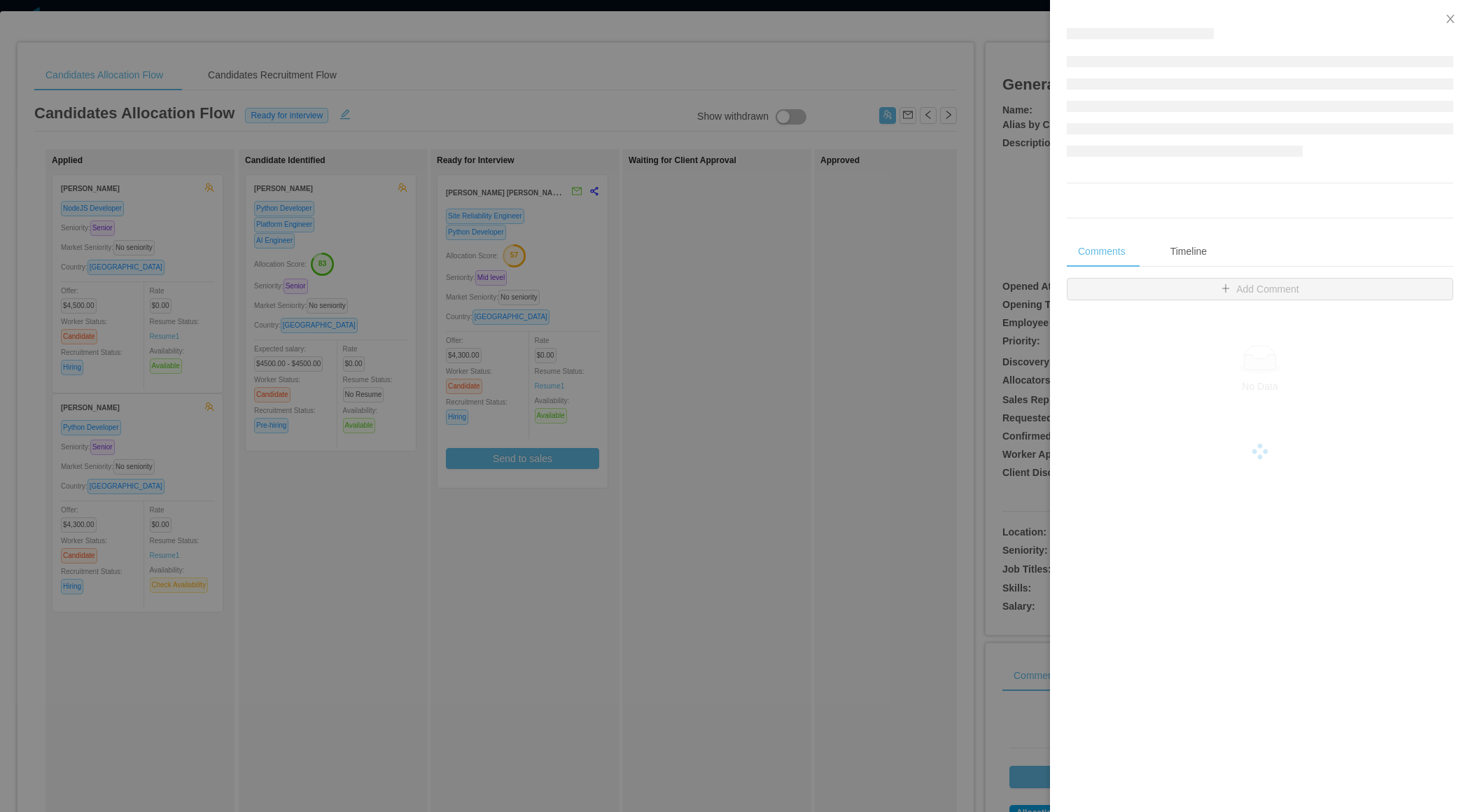
click at [1011, 252] on div at bounding box center [735, 406] width 1470 height 812
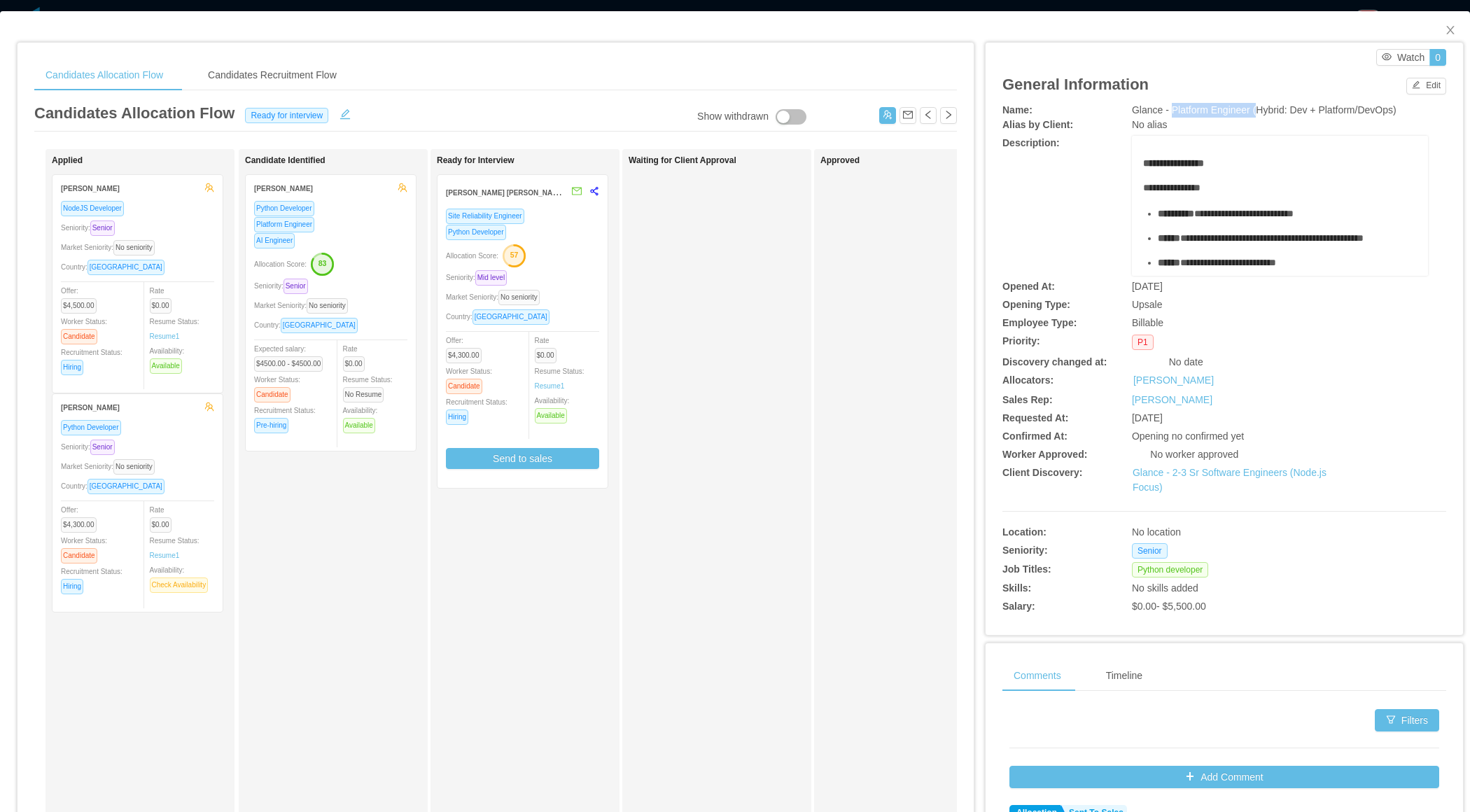
drag, startPoint x: 1175, startPoint y: 111, endPoint x: 1260, endPoint y: 111, distance: 85.0
click at [1260, 112] on span "Glance - Platform Engineer (Hybrid: Dev + Platform/DevOps)" at bounding box center [1264, 109] width 265 height 11
copy span "Platform Engineer ("
click at [566, 321] on div "Country: Brazil" at bounding box center [522, 316] width 153 height 17
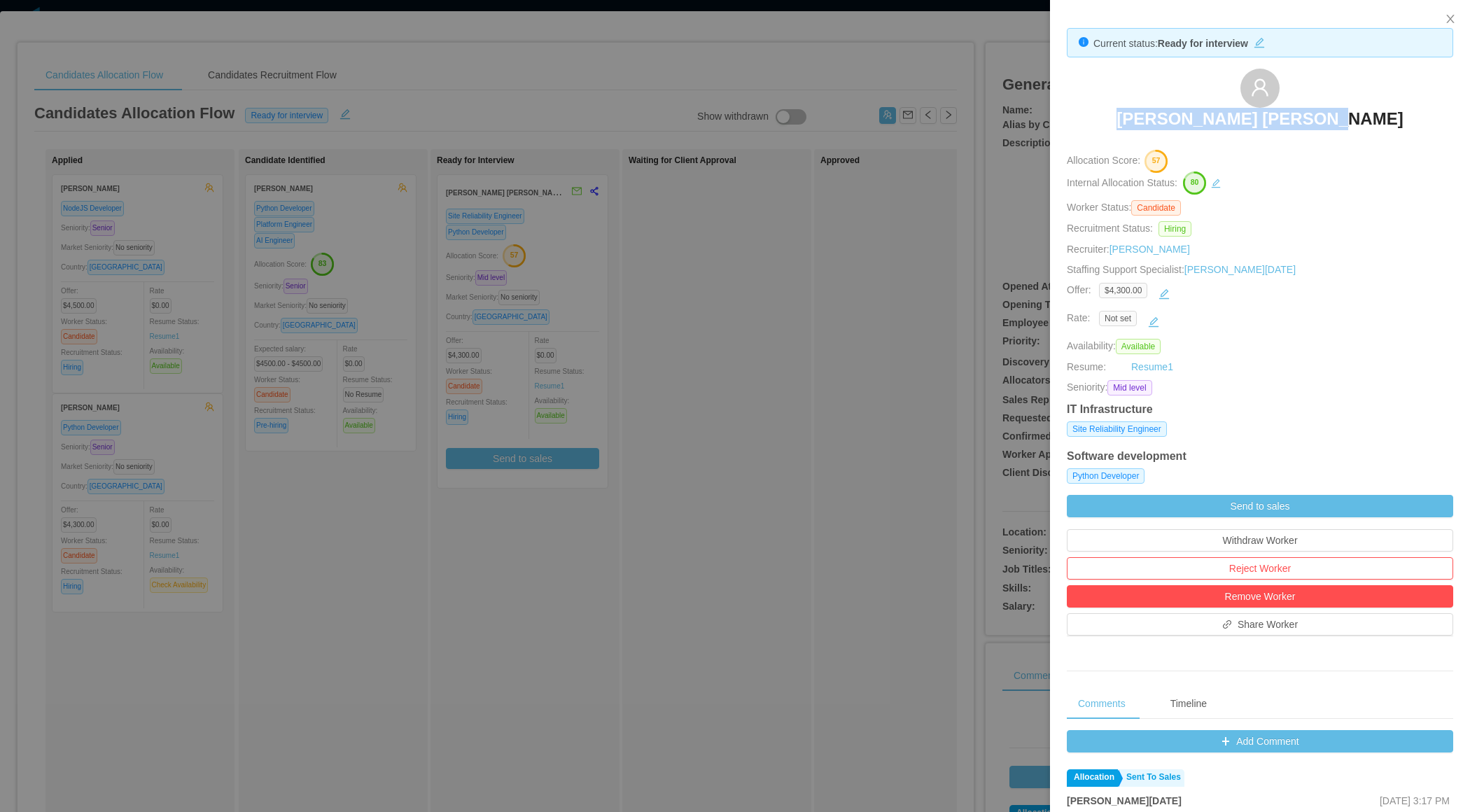
drag, startPoint x: 1137, startPoint y: 117, endPoint x: 1379, endPoint y: 128, distance: 242.2
click at [1379, 128] on div "Fernando Pereira Medin" at bounding box center [1260, 103] width 387 height 70
copy h3 "Fernando Pereira Medin"
click at [707, 463] on div at bounding box center [735, 406] width 1470 height 812
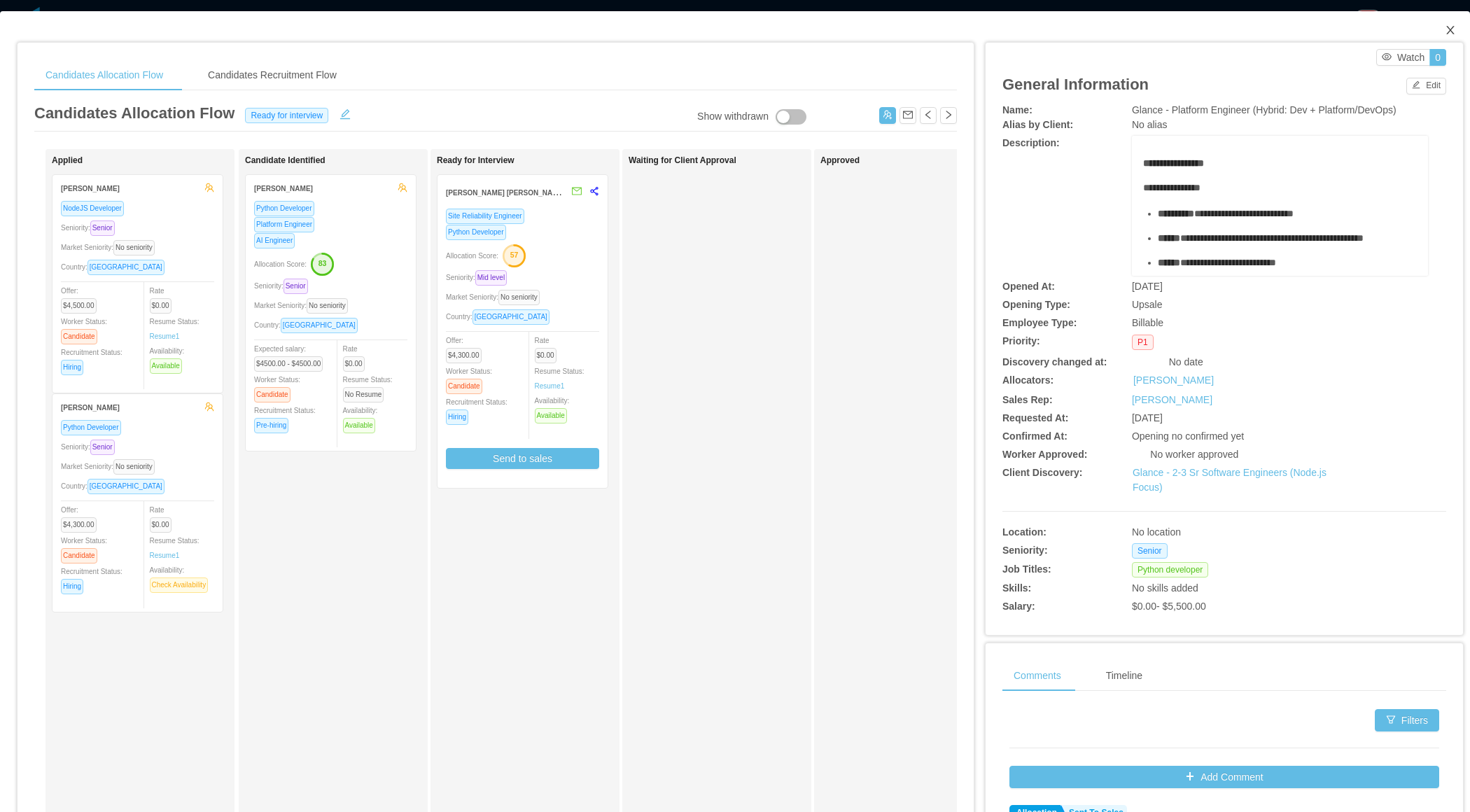
click at [1453, 30] on icon "icon: close" at bounding box center [1450, 30] width 11 height 11
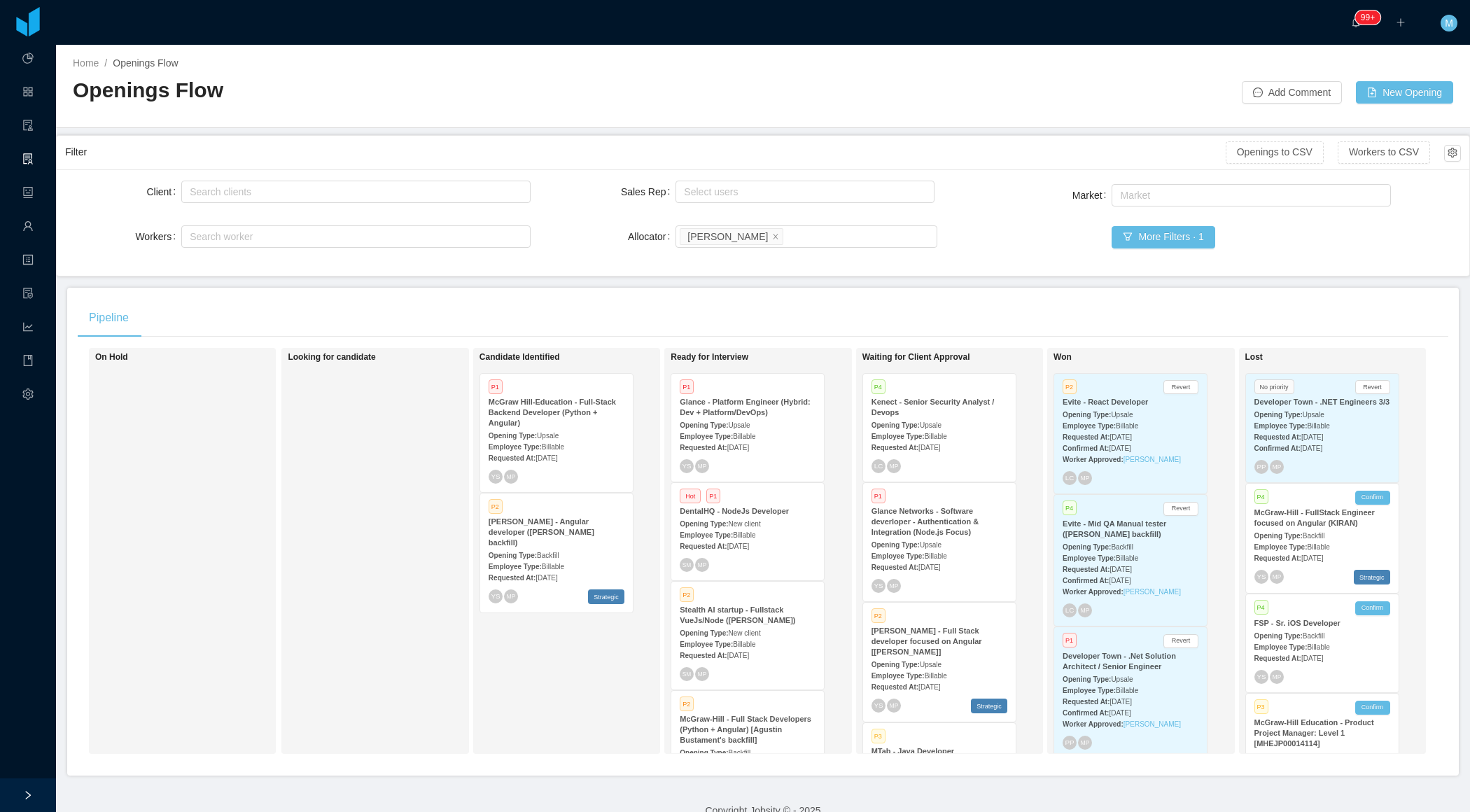
scroll to position [1046, 0]
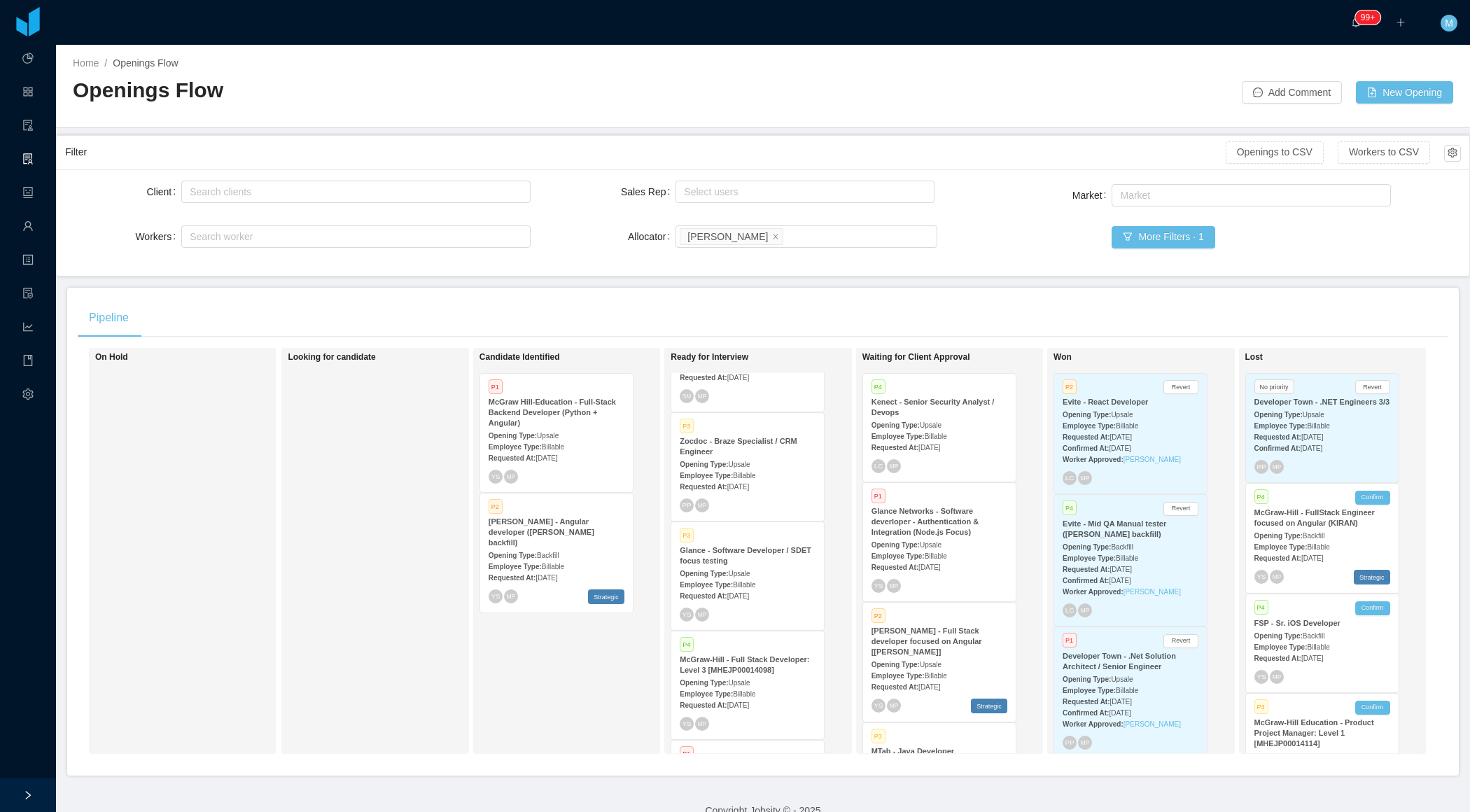
click at [950, 545] on div "Opening Type: Upsale" at bounding box center [939, 544] width 136 height 15
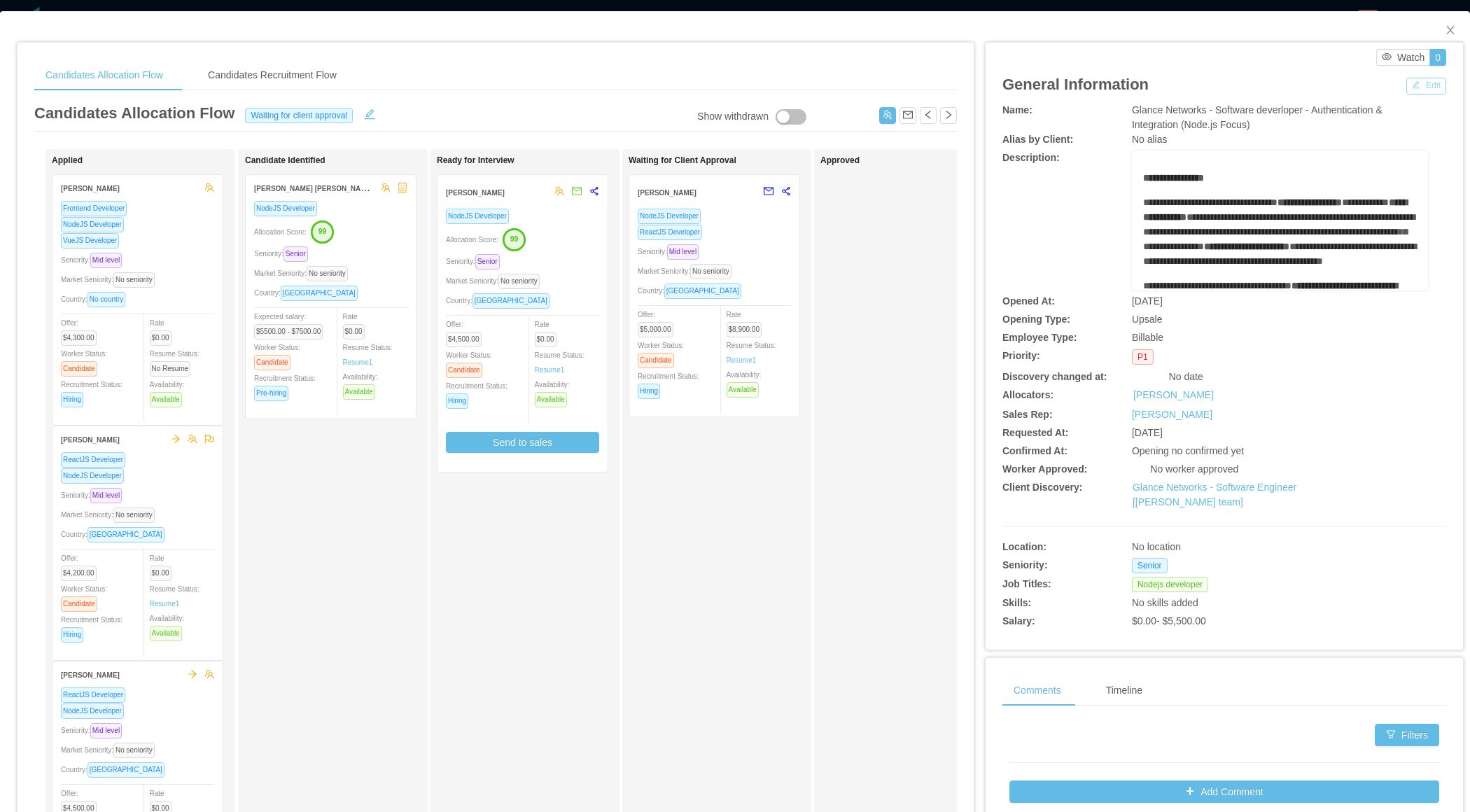
click at [1436, 81] on button "Edit" at bounding box center [1427, 85] width 40 height 17
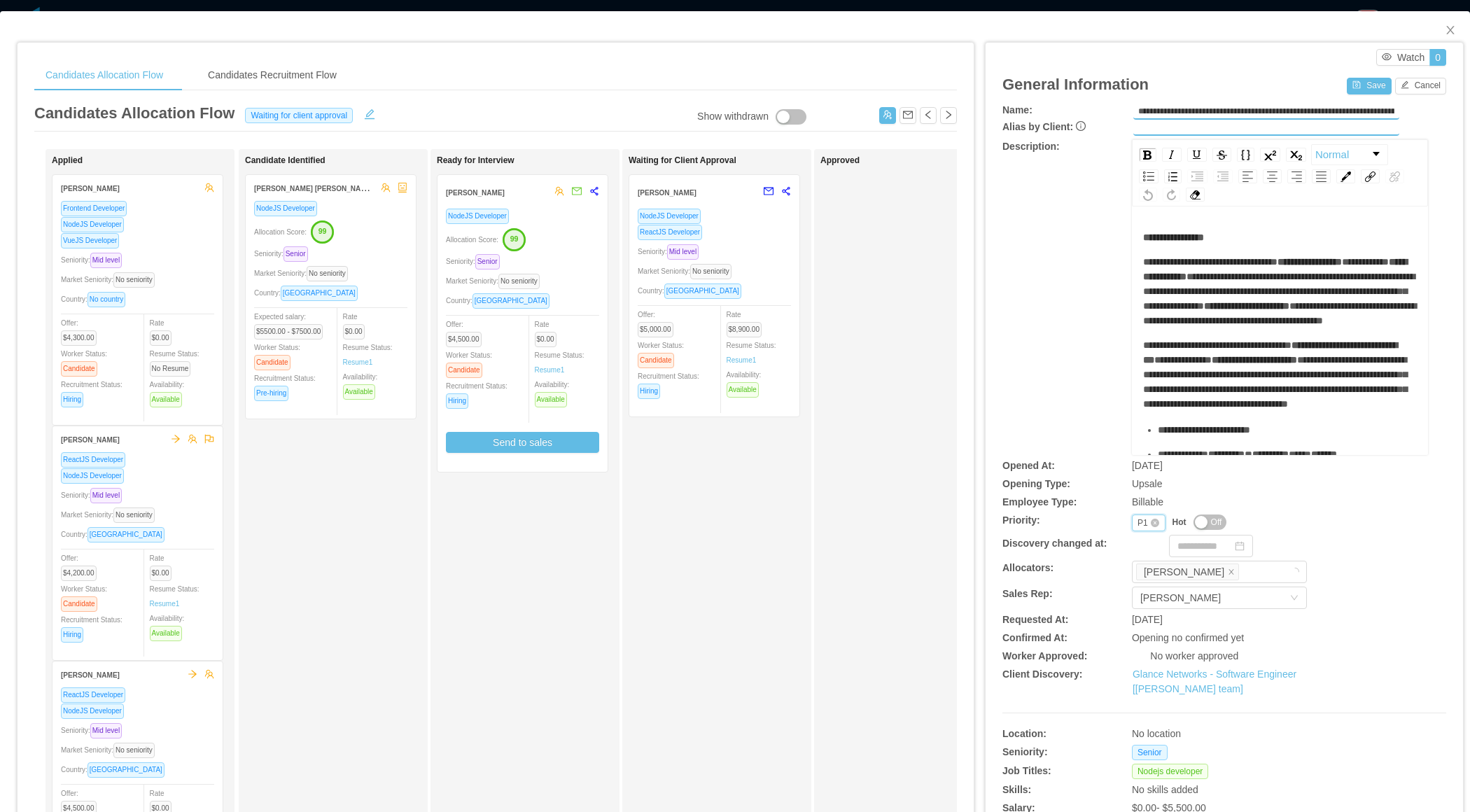
click at [1139, 521] on div "P1" at bounding box center [1142, 523] width 10 height 16
click at [1148, 611] on li "P4" at bounding box center [1148, 611] width 33 height 23
click at [1370, 92] on button "Save" at bounding box center [1368, 85] width 44 height 17
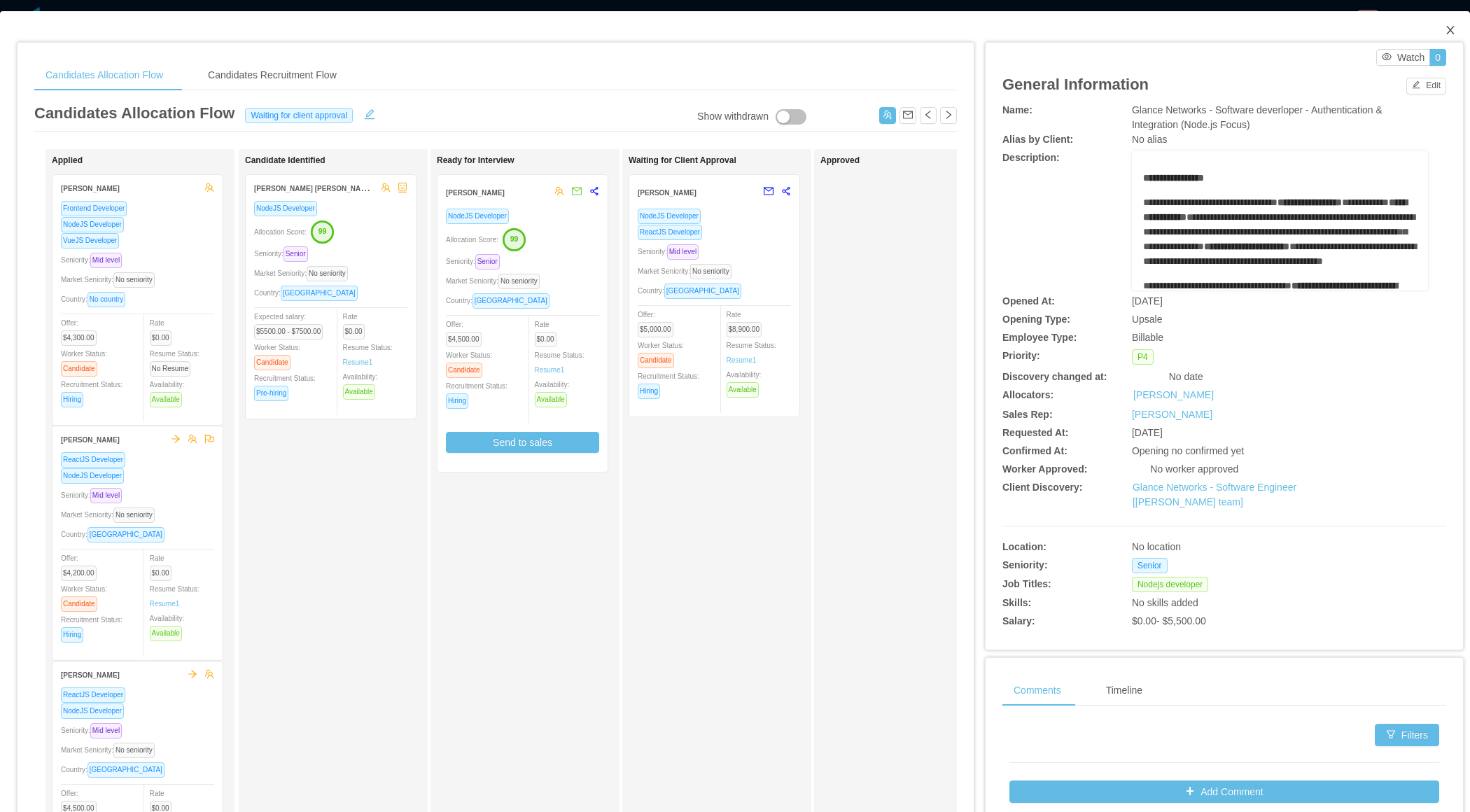
click at [1456, 30] on span "Close" at bounding box center [1450, 30] width 39 height 39
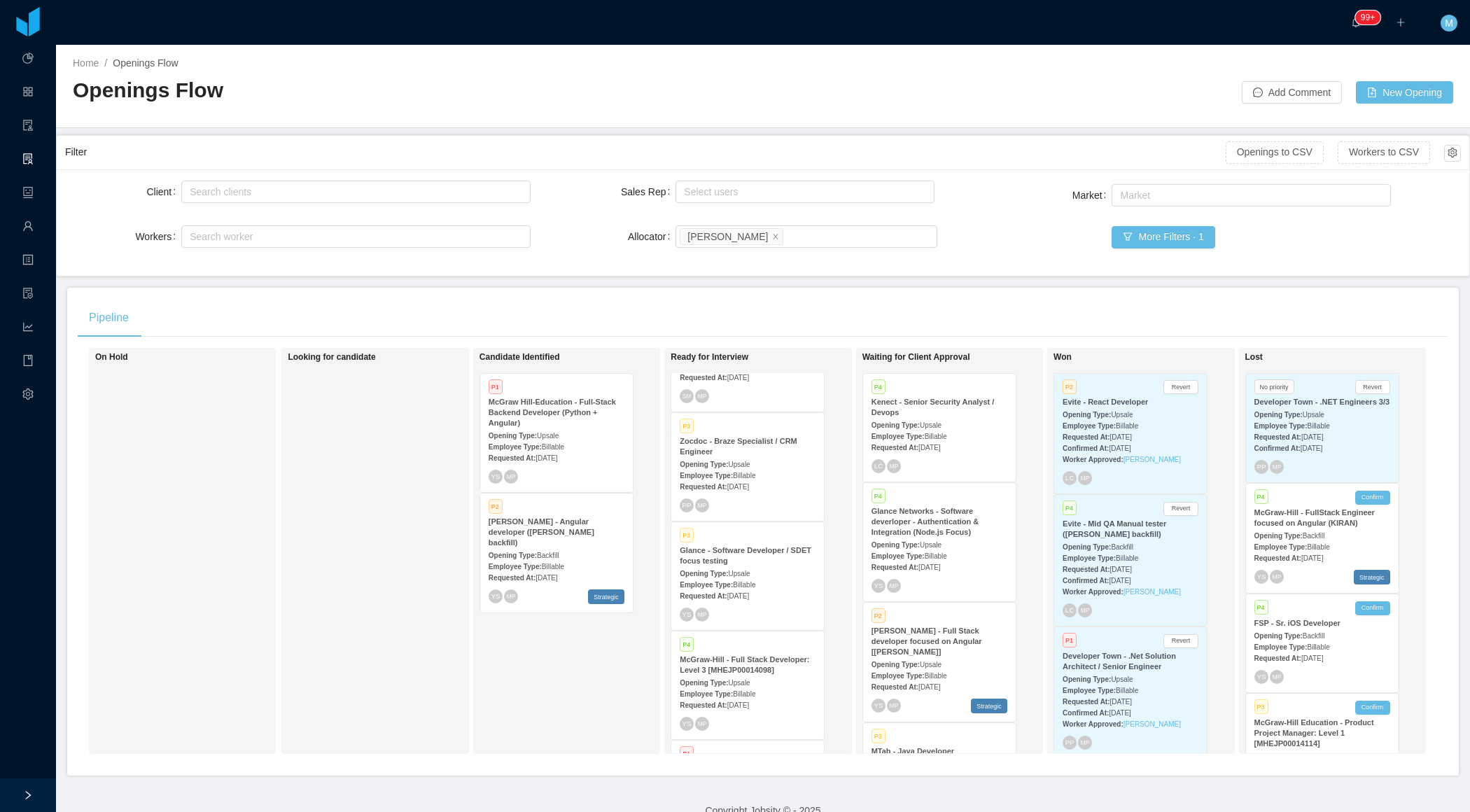
click at [735, 568] on div "Opening Type: Upsale" at bounding box center [747, 572] width 136 height 15
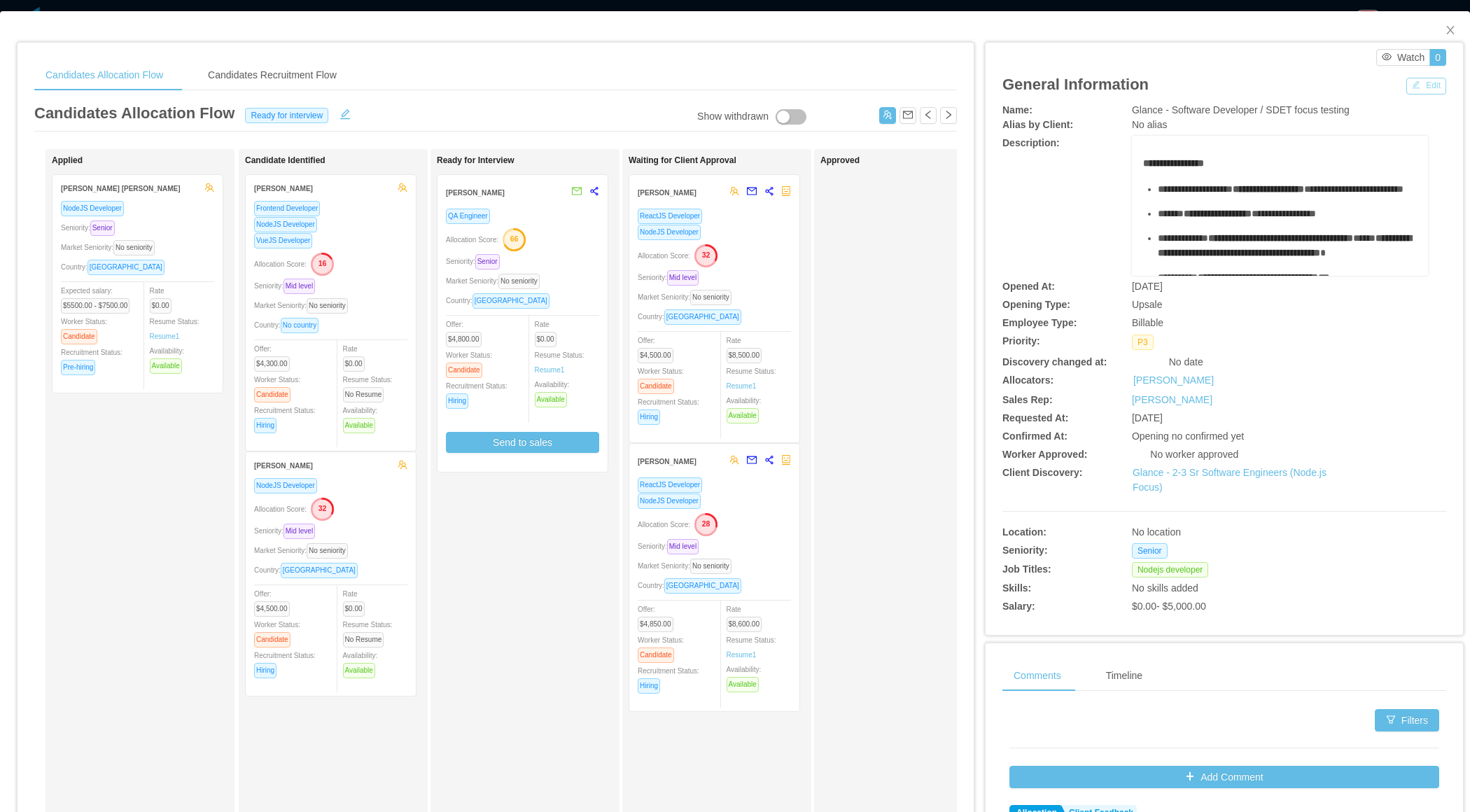
click at [1431, 84] on button "Edit" at bounding box center [1427, 85] width 40 height 17
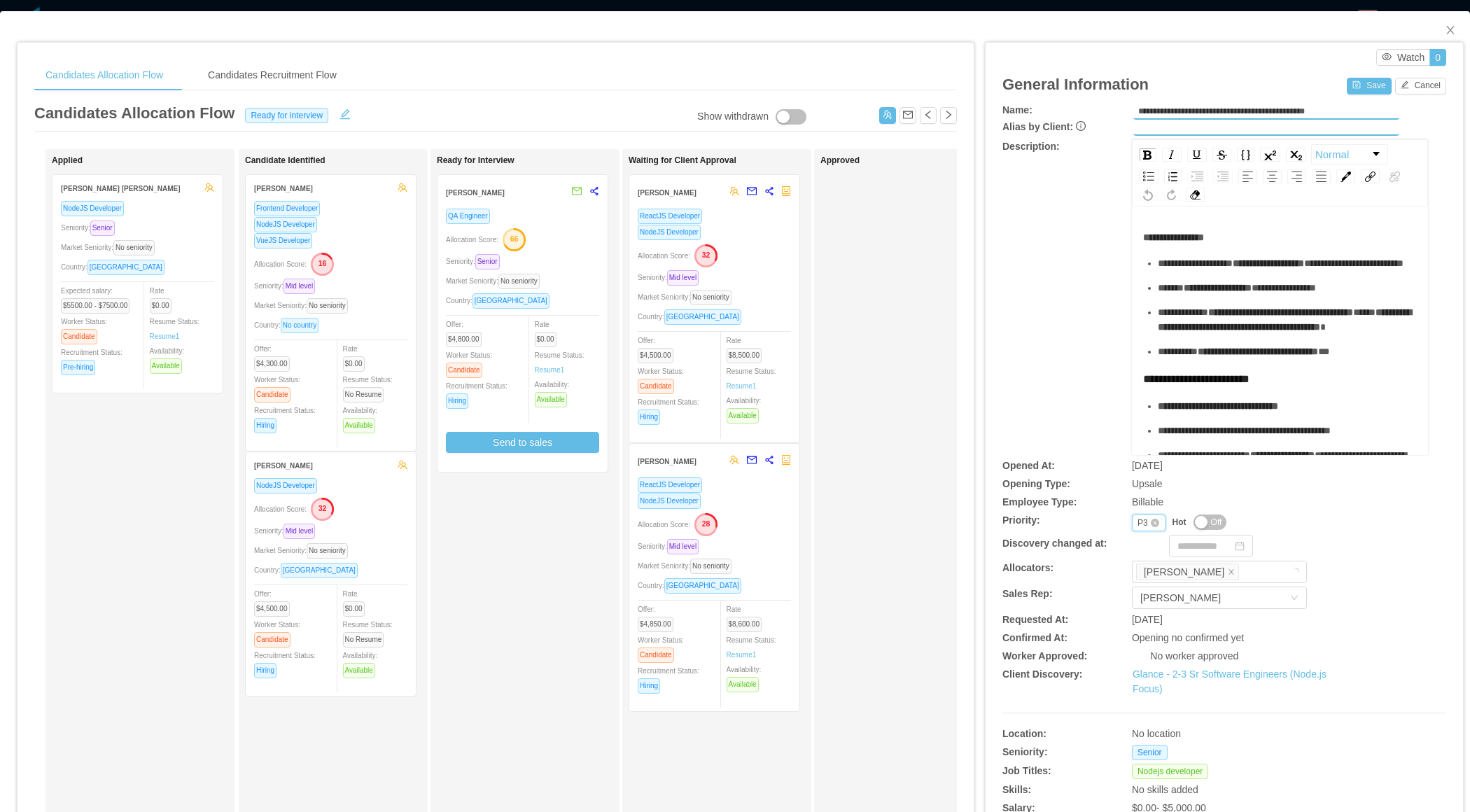
click at [1137, 518] on div "P3" at bounding box center [1142, 523] width 10 height 16
click at [1148, 609] on li "P4" at bounding box center [1148, 611] width 33 height 23
click at [1367, 88] on button "Save" at bounding box center [1368, 85] width 44 height 17
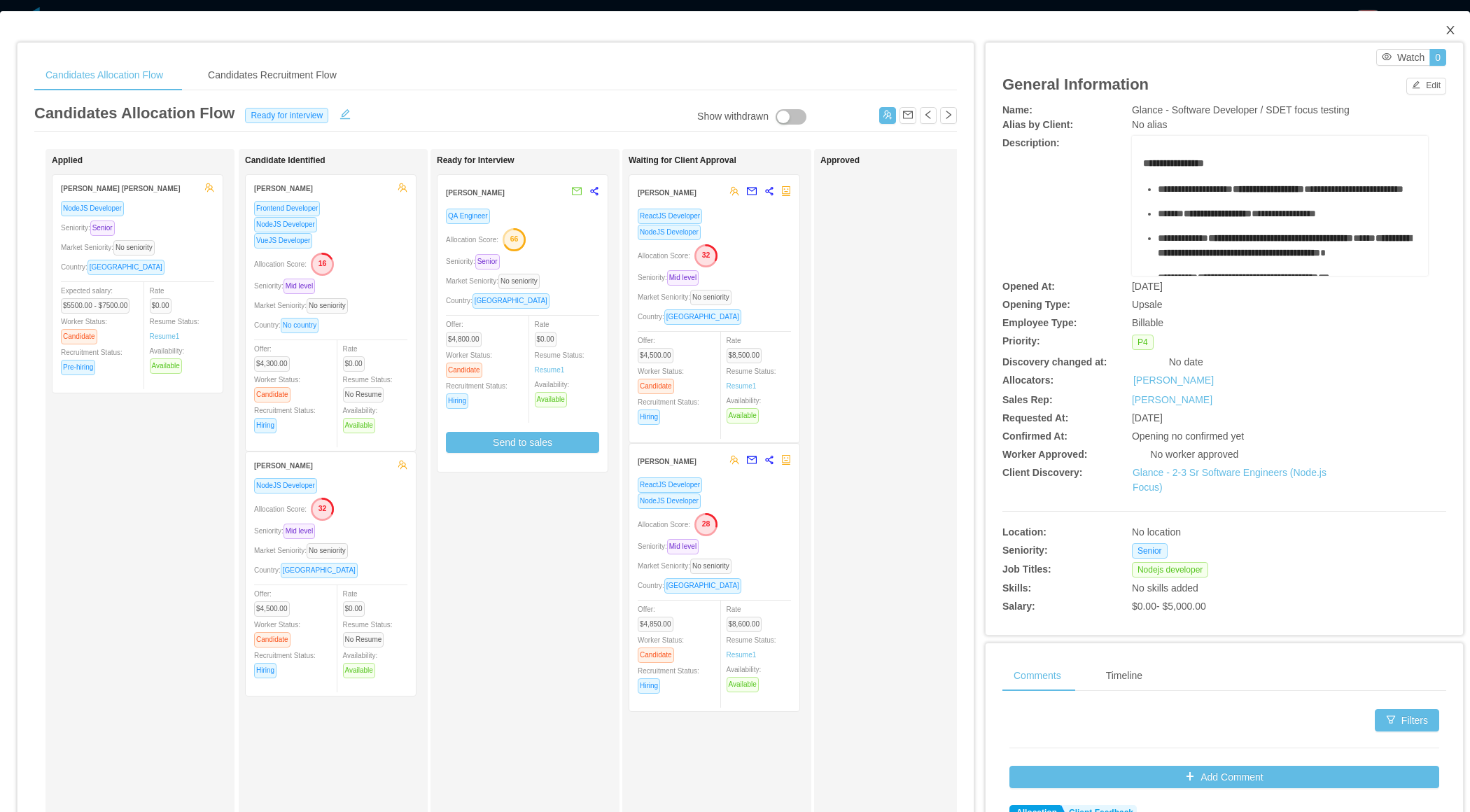
click at [1454, 27] on icon "icon: close" at bounding box center [1450, 30] width 8 height 9
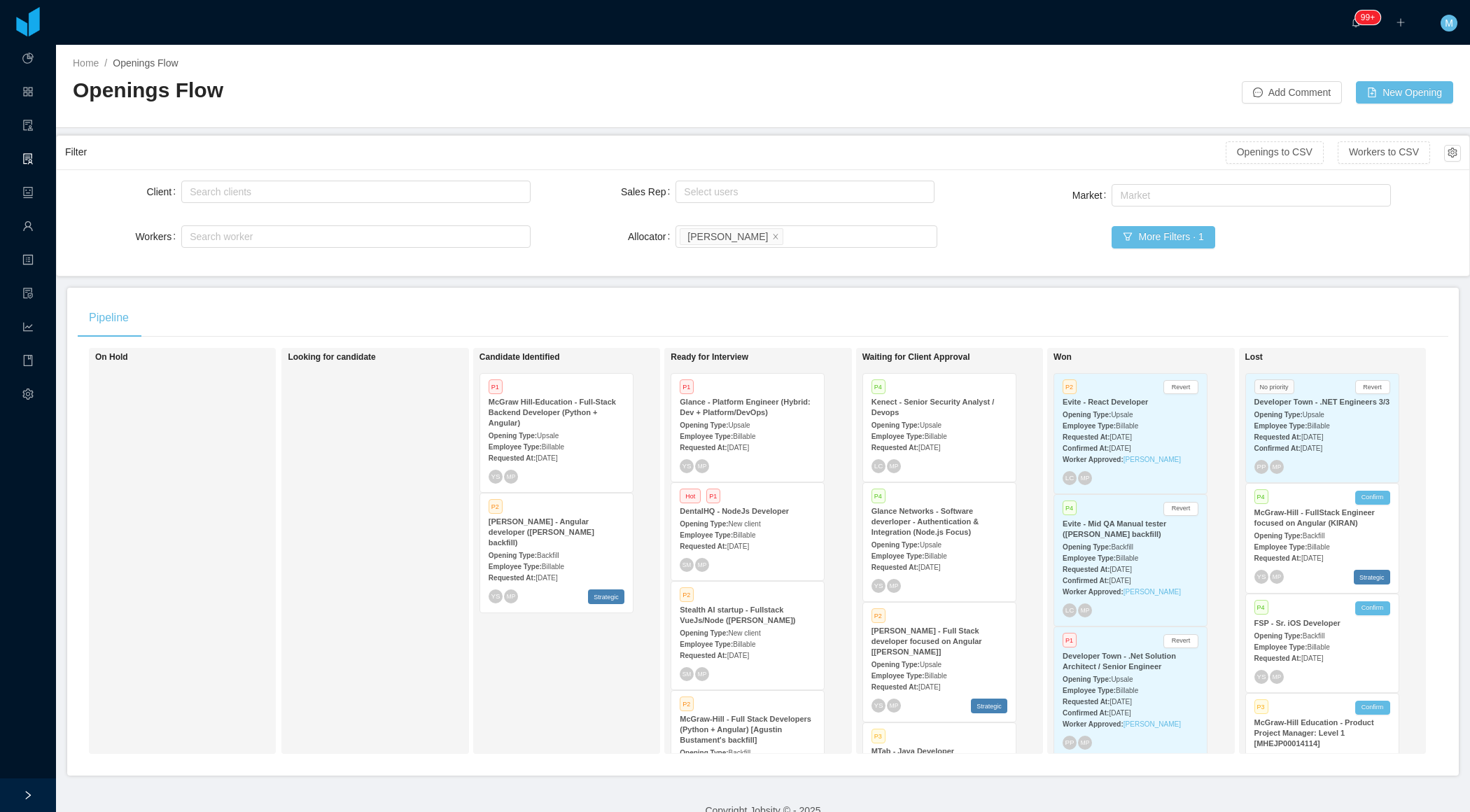
click at [483, 726] on div "Candidate Identified P1 McGraw Hill-Education - Full-Stack Backend Developer (P…" at bounding box center [578, 551] width 196 height 393
click at [362, 566] on div "Looking for candidate" at bounding box center [386, 551] width 196 height 393
click at [1166, 236] on button "More Filters · 1" at bounding box center [1163, 237] width 103 height 23
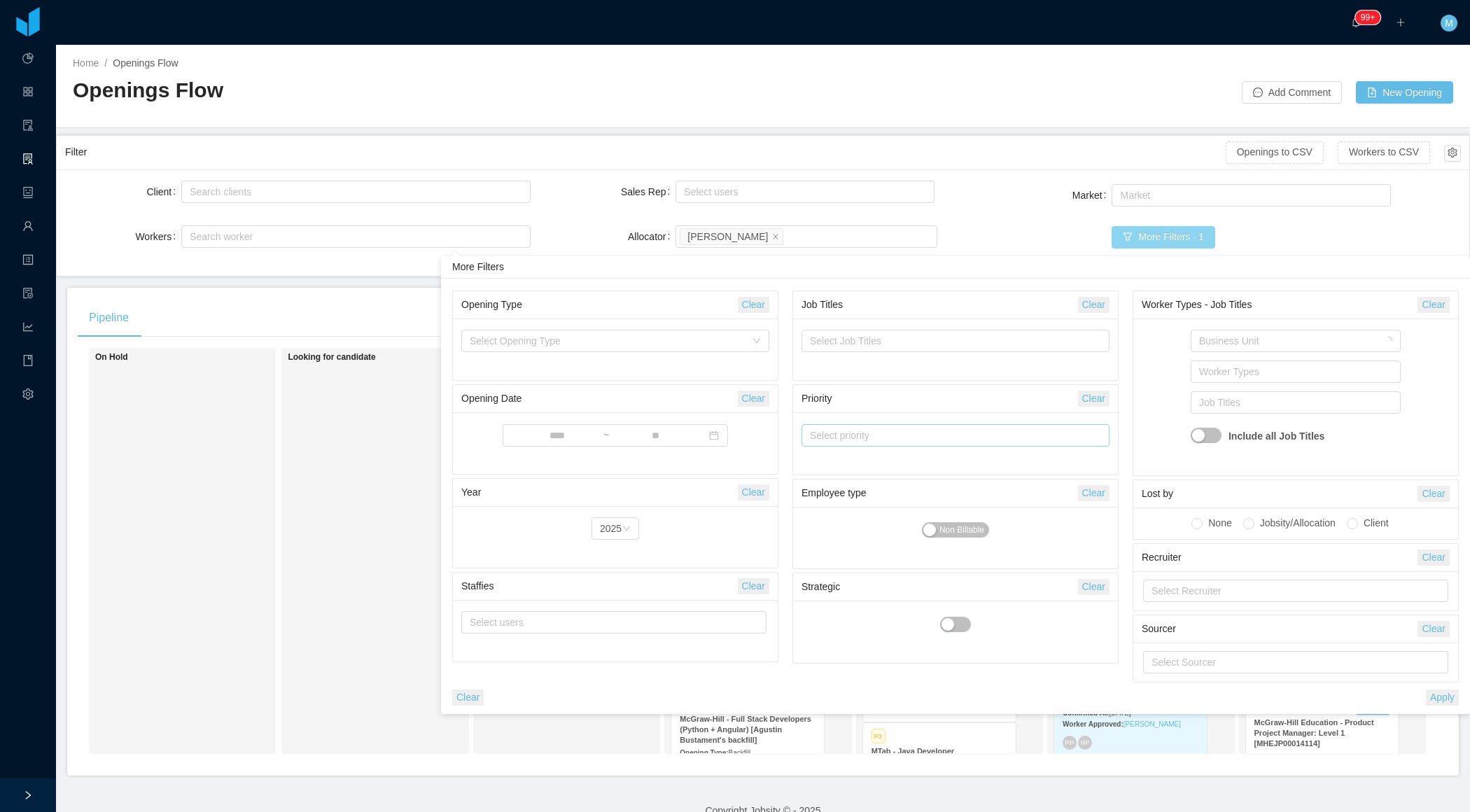
click at [847, 432] on div "Select priority" at bounding box center [949, 435] width 279 height 14
click at [835, 459] on li "P1" at bounding box center [955, 461] width 308 height 23
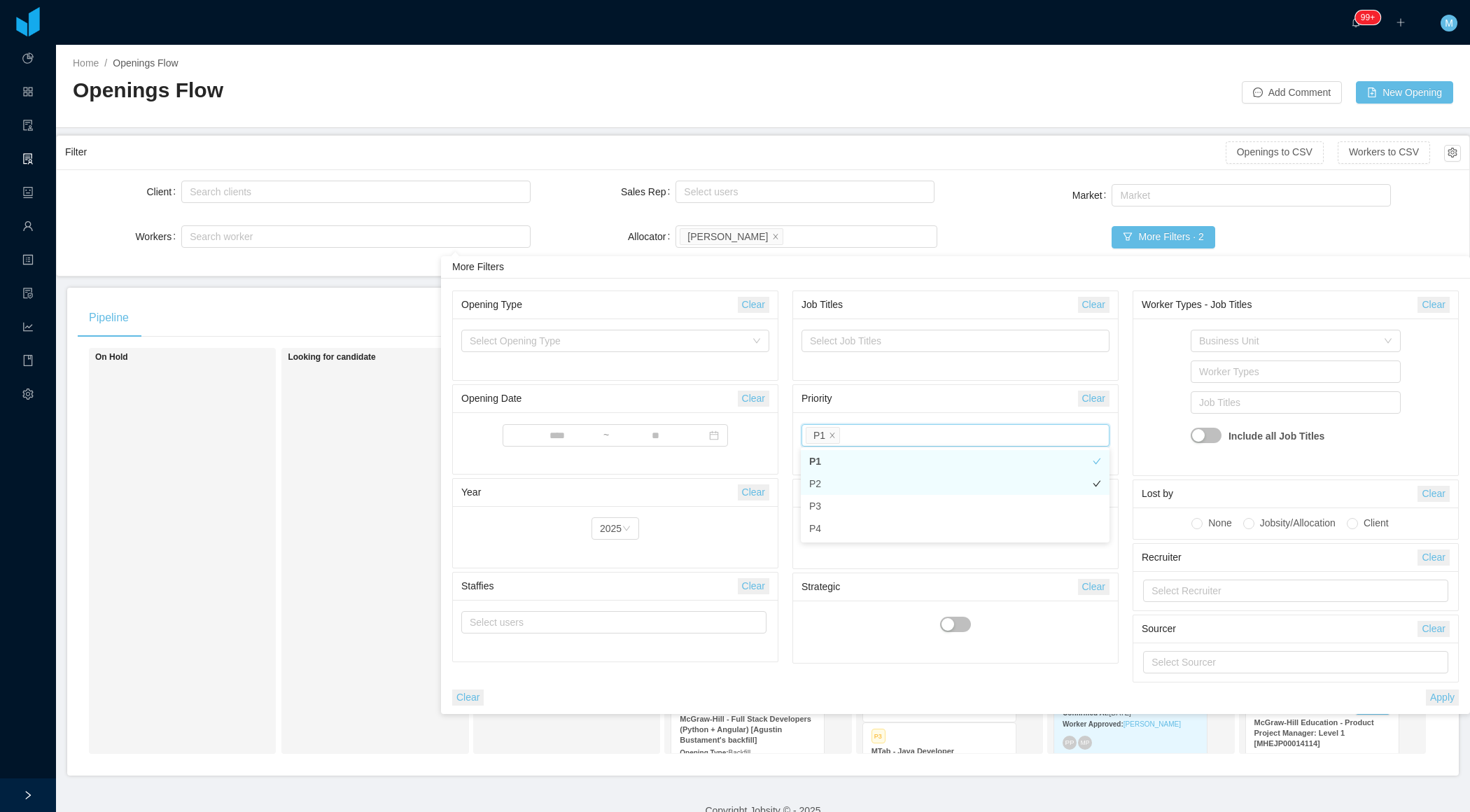
click at [828, 478] on li "P2" at bounding box center [955, 484] width 308 height 23
click at [1445, 696] on button "Apply" at bounding box center [1442, 697] width 33 height 17
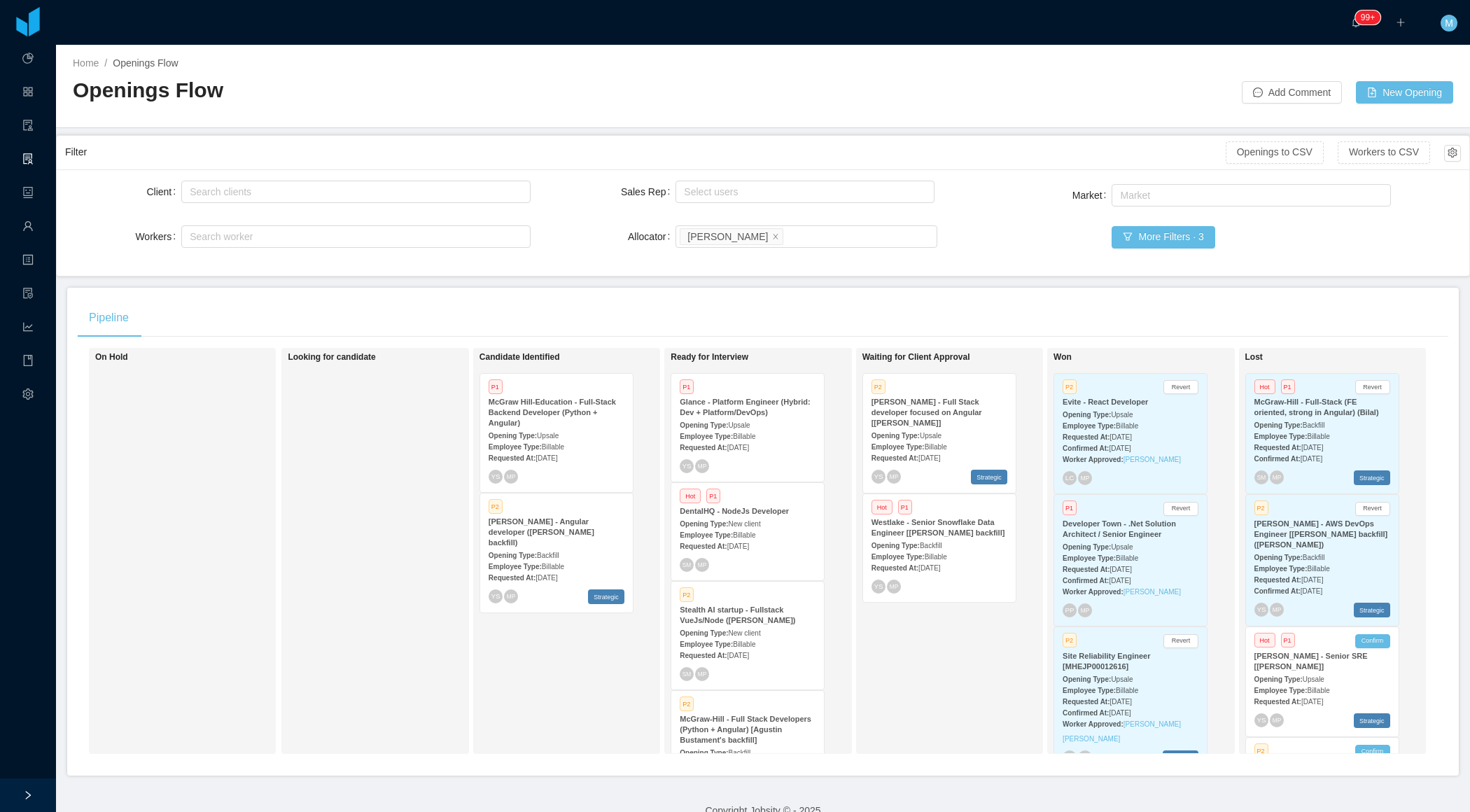
click at [401, 535] on div "Looking for candidate" at bounding box center [386, 551] width 196 height 393
click at [456, 604] on div "Looking for candidate" at bounding box center [386, 551] width 196 height 393
click at [510, 652] on div "Candidate Identified P1 McGraw Hill-Education - Full-Stack Backend Developer (P…" at bounding box center [578, 551] width 196 height 393
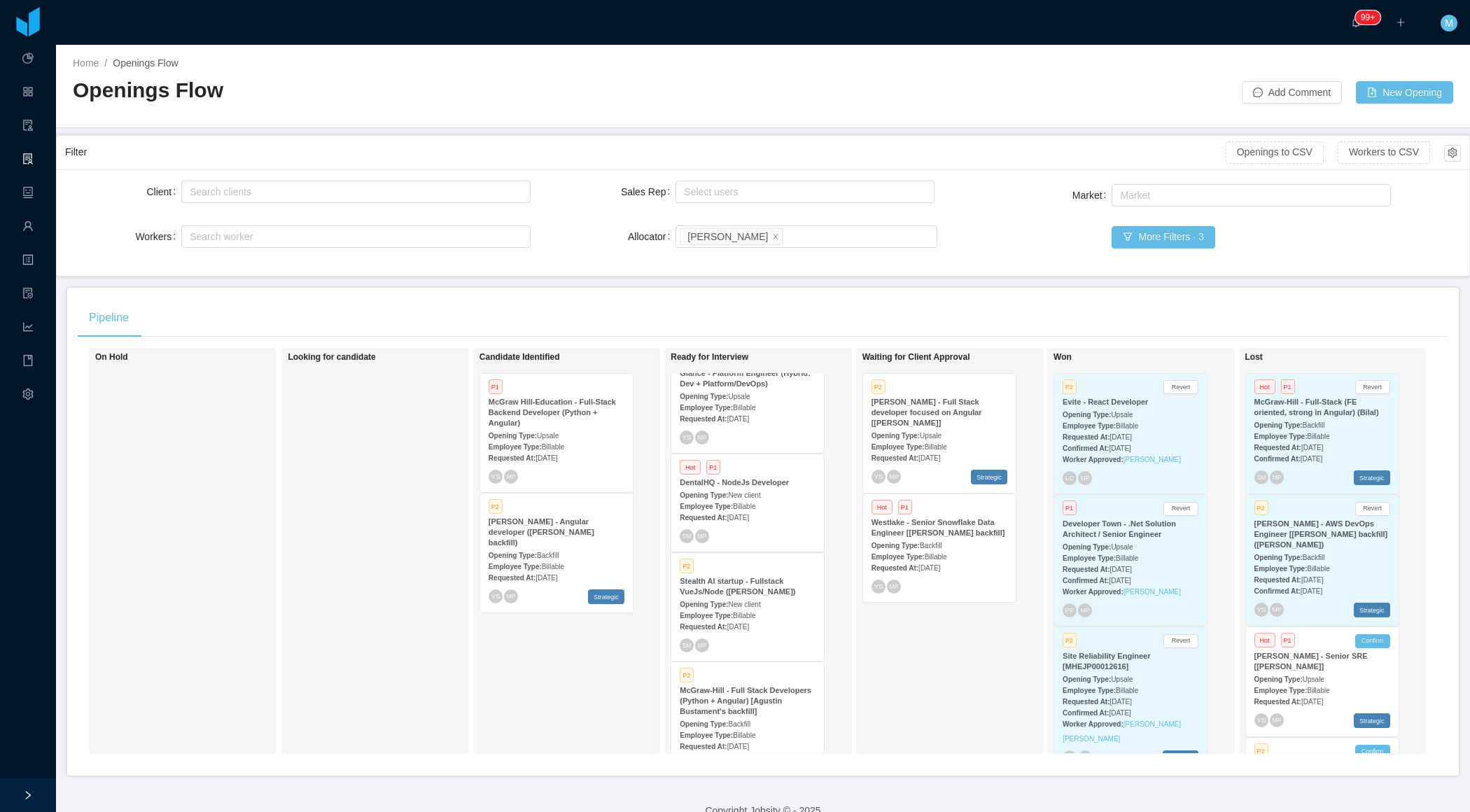
scroll to position [40, 0]
click at [750, 495] on span "Billable" at bounding box center [745, 495] width 23 height 8
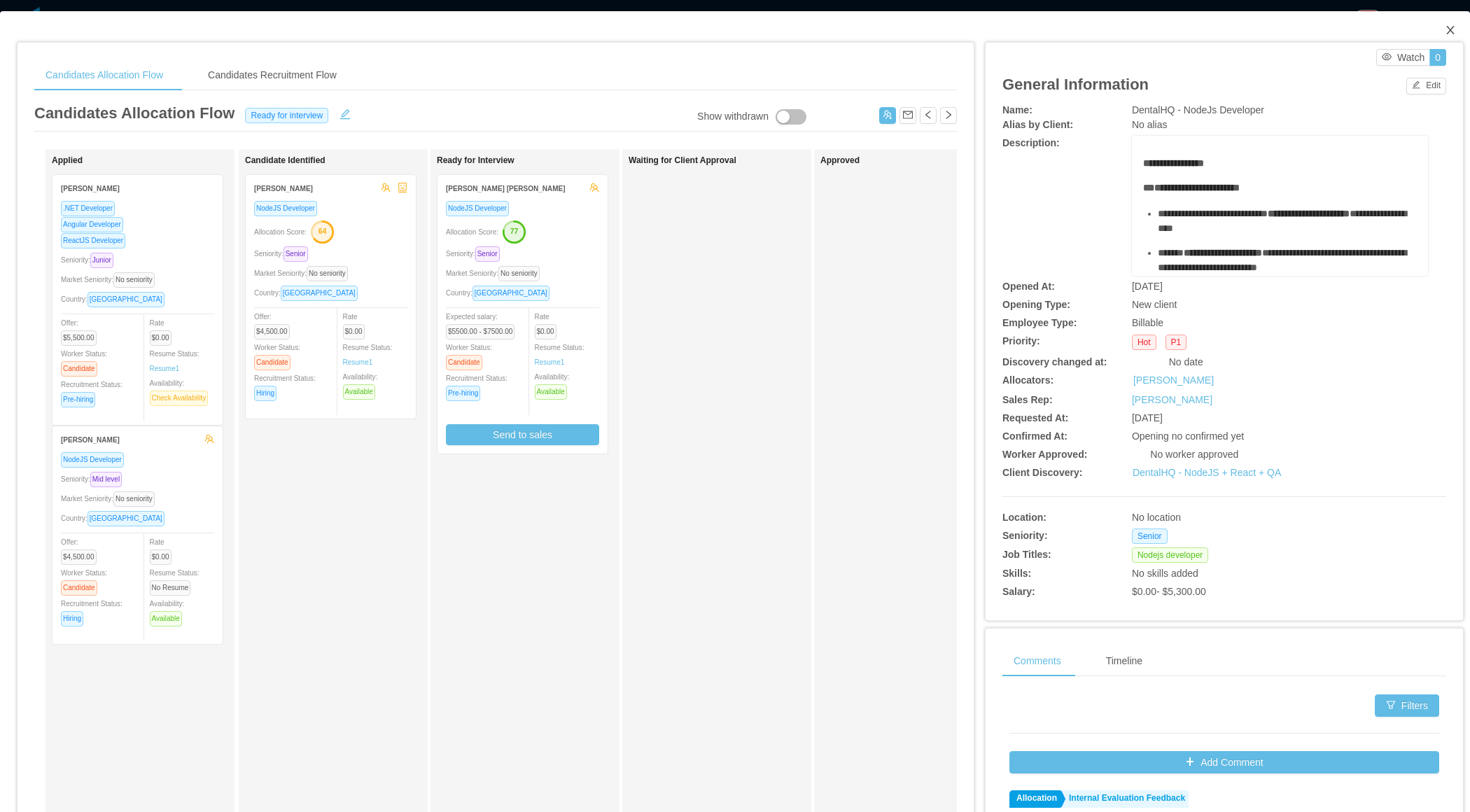
click at [1448, 30] on icon "icon: close" at bounding box center [1450, 30] width 11 height 11
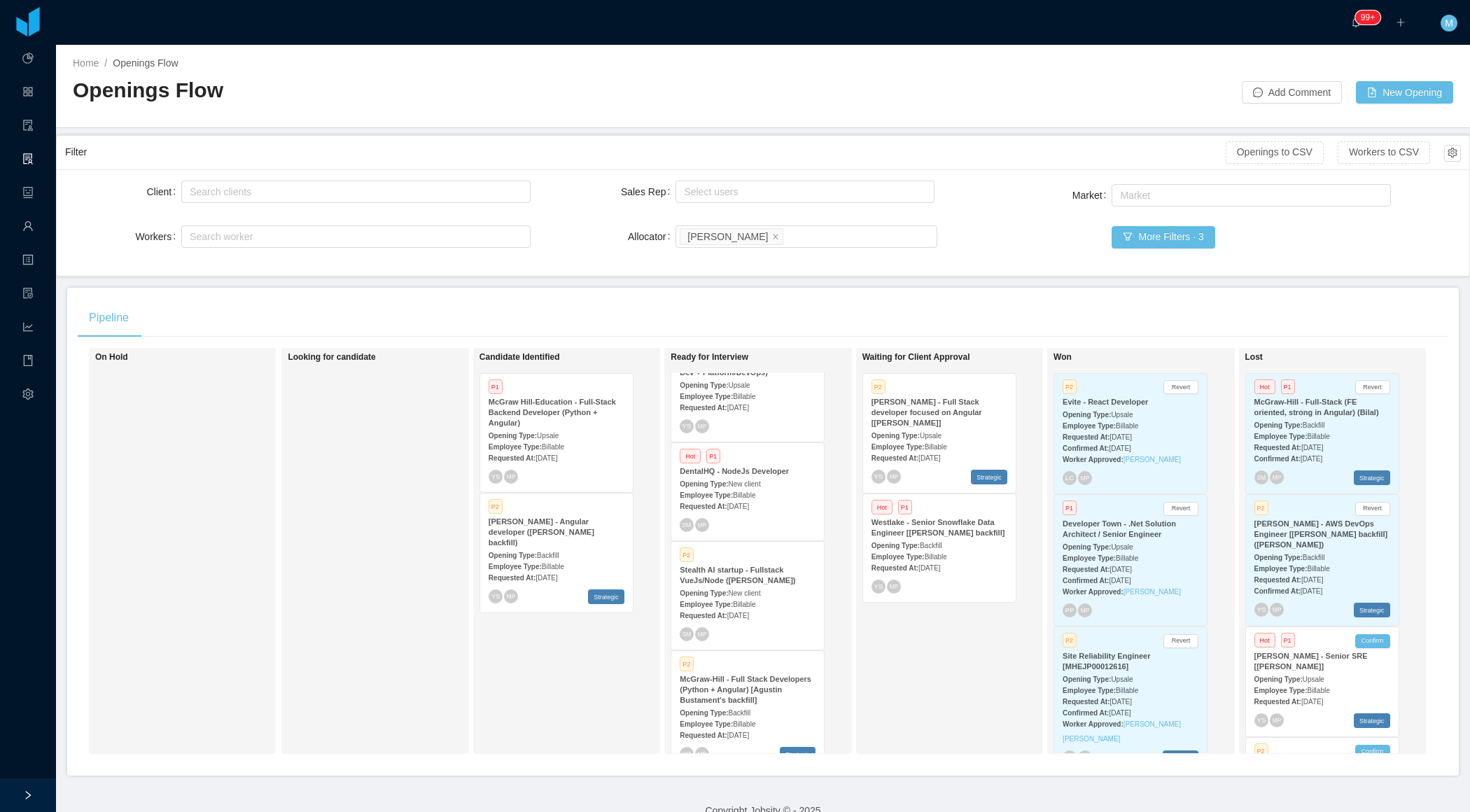
click at [755, 495] on span "Billable" at bounding box center [745, 495] width 23 height 8
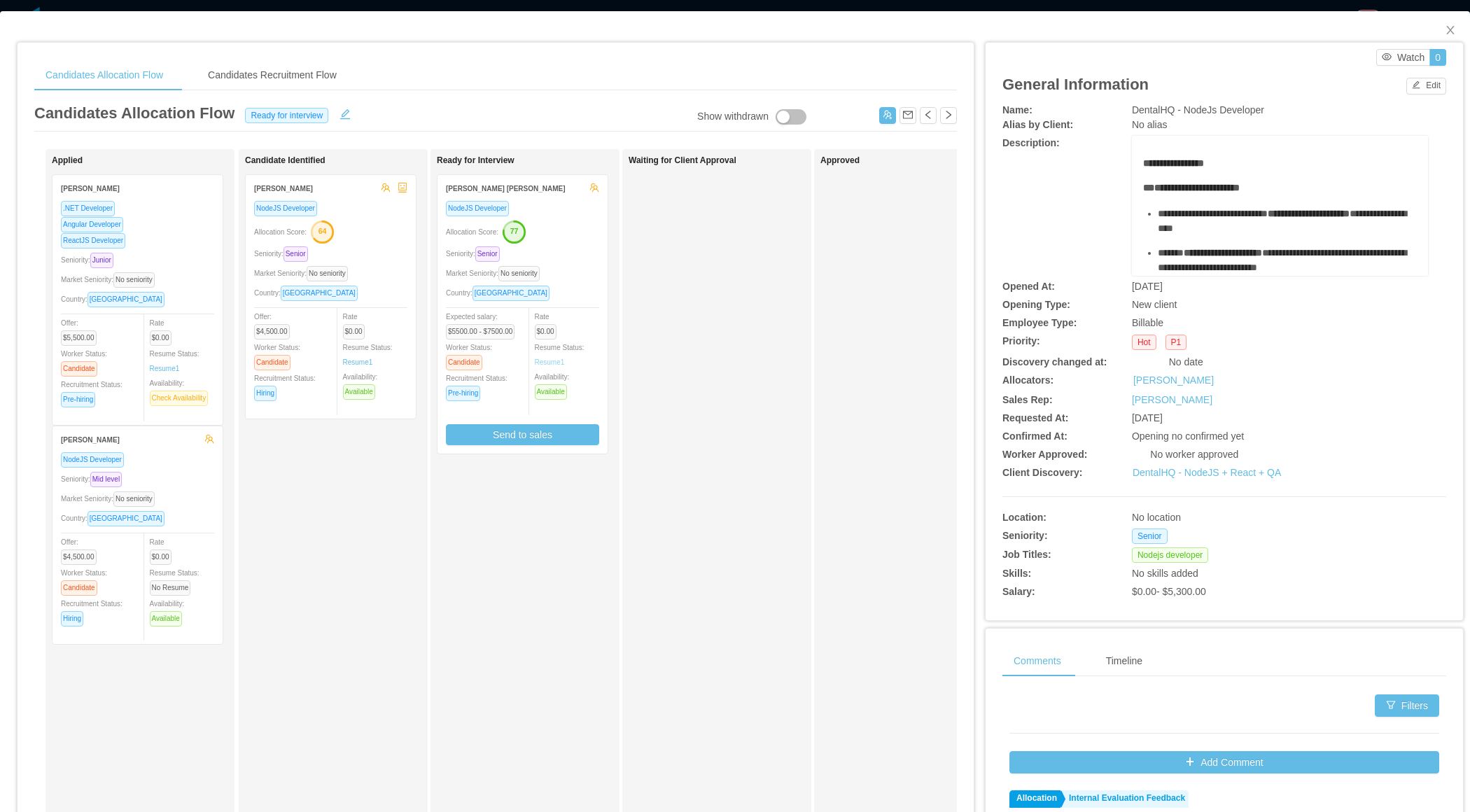
click at [550, 360] on link "Resume 1" at bounding box center [550, 362] width 30 height 10
click at [358, 360] on link "Resume 1" at bounding box center [358, 362] width 30 height 10
drag, startPoint x: 182, startPoint y: 353, endPoint x: 189, endPoint y: 366, distance: 14.8
click at [189, 366] on div "Applied Thiago Leite .NET Developer Angular Developer ReactJS Developer Seniori…" at bounding box center [150, 498] width 196 height 687
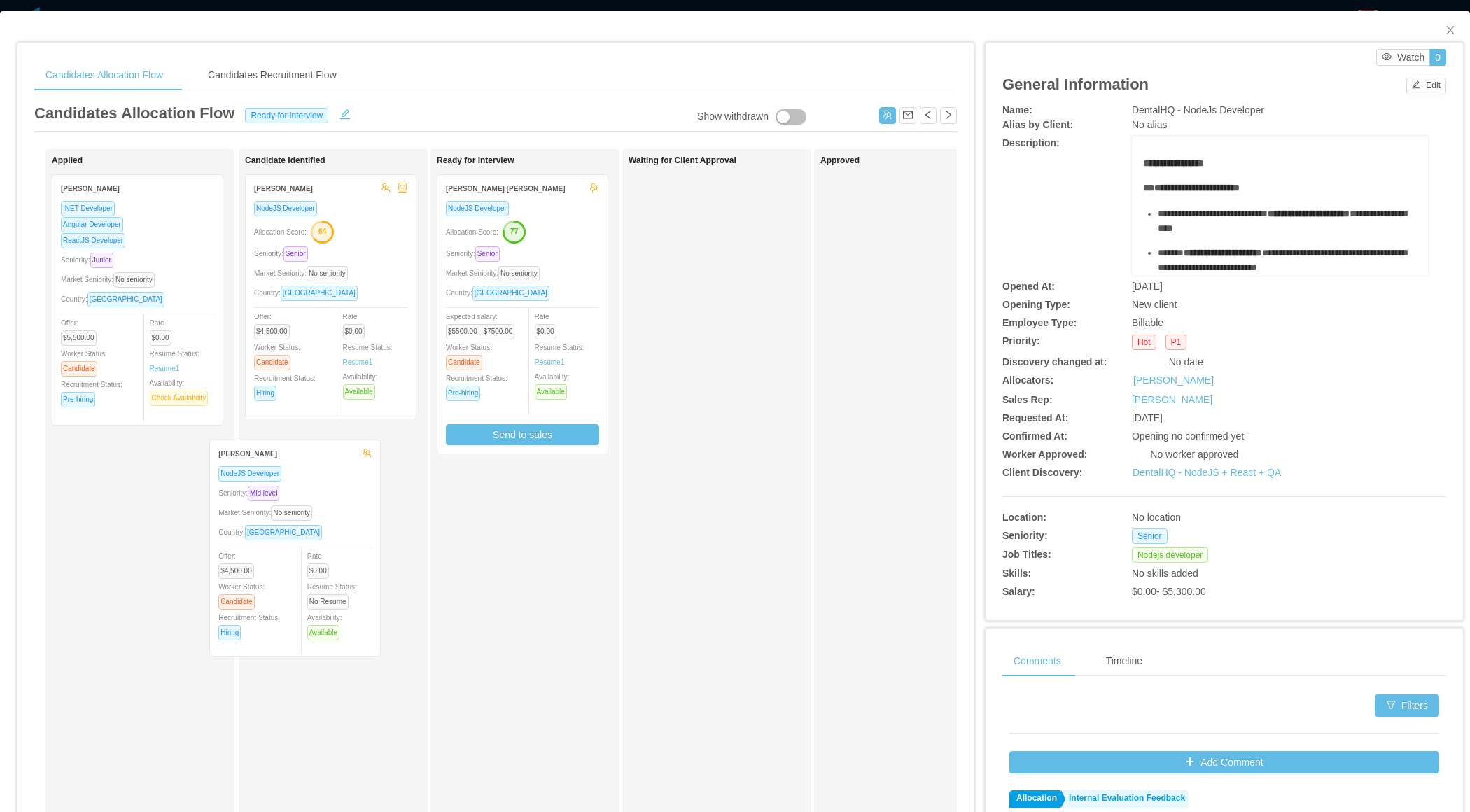
drag, startPoint x: 195, startPoint y: 509, endPoint x: 353, endPoint y: 526, distance: 158.9
click at [353, 526] on div "Applied Thiago Leite .NET Developer Angular Developer ReactJS Developer Seniori…" at bounding box center [495, 505] width 923 height 711
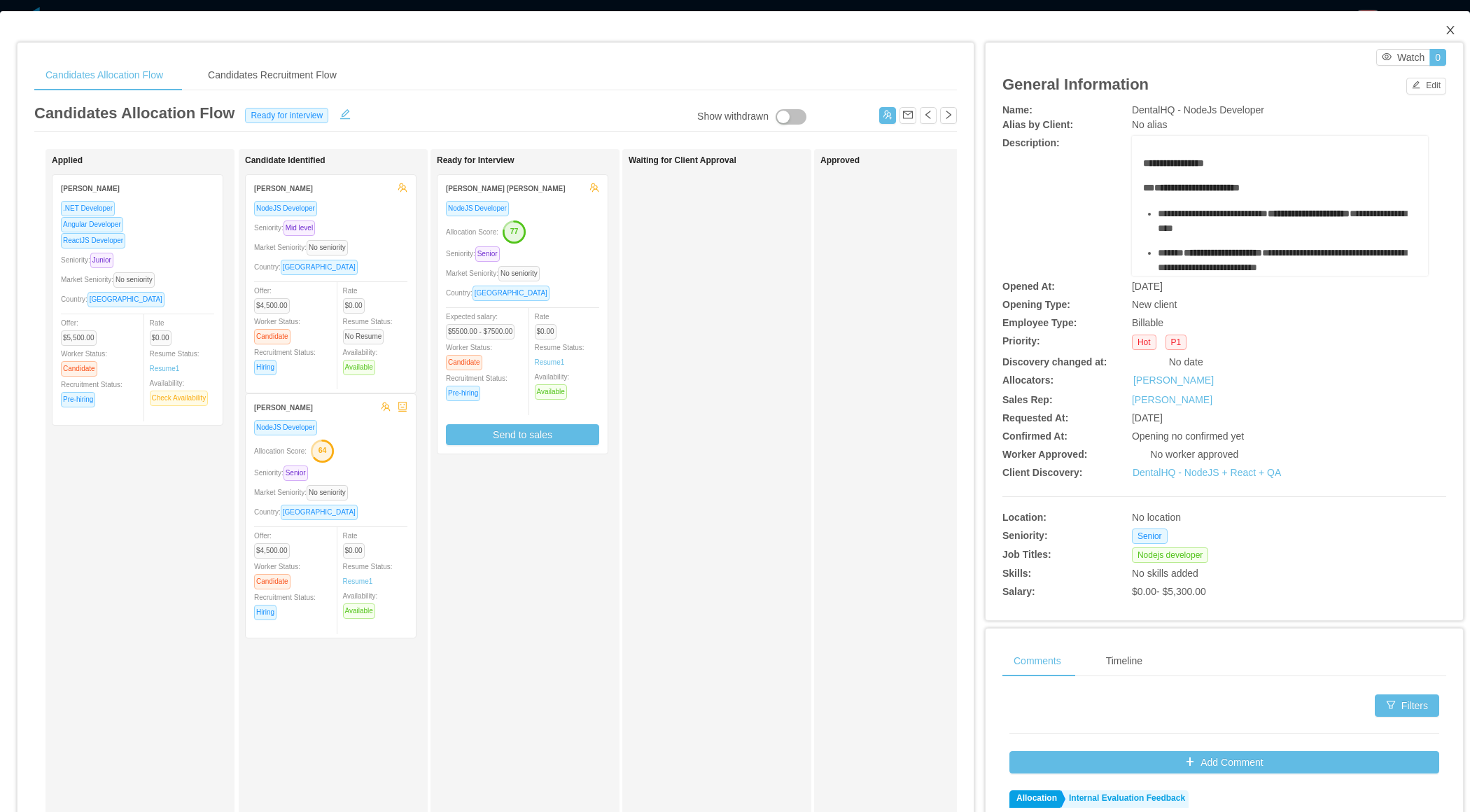
click at [1454, 28] on icon "icon: close" at bounding box center [1450, 30] width 11 height 11
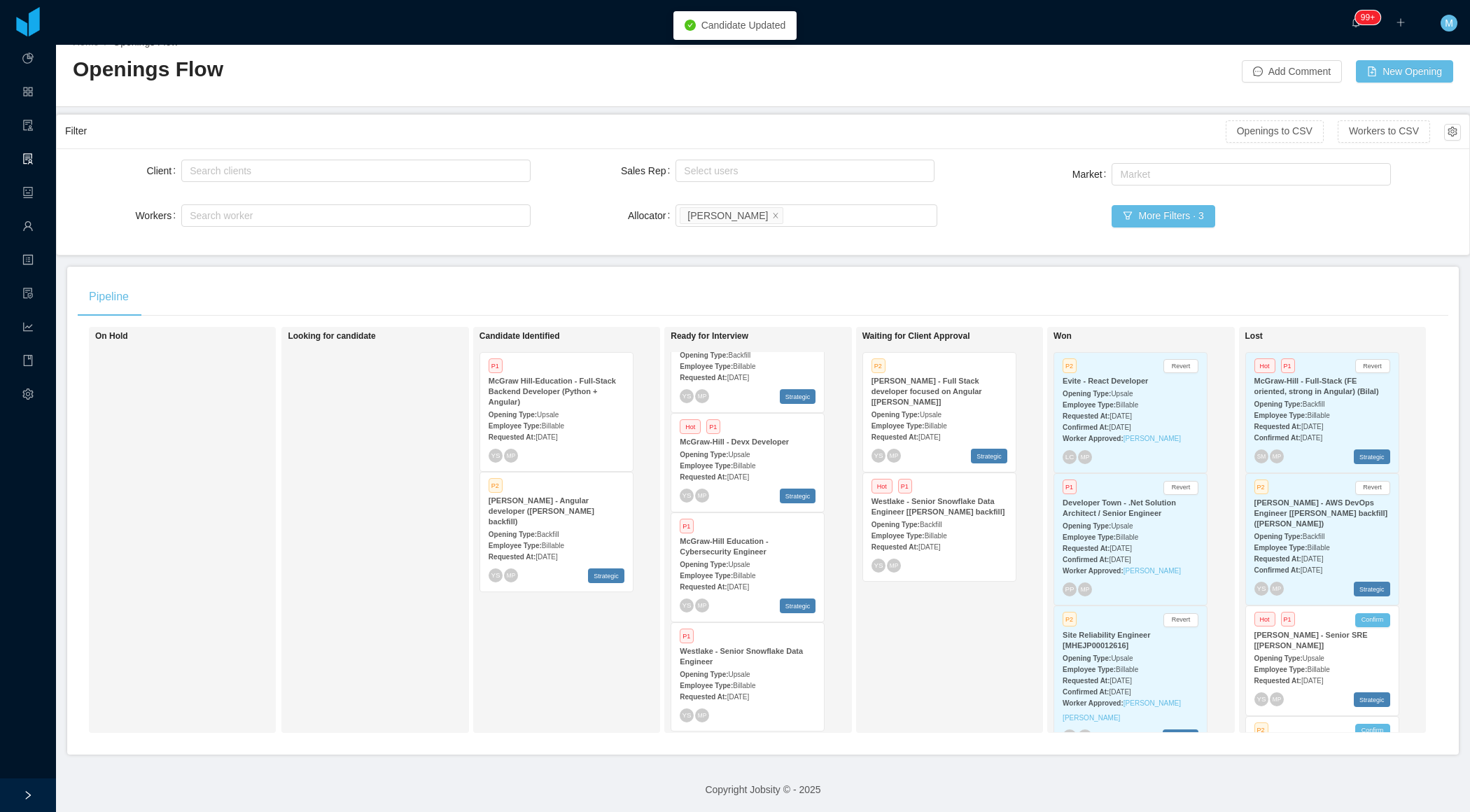
scroll to position [381, 0]
click at [737, 559] on span "Upsale" at bounding box center [739, 559] width 22 height 8
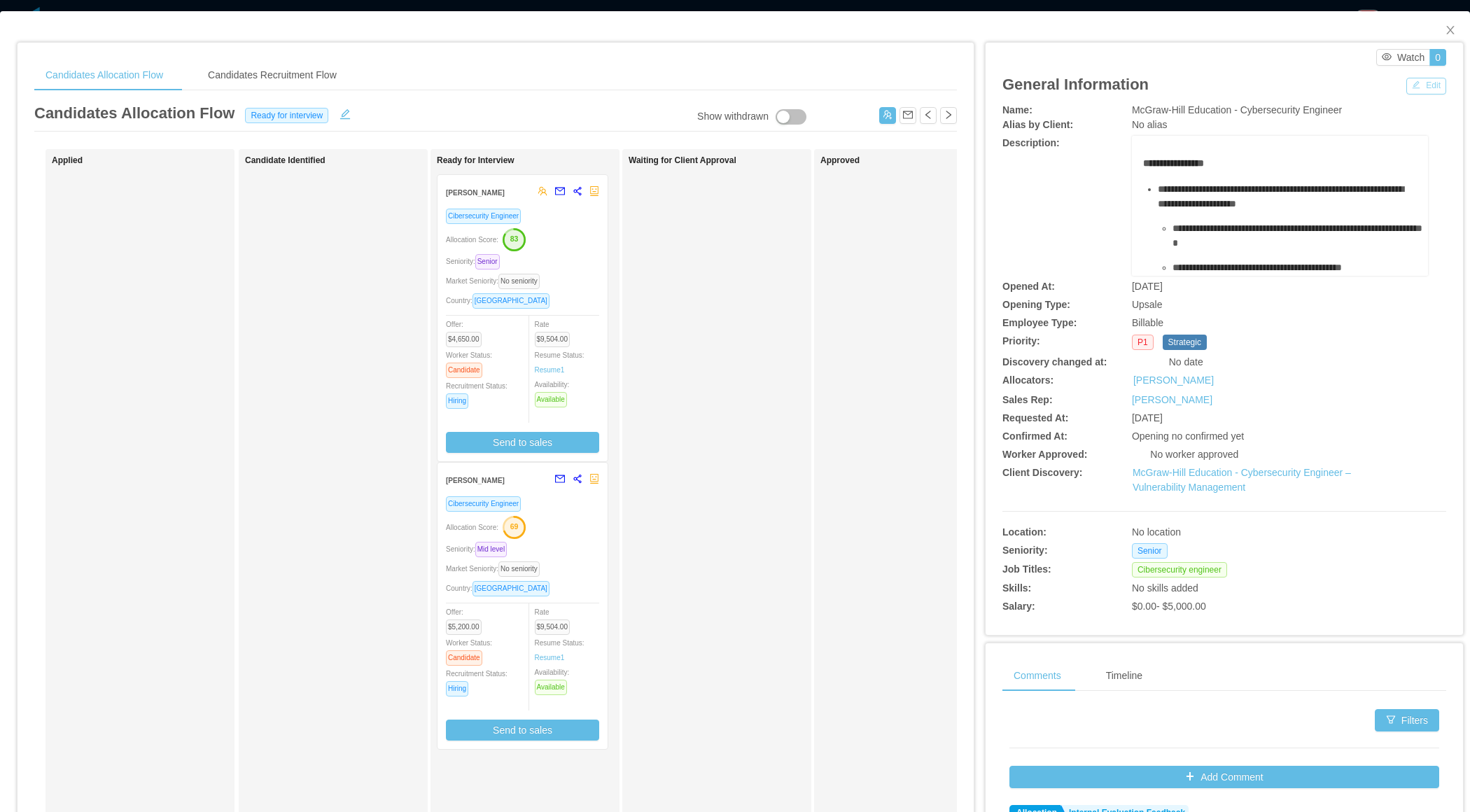
click at [1433, 80] on button "Edit" at bounding box center [1427, 85] width 40 height 17
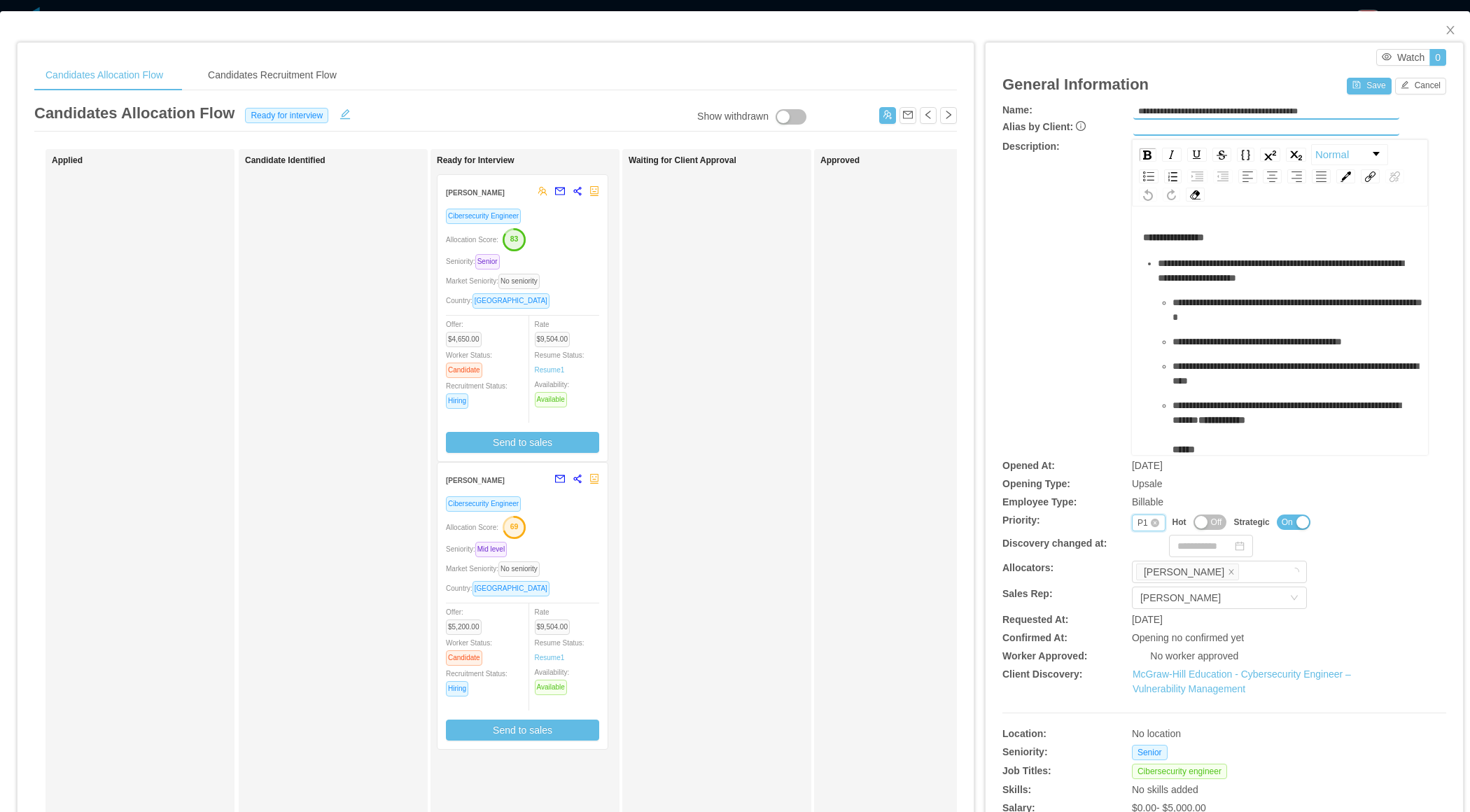
click at [1141, 521] on div "P1" at bounding box center [1142, 523] width 10 height 16
click at [979, 312] on div "**********" at bounding box center [1214, 628] width 479 height 1201
click at [328, 77] on div "Candidates Recruitment Flow" at bounding box center [272, 75] width 151 height 31
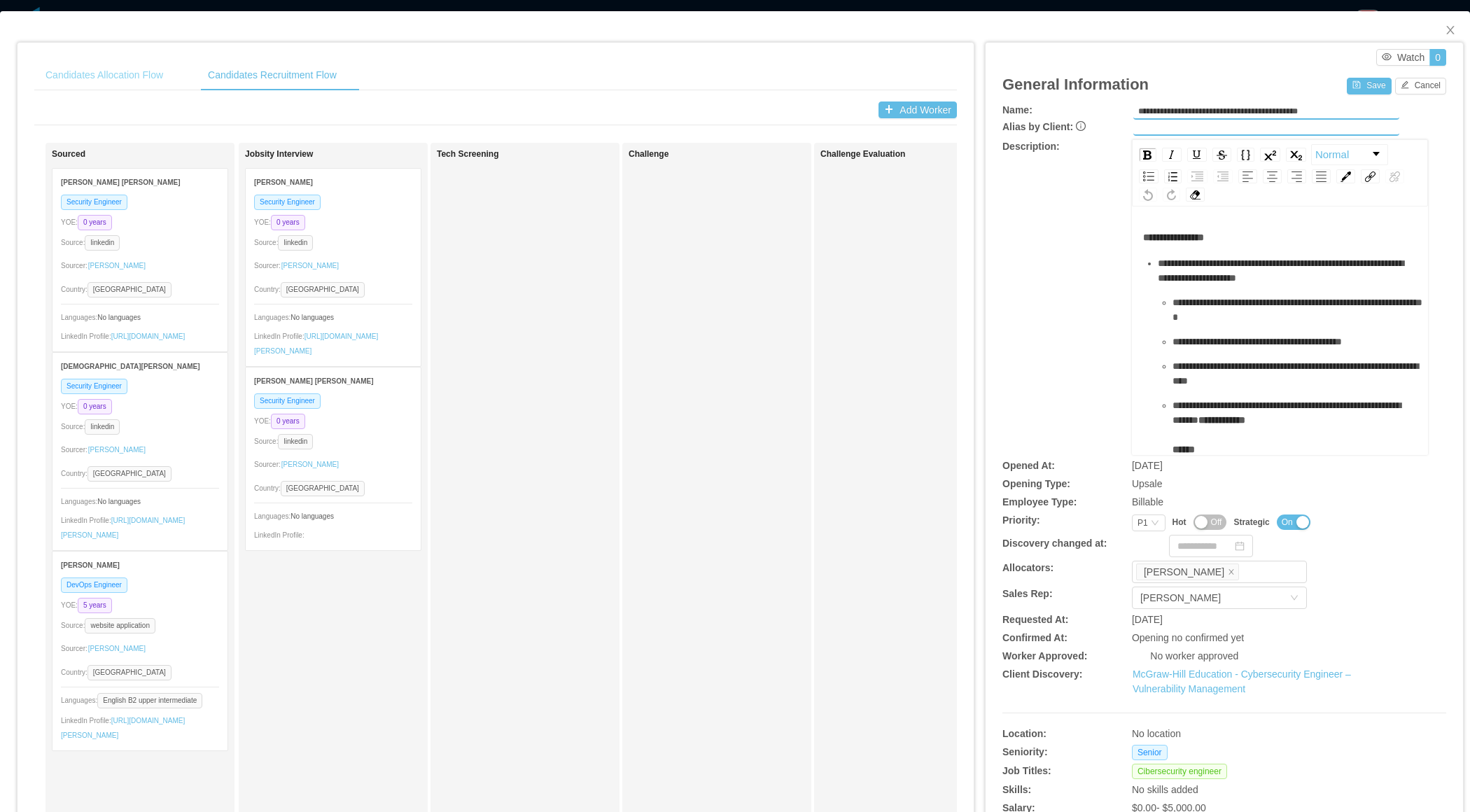
click at [131, 85] on div "Candidates Allocation Flow" at bounding box center [103, 75] width 140 height 31
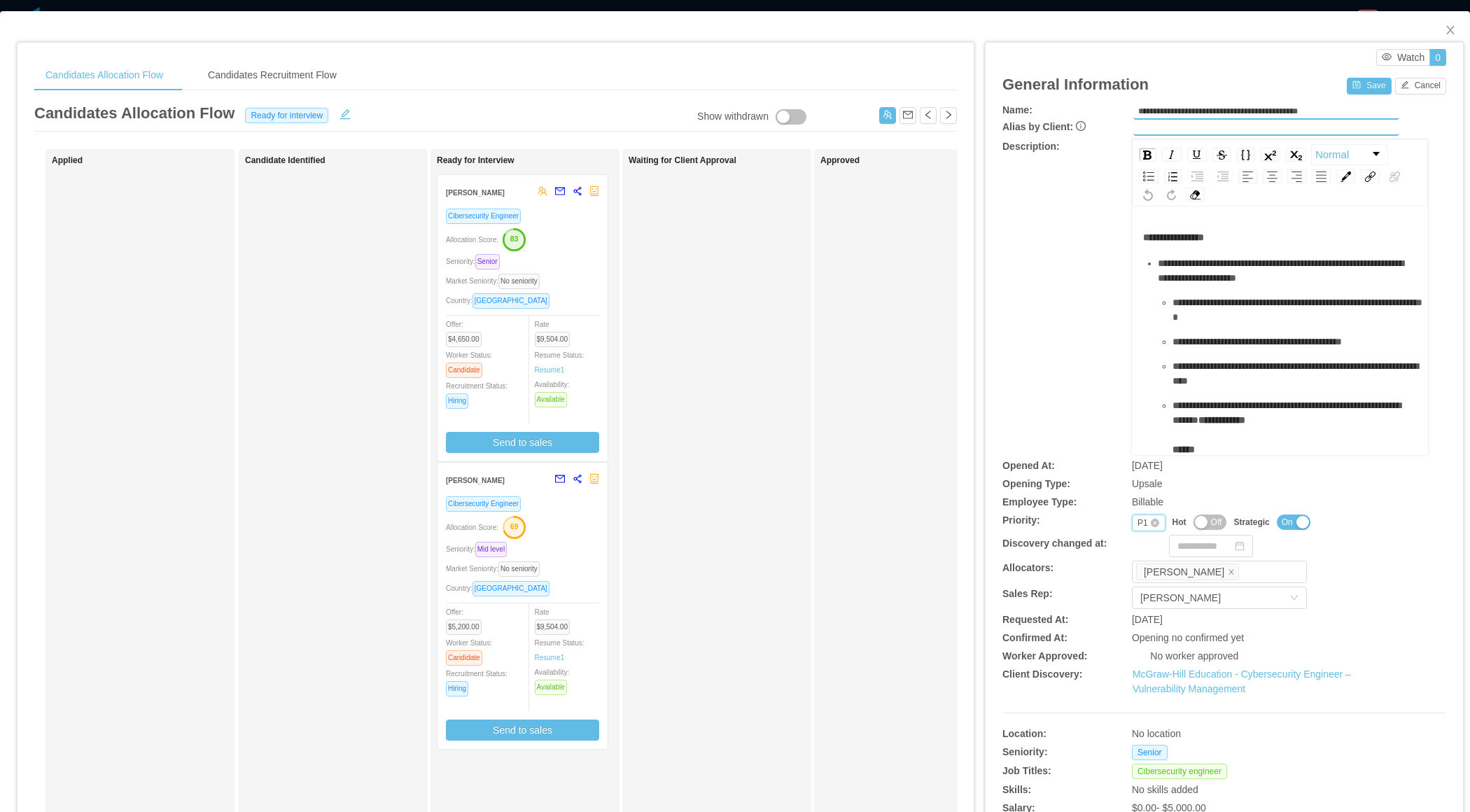
click at [1137, 523] on div "P1" at bounding box center [1142, 523] width 10 height 16
click at [1152, 567] on li "P2" at bounding box center [1148, 566] width 33 height 23
click at [1363, 83] on button "Save" at bounding box center [1368, 85] width 44 height 17
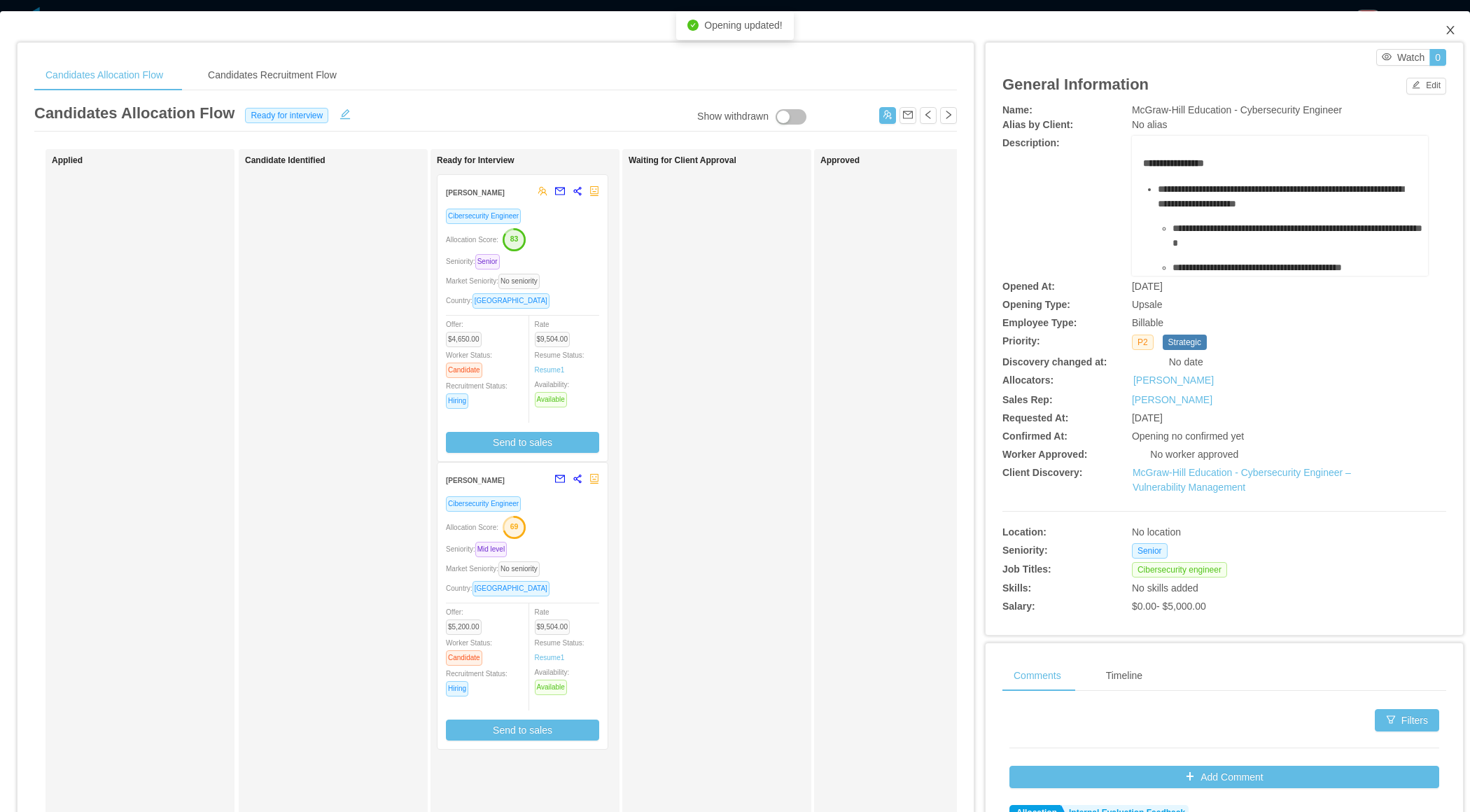
click at [1448, 31] on icon "icon: close" at bounding box center [1450, 30] width 8 height 9
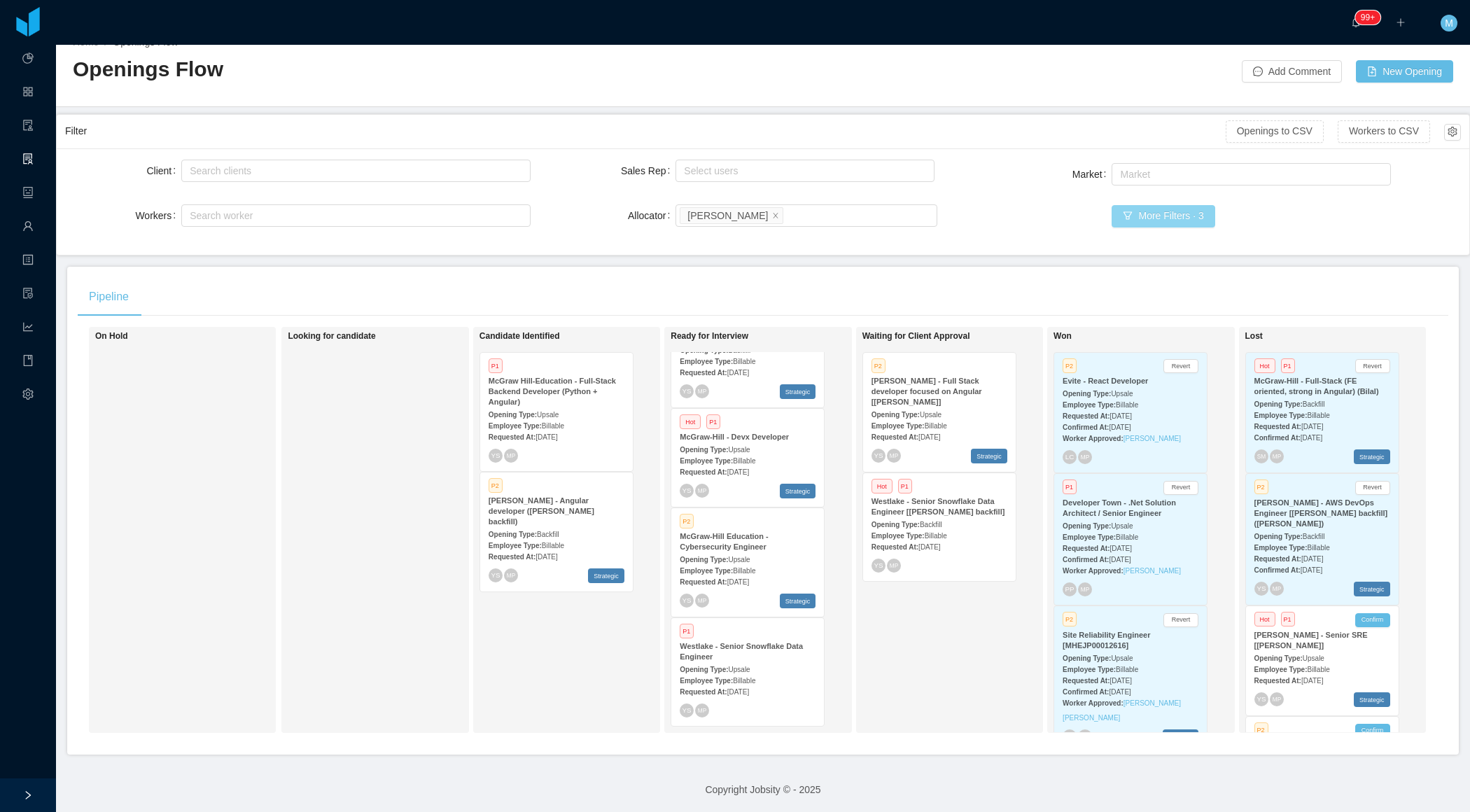
click at [1201, 216] on button "More Filters · 3" at bounding box center [1163, 216] width 103 height 23
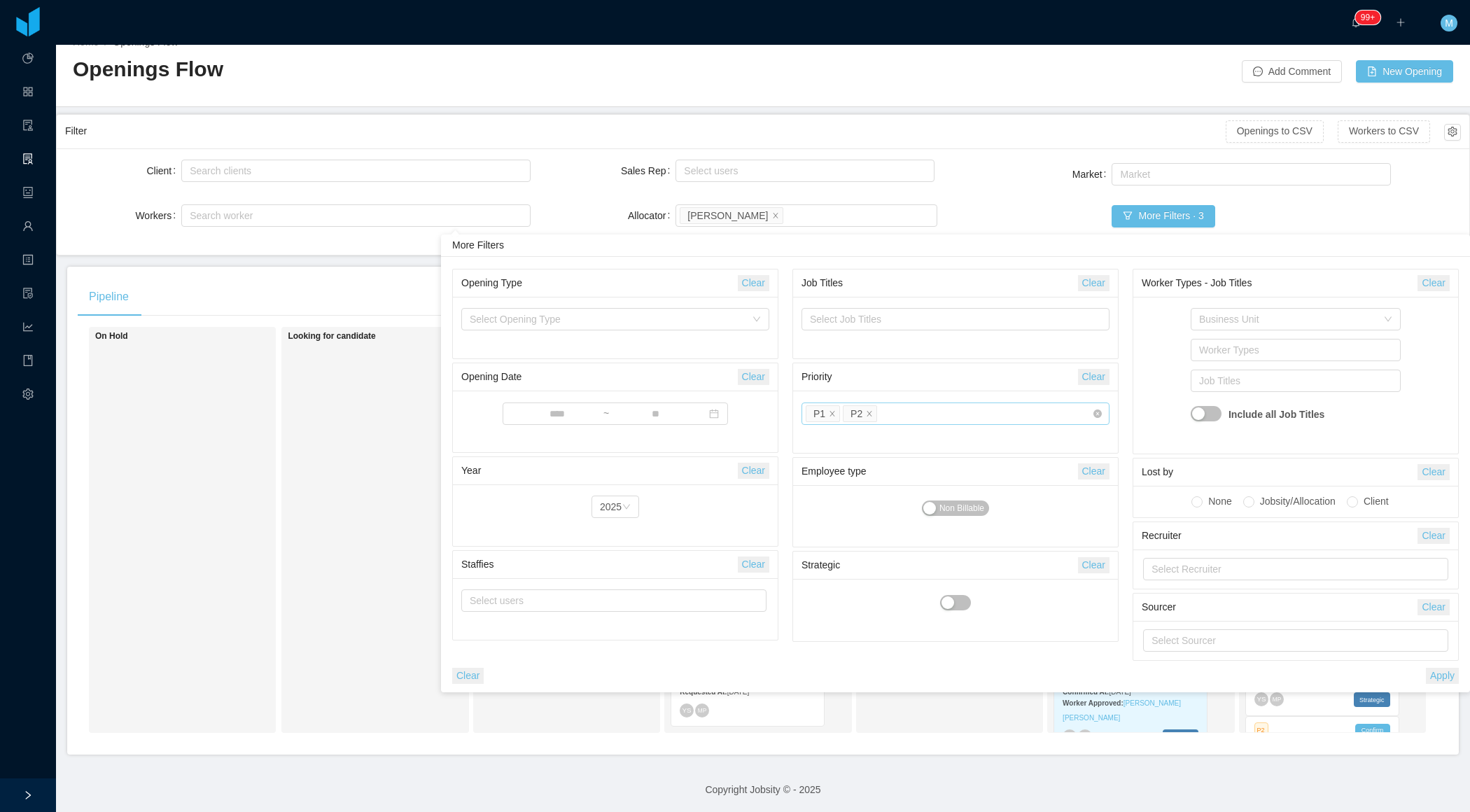
click at [929, 417] on div "Select priority P1 P2" at bounding box center [950, 413] width 289 height 21
click at [884, 489] on li "P3" at bounding box center [955, 485] width 308 height 23
click at [858, 505] on li "P4" at bounding box center [955, 507] width 308 height 23
click at [832, 413] on icon "icon: close" at bounding box center [833, 413] width 5 height 5
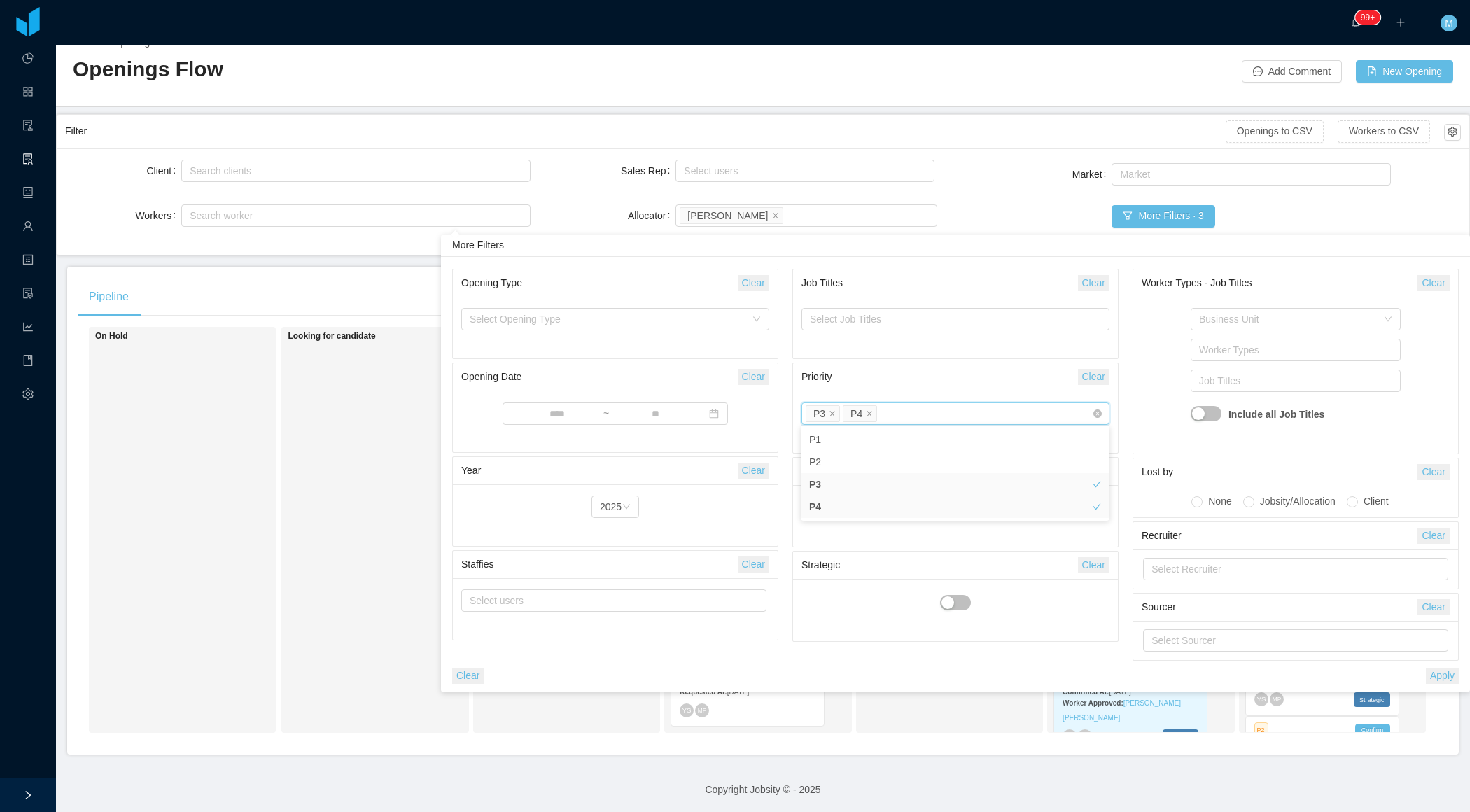
click at [1437, 676] on button "Apply" at bounding box center [1442, 676] width 33 height 17
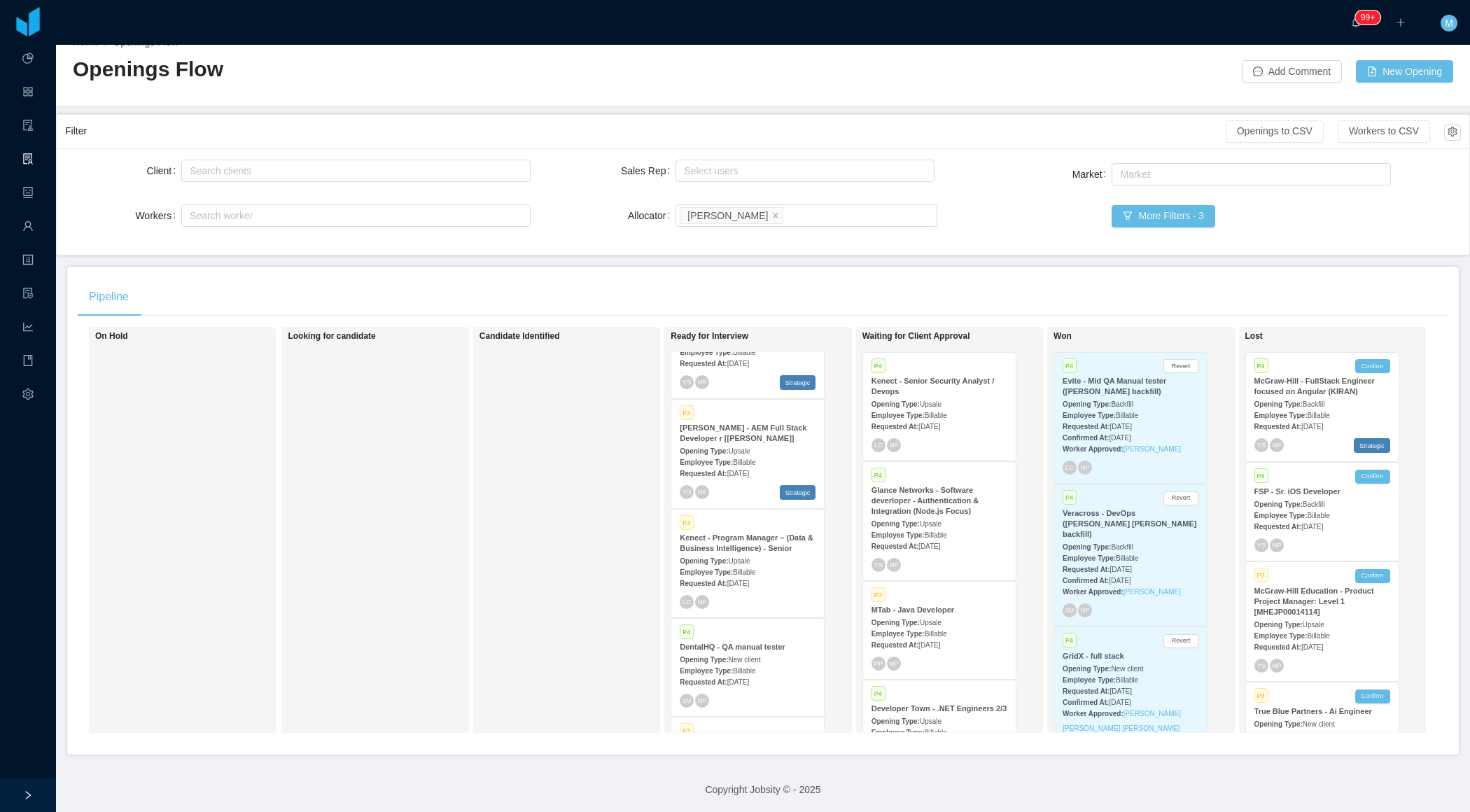
scroll to position [106, 0]
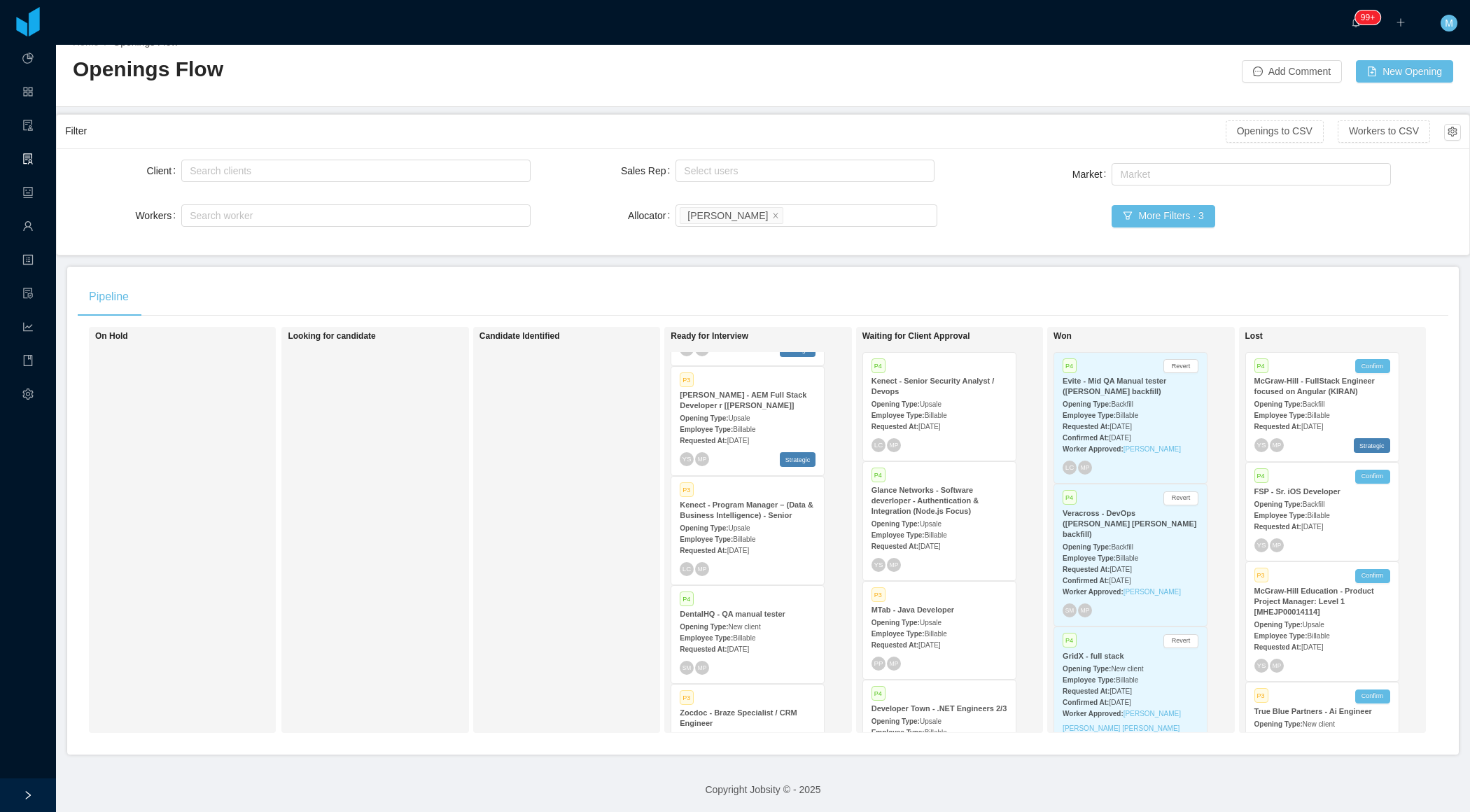
click at [750, 535] on span "Billable" at bounding box center [745, 538] width 23 height 8
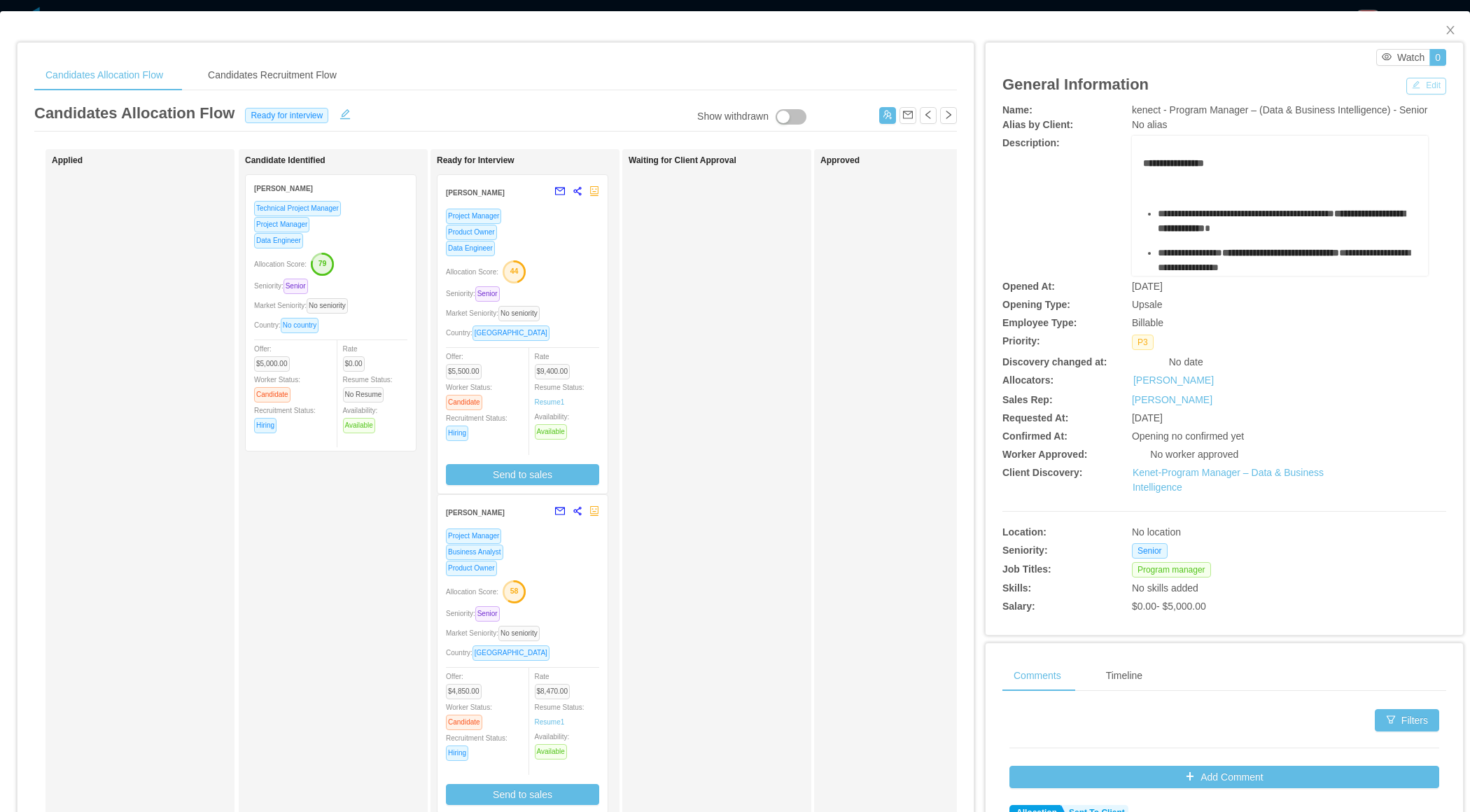
click at [1419, 87] on button "Edit" at bounding box center [1427, 85] width 40 height 17
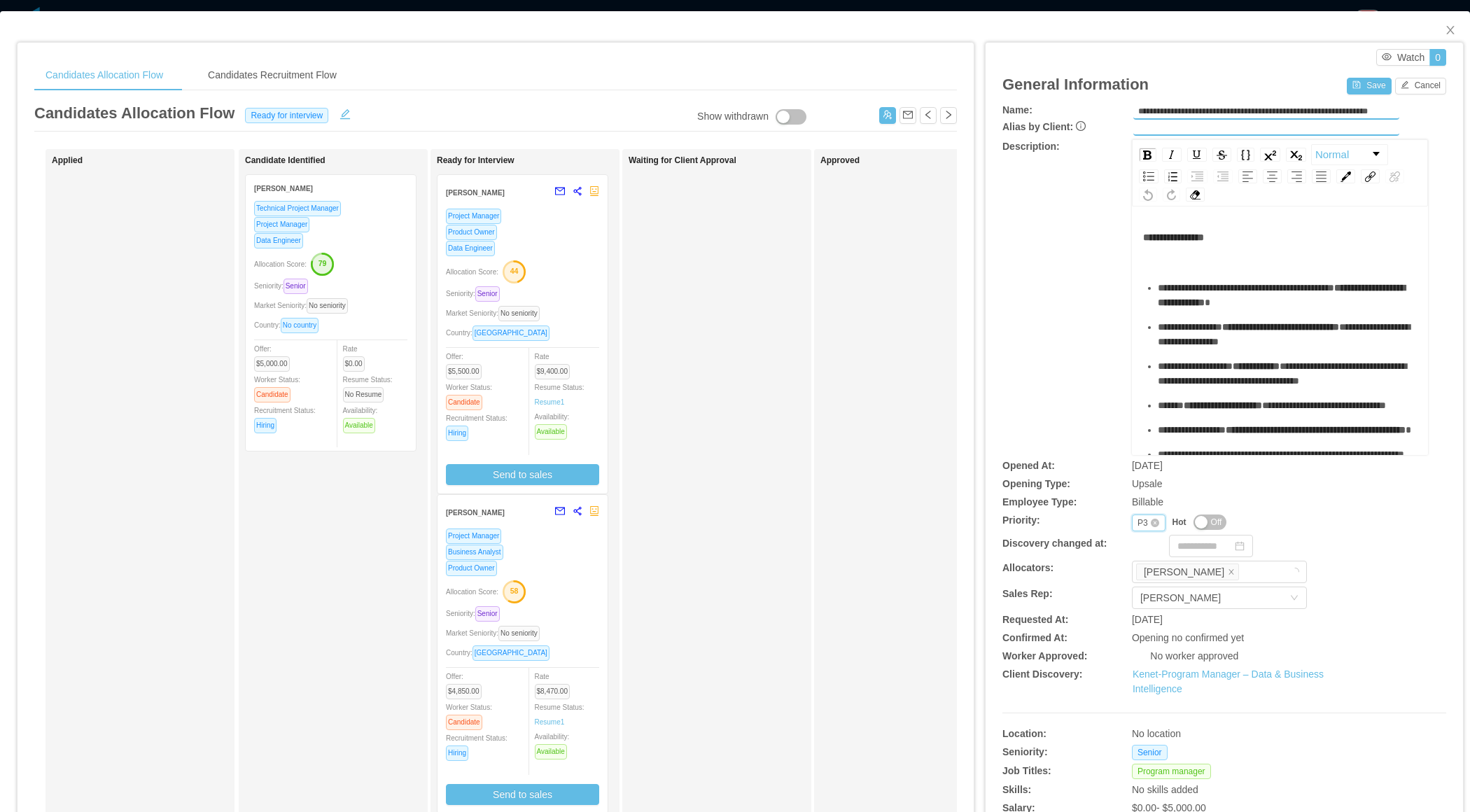
click at [1134, 525] on div "Priority P3" at bounding box center [1149, 522] width 34 height 17
click at [1146, 613] on li "P4" at bounding box center [1148, 611] width 33 height 23
click at [1361, 89] on button "Save" at bounding box center [1368, 85] width 44 height 17
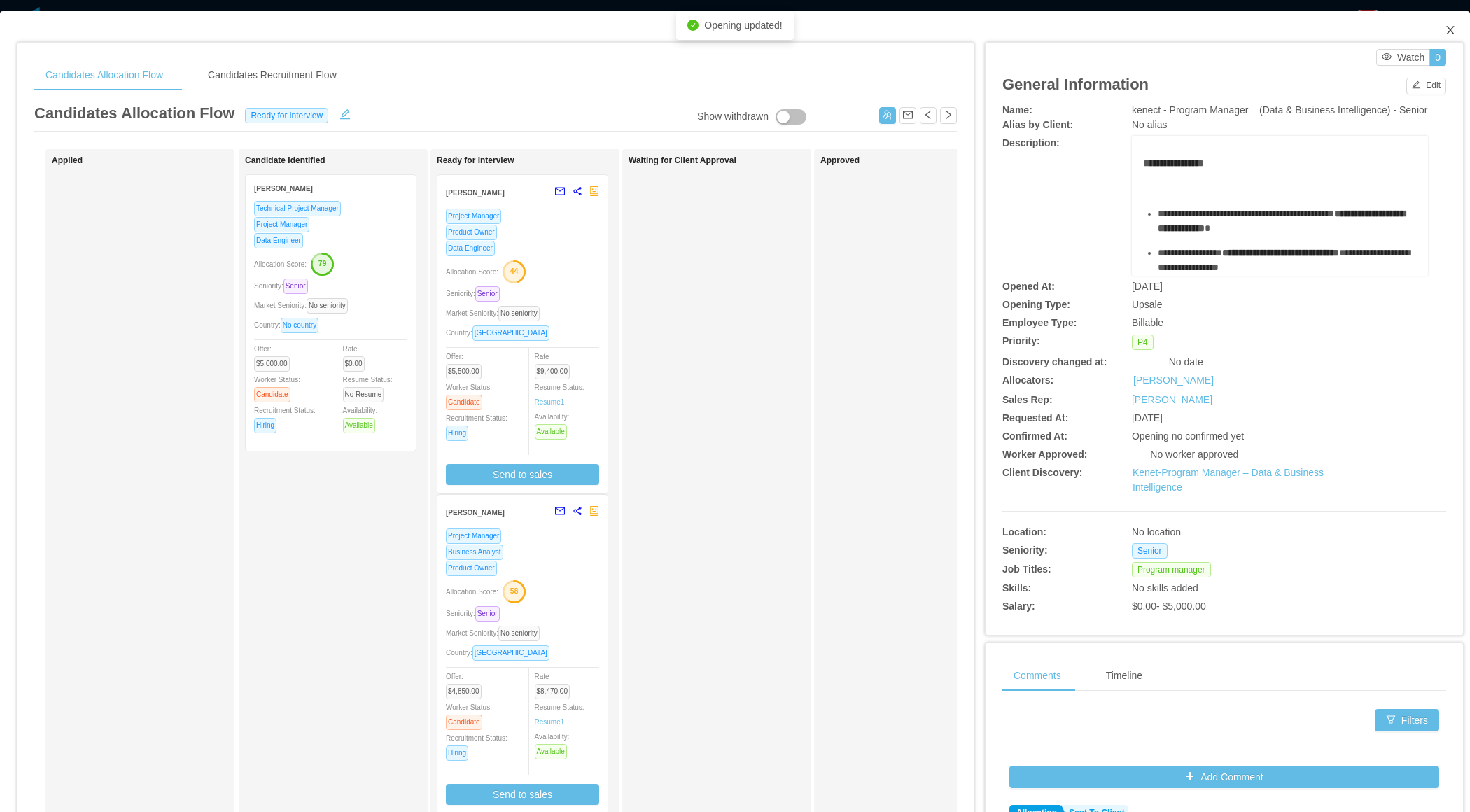
click at [1453, 30] on icon "icon: close" at bounding box center [1450, 30] width 11 height 11
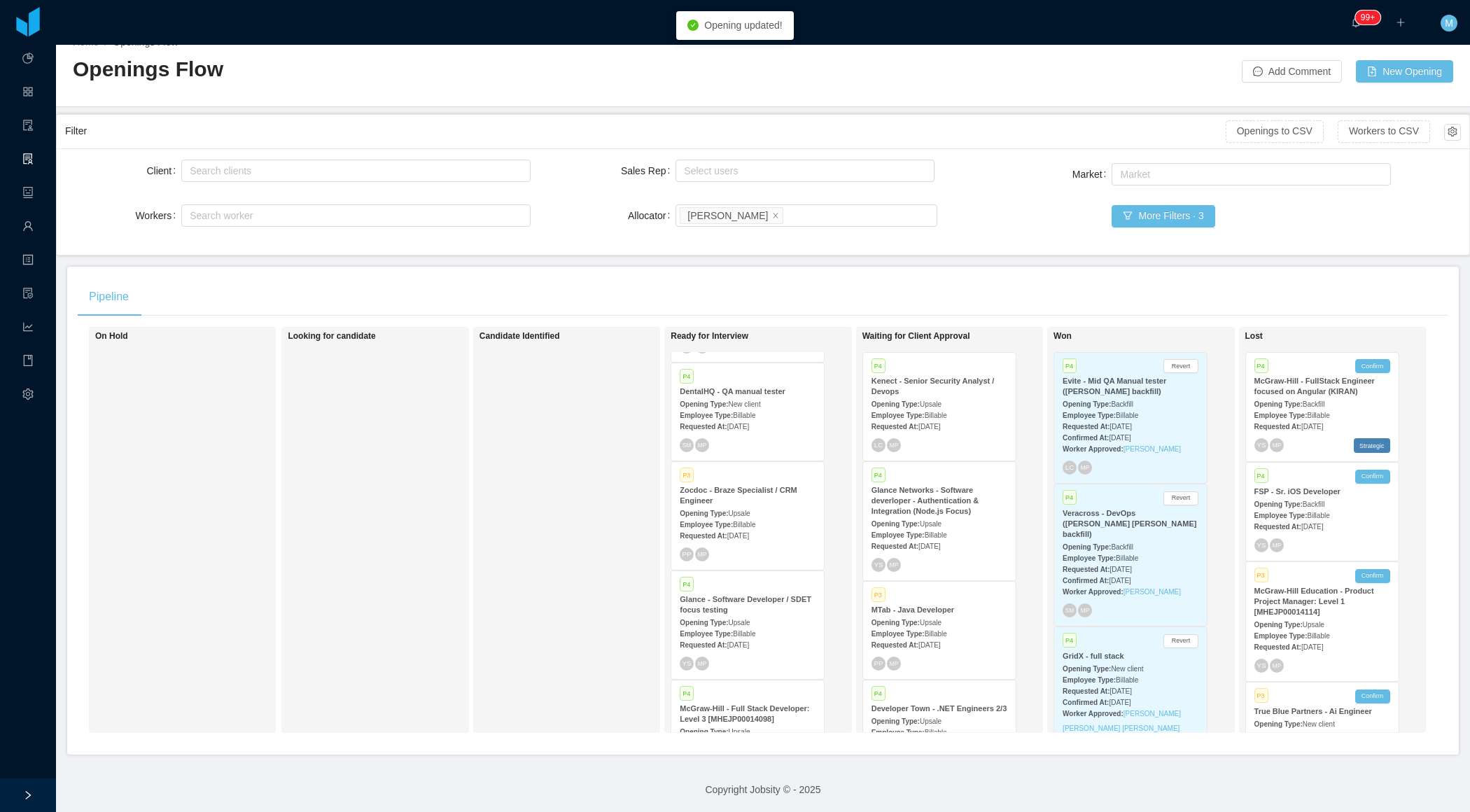
scroll to position [333, 0]
click at [752, 517] on span "Billable" at bounding box center [745, 520] width 23 height 8
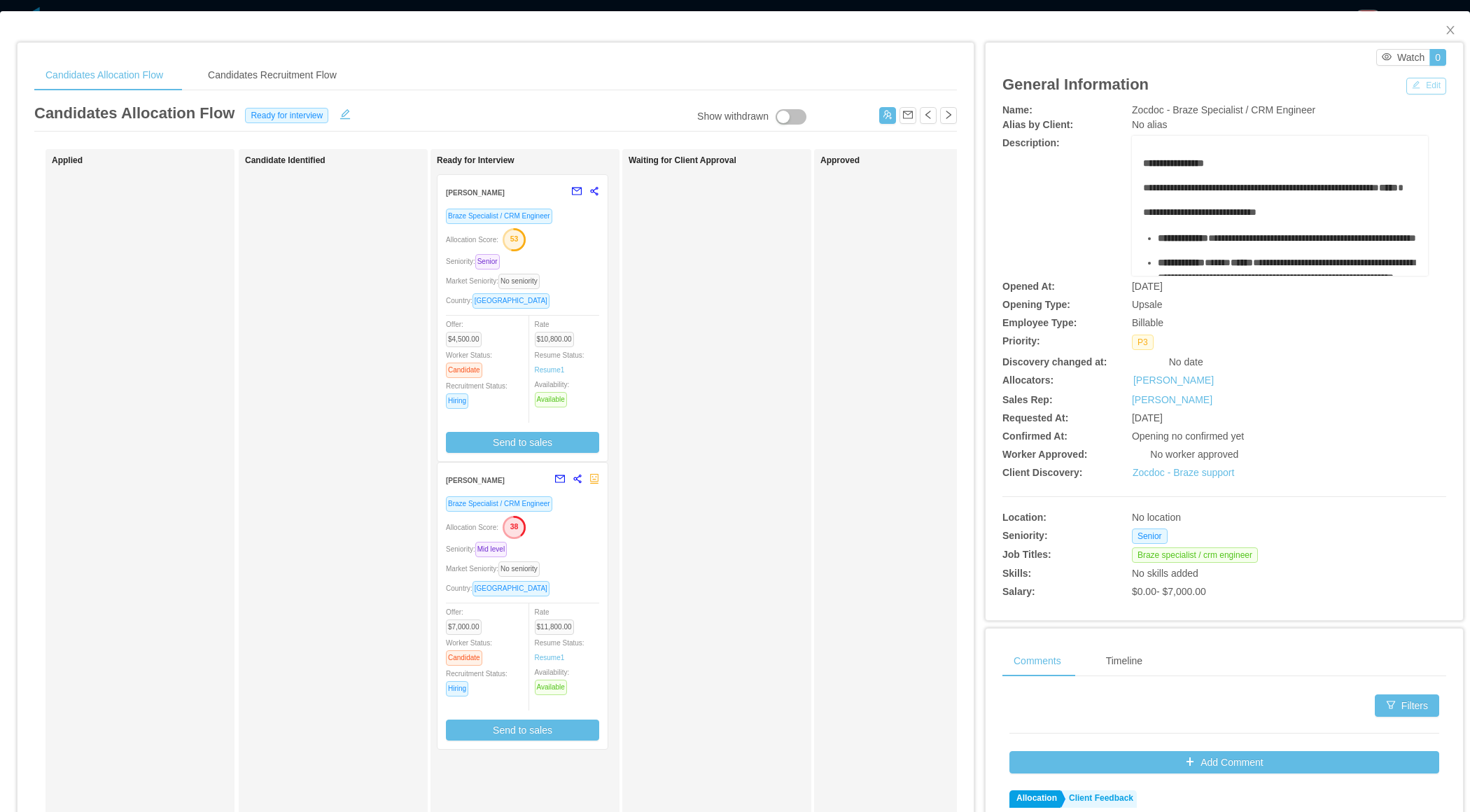
click at [1427, 83] on button "Edit" at bounding box center [1427, 85] width 40 height 17
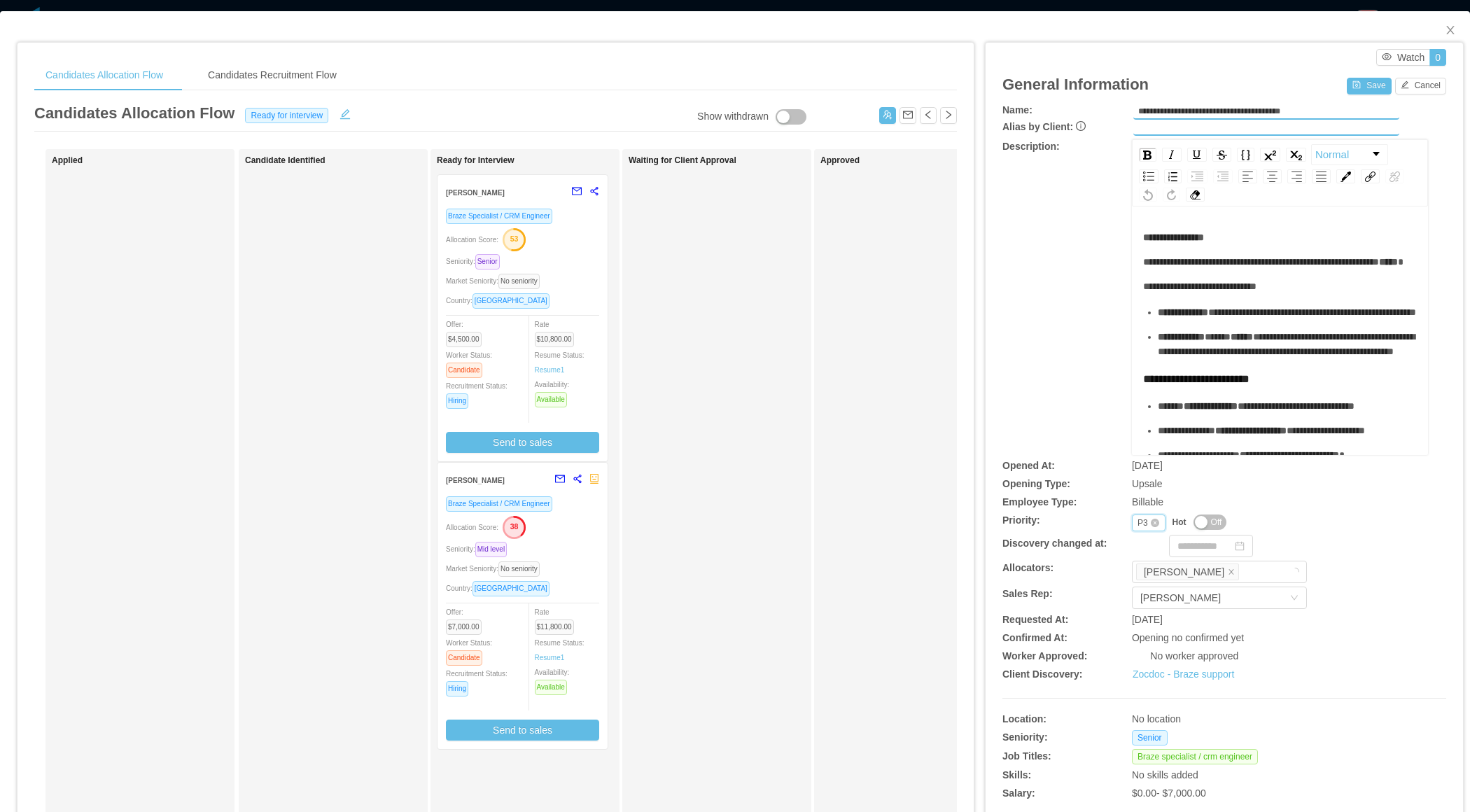
click at [1147, 522] on div "P3" at bounding box center [1142, 523] width 10 height 16
click at [1149, 611] on li "P4" at bounding box center [1148, 611] width 33 height 23
click at [1354, 81] on button "Save" at bounding box center [1368, 85] width 44 height 17
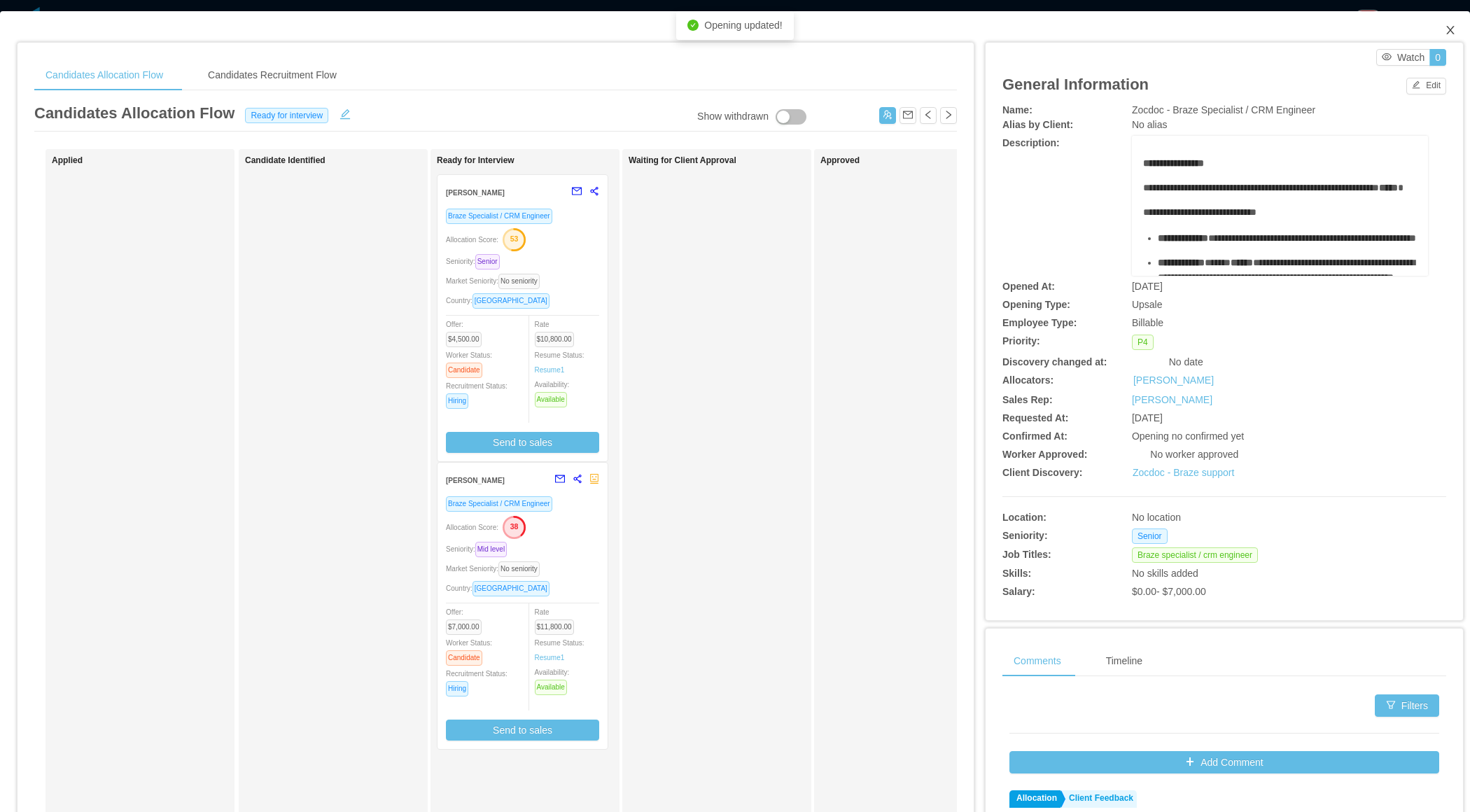
click at [1448, 24] on span "Close" at bounding box center [1450, 30] width 39 height 39
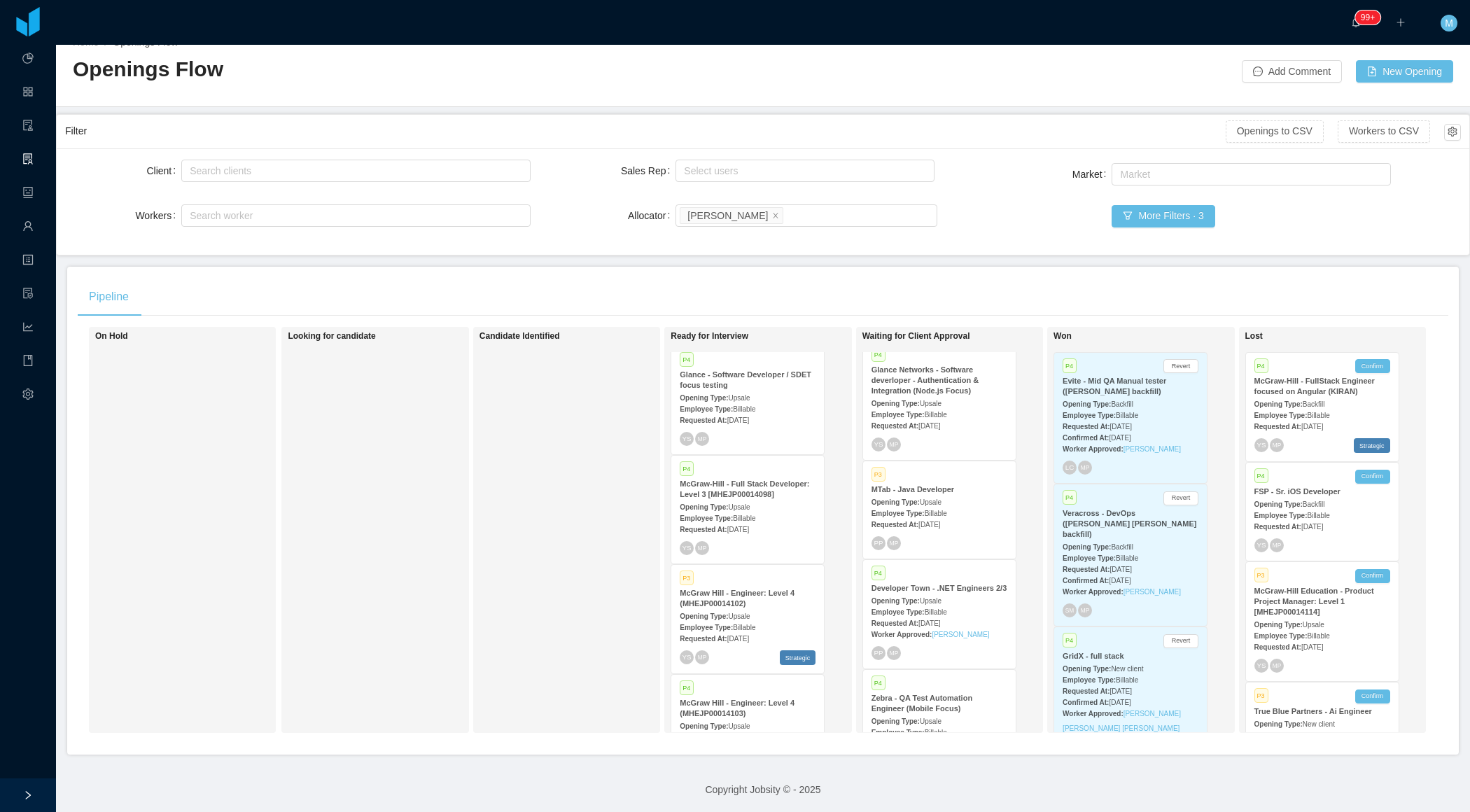
scroll to position [142, 0]
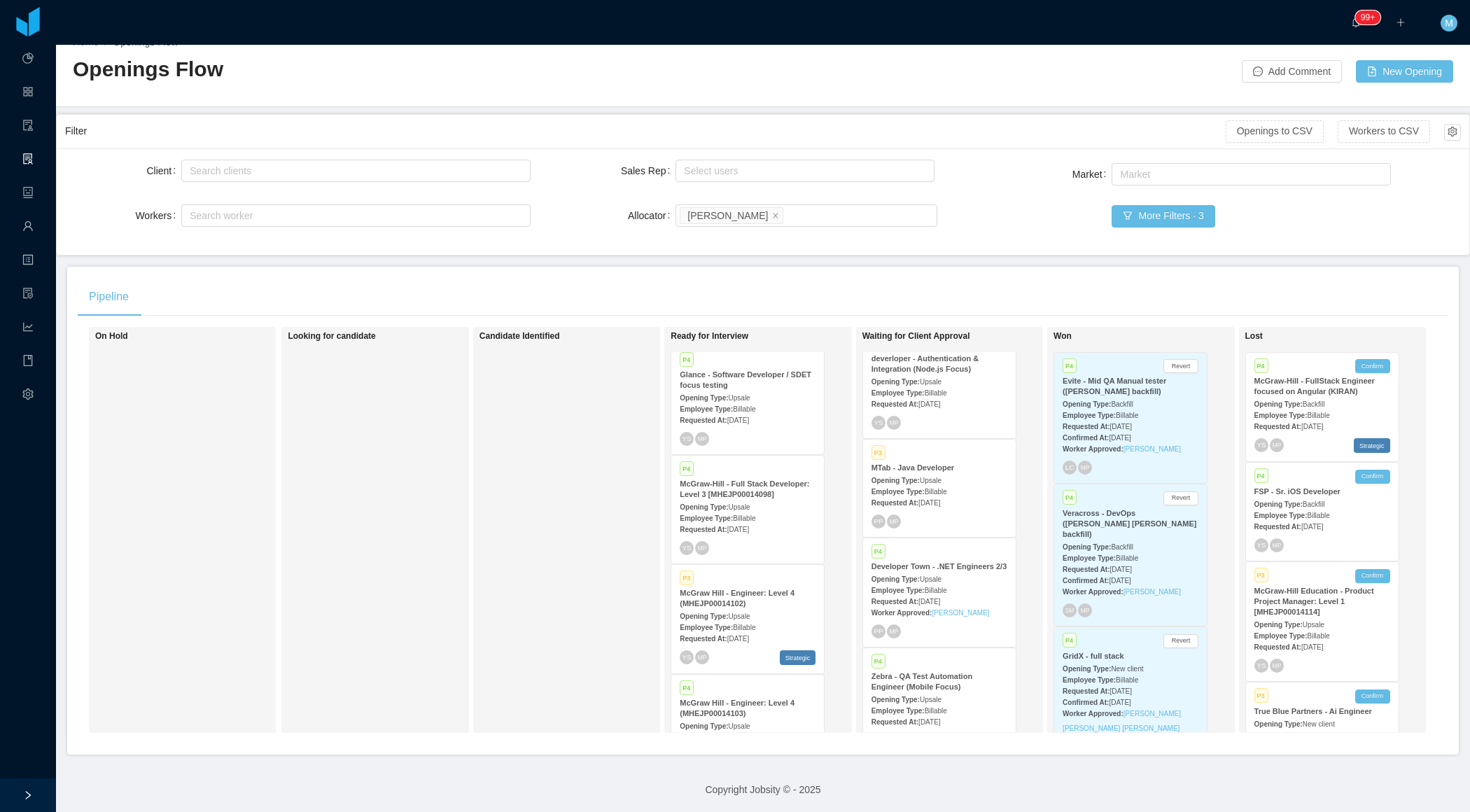
click at [926, 499] on span "Sep 9th, 2025" at bounding box center [929, 503] width 22 height 8
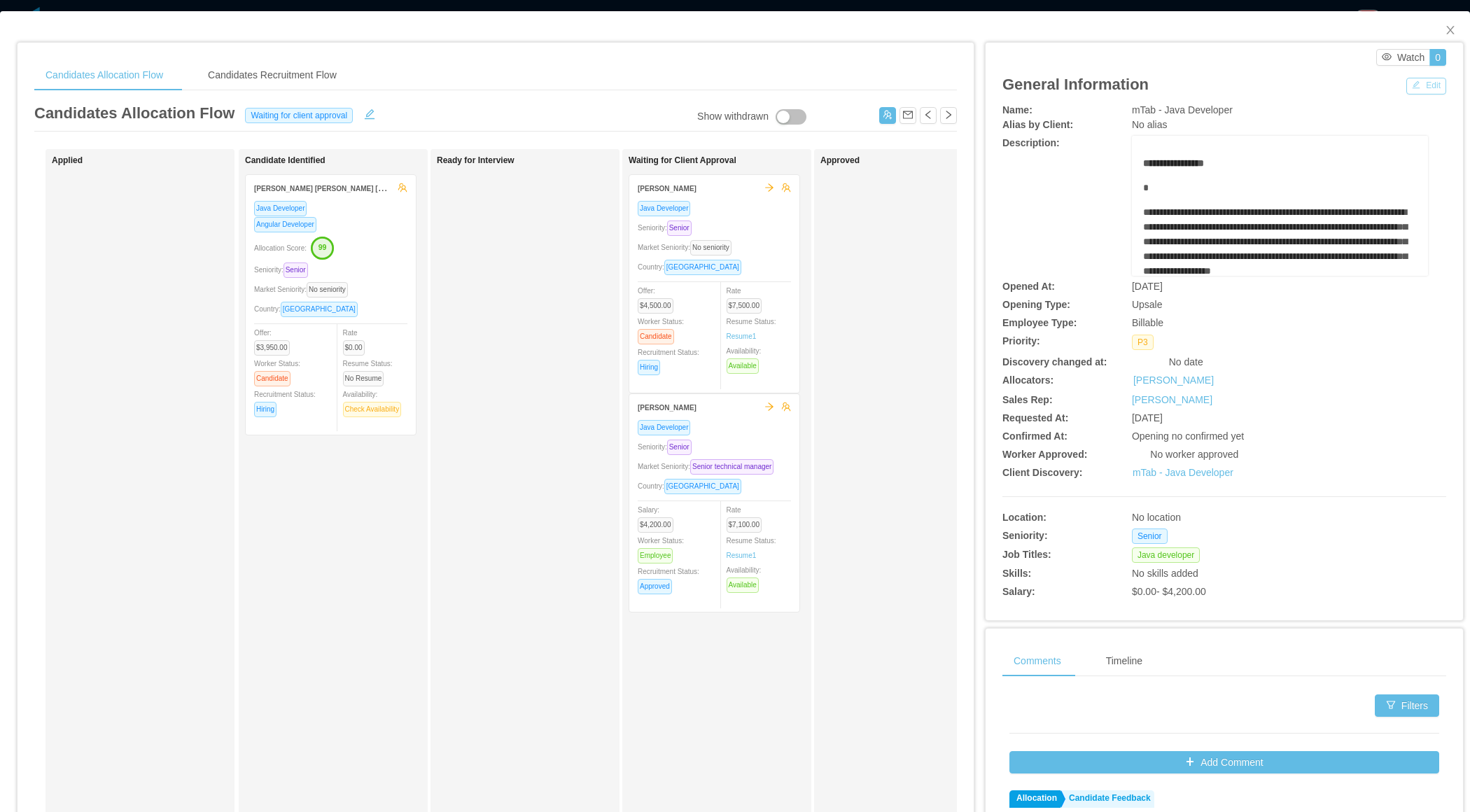
click at [1421, 87] on button "Edit" at bounding box center [1427, 85] width 40 height 17
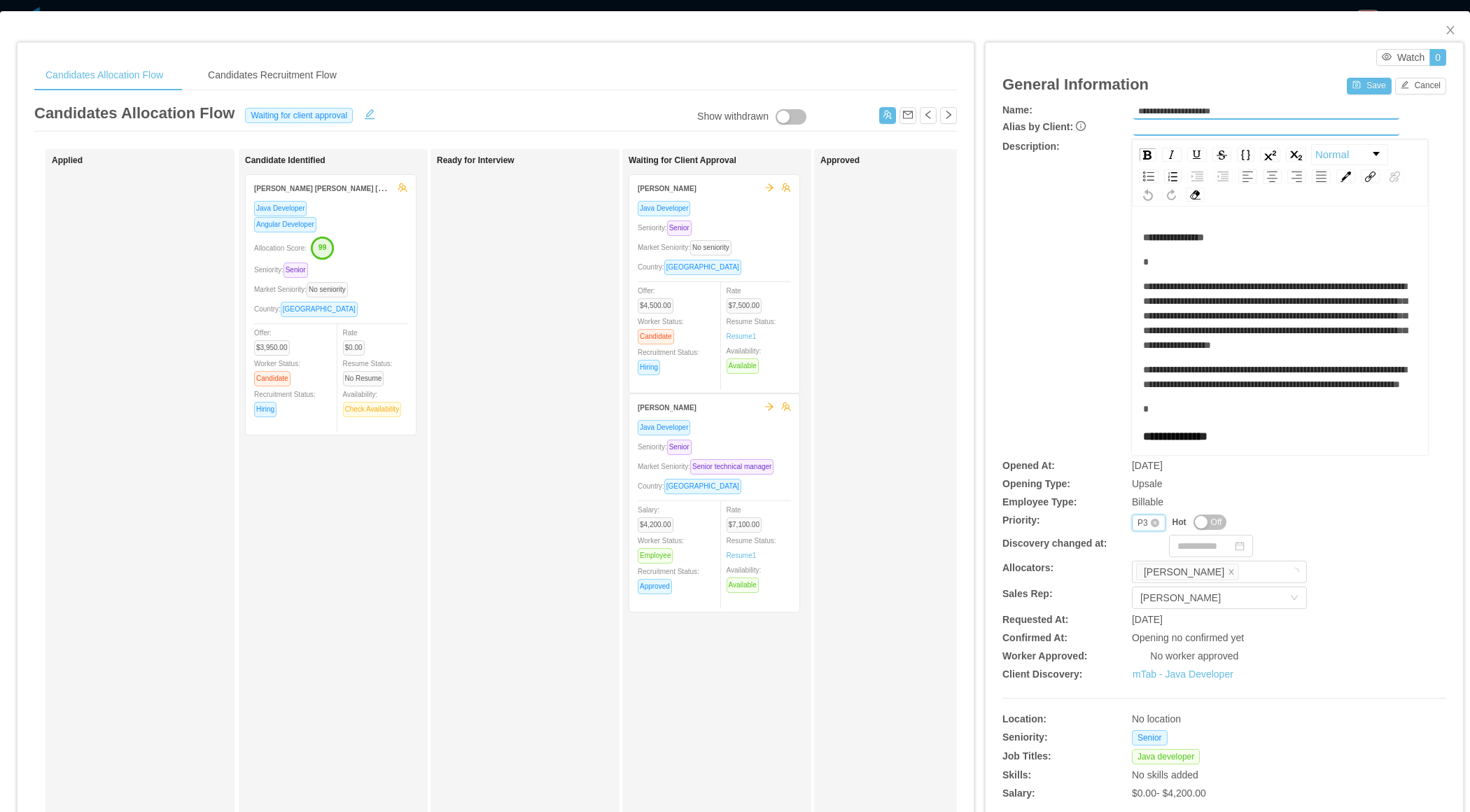
click at [1139, 525] on div "P3" at bounding box center [1142, 523] width 10 height 16
click at [1147, 611] on li "P4" at bounding box center [1148, 611] width 33 height 23
click at [1367, 84] on button "Save" at bounding box center [1368, 85] width 44 height 17
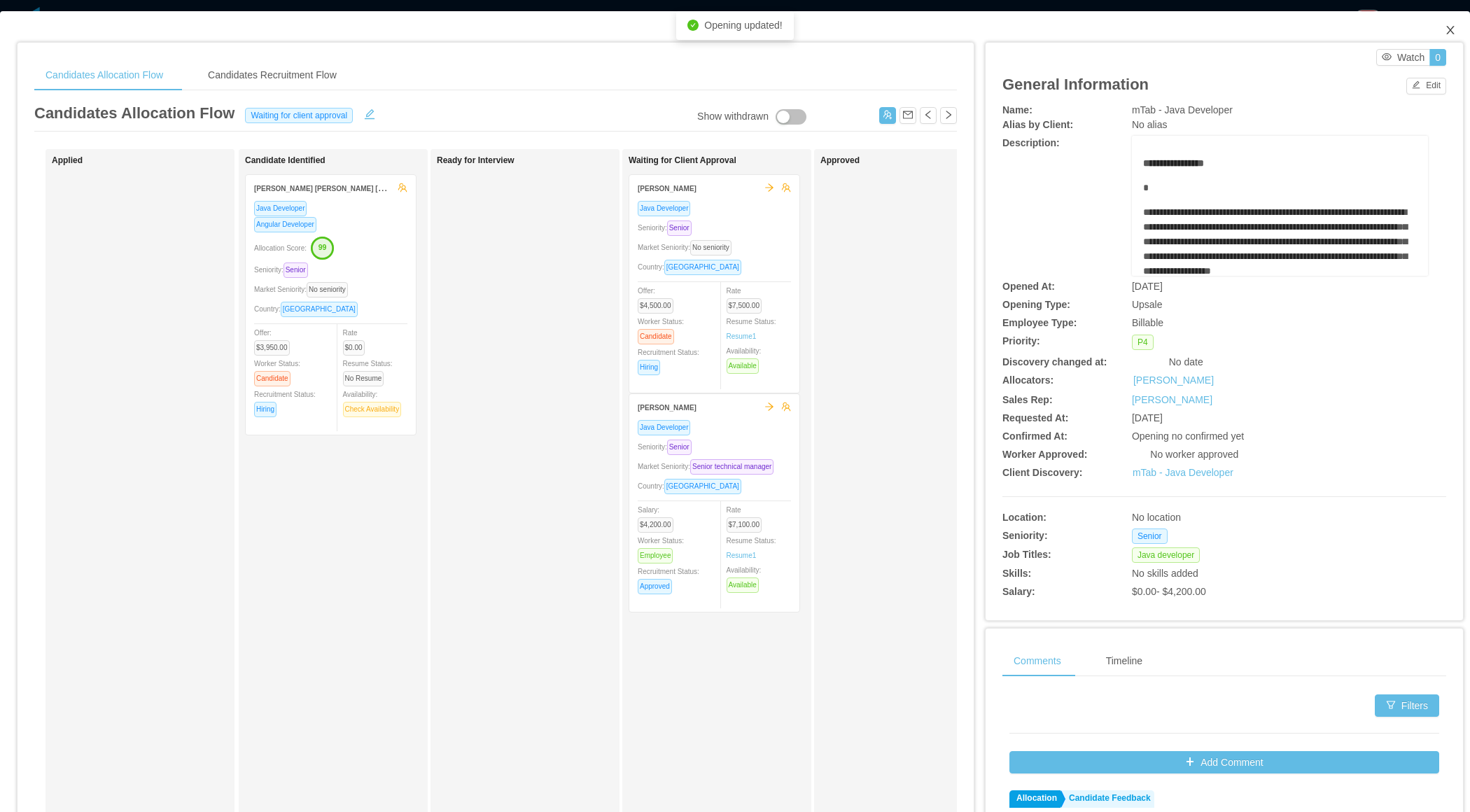
click at [1447, 28] on icon "icon: close" at bounding box center [1450, 30] width 8 height 9
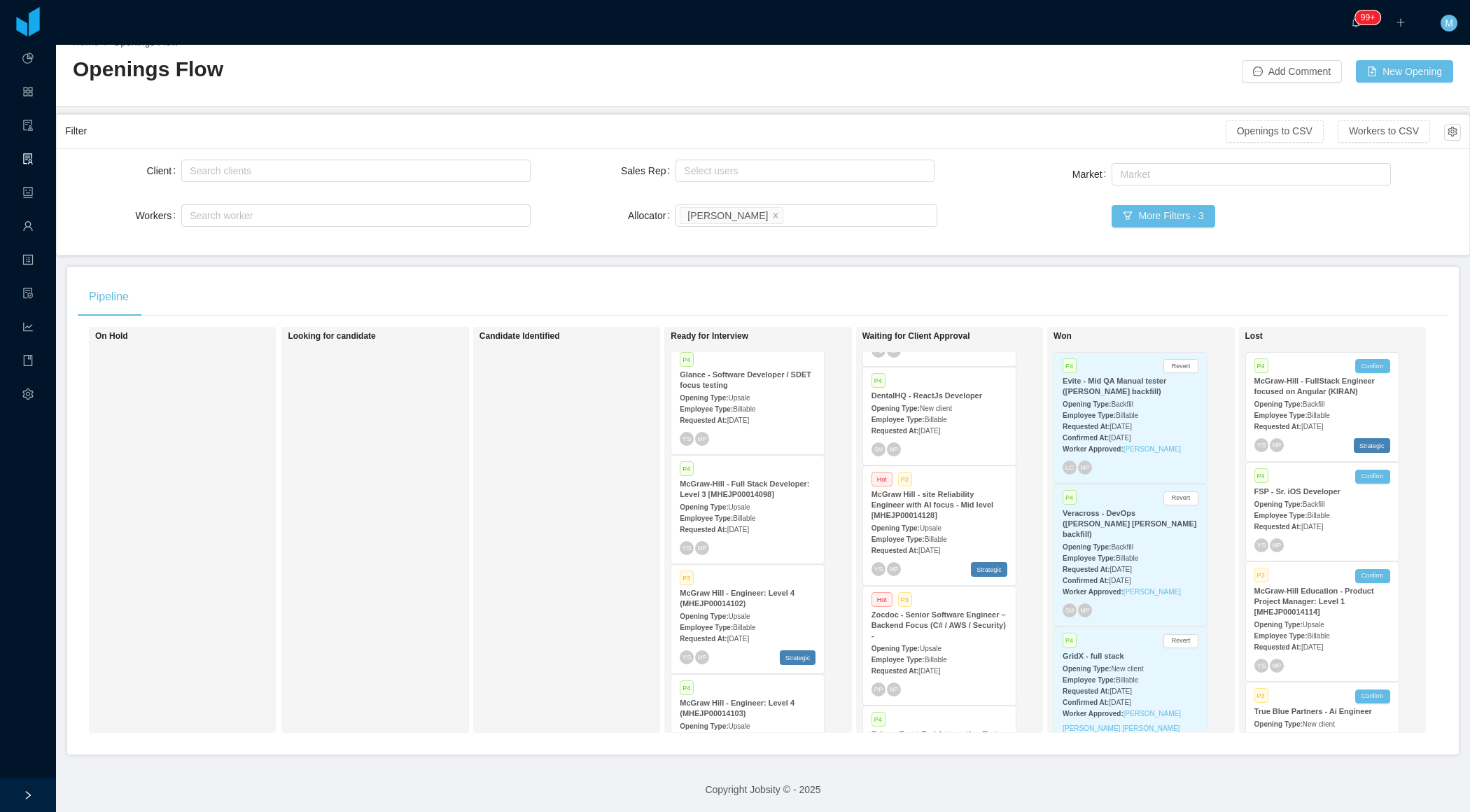
scroll to position [619, 0]
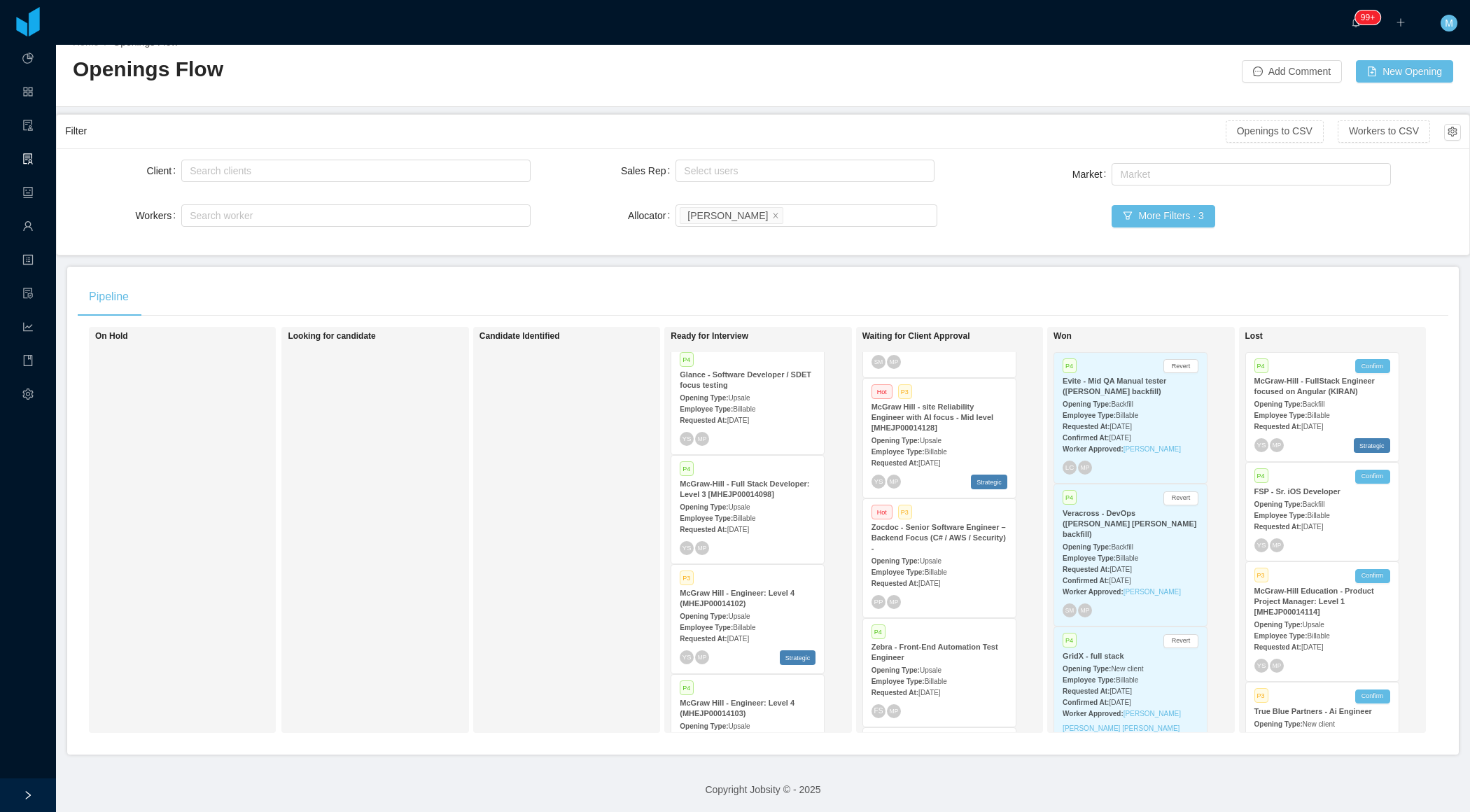
click at [936, 545] on strong "Zocdoc - Senior Software Engineer – Backend Focus (C# / AWS / Security) -" at bounding box center [938, 538] width 135 height 30
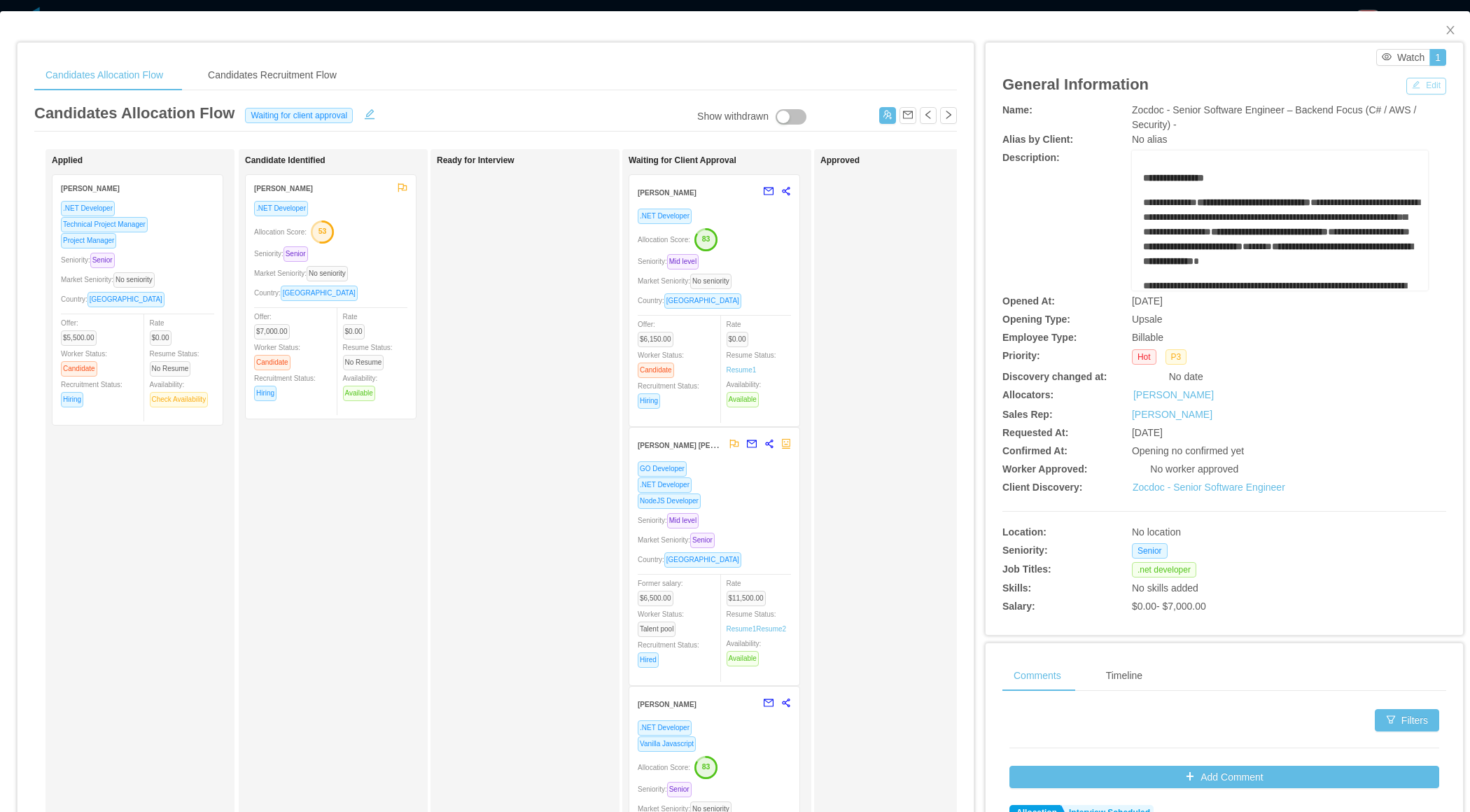
click at [1421, 84] on button "Edit" at bounding box center [1427, 85] width 40 height 17
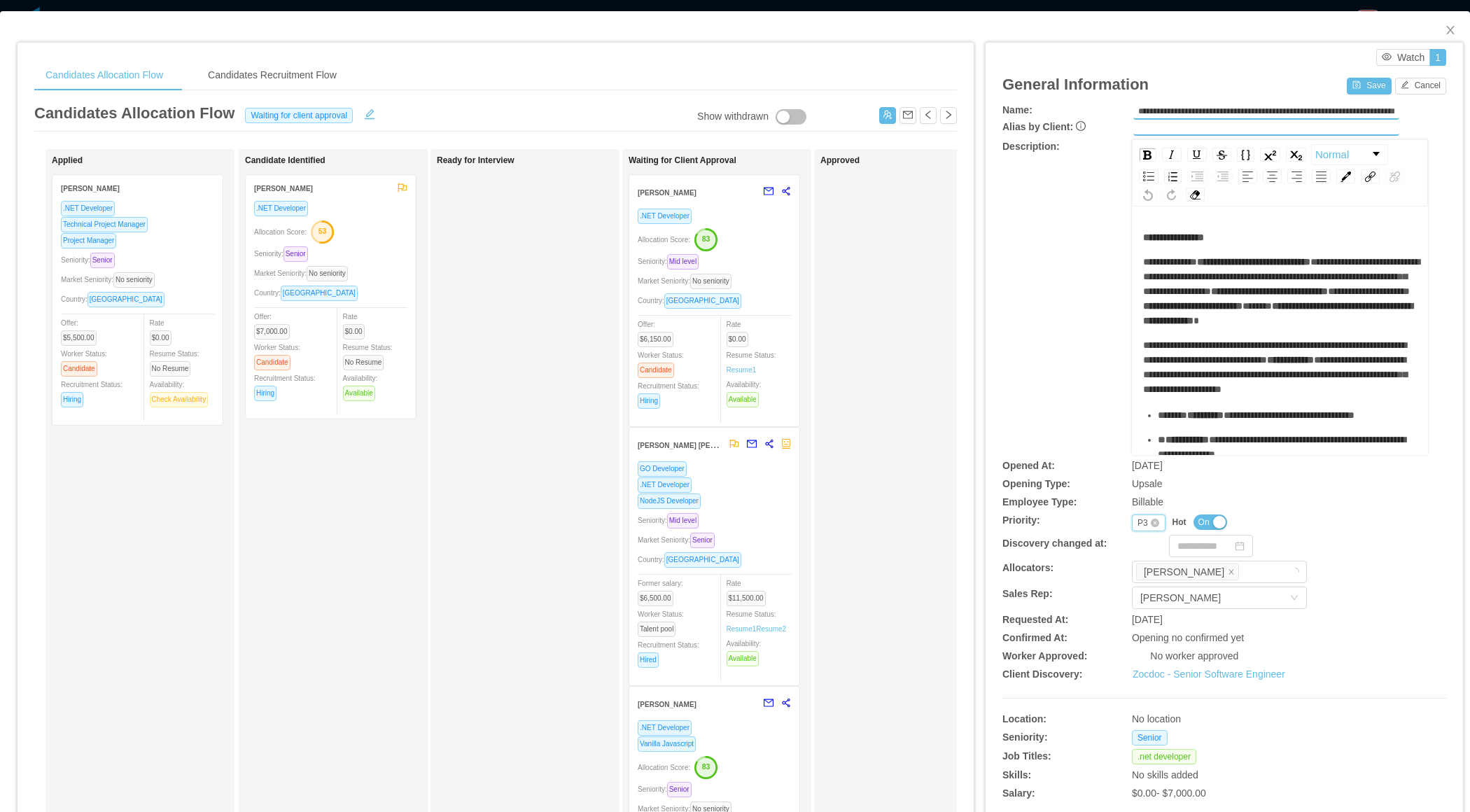
click at [1134, 520] on div "Priority P3" at bounding box center [1149, 522] width 34 height 17
click at [1146, 610] on li "P4" at bounding box center [1148, 611] width 33 height 23
click at [1206, 518] on span "On" at bounding box center [1204, 522] width 11 height 14
click at [1367, 89] on button "Save" at bounding box center [1368, 85] width 44 height 17
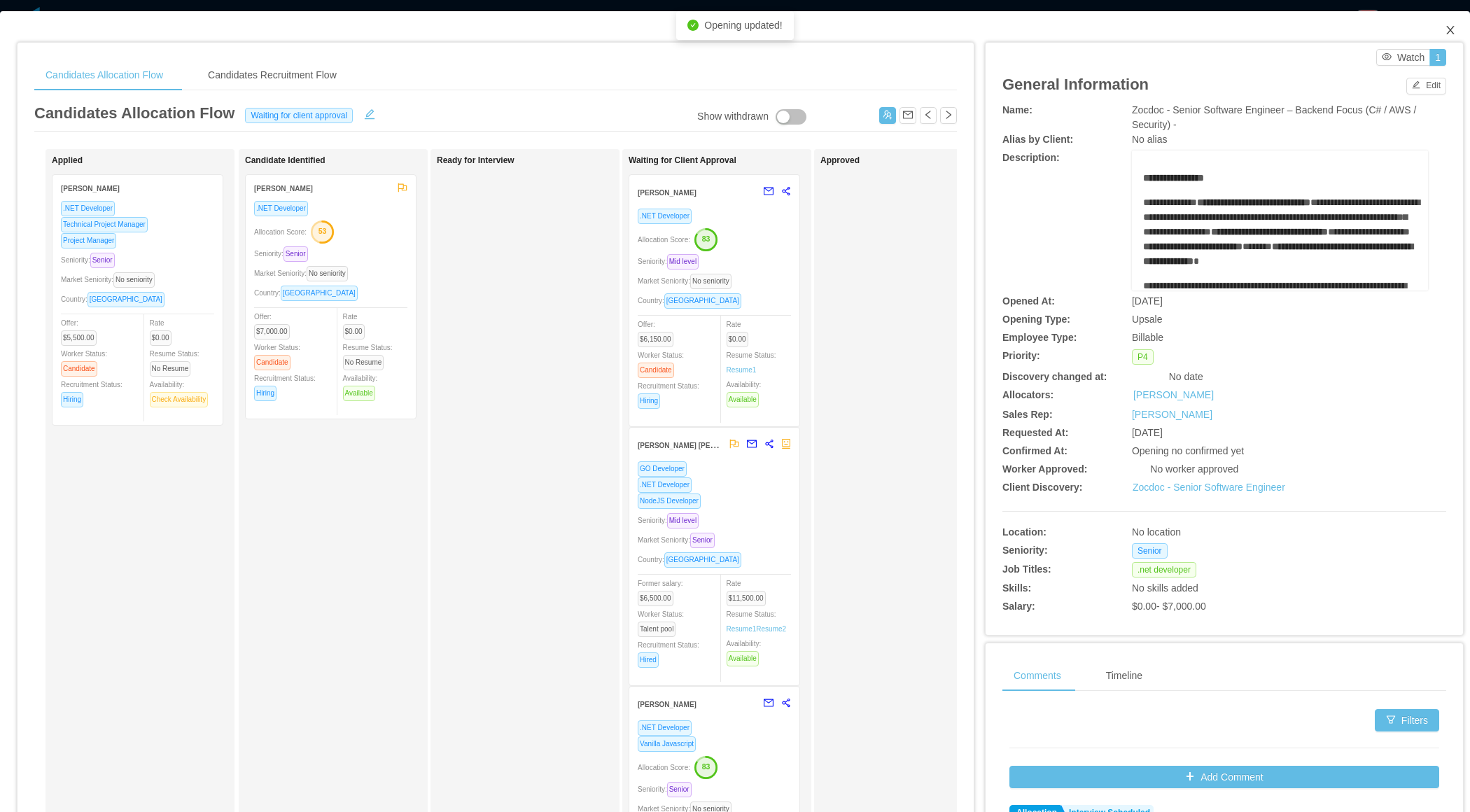
click at [1448, 32] on icon "icon: close" at bounding box center [1450, 30] width 8 height 9
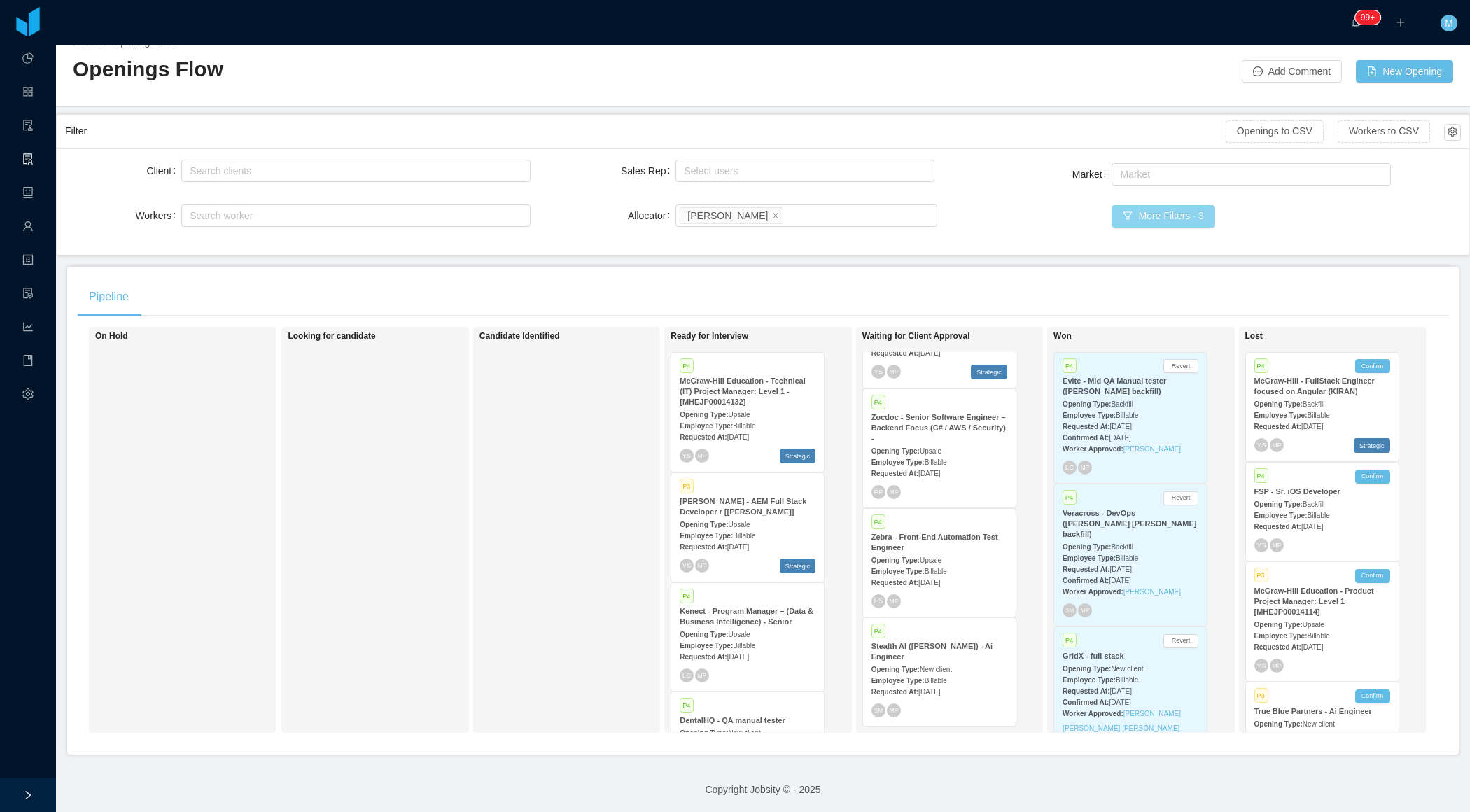
click at [1162, 218] on button "More Filters · 3" at bounding box center [1163, 216] width 103 height 23
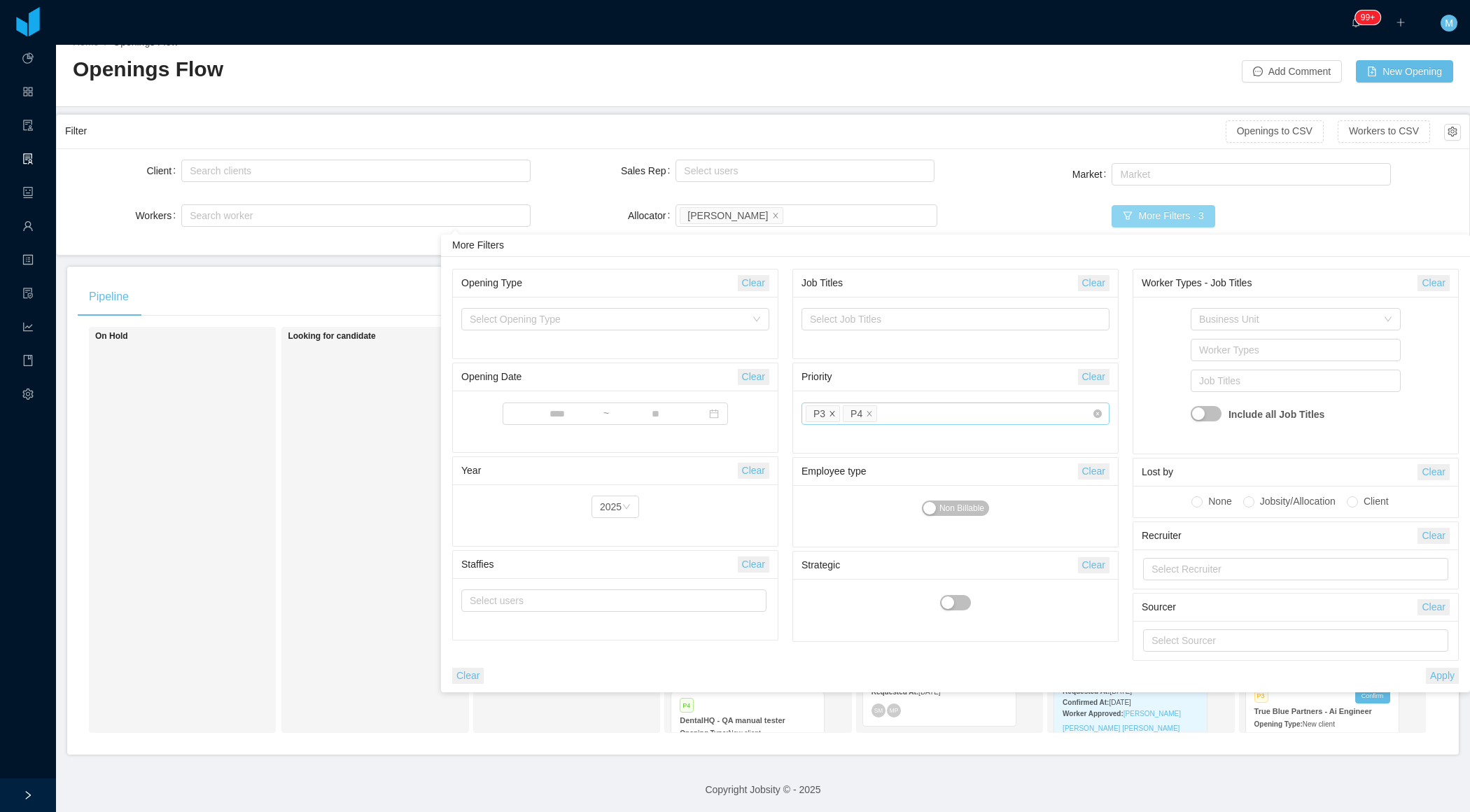
click at [831, 413] on icon "icon: close" at bounding box center [832, 413] width 7 height 7
click at [835, 413] on icon "icon: close" at bounding box center [832, 413] width 7 height 7
click at [1444, 671] on button "Apply" at bounding box center [1442, 676] width 33 height 17
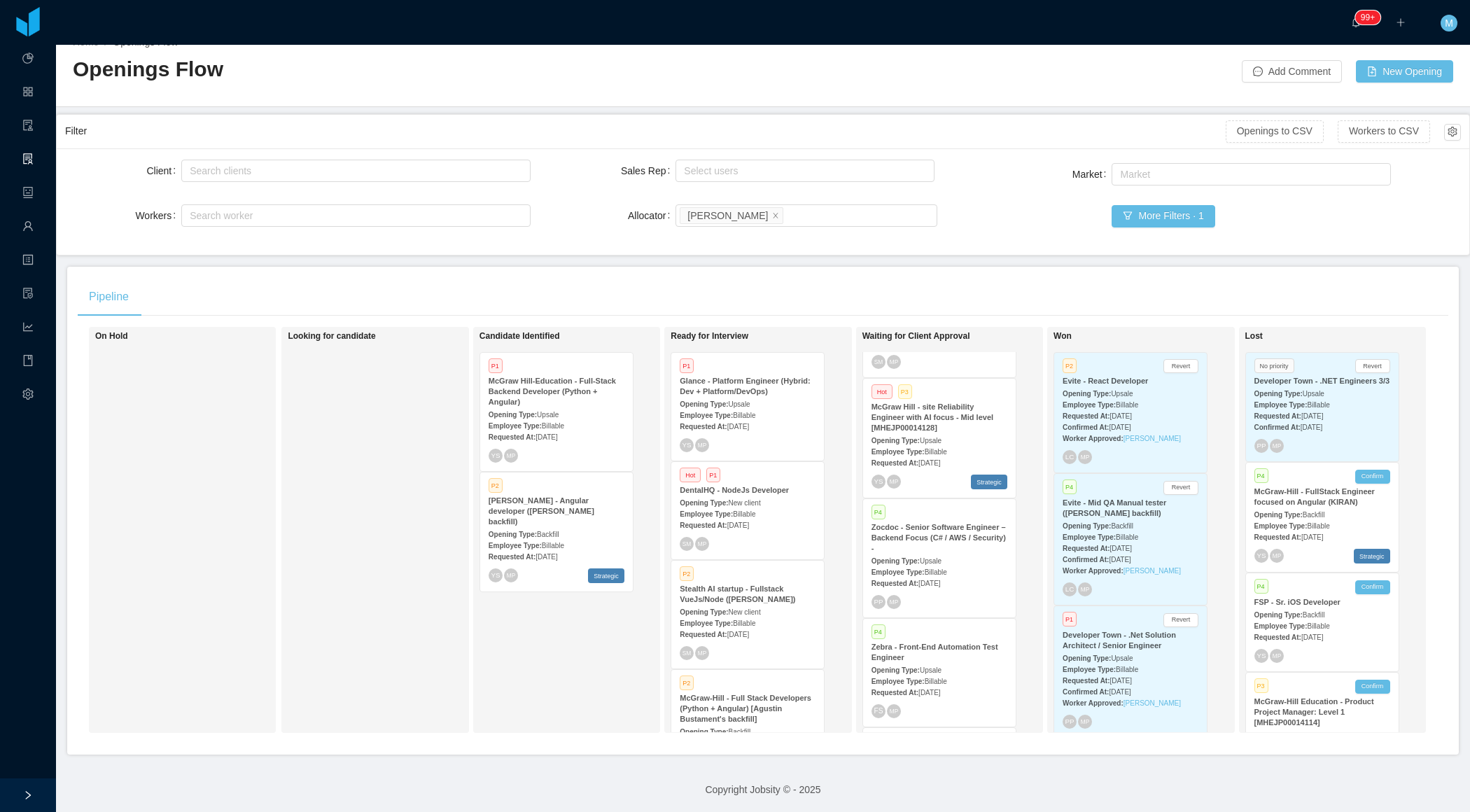
scroll to position [518, 0]
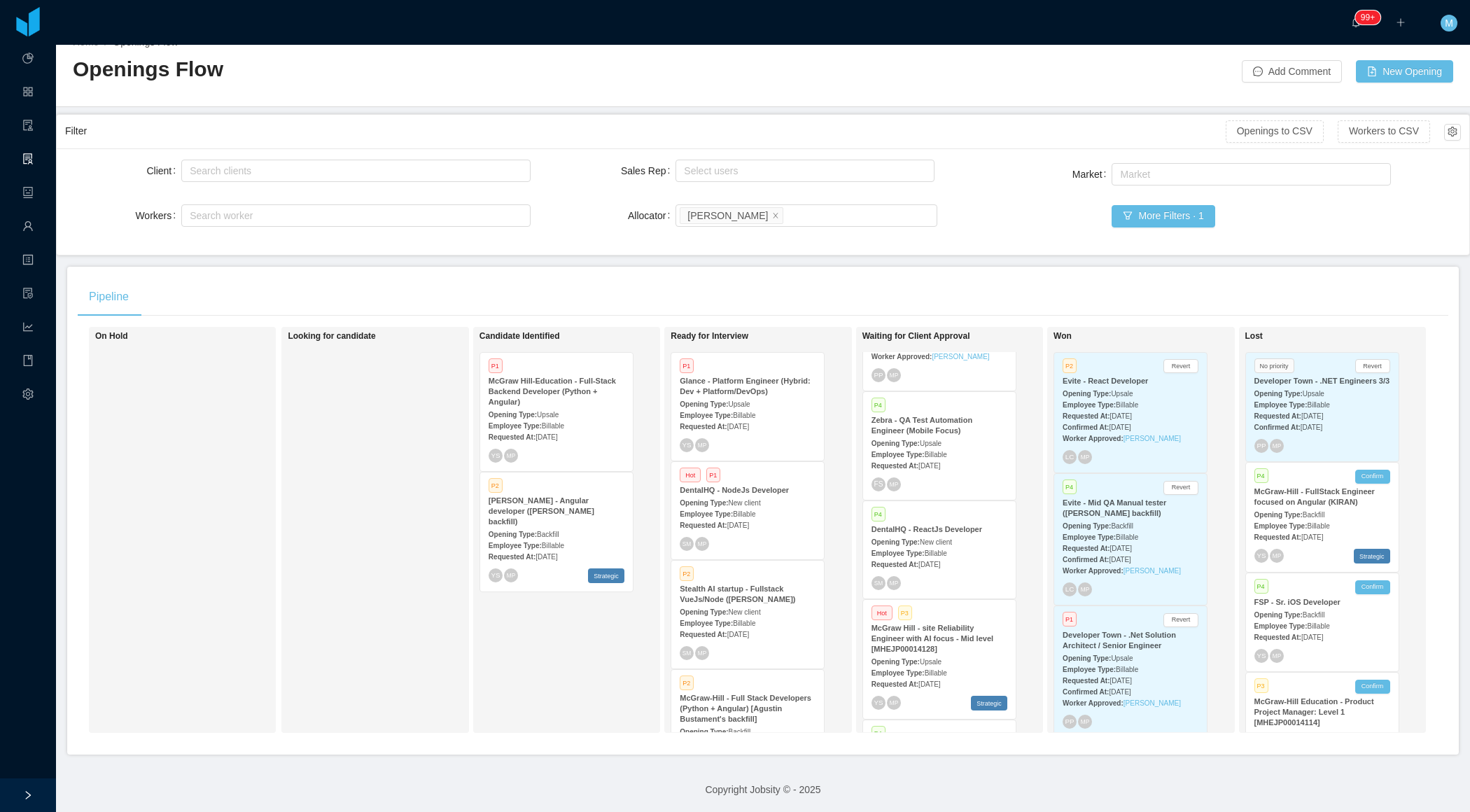
click at [1037, 263] on main "Home / Openings Flow / Openings Flow Add Comment New Opening Filter Openings to…" at bounding box center [763, 406] width 1414 height 767
click at [1158, 219] on button "More Filters · 1" at bounding box center [1163, 216] width 103 height 23
click at [599, 201] on div "Allocator" at bounding box center [632, 215] width 88 height 28
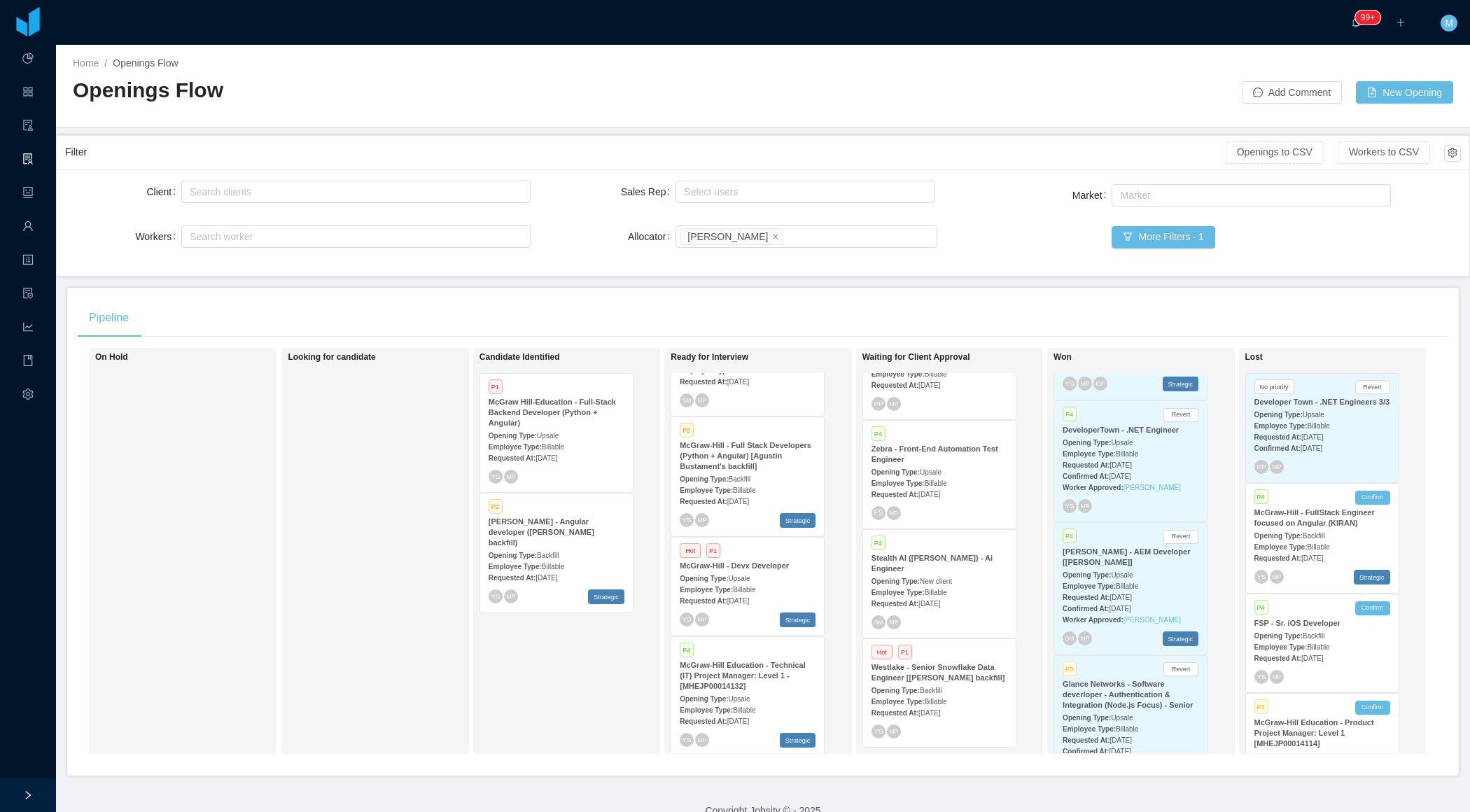
scroll to position [508, 0]
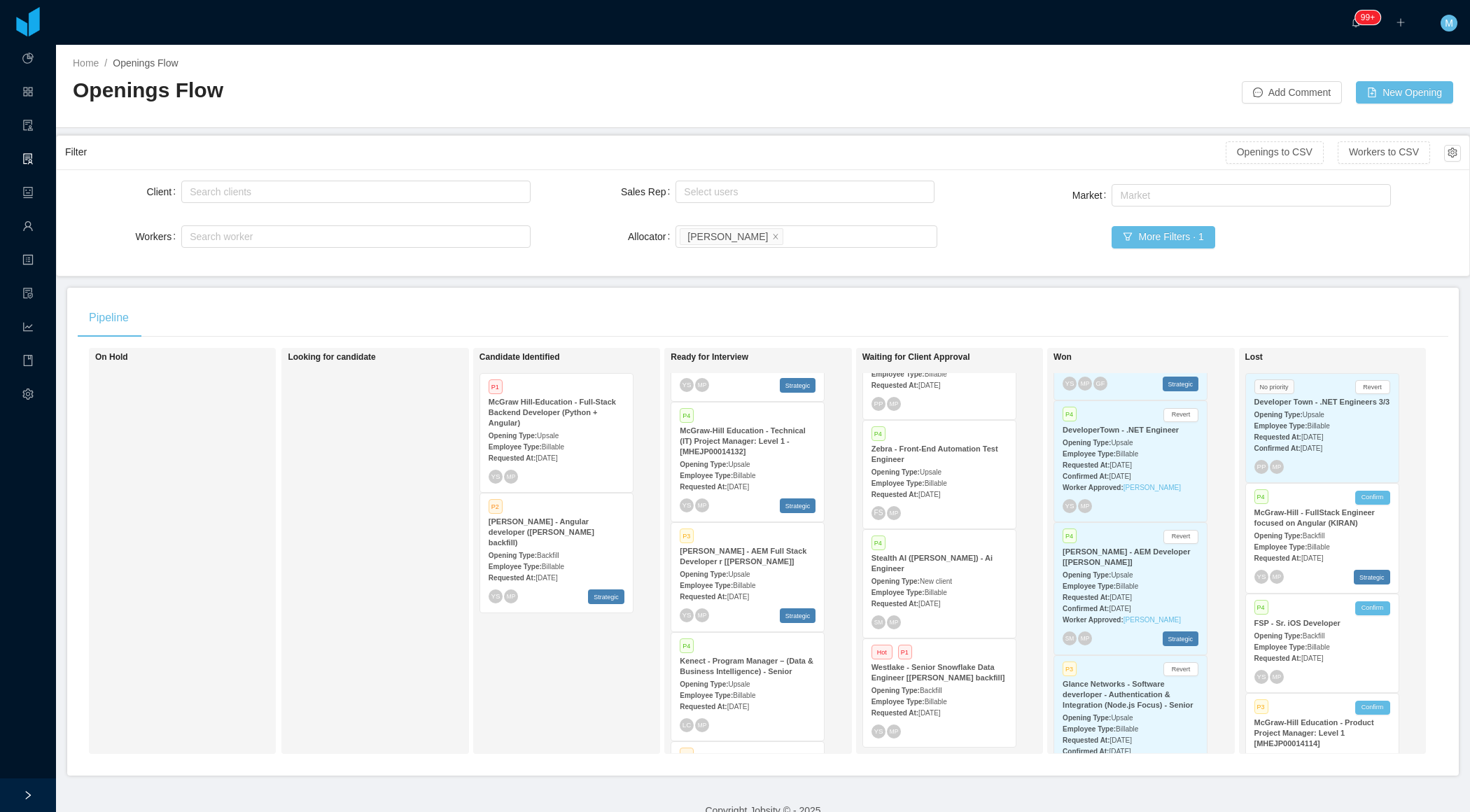
click at [728, 571] on strong "Opening Type:" at bounding box center [704, 574] width 49 height 8
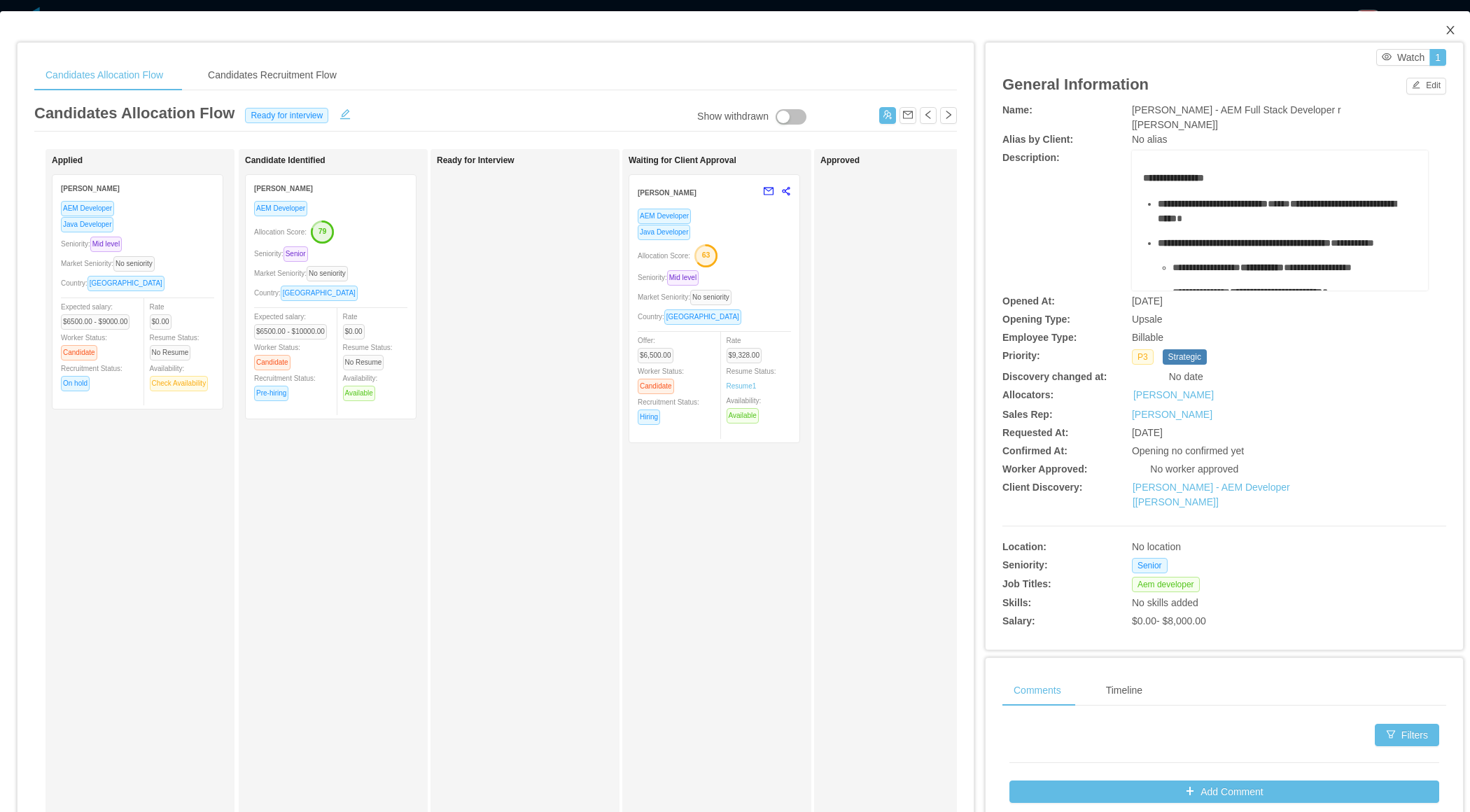
click at [1447, 36] on span "Close" at bounding box center [1450, 30] width 39 height 39
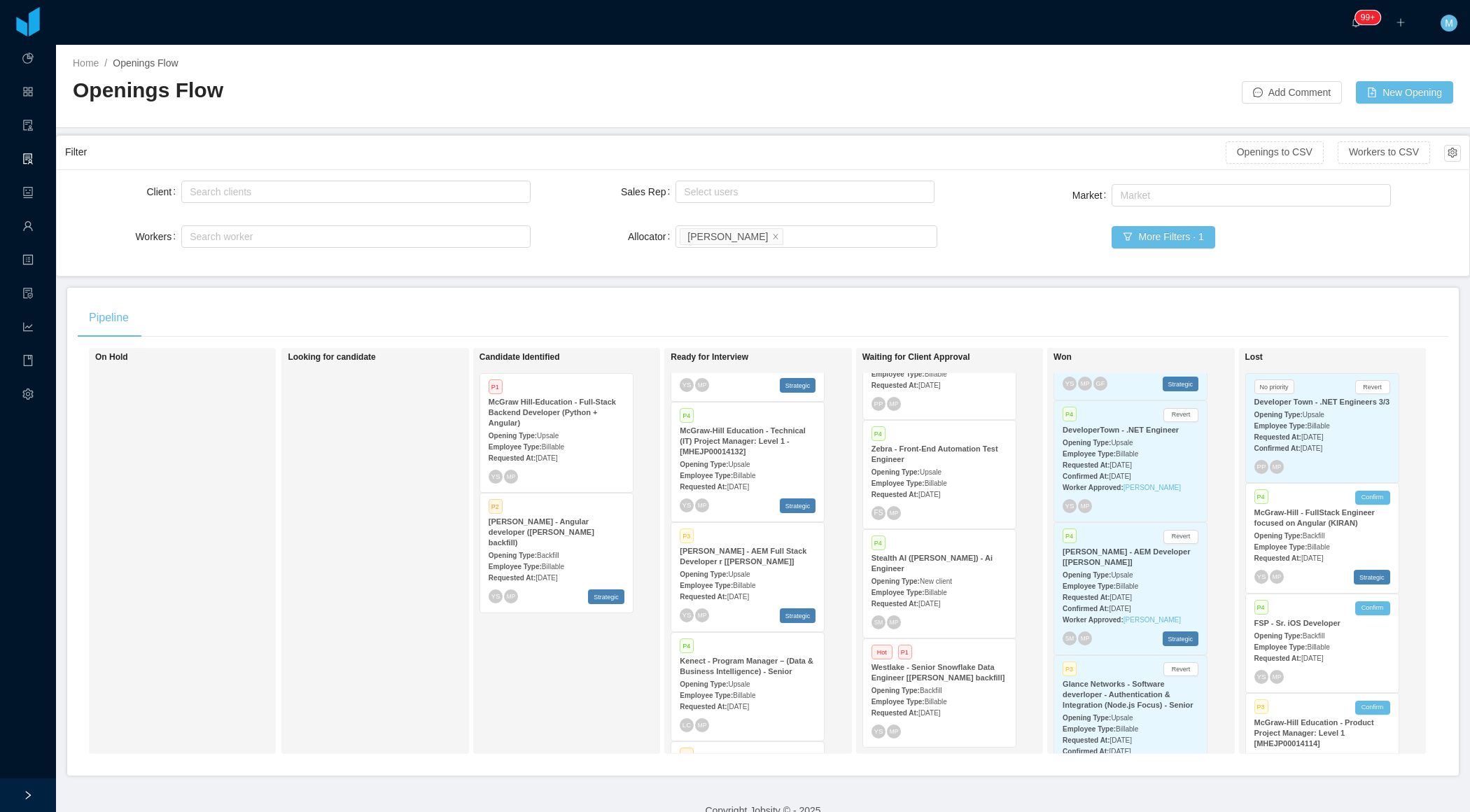
scroll to position [738, 0]
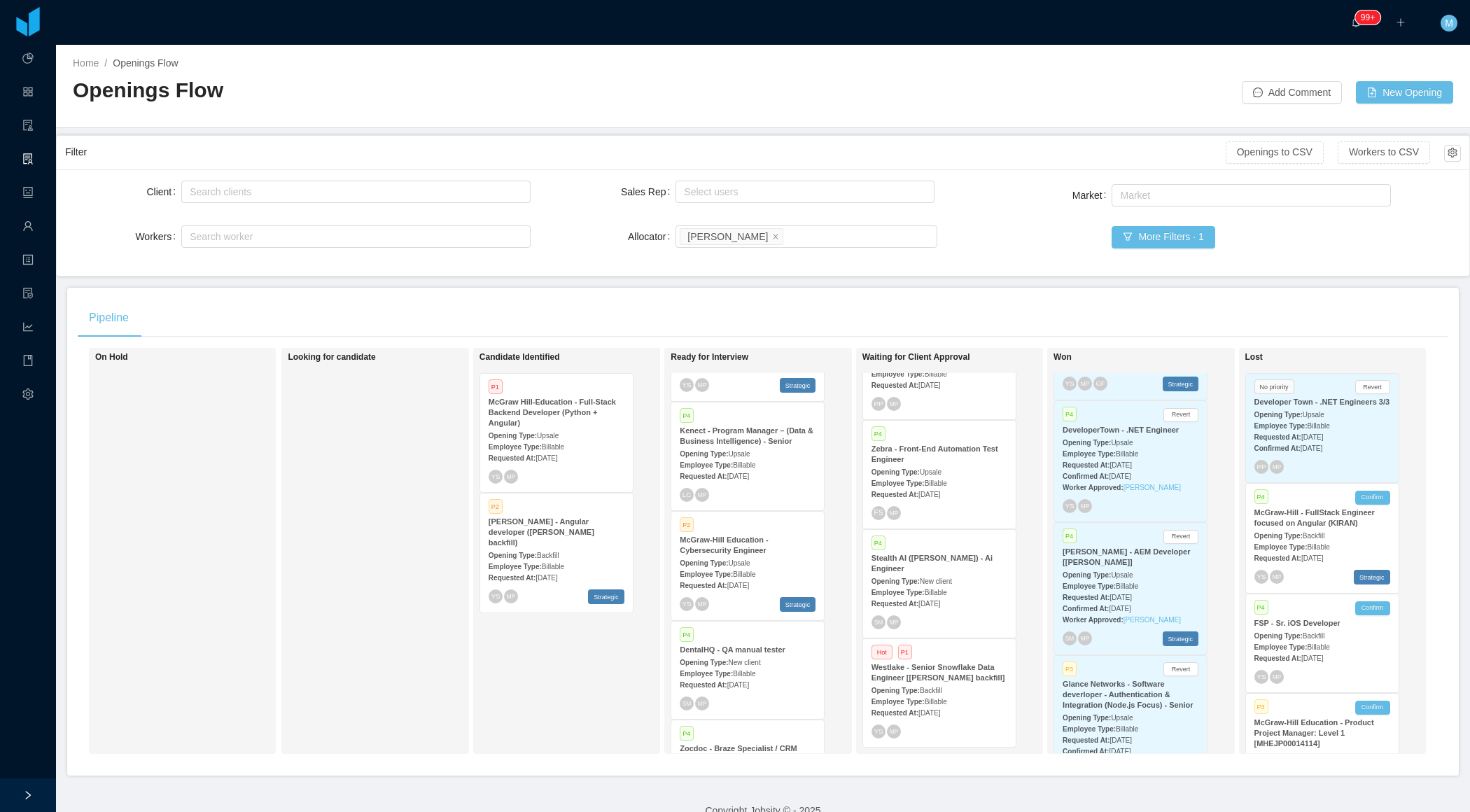
click at [748, 582] on span "[DATE]" at bounding box center [738, 585] width 22 height 8
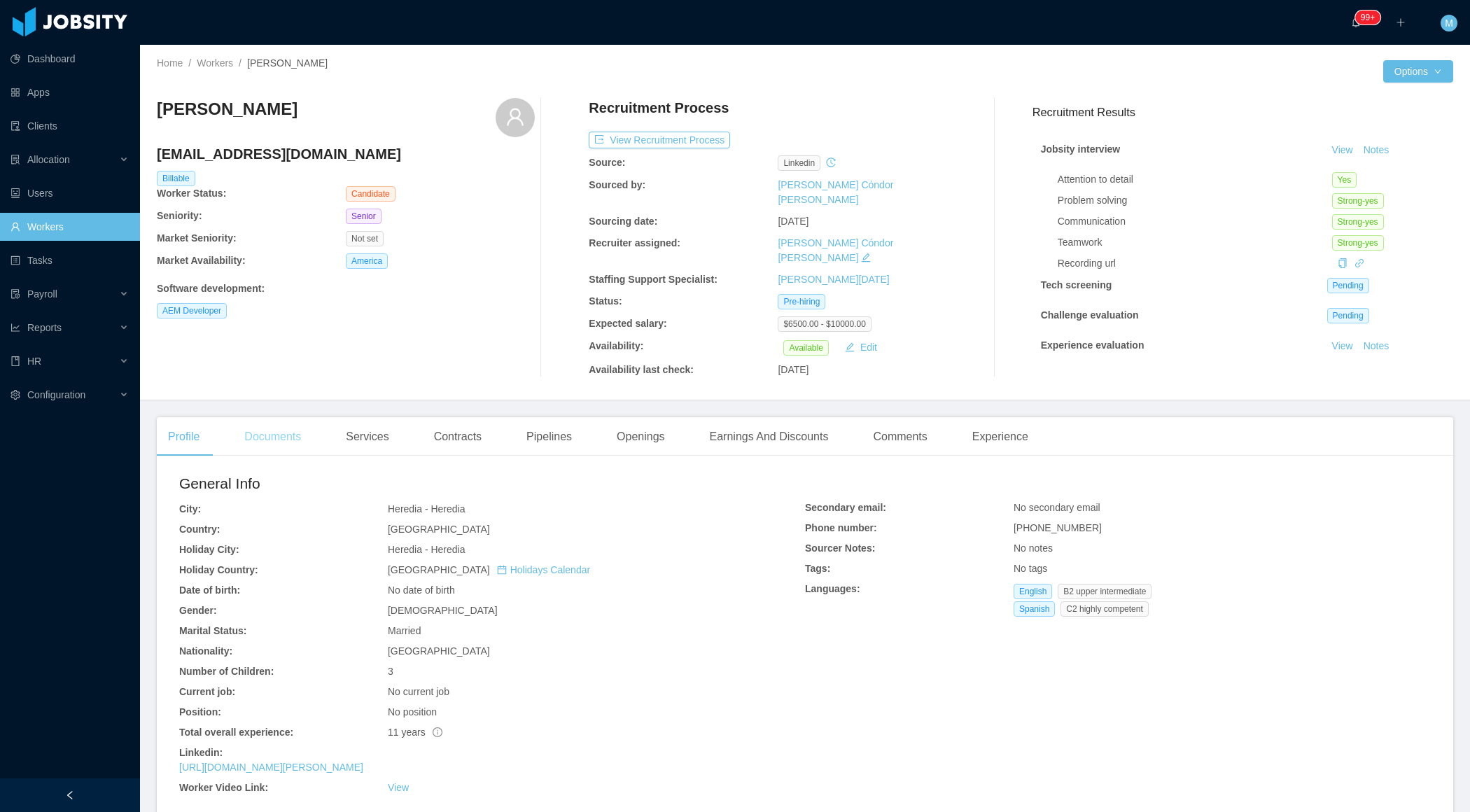
click at [286, 442] on div "Documents" at bounding box center [272, 436] width 79 height 39
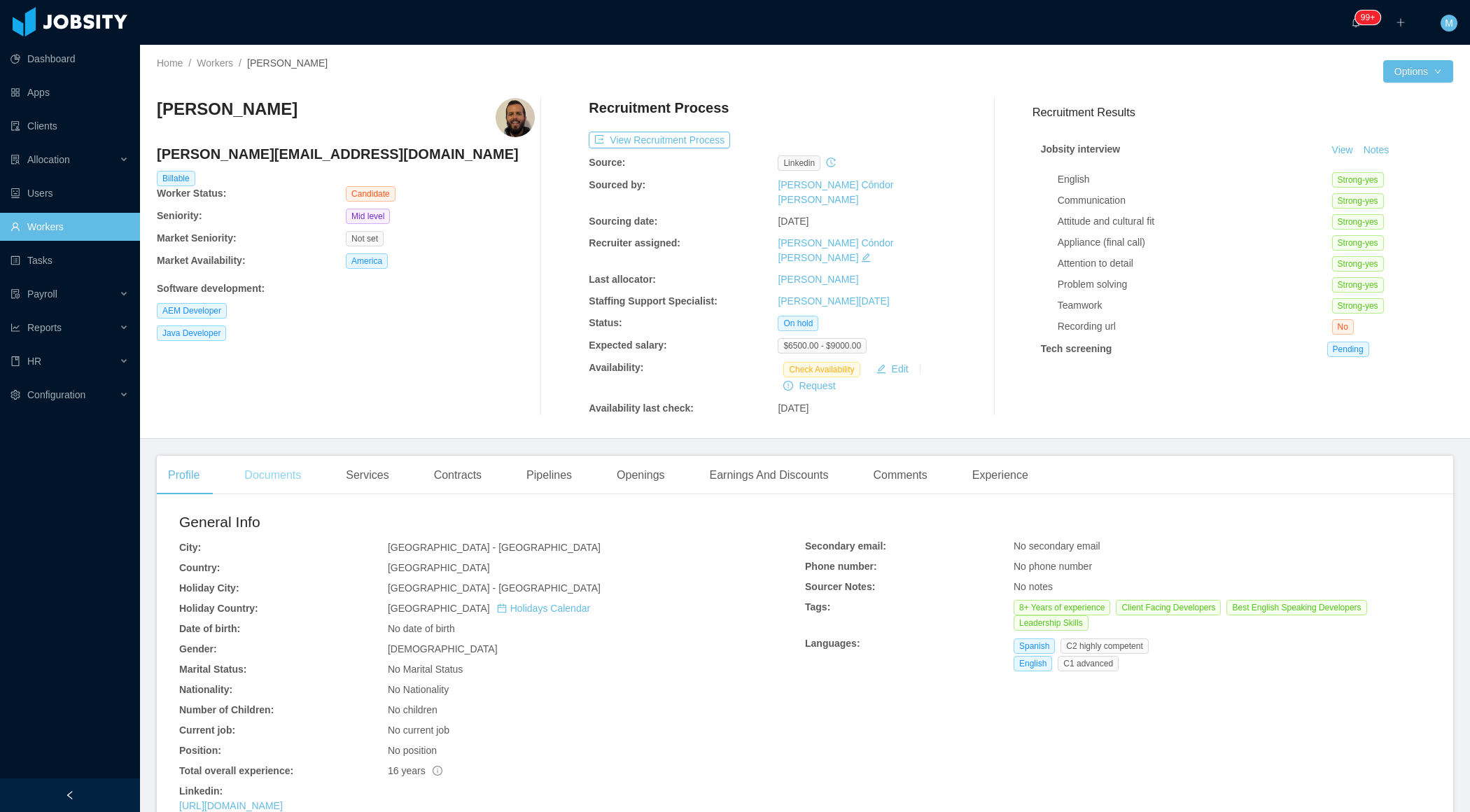
click at [265, 456] on div "Documents" at bounding box center [272, 475] width 79 height 39
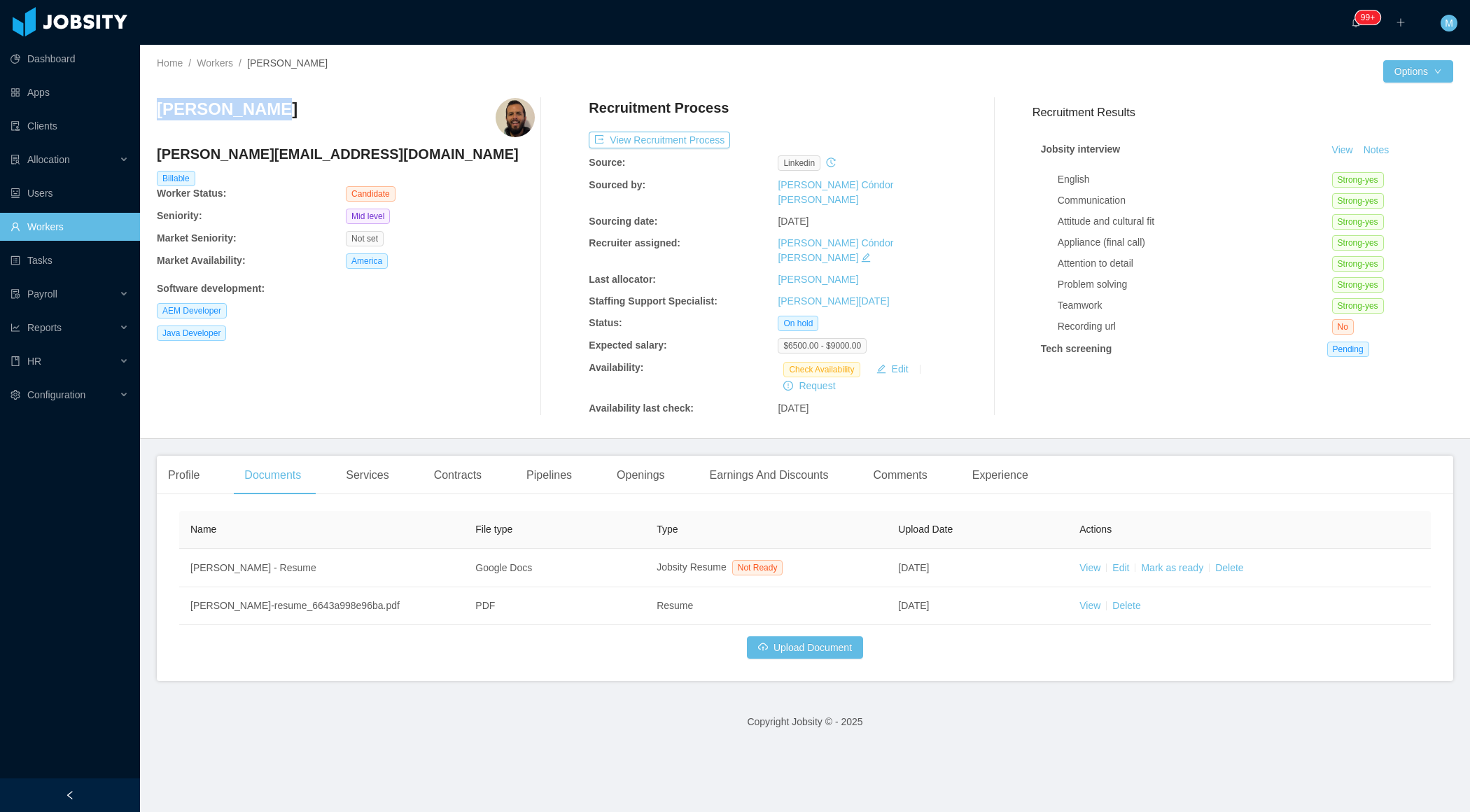
drag, startPoint x: 285, startPoint y: 114, endPoint x: 156, endPoint y: 112, distance: 129.0
click at [156, 112] on div "Home / Workers / [PERSON_NAME] / Options [PERSON_NAME] [PERSON_NAME][EMAIL_ADDR…" at bounding box center [805, 242] width 1330 height 394
copy h3 "[PERSON_NAME]"
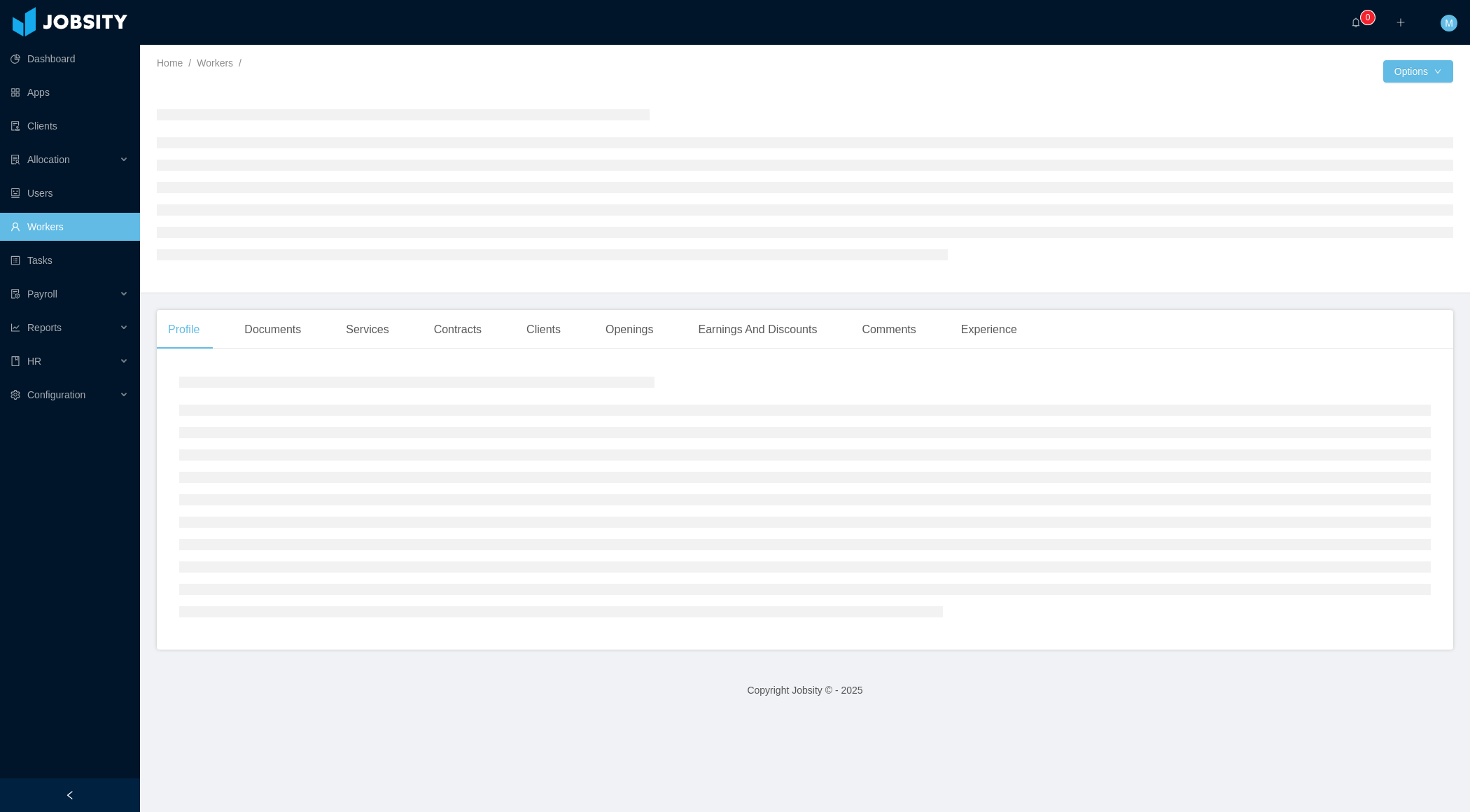
click at [90, 238] on link "Workers" at bounding box center [70, 227] width 118 height 28
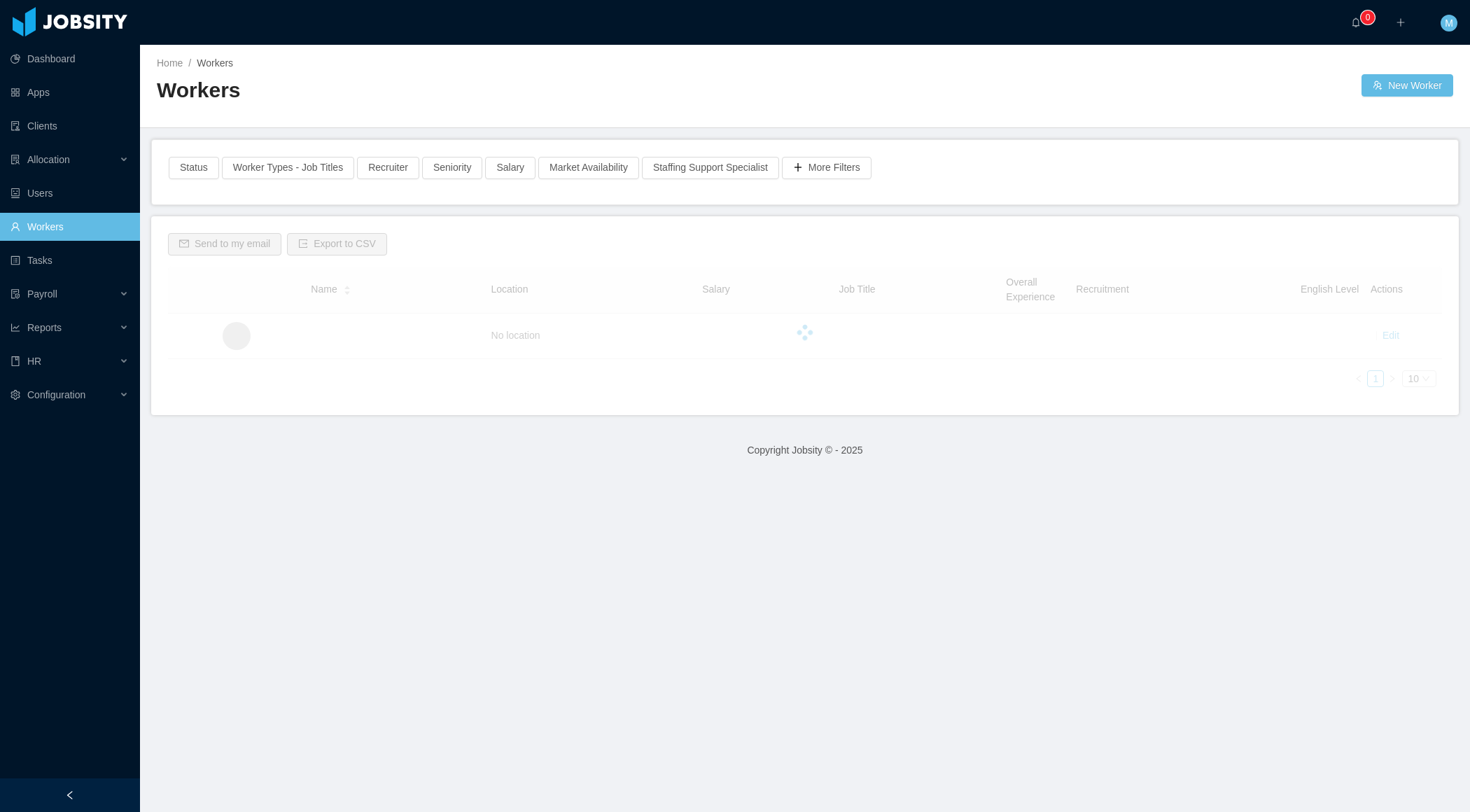
click at [462, 128] on main "Home / Workers / Workers New Worker Status Worker Types - Job Titles Recruiter …" at bounding box center [805, 428] width 1330 height 767
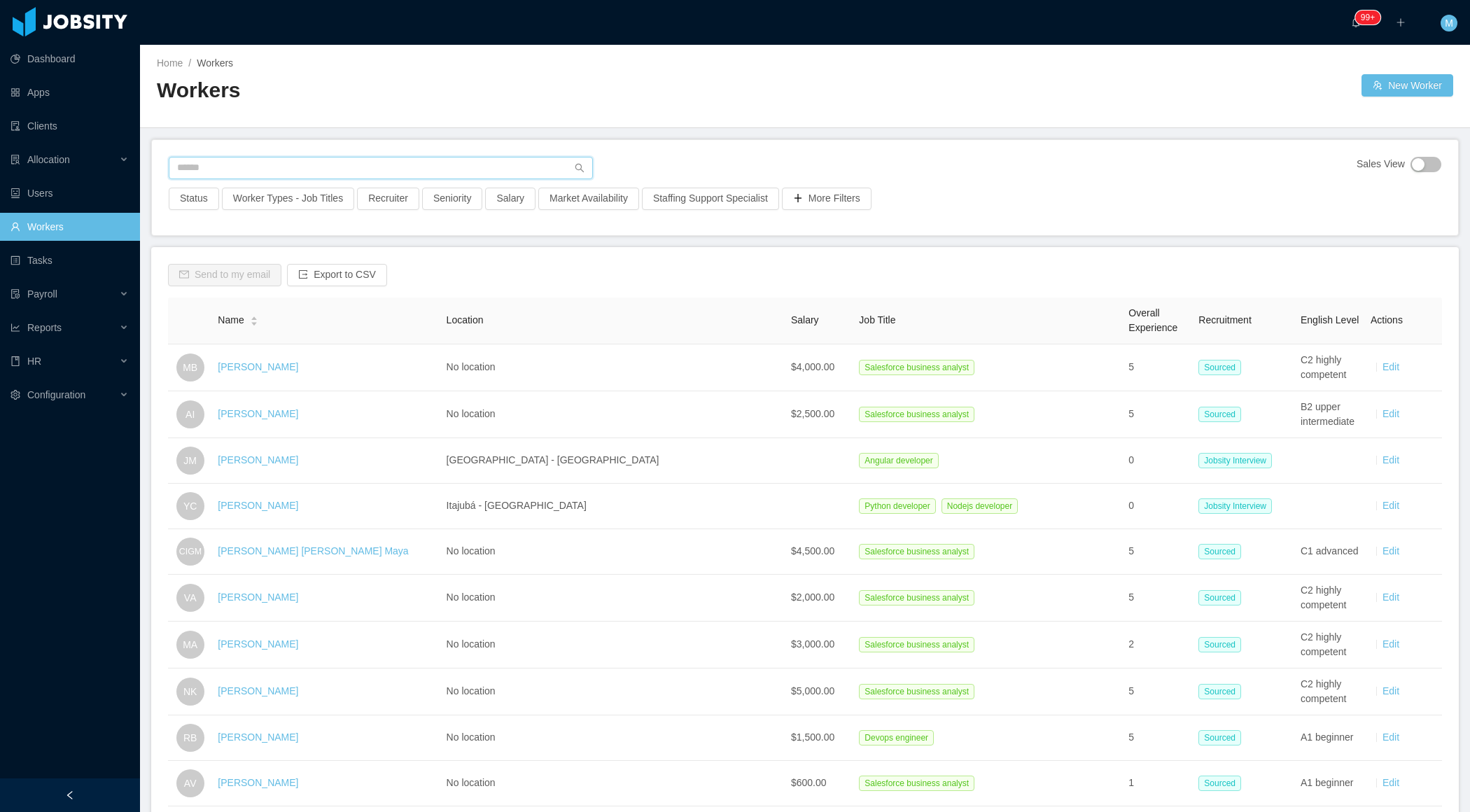
click at [224, 164] on input "text" at bounding box center [381, 168] width 424 height 23
paste input "**********"
type input "**********"
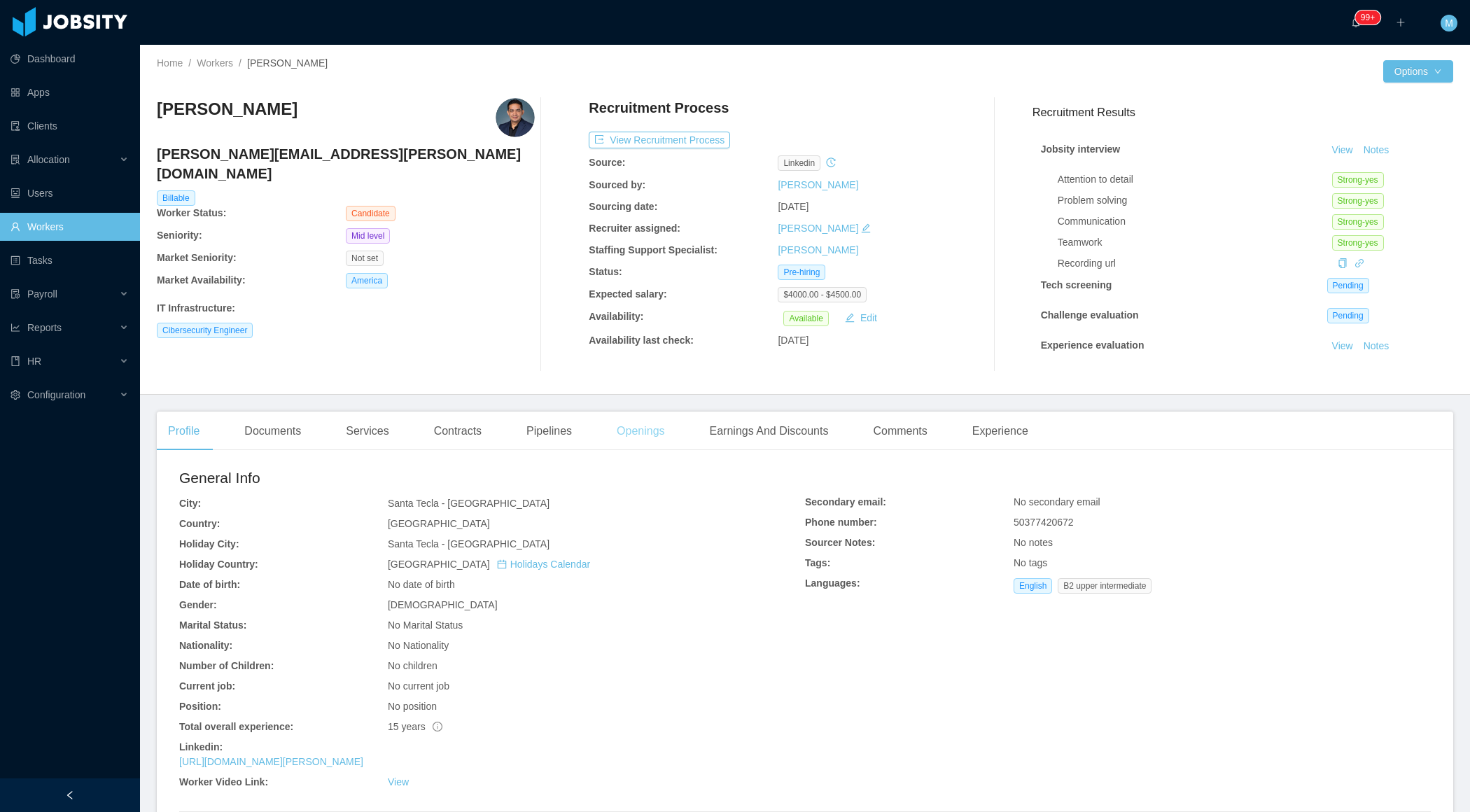
click at [620, 427] on div "Openings" at bounding box center [640, 431] width 70 height 39
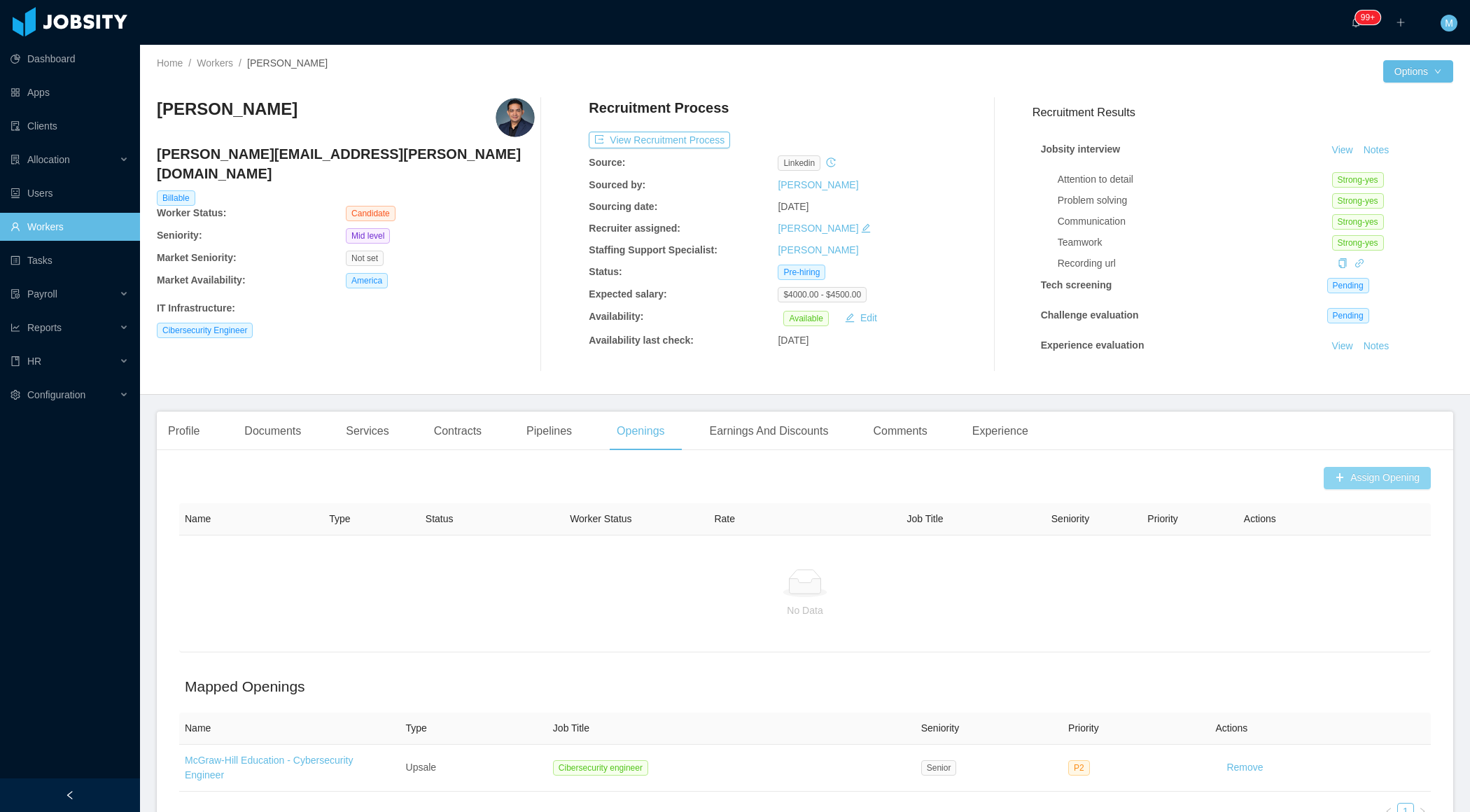
click at [1350, 470] on button "Assign Opening" at bounding box center [1377, 478] width 107 height 23
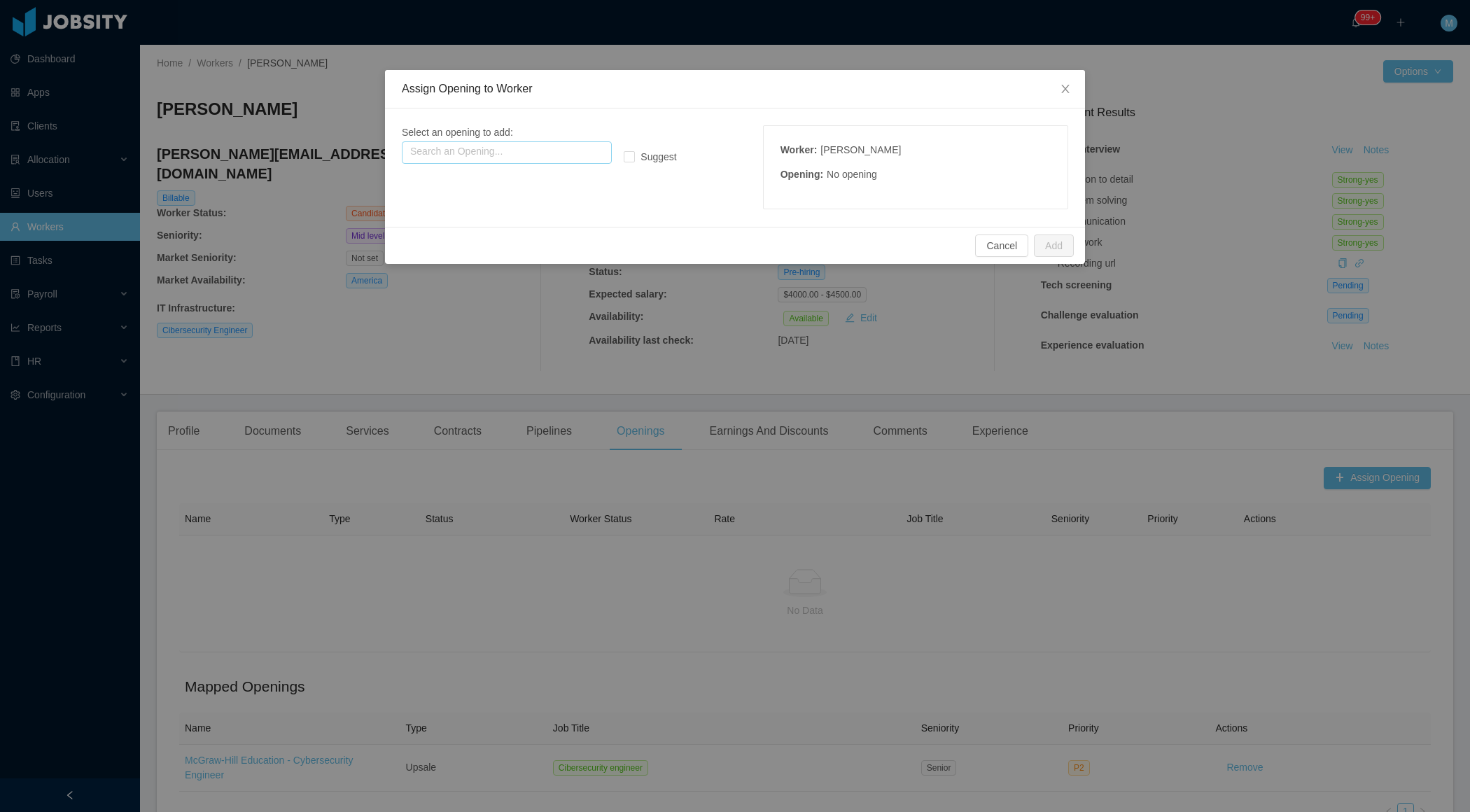
click at [531, 142] on input "text" at bounding box center [507, 153] width 210 height 23
type input "*"
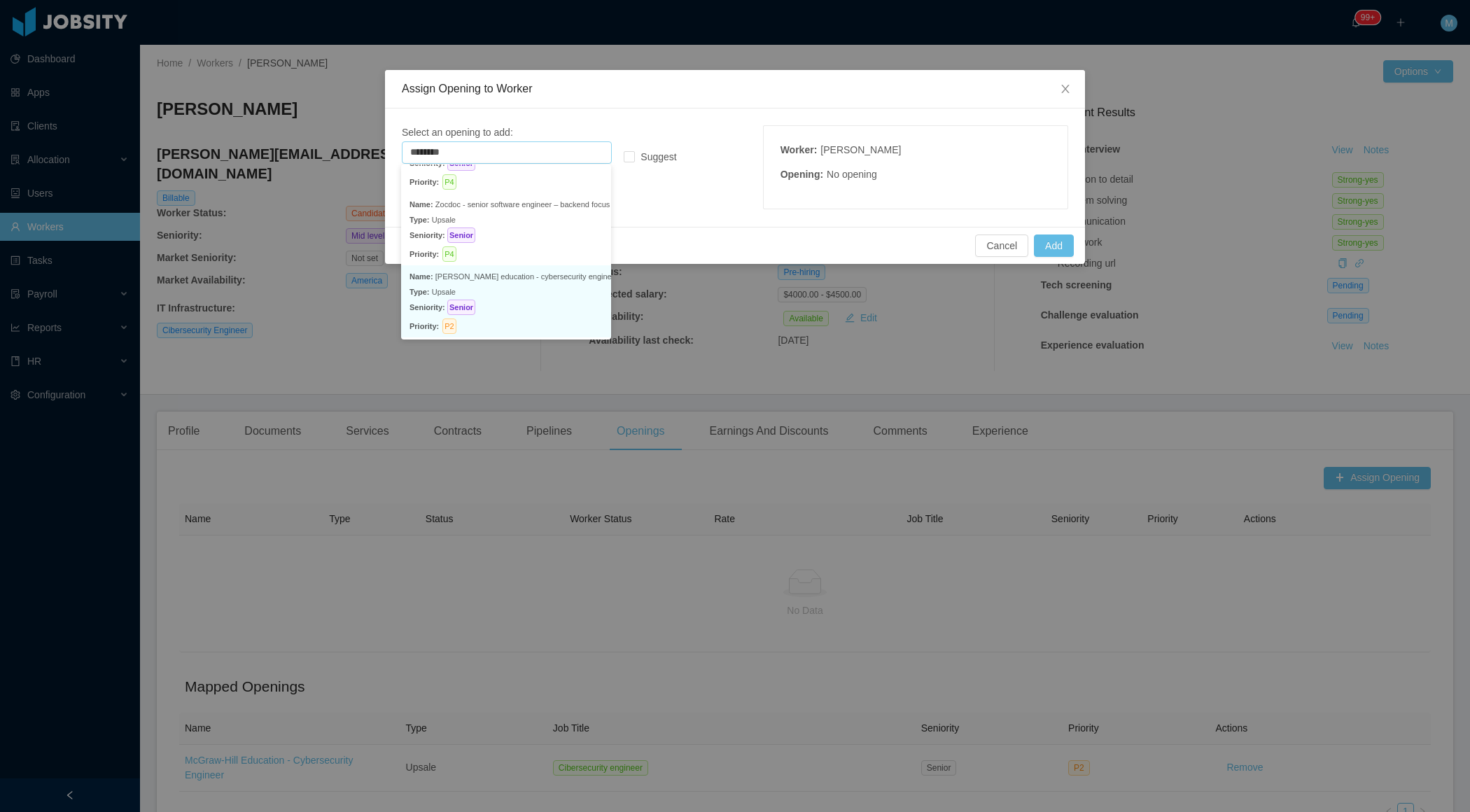
click at [504, 289] on p "Type: Upsale" at bounding box center [506, 292] width 193 height 16
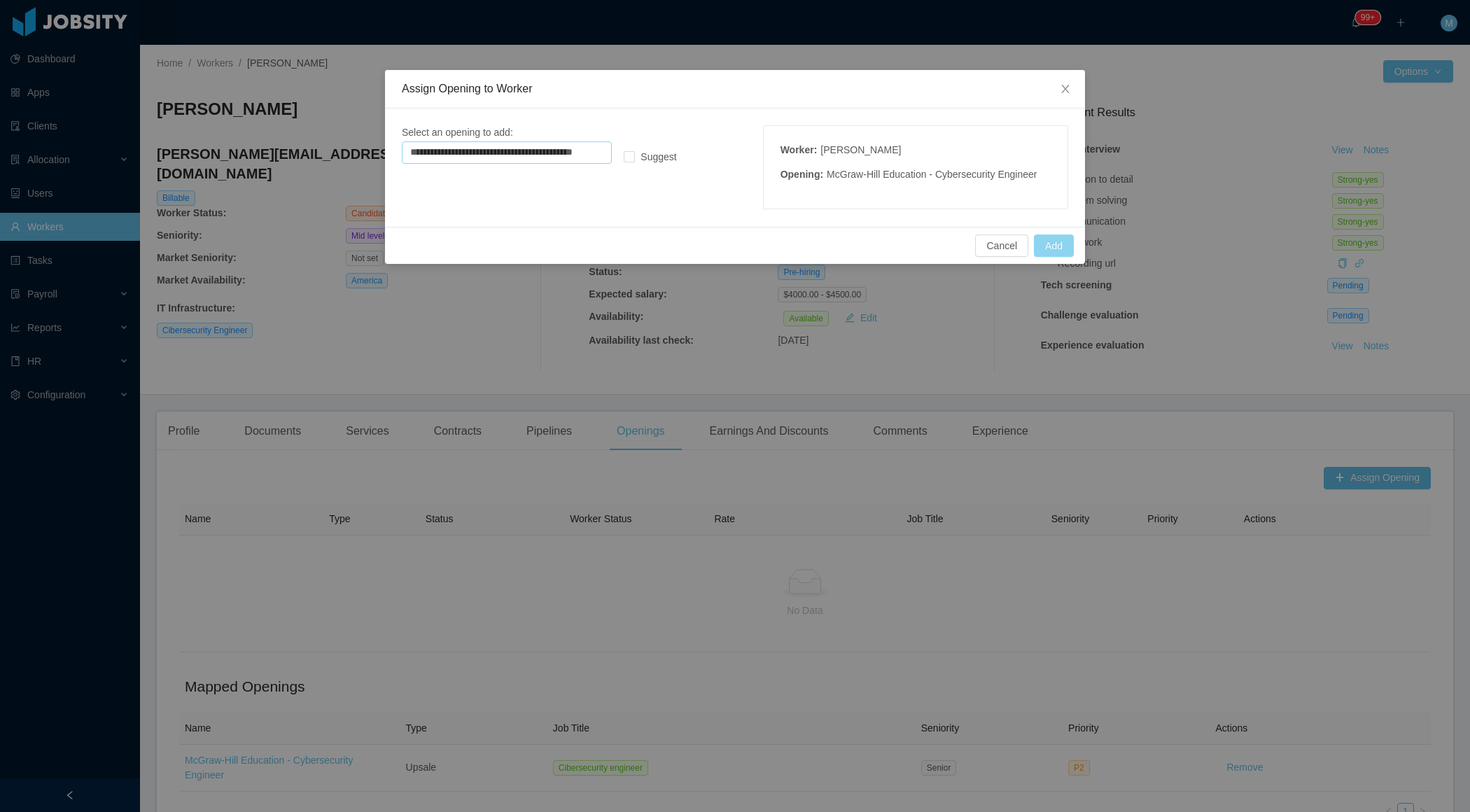
type input "**********"
click at [1058, 243] on button "Add" at bounding box center [1054, 246] width 40 height 23
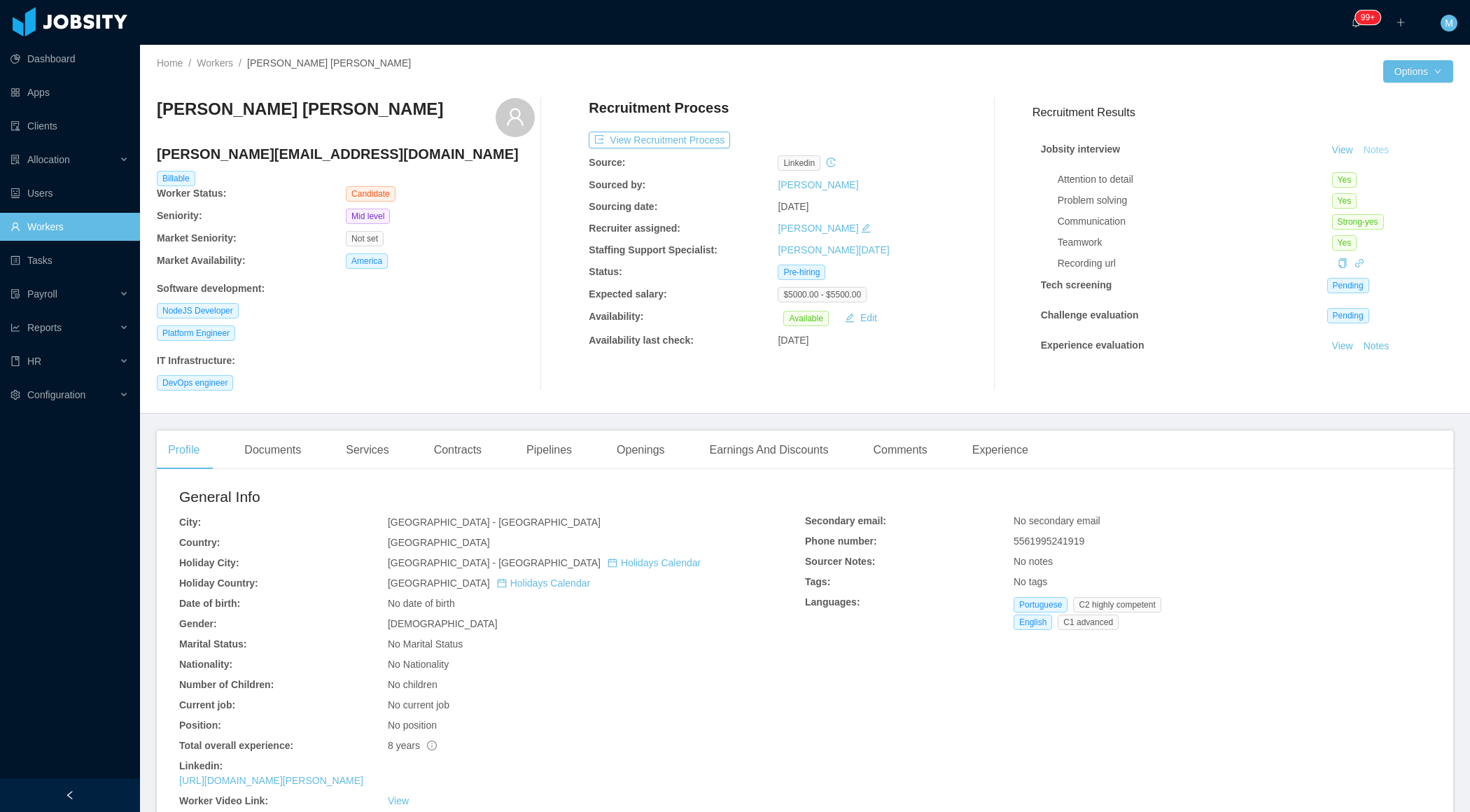
click at [1379, 155] on button "Notes" at bounding box center [1376, 150] width 37 height 17
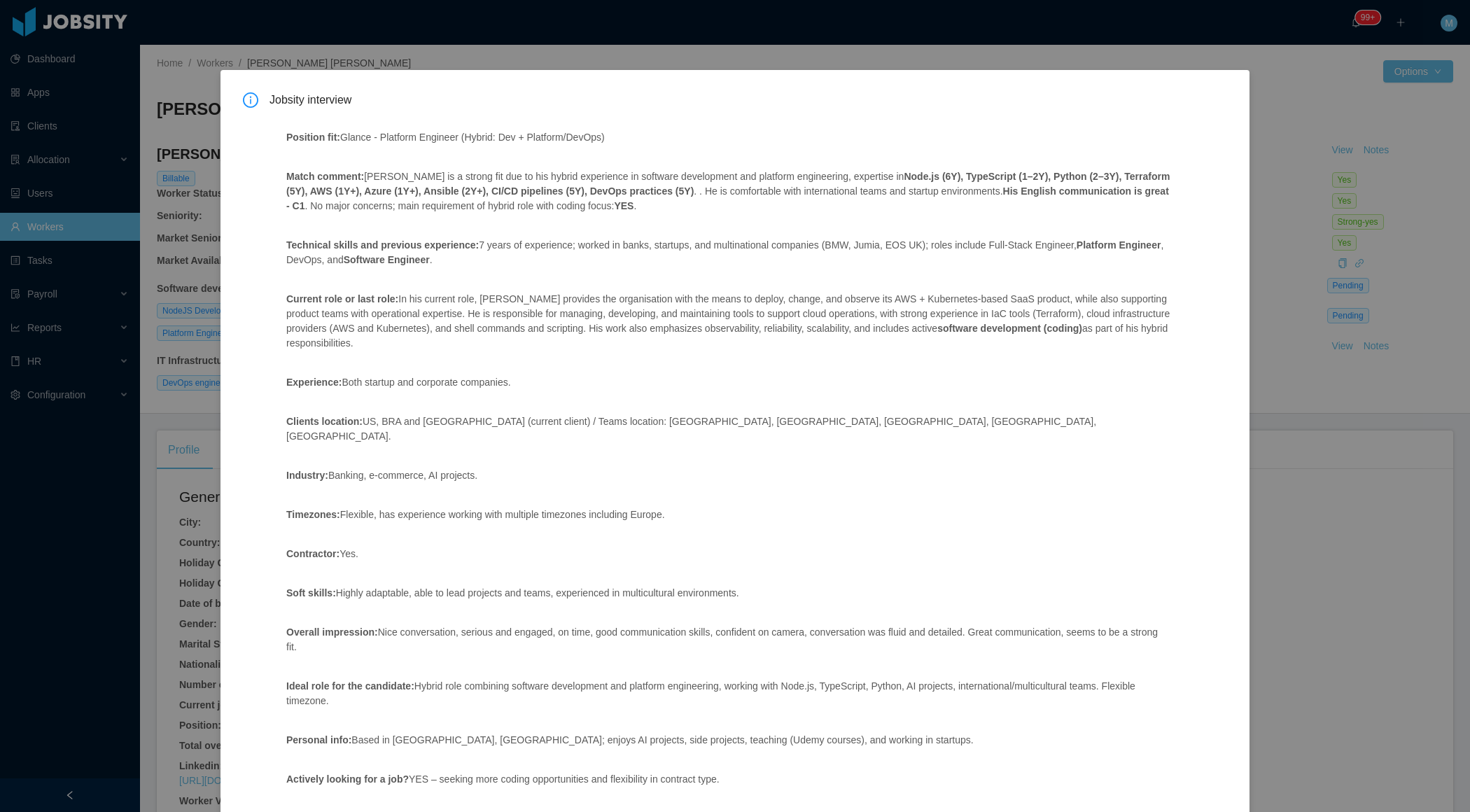
scroll to position [153, 0]
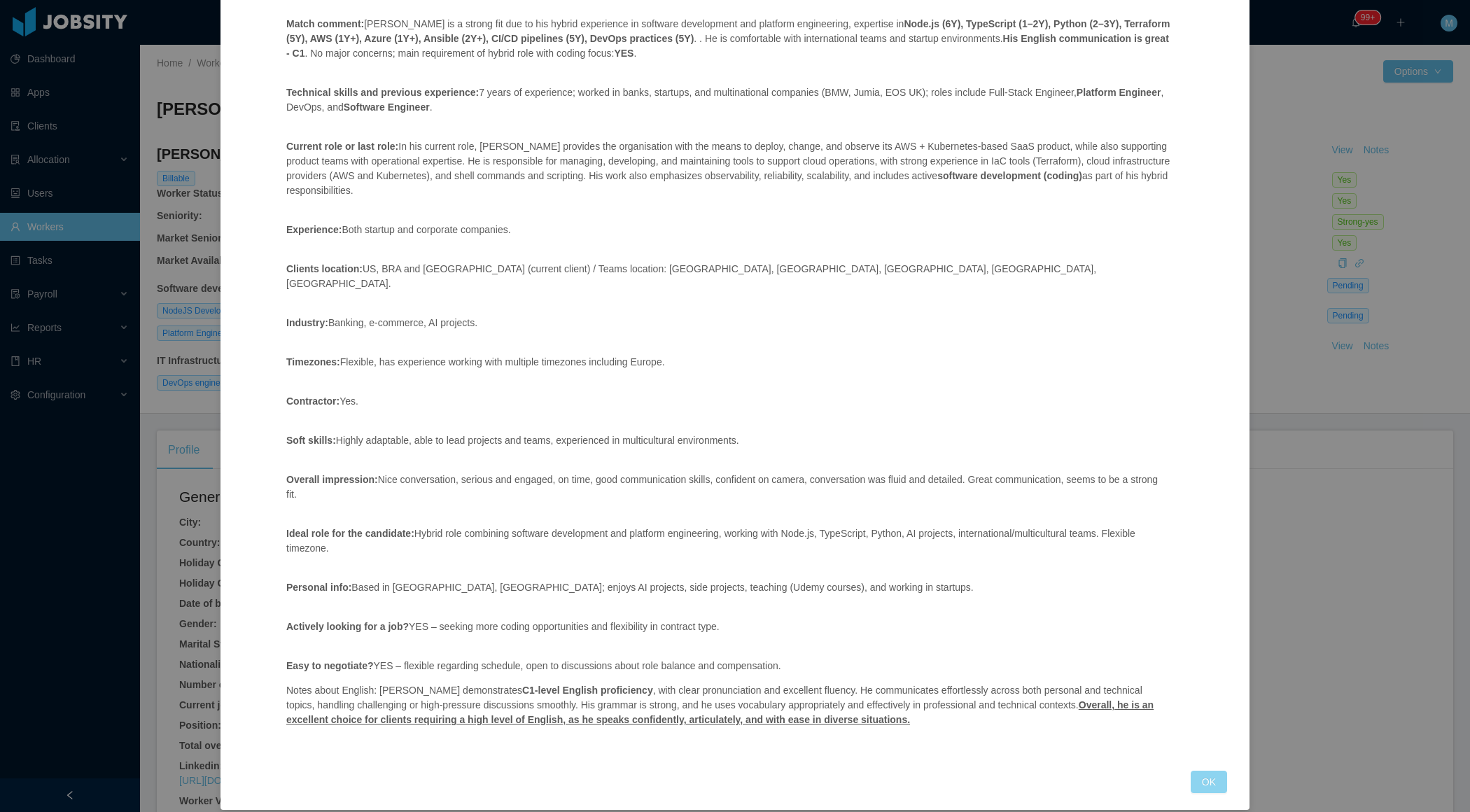
click at [1209, 770] on button "OK" at bounding box center [1209, 782] width 36 height 23
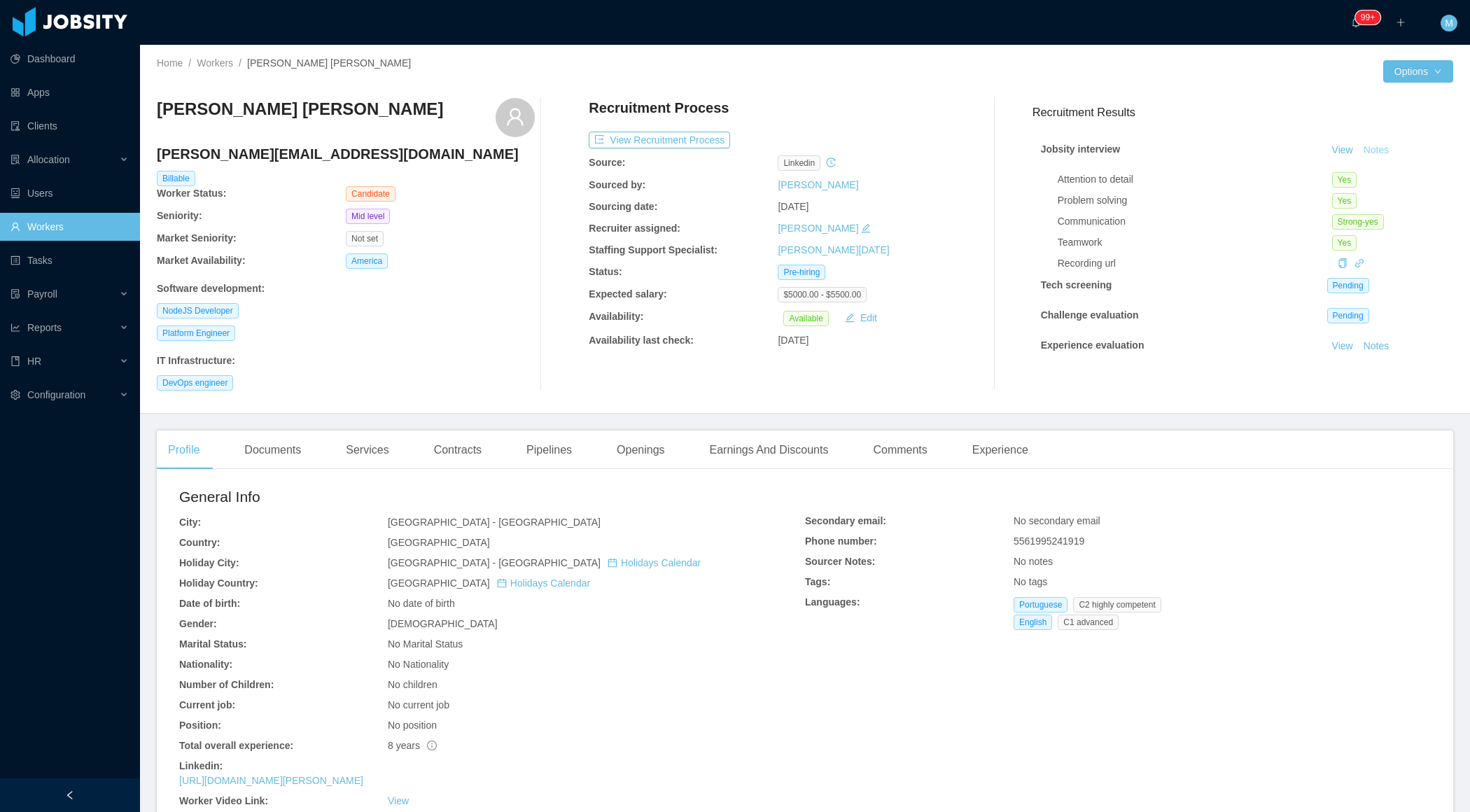
scroll to position [83, 0]
click at [655, 450] on div "Openings" at bounding box center [640, 450] width 70 height 39
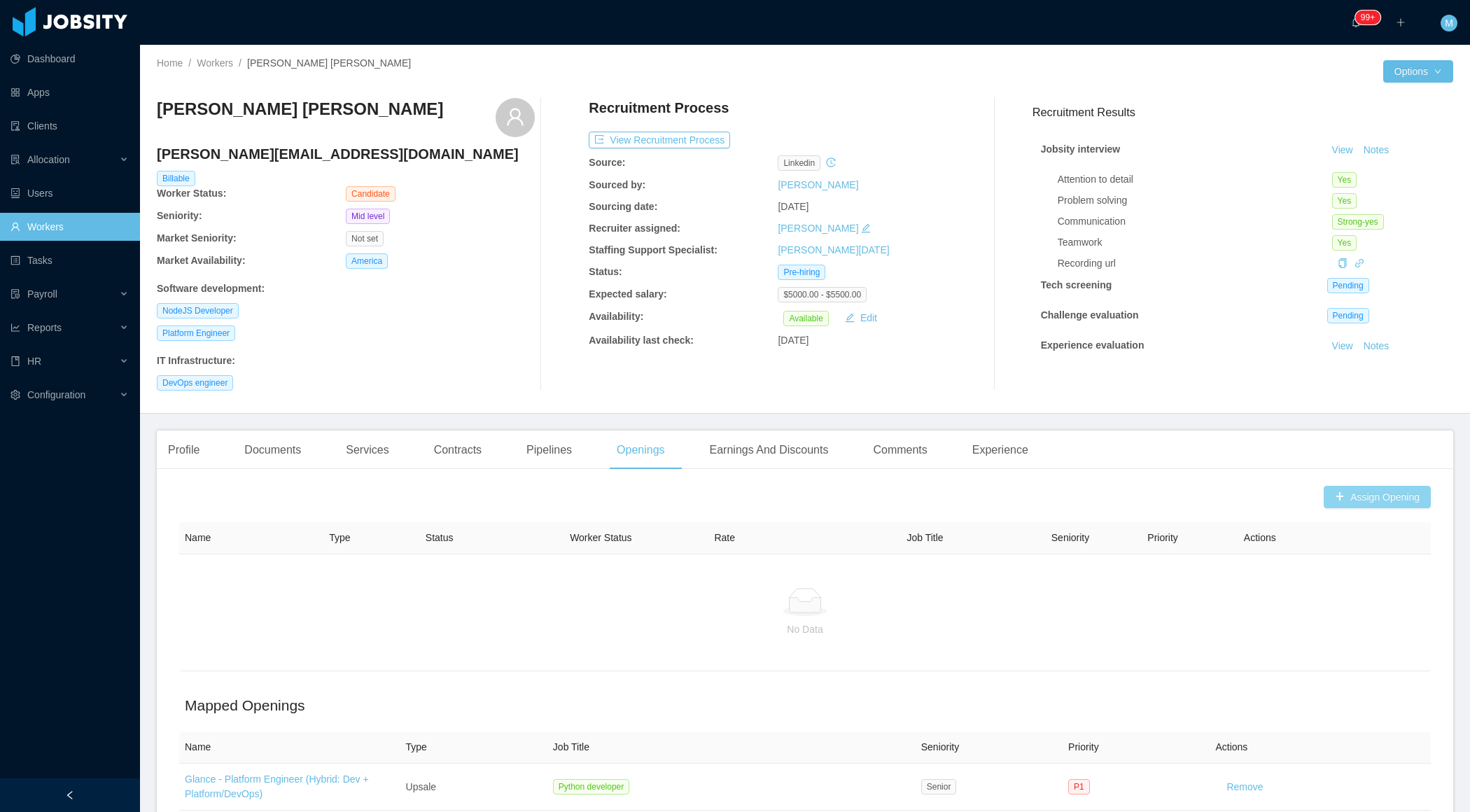
click at [1367, 493] on button "Assign Opening" at bounding box center [1377, 497] width 107 height 23
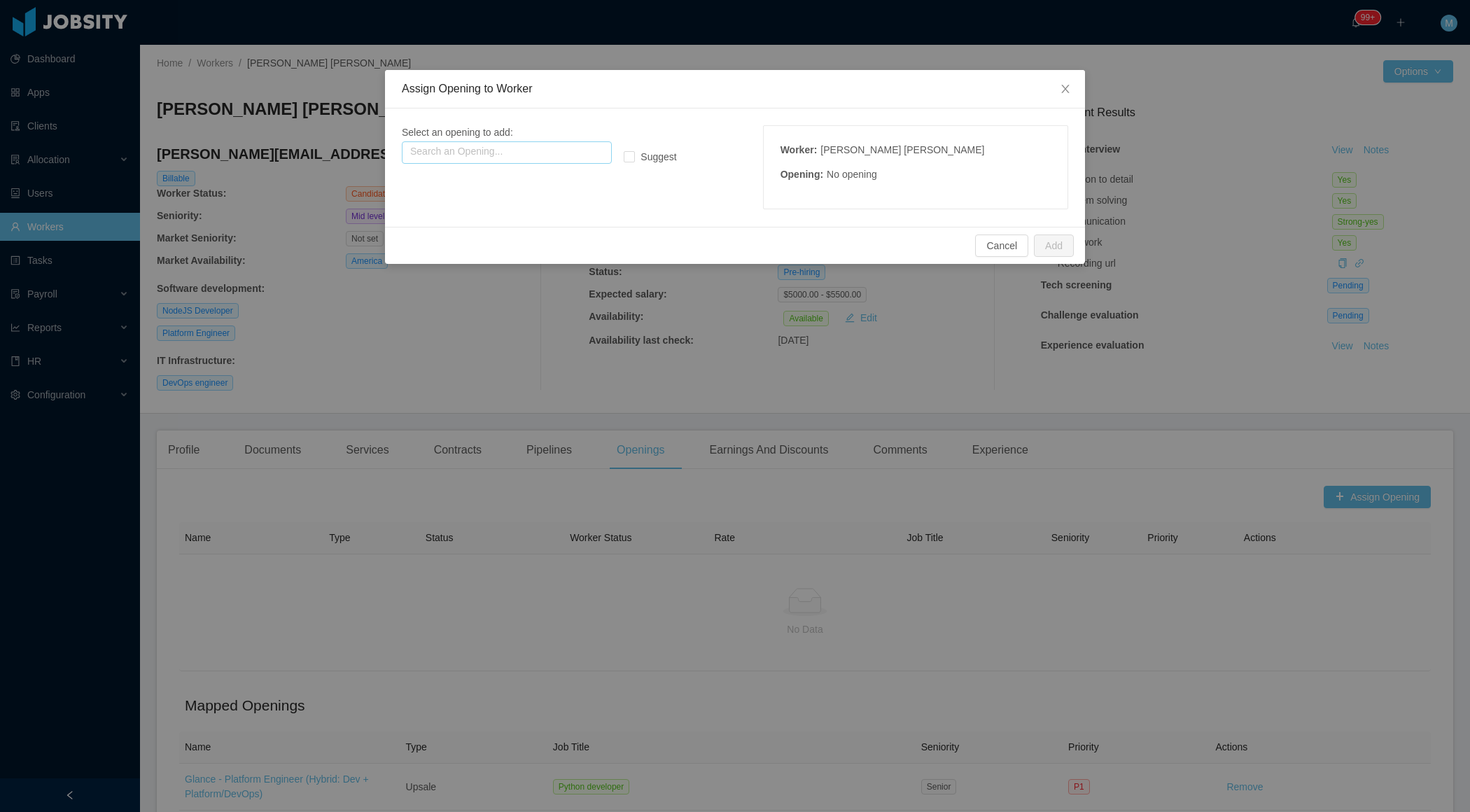
click at [554, 153] on input "text" at bounding box center [507, 153] width 210 height 23
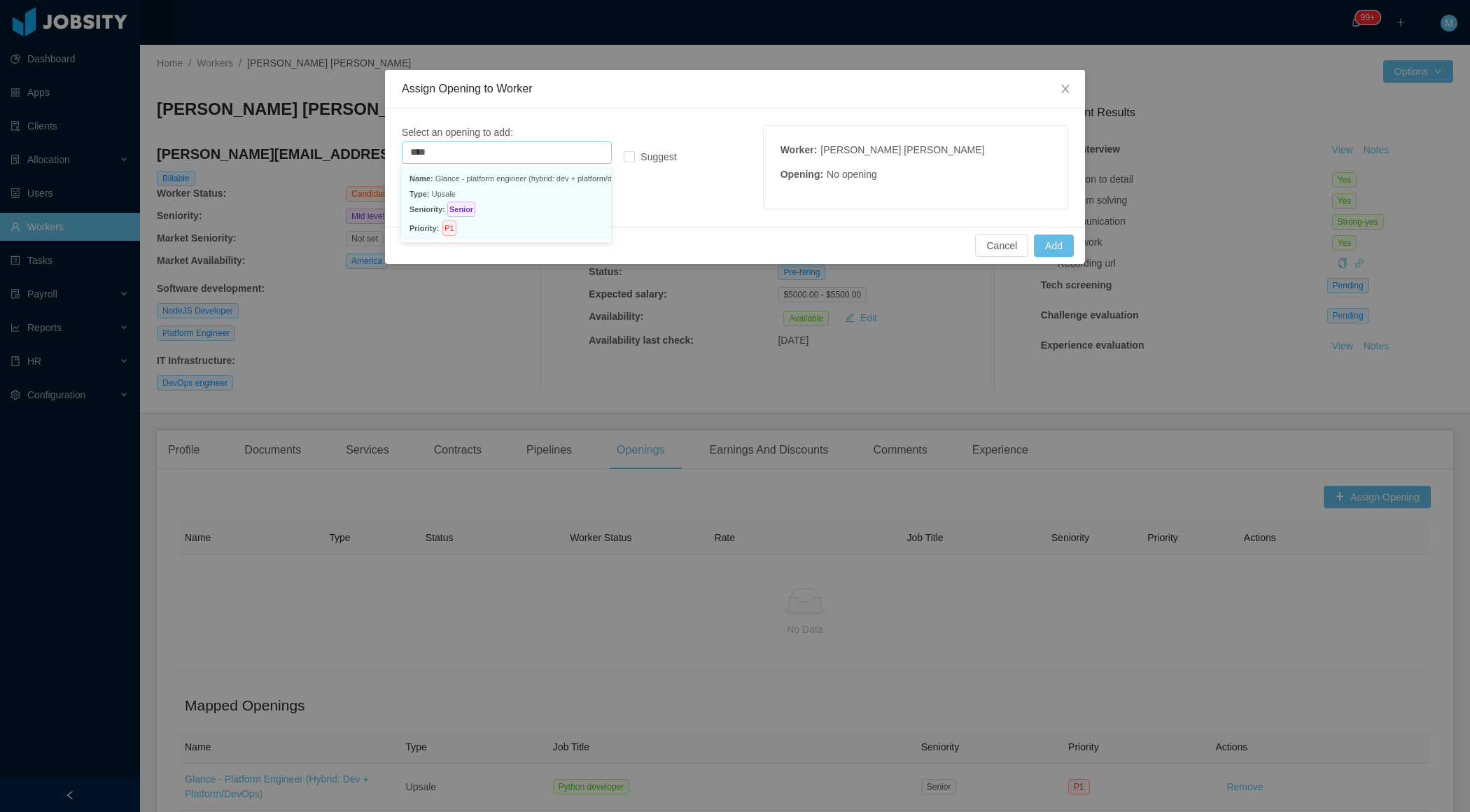
click at [506, 187] on p "Type: Upsale" at bounding box center [506, 194] width 193 height 16
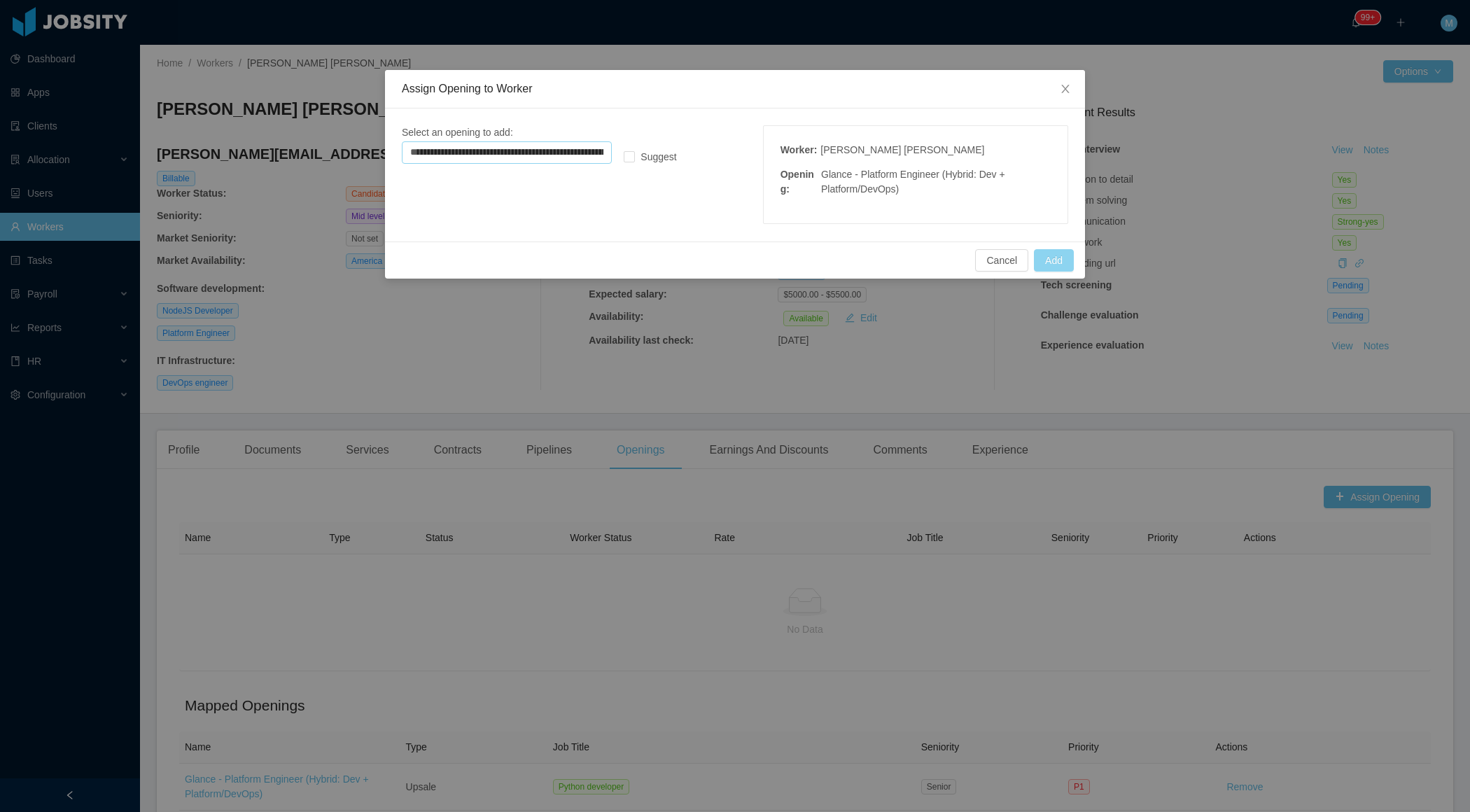
type input "**********"
click at [1048, 258] on button "Add" at bounding box center [1054, 261] width 40 height 23
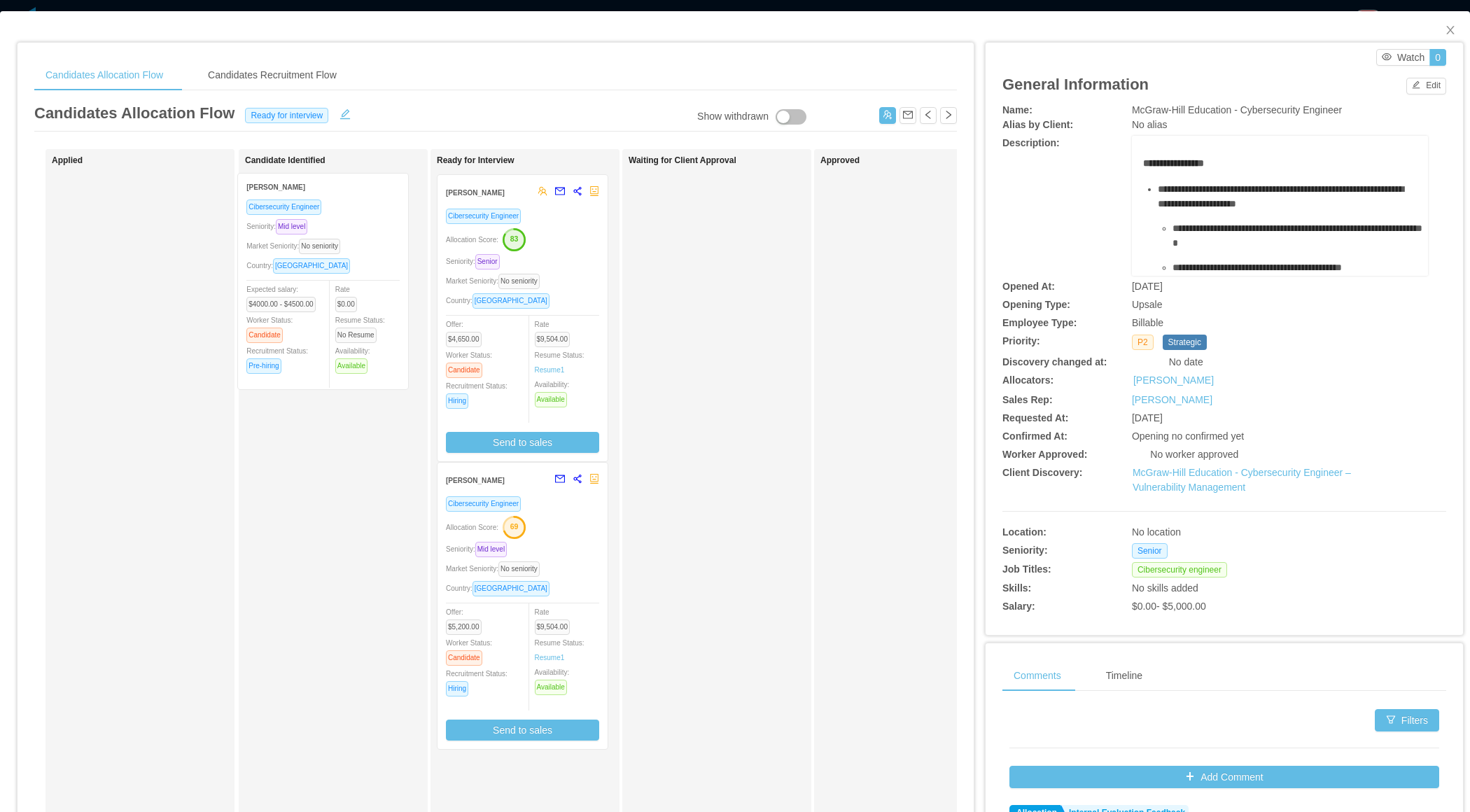
drag, startPoint x: 154, startPoint y: 334, endPoint x: 341, endPoint y: 333, distance: 187.0
click at [341, 333] on div "Applied [PERSON_NAME] Engineer Seniority: Mid level Market Seniority: No senior…" at bounding box center [495, 505] width 923 height 711
click at [1425, 91] on button "Edit" at bounding box center [1427, 85] width 40 height 17
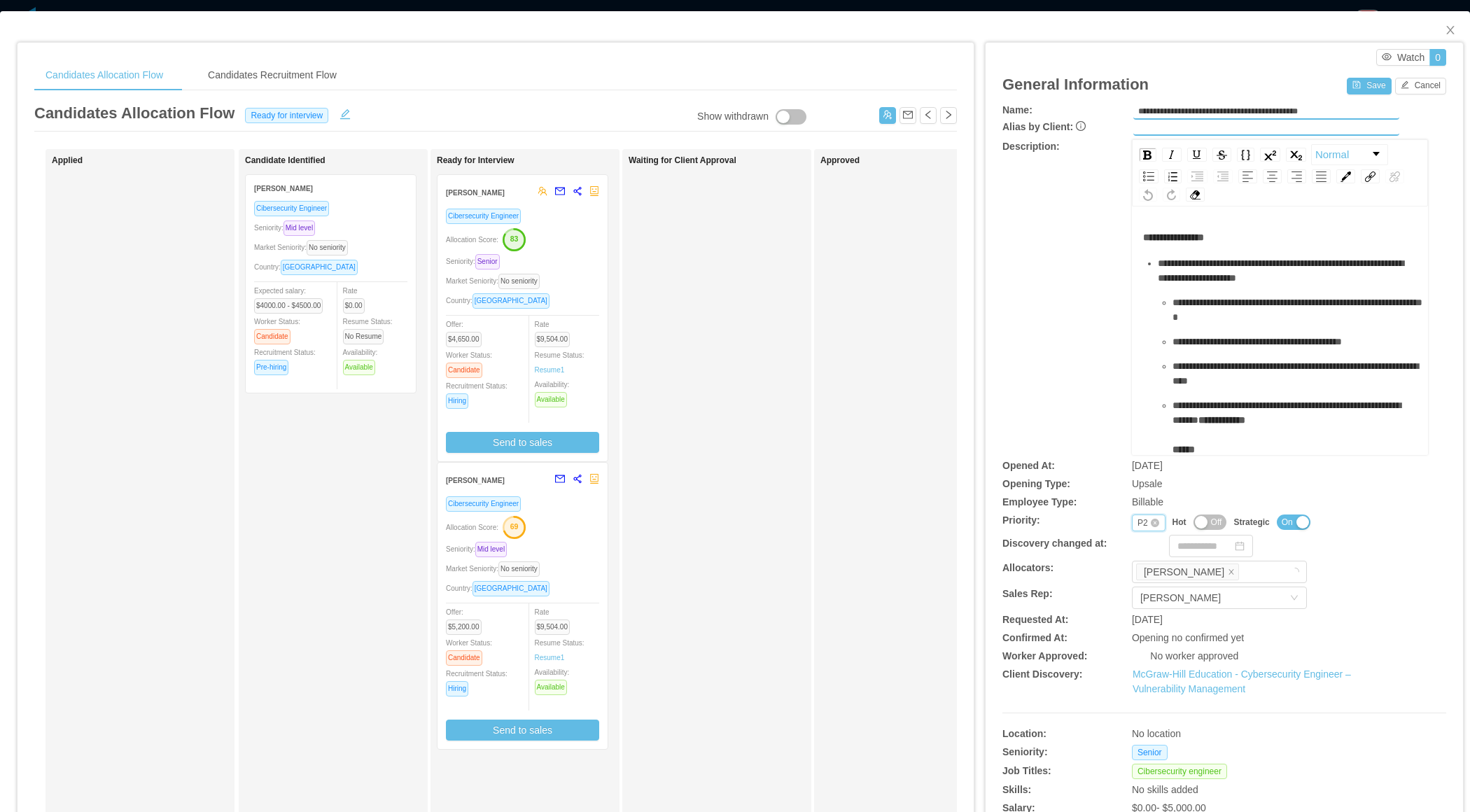
click at [1137, 518] on div "P2" at bounding box center [1142, 523] width 10 height 16
click at [1142, 611] on li "P4" at bounding box center [1148, 611] width 33 height 23
click at [1364, 91] on button "Save" at bounding box center [1368, 85] width 44 height 17
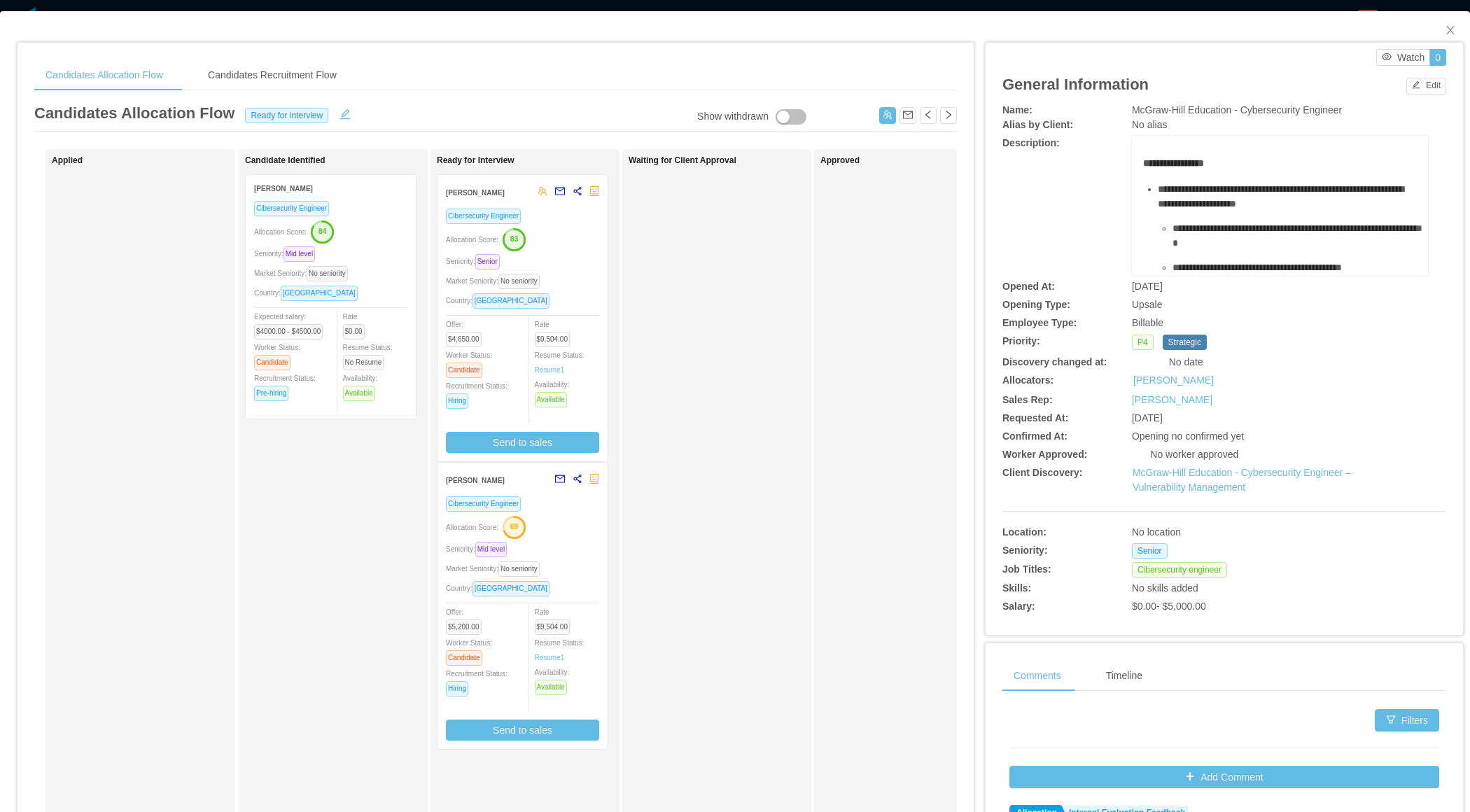
click at [771, 427] on div "Waiting for Client Approval" at bounding box center [727, 498] width 196 height 687
click at [1449, 32] on icon "icon: close" at bounding box center [1450, 30] width 11 height 11
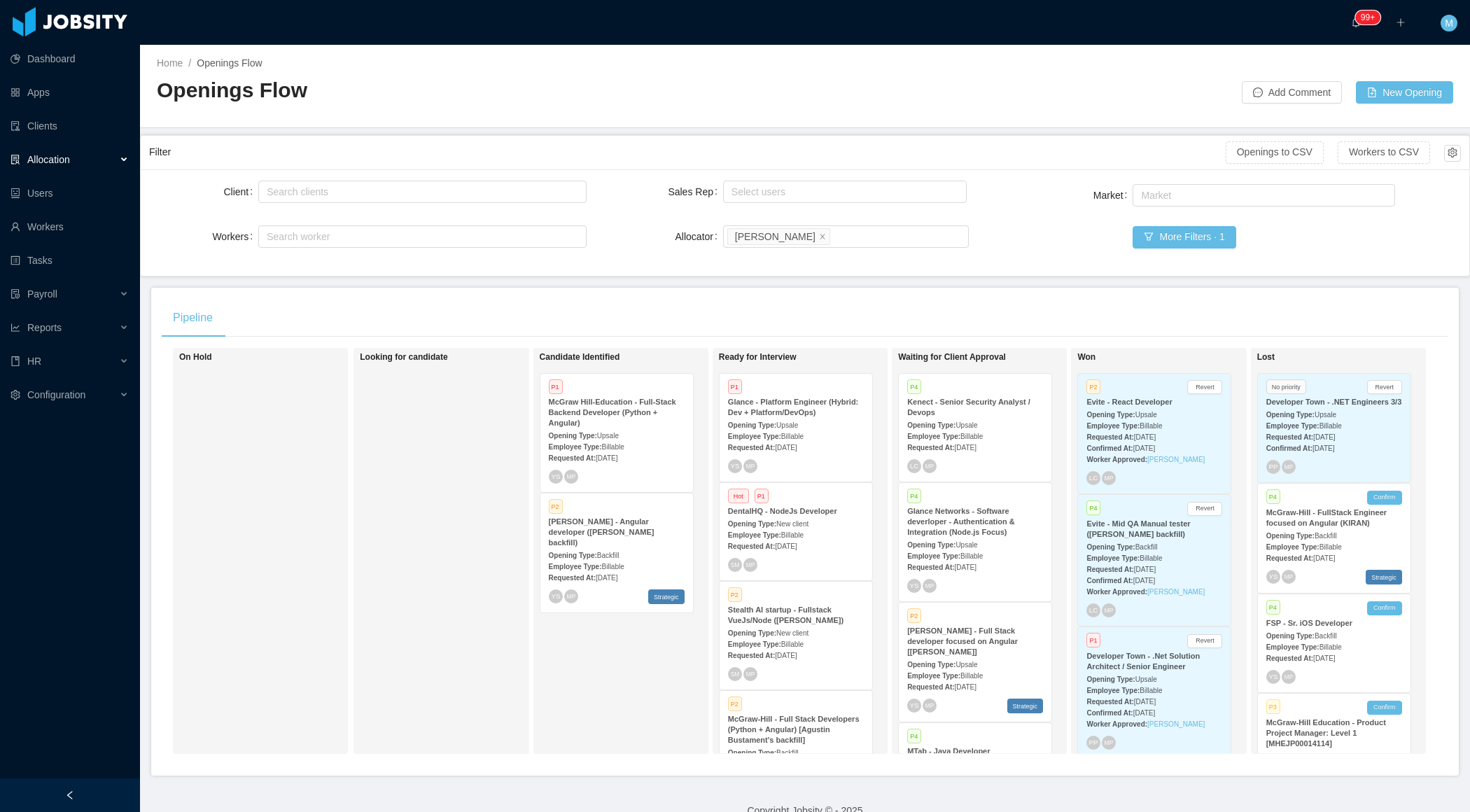
click at [106, 782] on div at bounding box center [70, 795] width 140 height 34
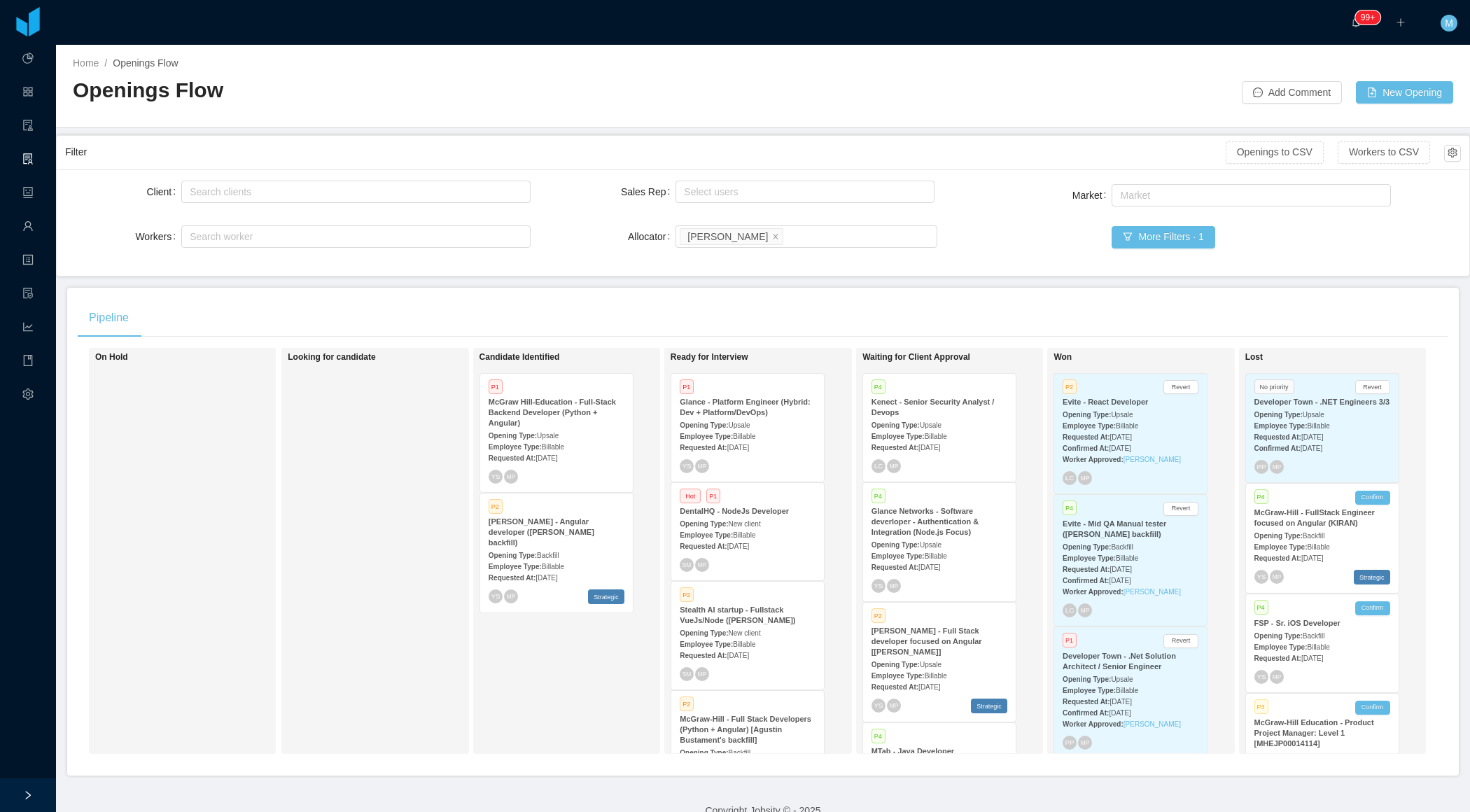
click at [288, 625] on div "Looking for candidate" at bounding box center [386, 551] width 196 height 393
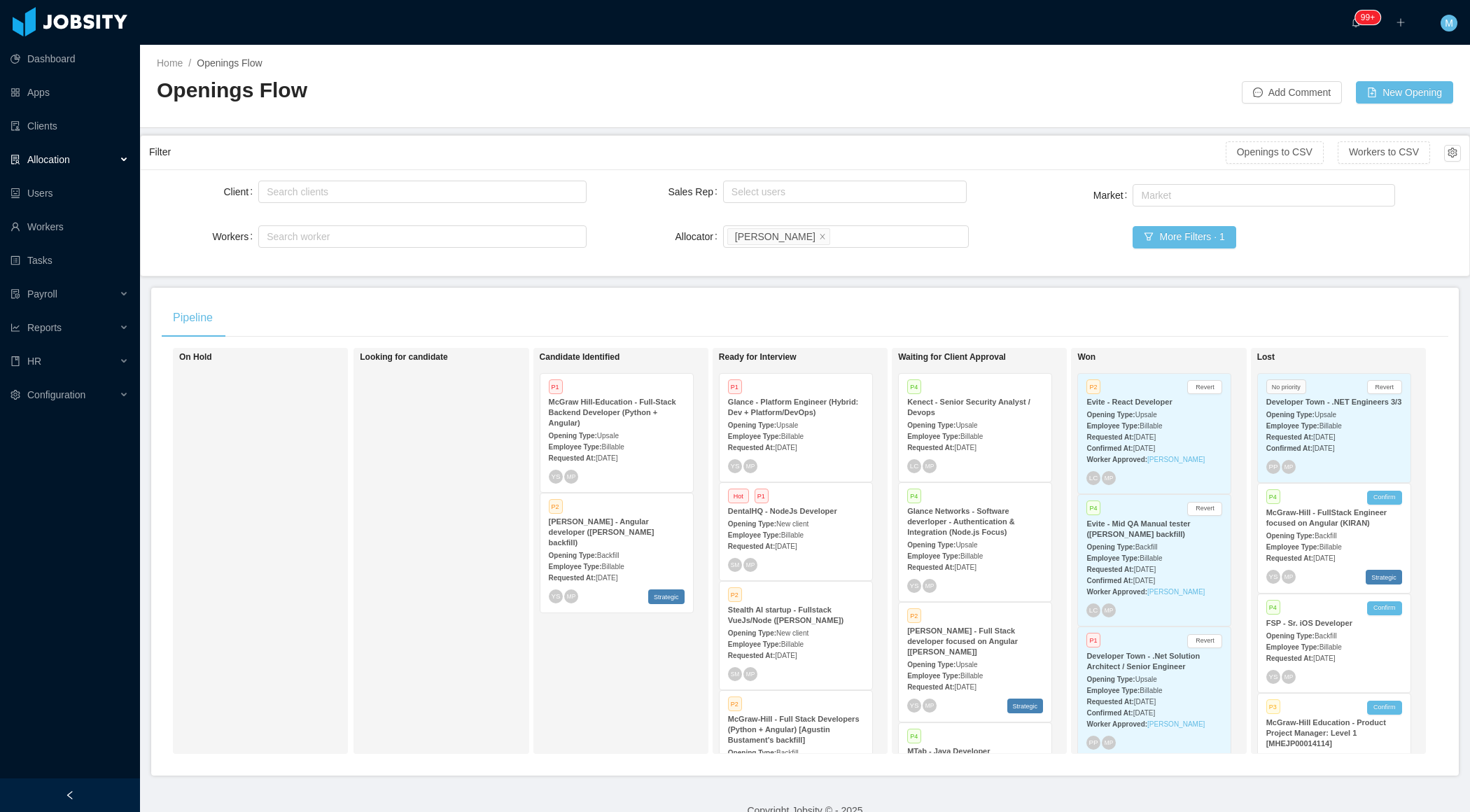
click at [81, 788] on div at bounding box center [70, 795] width 140 height 34
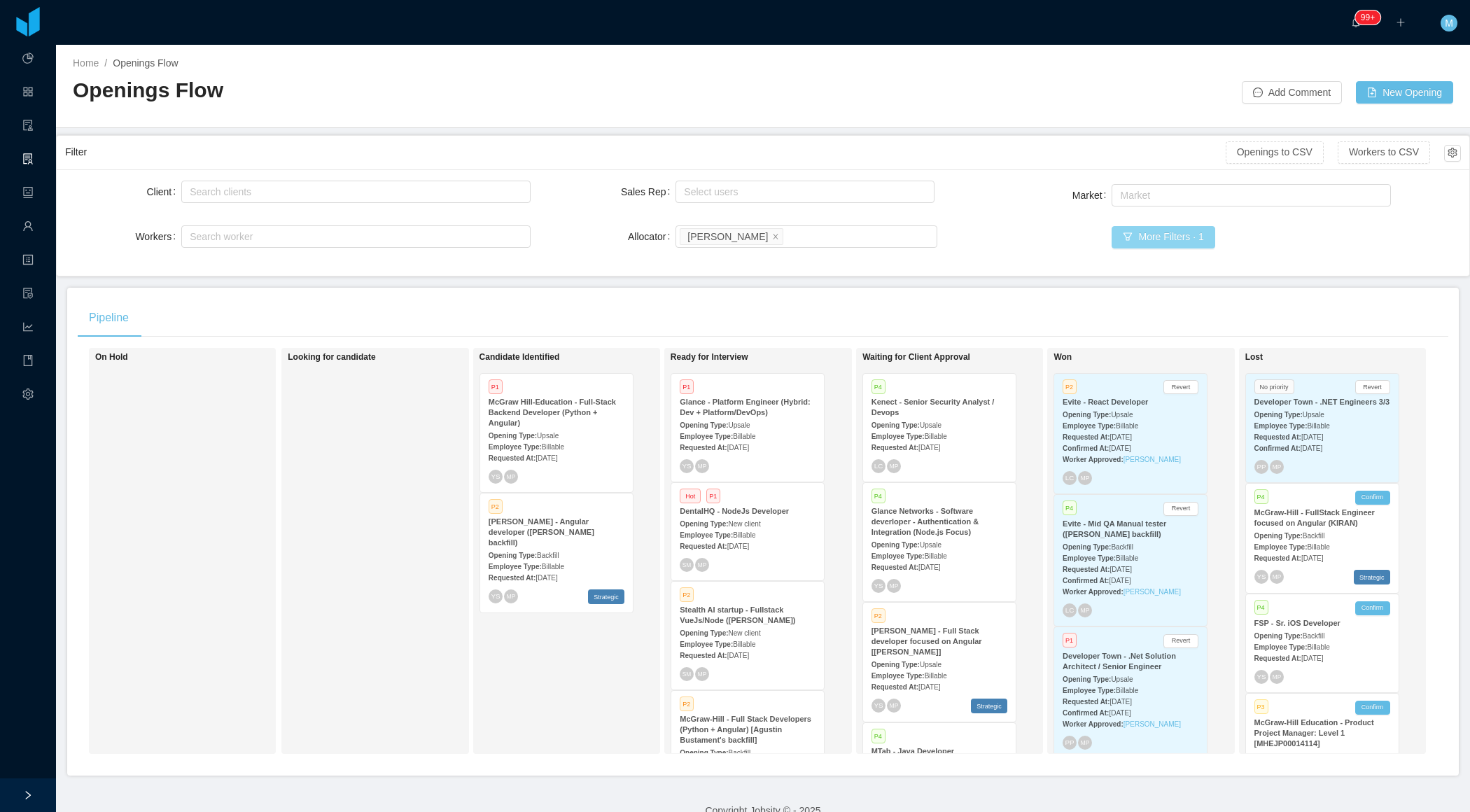
click at [1145, 235] on button "More Filters · 1" at bounding box center [1163, 237] width 103 height 23
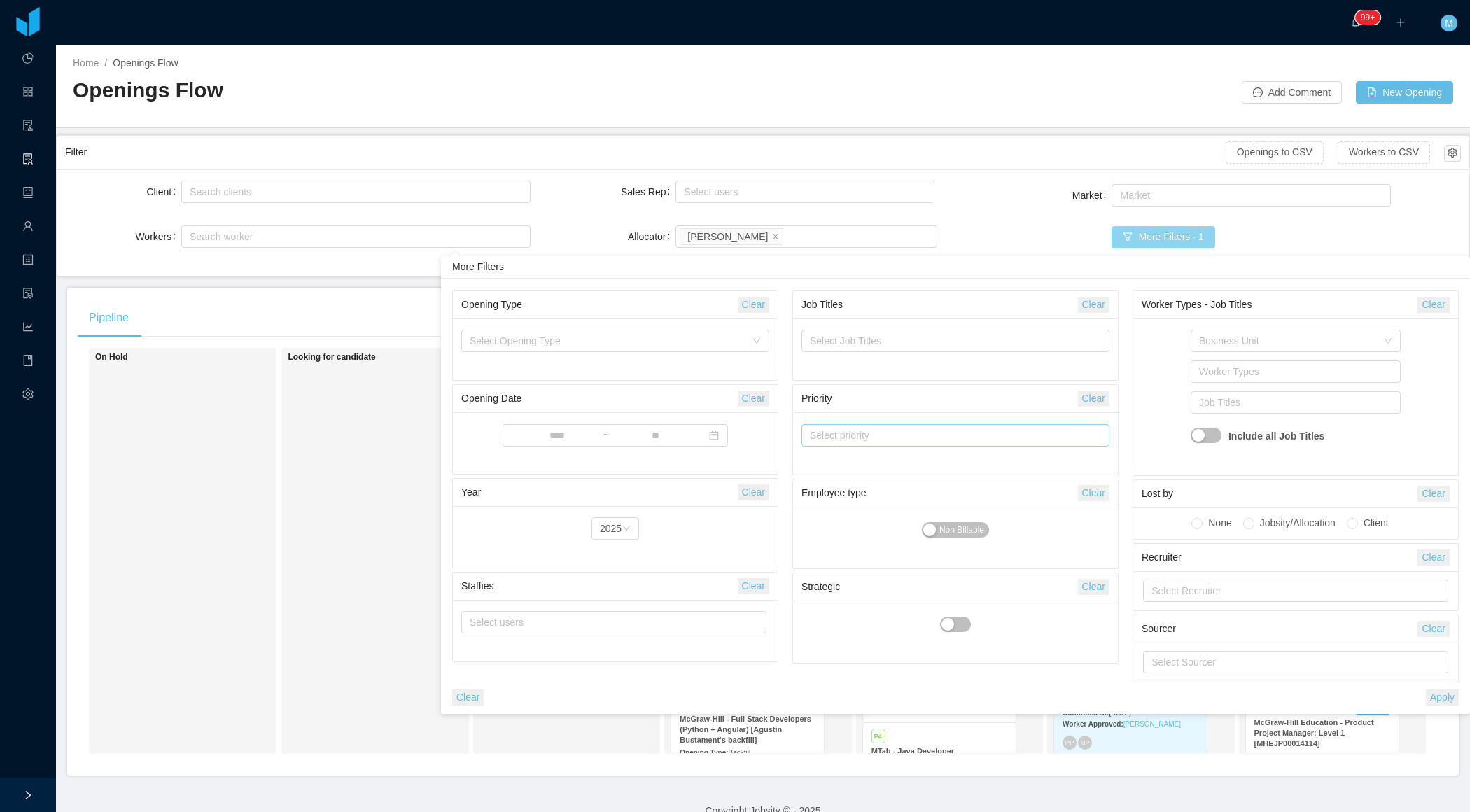
click at [841, 438] on div "Select priority" at bounding box center [949, 435] width 279 height 14
click at [840, 468] on li "P1" at bounding box center [955, 461] width 308 height 23
click at [838, 479] on li "P2" at bounding box center [955, 484] width 308 height 23
click at [1443, 696] on button "Apply" at bounding box center [1442, 697] width 33 height 17
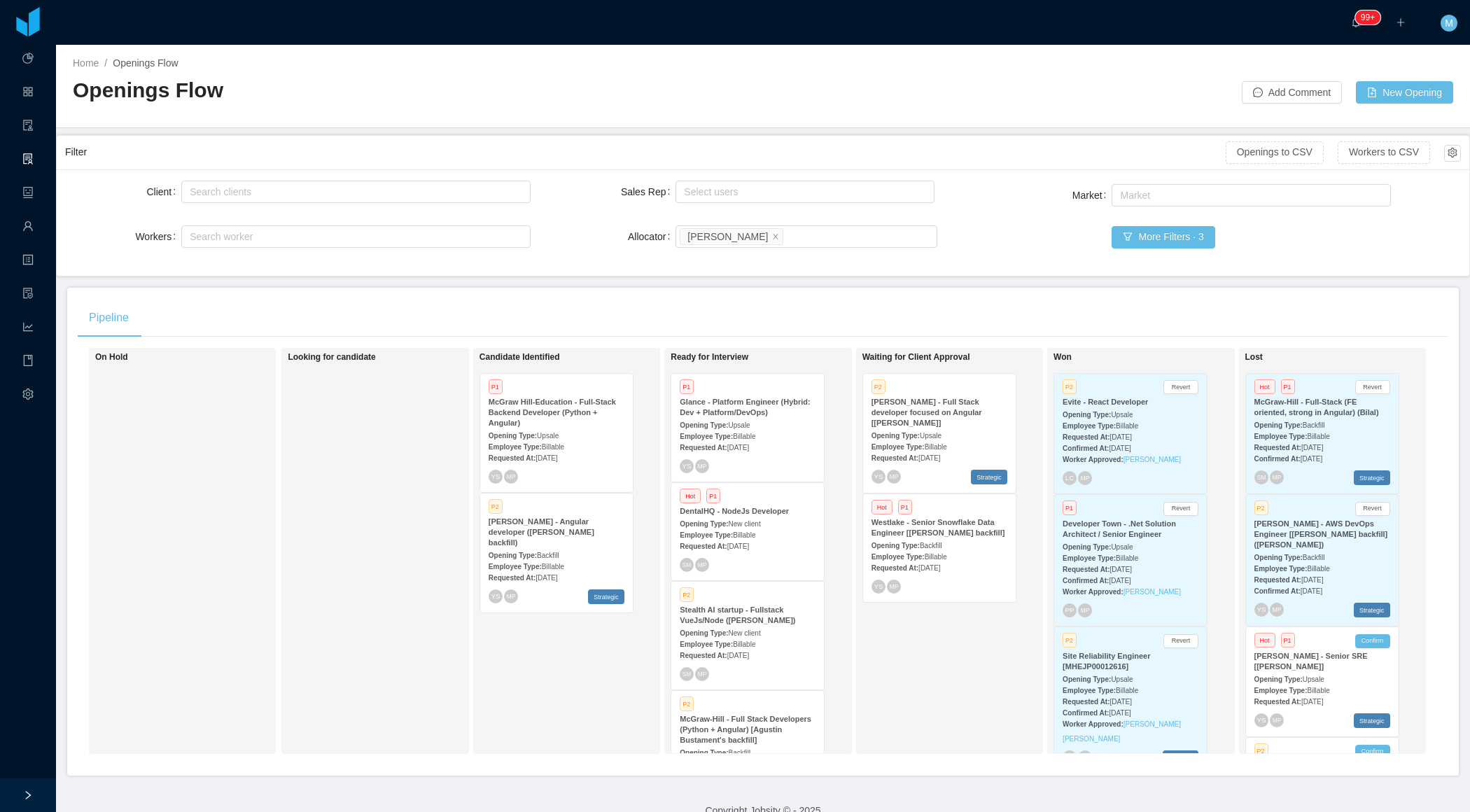
scroll to position [21, 0]
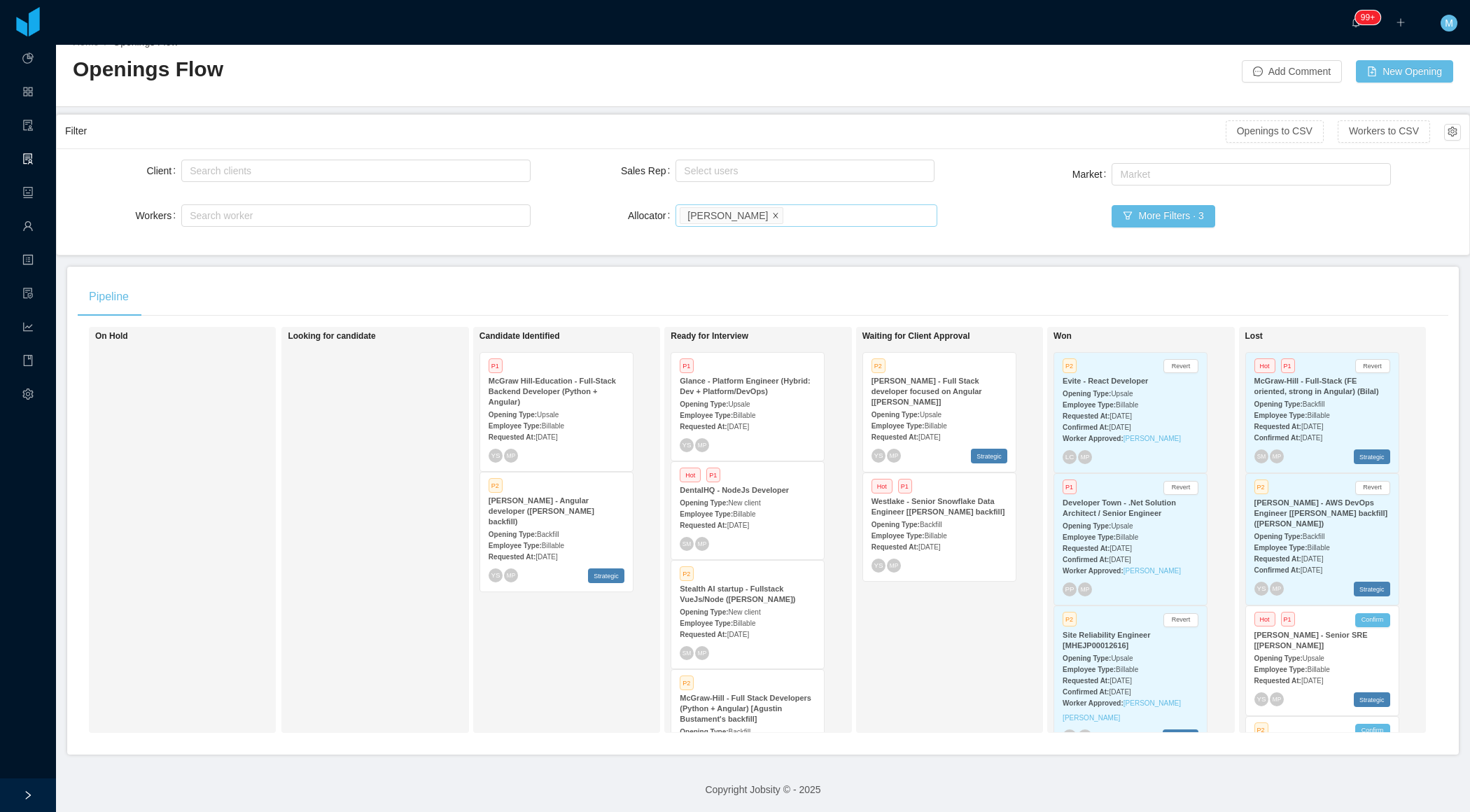
click at [772, 211] on icon "icon: close" at bounding box center [776, 215] width 7 height 7
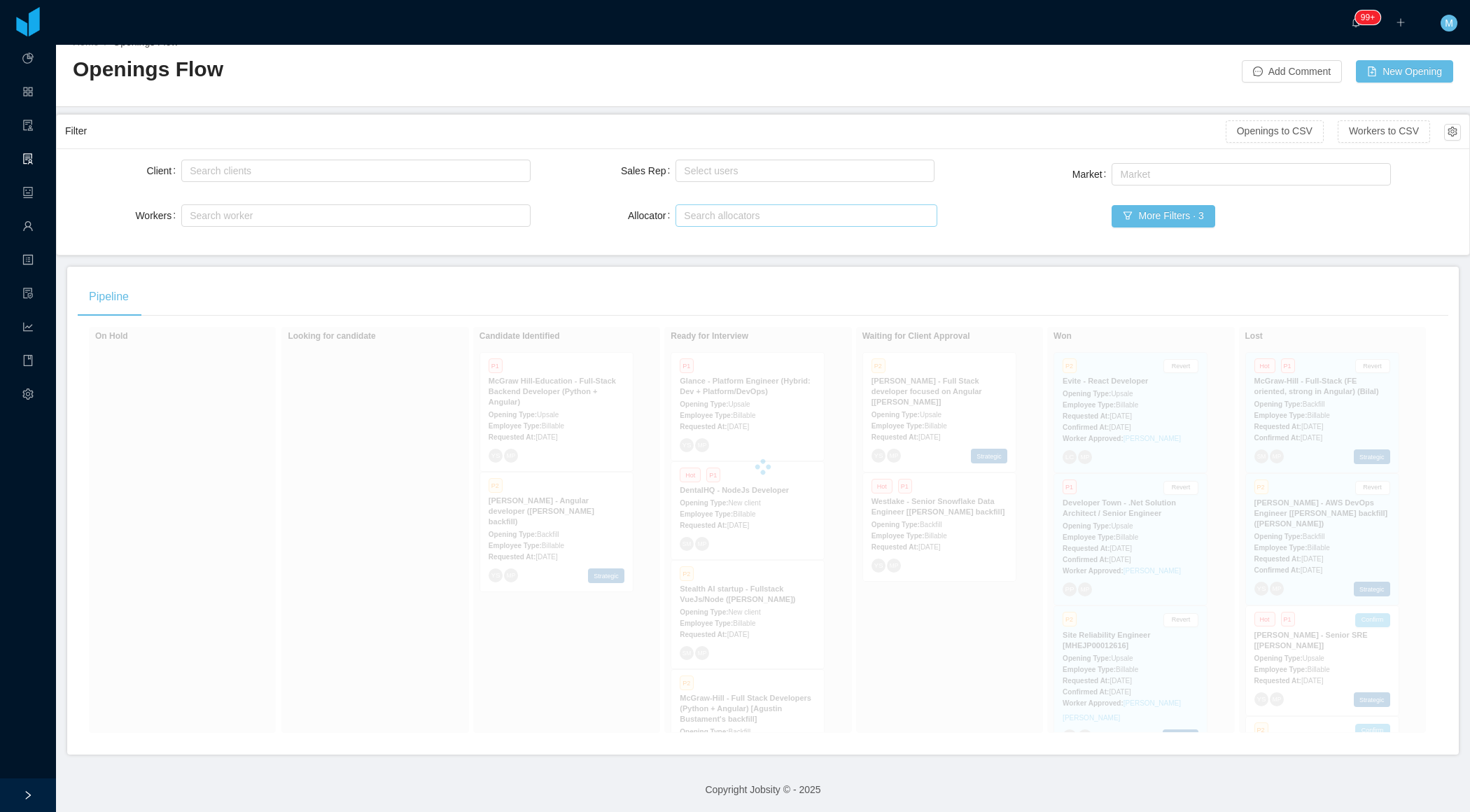
click at [989, 234] on div "Client Search clients Workers Search worker Sales Rep Select users Allocator Se…" at bounding box center [763, 201] width 1396 height 89
click at [1151, 219] on button "More Filters · 3" at bounding box center [1163, 216] width 103 height 23
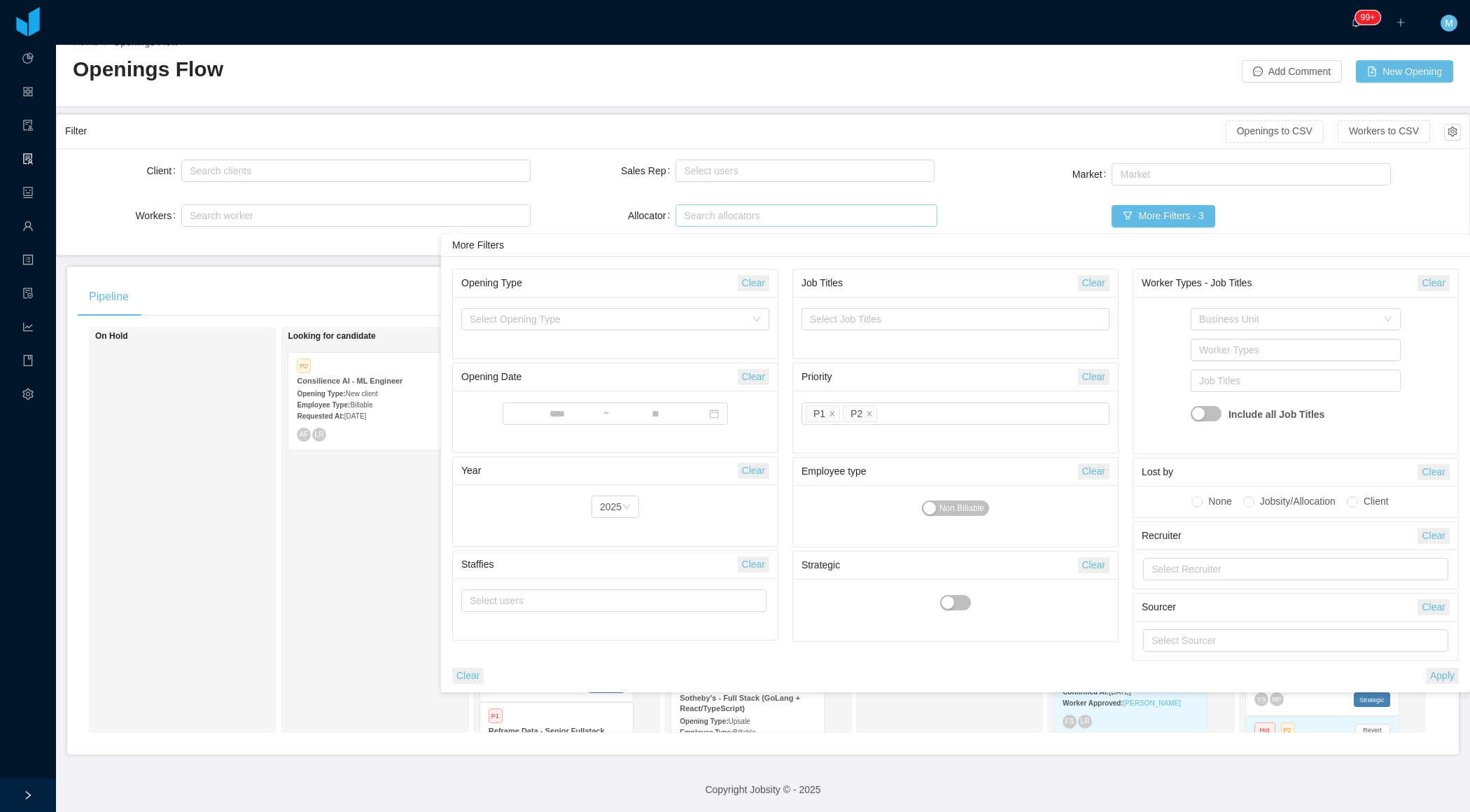
click at [308, 544] on div "Looking for candidate P2 Consilience AI - ML Engineer Opening Type: New client …" at bounding box center [386, 530] width 196 height 393
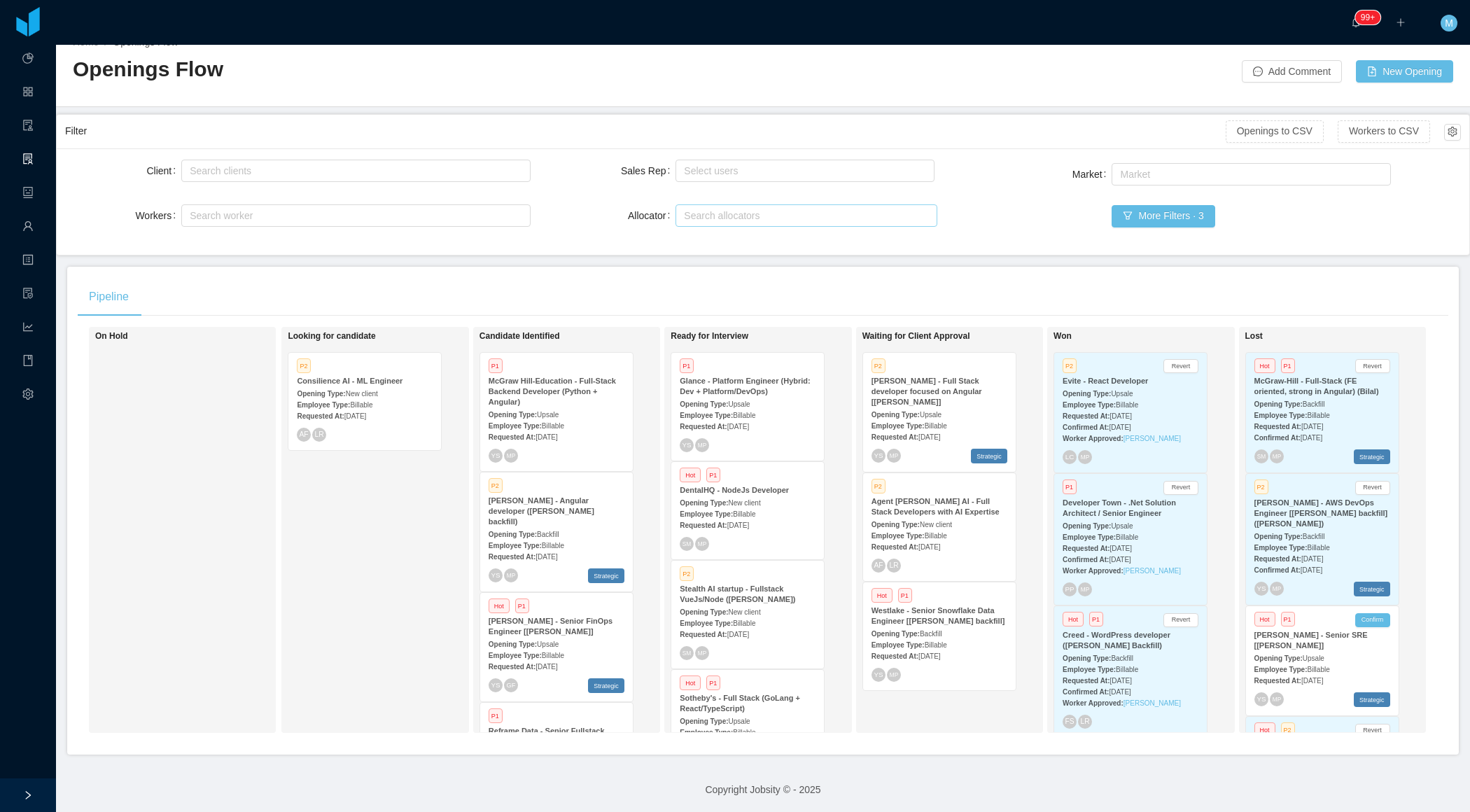
click at [440, 562] on div "Looking for candidate P2 Consilience AI - ML Engineer Opening Type: New client …" at bounding box center [386, 530] width 196 height 393
click at [1188, 194] on div "Market Market More Filters · 3" at bounding box center [1228, 203] width 466 height 86
click at [1148, 218] on button "More Filters · 3" at bounding box center [1163, 216] width 103 height 23
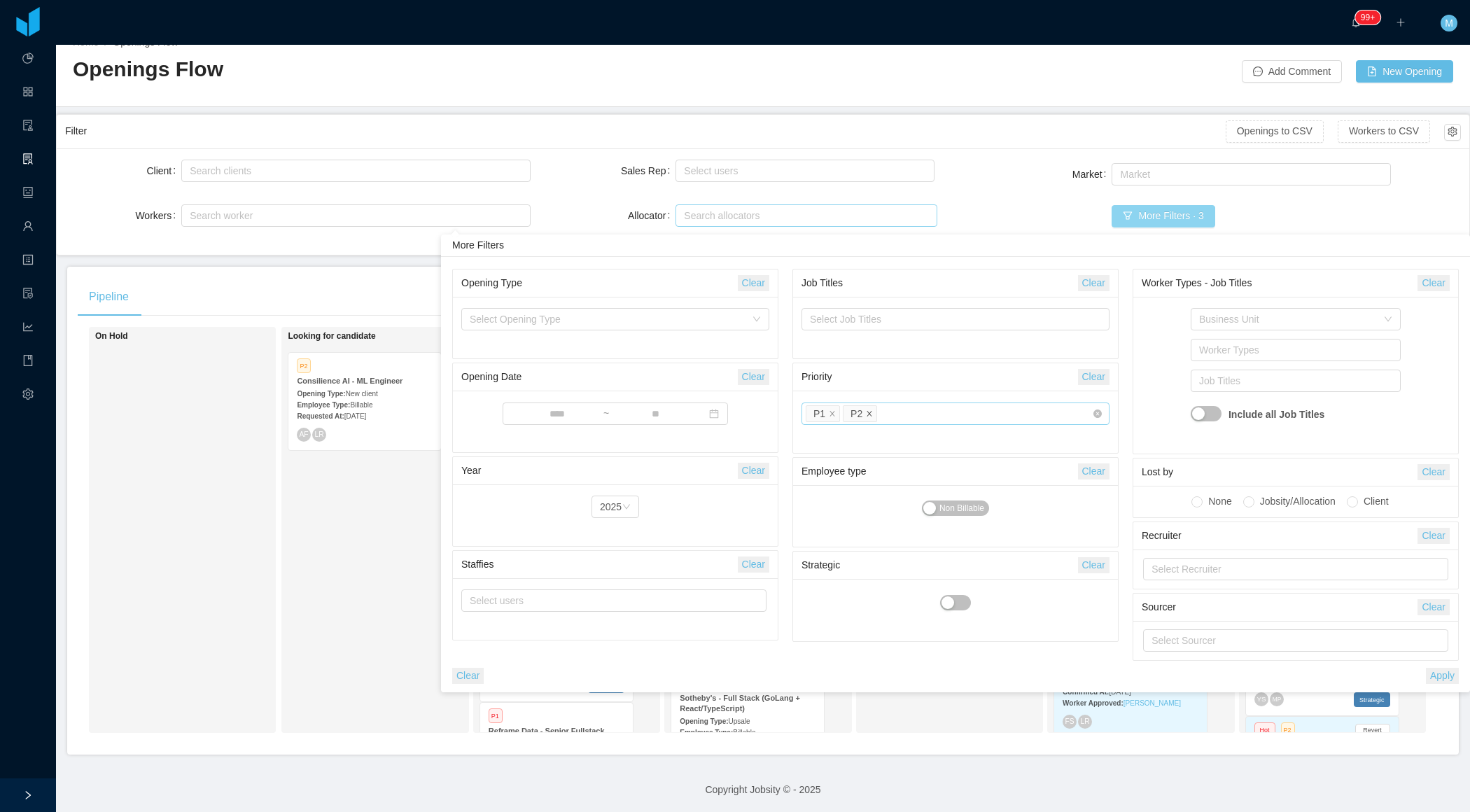
click at [871, 413] on icon "icon: close" at bounding box center [870, 413] width 7 height 7
click at [1437, 676] on button "Apply" at bounding box center [1442, 676] width 33 height 17
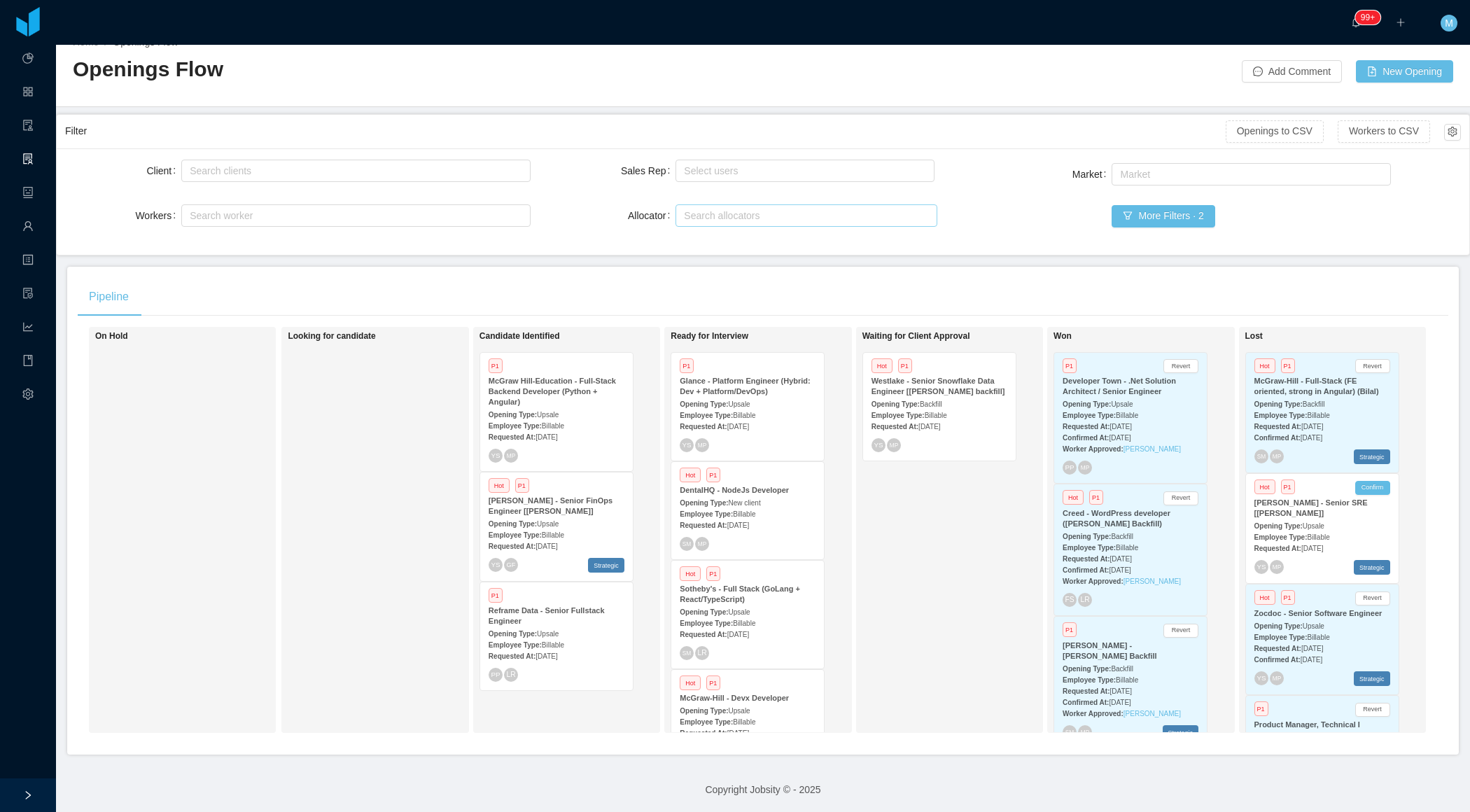
click at [785, 223] on div "Search allocators" at bounding box center [804, 215] width 249 height 21
type input "***"
click at [716, 261] on li "Merwin Ponce" at bounding box center [806, 264] width 262 height 23
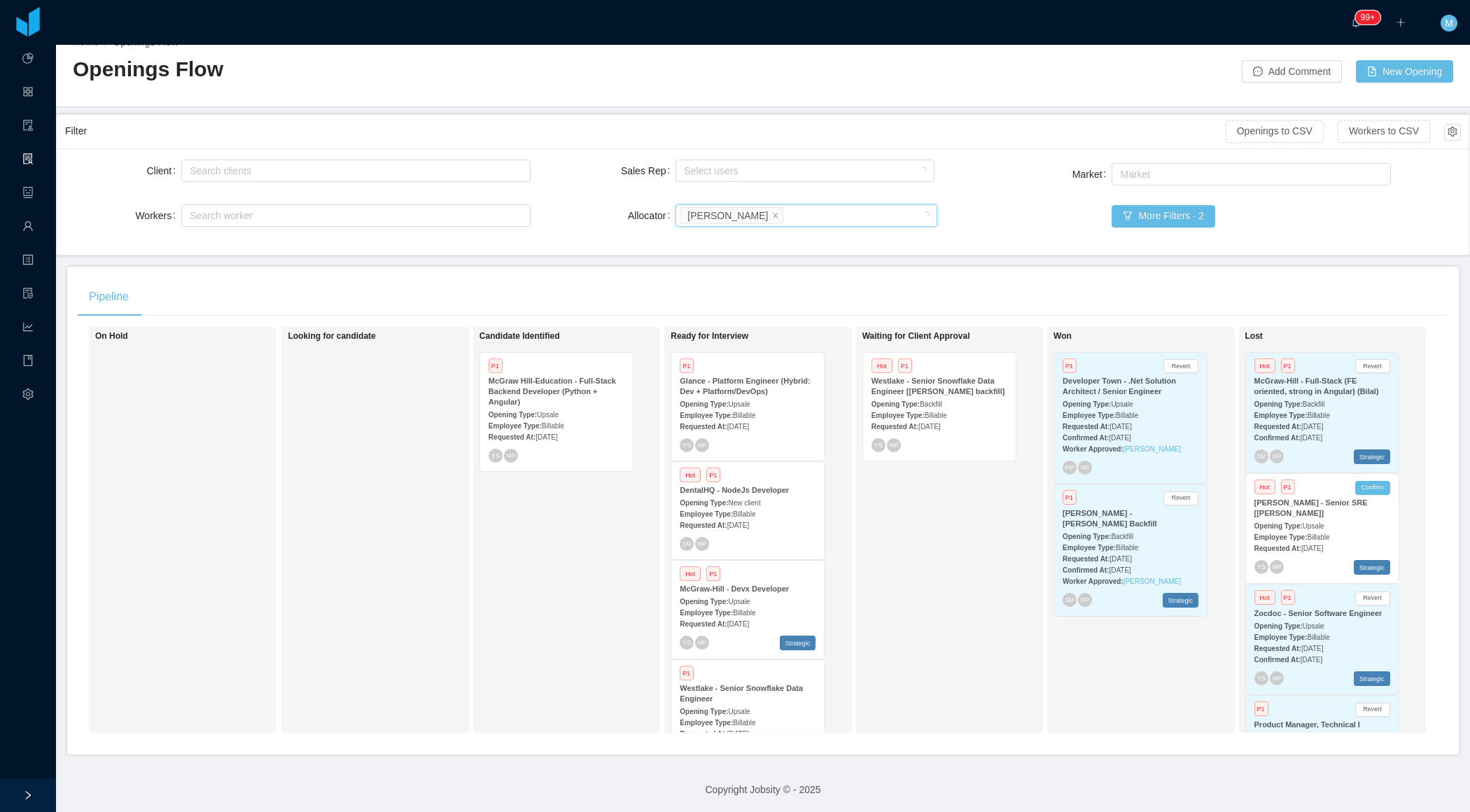
click at [456, 561] on div "Looking for candidate" at bounding box center [386, 530] width 196 height 393
click at [1152, 223] on button "More Filters · 2" at bounding box center [1163, 216] width 103 height 23
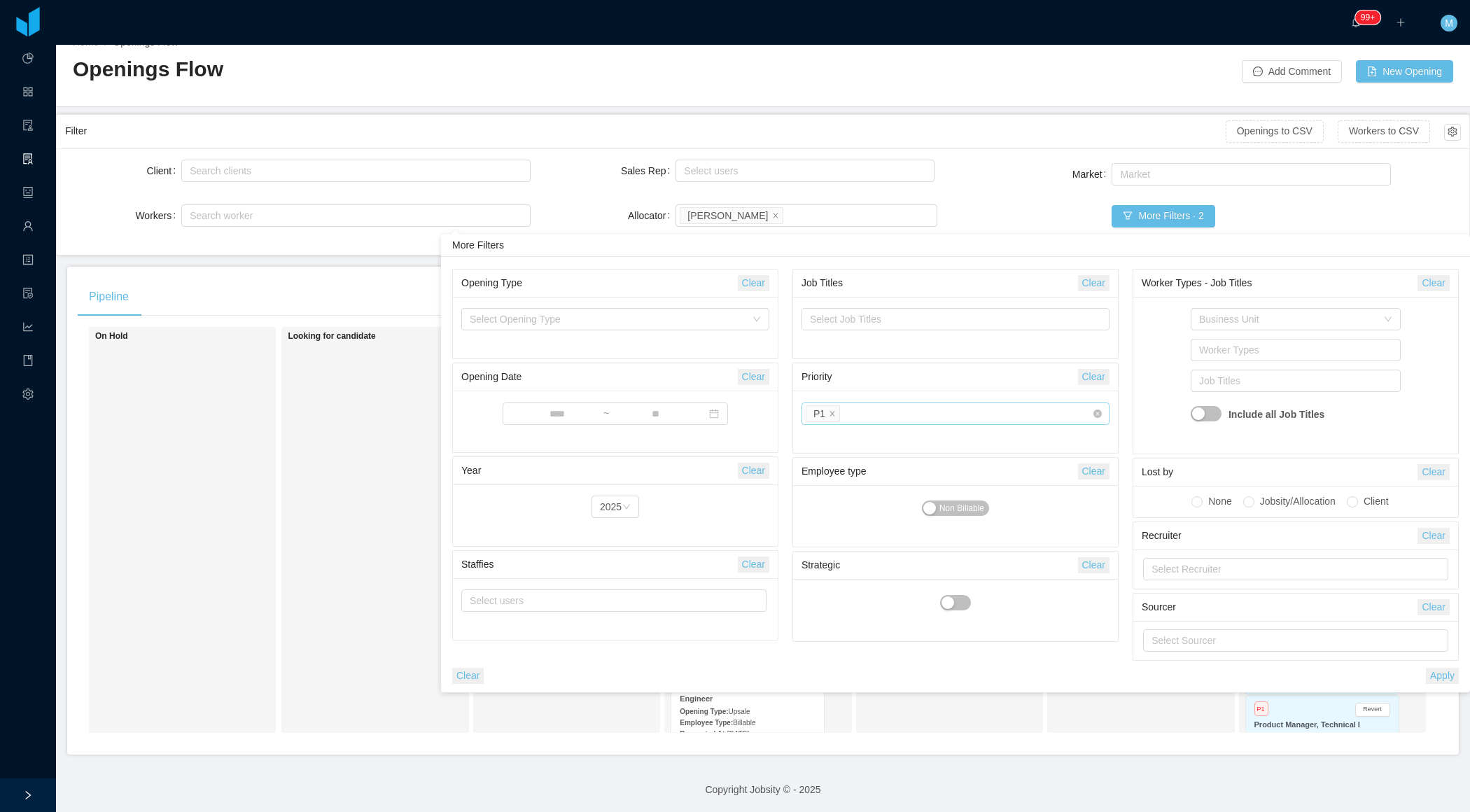
click at [866, 404] on div "Select priority P1" at bounding box center [950, 413] width 289 height 21
click at [839, 465] on li "P2" at bounding box center [955, 462] width 308 height 23
click at [831, 410] on icon "icon: close" at bounding box center [832, 413] width 7 height 7
click at [1426, 669] on button "Apply" at bounding box center [1442, 676] width 33 height 17
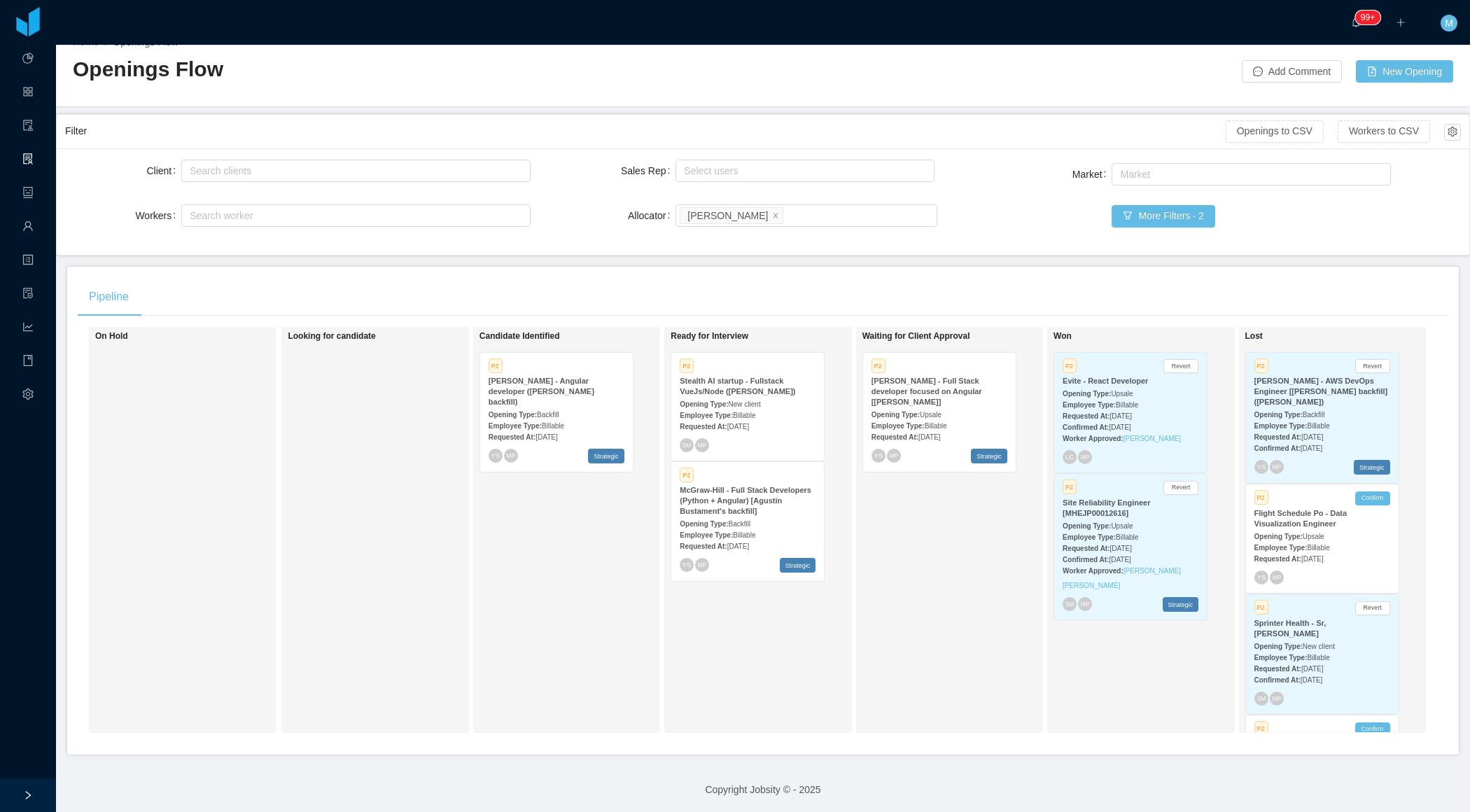
click at [950, 520] on div "Waiting for Client Approval P2 McGraw-Hill - Full Stack developer focused on An…" at bounding box center [961, 530] width 196 height 393
click at [602, 549] on div "Candidate Identified P2 McGraw-Hill - Angular developer (Delcio Polanco backfil…" at bounding box center [578, 530] width 196 height 393
click at [772, 218] on icon "icon: close" at bounding box center [776, 215] width 7 height 9
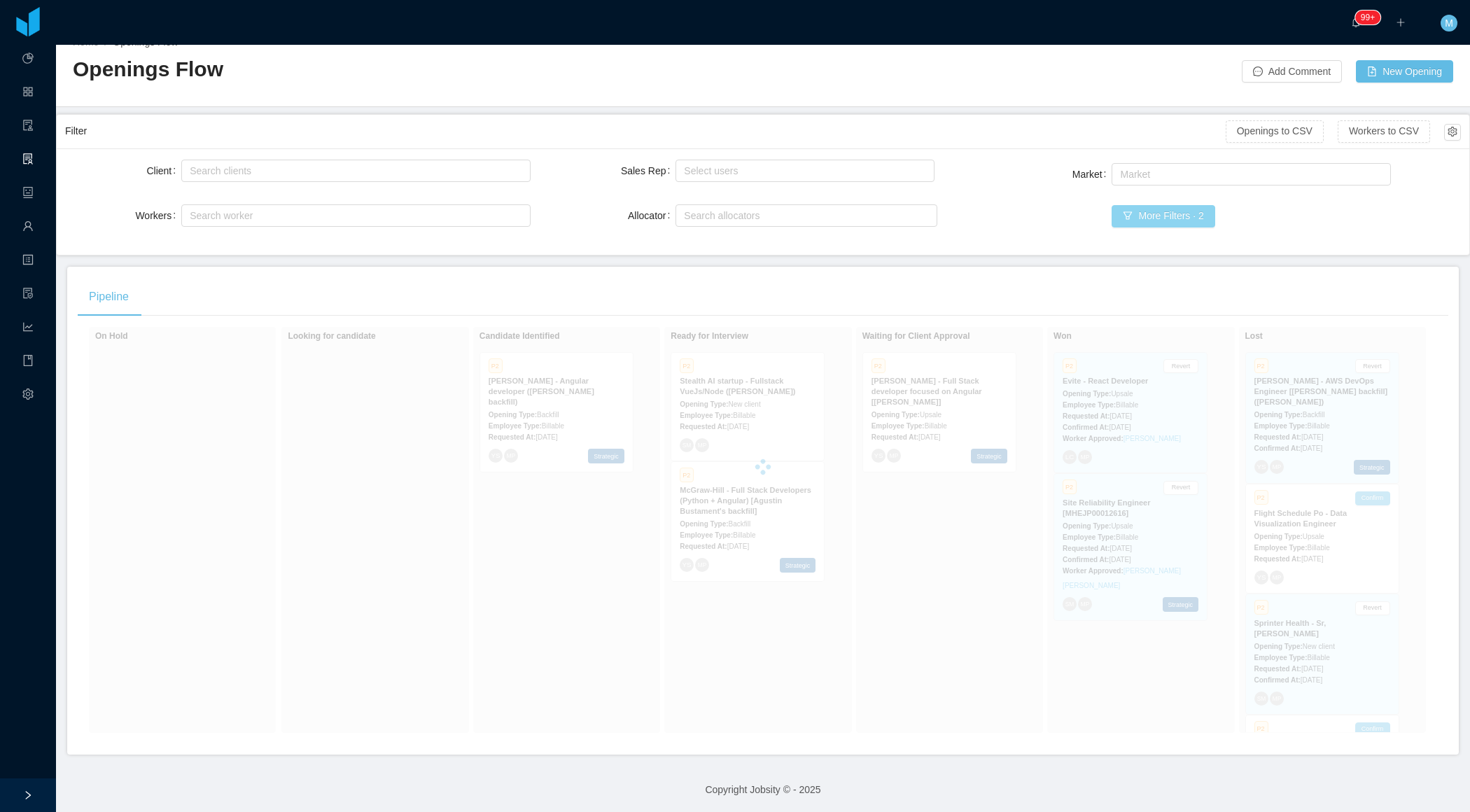
click at [1199, 221] on button "More Filters · 2" at bounding box center [1163, 216] width 103 height 23
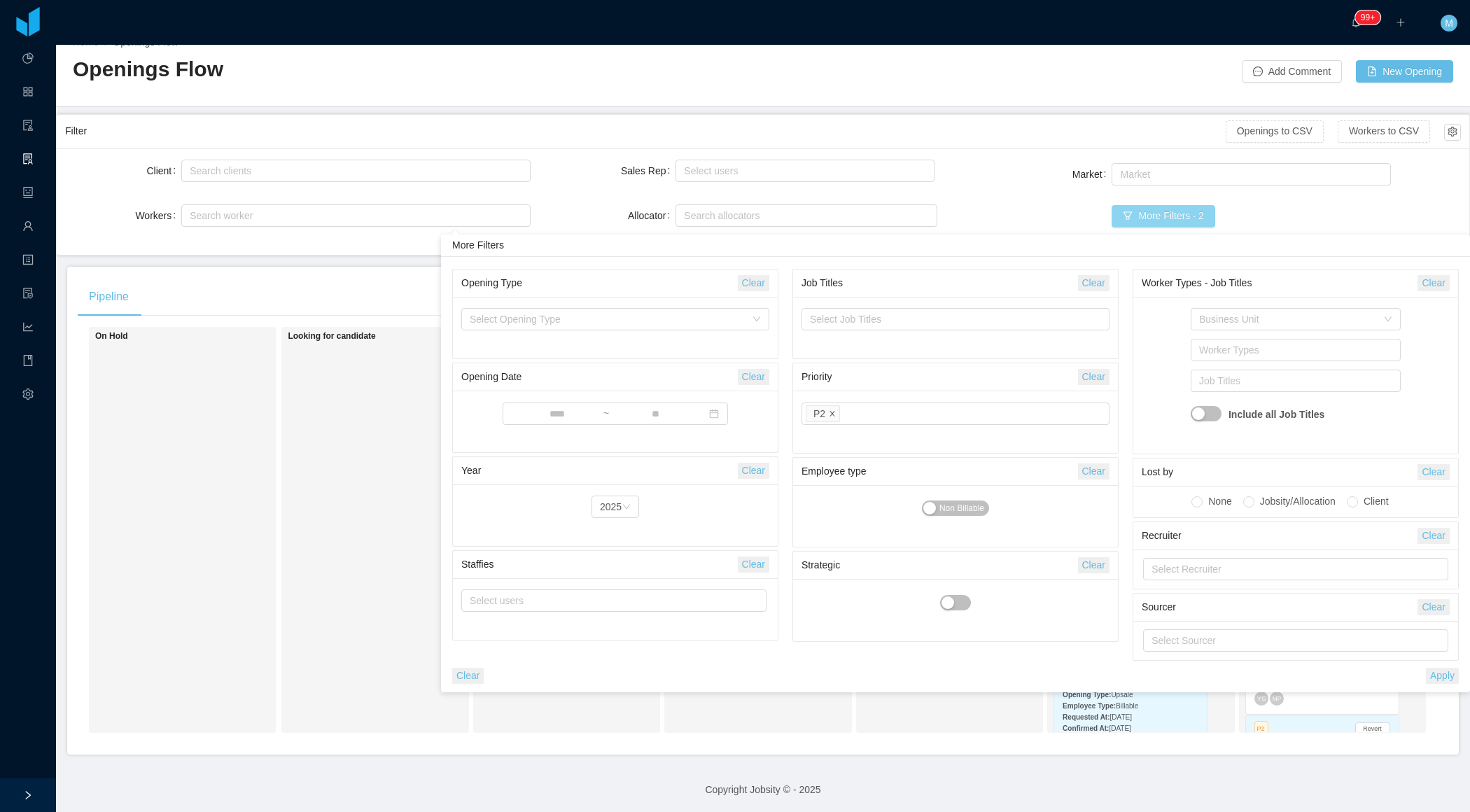
click at [832, 415] on icon "icon: close" at bounding box center [832, 414] width 7 height 9
click at [1436, 672] on button "Apply" at bounding box center [1442, 676] width 33 height 17
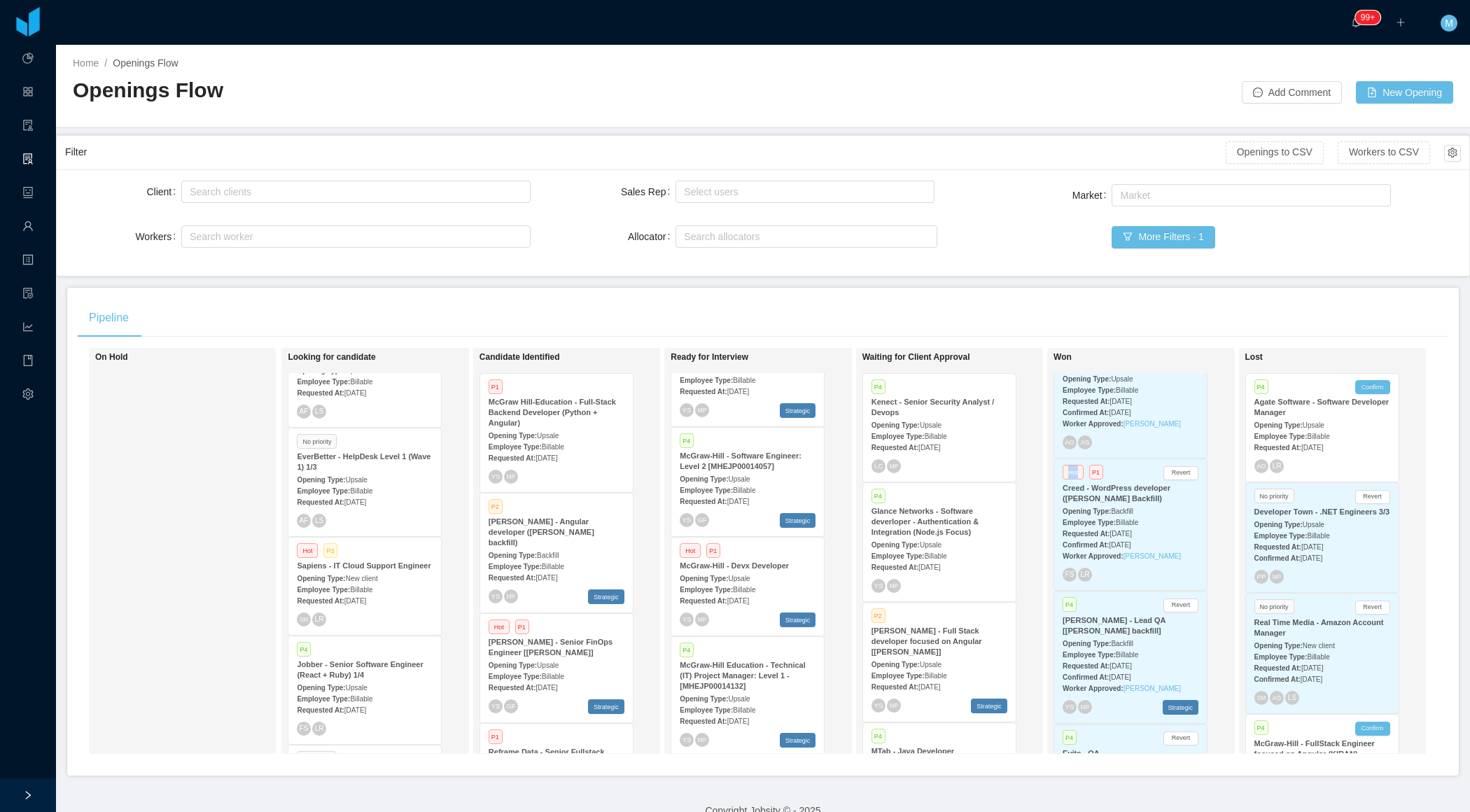
scroll to position [21, 0]
